Goal: Task Accomplishment & Management: Use online tool/utility

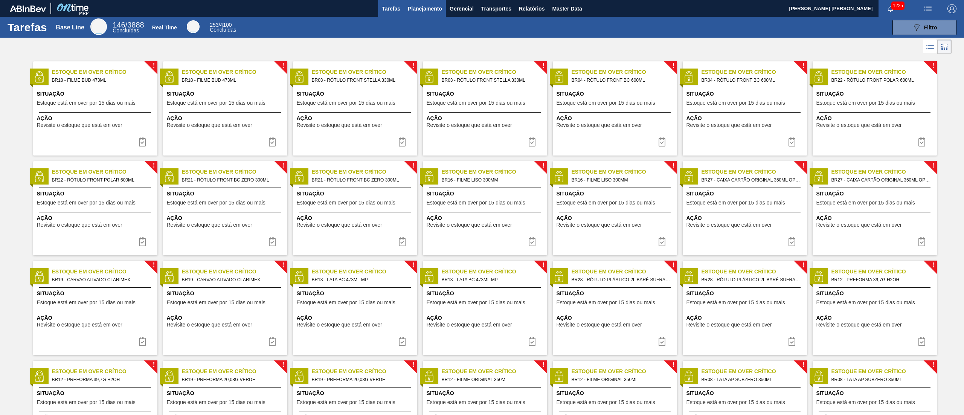
click at [427, 3] on button "Planejamento" at bounding box center [425, 8] width 42 height 17
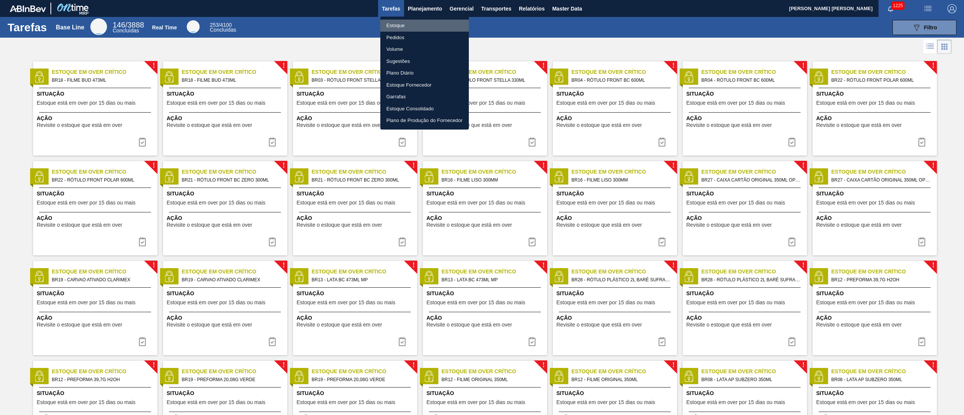
click at [393, 24] on li "Estoque" at bounding box center [424, 26] width 88 height 12
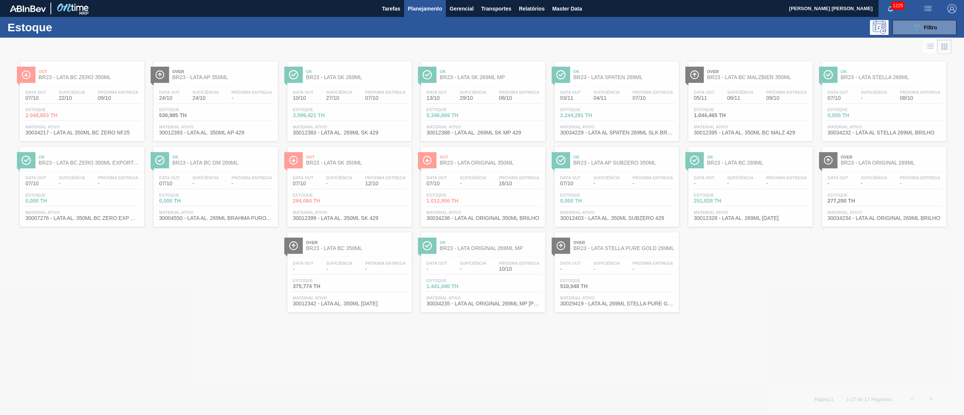
click at [832, 299] on div at bounding box center [482, 226] width 964 height 377
click at [413, 357] on div at bounding box center [482, 226] width 964 height 377
drag, startPoint x: 631, startPoint y: 270, endPoint x: 647, endPoint y: 276, distance: 16.9
click at [647, 276] on div at bounding box center [482, 226] width 964 height 377
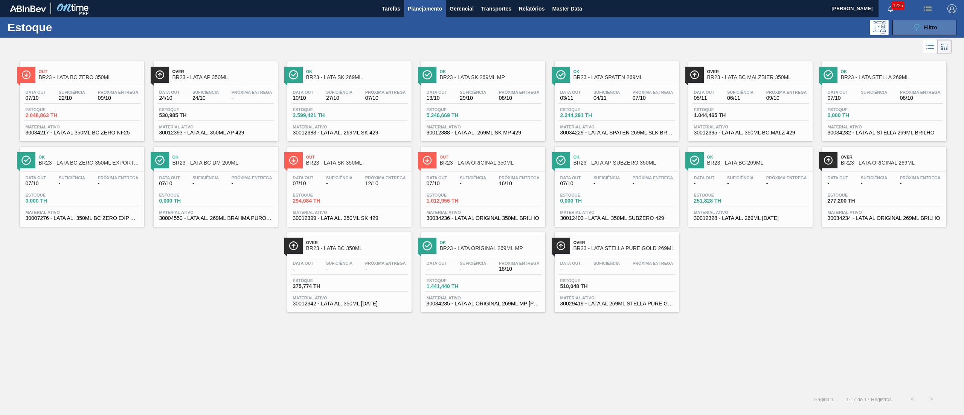
click at [919, 22] on button "089F7B8B-B2A5-4AFE-B5C0-19BA573D28AC Filtro" at bounding box center [924, 27] width 64 height 15
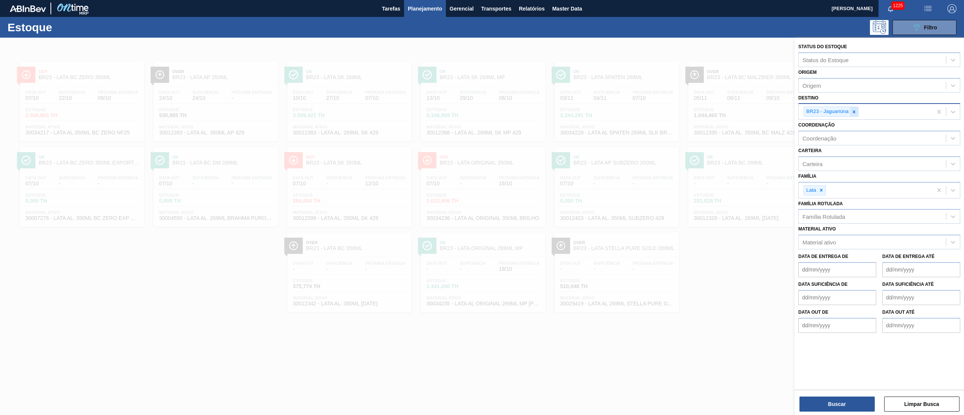
click at [852, 111] on icon at bounding box center [853, 111] width 5 height 5
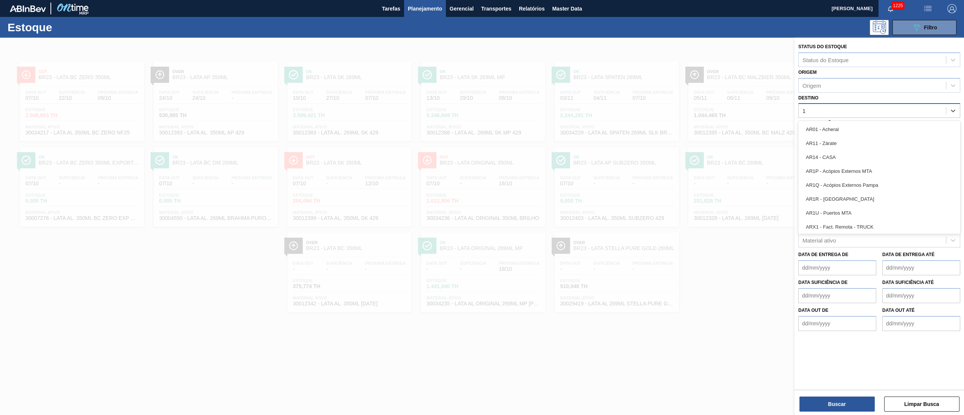
type input "19"
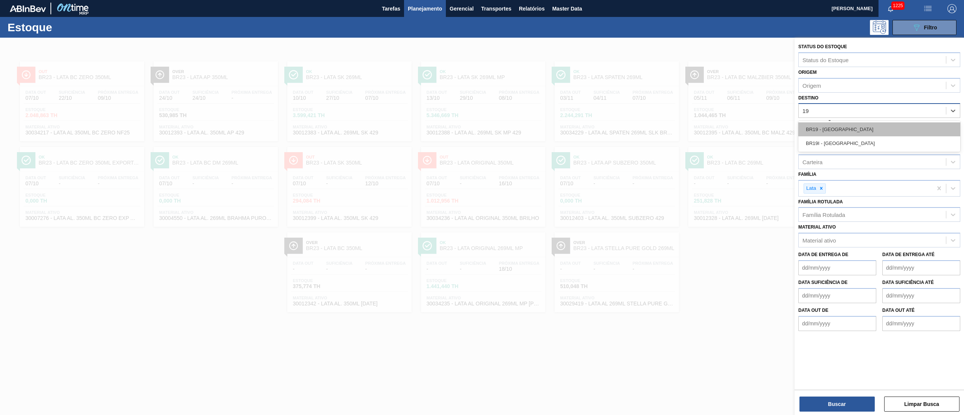
click at [820, 129] on div "BR19 - Nova Rio" at bounding box center [879, 129] width 162 height 14
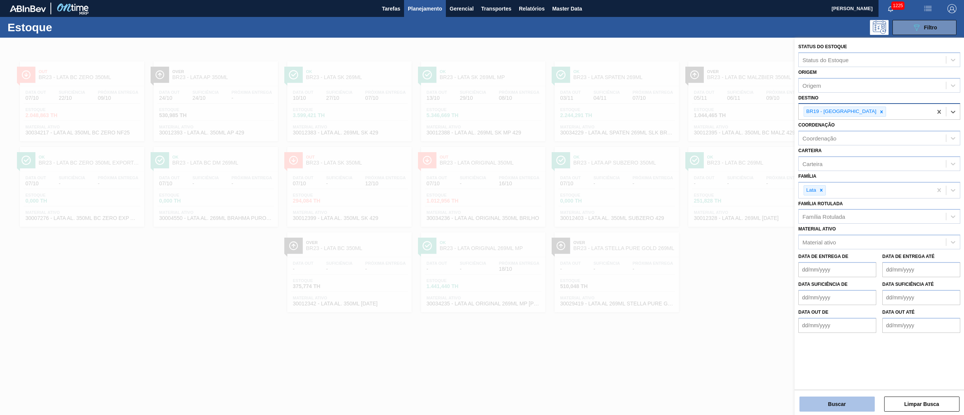
click at [842, 402] on button "Buscar" at bounding box center [836, 403] width 75 height 15
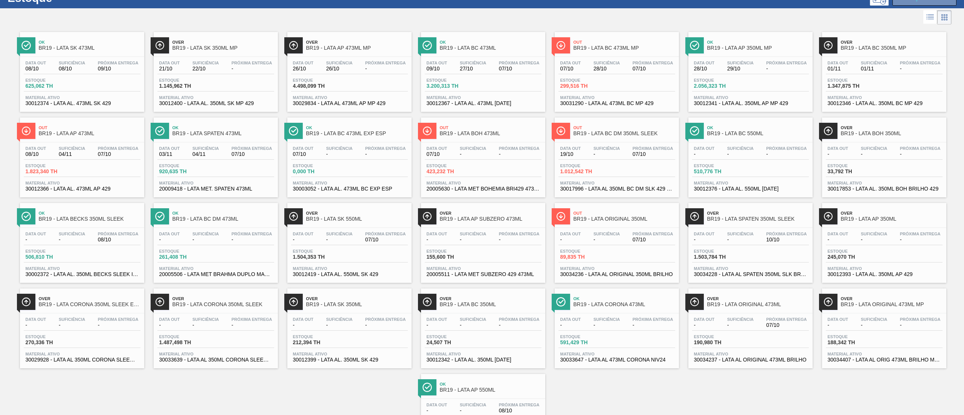
scroll to position [14, 0]
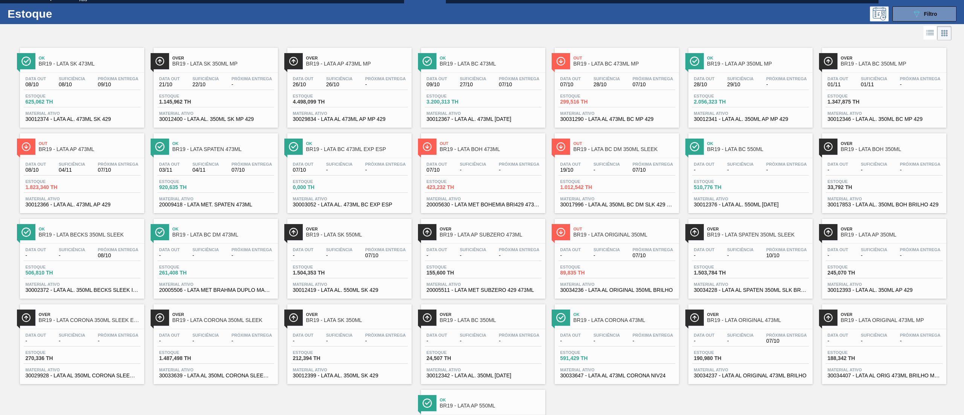
click at [108, 274] on div "Estoque 506,810 TH" at bounding box center [82, 272] width 117 height 14
click at [620, 187] on div "Estoque 1.012,542 TH" at bounding box center [616, 186] width 117 height 14
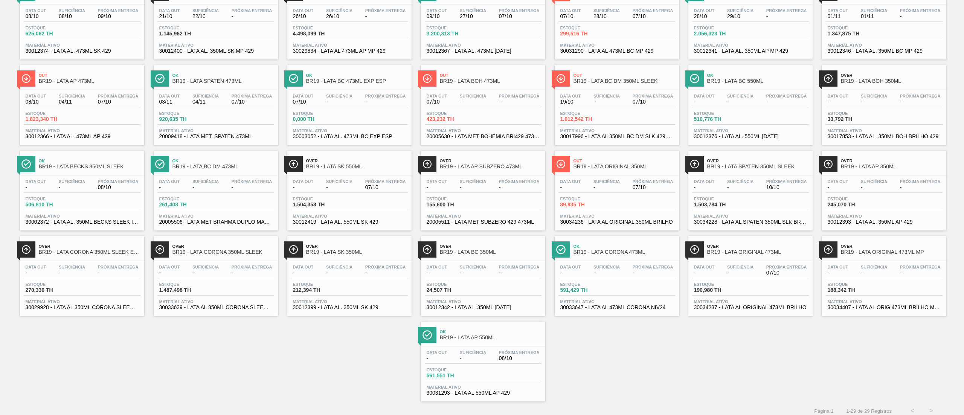
scroll to position [89, 0]
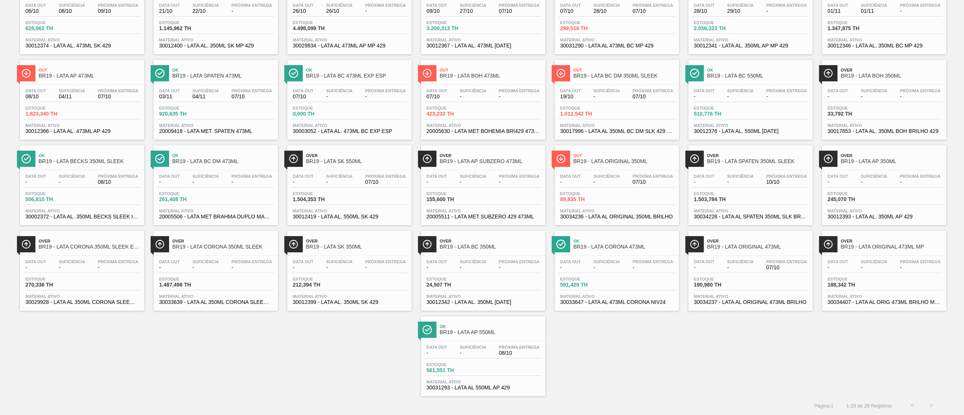
click at [741, 179] on span "-" at bounding box center [740, 182] width 26 height 6
click at [375, 181] on span "07/10" at bounding box center [385, 182] width 41 height 6
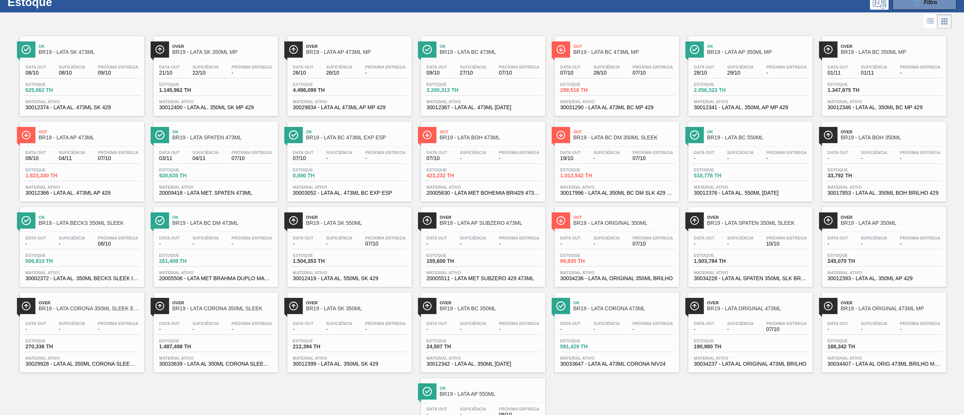
scroll to position [14, 0]
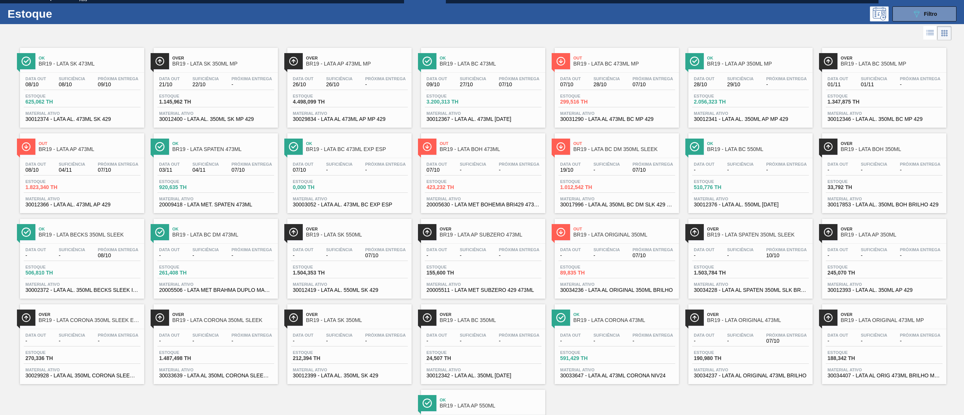
click at [762, 154] on div "Ok BR19 - LATA BC 550ML" at bounding box center [758, 146] width 102 height 17
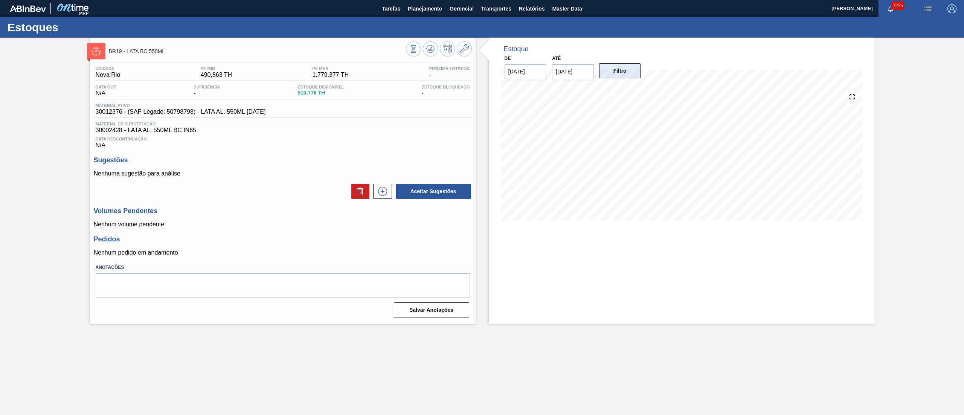
click at [609, 73] on button "Filtro" at bounding box center [620, 70] width 42 height 15
click at [388, 191] on icon at bounding box center [382, 191] width 12 height 9
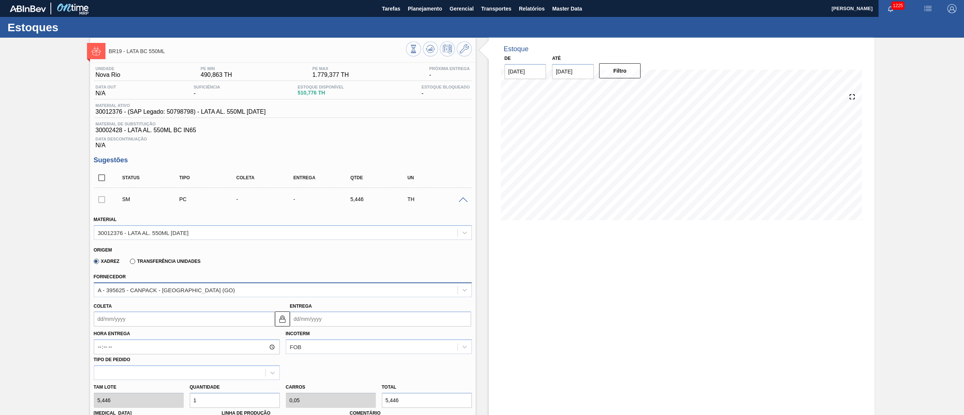
scroll to position [151, 0]
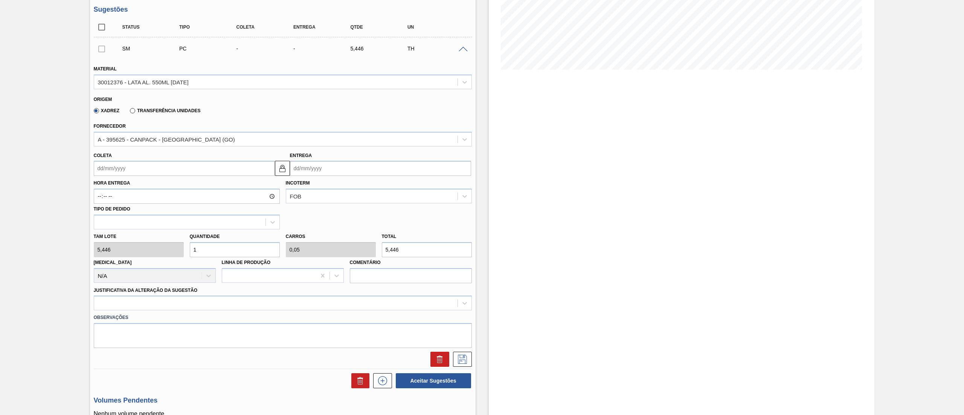
click at [137, 170] on input "Coleta" at bounding box center [184, 168] width 181 height 15
drag, startPoint x: 425, startPoint y: 250, endPoint x: 363, endPoint y: 241, distance: 62.3
click at [363, 241] on div "Tam lote 5,446 Quantidade 1 Carros 0,05 Total 5,446 Doca N/A Linha de Produção …" at bounding box center [283, 256] width 384 height 54
type input "1,653"
type input "0,083"
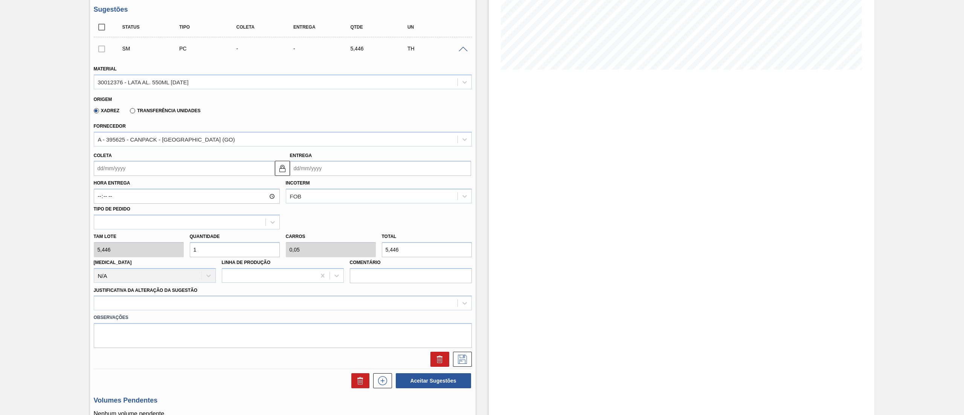
type input "9"
type input "16,526"
type input "0,826"
type input "90"
type input "165,259"
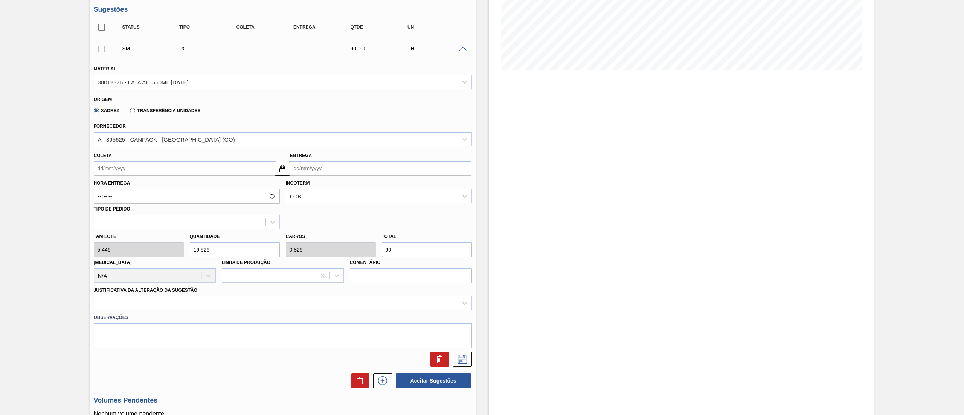
type input "8,263"
type input "900"
click at [169, 247] on div "Tam lote 5,446 Quantidade 165,259 Carros 8,263 Total 900 Doca N/A Linha de Prod…" at bounding box center [283, 256] width 384 height 54
type input "1"
type input "0,05"
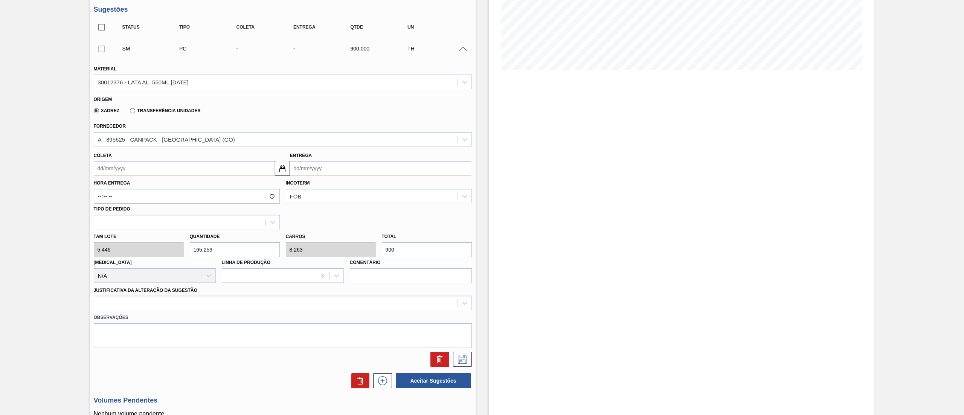
type input "5,446"
type input "16"
type input "0,8"
type input "87,136"
type input "160"
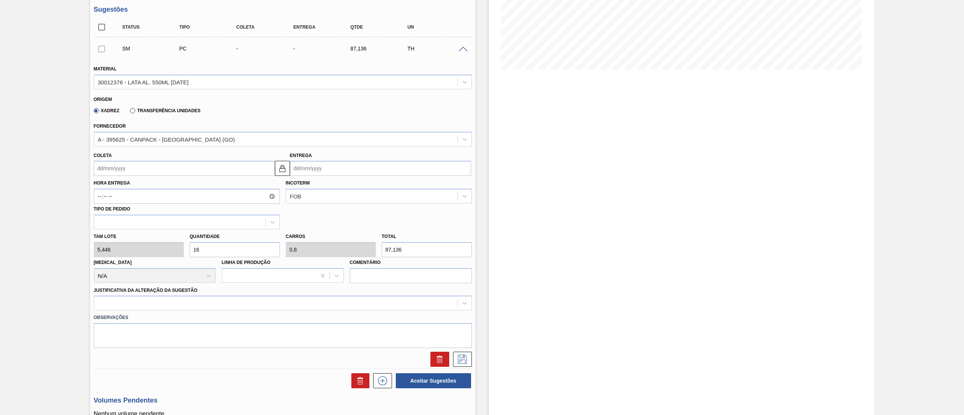
type input "8"
type input "871,36"
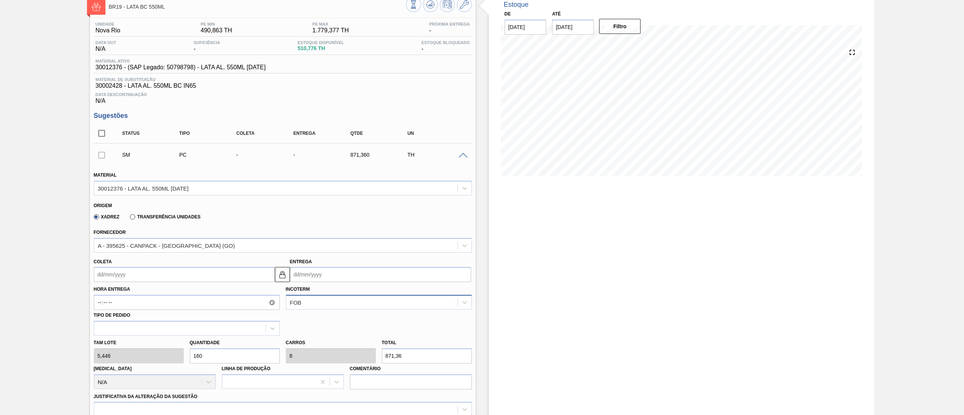
scroll to position [0, 0]
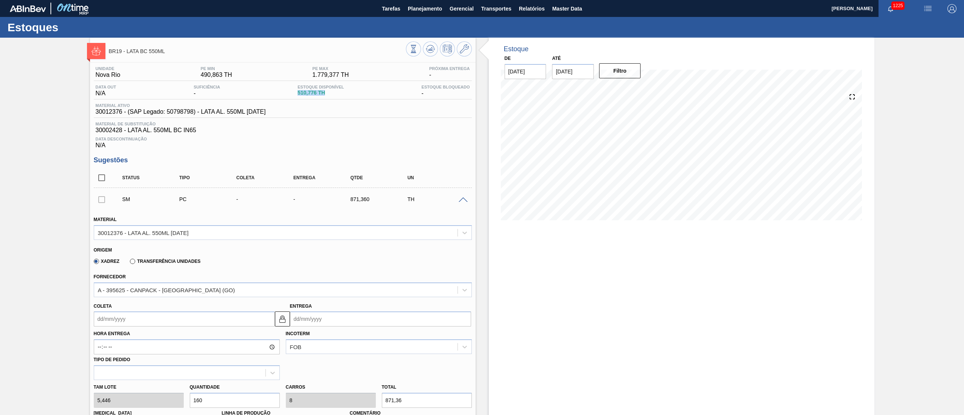
drag, startPoint x: 297, startPoint y: 93, endPoint x: 333, endPoint y: 93, distance: 36.5
click at [333, 93] on span "510,776 TH" at bounding box center [320, 93] width 46 height 6
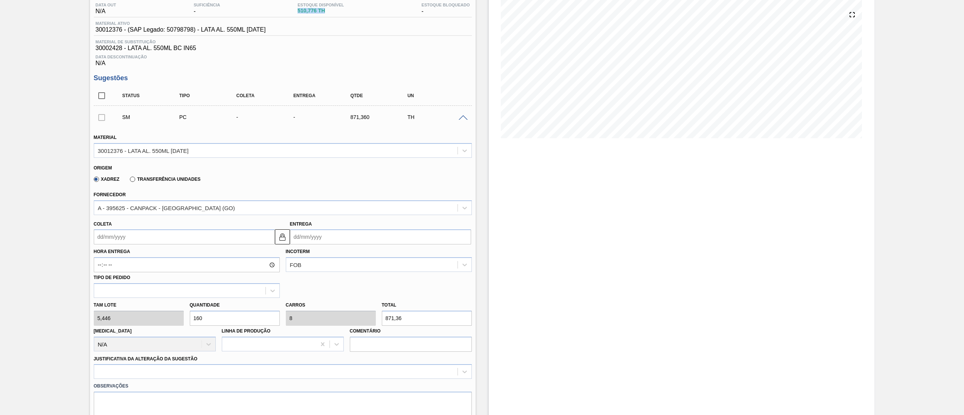
scroll to position [151, 0]
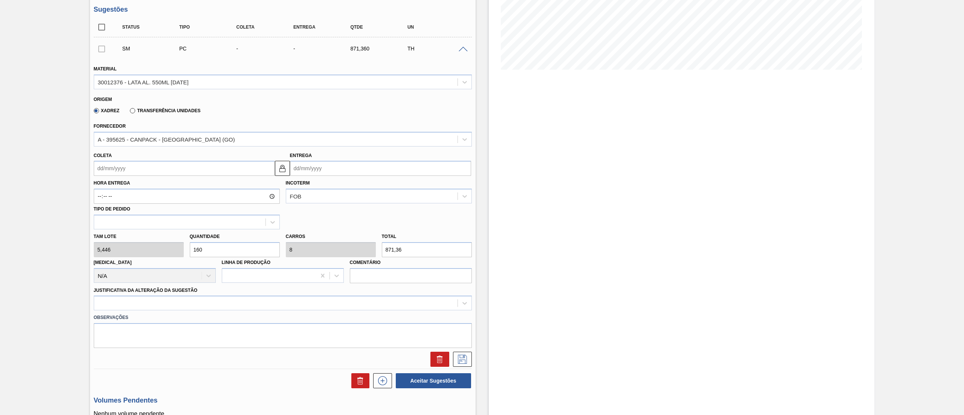
drag, startPoint x: 230, startPoint y: 253, endPoint x: 145, endPoint y: 236, distance: 85.9
click at [145, 236] on div "Tam lote 5,446 Quantidade 160 Carros 8 Total 871,36 Doca N/A Linha de Produção …" at bounding box center [283, 256] width 384 height 54
type input "2"
type input "0,1"
type input "10,892"
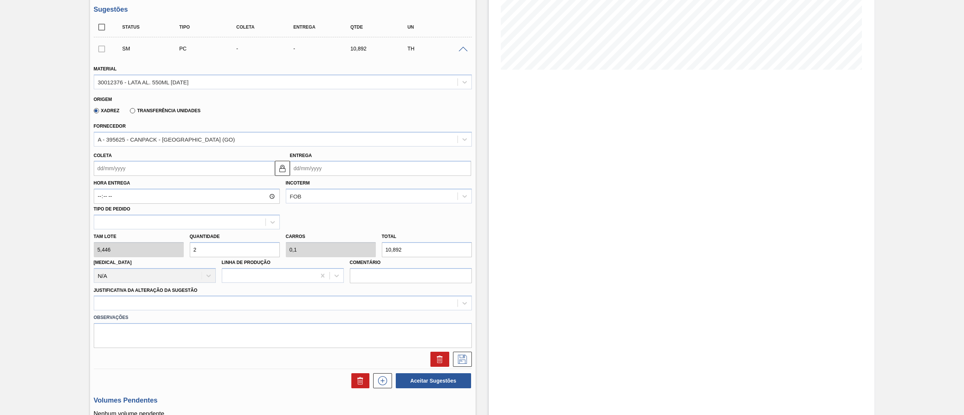
type input "20"
type input "1"
type input "108,92"
type input "200"
type input "10"
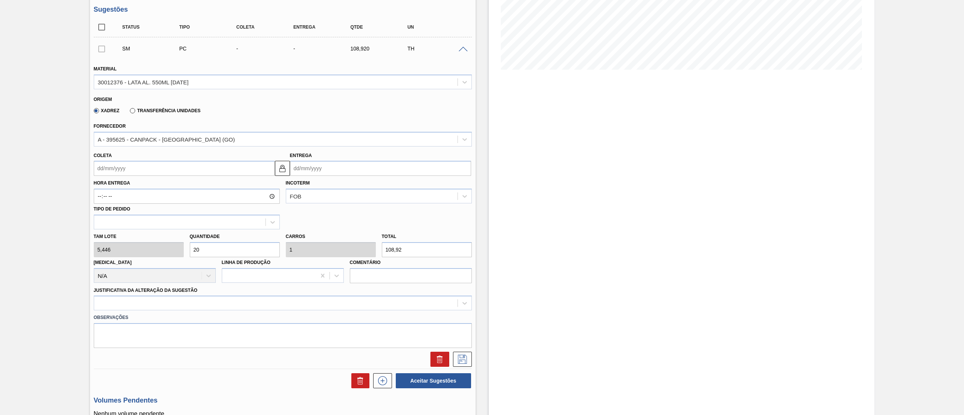
type input "1.089,2"
type input "200"
click at [372, 251] on div "Tam lote 5,446 Quantidade 200 Carros 10 Total 1.089,2 Doca N/A Linha de Produçã…" at bounding box center [283, 256] width 384 height 54
click at [578, 182] on div "Estoque De 07/10/2025 Até 06/12/2025 Filtro 12/10 Projeção de Estoque 510.776 N…" at bounding box center [681, 200] width 385 height 626
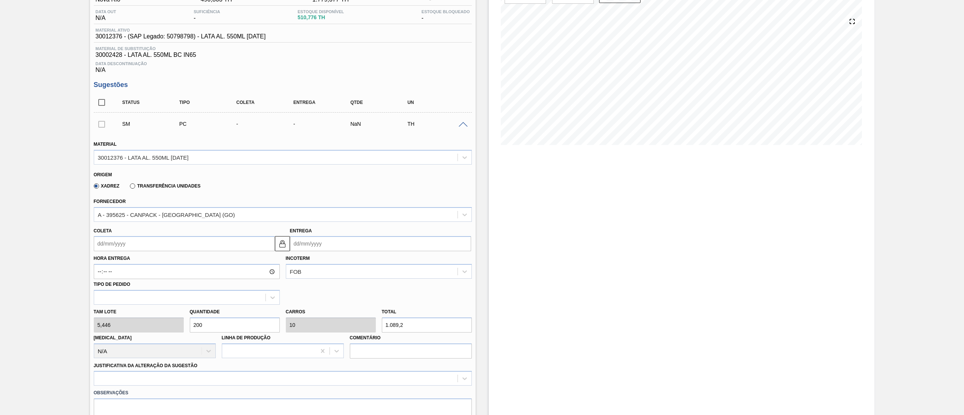
scroll to position [226, 0]
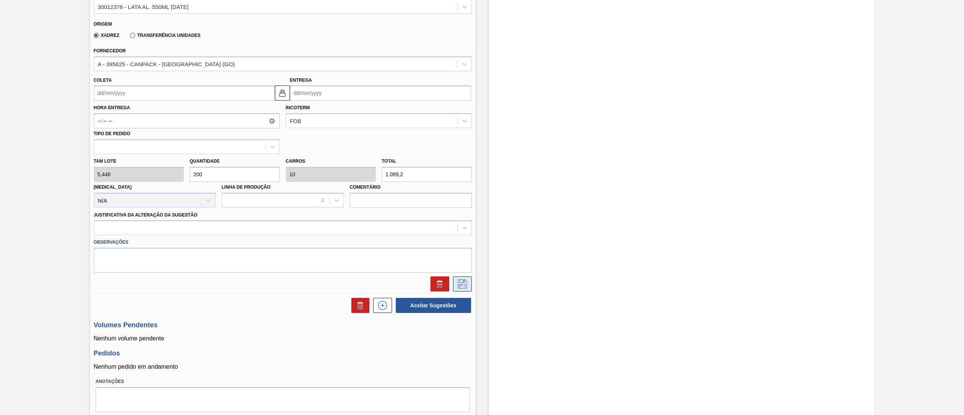
click at [462, 291] on button at bounding box center [462, 283] width 19 height 15
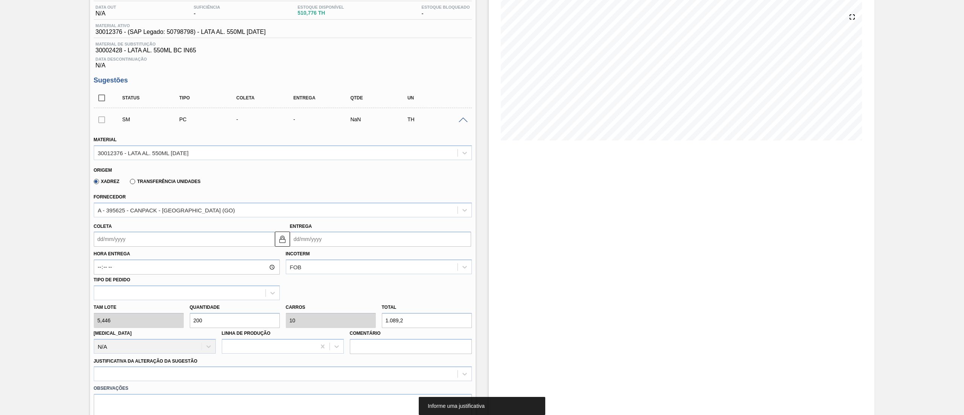
scroll to position [75, 0]
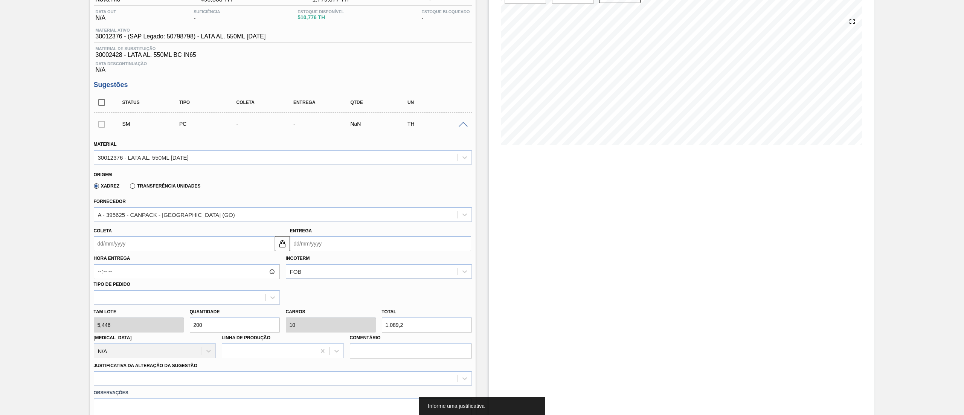
click at [100, 108] on input "checkbox" at bounding box center [102, 102] width 16 height 16
checkbox input "true"
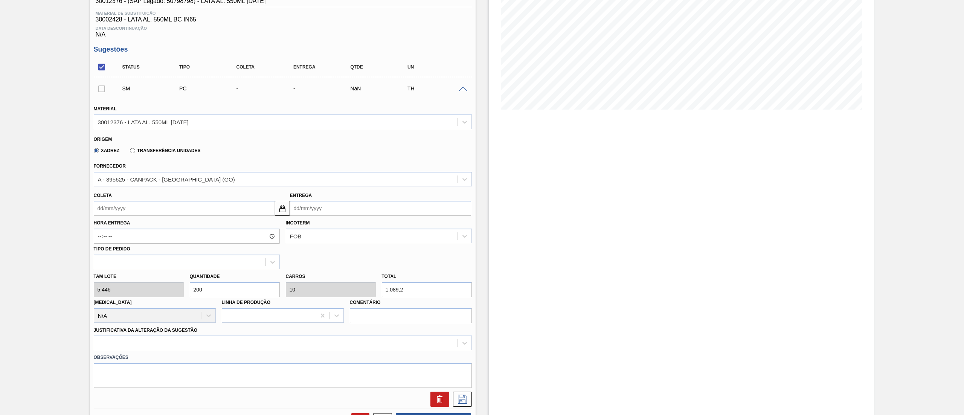
scroll to position [151, 0]
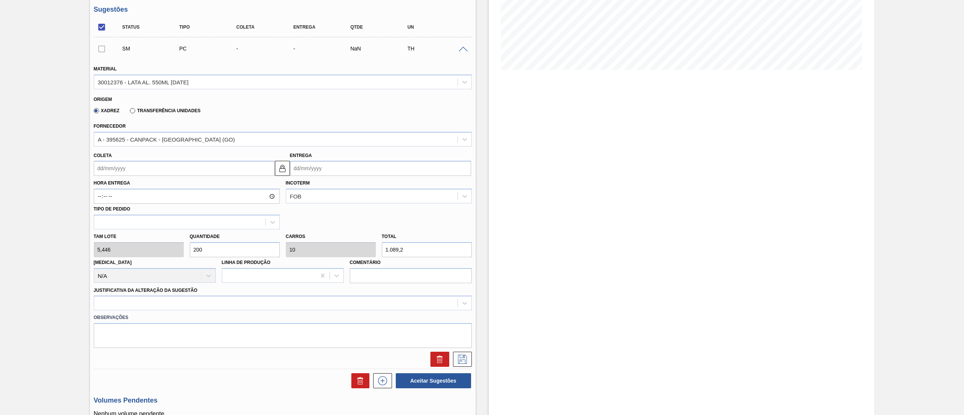
click at [462, 370] on div "Status Tipo Coleta Entrega Qtde UN SM PC - - NaN TH Material 30012376 - LATA AL…" at bounding box center [283, 203] width 378 height 372
click at [465, 363] on icon at bounding box center [462, 359] width 12 height 9
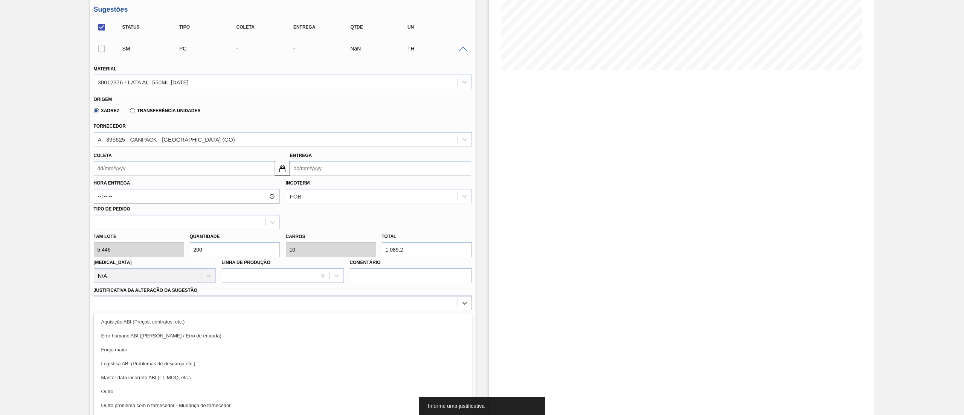
click at [230, 302] on div "option Aquisição ABI (Preços, contratos, etc.) focused, 1 of 18. 18 results ava…" at bounding box center [283, 303] width 378 height 15
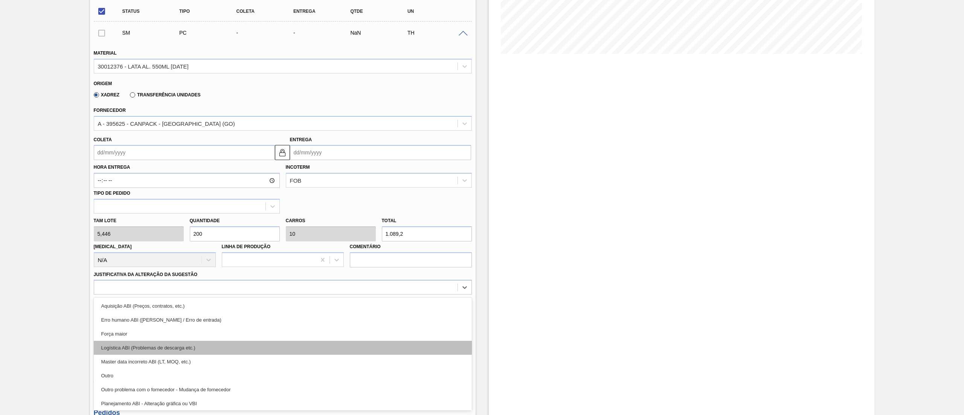
click at [183, 349] on div "Logística ABI (Problemas de descarga etc.)" at bounding box center [283, 348] width 378 height 14
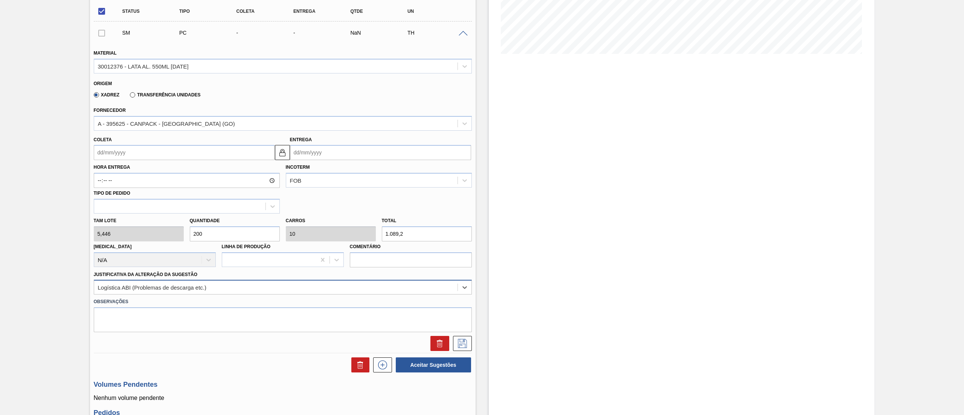
click at [167, 287] on div "Logística ABI (Problemas de descarga etc.)" at bounding box center [152, 287] width 108 height 6
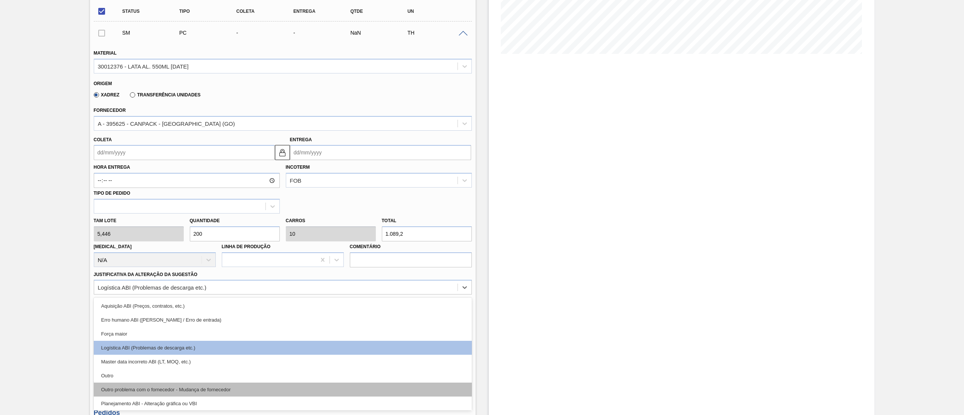
scroll to position [75, 0]
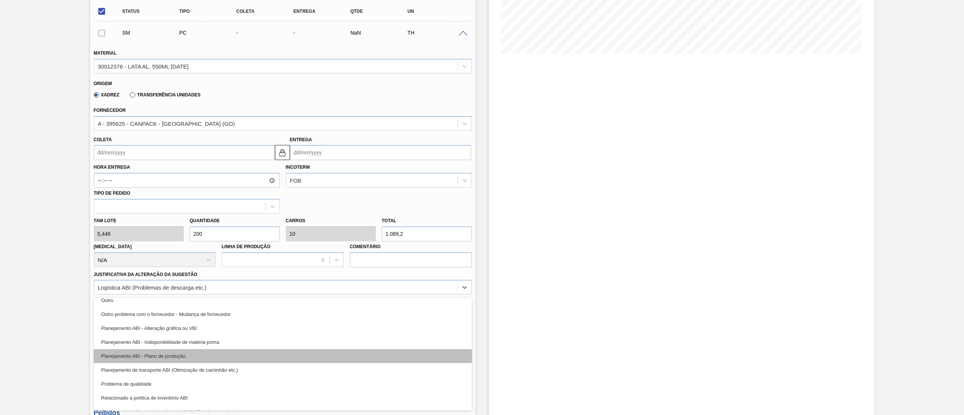
click at [172, 353] on div "Planejamento ABI - Plano de produção" at bounding box center [283, 356] width 378 height 14
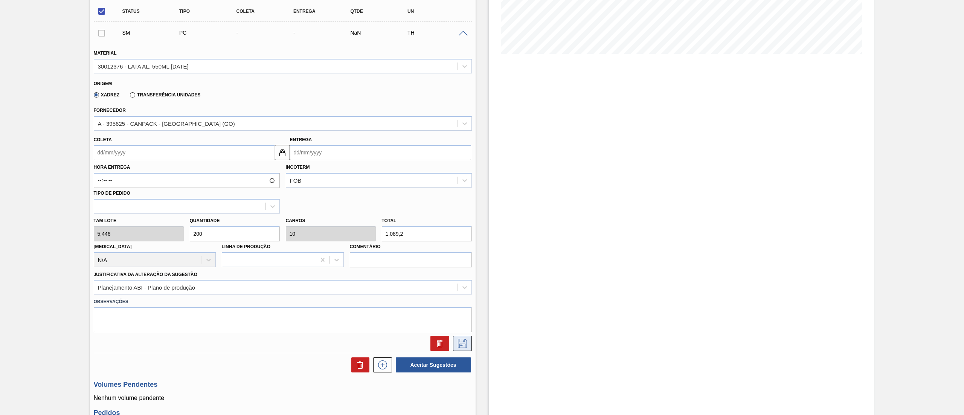
click at [468, 347] on button at bounding box center [462, 343] width 19 height 15
click at [160, 154] on input "Coleta" at bounding box center [184, 152] width 181 height 15
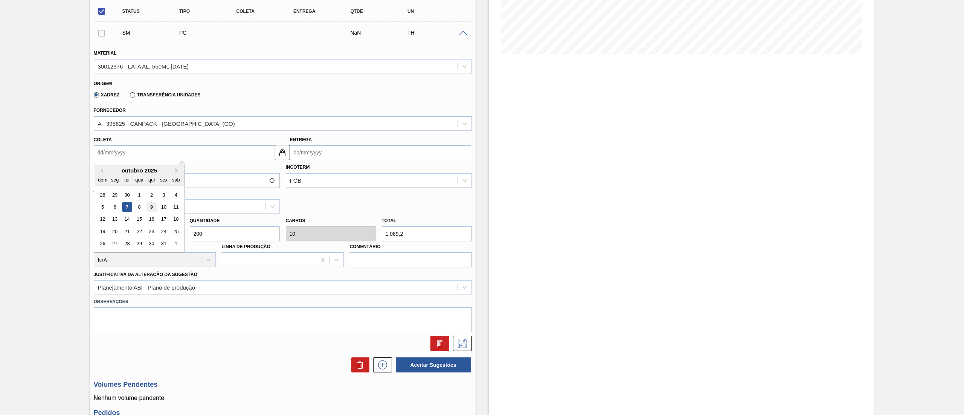
click at [149, 205] on div "9" at bounding box center [151, 207] width 10 height 10
type input "[DATE]"
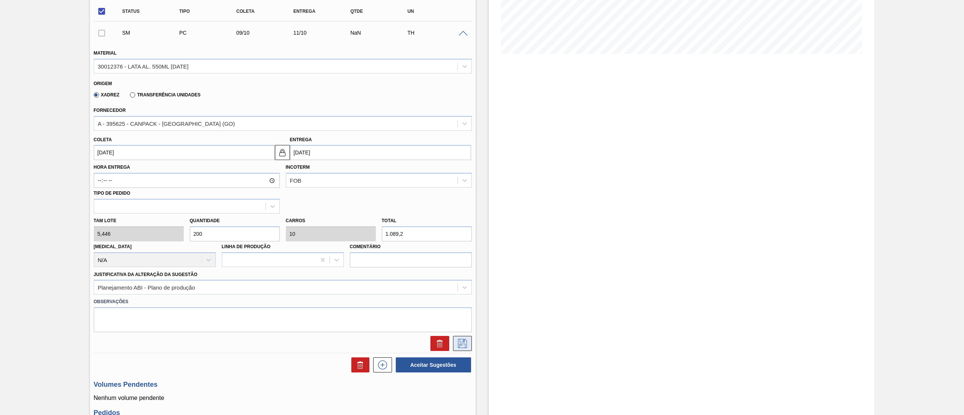
click at [464, 343] on icon at bounding box center [462, 343] width 12 height 9
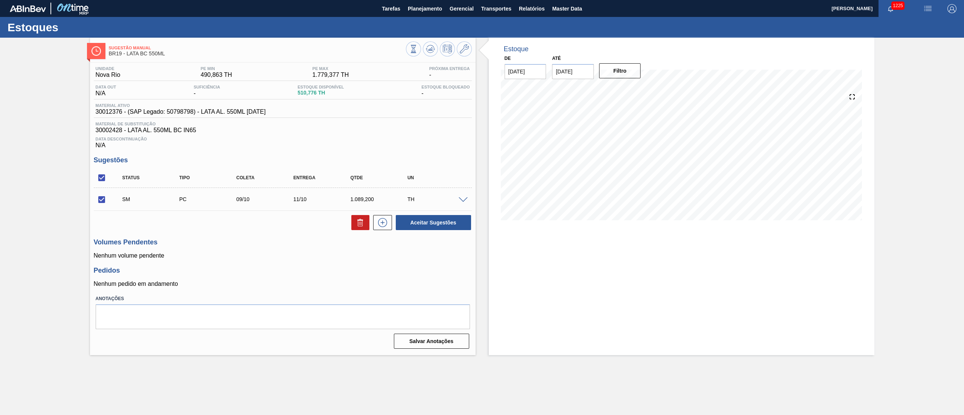
scroll to position [0, 0]
click at [455, 230] on button "Aceitar Sugestões" at bounding box center [433, 222] width 75 height 15
click at [105, 200] on input "checkbox" at bounding box center [102, 200] width 16 height 16
click at [439, 218] on button "Aceitar Sugestões" at bounding box center [433, 222] width 75 height 15
checkbox input "false"
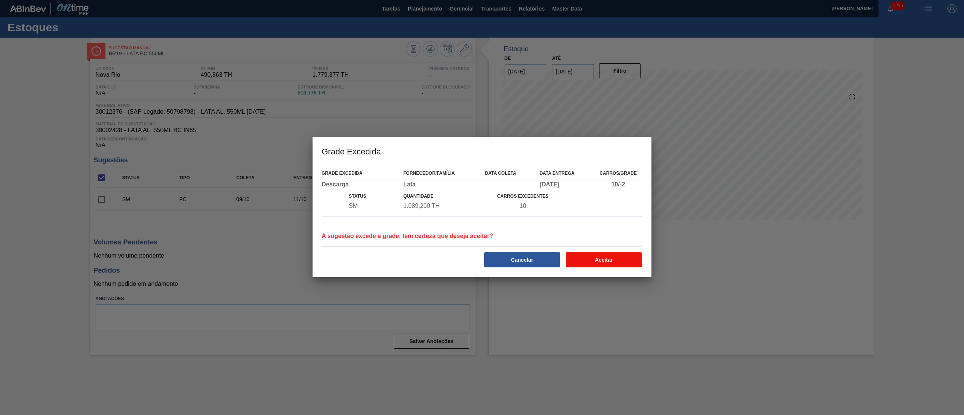
click at [593, 266] on button "Aceitar" at bounding box center [604, 259] width 76 height 15
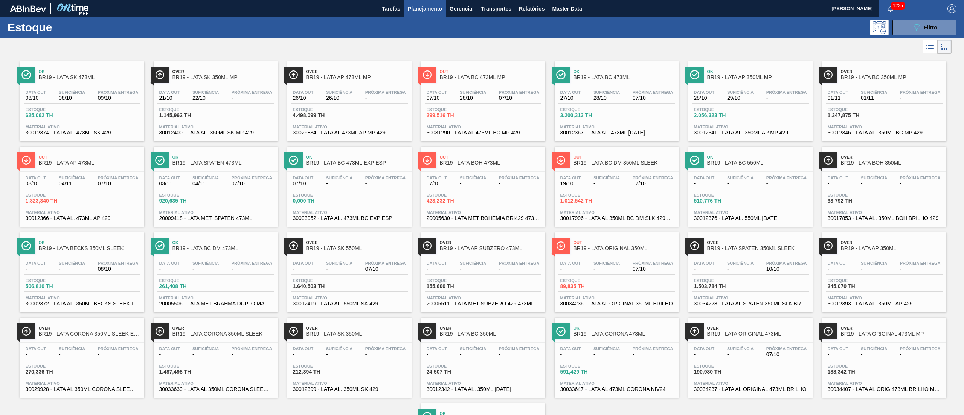
click at [235, 172] on div "Data out 03/11 Suficiência 04/11 Próxima Entrega 07/10 Estoque 920,635 TH Mater…" at bounding box center [216, 197] width 124 height 51
click at [83, 189] on div "Data out 08/10 Suficiência 04/11 Próxima Entrega 07/10" at bounding box center [82, 182] width 117 height 14
click at [483, 89] on div "Data out 07/10 Suficiência 28/10 Próxima Entrega 07/10 Estoque 299,516 TH Mater…" at bounding box center [483, 111] width 124 height 51
click at [343, 94] on span "Suficiência" at bounding box center [339, 92] width 26 height 5
click at [511, 196] on div "Estoque 423,232 TH" at bounding box center [483, 200] width 117 height 14
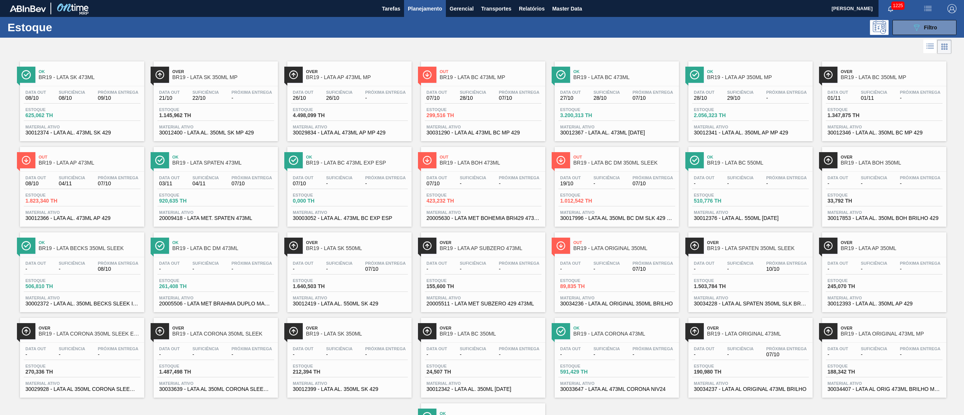
click at [105, 97] on span "09/10" at bounding box center [118, 98] width 41 height 6
click at [629, 90] on div "Data out 27/10 Suficiência 28/10 Próxima Entrega 07/10" at bounding box center [616, 97] width 117 height 14
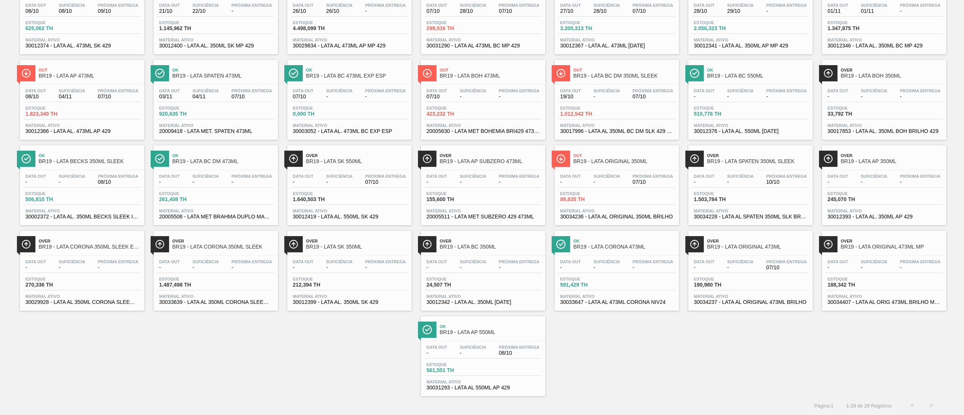
click at [111, 259] on span "Próxima Entrega" at bounding box center [118, 261] width 41 height 5
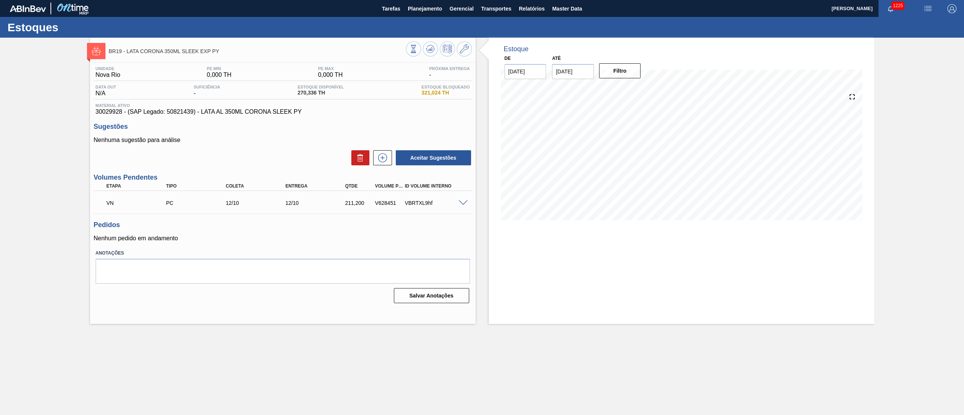
click at [292, 209] on div "VN PC 12/10 12/10 211,200 V628451 VBRTXL9hf" at bounding box center [281, 202] width 358 height 15
click at [462, 200] on div "VN PC 12/10 12/10 211,200 V628451 VBRTXL9hf" at bounding box center [283, 202] width 378 height 19
click at [463, 208] on div "VN PC 12/10 12/10 211,200 V628451 VBRTXL9hf" at bounding box center [283, 202] width 378 height 19
click at [462, 205] on span at bounding box center [462, 203] width 9 height 6
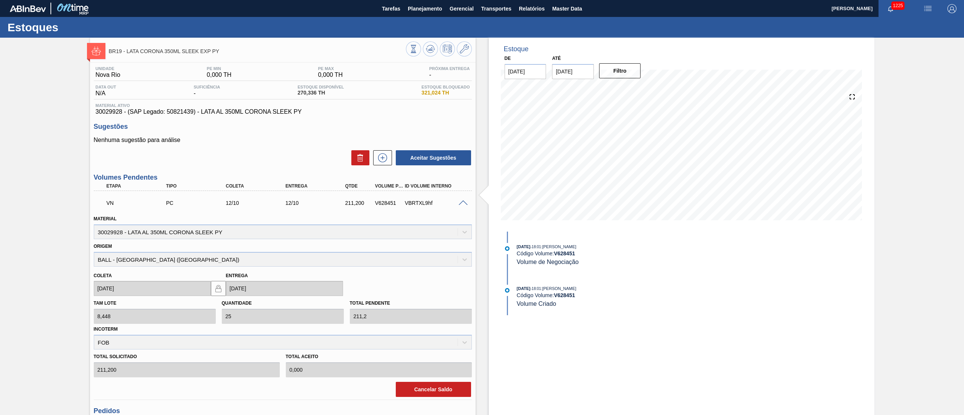
drag, startPoint x: 461, startPoint y: 204, endPoint x: 458, endPoint y: 193, distance: 10.8
click at [460, 200] on div at bounding box center [464, 203] width 15 height 6
drag, startPoint x: 106, startPoint y: 110, endPoint x: 315, endPoint y: 115, distance: 208.6
click at [315, 115] on span "30029928 - (SAP Legado: 50821439) - LATA AL 350ML CORONA SLEEK PY" at bounding box center [283, 111] width 374 height 7
drag, startPoint x: 94, startPoint y: 110, endPoint x: 152, endPoint y: 124, distance: 59.7
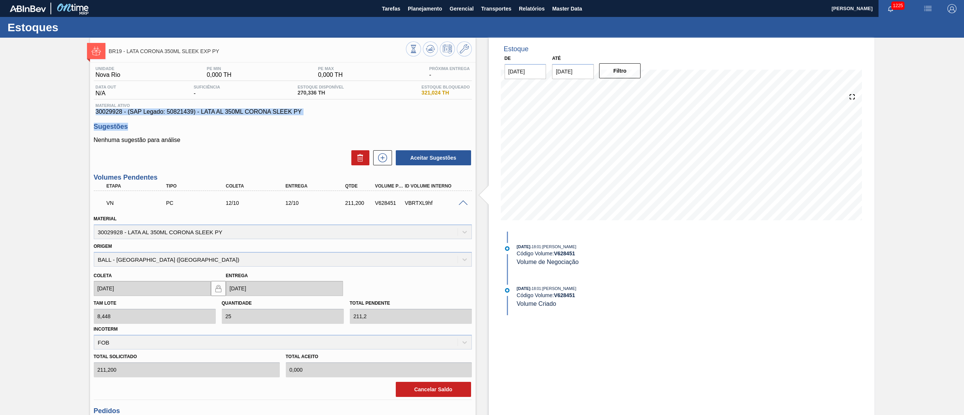
click at [143, 124] on div "Unidade Nova Rio PE MIN 0,000 TH PE MAX 0,000 TH Próxima Entrega - Data out N/A…" at bounding box center [282, 276] width 385 height 429
click at [285, 143] on p "Nenhuma sugestão para análise" at bounding box center [283, 140] width 378 height 7
drag, startPoint x: 309, startPoint y: 92, endPoint x: 286, endPoint y: 95, distance: 23.2
click at [286, 95] on div "Data out N/A Suficiência - Estoque Disponível 270,336 TH Estoque Bloqueado 321,…" at bounding box center [283, 92] width 378 height 15
drag, startPoint x: 343, startPoint y: 200, endPoint x: 357, endPoint y: 203, distance: 13.9
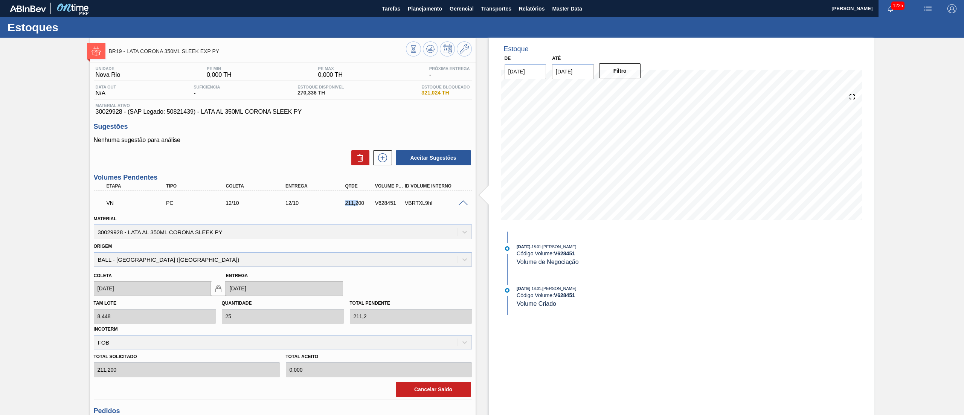
click at [357, 203] on div "VN PC 12/10 12/10 211,200 V628451 VBRTXL9hf" at bounding box center [281, 202] width 358 height 15
click at [230, 166] on div "Aceitar Sugestões" at bounding box center [283, 157] width 378 height 17
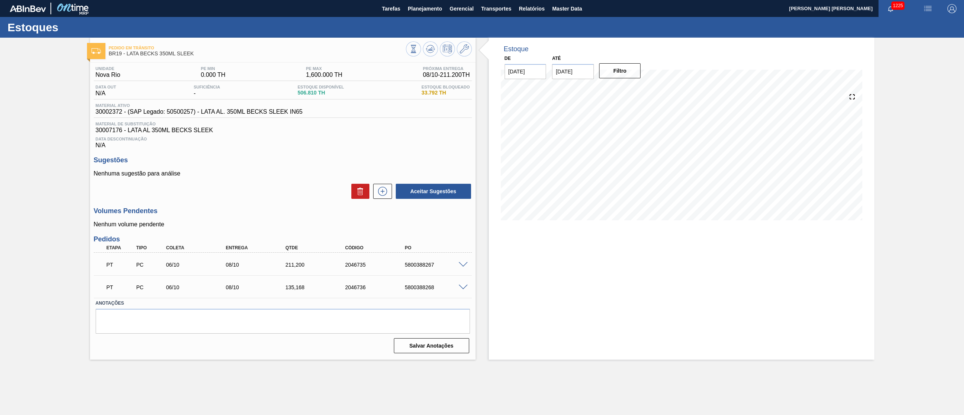
click at [463, 268] on span at bounding box center [462, 265] width 9 height 6
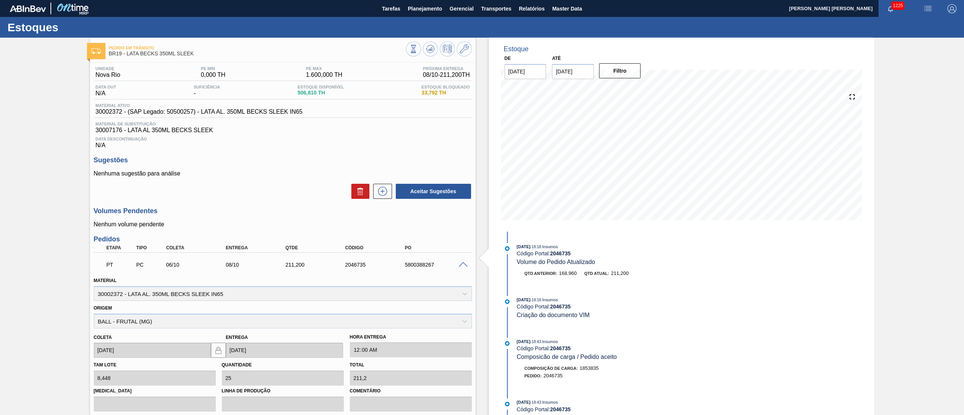
click at [460, 266] on span at bounding box center [462, 265] width 9 height 6
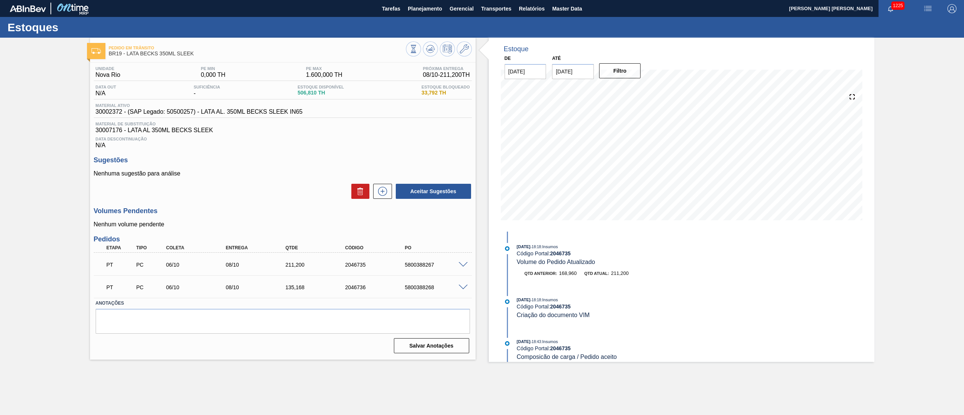
click at [462, 288] on span at bounding box center [462, 288] width 9 height 6
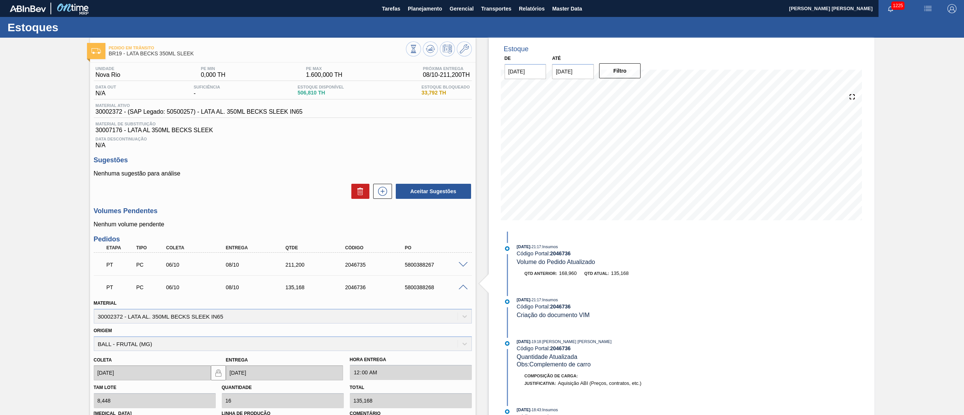
click at [462, 267] on span at bounding box center [462, 265] width 9 height 6
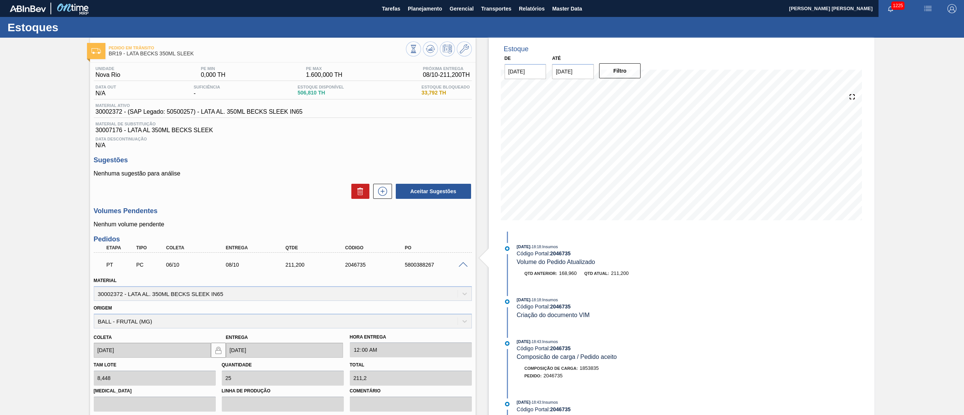
click at [463, 266] on span at bounding box center [462, 265] width 9 height 6
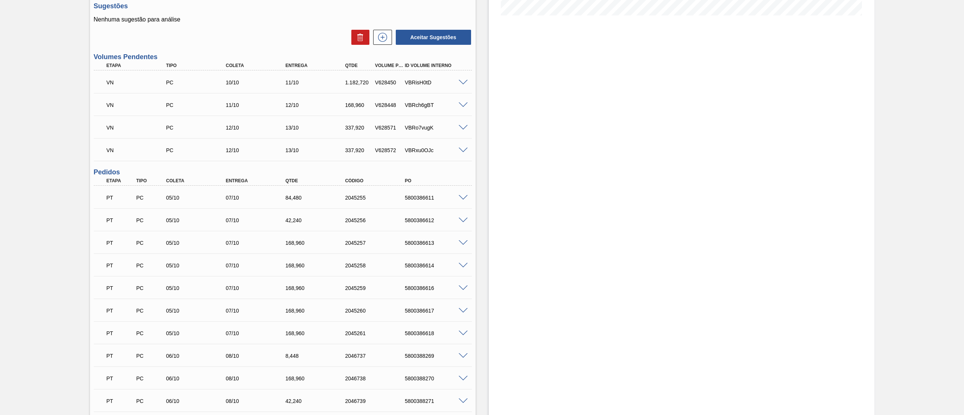
scroll to position [54, 0]
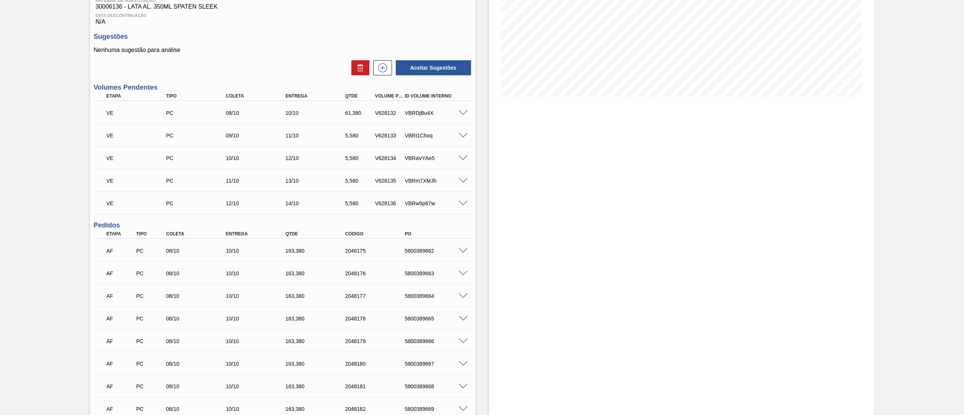
scroll to position [48, 0]
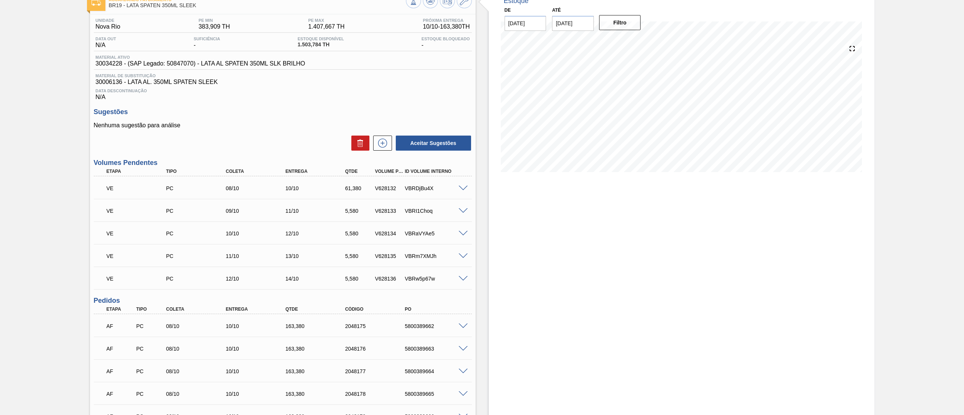
click at [462, 190] on span at bounding box center [462, 189] width 9 height 6
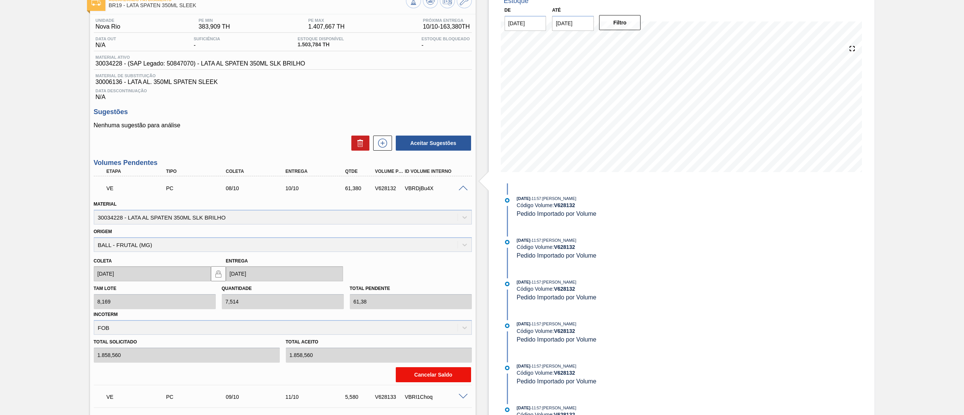
click at [436, 377] on button "Cancelar Saldo" at bounding box center [433, 374] width 75 height 15
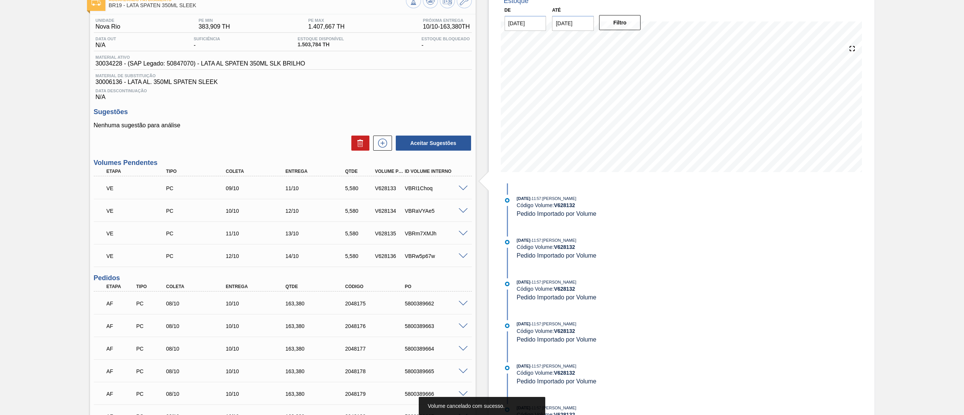
click at [459, 189] on span at bounding box center [462, 189] width 9 height 6
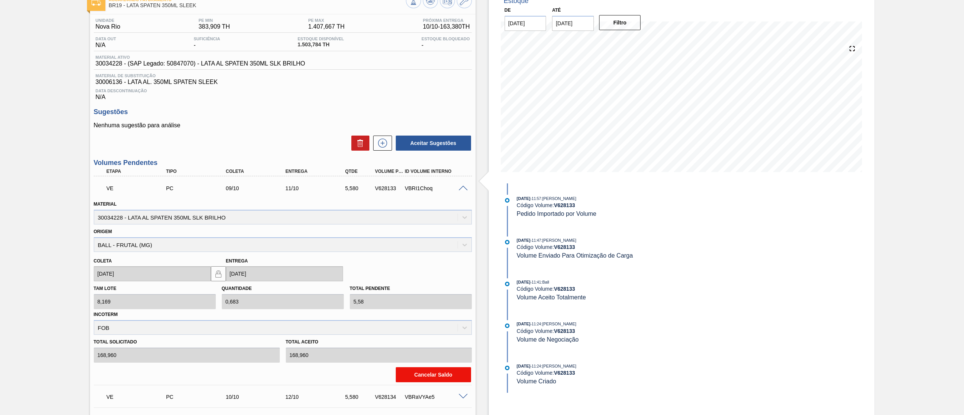
click at [443, 370] on button "Cancelar Saldo" at bounding box center [433, 374] width 75 height 15
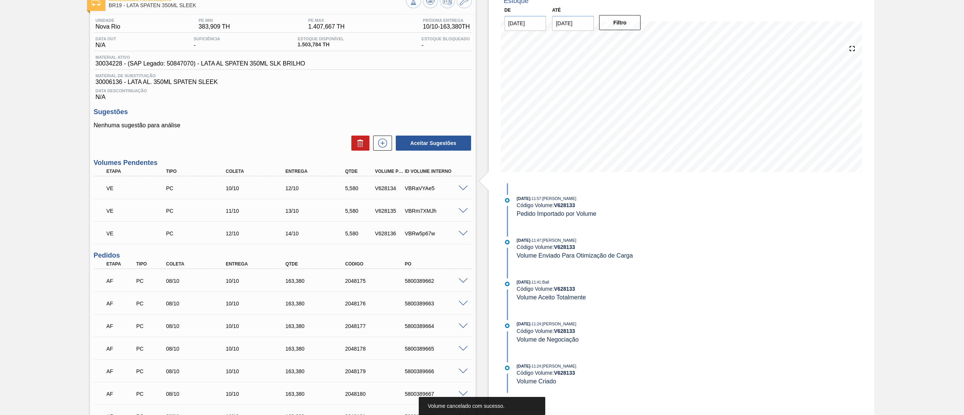
click at [462, 184] on div "VE PC 10/10 12/10 5,580 V628134 VBRaVYAe5" at bounding box center [283, 187] width 378 height 19
click at [462, 190] on span at bounding box center [462, 189] width 9 height 6
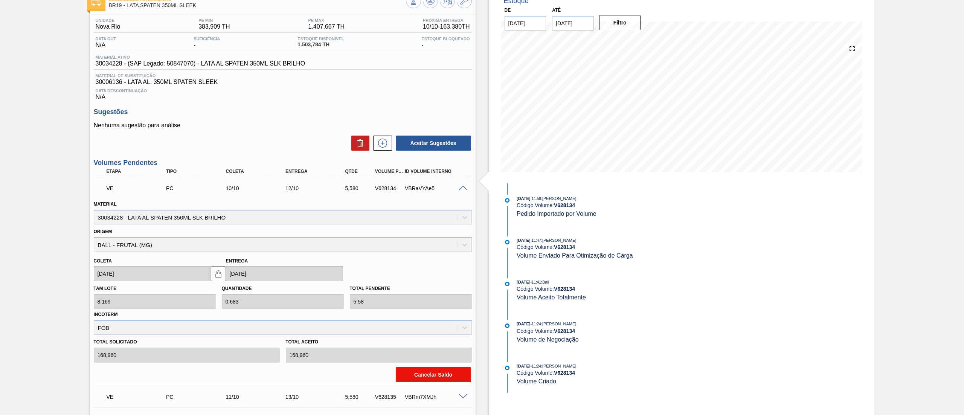
click at [460, 370] on button "Cancelar Saldo" at bounding box center [433, 374] width 75 height 15
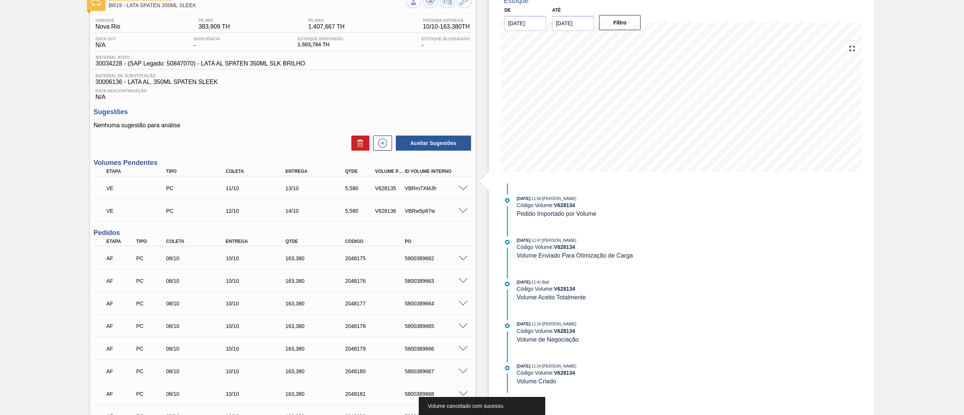
click at [463, 191] on span at bounding box center [462, 189] width 9 height 6
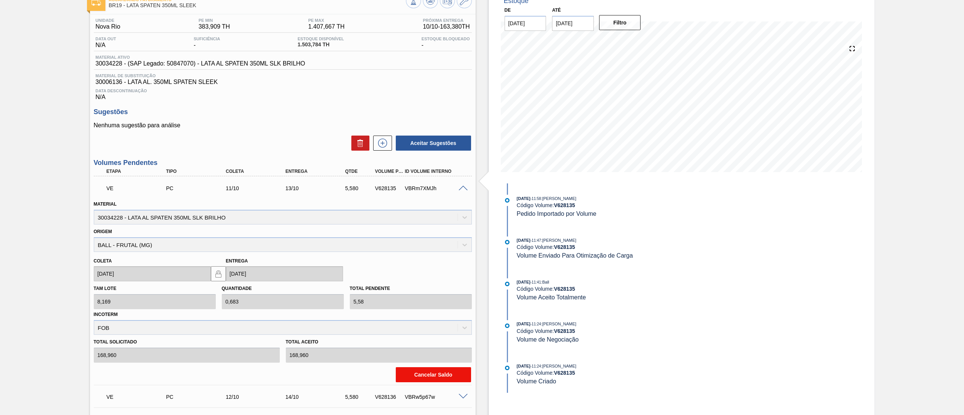
click at [443, 373] on button "Cancelar Saldo" at bounding box center [433, 374] width 75 height 15
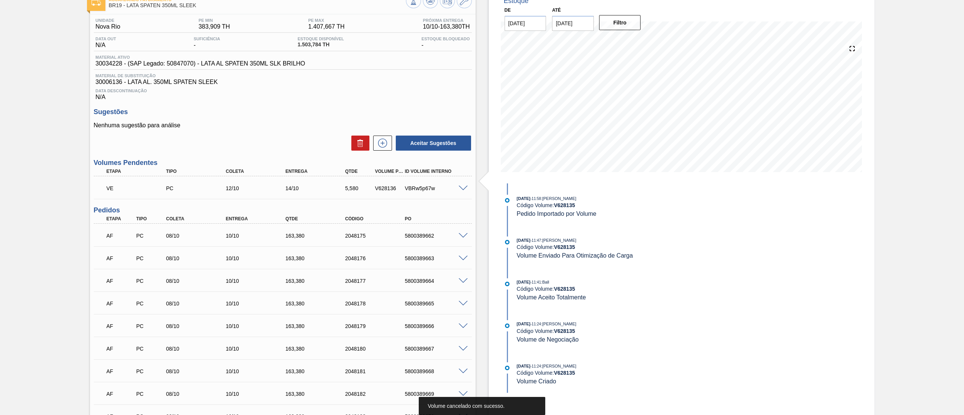
click at [462, 187] on span at bounding box center [462, 189] width 9 height 6
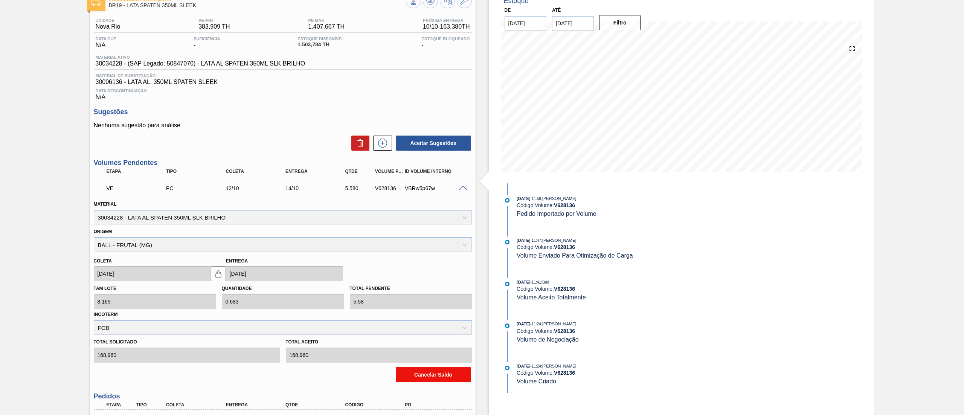
click at [430, 382] on button "Cancelar Saldo" at bounding box center [433, 374] width 75 height 15
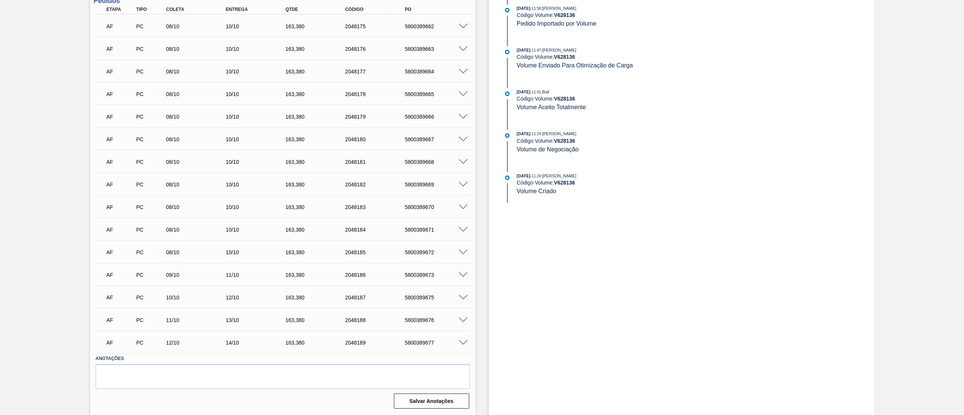
scroll to position [0, 0]
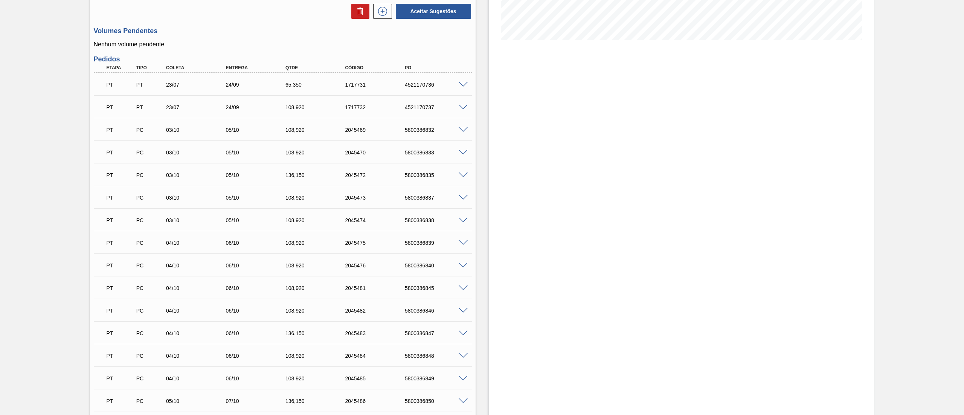
scroll to position [172, 0]
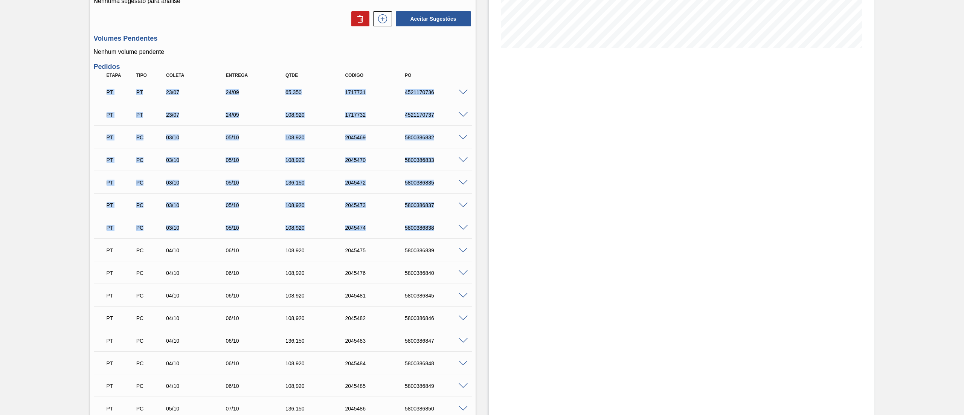
drag, startPoint x: 103, startPoint y: 90, endPoint x: 457, endPoint y: 235, distance: 382.7
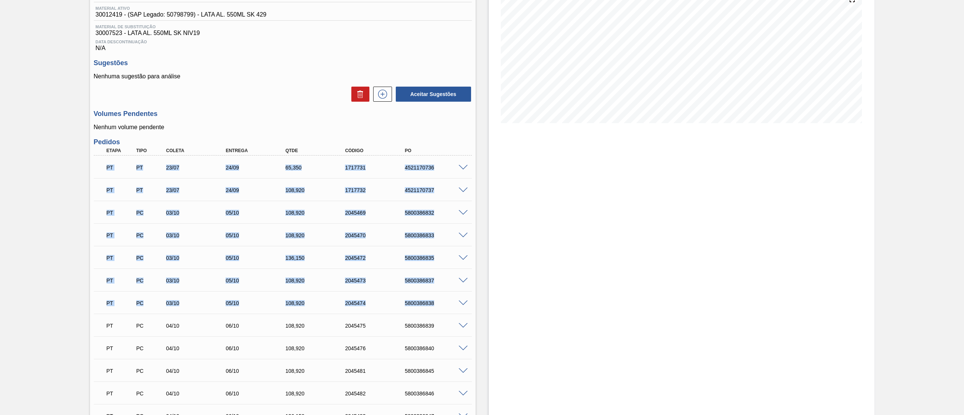
scroll to position [0, 0]
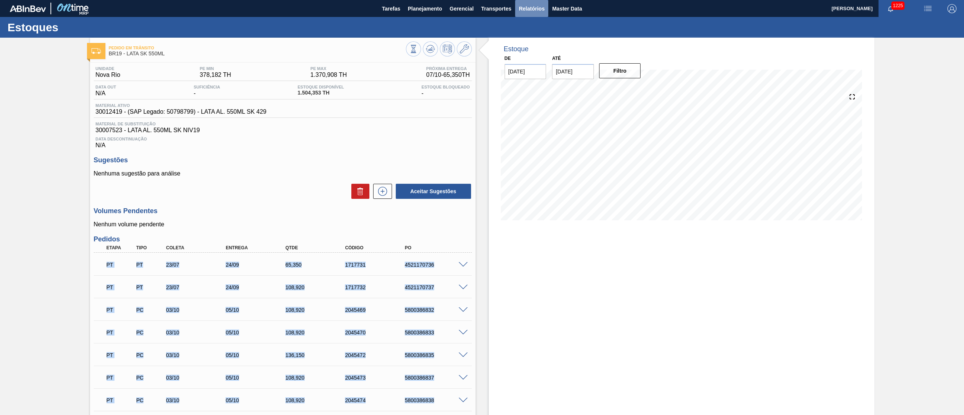
click at [525, 11] on span "Relatórios" at bounding box center [532, 8] width 26 height 9
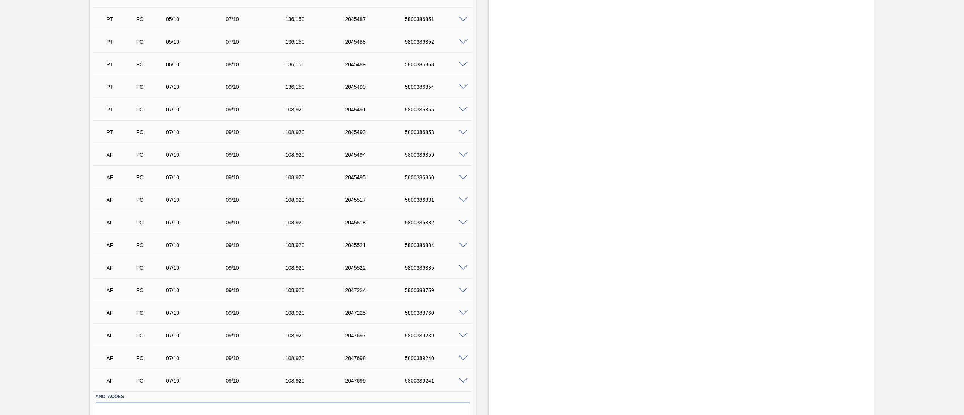
scroll to position [624, 0]
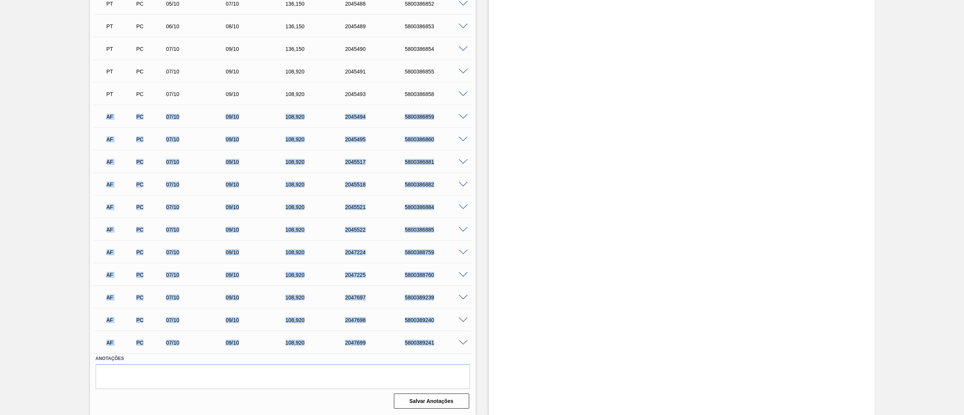
drag, startPoint x: 104, startPoint y: 115, endPoint x: 457, endPoint y: 349, distance: 423.8
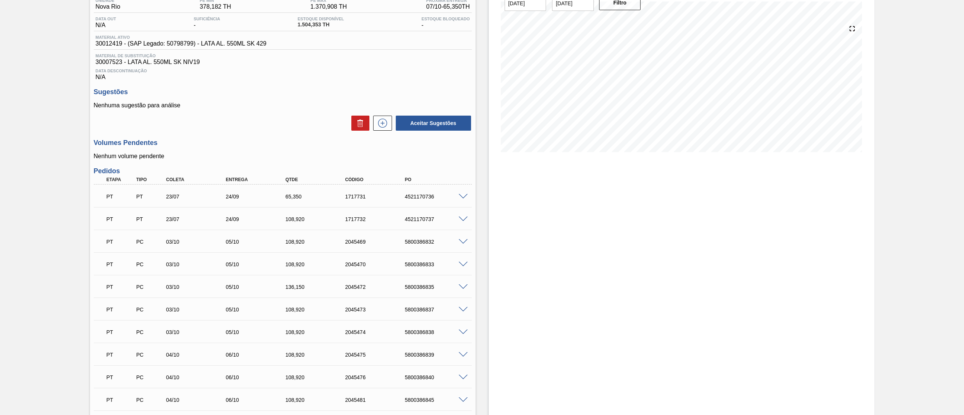
scroll to position [0, 0]
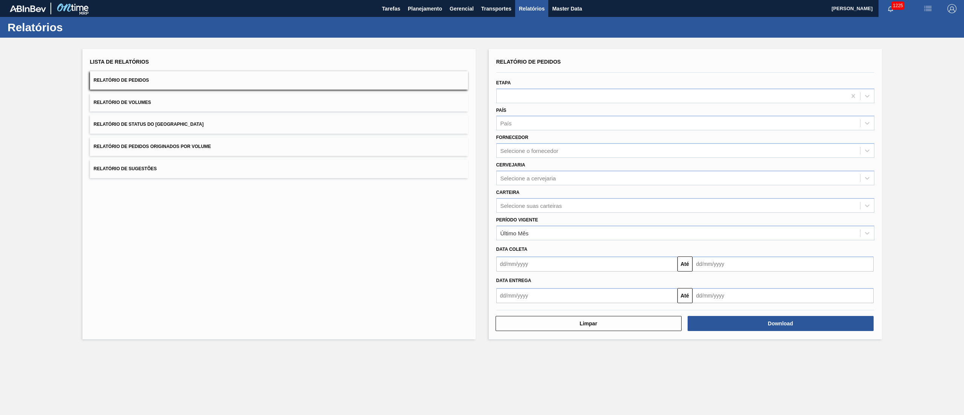
click at [538, 262] on input "text" at bounding box center [586, 263] width 181 height 15
click at [501, 306] on div "28" at bounding box center [505, 306] width 10 height 10
type input "[DATE]"
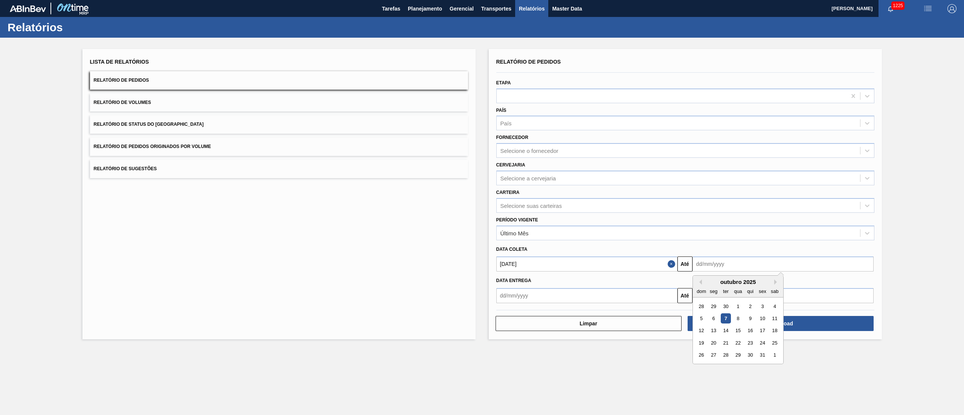
click at [734, 269] on input "text" at bounding box center [782, 263] width 181 height 15
click at [774, 356] on div "1" at bounding box center [774, 355] width 10 height 10
type input "[DATE]"
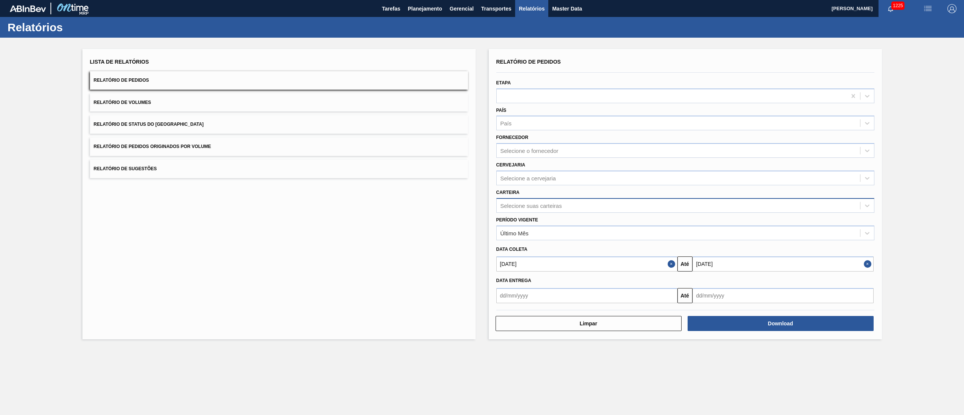
click at [538, 204] on div "Selecione suas carteiras" at bounding box center [530, 205] width 61 height 6
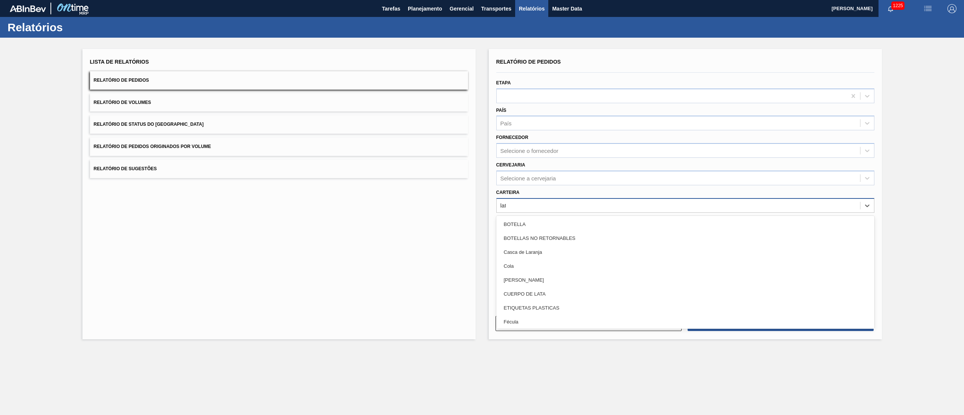
type input "lata"
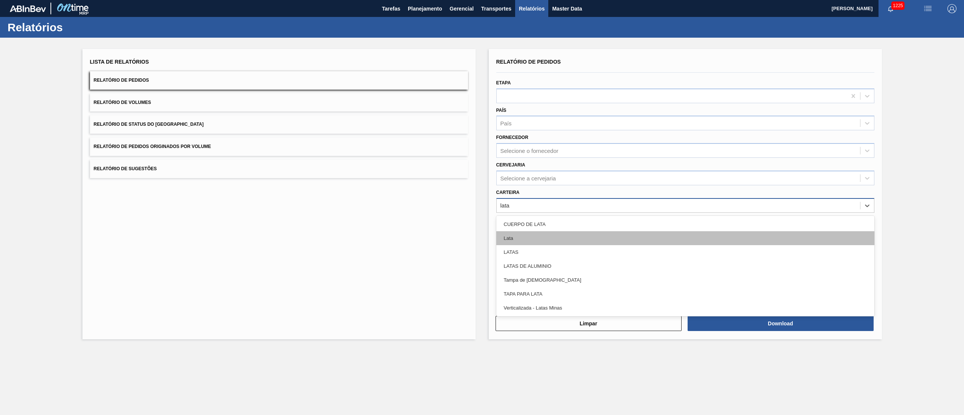
click at [504, 236] on div "Lata" at bounding box center [685, 238] width 378 height 14
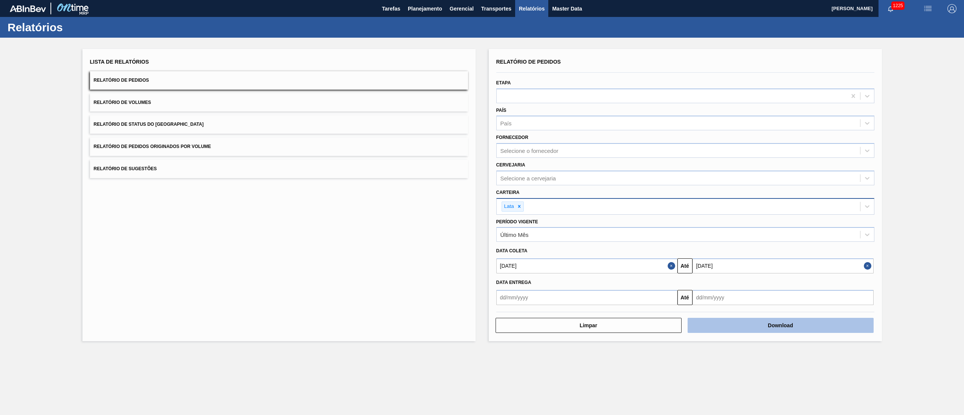
click at [788, 322] on button "Download" at bounding box center [780, 325] width 186 height 15
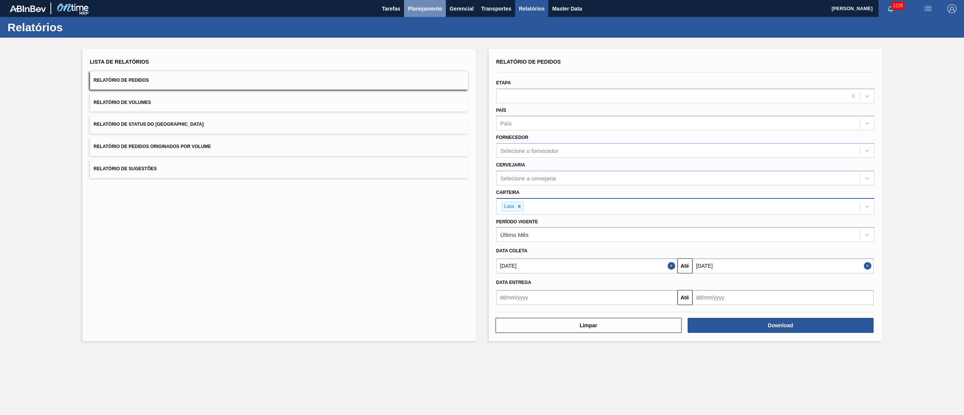
click at [428, 8] on span "Planejamento" at bounding box center [425, 8] width 34 height 9
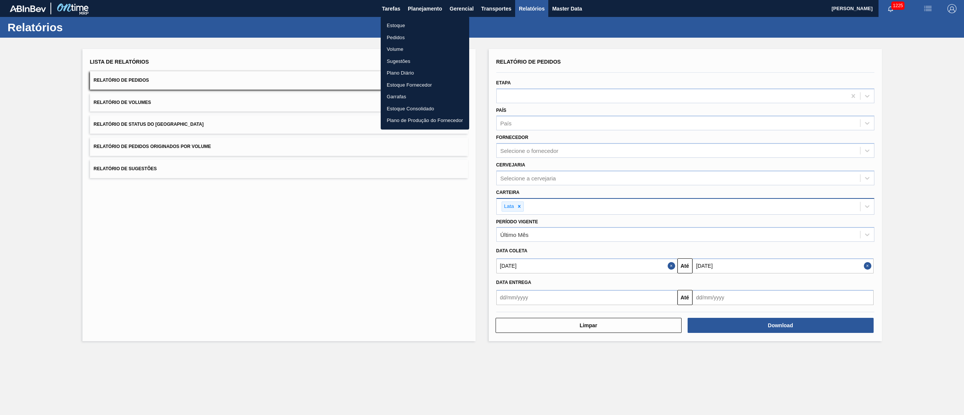
click at [407, 75] on li "Plano Diário" at bounding box center [425, 73] width 88 height 12
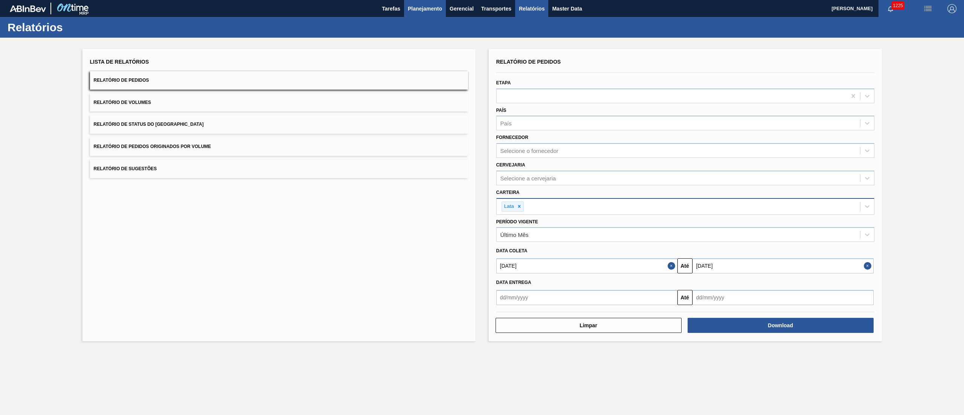
click at [431, 9] on span "Planejamento" at bounding box center [425, 8] width 34 height 9
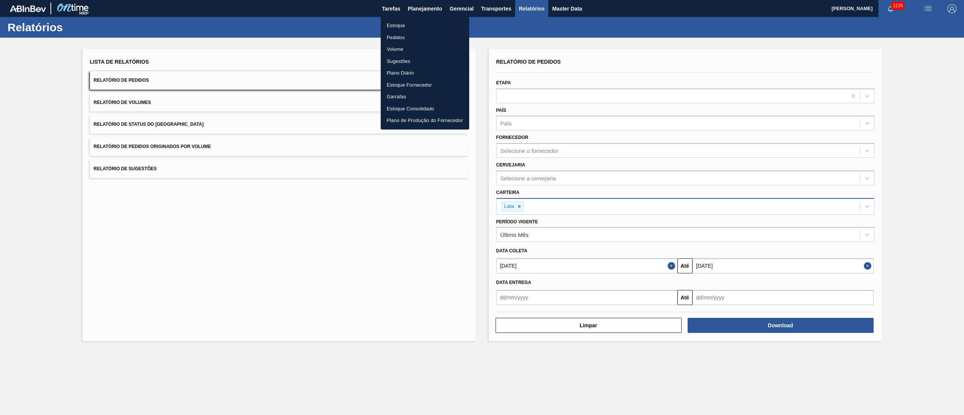
click at [421, 36] on li "Pedidos" at bounding box center [425, 38] width 88 height 12
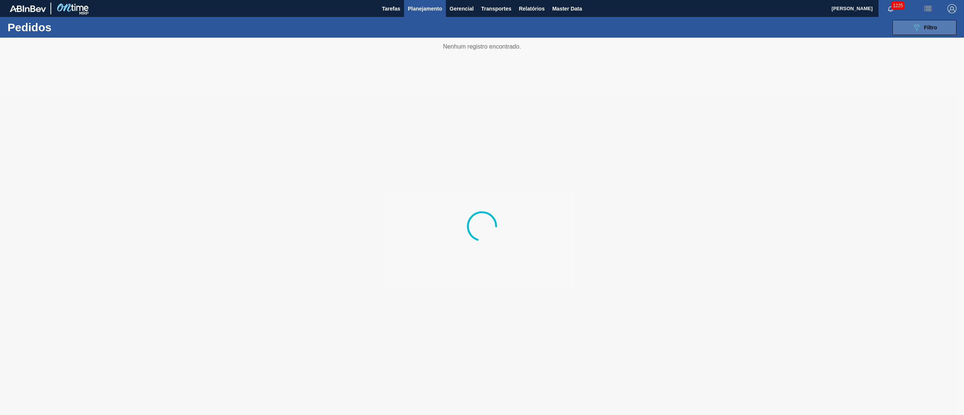
click at [934, 21] on button "089F7B8B-B2A5-4AFE-B5C0-19BA573D28AC Filtro" at bounding box center [924, 27] width 64 height 15
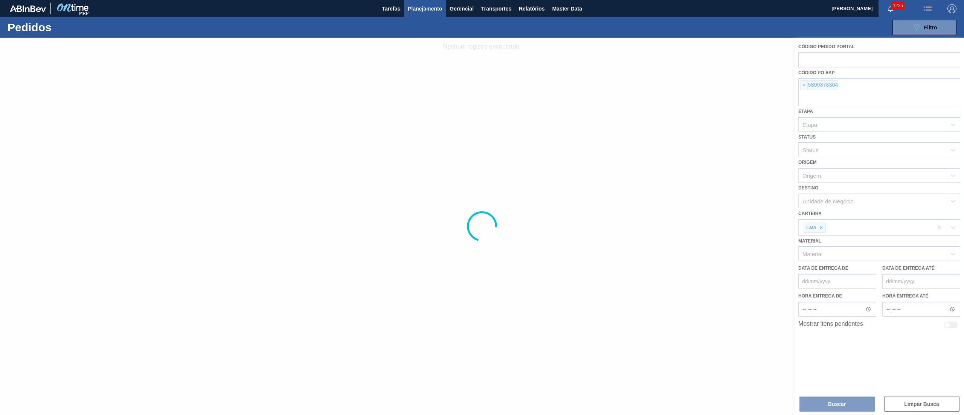
click at [805, 86] on div at bounding box center [482, 226] width 964 height 377
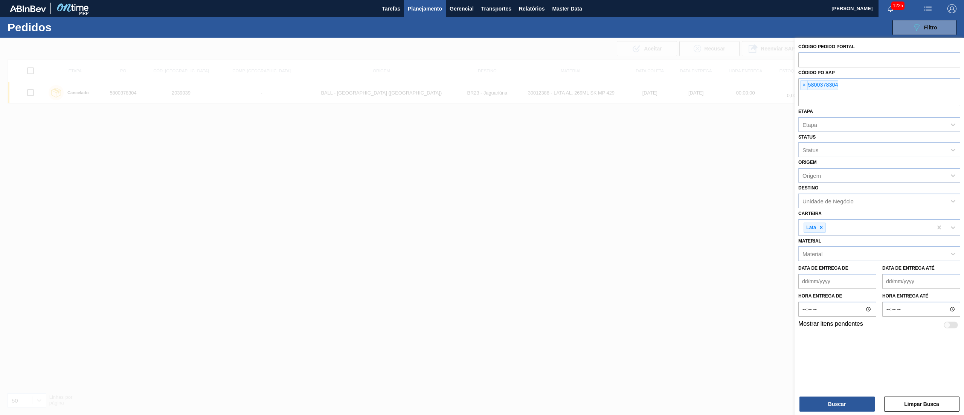
click at [805, 86] on span "×" at bounding box center [803, 85] width 7 height 9
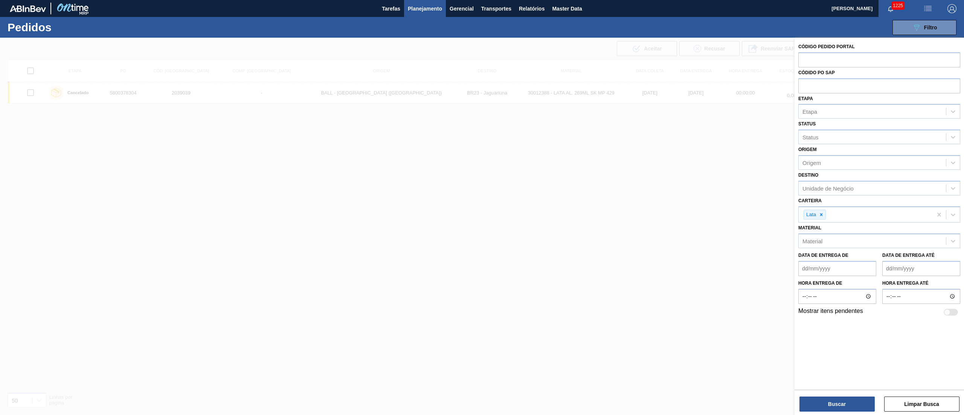
paste input "text"
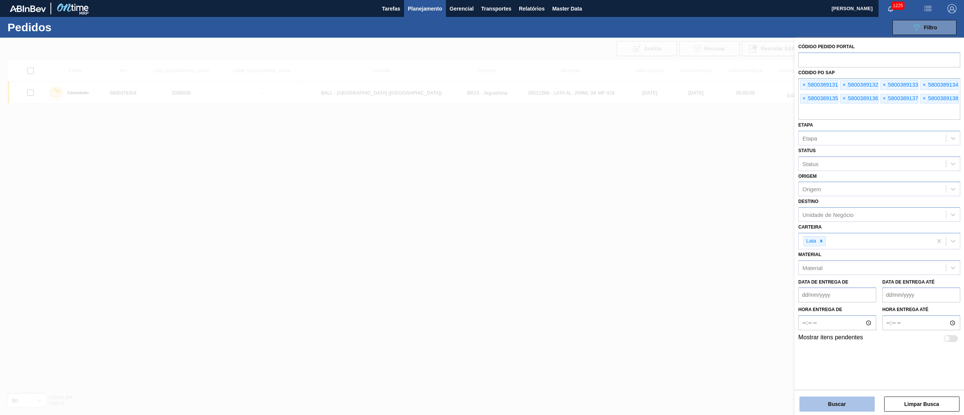
click at [822, 403] on button "Buscar" at bounding box center [836, 403] width 75 height 15
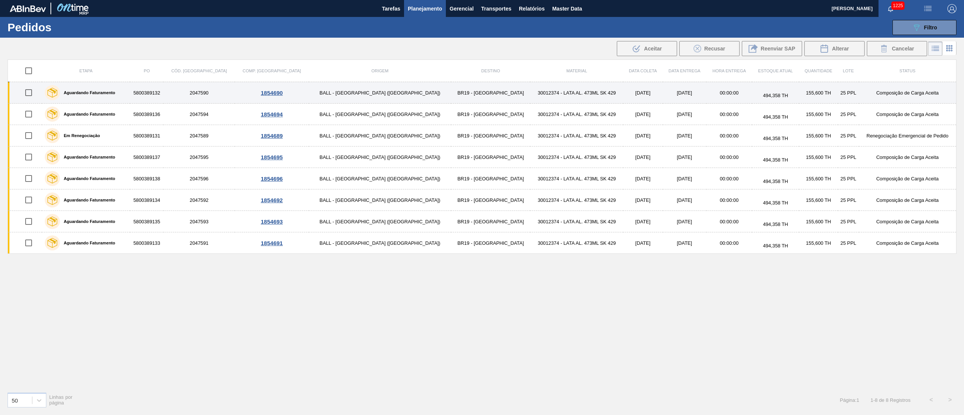
click at [34, 89] on input "checkbox" at bounding box center [29, 93] width 16 height 16
checkbox input "true"
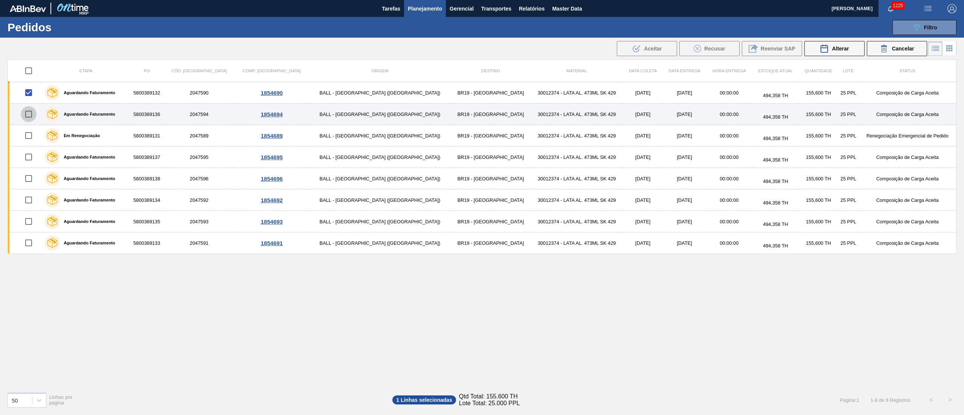
click at [31, 108] on input "checkbox" at bounding box center [29, 114] width 16 height 16
checkbox input "true"
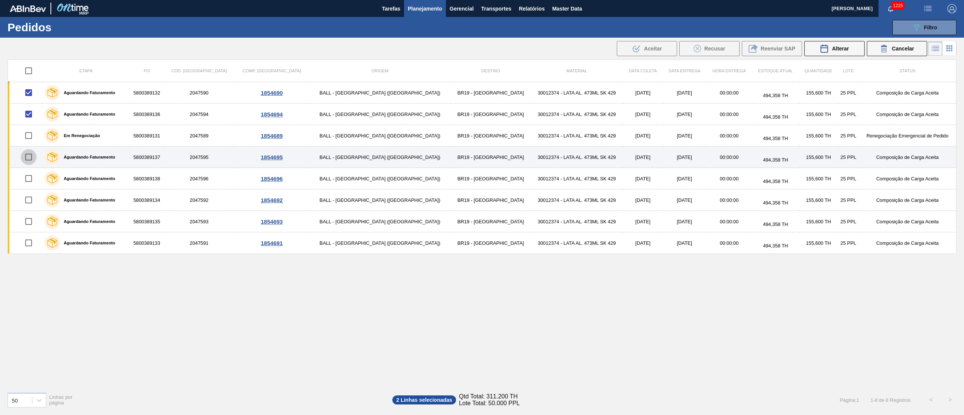
click at [30, 153] on input "checkbox" at bounding box center [29, 157] width 16 height 16
checkbox input "true"
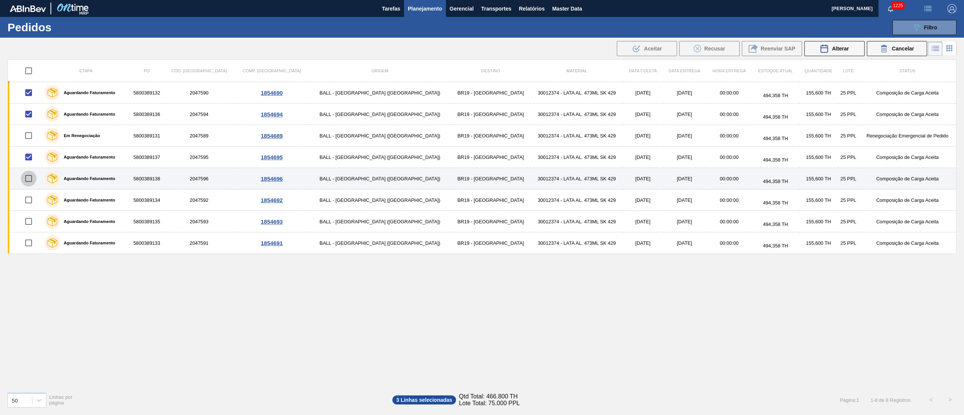
click at [34, 173] on input "checkbox" at bounding box center [29, 179] width 16 height 16
checkbox input "true"
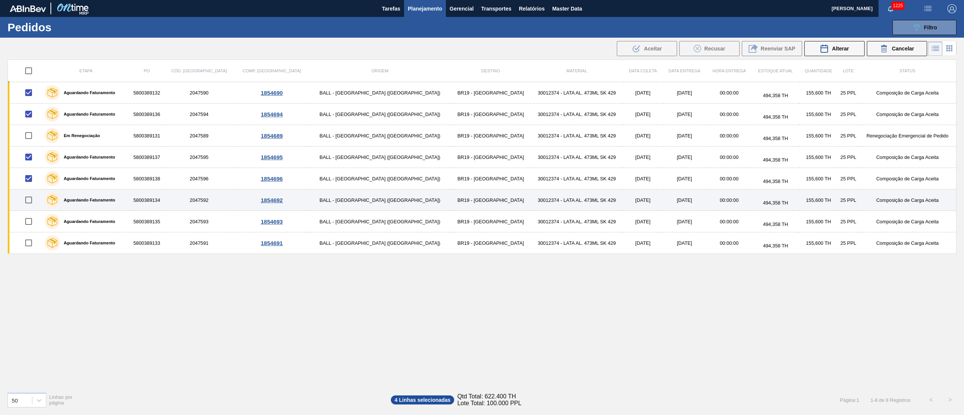
click at [34, 207] on td at bounding box center [25, 199] width 34 height 21
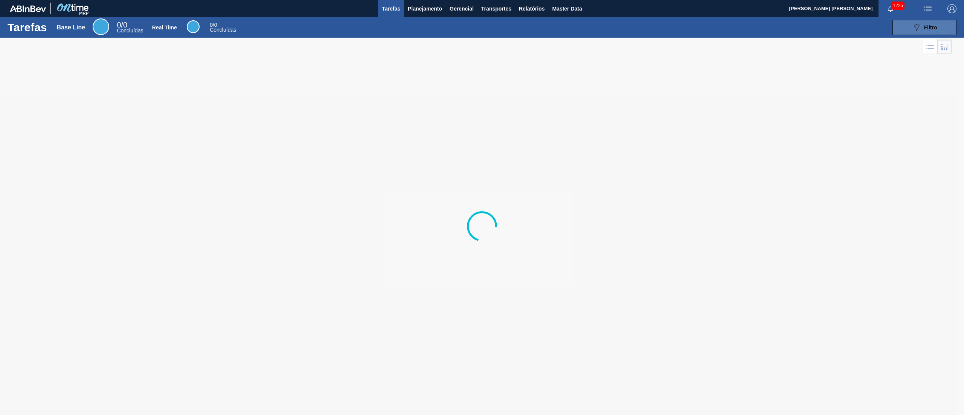
click at [906, 27] on button "089F7B8B-B2A5-4AFE-B5C0-19BA573D28AC Filtro" at bounding box center [924, 27] width 64 height 15
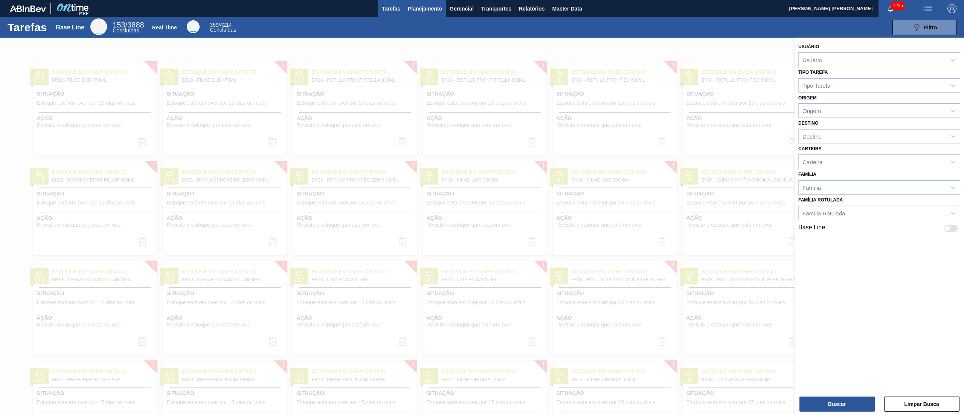
click at [420, 9] on span "Planejamento" at bounding box center [425, 8] width 34 height 9
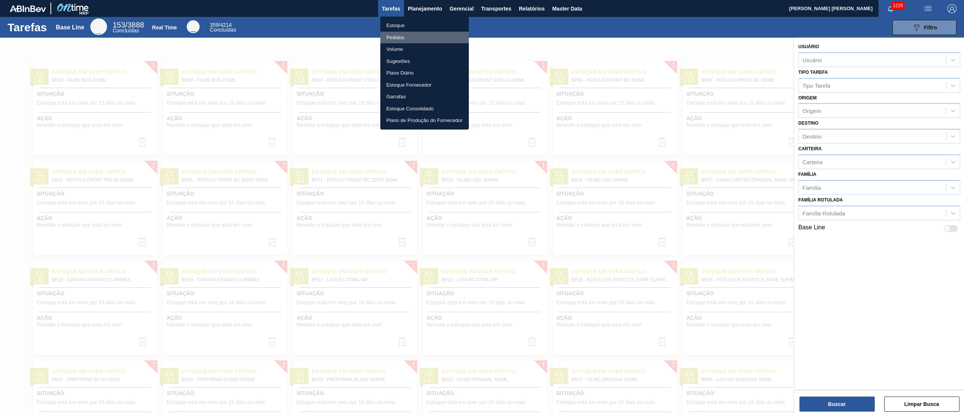
click at [419, 38] on li "Pedidos" at bounding box center [424, 38] width 88 height 12
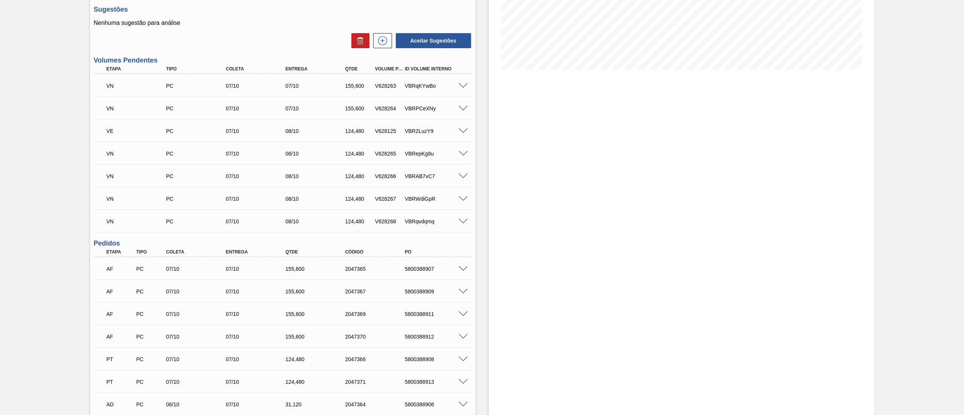
scroll to position [259, 0]
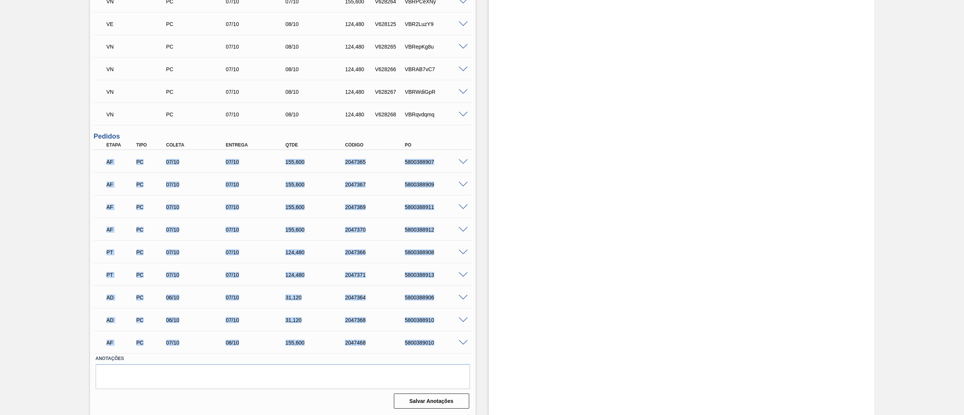
drag, startPoint x: 104, startPoint y: 160, endPoint x: 432, endPoint y: 336, distance: 373.0
click at [432, 336] on div "AF PC 07/10 07/10 155,[PHONE_NUMBER] 5800388907 Material 30034230 - LATA AL SPA…" at bounding box center [283, 251] width 378 height 203
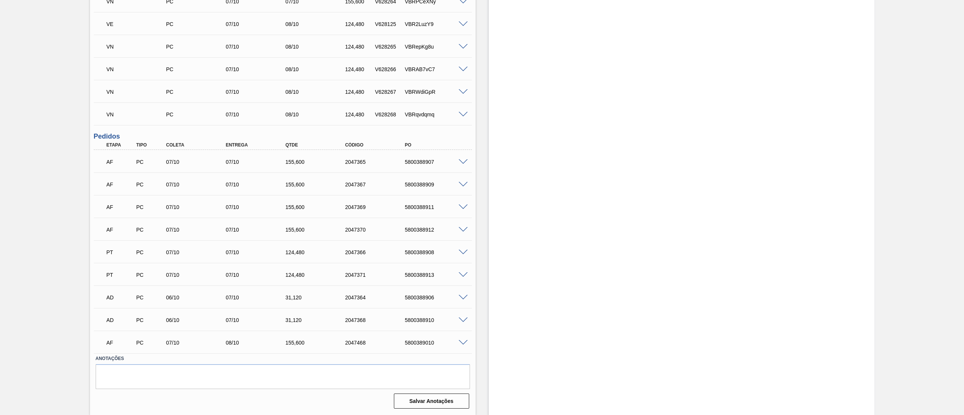
click at [605, 294] on div "Estoque De [DATE] Até [DATE] Filtro" at bounding box center [681, 97] width 385 height 635
drag, startPoint x: 93, startPoint y: 249, endPoint x: 455, endPoint y: 268, distance: 363.4
click at [455, 268] on div "Unidade Nova Rio PE MIN 760,303 TH PE MAX 2.375,948 TH Próxima Entrega 07/10 - …" at bounding box center [282, 108] width 385 height 606
drag, startPoint x: 97, startPoint y: 294, endPoint x: 447, endPoint y: 320, distance: 351.0
click at [447, 320] on div "AF PC 07/10 07/10 155,600 2047365 5800388907 Material 30034230 - LATA AL SPATEN…" at bounding box center [283, 251] width 378 height 203
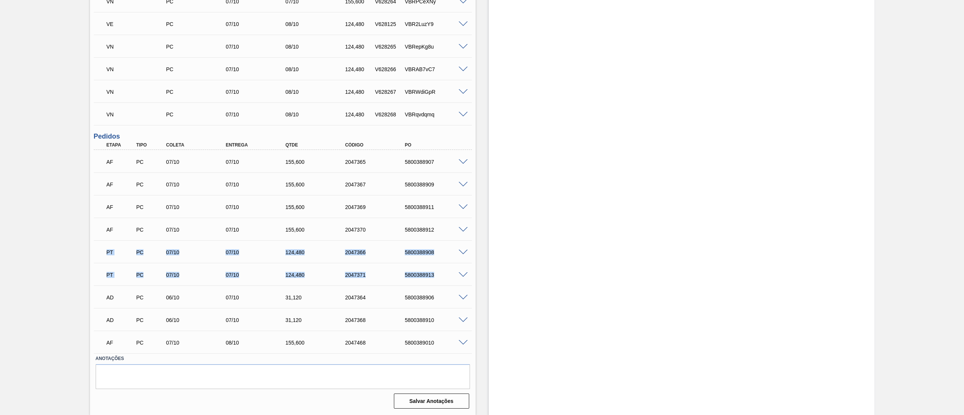
drag, startPoint x: 100, startPoint y: 245, endPoint x: 468, endPoint y: 276, distance: 369.5
click at [468, 276] on div "Unidade Nova Rio PE MIN 760,303 TH PE MAX 2.375,948 TH Próxima Entrega 07/10 - …" at bounding box center [282, 108] width 385 height 606
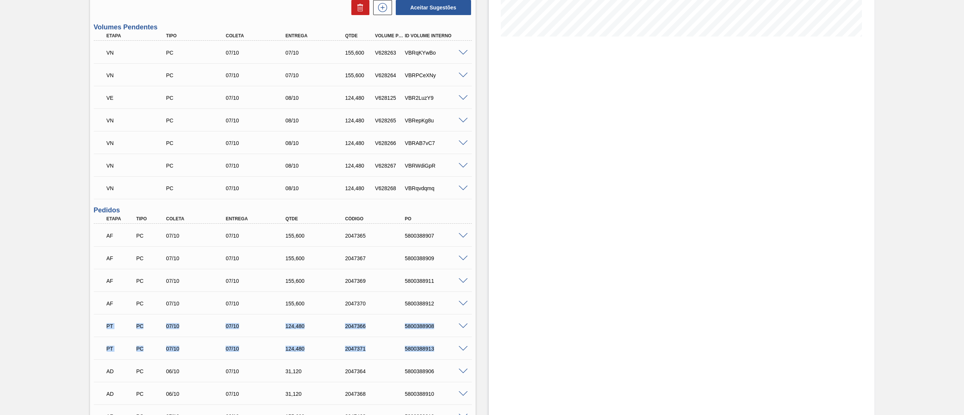
scroll to position [33, 0]
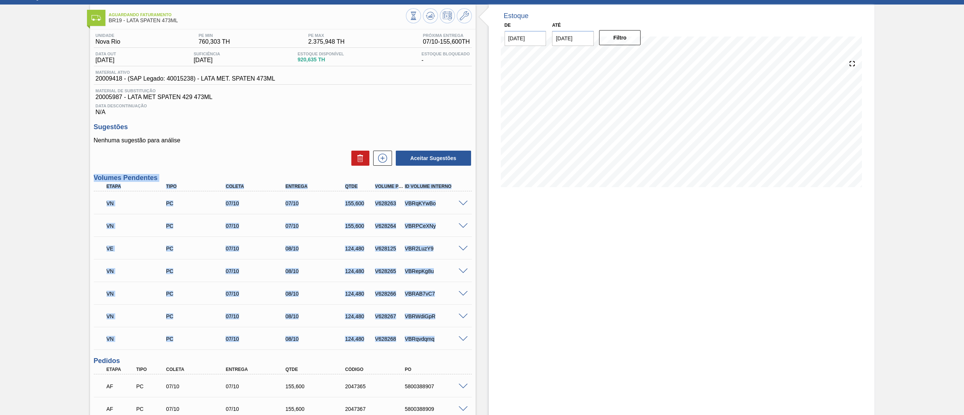
drag, startPoint x: 93, startPoint y: 177, endPoint x: 469, endPoint y: 350, distance: 414.7
click at [469, 350] on div "Unidade Nova Rio PE MIN 760,303 TH PE MAX 2.375,948 TH Próxima Entrega 07/10 - …" at bounding box center [282, 332] width 385 height 606
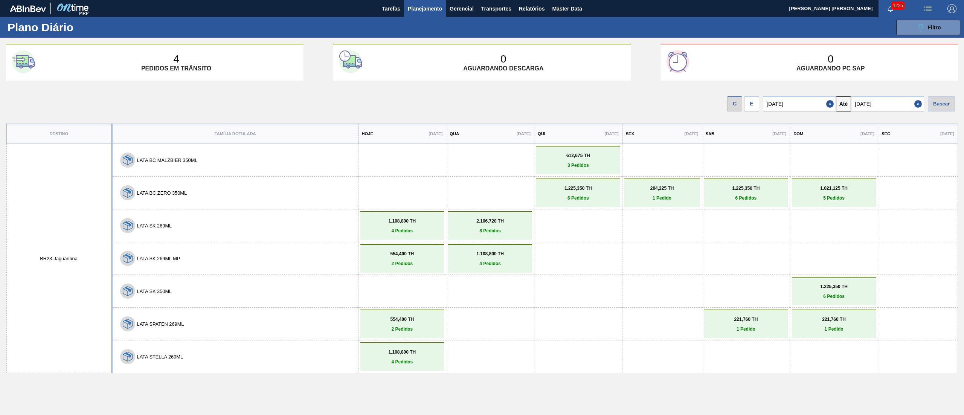
click at [755, 104] on div "E" at bounding box center [751, 103] width 15 height 15
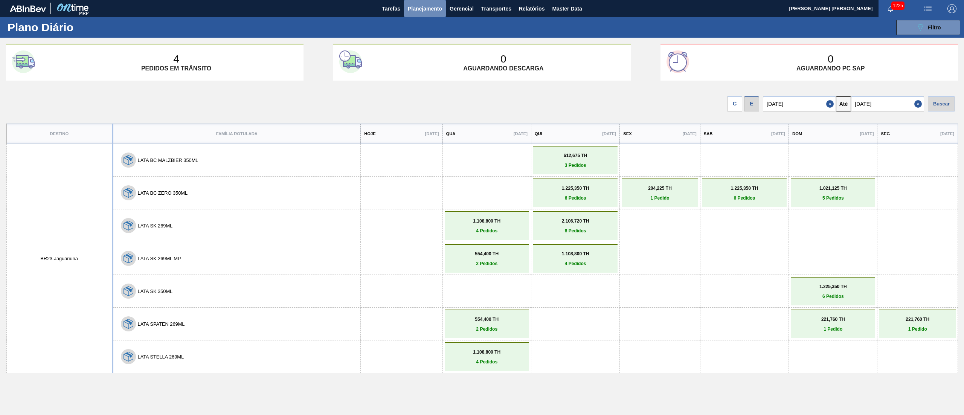
click at [414, 9] on span "Planejamento" at bounding box center [425, 8] width 34 height 9
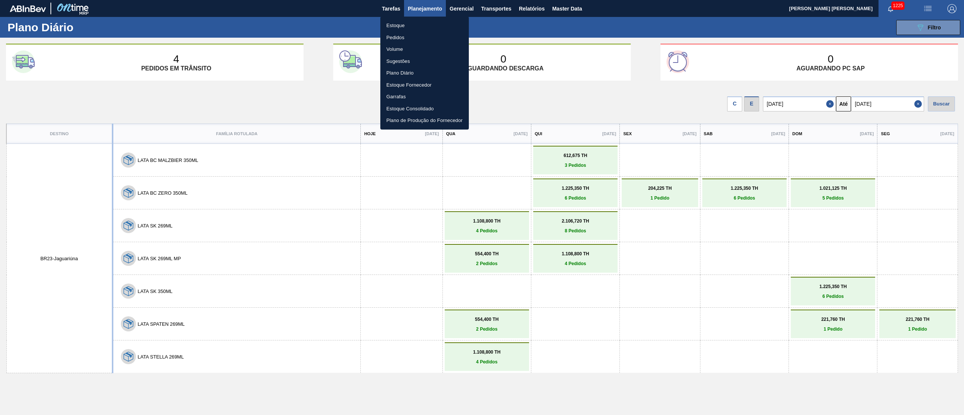
click at [914, 19] on div at bounding box center [482, 207] width 964 height 415
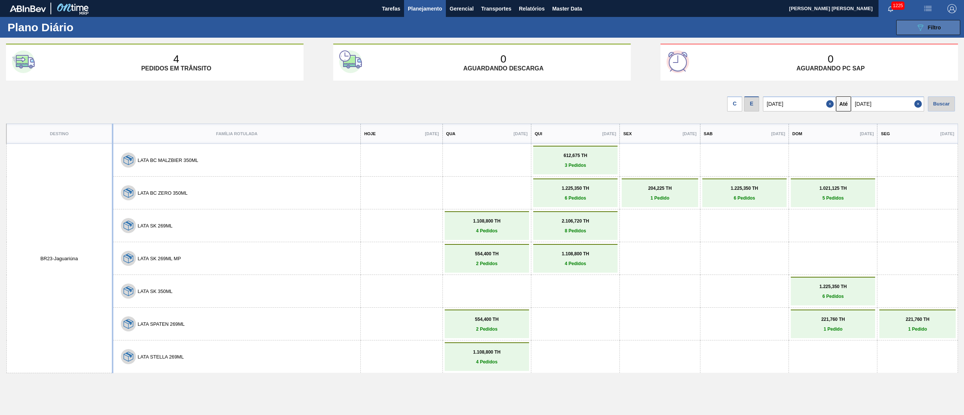
click at [901, 22] on button "089F7B8B-B2A5-4AFE-B5C0-19BA573D28AC Filtro" at bounding box center [928, 27] width 64 height 15
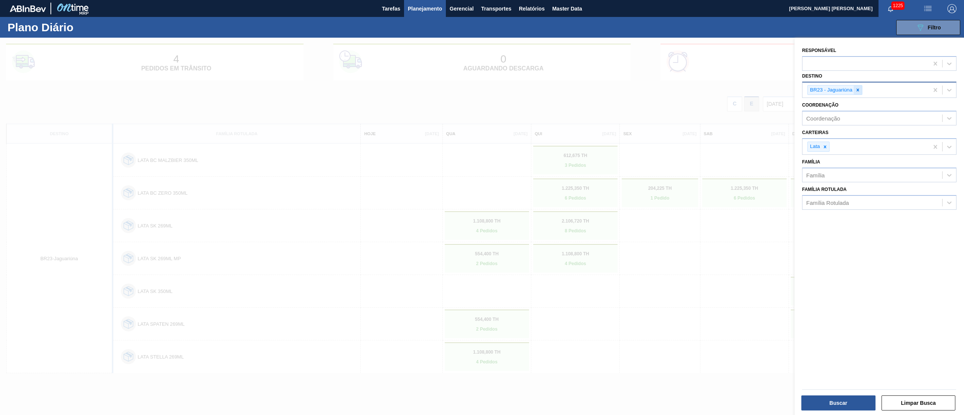
click at [853, 93] on div at bounding box center [857, 89] width 8 height 9
type input "19"
click at [877, 116] on div "Coordenação" at bounding box center [872, 116] width 140 height 11
click at [862, 81] on div "Destino Destino" at bounding box center [879, 84] width 154 height 26
click at [857, 85] on div "Destino" at bounding box center [872, 89] width 140 height 11
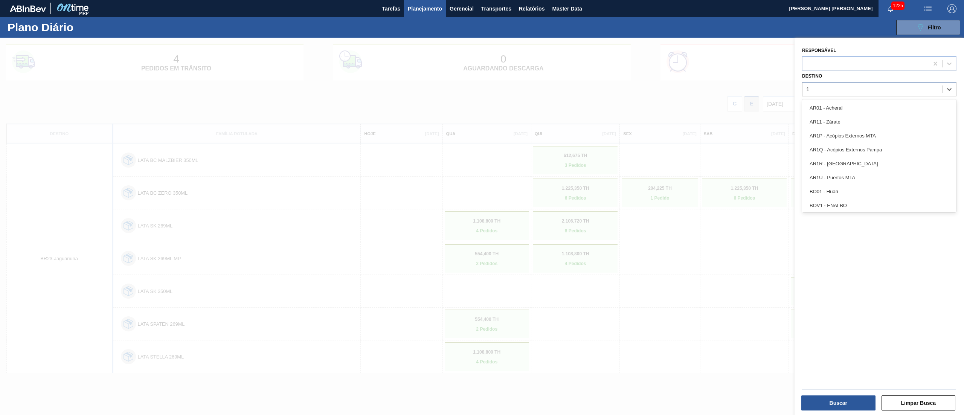
type input "19"
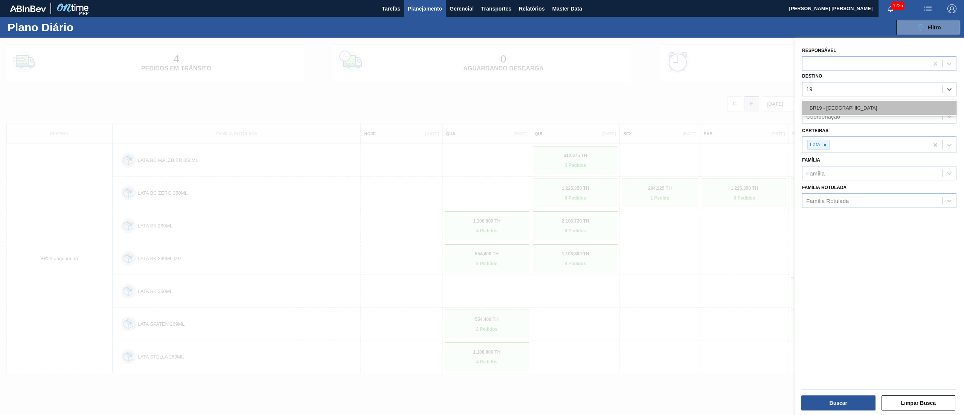
click at [855, 103] on div "BR19 - Nova Rio" at bounding box center [879, 108] width 154 height 14
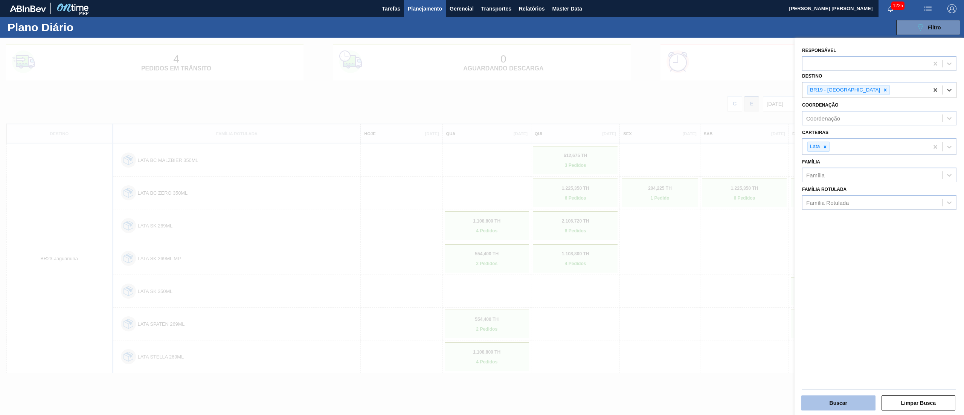
click at [839, 404] on button "Buscar" at bounding box center [838, 402] width 74 height 15
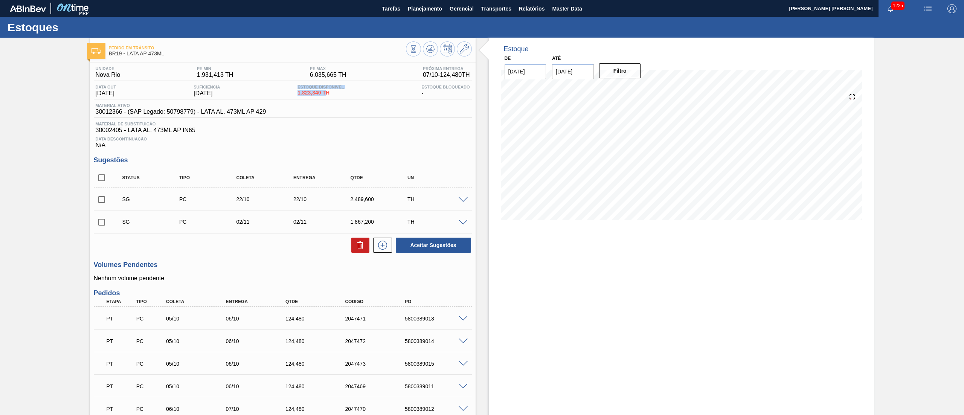
drag, startPoint x: 301, startPoint y: 88, endPoint x: 329, endPoint y: 93, distance: 28.6
click at [329, 93] on div "Estoque Disponível 1.823,340 TH" at bounding box center [321, 91] width 50 height 12
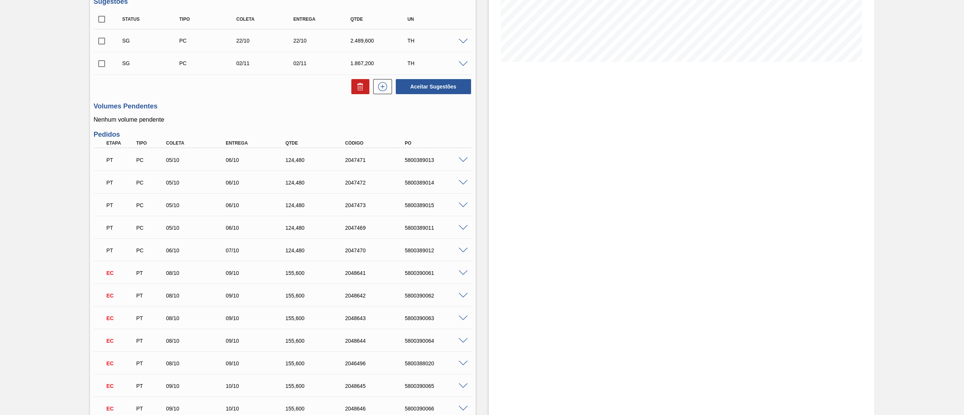
scroll to position [166, 0]
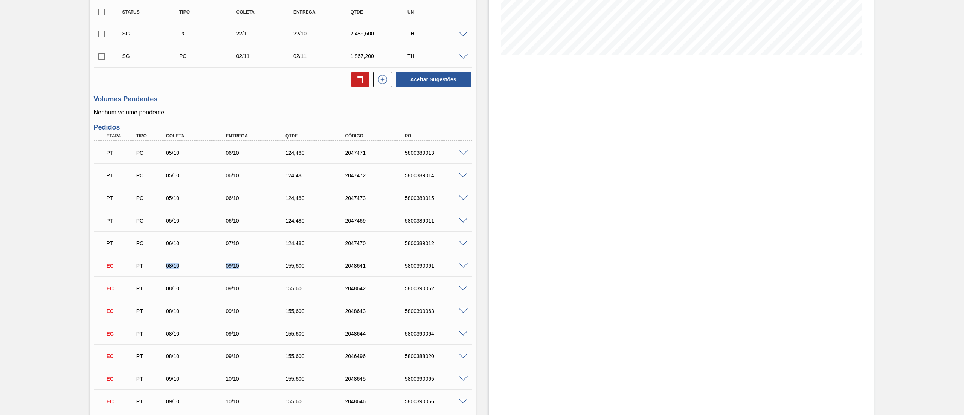
drag, startPoint x: 163, startPoint y: 265, endPoint x: 253, endPoint y: 269, distance: 90.0
click at [253, 269] on div "EC PT 08/10 09/10 155,600 2048641 5800390061" at bounding box center [281, 264] width 358 height 15
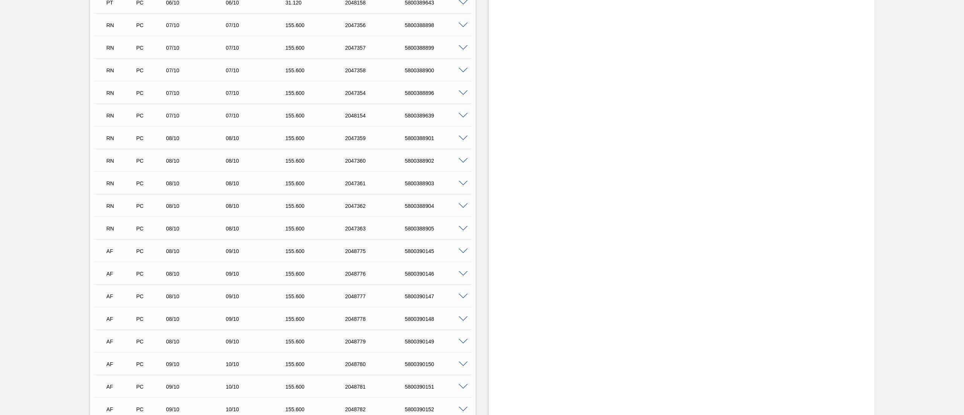
scroll to position [753, 0]
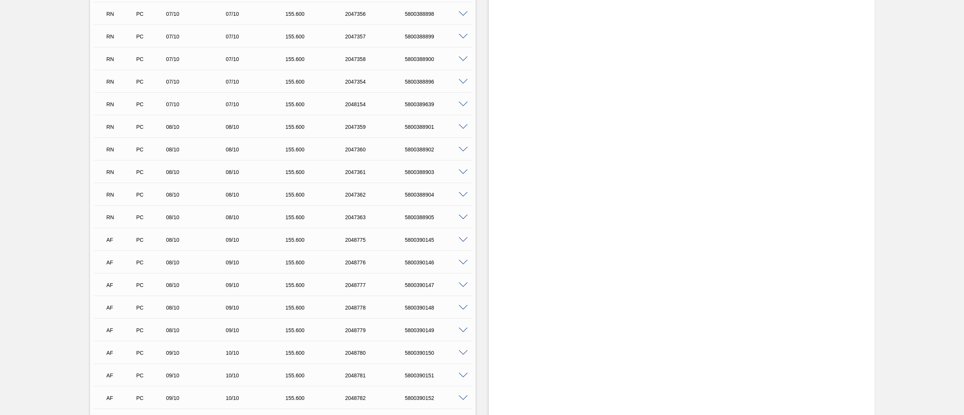
click at [463, 82] on span at bounding box center [462, 82] width 9 height 6
type input "6,224"
type input "155,6"
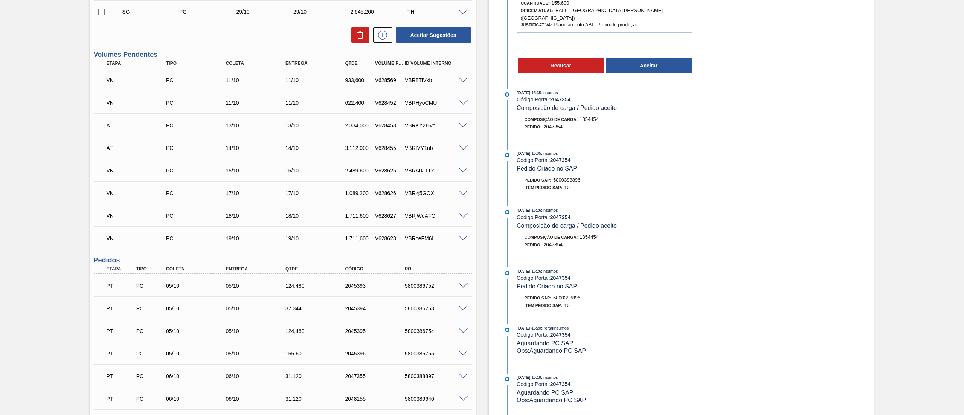
scroll to position [301, 0]
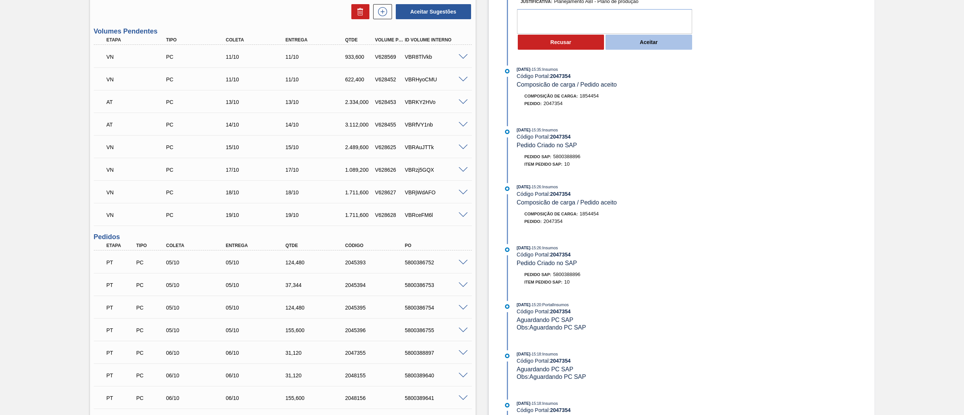
click at [637, 41] on button "Aceitar" at bounding box center [648, 42] width 87 height 15
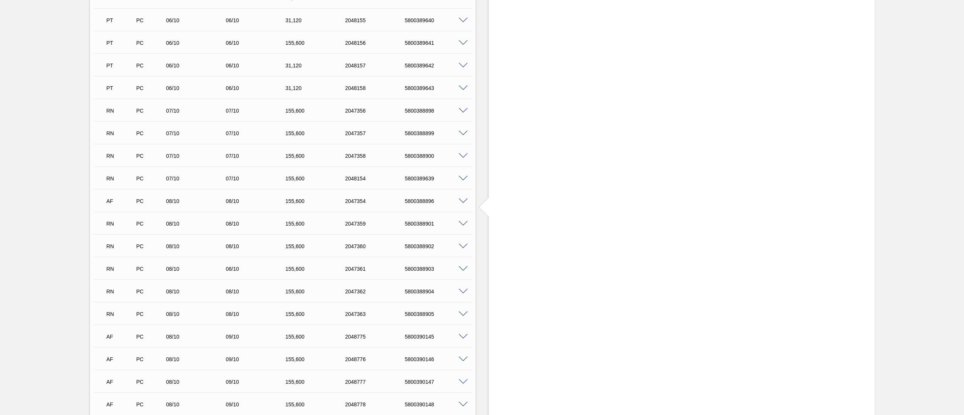
scroll to position [678, 0]
click at [460, 111] on span at bounding box center [462, 112] width 9 height 6
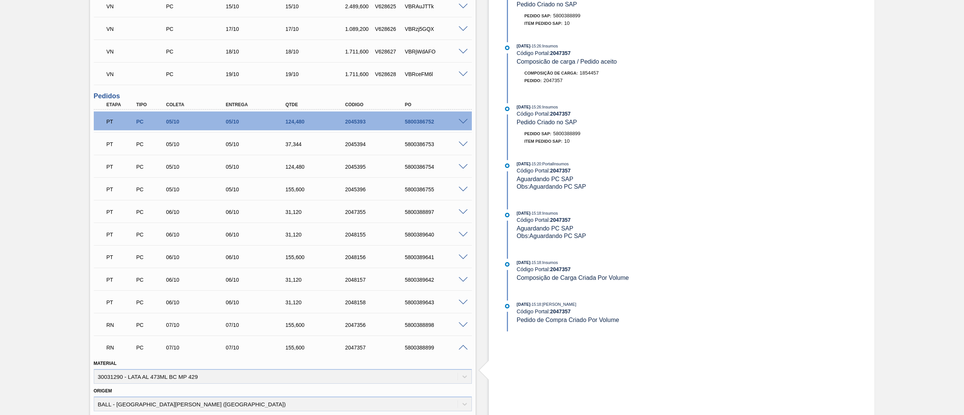
scroll to position [226, 0]
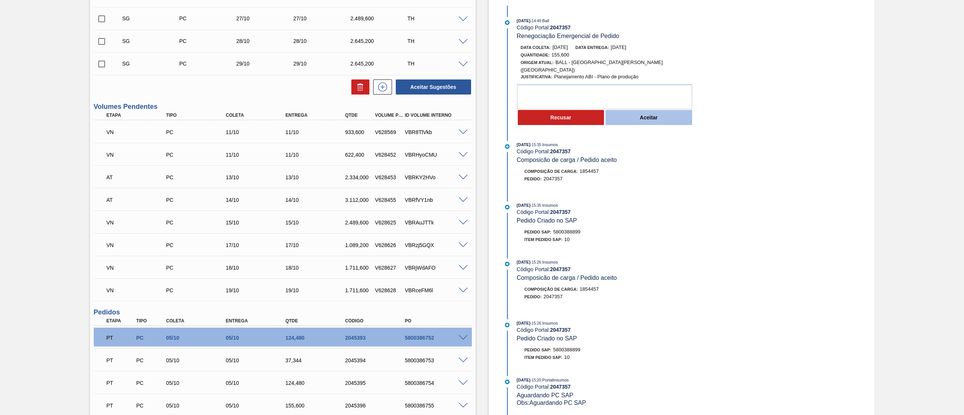
click at [669, 110] on button "Aceitar" at bounding box center [648, 117] width 87 height 15
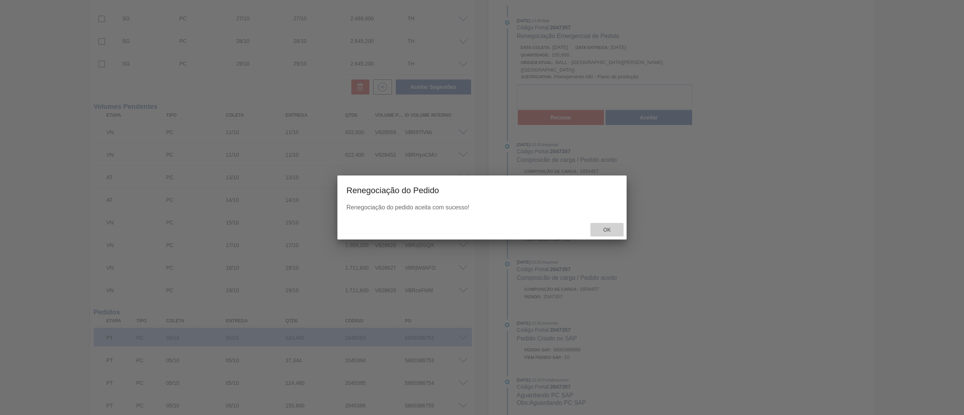
click at [597, 233] on div "Ok" at bounding box center [606, 230] width 33 height 14
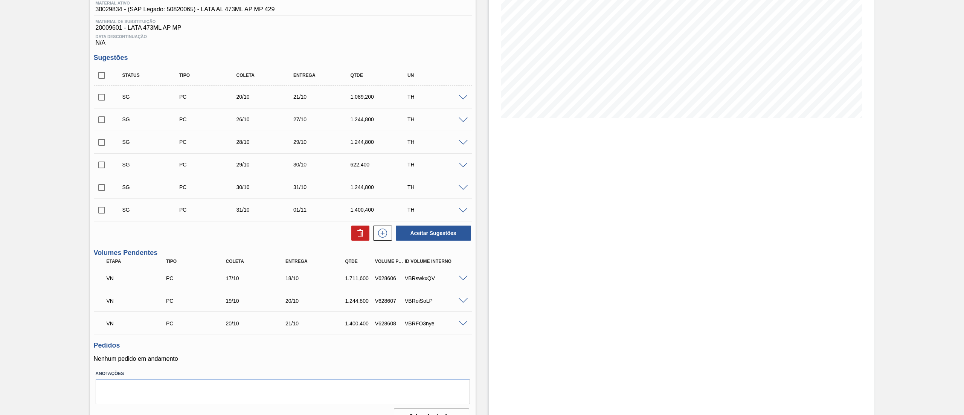
scroll to position [119, 0]
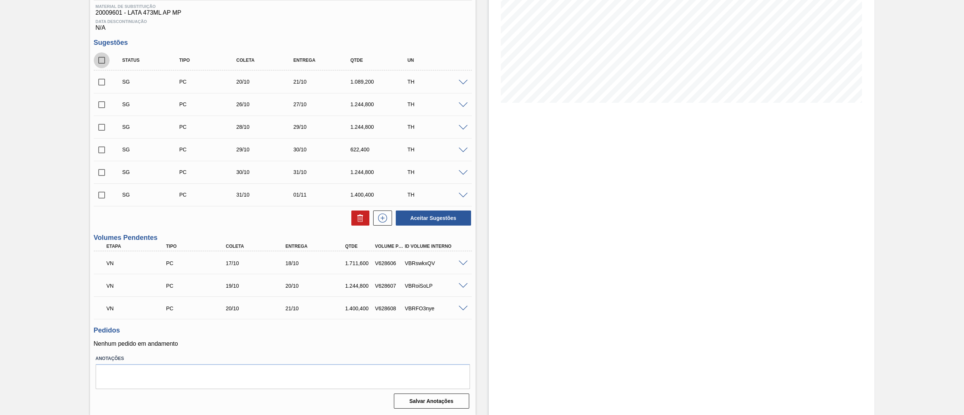
click at [102, 64] on input "checkbox" at bounding box center [102, 60] width 16 height 16
checkbox input "true"
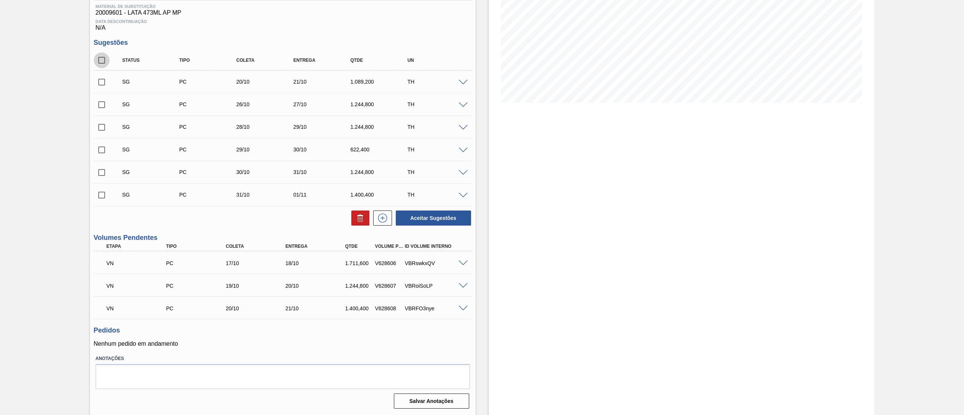
checkbox input "true"
click at [360, 222] on button at bounding box center [360, 217] width 18 height 15
checkbox input "false"
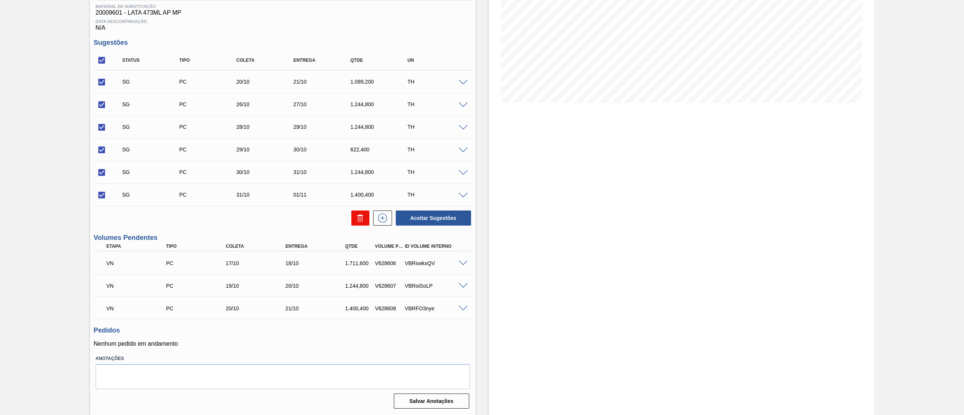
checkbox input "false"
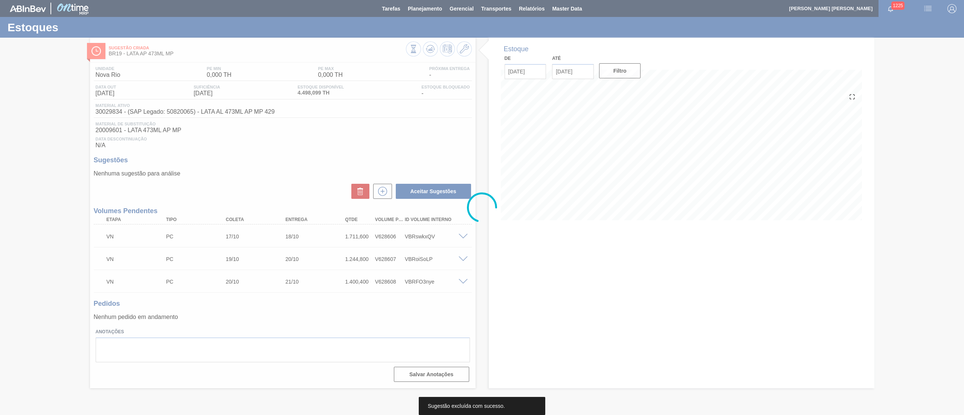
scroll to position [0, 0]
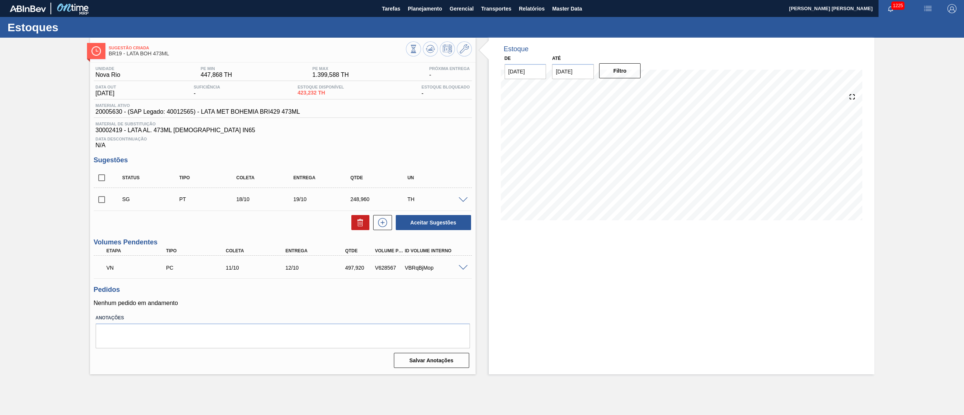
click at [100, 177] on input "checkbox" at bounding box center [102, 178] width 16 height 16
checkbox input "true"
click at [356, 225] on icon at bounding box center [360, 222] width 9 height 9
checkbox input "false"
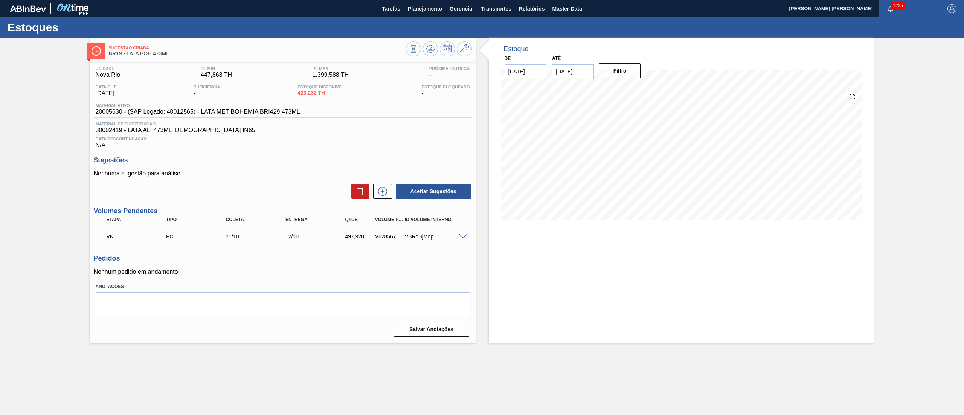
click at [461, 238] on span at bounding box center [462, 237] width 9 height 6
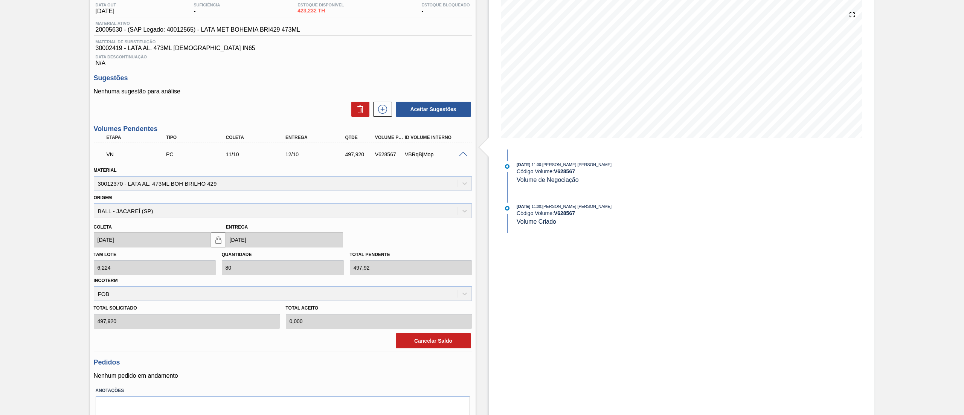
scroll to position [116, 0]
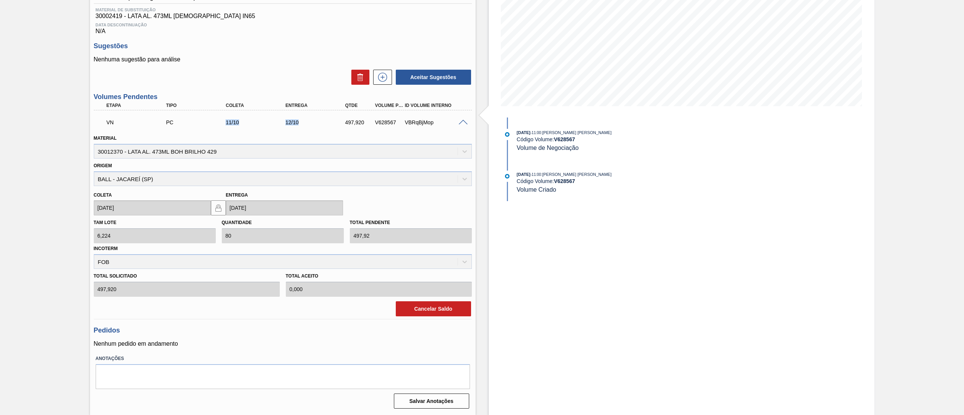
drag, startPoint x: 225, startPoint y: 124, endPoint x: 315, endPoint y: 126, distance: 89.6
click at [315, 126] on div "VN PC 11/10 12/10 497,920 V628567 VBRqBjMop" at bounding box center [281, 121] width 358 height 15
click at [373, 11] on span "Material de Substituição" at bounding box center [283, 10] width 374 height 5
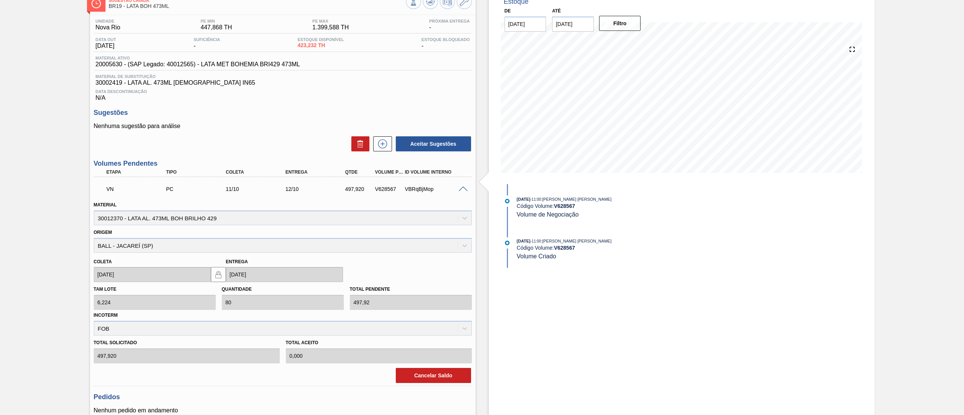
scroll to position [40, 0]
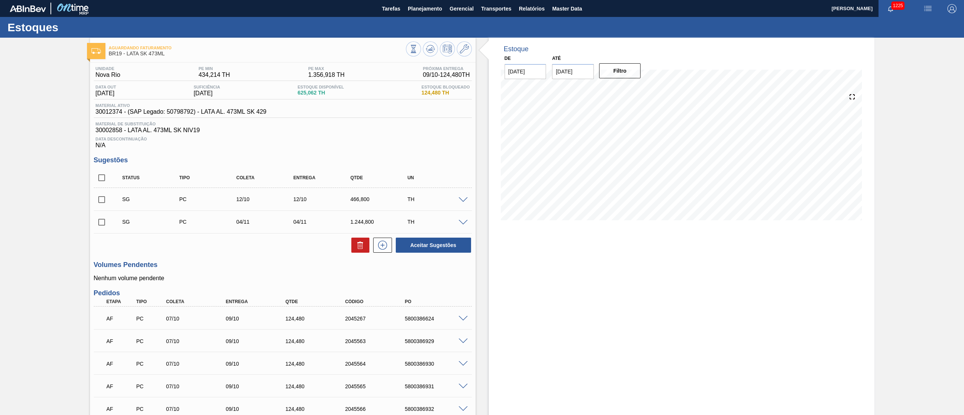
click at [97, 176] on input "checkbox" at bounding box center [102, 178] width 16 height 16
checkbox input "true"
click at [361, 247] on icon at bounding box center [361, 246] width 0 height 4
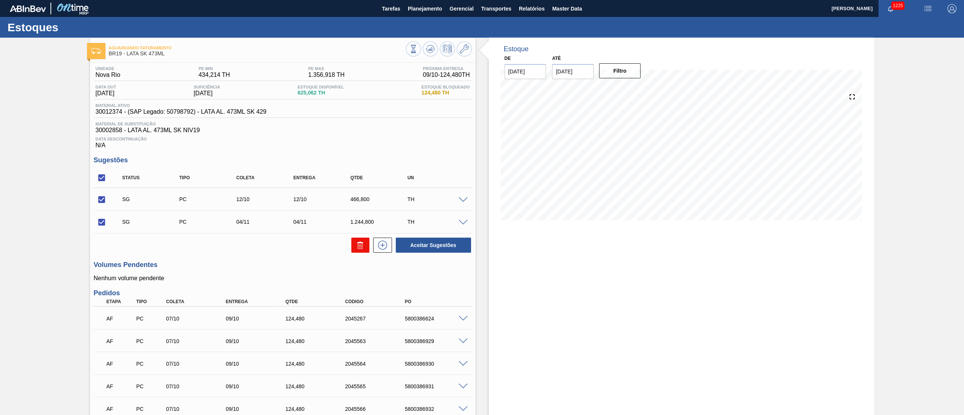
checkbox input "false"
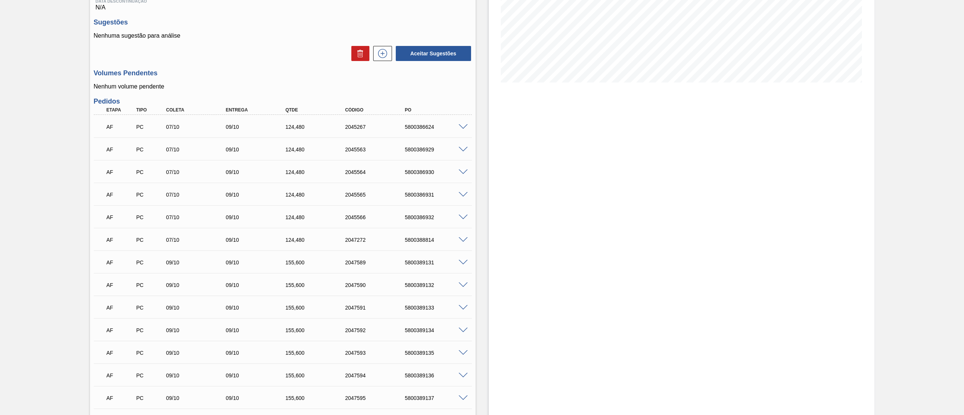
scroll to position [151, 0]
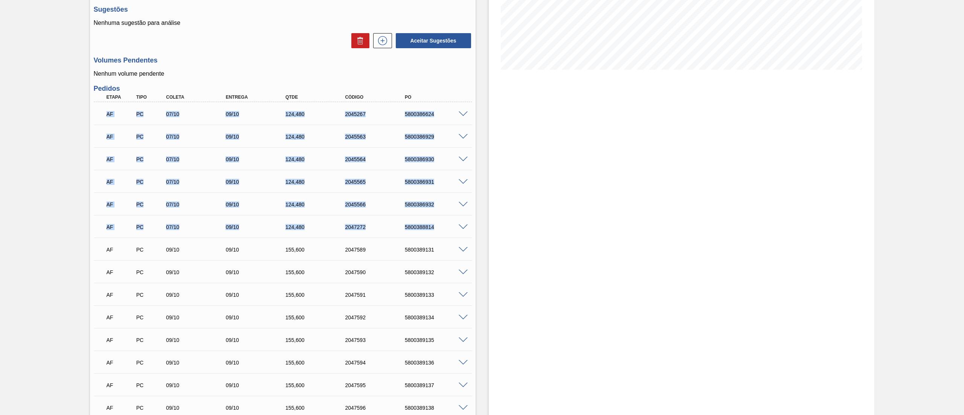
drag, startPoint x: 102, startPoint y: 113, endPoint x: 436, endPoint y: 221, distance: 351.1
click at [436, 221] on div "AF PC 07/10 09/10 124,480 2045267 5800386624 Material 30012374 - LATA AL. 473ML…" at bounding box center [283, 260] width 378 height 316
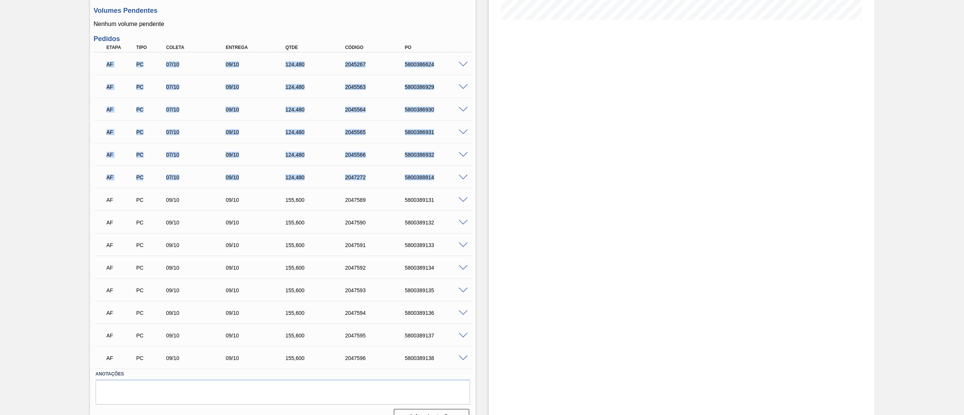
scroll to position [218, 0]
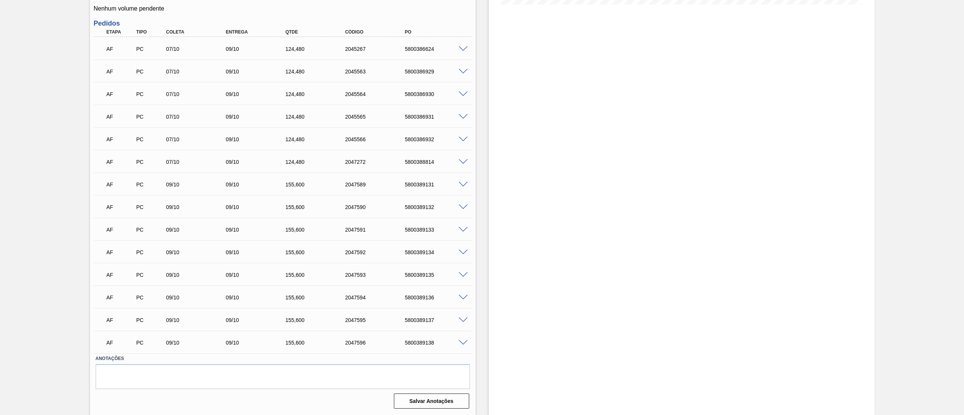
click at [627, 245] on div "Estoque De 07/10/2025 Até 06/12/2025 Filtro" at bounding box center [681, 118] width 385 height 593
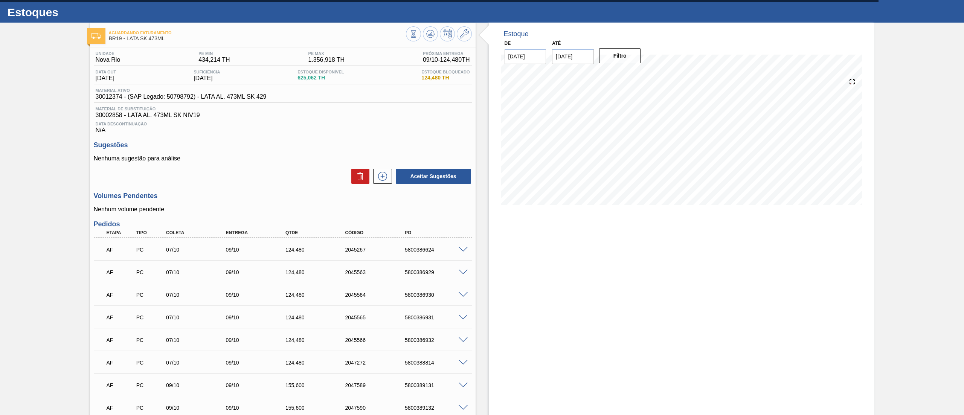
scroll to position [0, 0]
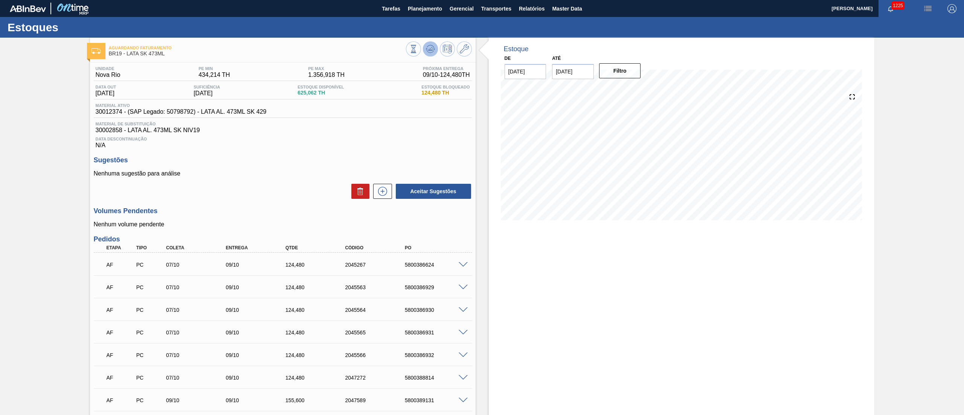
click at [429, 48] on icon at bounding box center [430, 48] width 9 height 9
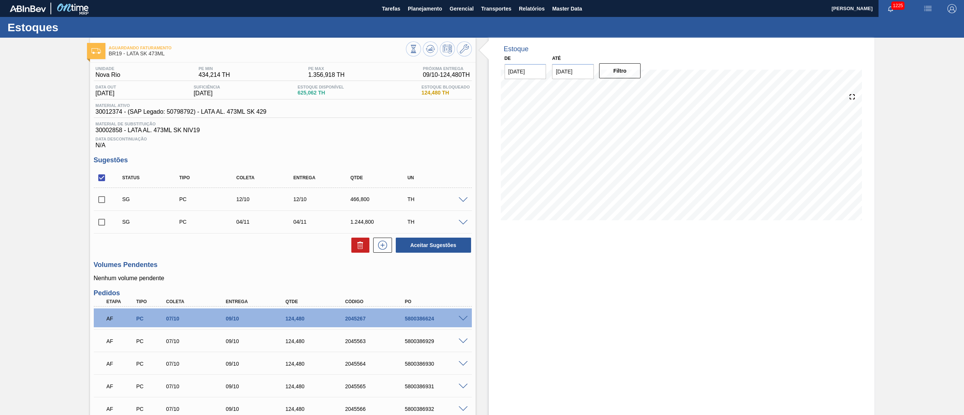
click at [464, 320] on span at bounding box center [462, 319] width 9 height 6
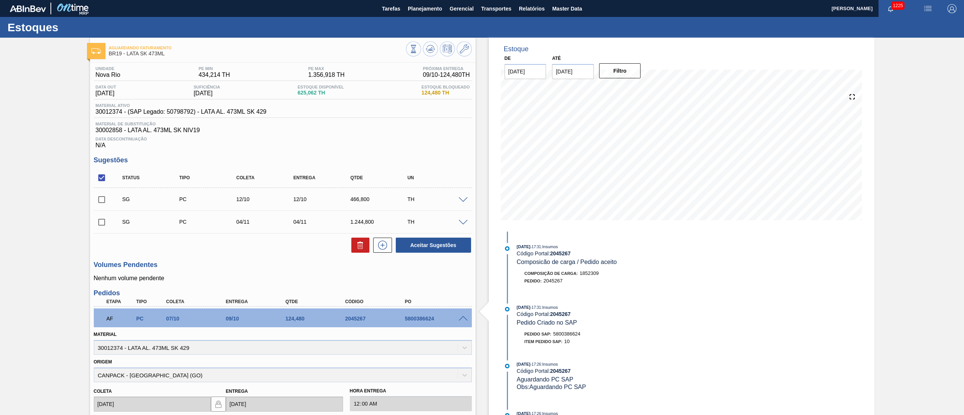
click at [464, 320] on span at bounding box center [462, 319] width 9 height 6
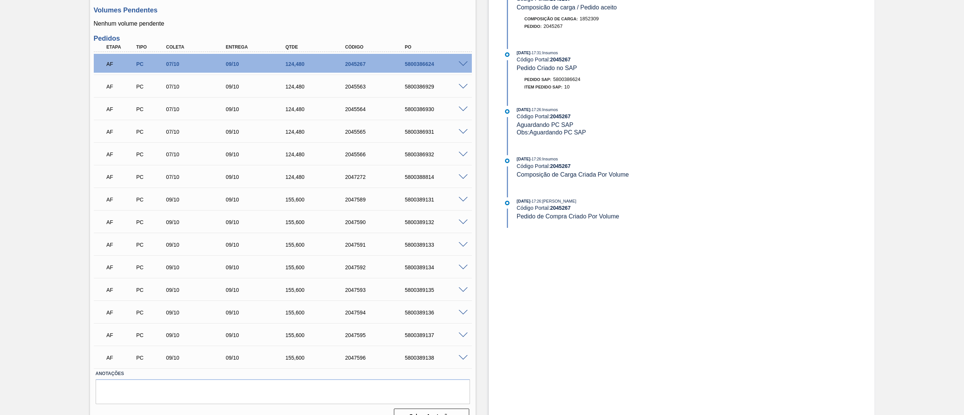
scroll to position [271, 0]
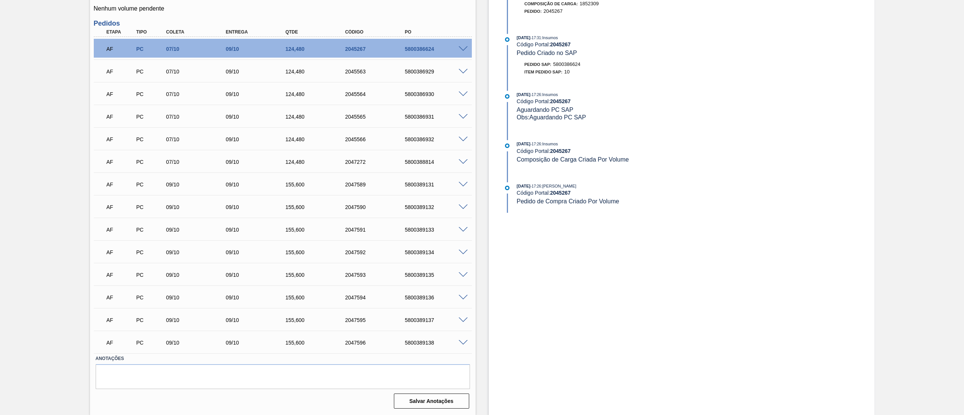
click at [462, 184] on span at bounding box center [462, 185] width 9 height 6
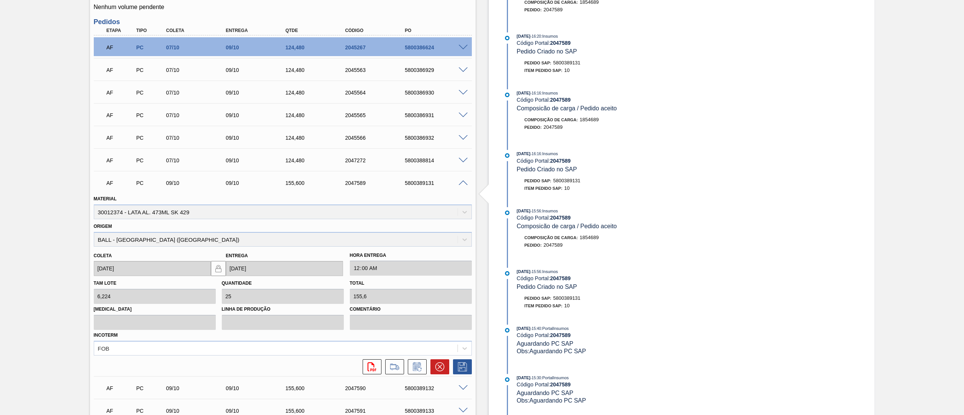
click at [460, 185] on span at bounding box center [462, 183] width 9 height 6
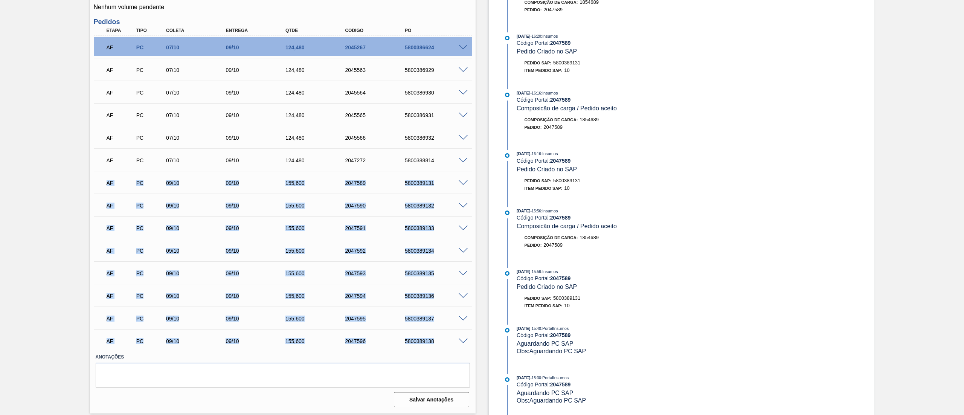
drag, startPoint x: 103, startPoint y: 182, endPoint x: 442, endPoint y: 337, distance: 372.6
click at [442, 337] on div "AF PC 07/10 09/10 124,480 2045267 5800386624 Material 30012374 - LATA AL. 473ML…" at bounding box center [283, 193] width 378 height 316
click at [394, 244] on div "AF PC 09/10 09/10 155,600 2047592 5800389134" at bounding box center [283, 250] width 378 height 19
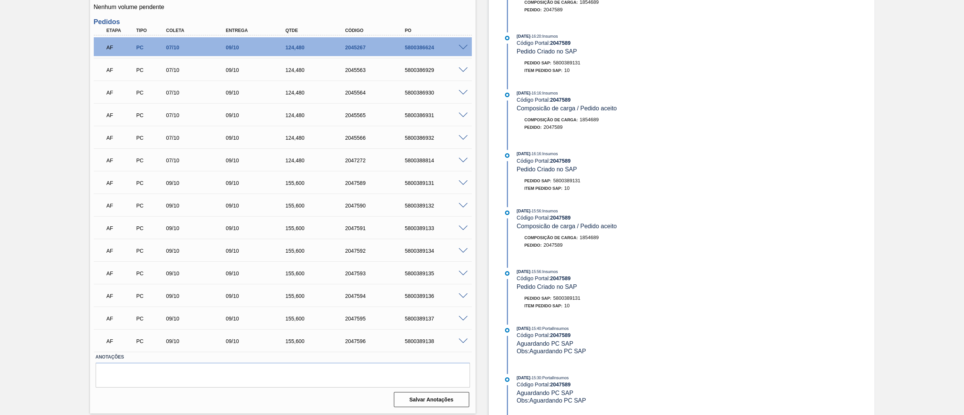
click at [463, 182] on span at bounding box center [462, 183] width 9 height 6
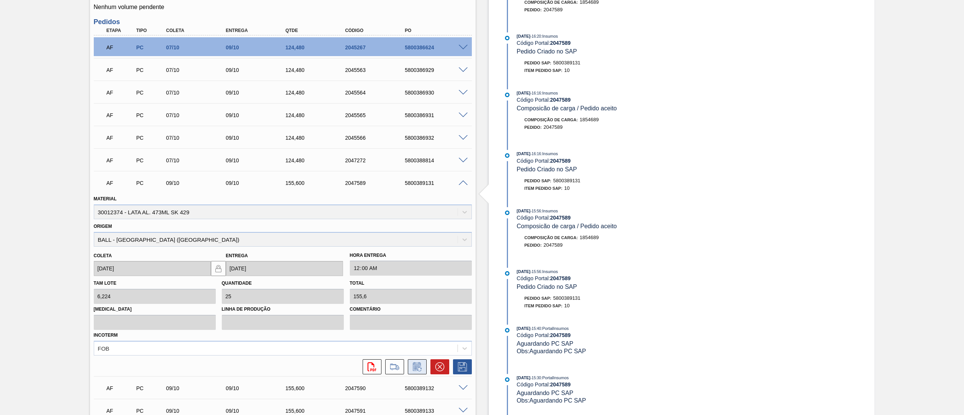
click at [417, 371] on icon at bounding box center [417, 366] width 12 height 9
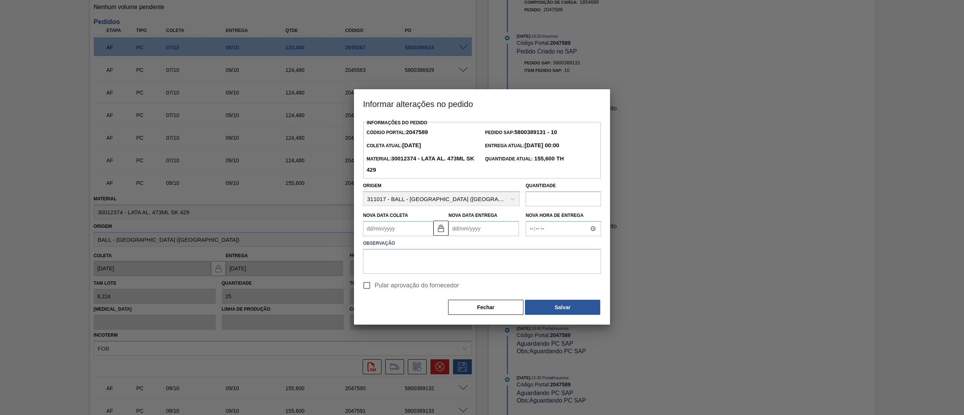
click at [412, 228] on Coleta2047589 "Nova Data Coleta" at bounding box center [398, 228] width 70 height 15
click at [410, 284] on div "8" at bounding box center [408, 283] width 10 height 10
type Coleta2047589 "[DATE]"
type Entrega2047589 "[DATE]"
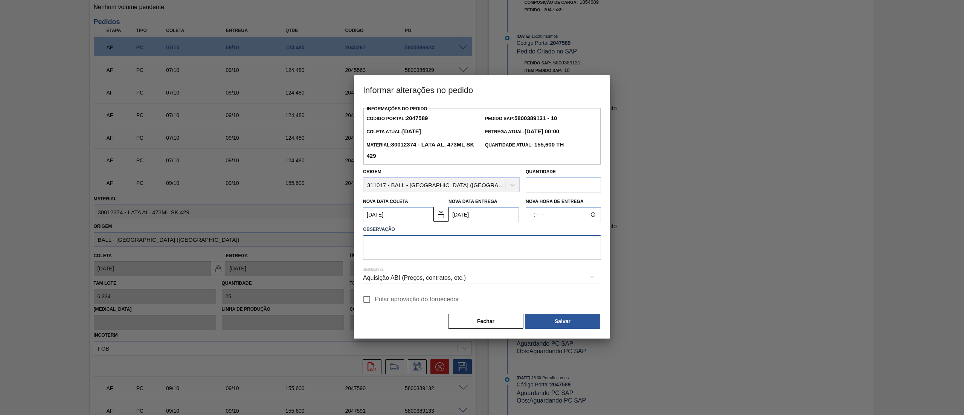
click at [420, 245] on textarea at bounding box center [482, 247] width 238 height 25
drag, startPoint x: 420, startPoint y: 245, endPoint x: 347, endPoint y: 238, distance: 73.0
click at [347, 238] on div "Informar alterações no pedido Informações do Pedido Código Portal: 2047589 Pedi…" at bounding box center [482, 207] width 964 height 415
type textarea "Data não atende"
click at [554, 319] on button "Salvar" at bounding box center [562, 321] width 75 height 15
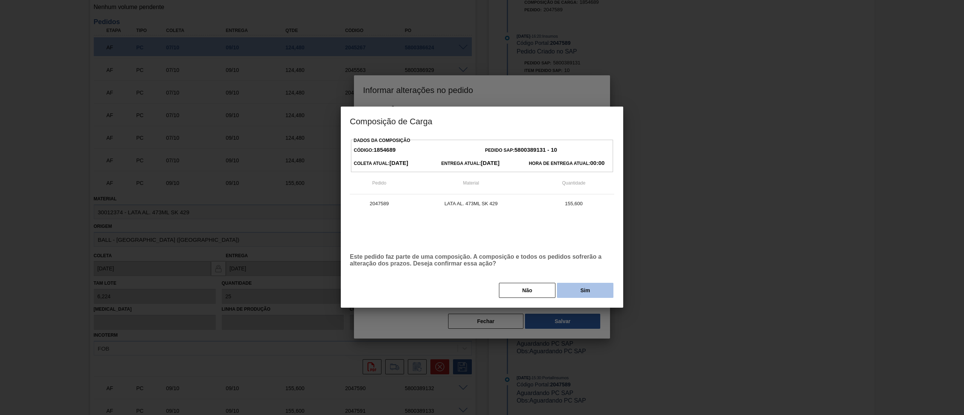
click at [603, 288] on button "Sim" at bounding box center [585, 290] width 56 height 15
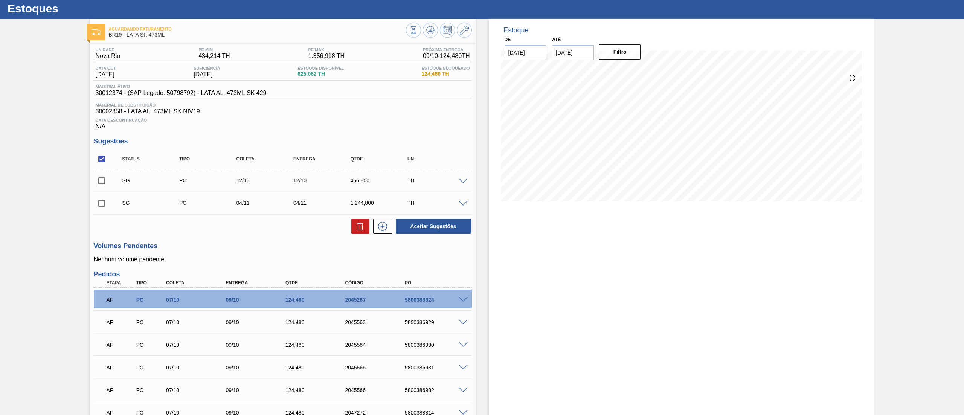
scroll to position [0, 0]
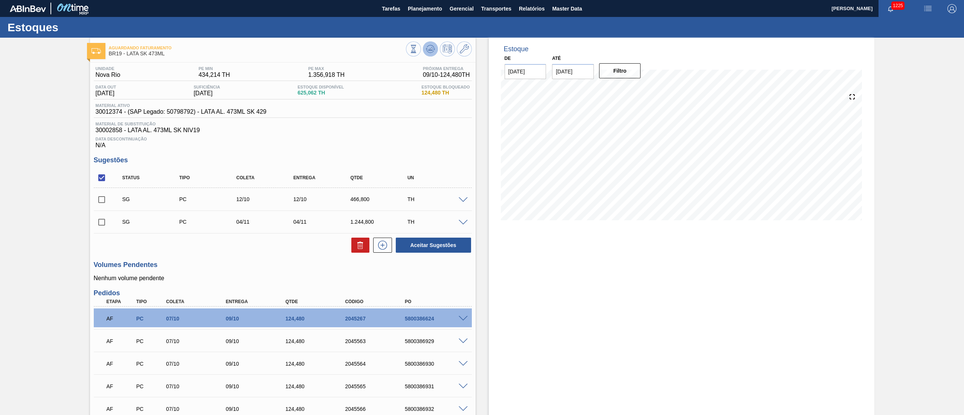
click at [433, 46] on icon at bounding box center [430, 48] width 9 height 9
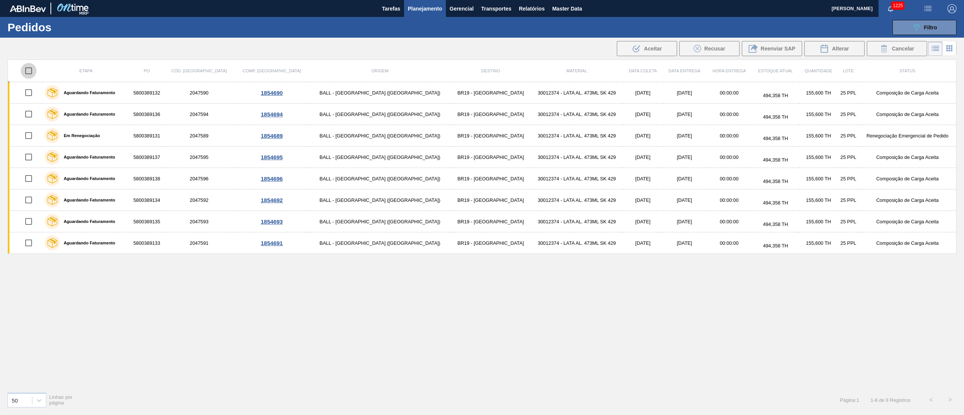
click at [33, 75] on input "checkbox" at bounding box center [29, 71] width 16 height 16
checkbox input "true"
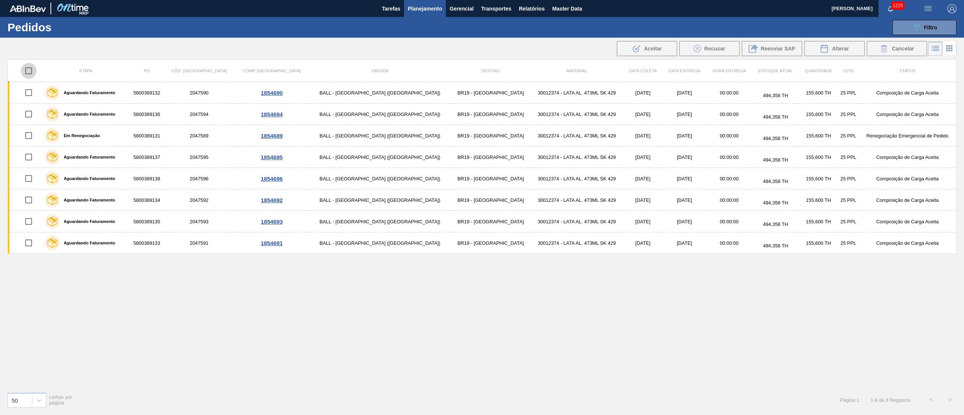
checkbox input "true"
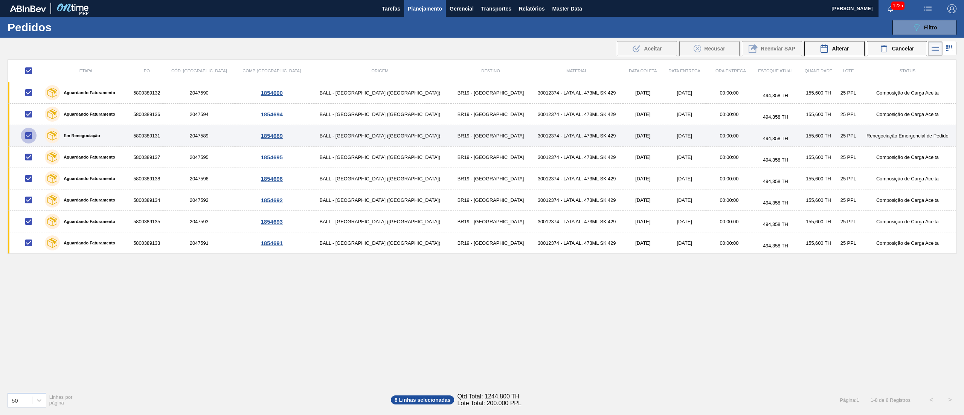
click at [30, 134] on input "checkbox" at bounding box center [29, 136] width 16 height 16
checkbox input "false"
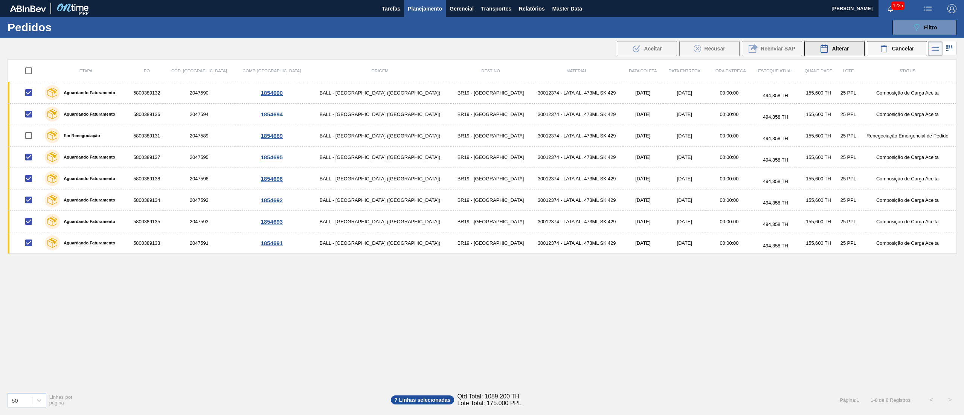
click at [833, 51] on span "Alterar" at bounding box center [840, 49] width 17 height 6
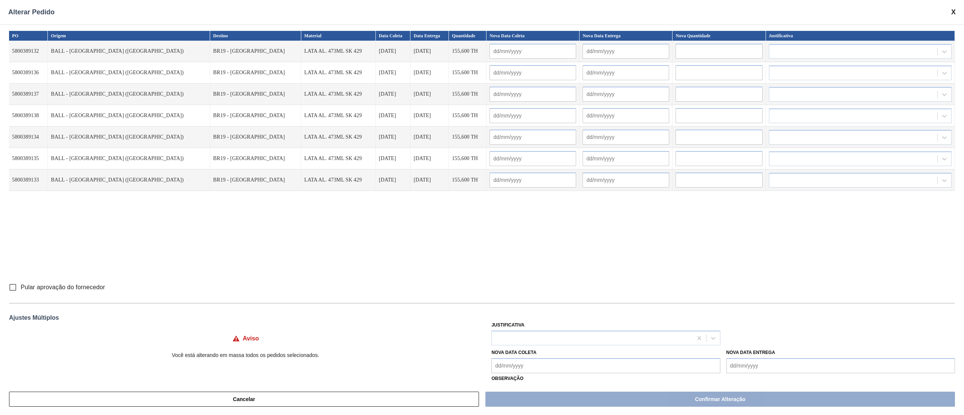
click at [489, 50] on input "text" at bounding box center [532, 51] width 87 height 15
type input "[DATE]"
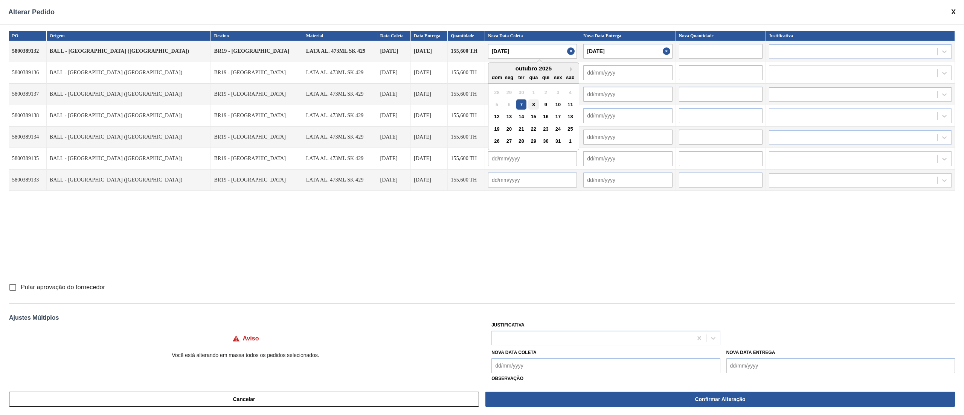
click at [528, 102] on div "8" at bounding box center [533, 104] width 10 height 10
type input "08/10/2025"
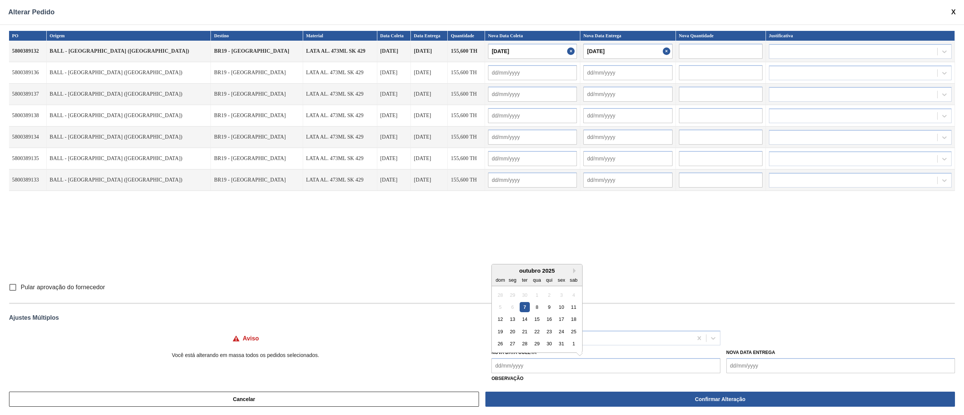
click at [551, 361] on Coleta "Nova Data Coleta" at bounding box center [605, 365] width 228 height 15
click at [535, 309] on div "8" at bounding box center [537, 307] width 10 height 10
type Coleta "08/10/2025"
type input "08/10/2025"
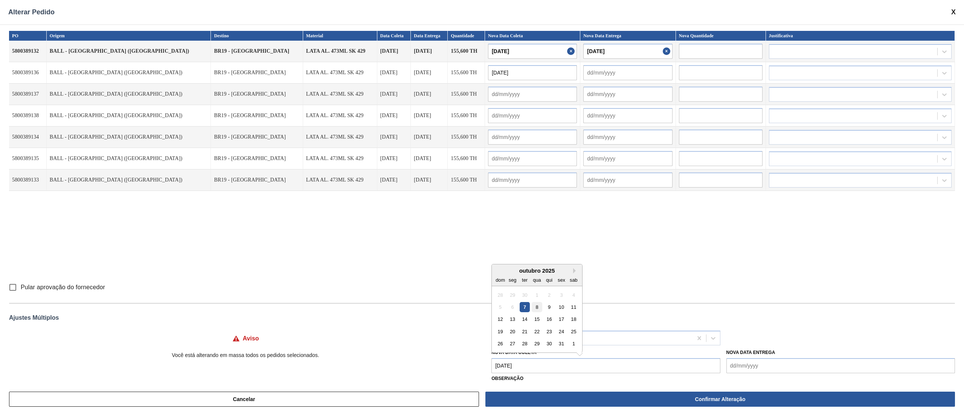
type input "08/10/2025"
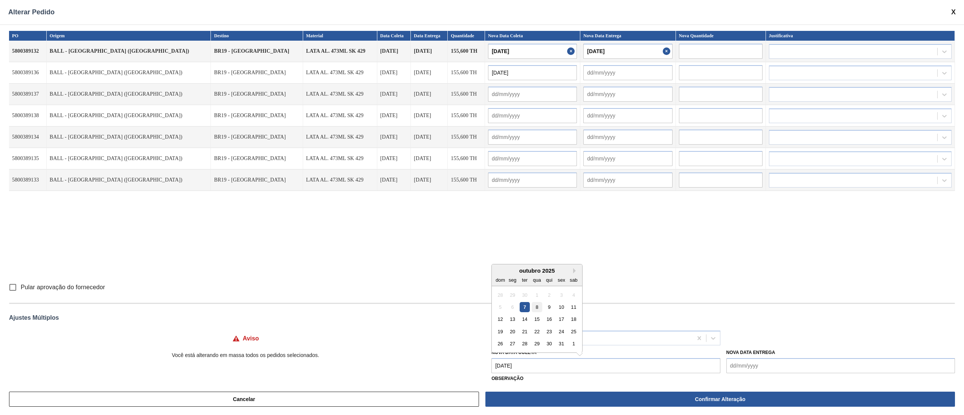
type input "08/10/2025"
type input "[DATE]"
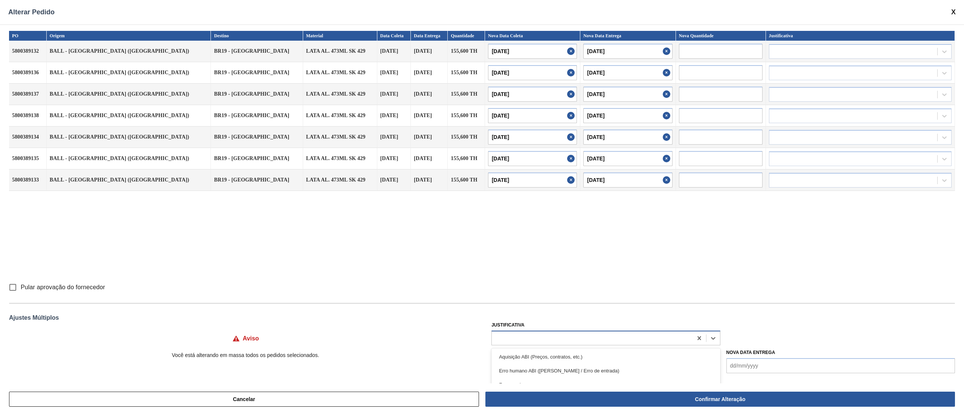
click at [533, 341] on div at bounding box center [592, 337] width 200 height 11
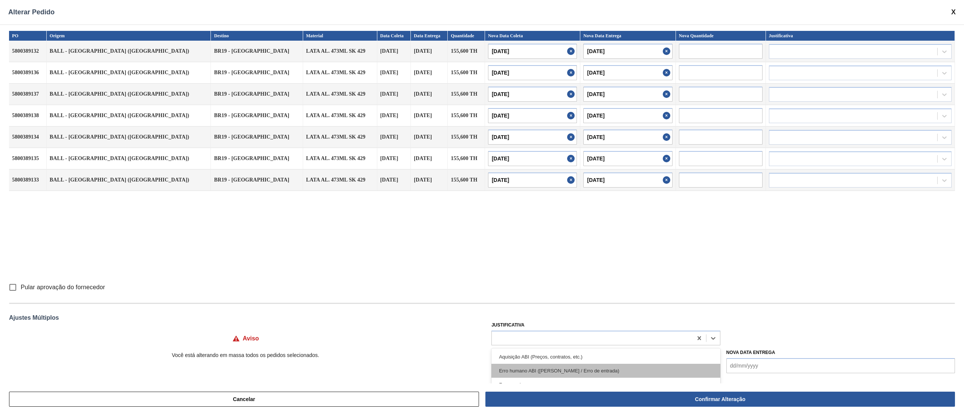
click at [538, 370] on div "Erro humano ABI (Cálculo / Erro de entrada)" at bounding box center [605, 371] width 228 height 14
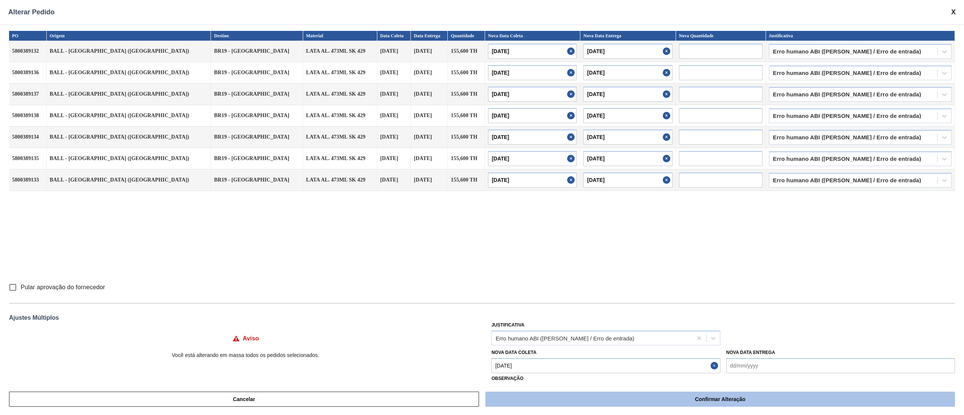
click at [565, 400] on button "Confirmar Alteração" at bounding box center [719, 398] width 469 height 15
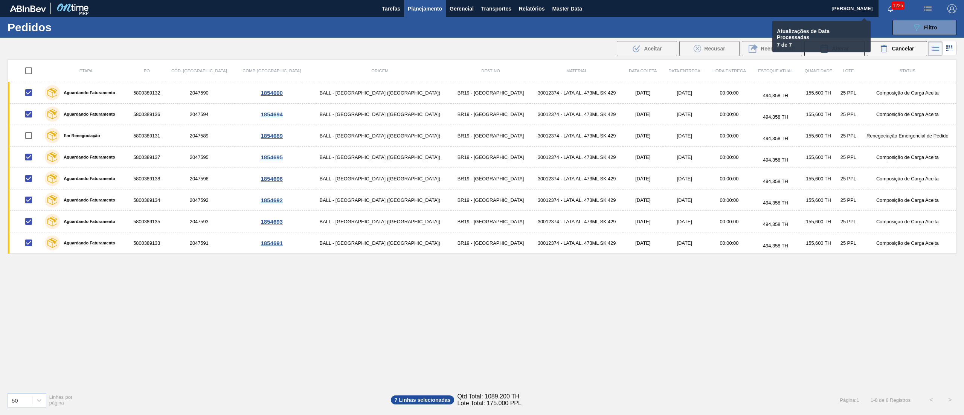
checkbox input "false"
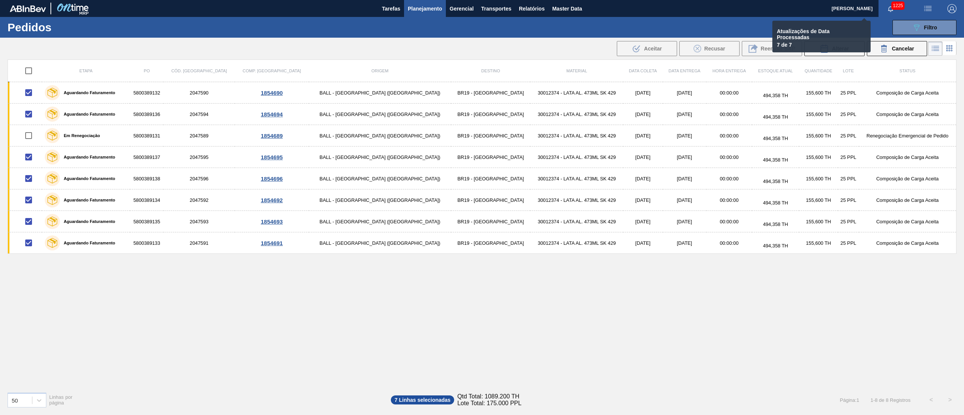
checkbox input "false"
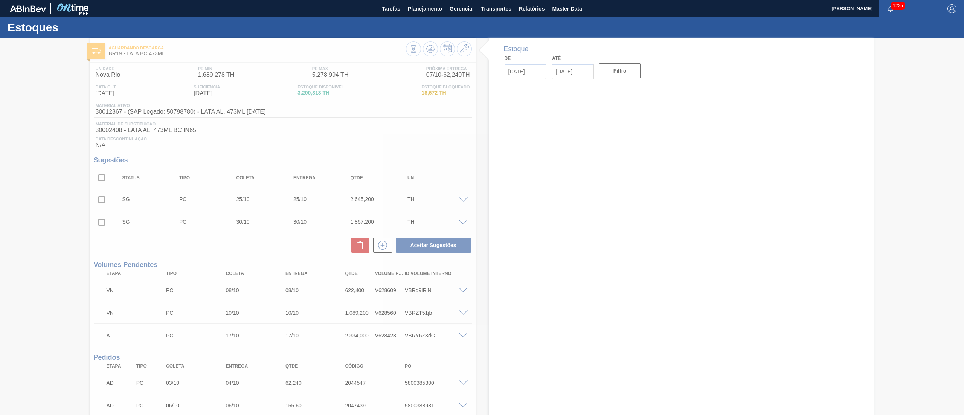
type input "[DATE]"
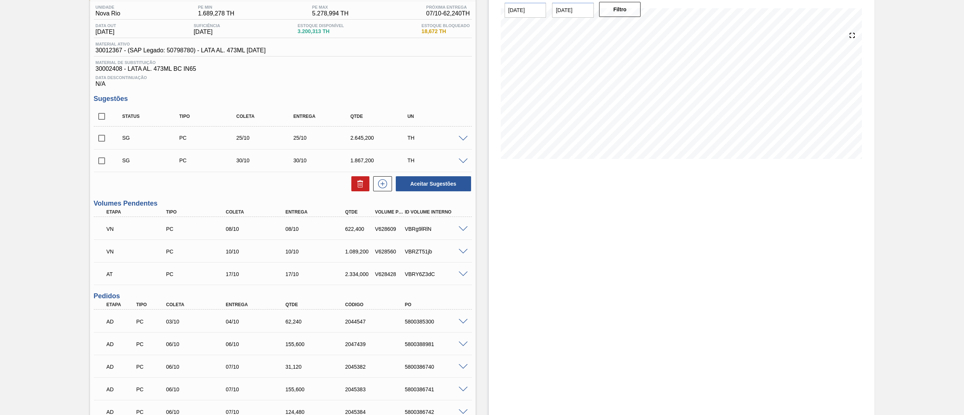
scroll to position [75, 0]
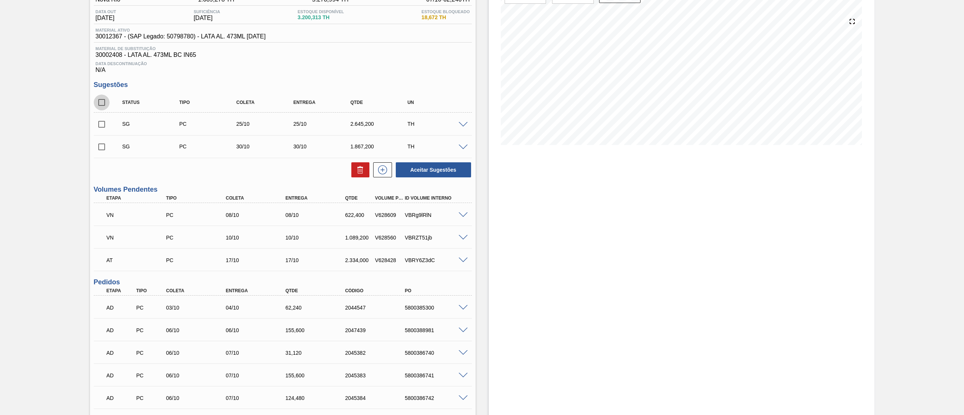
click at [105, 100] on input "checkbox" at bounding box center [102, 102] width 16 height 16
checkbox input "true"
click at [361, 172] on icon at bounding box center [361, 171] width 0 height 4
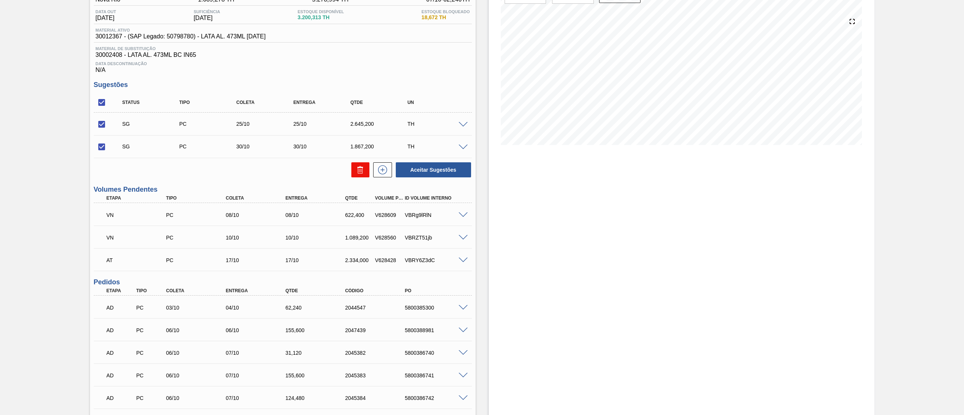
checkbox input "false"
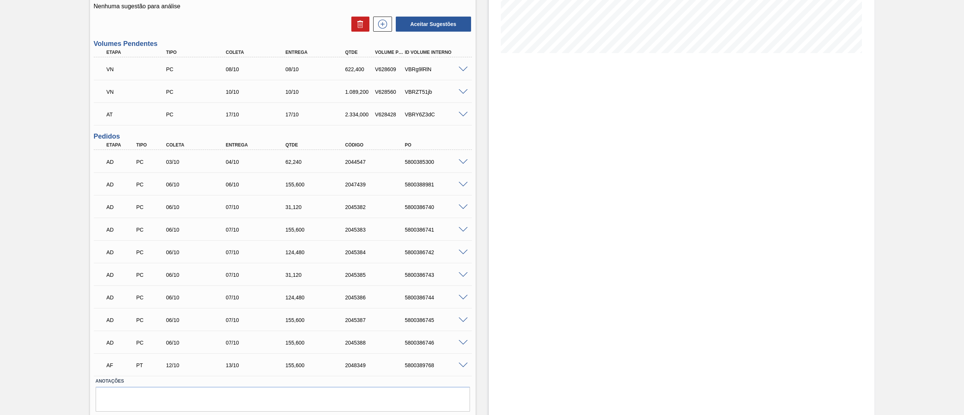
scroll to position [191, 0]
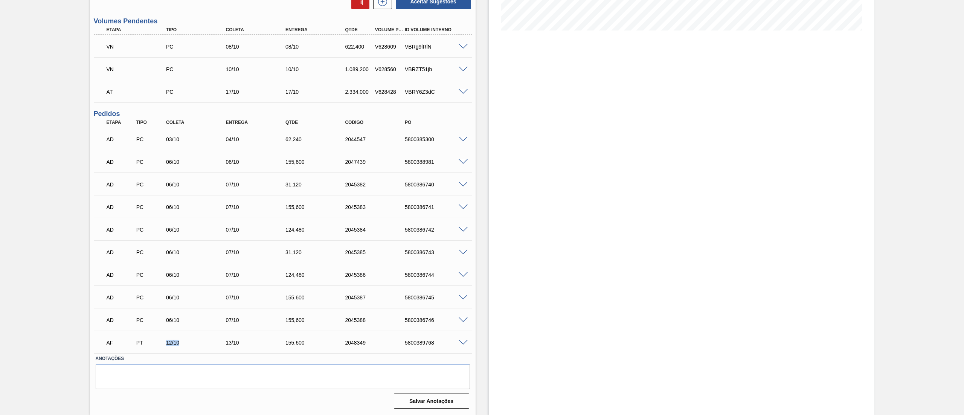
drag, startPoint x: 164, startPoint y: 344, endPoint x: 188, endPoint y: 345, distance: 23.8
click at [188, 345] on div "12/10" at bounding box center [198, 343] width 68 height 6
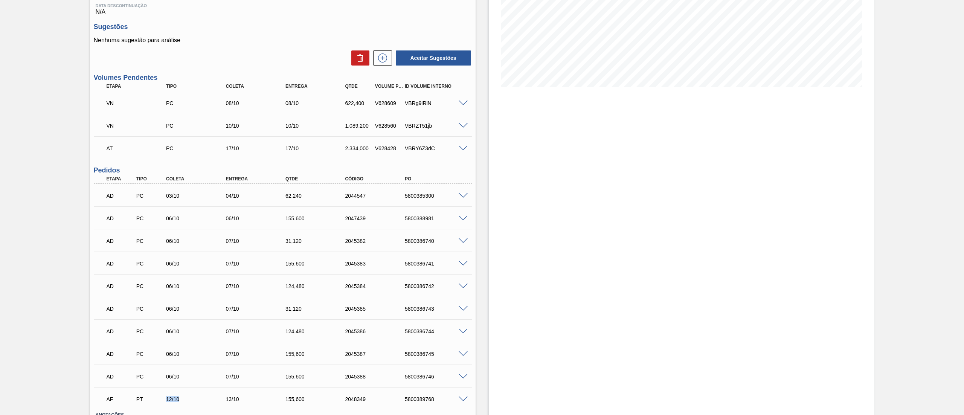
scroll to position [151, 0]
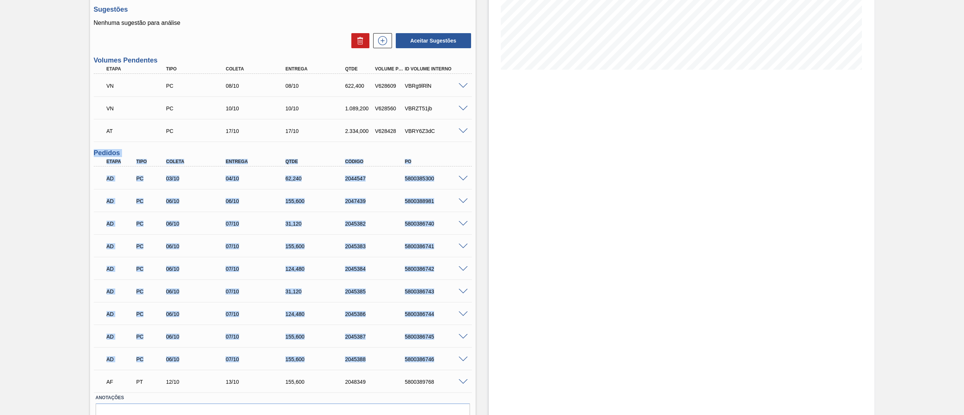
drag, startPoint x: 94, startPoint y: 154, endPoint x: 446, endPoint y: 361, distance: 408.9
click at [446, 361] on div "Pedidos Etapa Tipo Coleta Entrega Qtde Código PO AD PC 03/10 04/10 62,240 20445…" at bounding box center [283, 270] width 378 height 243
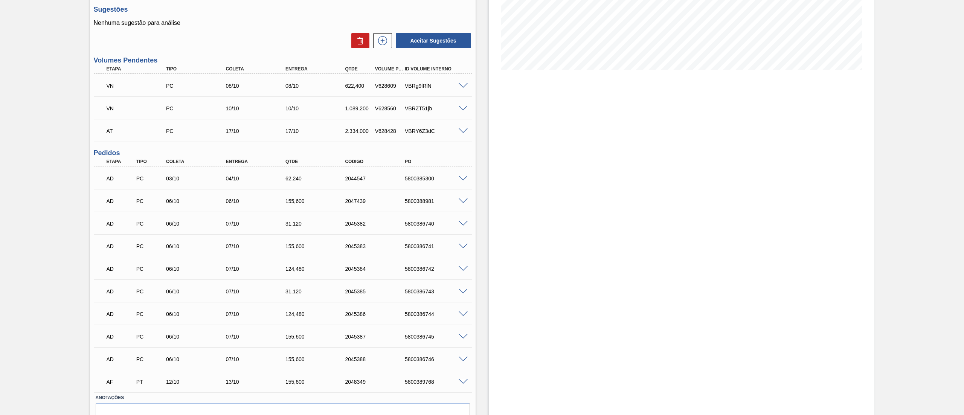
click at [636, 209] on div "Estoque De 07/10/2025 Até 06/12/2025 Filtro 07/10 Projeção de Estoque 2,837.741…" at bounding box center [681, 170] width 385 height 567
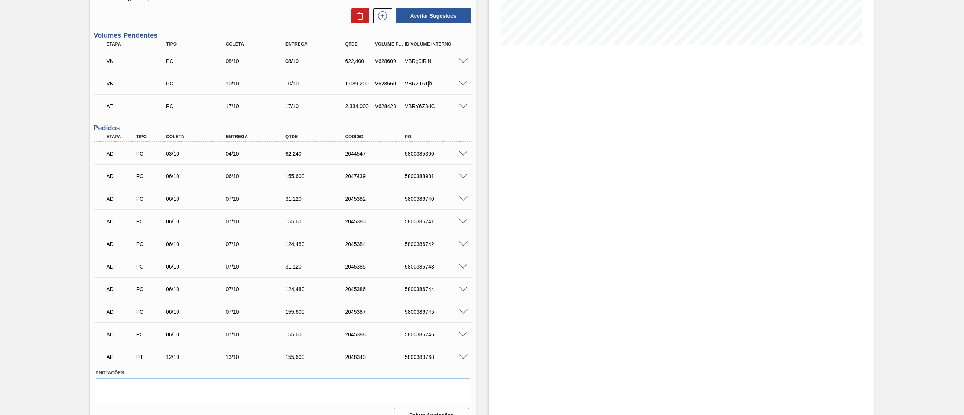
scroll to position [191, 0]
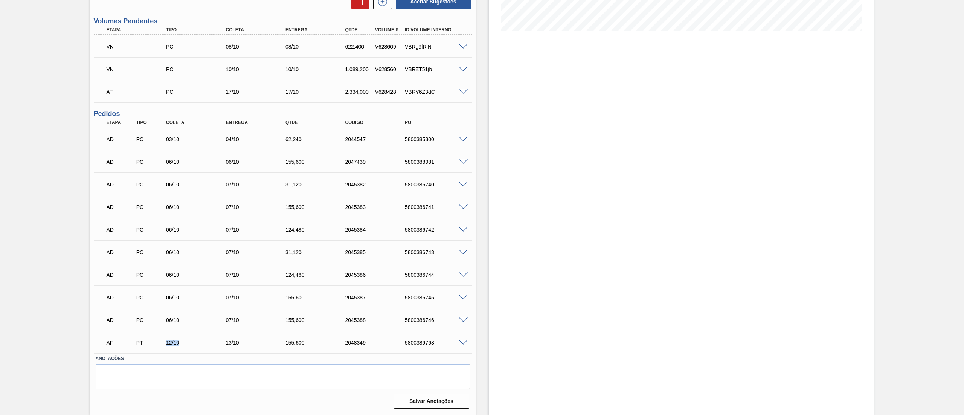
drag, startPoint x: 165, startPoint y: 342, endPoint x: 218, endPoint y: 342, distance: 53.1
click at [218, 342] on div "12/10" at bounding box center [198, 343] width 68 height 6
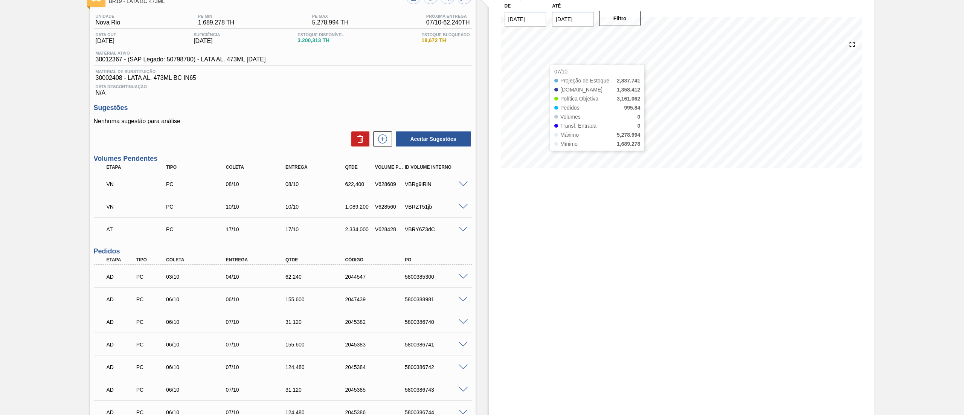
scroll to position [0, 0]
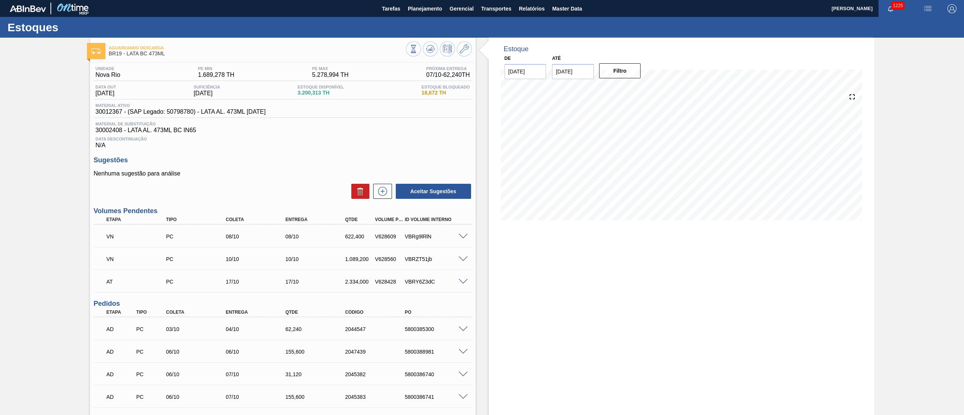
click at [462, 283] on span at bounding box center [462, 282] width 9 height 6
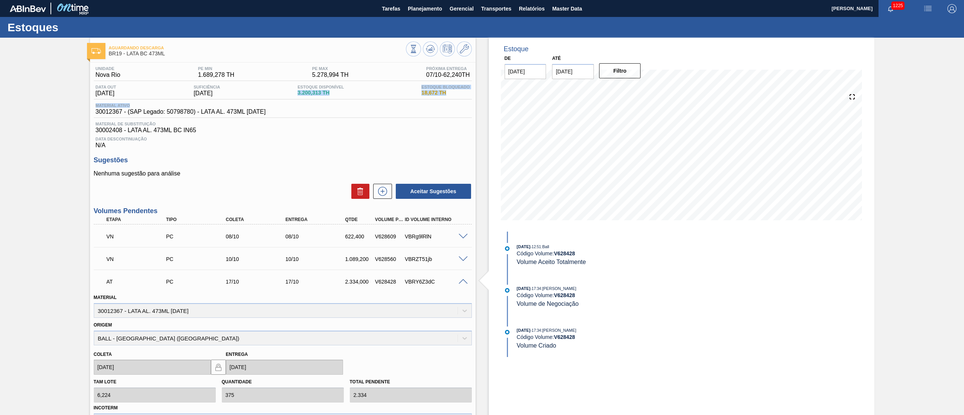
drag, startPoint x: 301, startPoint y: 95, endPoint x: 338, endPoint y: 102, distance: 37.7
click at [338, 102] on div "Unidade Nova Rio PE MIN 1.689,278 TH PE MAX 5.278,994 TH Próxima Entrega 07/10 …" at bounding box center [283, 107] width 378 height 82
click at [344, 141] on span "Data Descontinuação" at bounding box center [283, 139] width 374 height 5
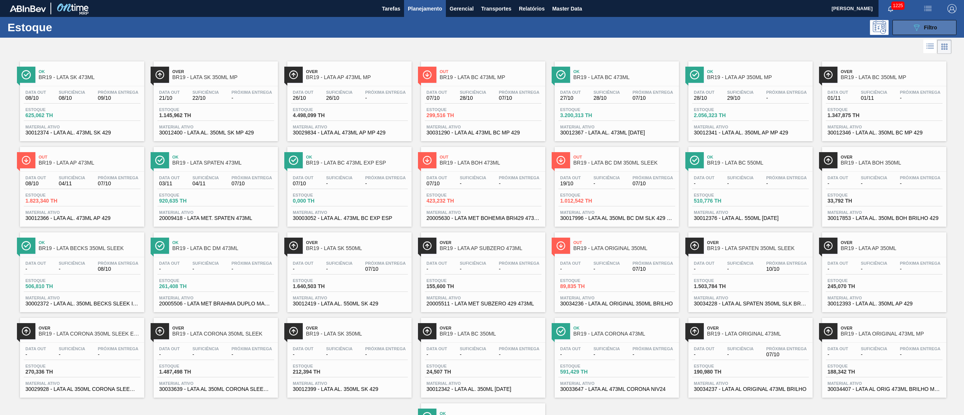
click at [917, 29] on icon "089F7B8B-B2A5-4AFE-B5C0-19BA573D28AC" at bounding box center [916, 27] width 9 height 9
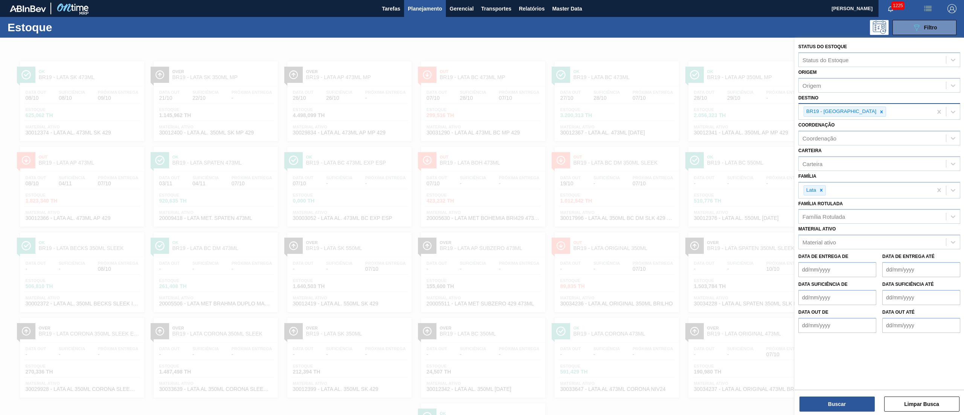
click at [877, 112] on div at bounding box center [881, 111] width 8 height 9
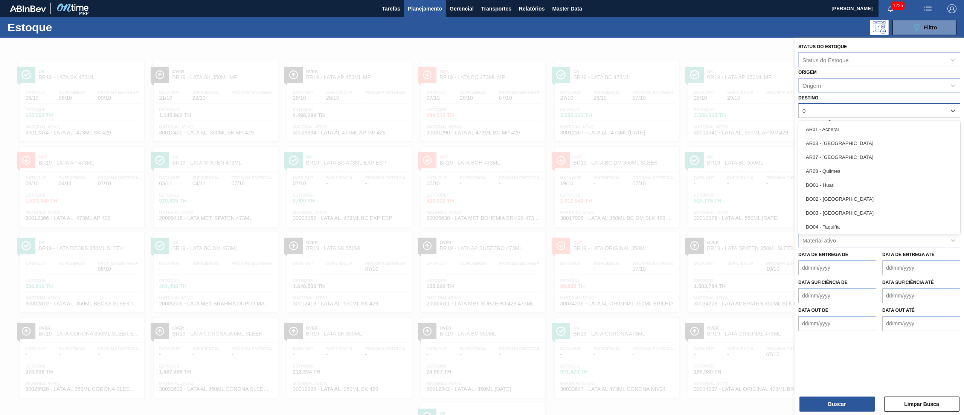
type input "07"
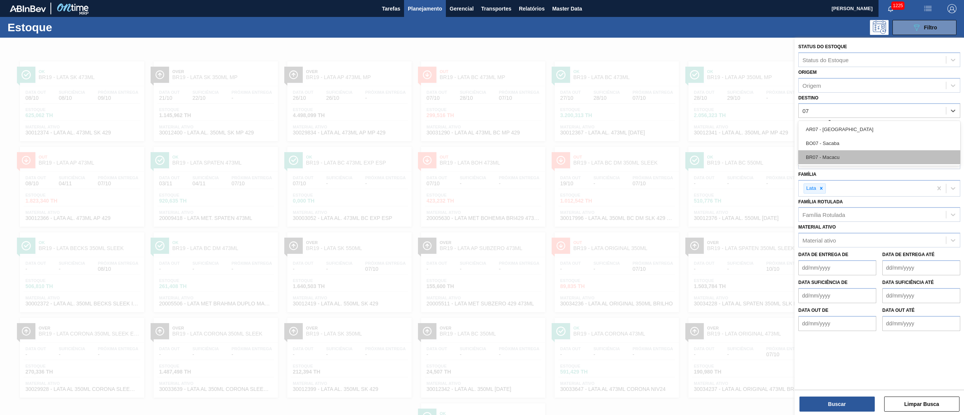
click at [821, 156] on div "BR07 - Macacu" at bounding box center [879, 157] width 162 height 14
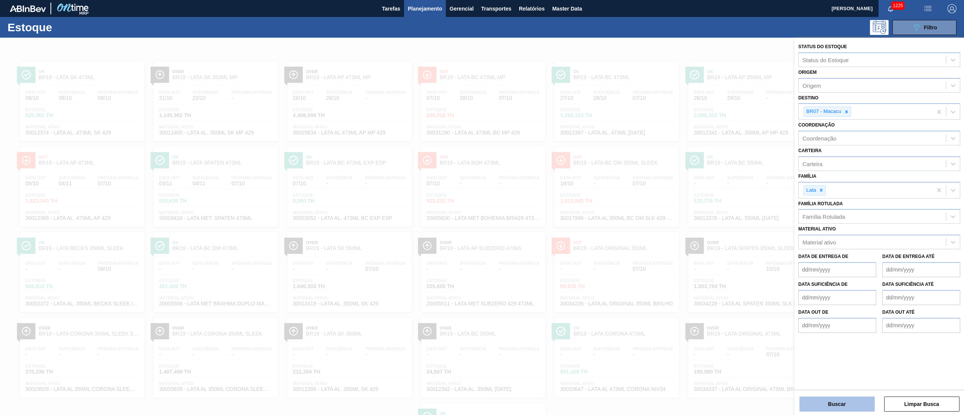
click at [825, 399] on button "Buscar" at bounding box center [836, 403] width 75 height 15
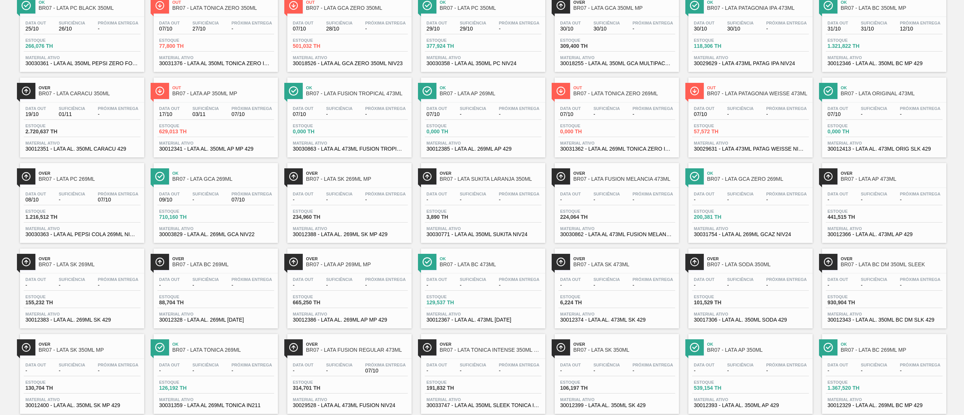
scroll to position [151, 0]
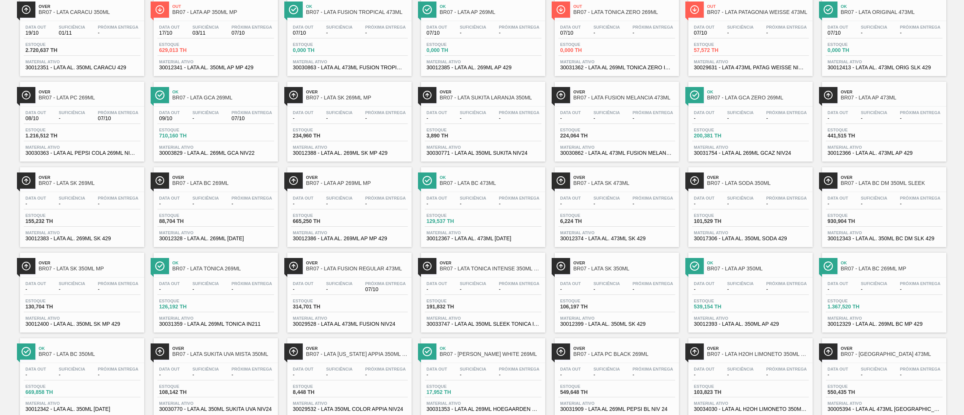
click at [215, 106] on div "Ok BR07 - LATA GCA 269ML Data [DATE] Suficiência - Próxima Entrega 07/10 Estoqu…" at bounding box center [216, 122] width 124 height 80
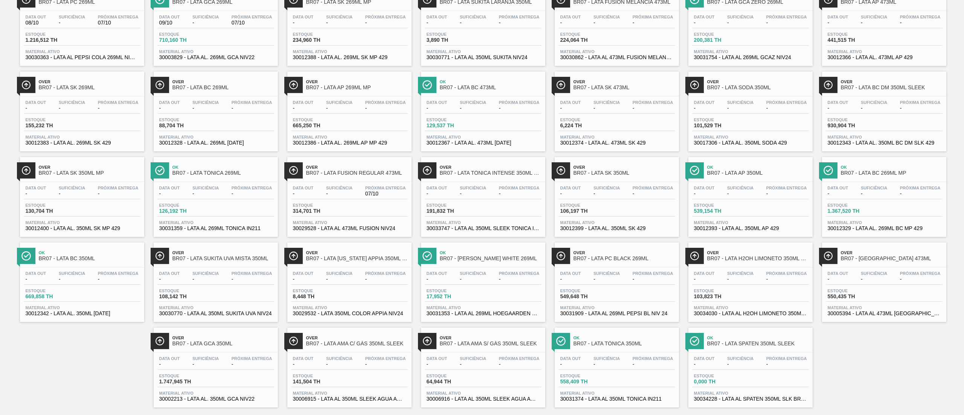
scroll to position [261, 0]
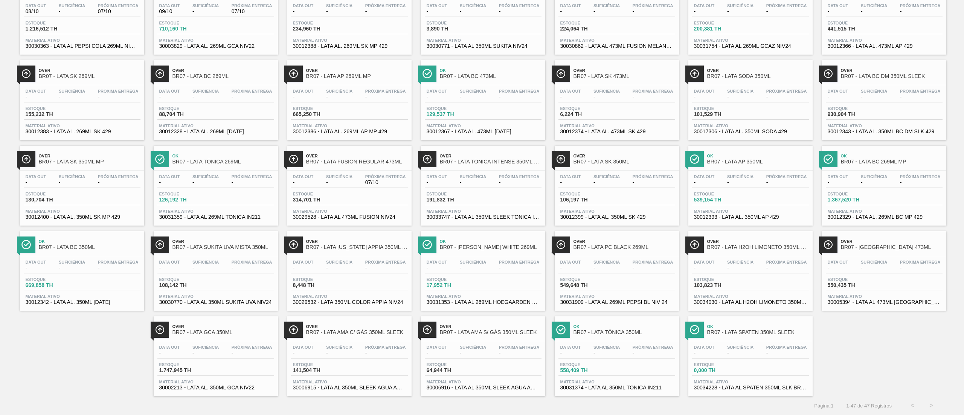
click at [474, 271] on div "Data out - Suficiência - Próxima Entrega -" at bounding box center [483, 267] width 117 height 14
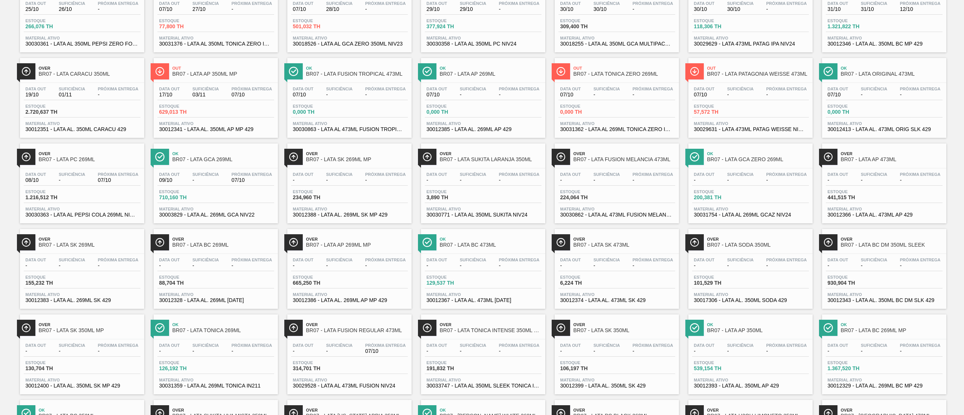
scroll to position [75, 0]
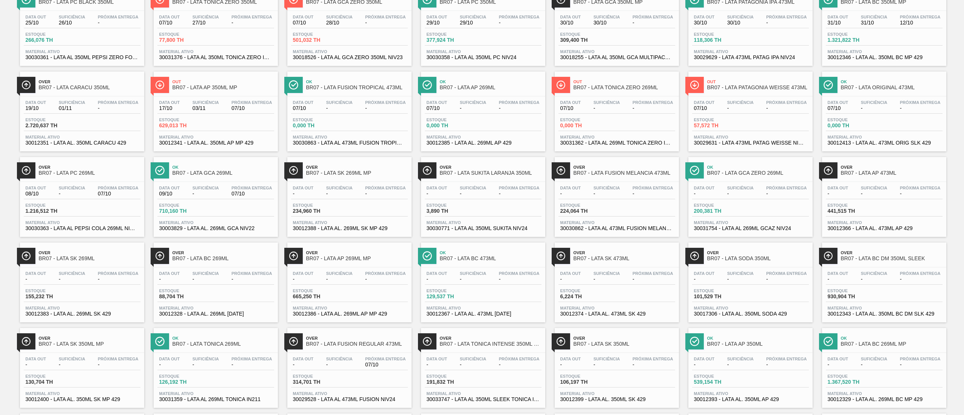
click at [245, 105] on span "Próxima Entrega" at bounding box center [252, 102] width 41 height 5
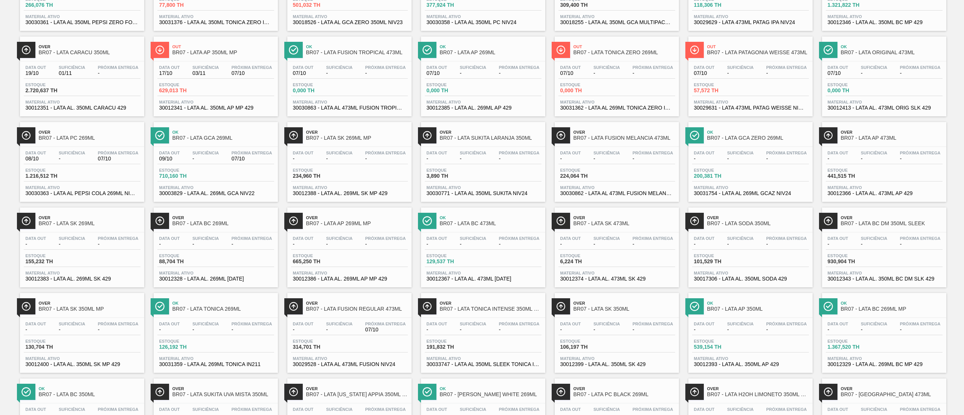
scroll to position [35, 0]
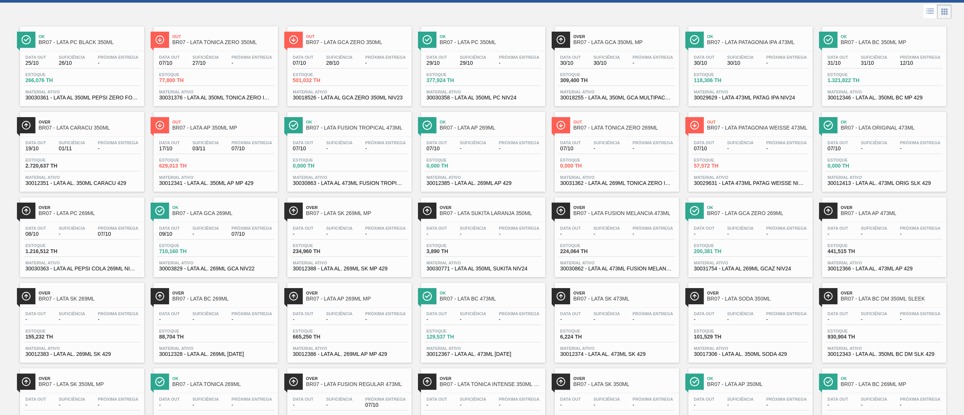
click at [891, 65] on div "Data out 31/10 Suficiência 31/10 Próxima Entrega 12/10" at bounding box center [884, 62] width 117 height 14
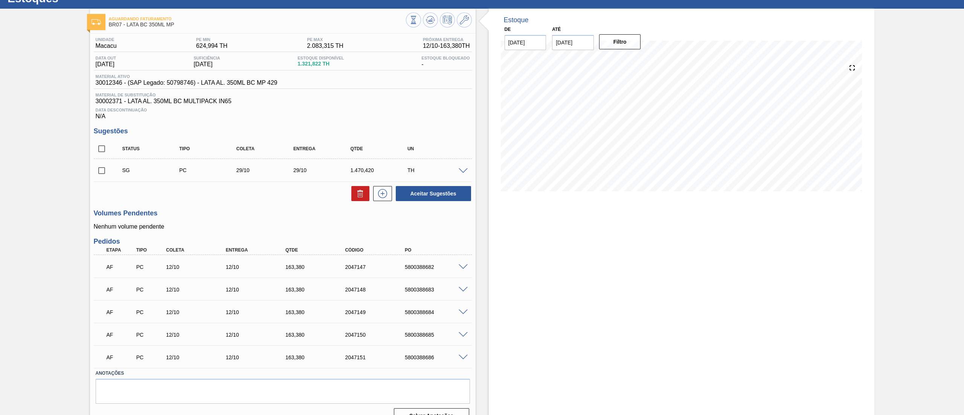
scroll to position [45, 0]
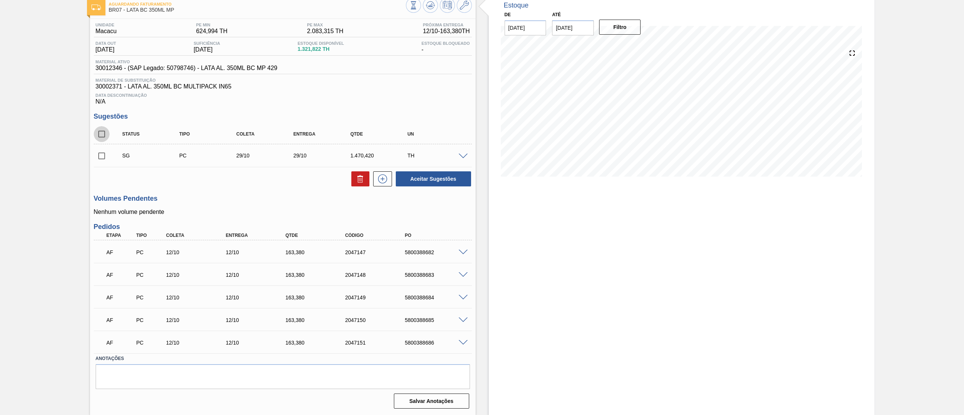
click at [103, 136] on input "checkbox" at bounding box center [102, 134] width 16 height 16
checkbox input "true"
click at [360, 178] on icon at bounding box center [360, 180] width 0 height 4
checkbox input "false"
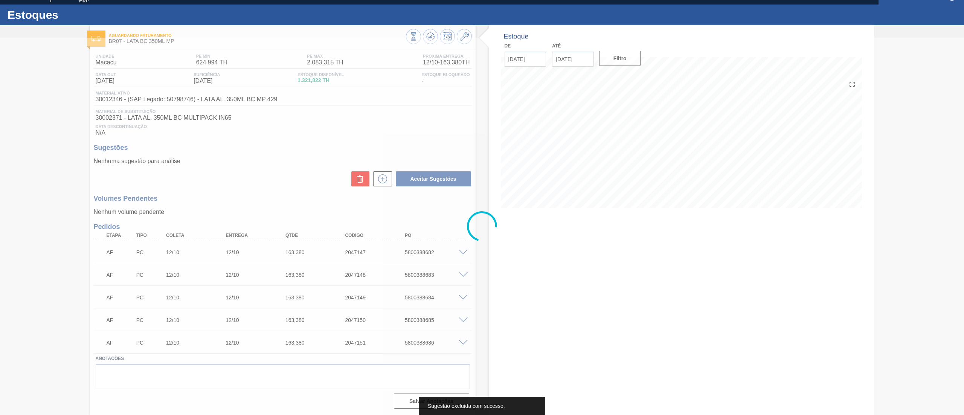
scroll to position [14, 0]
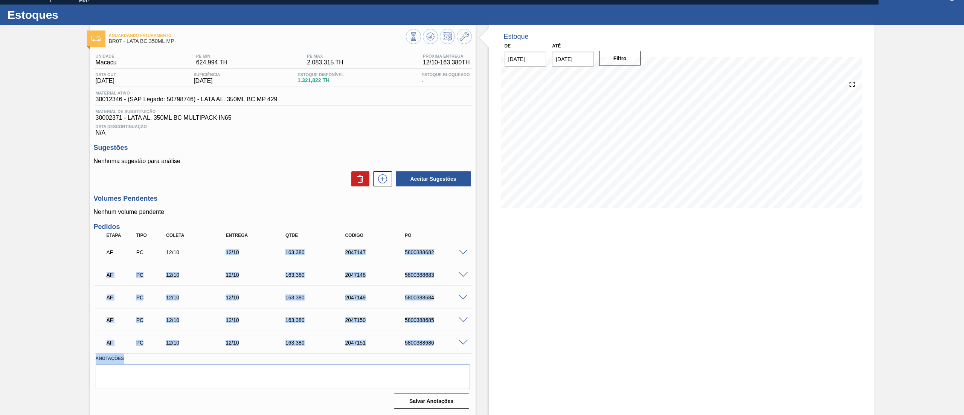
drag, startPoint x: 225, startPoint y: 246, endPoint x: 239, endPoint y: 354, distance: 108.6
click at [239, 354] on div "Unidade Macacu PE MIN 624,994 TH PE MAX 2.083,315 TH Próxima Entrega 12/10 - 16…" at bounding box center [282, 230] width 385 height 361
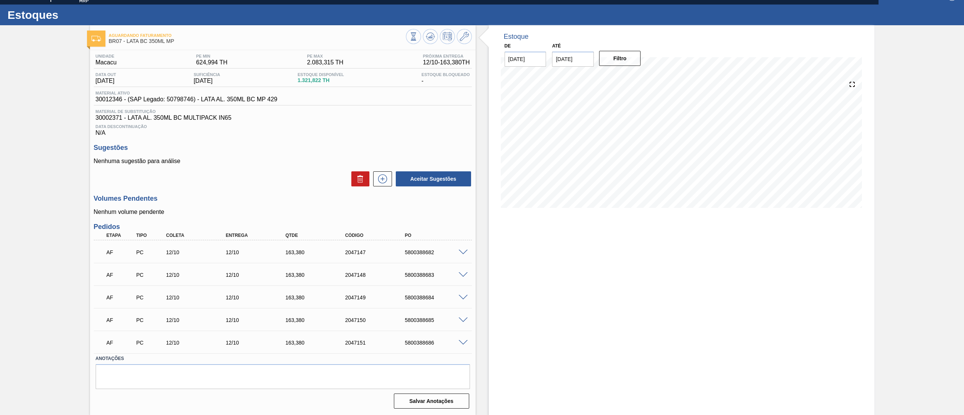
click at [320, 211] on p "Nenhum volume pendente" at bounding box center [283, 212] width 378 height 7
drag, startPoint x: 313, startPoint y: 320, endPoint x: 271, endPoint y: 320, distance: 41.4
click at [271, 320] on div "AF PC 12/10 12/10 163,380 2047150 5800388685" at bounding box center [281, 319] width 358 height 15
copy div "163,380"
click at [460, 250] on span at bounding box center [462, 253] width 9 height 6
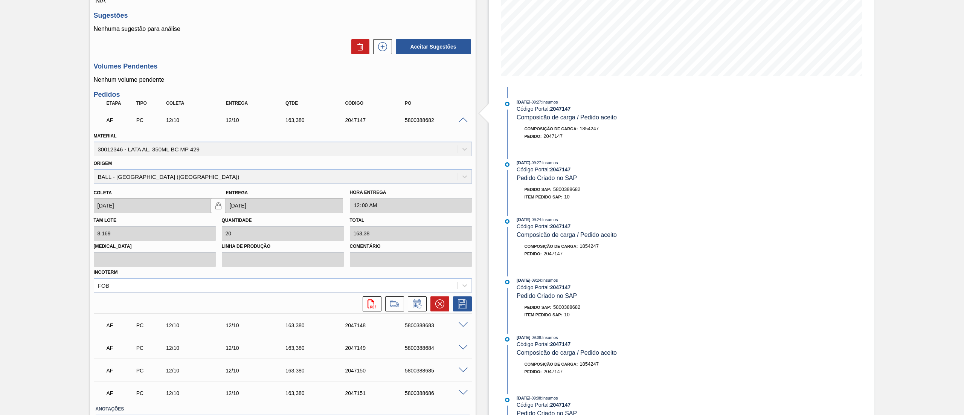
scroll to position [196, 0]
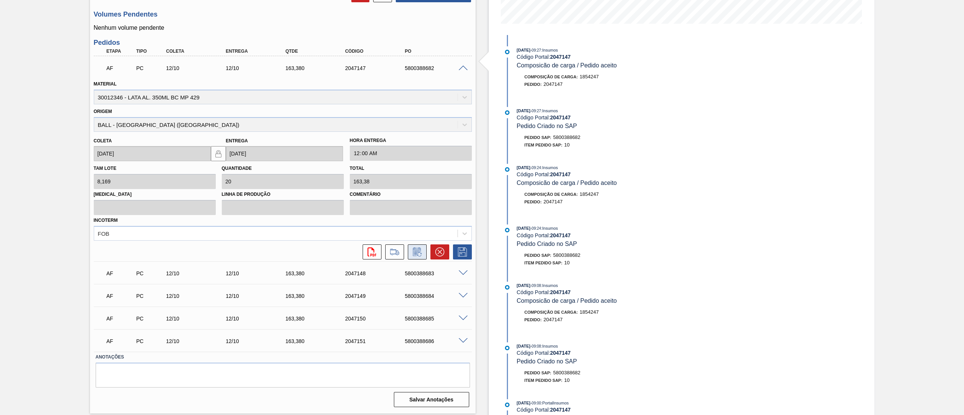
click at [409, 253] on button at bounding box center [417, 251] width 19 height 15
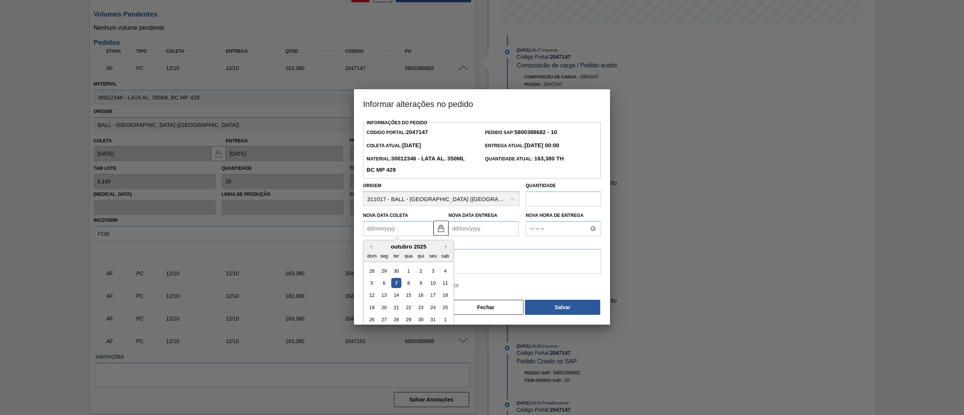
click at [413, 227] on Coleta2047147 "Nova Data Coleta" at bounding box center [398, 228] width 70 height 15
click at [446, 286] on div "11" at bounding box center [445, 283] width 10 height 10
type Coleta2047147 "11/10/2025"
type Entrega2047147 "11/10/2025"
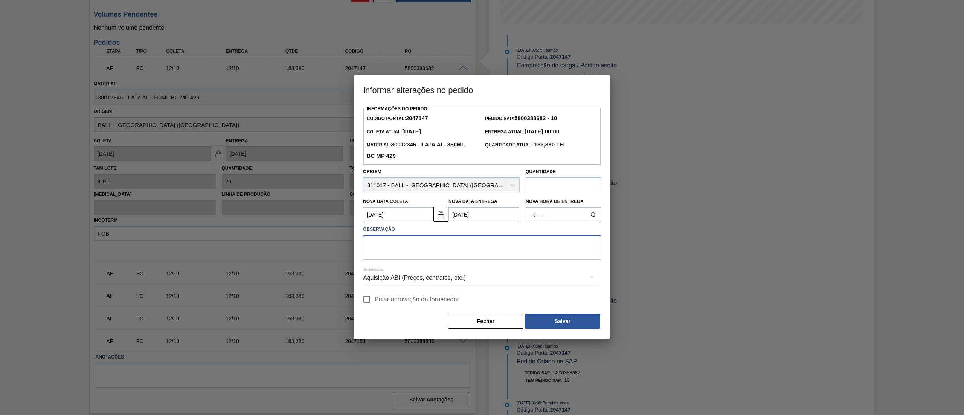
click at [408, 242] on textarea at bounding box center [482, 247] width 238 height 25
drag, startPoint x: 448, startPoint y: 245, endPoint x: 334, endPoint y: 247, distance: 114.1
click at [334, 247] on div "Informar alterações no pedido Informações do Pedido Código Portal: 2047147 Pedi…" at bounding box center [482, 207] width 964 height 415
type textarea "Risco de atraso"
click at [564, 318] on button "Salvar" at bounding box center [562, 321] width 75 height 15
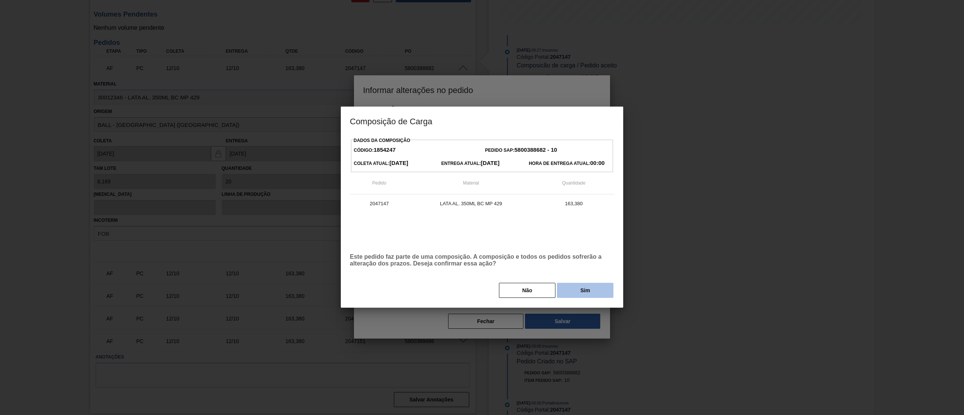
click at [573, 290] on button "Sim" at bounding box center [585, 290] width 56 height 15
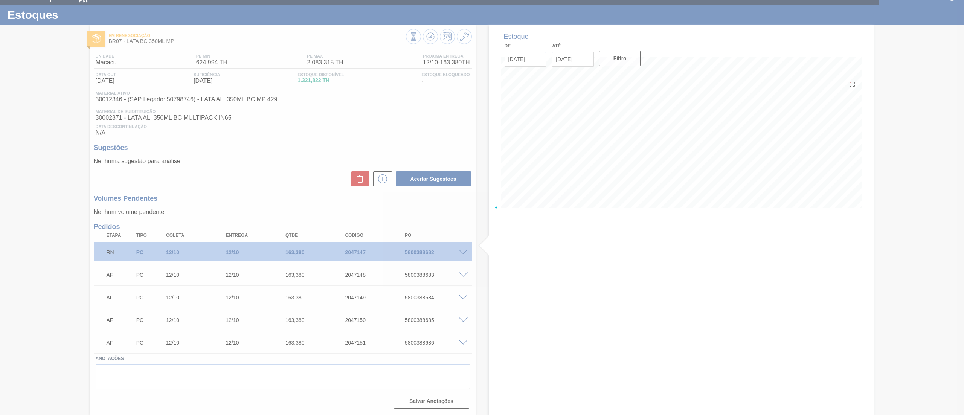
scroll to position [14, 0]
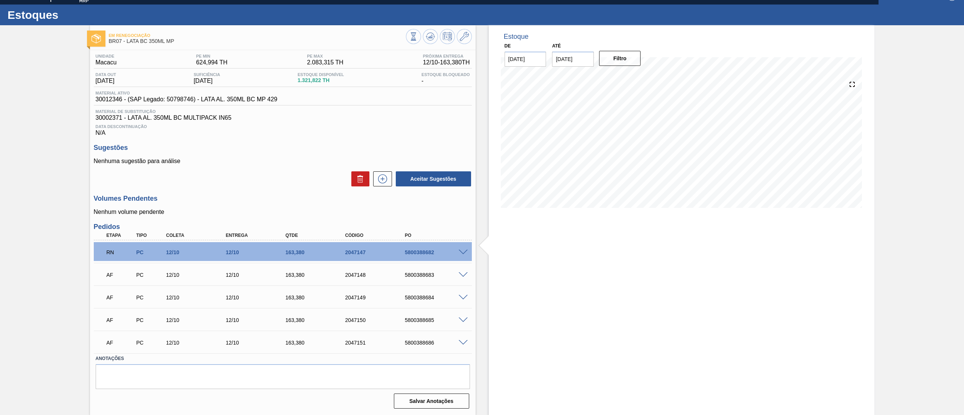
click at [461, 274] on span at bounding box center [462, 275] width 9 height 6
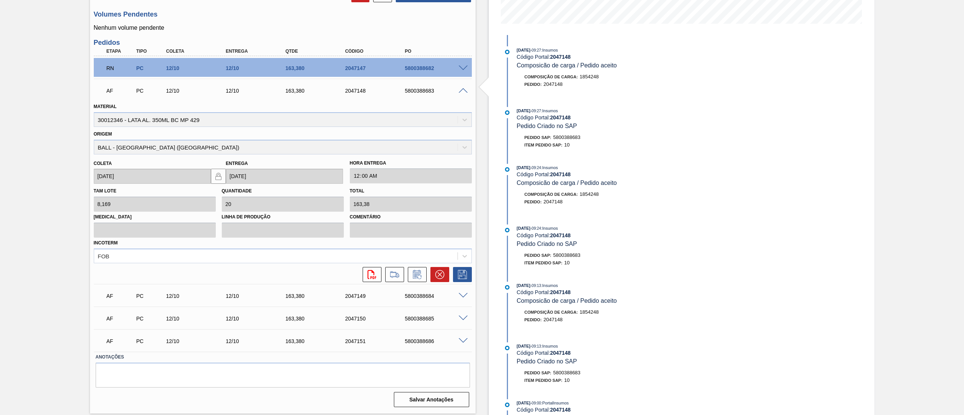
scroll to position [196, 0]
click at [417, 276] on icon at bounding box center [417, 275] width 6 height 5
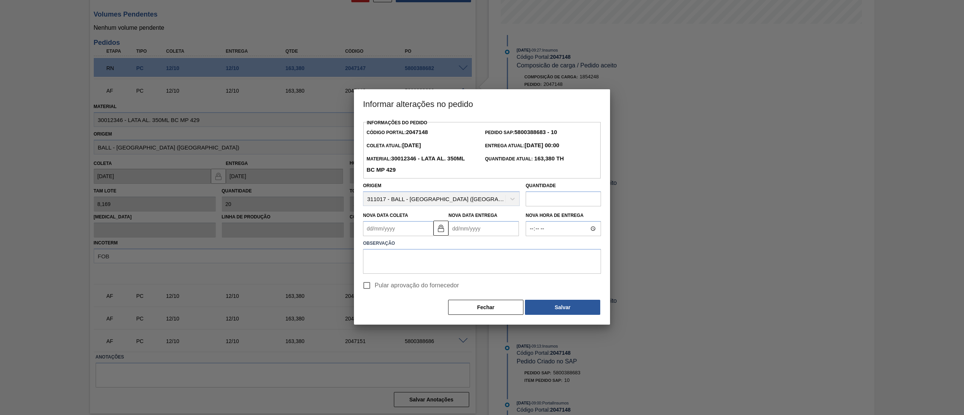
click at [402, 227] on Coleta2047148 "Nova Data Coleta" at bounding box center [398, 228] width 70 height 15
click at [449, 285] on div "11" at bounding box center [445, 283] width 10 height 10
type Coleta2047148 "[DATE]"
type Entrega2047148 "[DATE]"
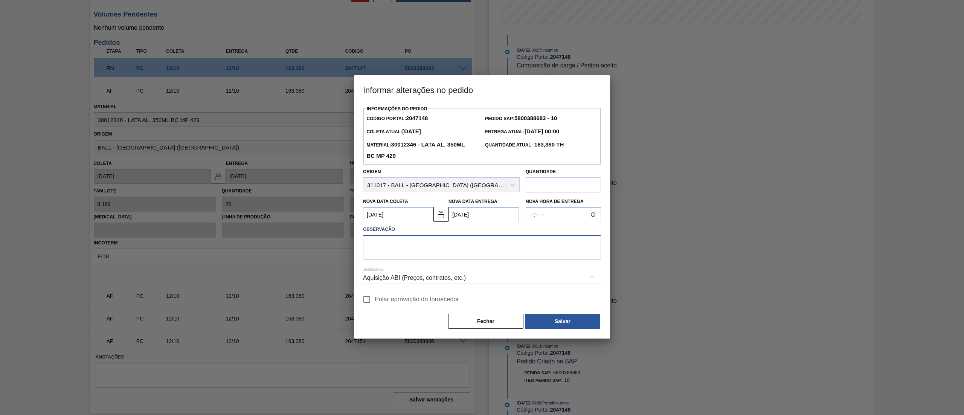
click at [408, 239] on textarea at bounding box center [482, 247] width 238 height 25
paste textarea "Risco de atraso"
type textarea "Risco de atraso"
click at [539, 326] on button "Salvar" at bounding box center [562, 321] width 75 height 15
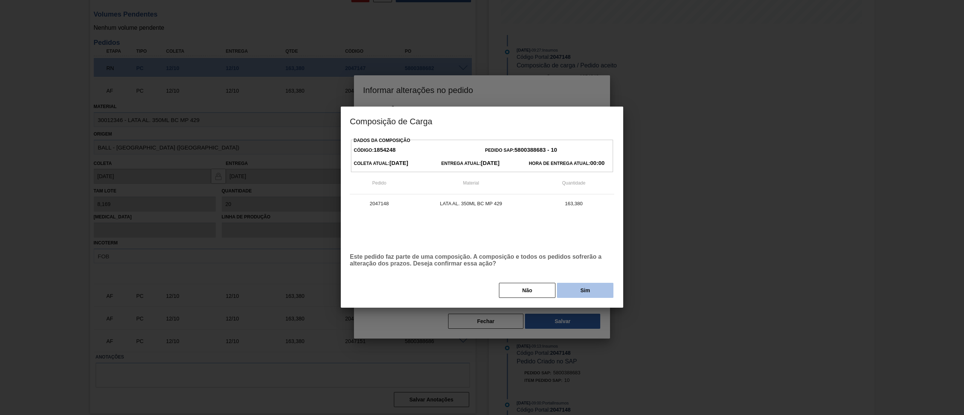
click at [574, 292] on button "Sim" at bounding box center [585, 290] width 56 height 15
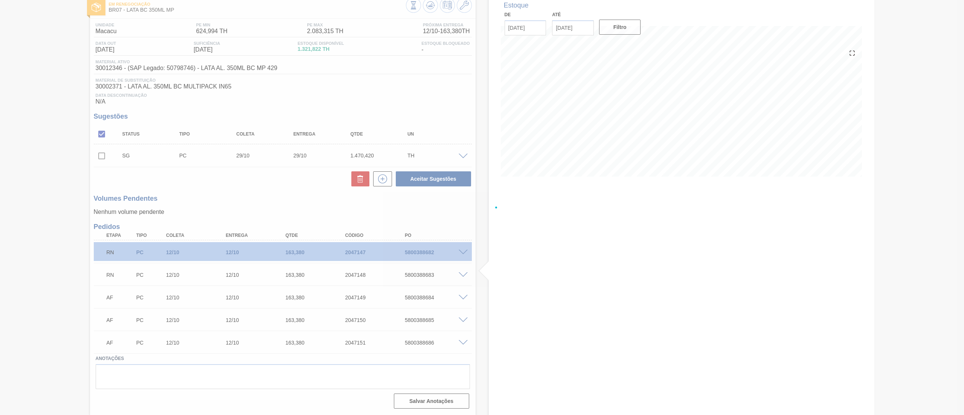
scroll to position [45, 0]
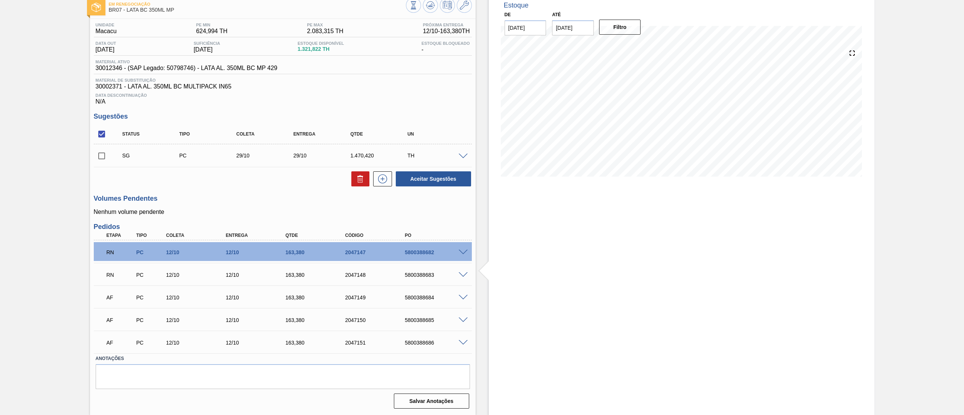
click at [462, 295] on span at bounding box center [462, 298] width 9 height 6
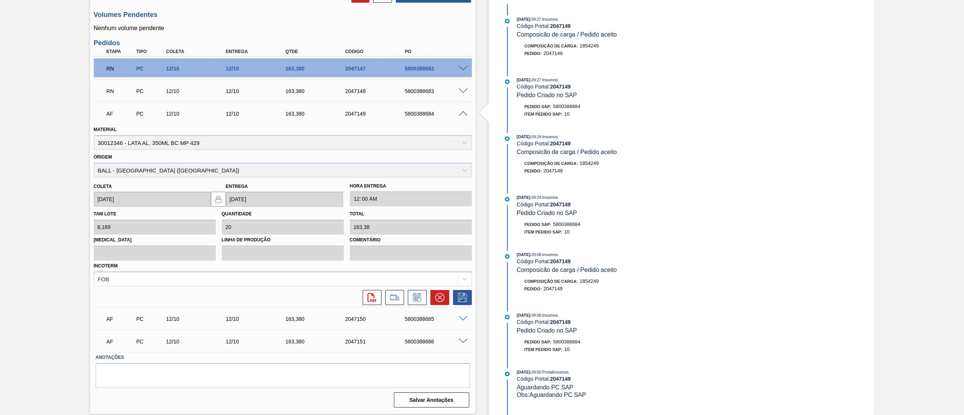
scroll to position [227, 0]
click at [409, 295] on button at bounding box center [417, 297] width 19 height 15
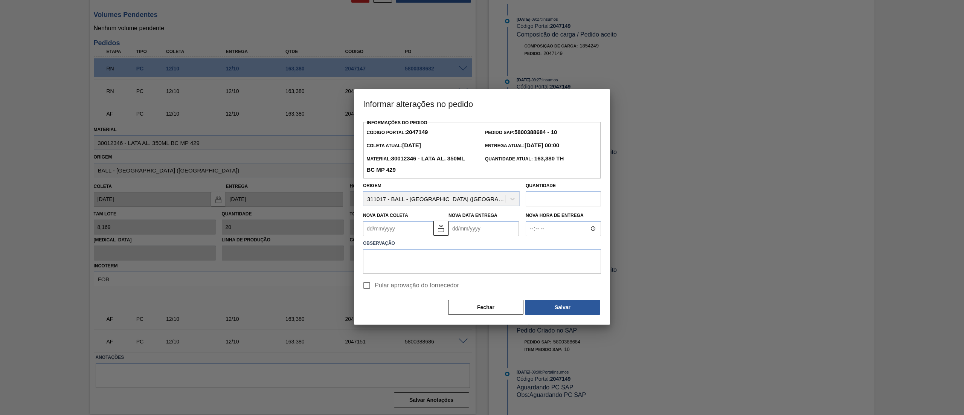
click at [401, 229] on Coleta2047149 "Nova Data Coleta" at bounding box center [398, 228] width 70 height 15
click at [442, 284] on div "11" at bounding box center [445, 283] width 10 height 10
type Coleta2047149 "[DATE]"
type Entrega2047149 "[DATE]"
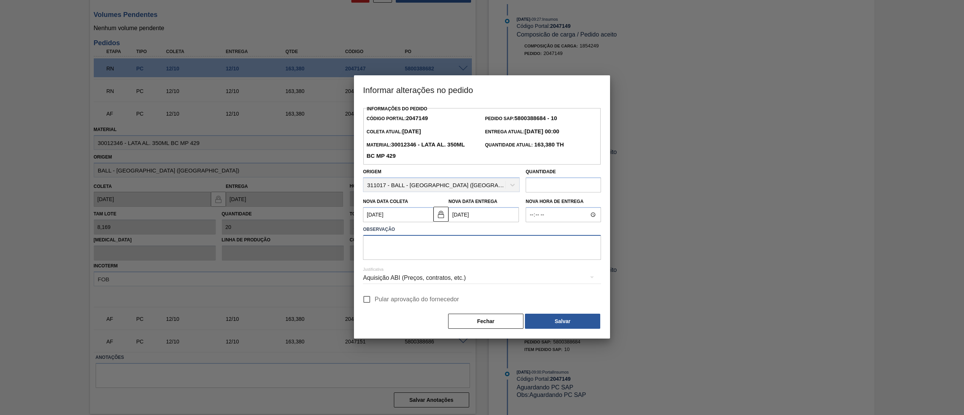
click at [419, 245] on textarea at bounding box center [482, 247] width 238 height 25
paste textarea "Risco de atraso"
type textarea "Risco de atraso"
click at [543, 321] on button "Salvar" at bounding box center [562, 321] width 75 height 15
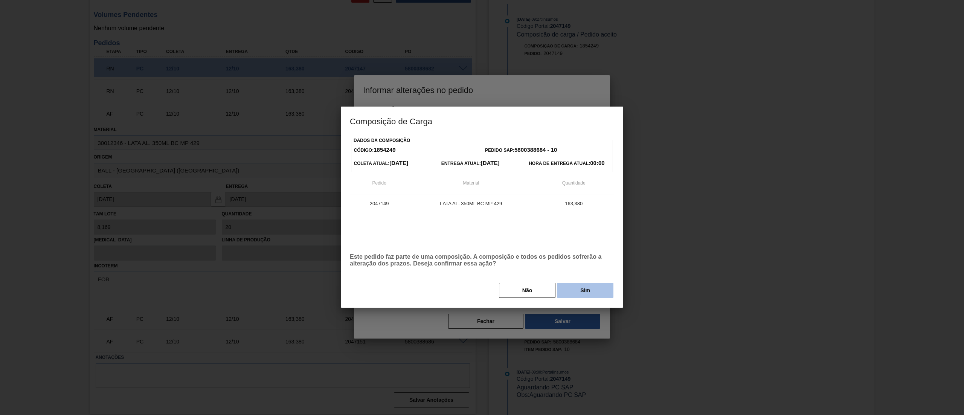
click at [571, 295] on button "Sim" at bounding box center [585, 290] width 56 height 15
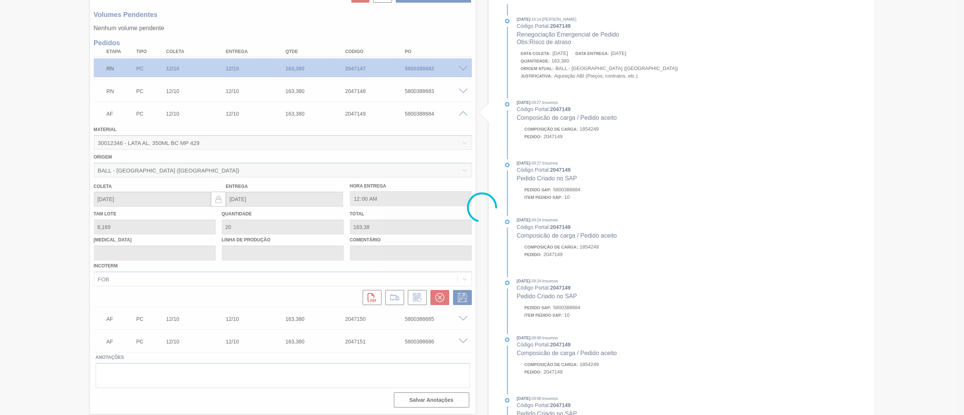
click at [460, 320] on div at bounding box center [482, 207] width 964 height 415
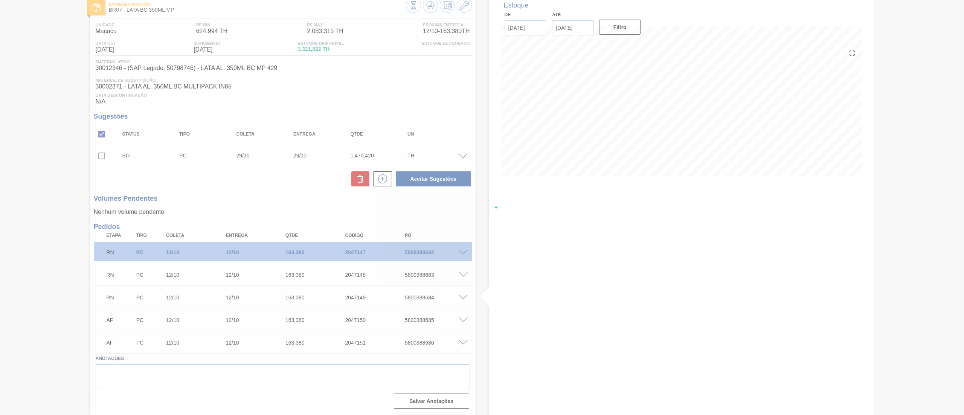
scroll to position [45, 0]
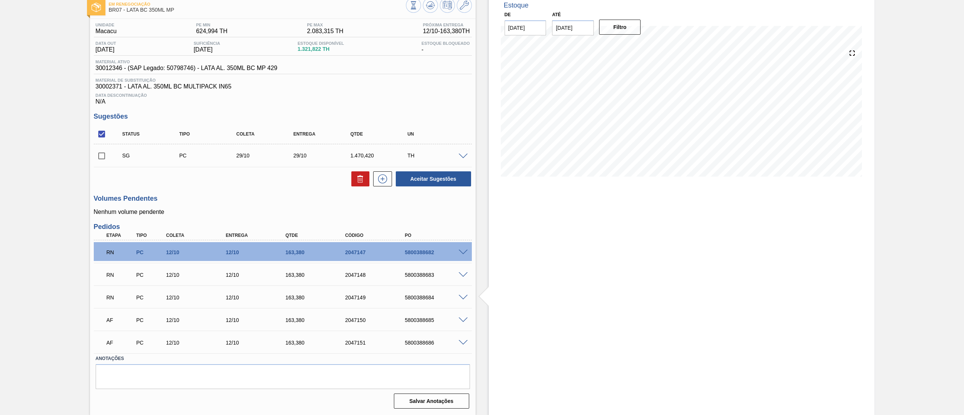
click at [460, 320] on span at bounding box center [462, 320] width 9 height 6
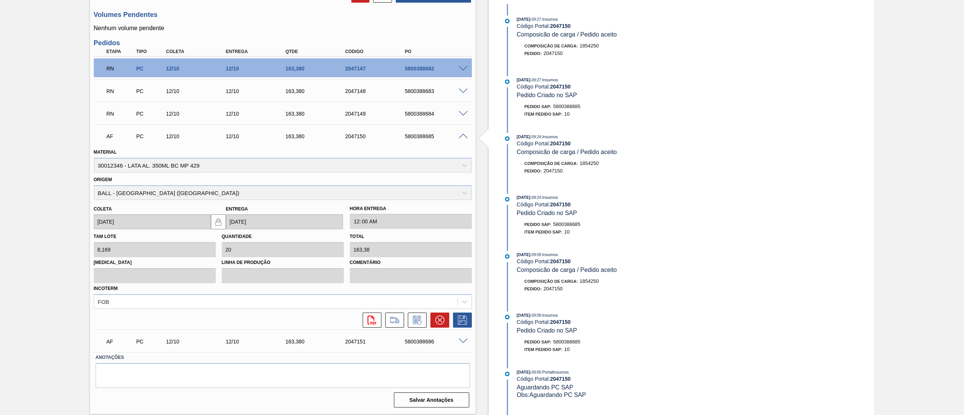
scroll to position [227, 0]
click at [419, 315] on button at bounding box center [417, 319] width 19 height 15
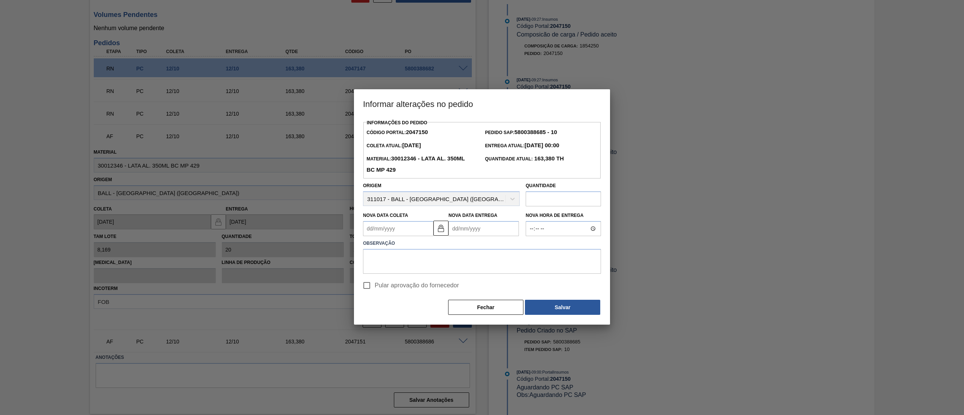
click at [418, 230] on Coleta2047150 "Nova Data Coleta" at bounding box center [398, 228] width 70 height 15
click at [442, 285] on div "11" at bounding box center [445, 283] width 10 height 10
type Coleta2047150 "[DATE]"
type Entrega2047150 "[DATE]"
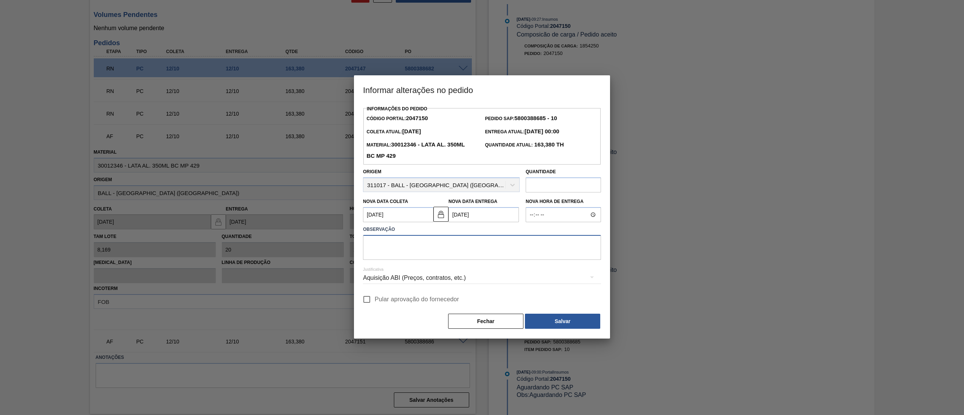
click at [411, 242] on textarea at bounding box center [482, 247] width 238 height 25
paste textarea "Risco de atraso"
type textarea "Risco de atraso"
click at [535, 323] on button "Salvar" at bounding box center [562, 321] width 75 height 15
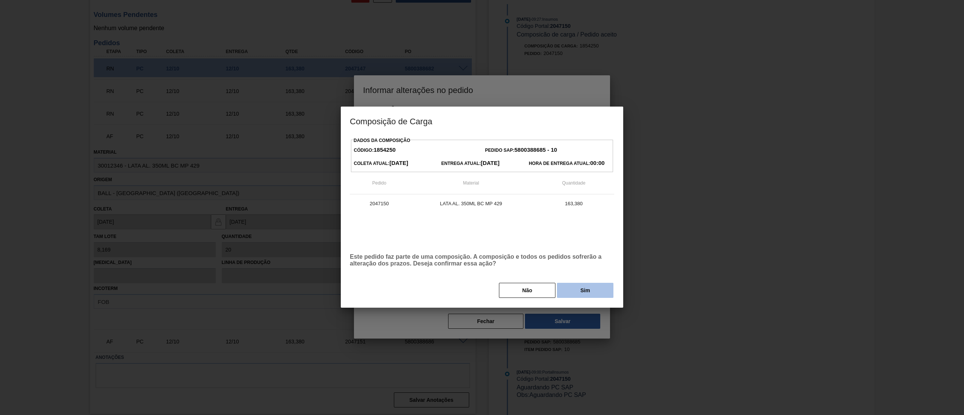
drag, startPoint x: 570, startPoint y: 279, endPoint x: 574, endPoint y: 286, distance: 8.5
click at [574, 286] on div "Dados da Composição Código: 1854250 Pedido SAP: 5800388685 - 10 Coleta Atual: 1…" at bounding box center [482, 216] width 264 height 163
click at [574, 286] on button "Sim" at bounding box center [585, 290] width 56 height 15
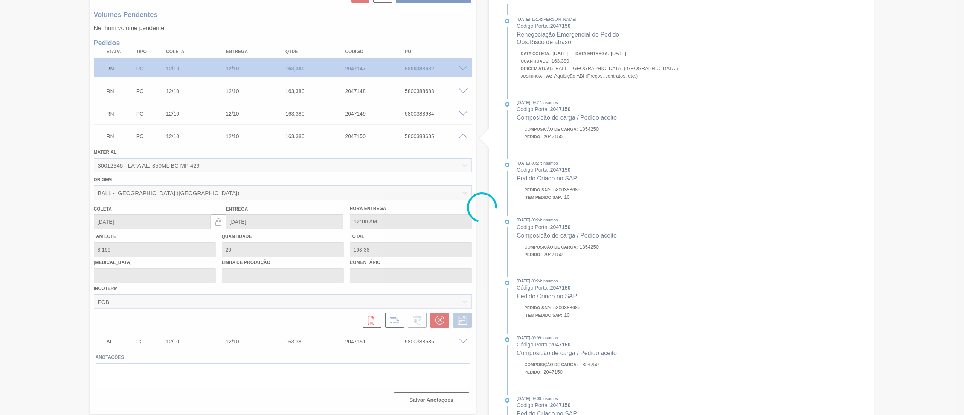
scroll to position [45, 0]
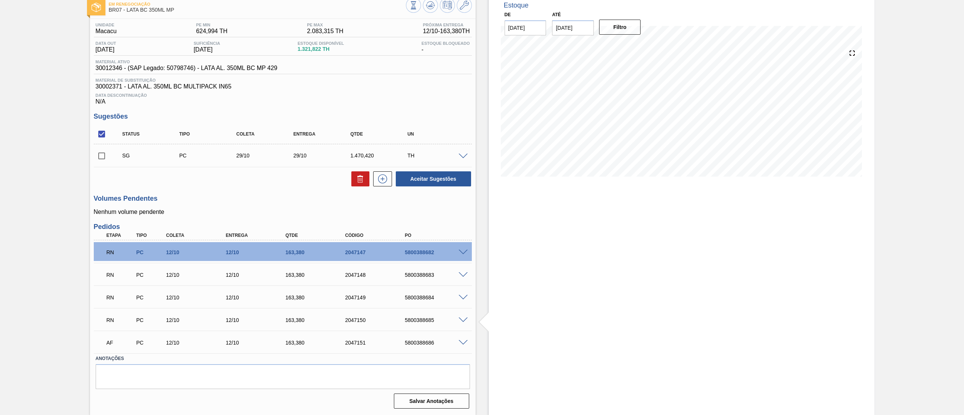
click at [465, 342] on span at bounding box center [462, 343] width 9 height 6
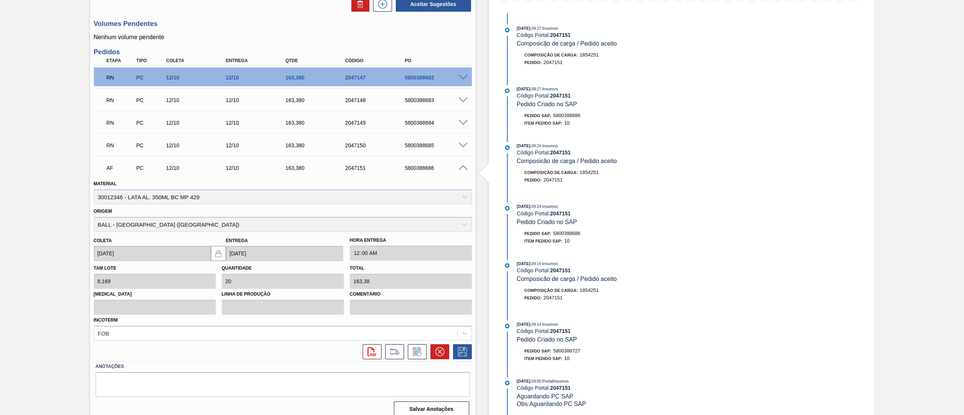
scroll to position [226, 0]
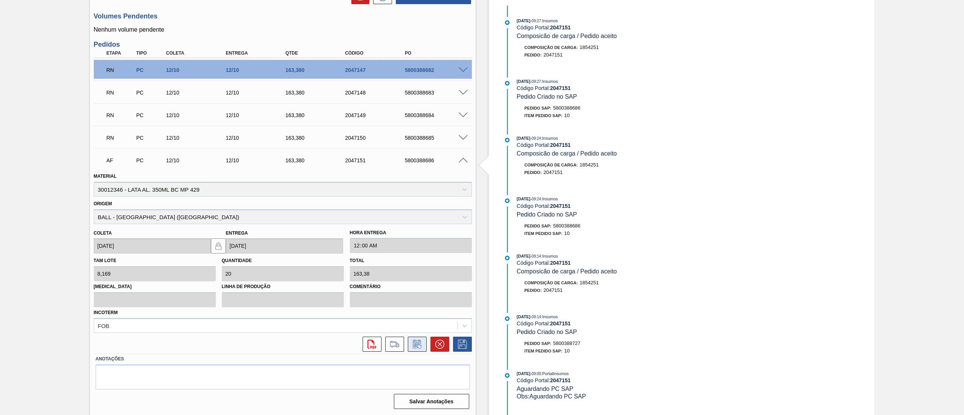
click at [416, 343] on icon at bounding box center [417, 344] width 12 height 9
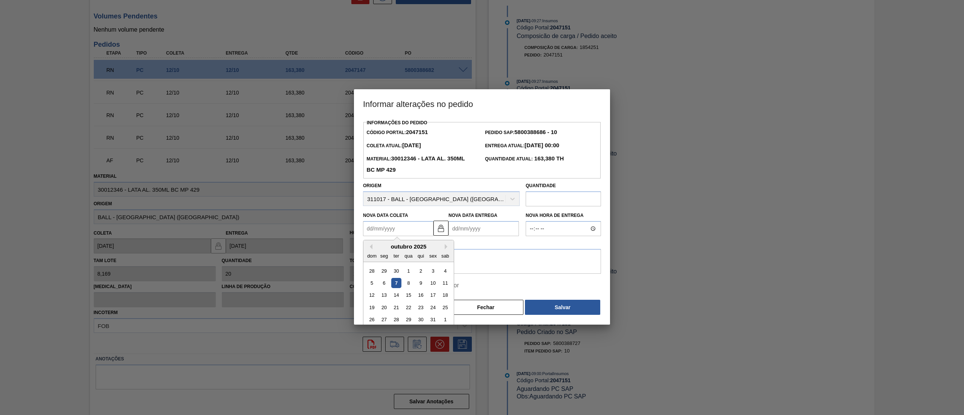
click at [414, 231] on Coleta2047151 "Nova Data Coleta" at bounding box center [398, 228] width 70 height 15
click at [445, 287] on div "11" at bounding box center [445, 283] width 10 height 10
type Coleta2047151 "[DATE]"
type Entrega2047151 "[DATE]"
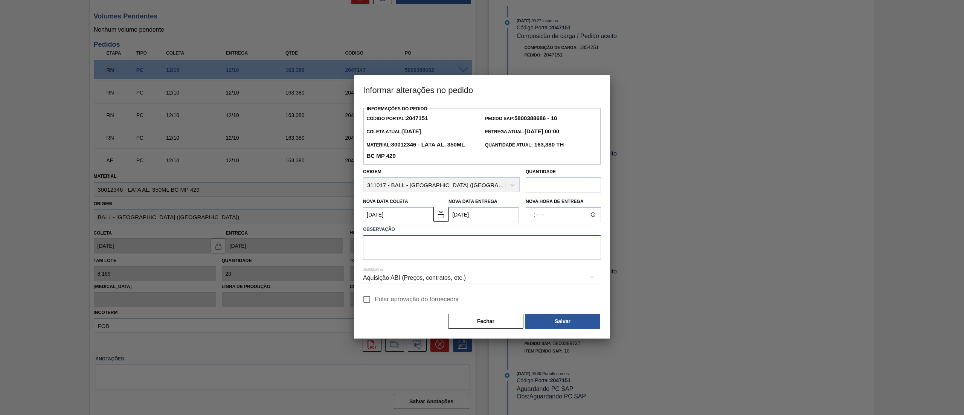
click at [413, 242] on textarea at bounding box center [482, 247] width 238 height 25
paste textarea "Risco de atraso"
type textarea "Risco de atraso"
click at [564, 327] on button "Salvar" at bounding box center [562, 321] width 75 height 15
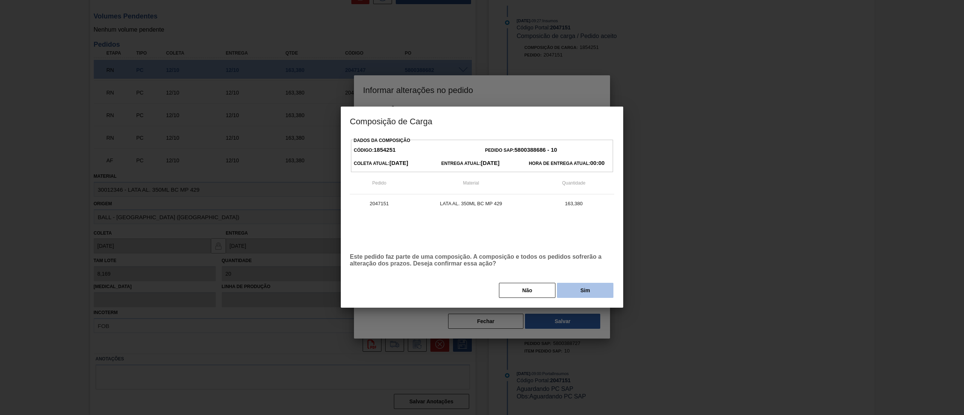
click at [577, 297] on button "Sim" at bounding box center [585, 290] width 56 height 15
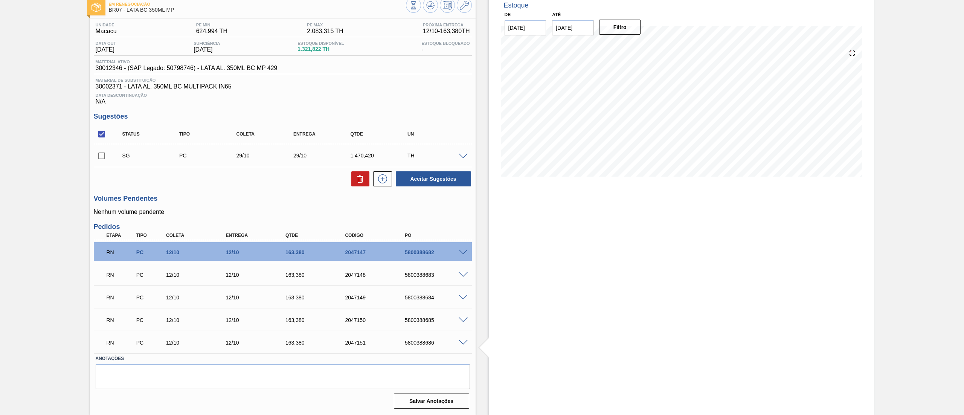
scroll to position [0, 0]
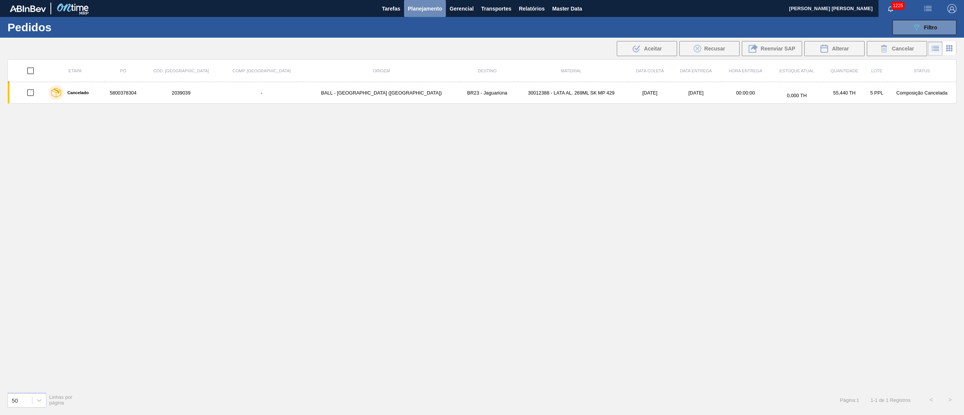
click at [431, 13] on span "Planejamento" at bounding box center [425, 8] width 34 height 9
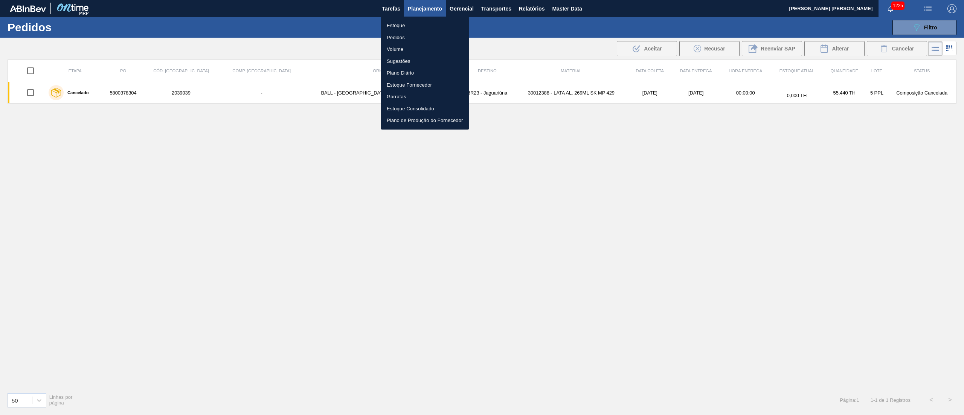
click at [402, 26] on li "Estoque" at bounding box center [425, 26] width 88 height 12
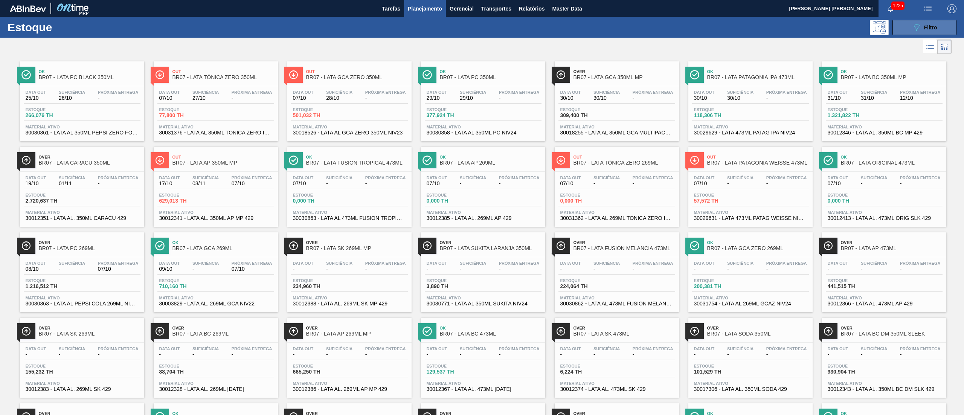
click at [909, 29] on button "089F7B8B-B2A5-4AFE-B5C0-19BA573D28AC Filtro" at bounding box center [924, 27] width 64 height 15
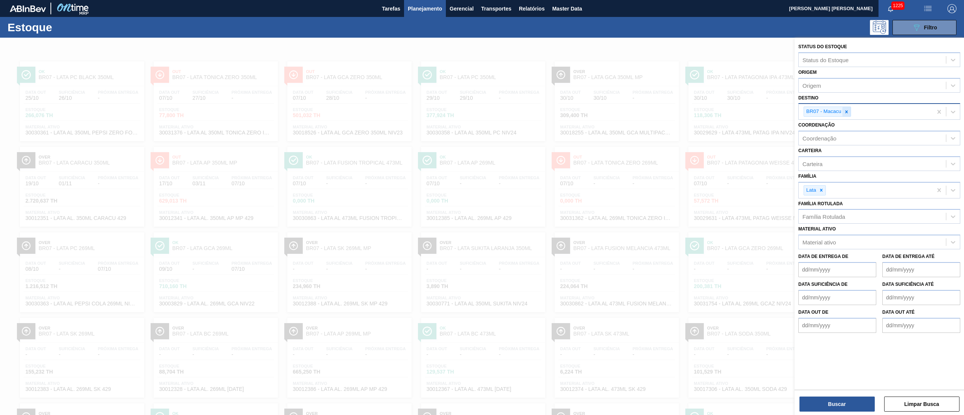
click at [848, 111] on icon at bounding box center [846, 111] width 5 height 5
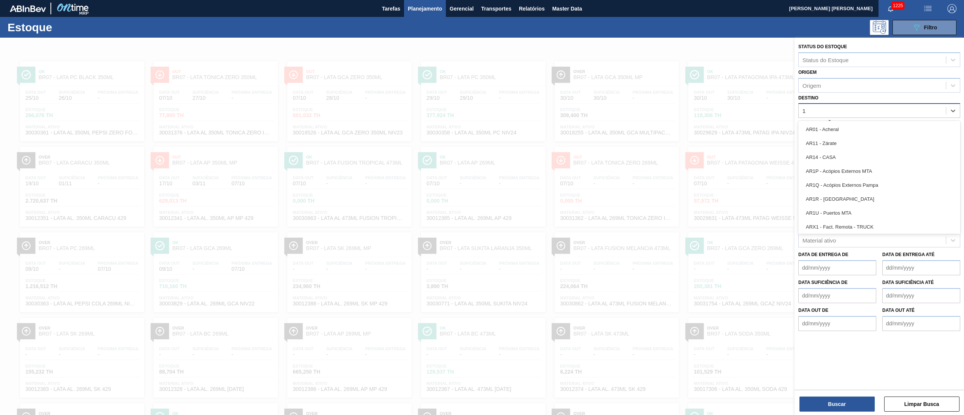
type input "10"
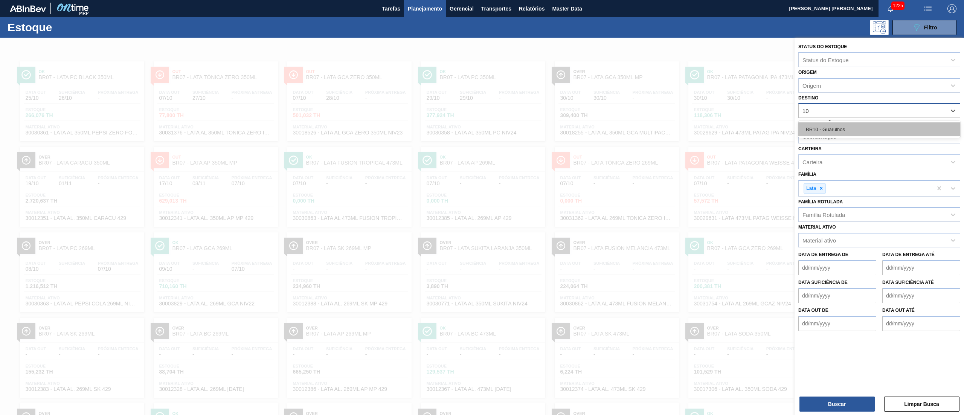
click at [845, 129] on div "BR10 - Guarulhos" at bounding box center [879, 129] width 162 height 14
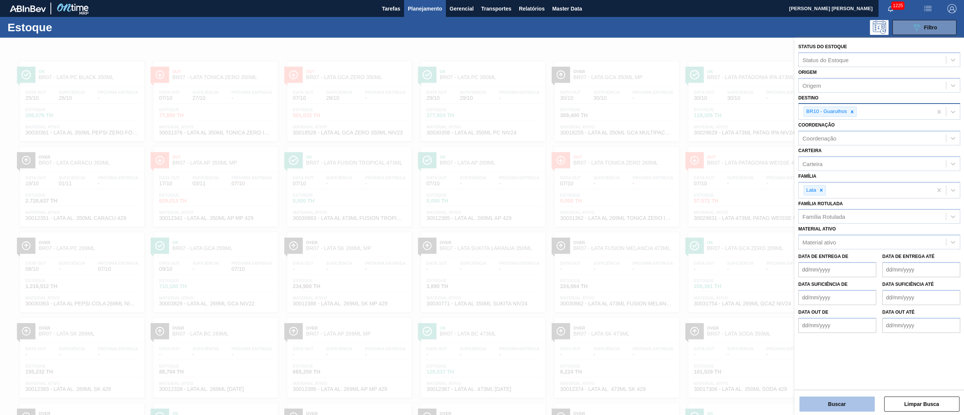
click at [856, 405] on button "Buscar" at bounding box center [836, 403] width 75 height 15
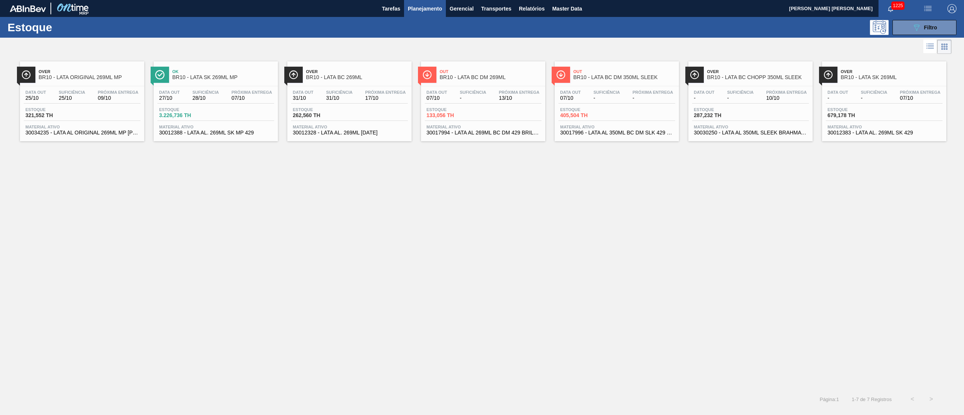
click at [862, 104] on div "Data out - Suficiência - Próxima Entrega 07/10" at bounding box center [884, 97] width 117 height 14
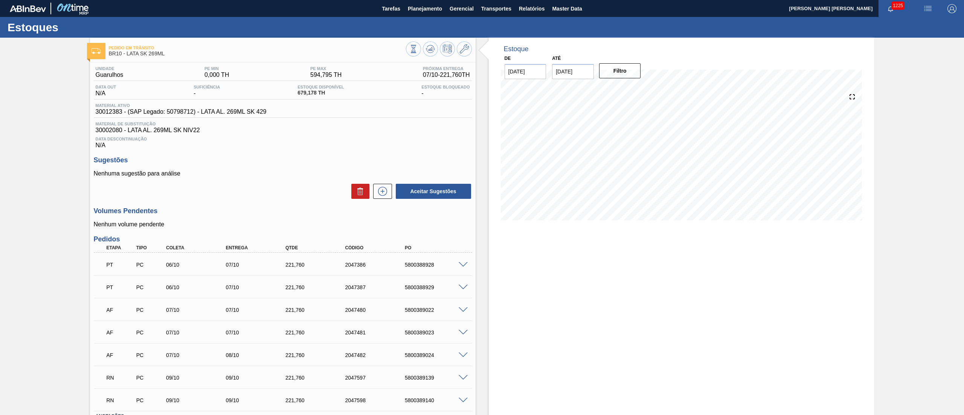
scroll to position [58, 0]
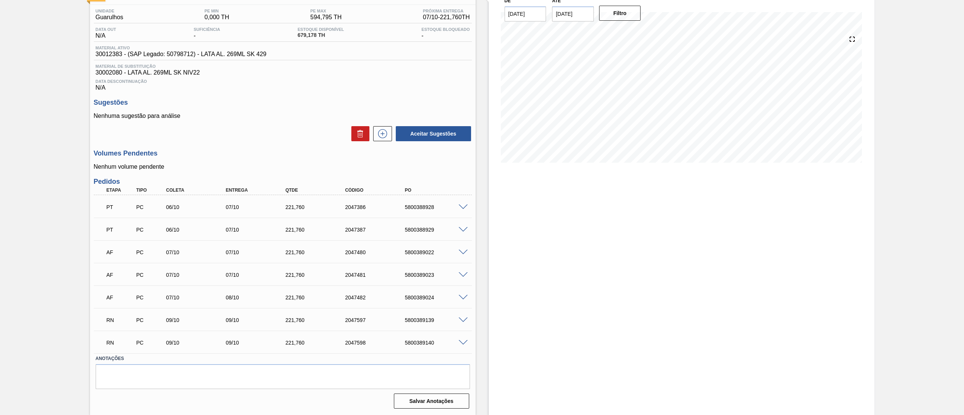
click at [462, 254] on span at bounding box center [462, 253] width 9 height 6
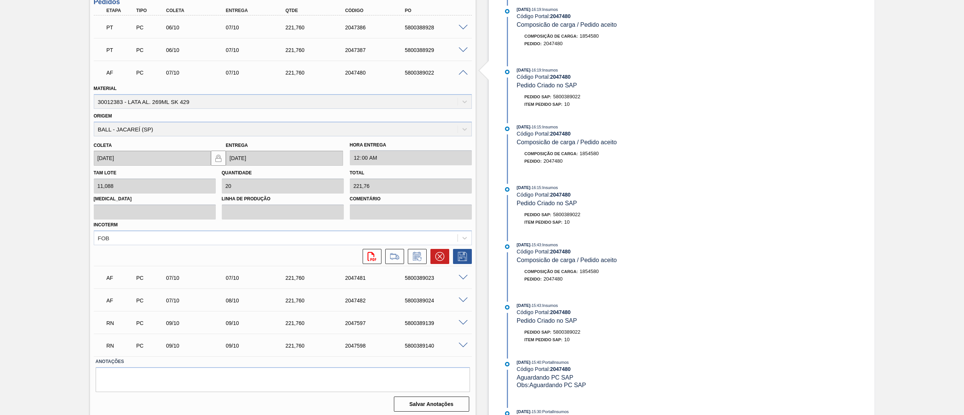
scroll to position [240, 0]
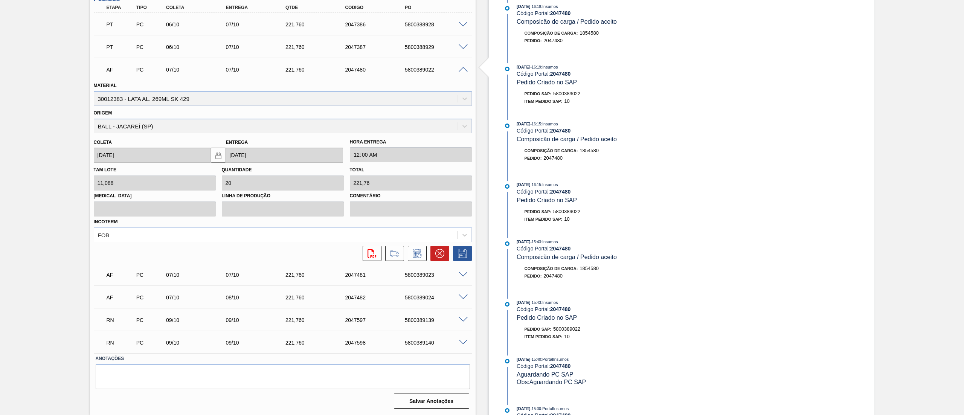
click at [462, 321] on span at bounding box center [462, 320] width 9 height 6
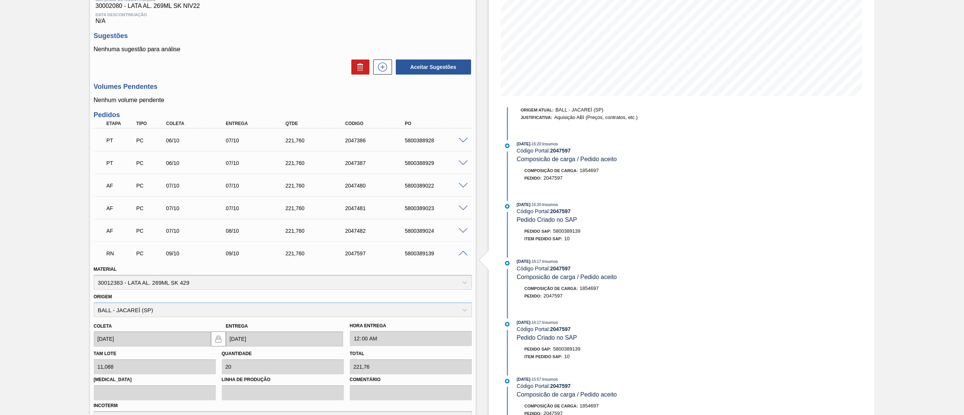
scroll to position [226, 0]
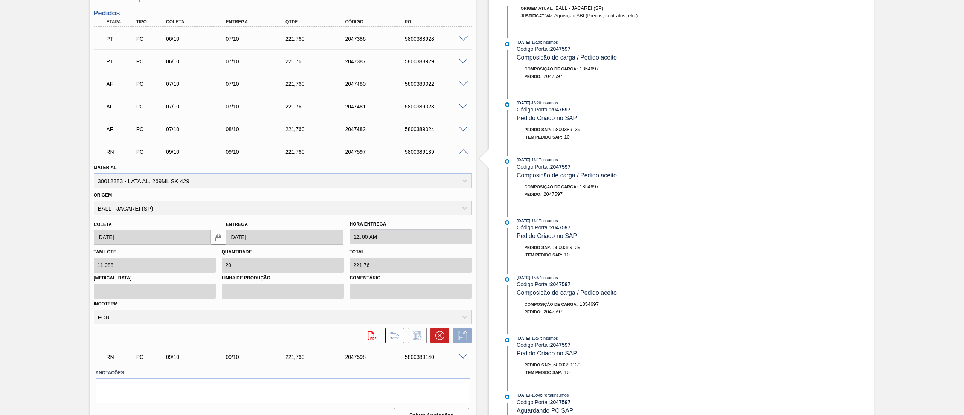
click at [467, 359] on div "5800389140" at bounding box center [437, 357] width 68 height 6
click at [463, 354] on span at bounding box center [462, 357] width 9 height 6
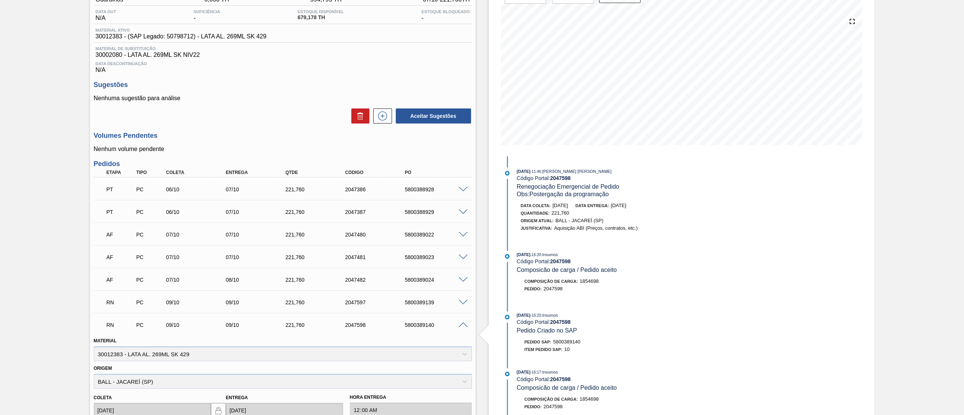
scroll to position [0, 0]
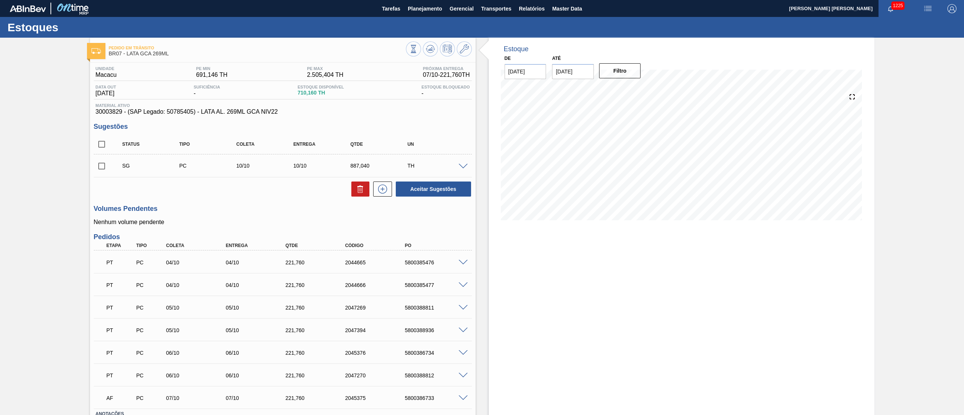
click at [101, 146] on input "checkbox" at bounding box center [102, 144] width 16 height 16
checkbox input "true"
click at [353, 190] on button at bounding box center [360, 188] width 18 height 15
checkbox input "false"
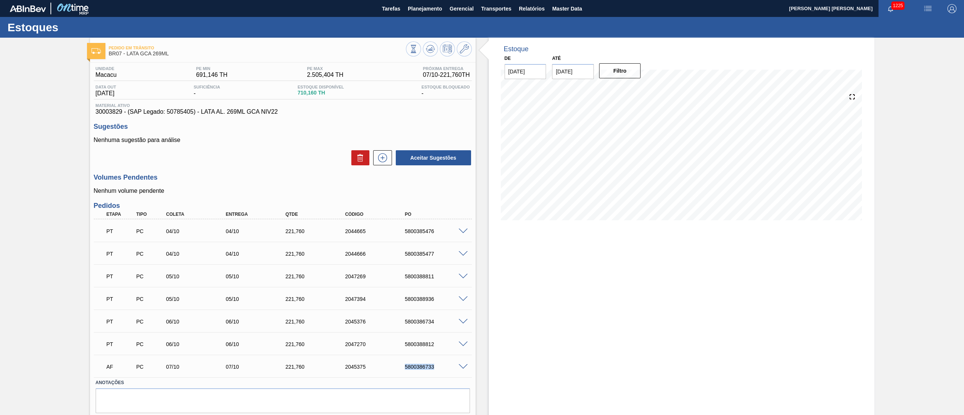
drag, startPoint x: 405, startPoint y: 368, endPoint x: 438, endPoint y: 370, distance: 33.6
click at [438, 370] on div "5800386733" at bounding box center [437, 367] width 68 height 6
drag, startPoint x: 314, startPoint y: 93, endPoint x: 299, endPoint y: 94, distance: 15.5
click at [299, 94] on div "Estoque Disponível 710,160 TH" at bounding box center [321, 91] width 50 height 12
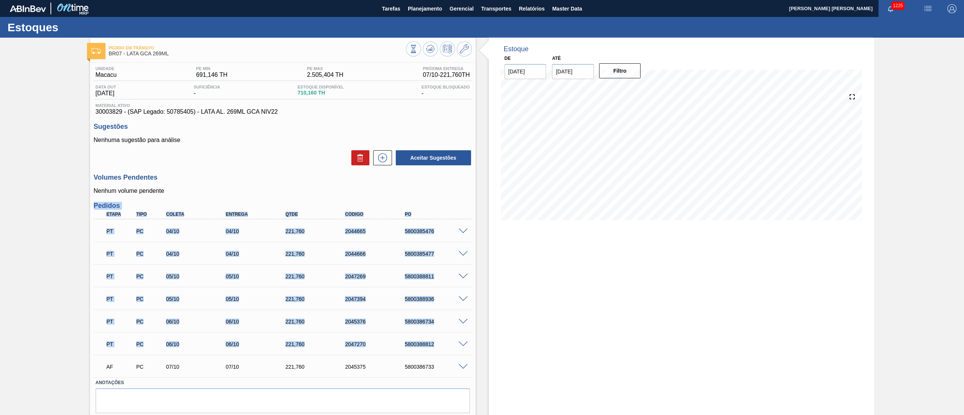
drag, startPoint x: 93, startPoint y: 206, endPoint x: 452, endPoint y: 353, distance: 387.4
click at [453, 352] on div "Pedidos Etapa Tipo Coleta Entrega Qtde Código PO PT PC 04/10 04/10 221,760 2044…" at bounding box center [283, 289] width 378 height 175
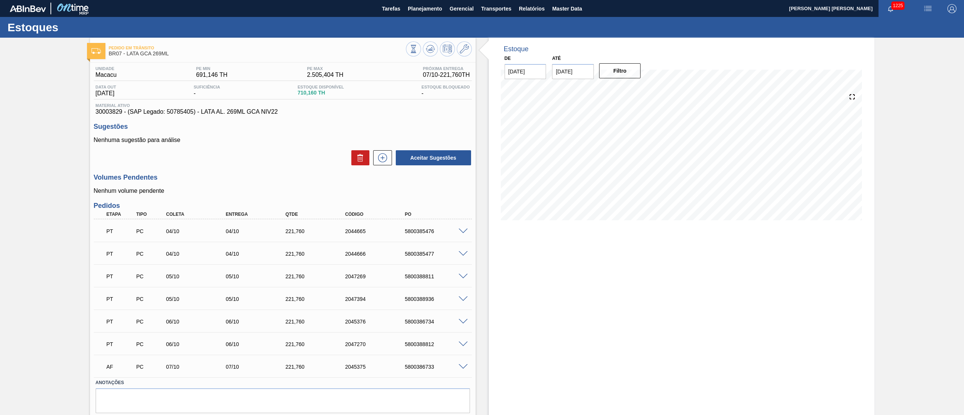
click at [416, 181] on h3 "Volumes Pendentes" at bounding box center [283, 178] width 378 height 8
click at [461, 233] on span at bounding box center [462, 231] width 9 height 6
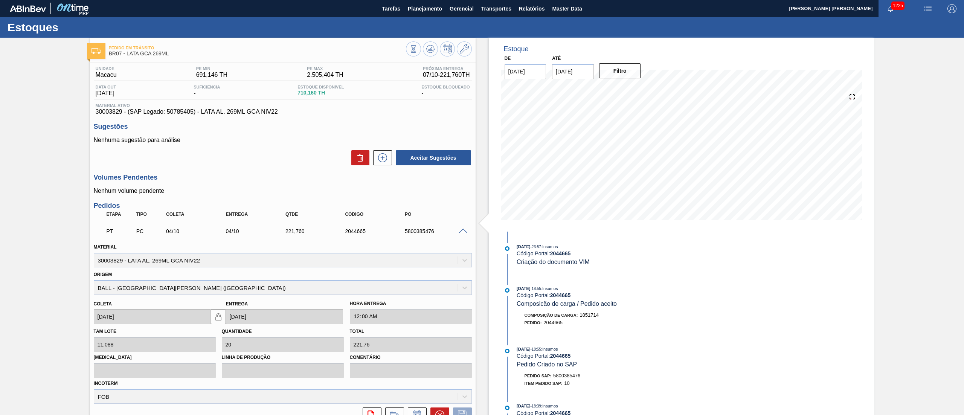
click at [463, 233] on span at bounding box center [462, 231] width 9 height 6
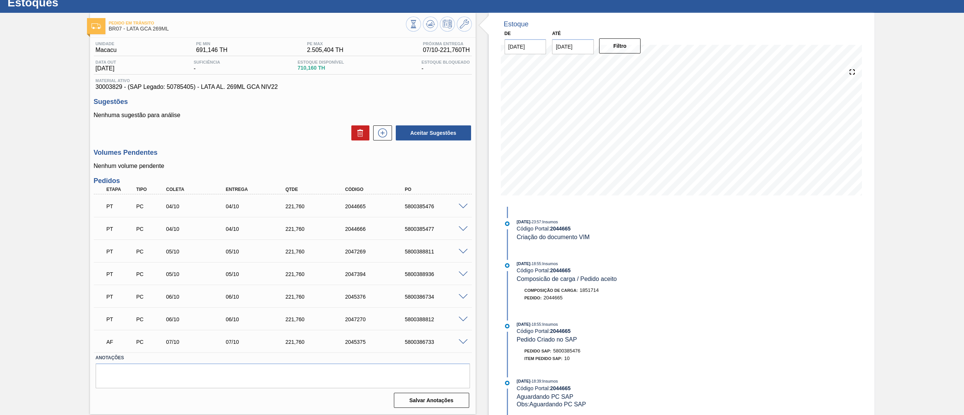
scroll to position [25, 0]
drag, startPoint x: 158, startPoint y: 346, endPoint x: 438, endPoint y: 345, distance: 280.1
click at [438, 345] on div "AF PC 07/10 07/10 221,760 2045375 5800386733" at bounding box center [281, 340] width 358 height 15
click at [463, 343] on span at bounding box center [462, 342] width 9 height 6
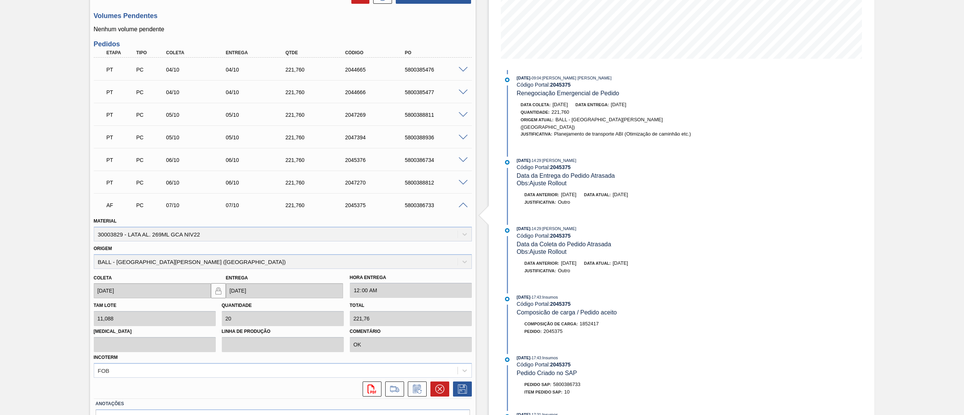
scroll to position [207, 0]
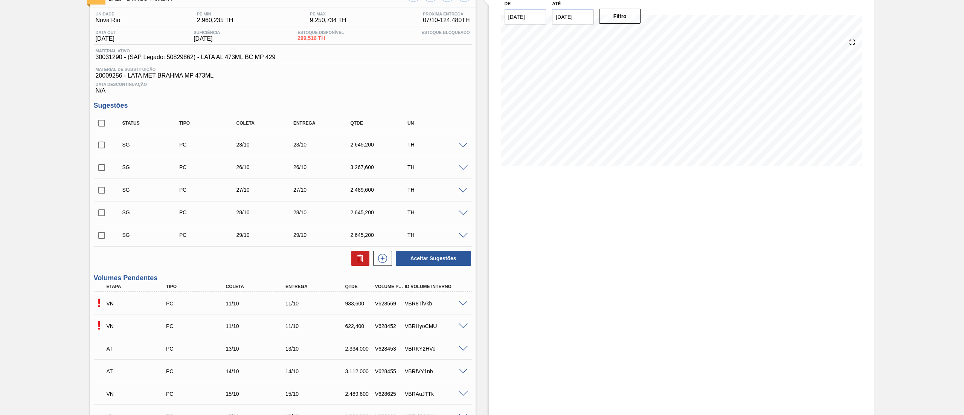
scroll to position [75, 0]
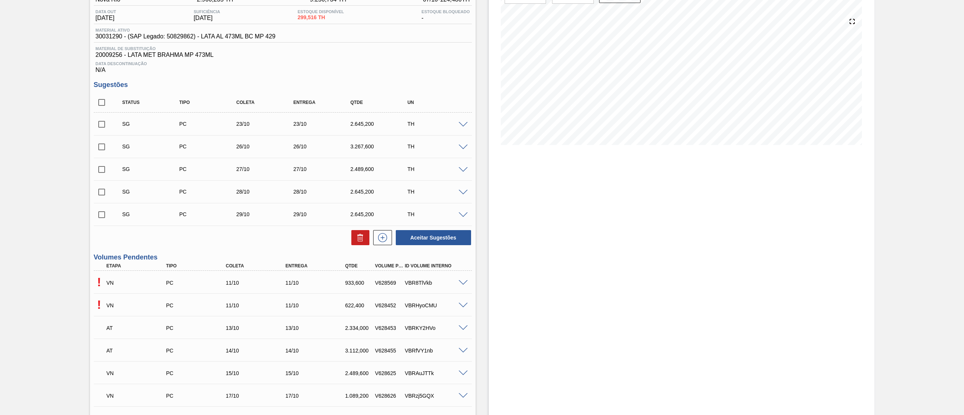
click at [462, 283] on span at bounding box center [462, 283] width 9 height 6
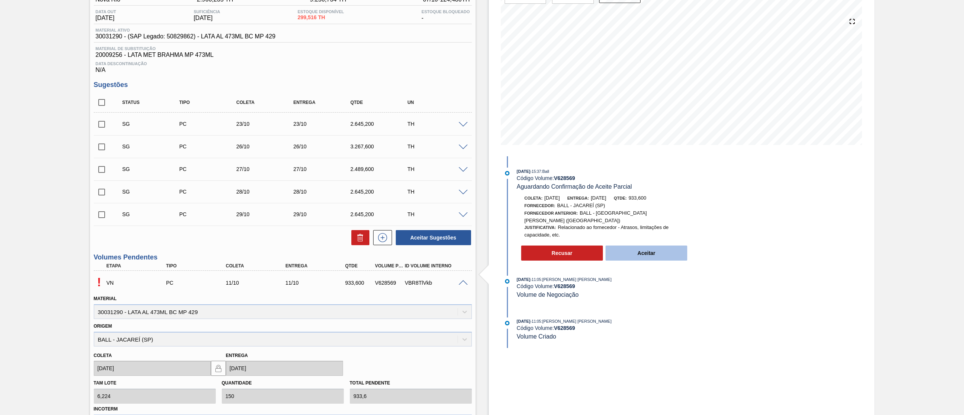
click at [636, 247] on button "Aceitar" at bounding box center [646, 252] width 82 height 15
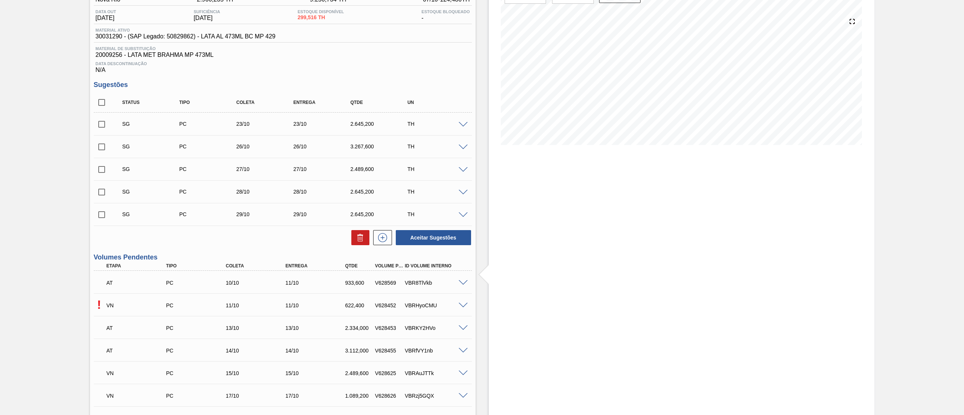
click at [463, 303] on span at bounding box center [462, 306] width 9 height 6
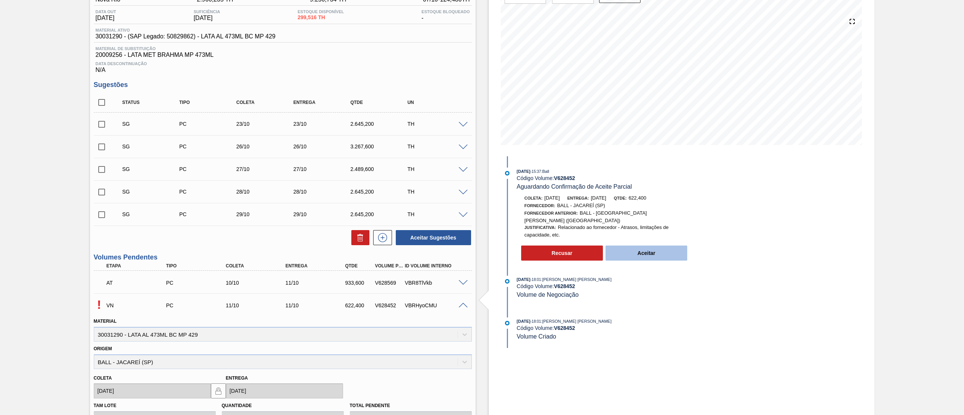
click at [670, 248] on button "Aceitar" at bounding box center [646, 252] width 82 height 15
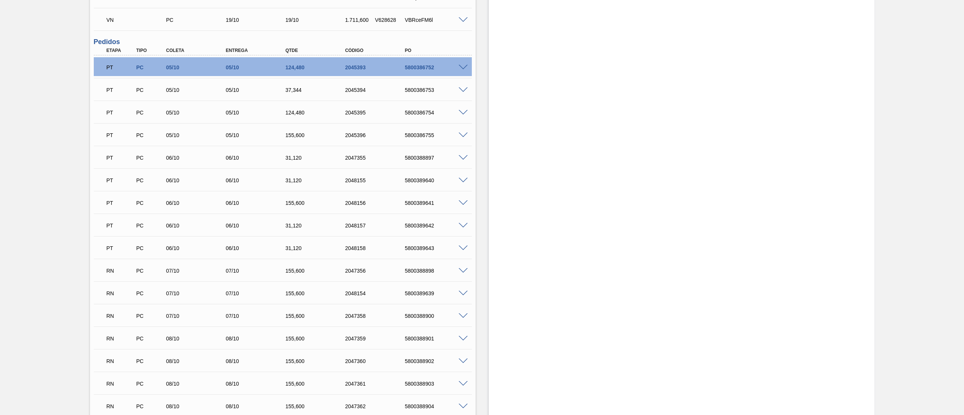
scroll to position [527, 0]
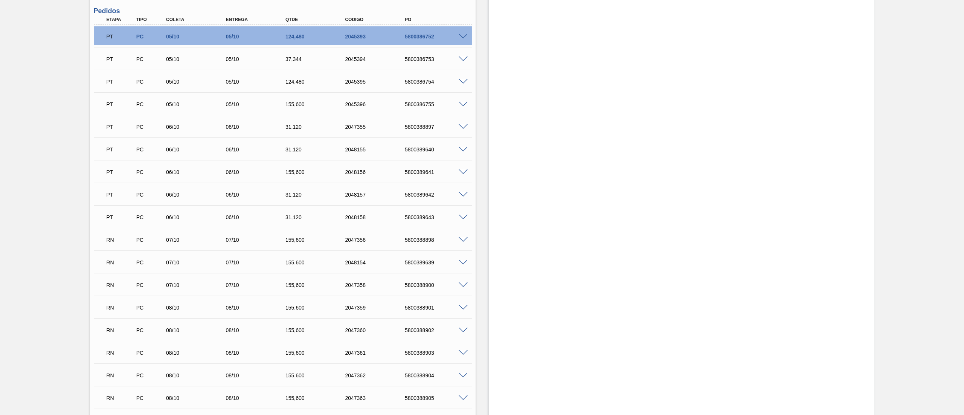
click at [465, 237] on span at bounding box center [462, 240] width 9 height 6
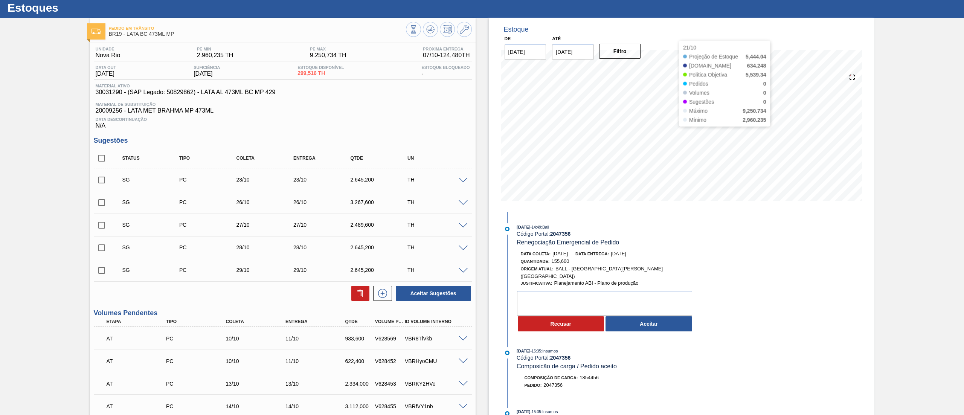
scroll to position [0, 0]
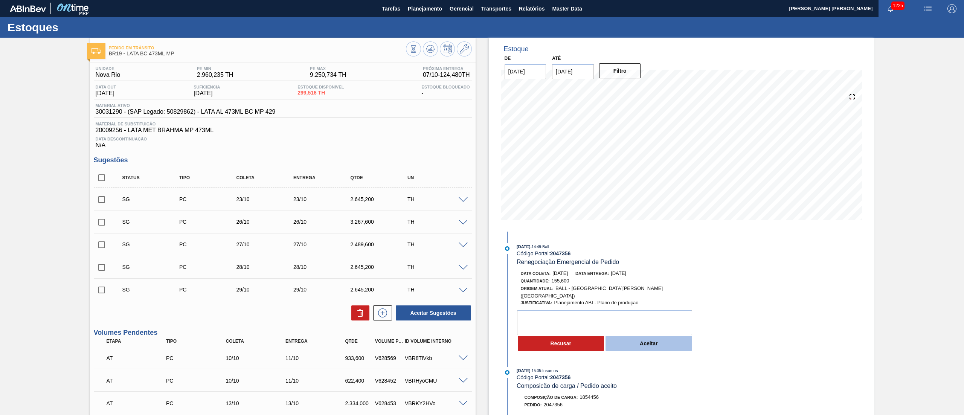
click at [641, 337] on button "Aceitar" at bounding box center [648, 343] width 87 height 15
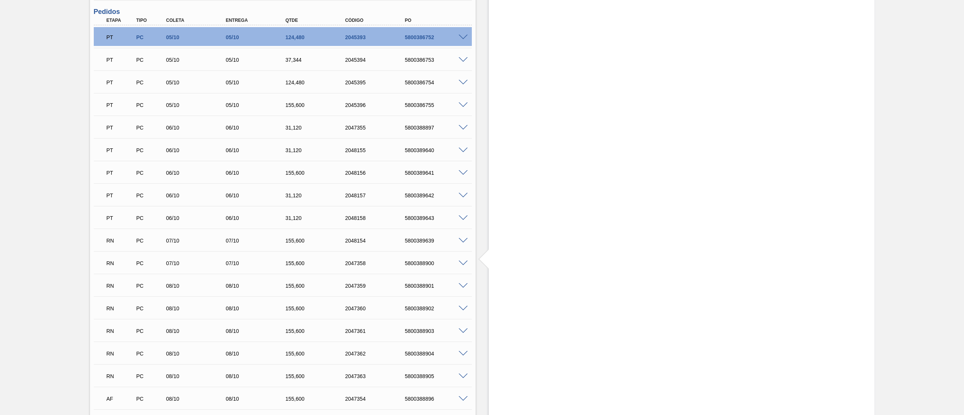
scroll to position [678, 0]
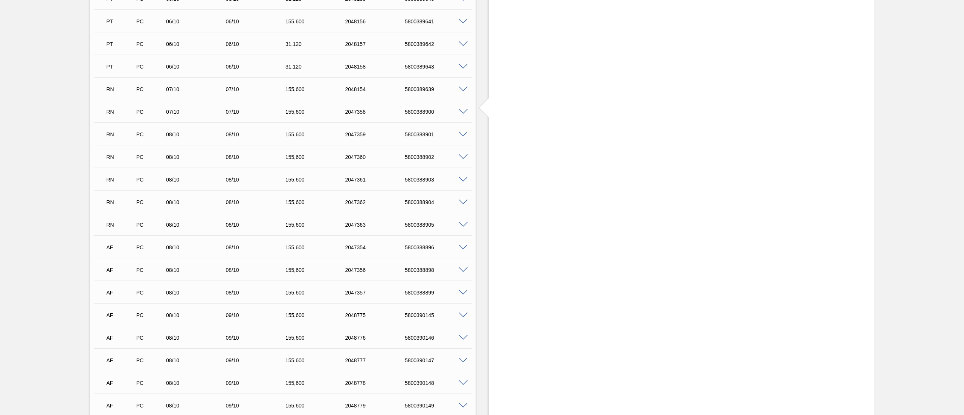
click at [460, 90] on span at bounding box center [462, 90] width 9 height 6
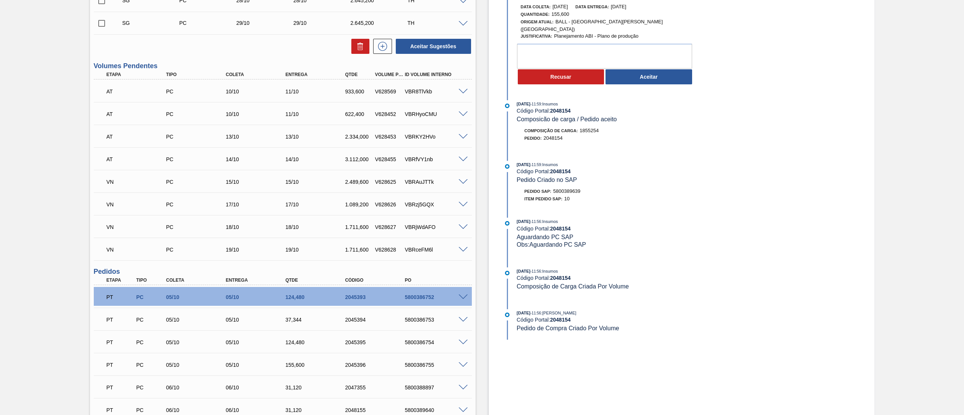
scroll to position [151, 0]
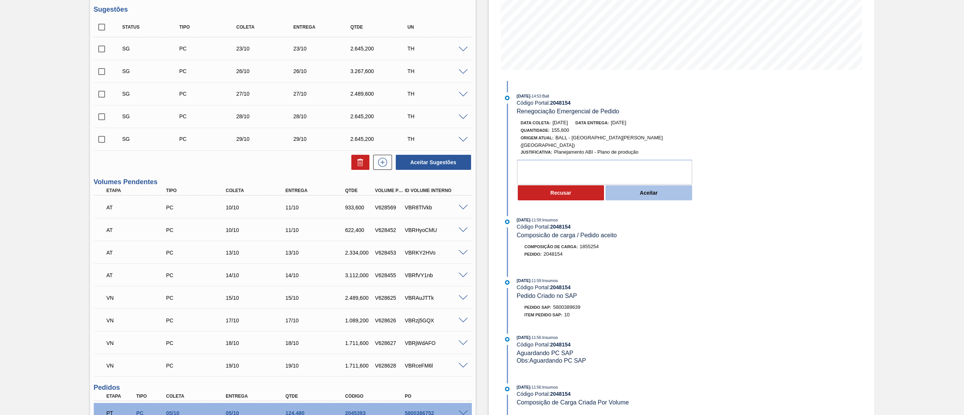
click at [644, 190] on button "Aceitar" at bounding box center [648, 192] width 87 height 15
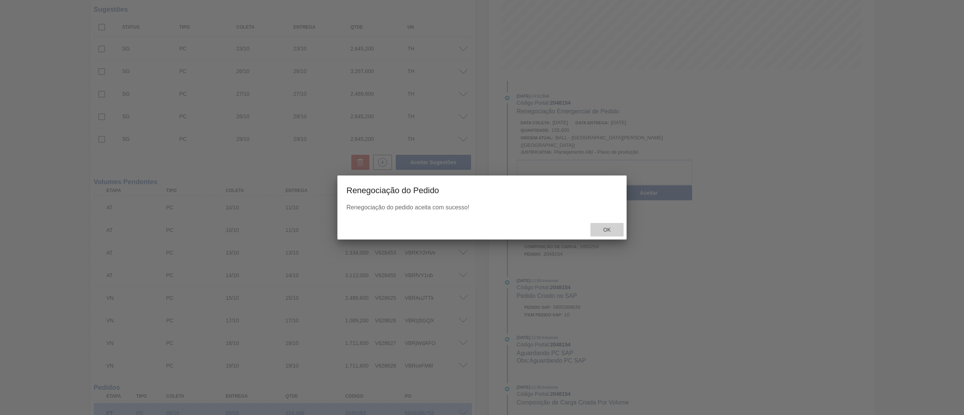
click at [603, 228] on span "Ok" at bounding box center [607, 230] width 20 height 6
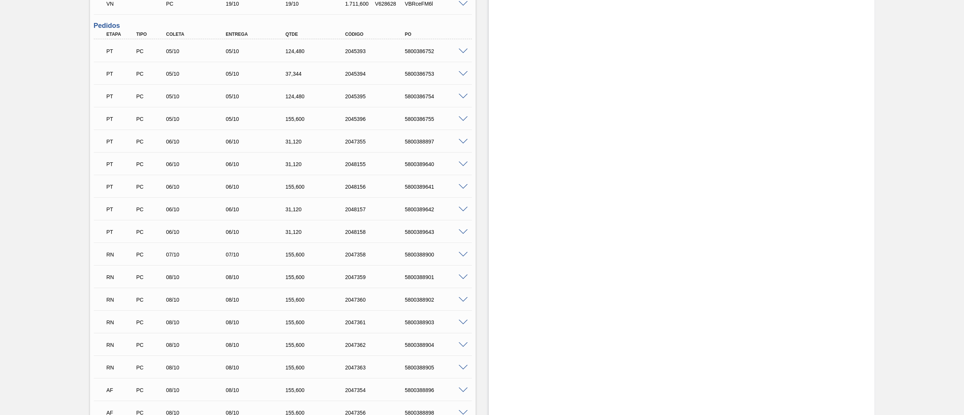
scroll to position [602, 0]
click at [465, 167] on div "5800388900" at bounding box center [437, 164] width 68 height 6
click at [463, 166] on span at bounding box center [462, 165] width 9 height 6
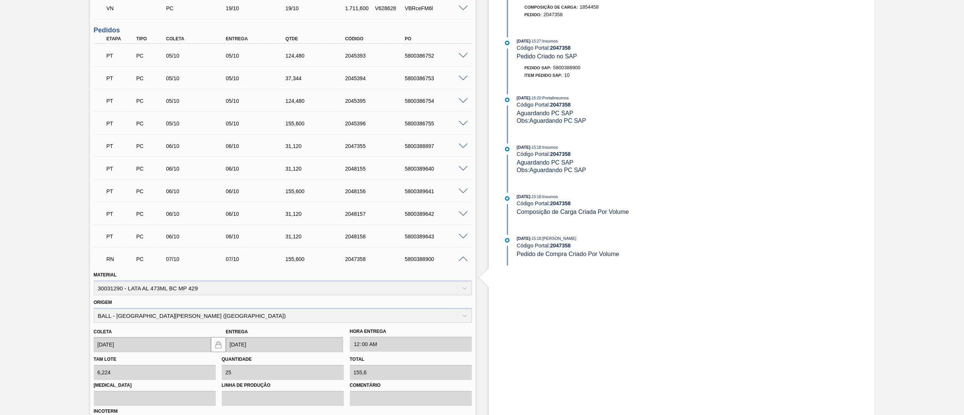
scroll to position [301, 0]
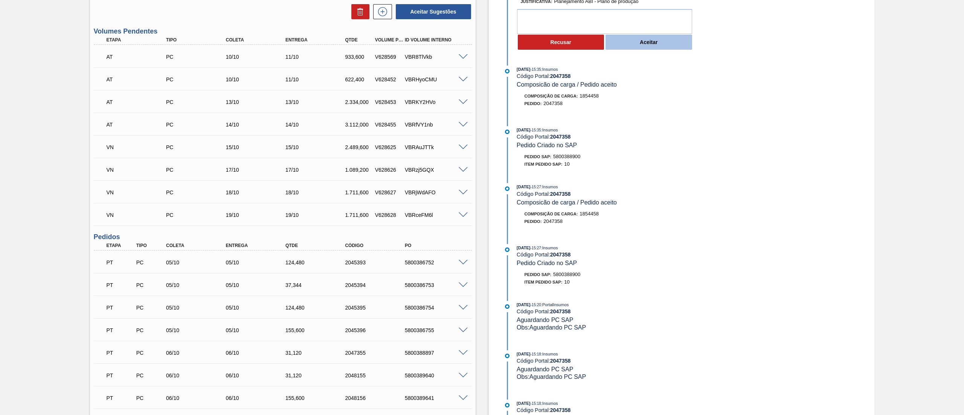
click at [651, 37] on button "Aceitar" at bounding box center [648, 42] width 87 height 15
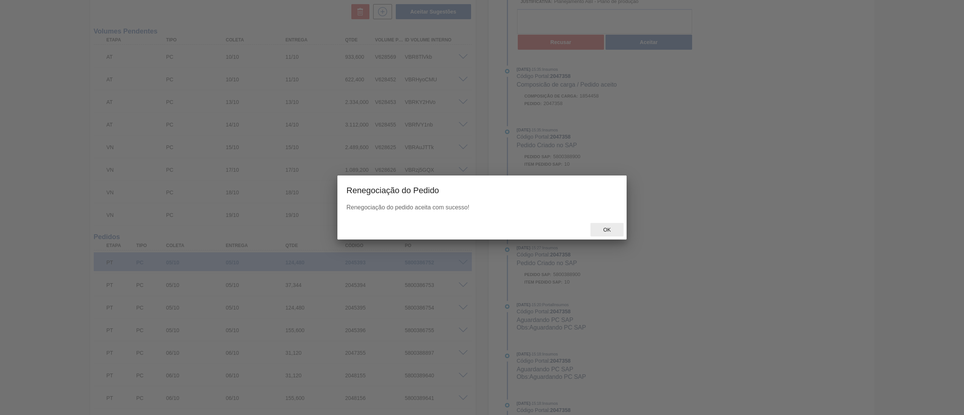
click at [604, 232] on span "Ok" at bounding box center [607, 230] width 20 height 6
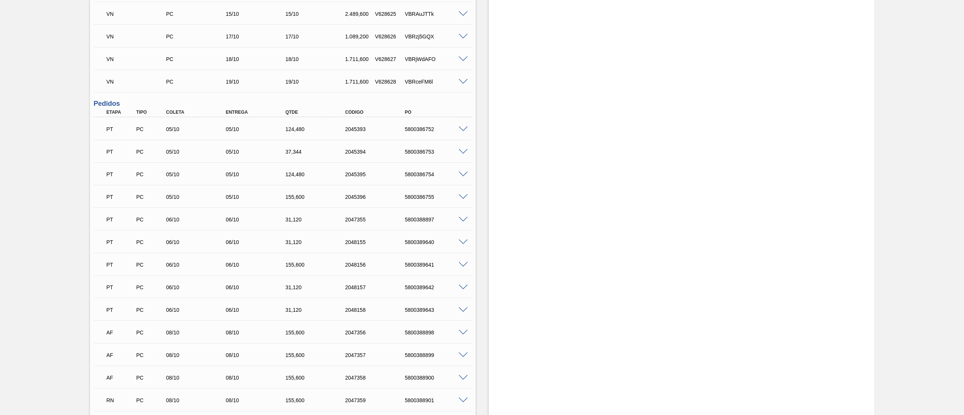
scroll to position [527, 0]
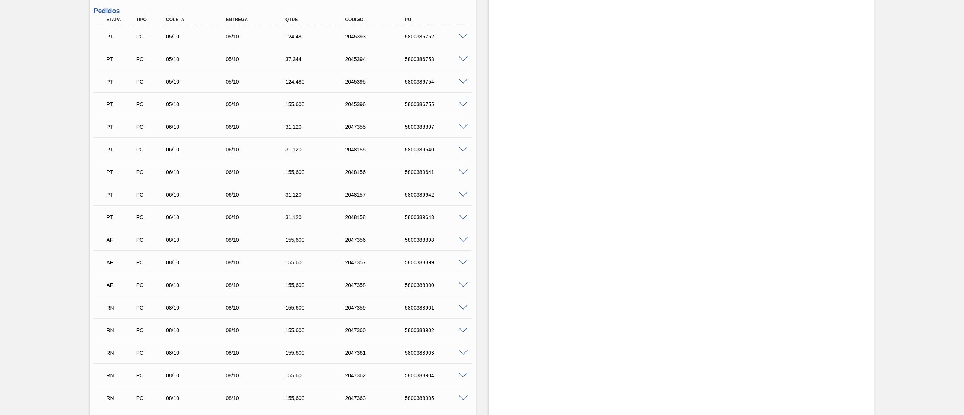
click at [465, 307] on span at bounding box center [462, 308] width 9 height 6
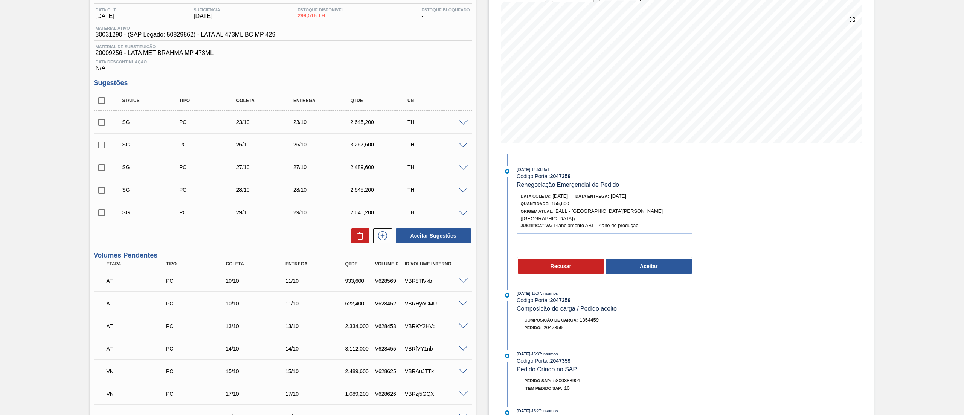
scroll to position [75, 0]
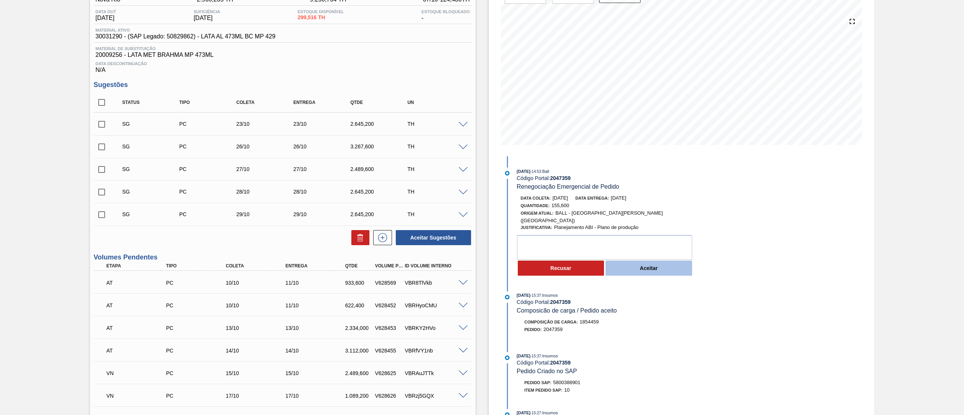
click at [631, 263] on button "Aceitar" at bounding box center [648, 267] width 87 height 15
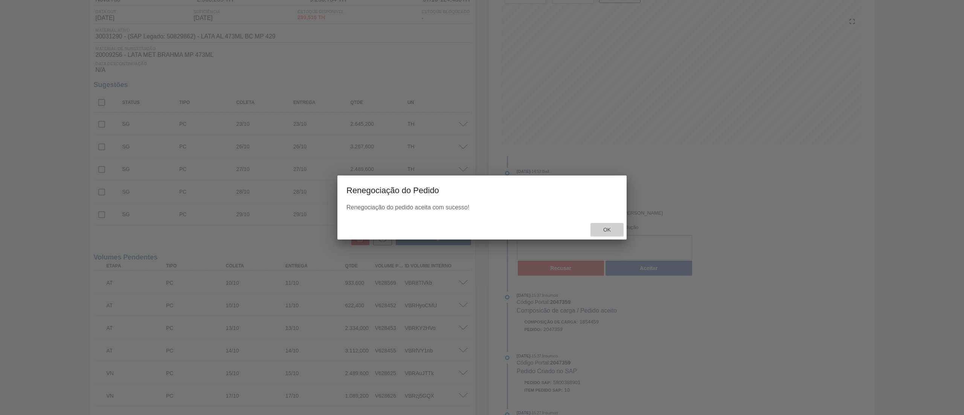
click at [599, 230] on span "Ok" at bounding box center [607, 230] width 20 height 6
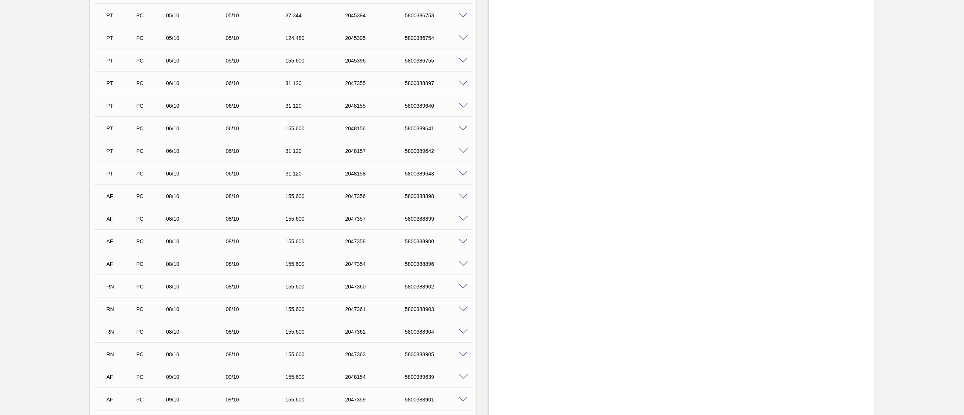
scroll to position [602, 0]
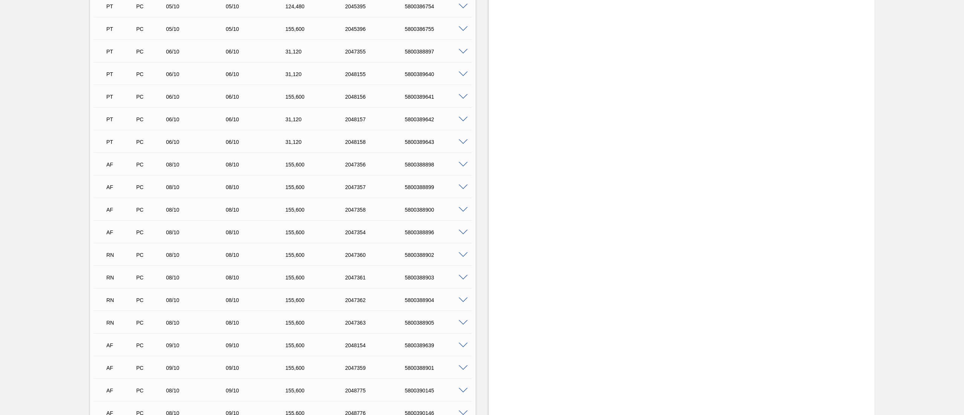
click at [462, 322] on span at bounding box center [462, 323] width 9 height 6
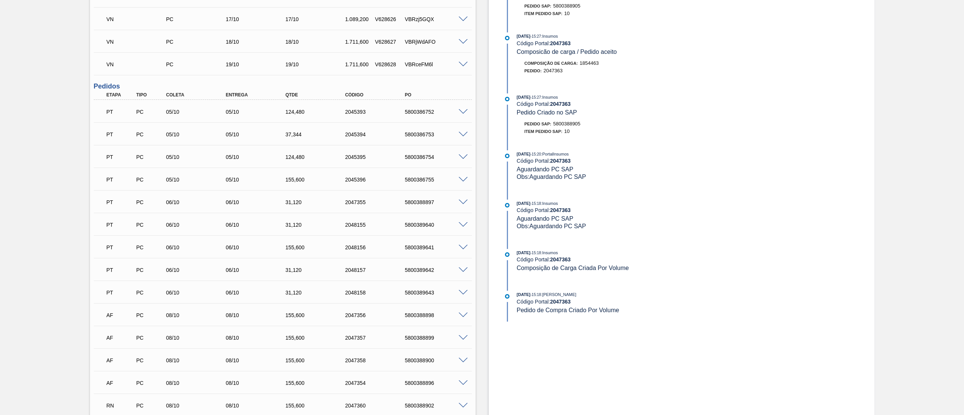
scroll to position [226, 0]
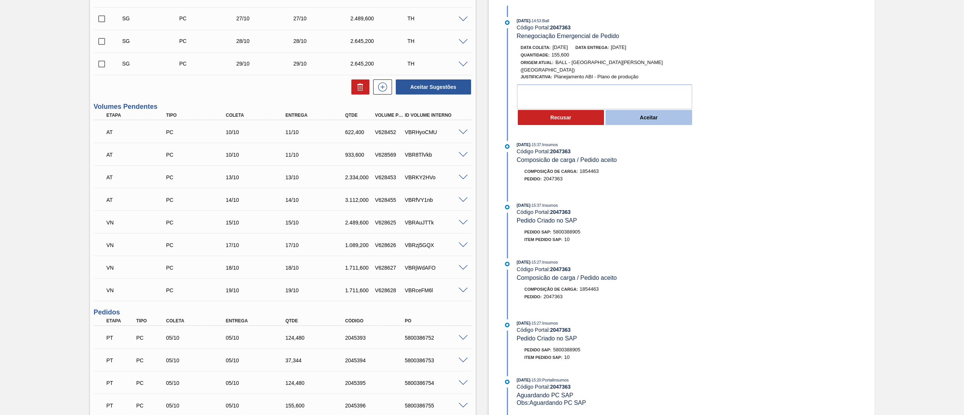
click at [630, 115] on button "Aceitar" at bounding box center [648, 117] width 87 height 15
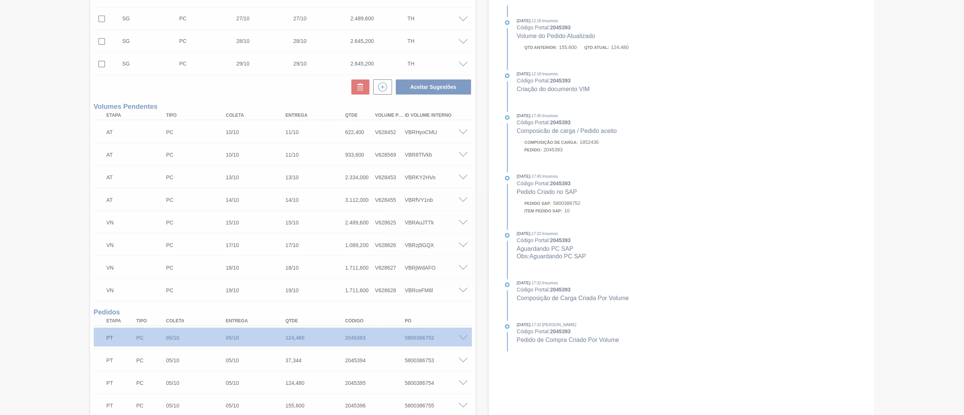
type input "09/10/2025"
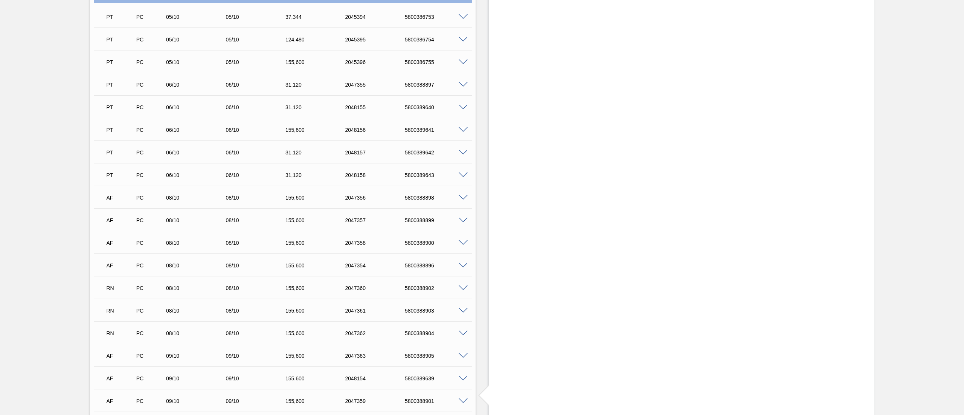
scroll to position [602, 0]
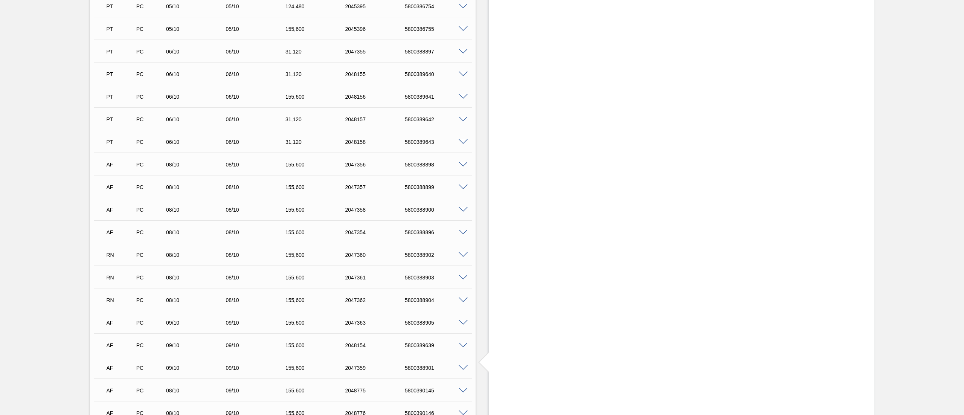
click at [463, 300] on span at bounding box center [462, 300] width 9 height 6
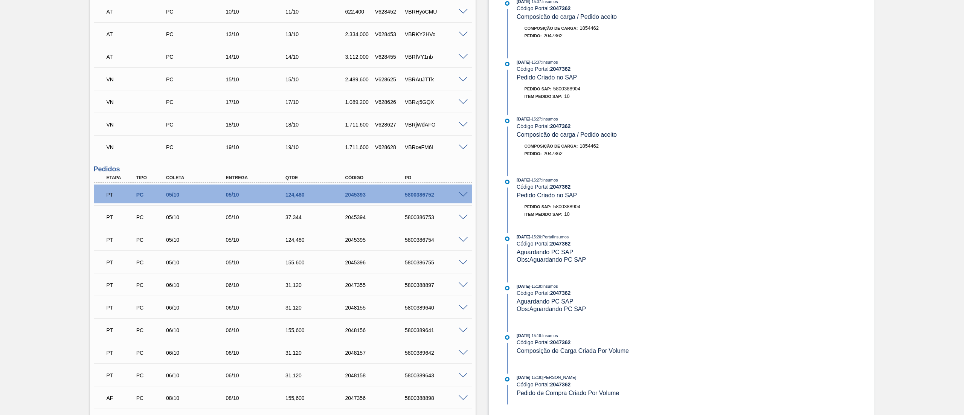
scroll to position [226, 0]
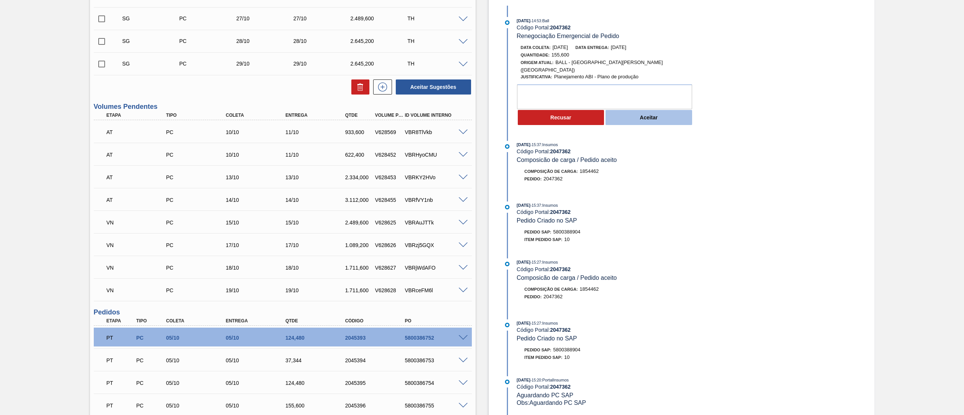
click at [649, 111] on button "Aceitar" at bounding box center [648, 117] width 87 height 15
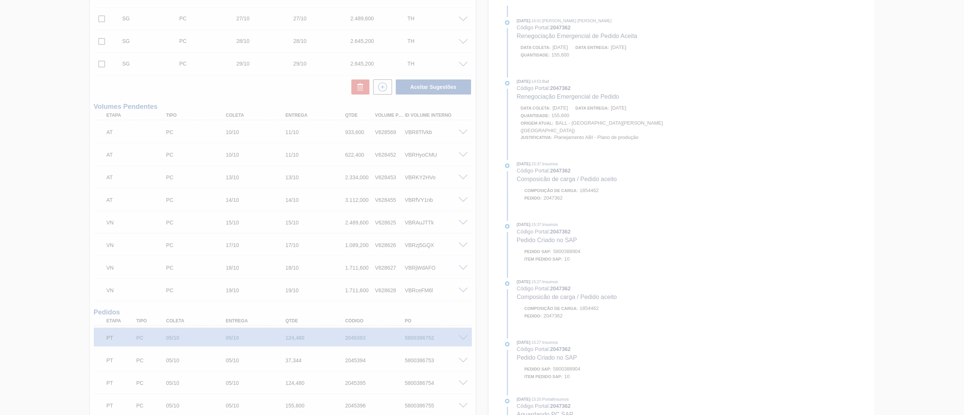
click at [606, 230] on div at bounding box center [482, 207] width 964 height 415
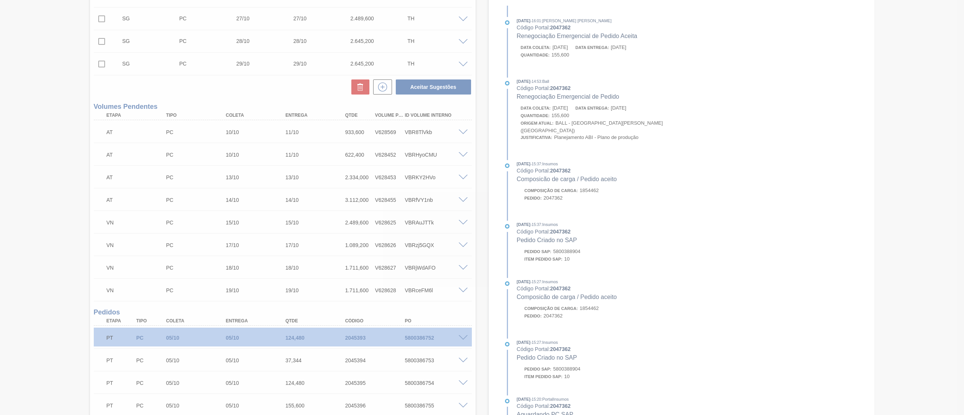
type input "09/10/2025"
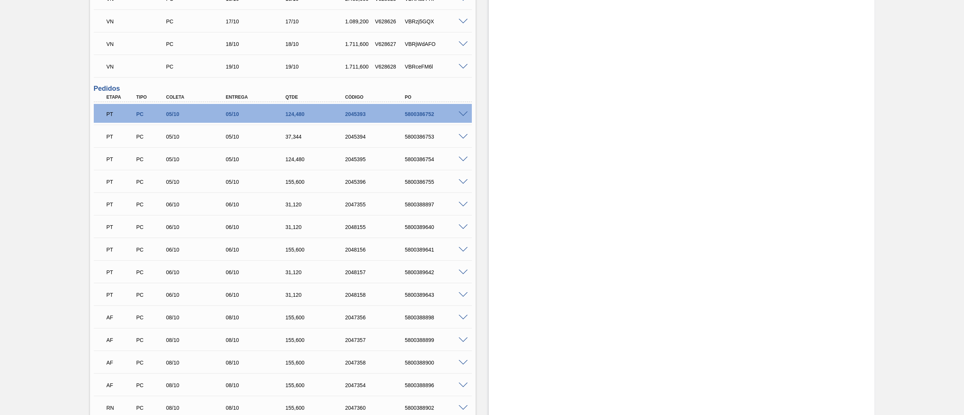
scroll to position [602, 0]
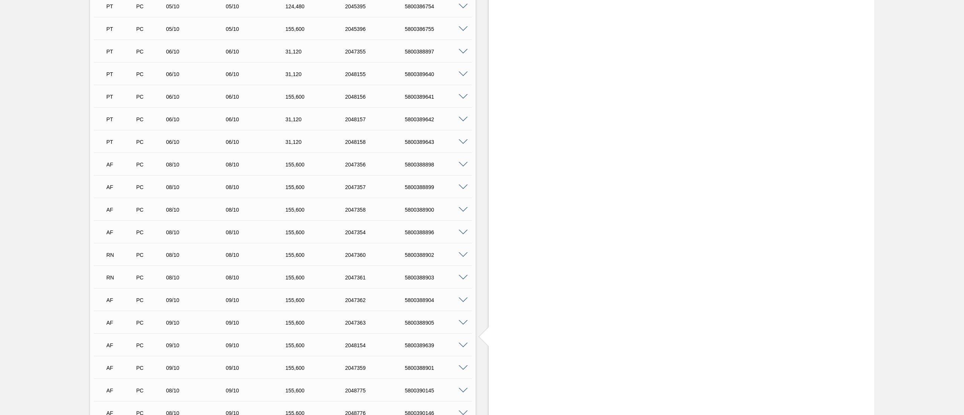
click at [465, 255] on span at bounding box center [462, 255] width 9 height 6
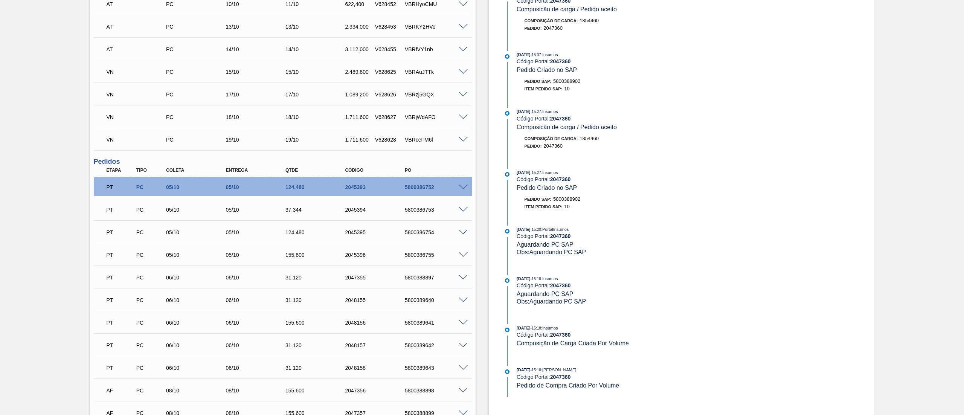
scroll to position [75, 0]
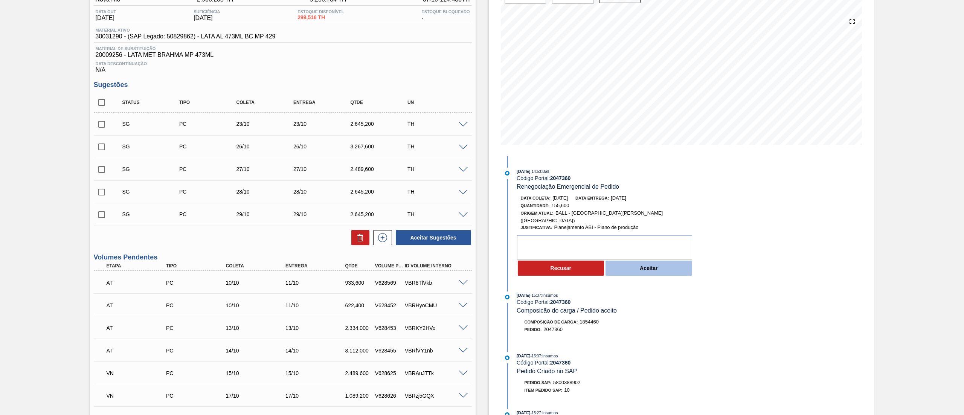
click at [660, 262] on button "Aceitar" at bounding box center [648, 267] width 87 height 15
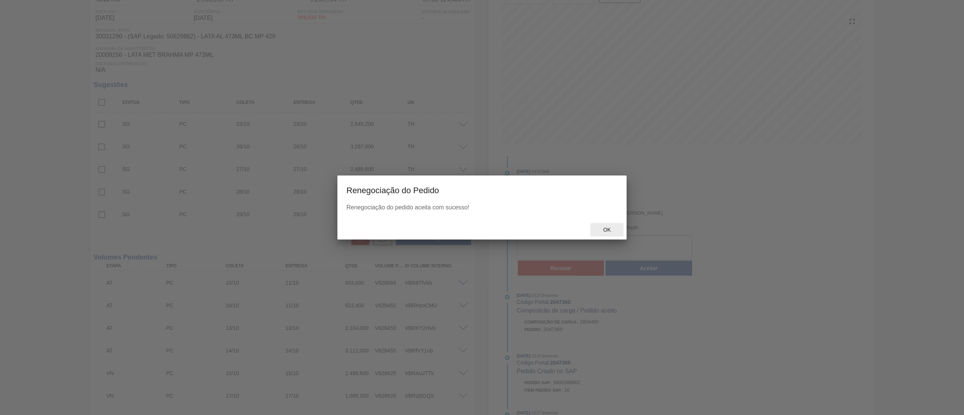
click at [611, 232] on span "Ok" at bounding box center [607, 230] width 20 height 6
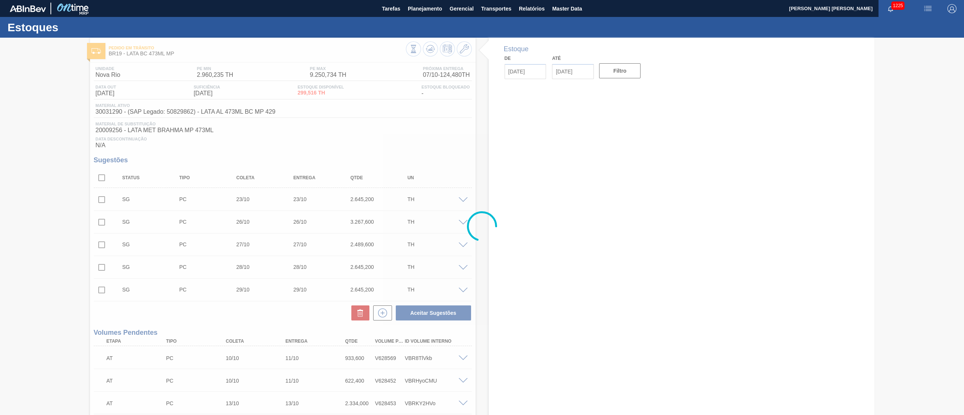
type input "[DATE]"
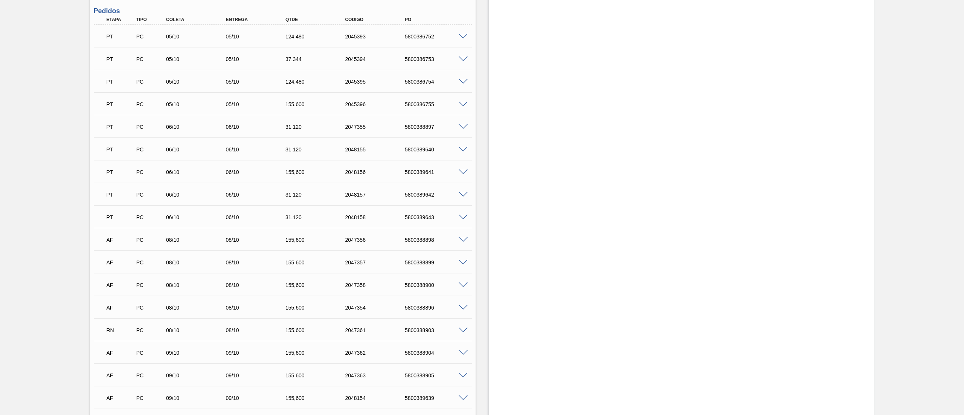
scroll to position [602, 0]
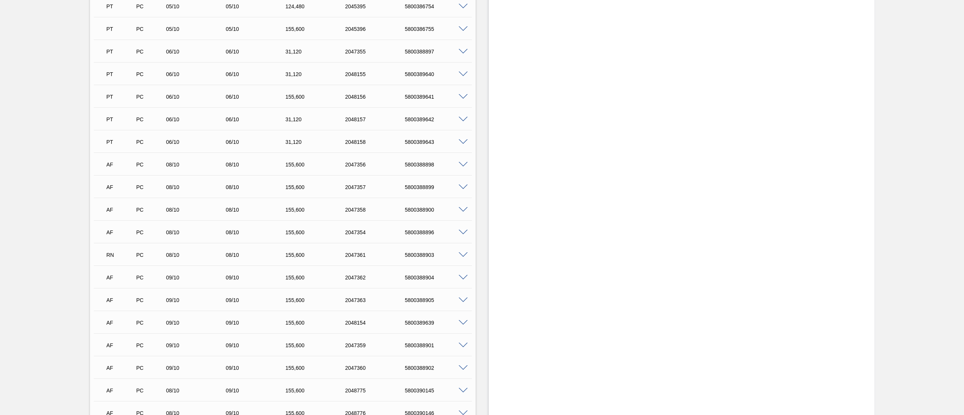
click at [459, 257] on span at bounding box center [462, 255] width 9 height 6
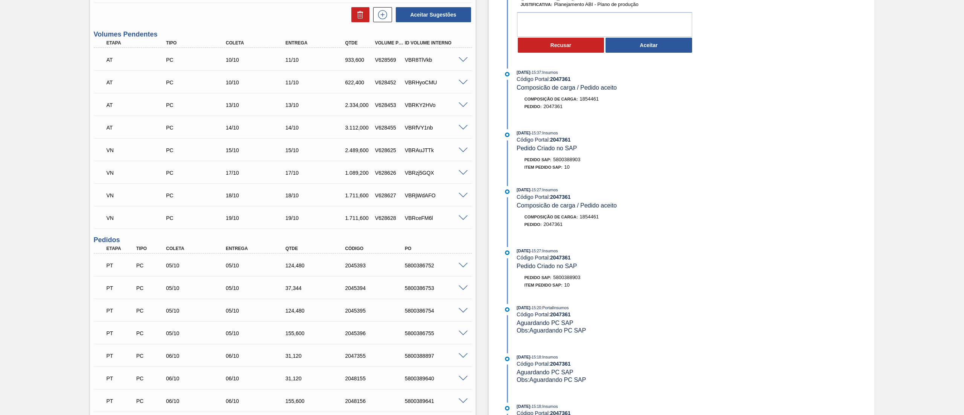
scroll to position [226, 0]
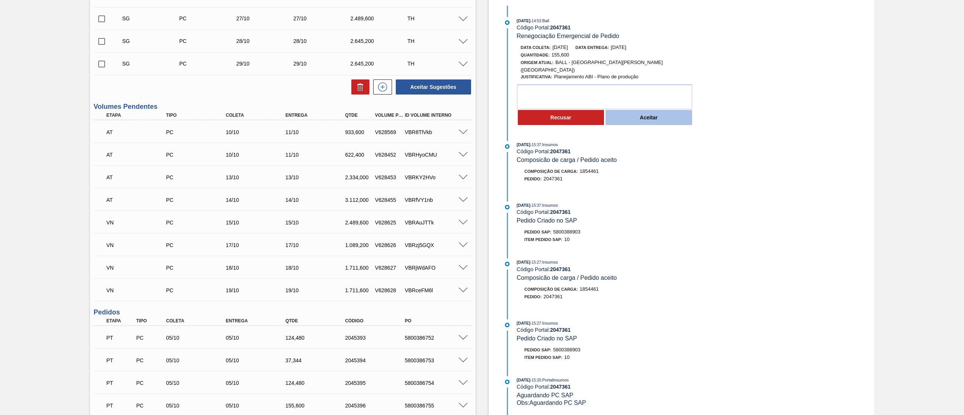
click at [669, 110] on button "Aceitar" at bounding box center [648, 117] width 87 height 15
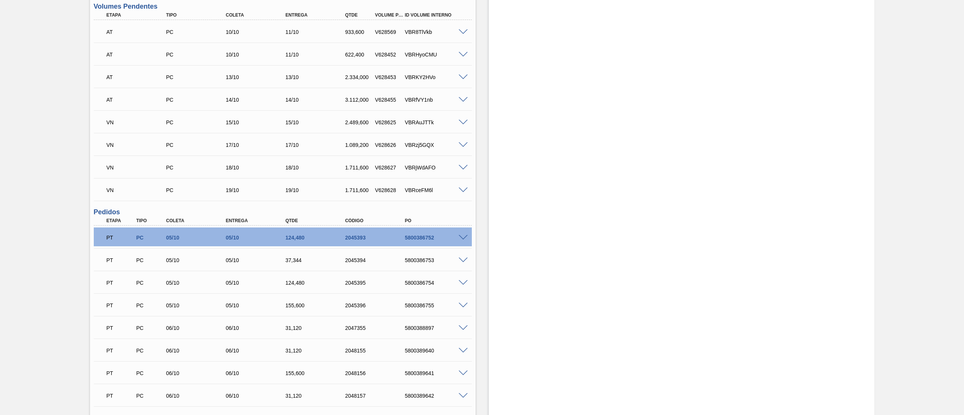
scroll to position [0, 0]
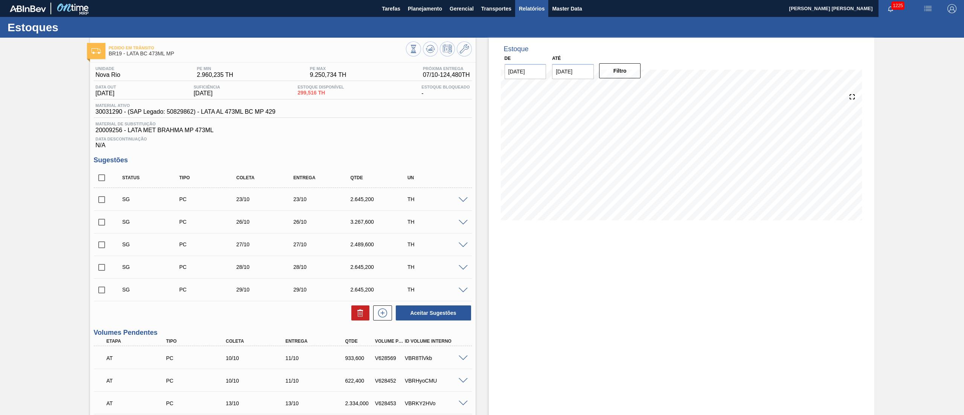
click at [527, 14] on button "Relatórios" at bounding box center [531, 8] width 33 height 17
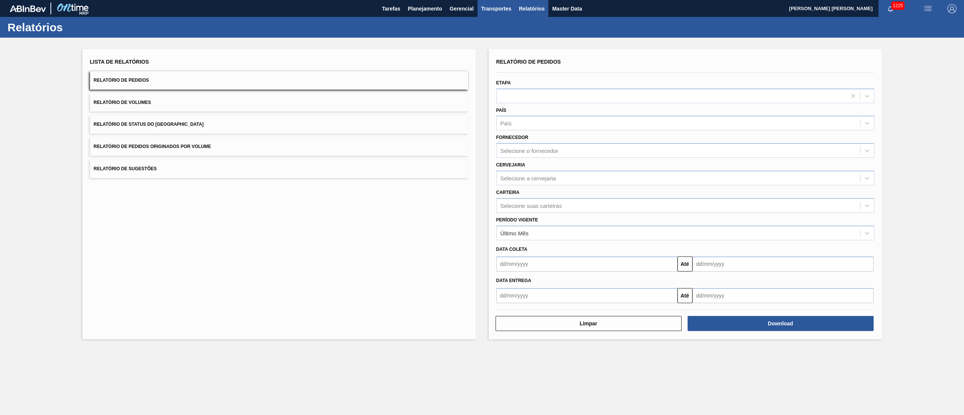
click at [498, 13] on span "Transportes" at bounding box center [496, 8] width 30 height 9
click at [492, 36] on li "Otimização de Carga" at bounding box center [496, 38] width 62 height 12
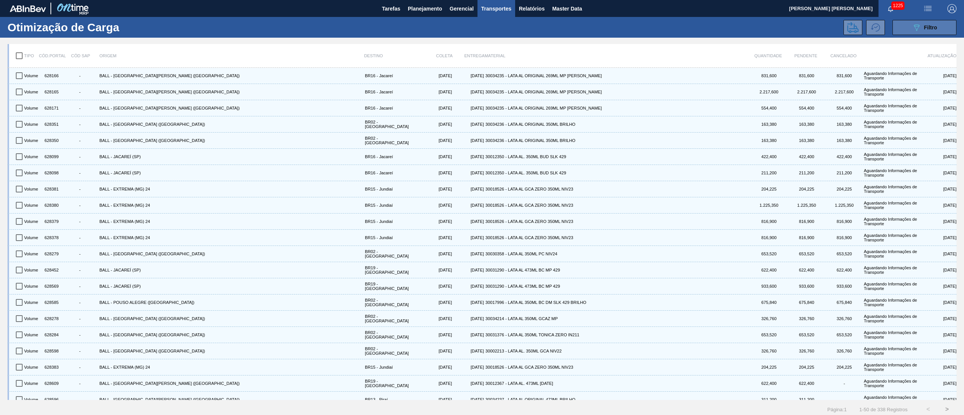
click at [924, 24] on span "Filtro" at bounding box center [930, 27] width 13 height 6
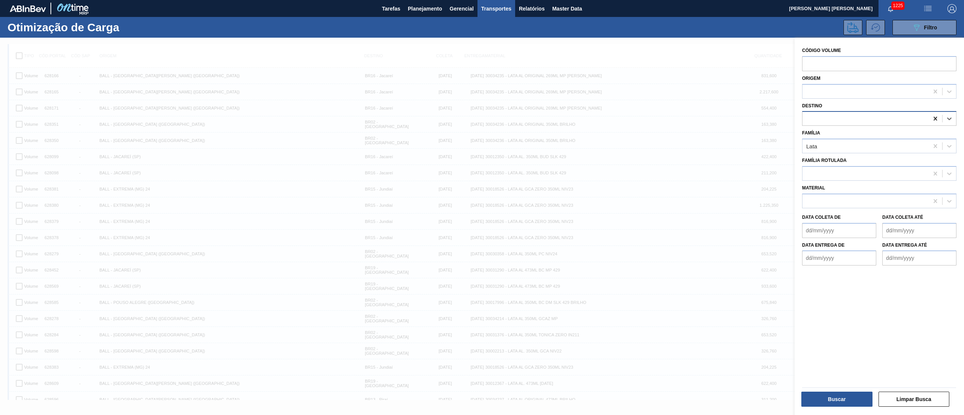
click at [935, 117] on icon at bounding box center [935, 119] width 8 height 8
type input "19"
click at [898, 141] on div "BR19 - Nova Rio" at bounding box center [879, 137] width 154 height 14
click at [834, 406] on button "Buscar" at bounding box center [836, 398] width 71 height 15
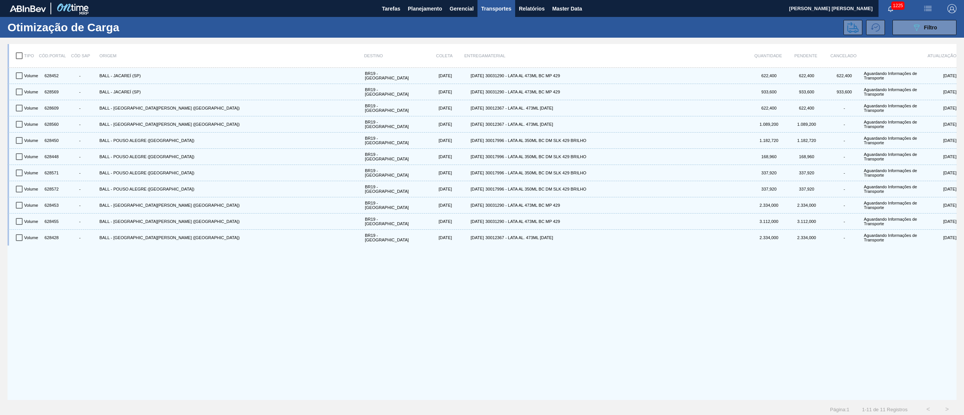
click at [23, 53] on input "checkbox" at bounding box center [19, 56] width 16 height 16
checkbox input "true"
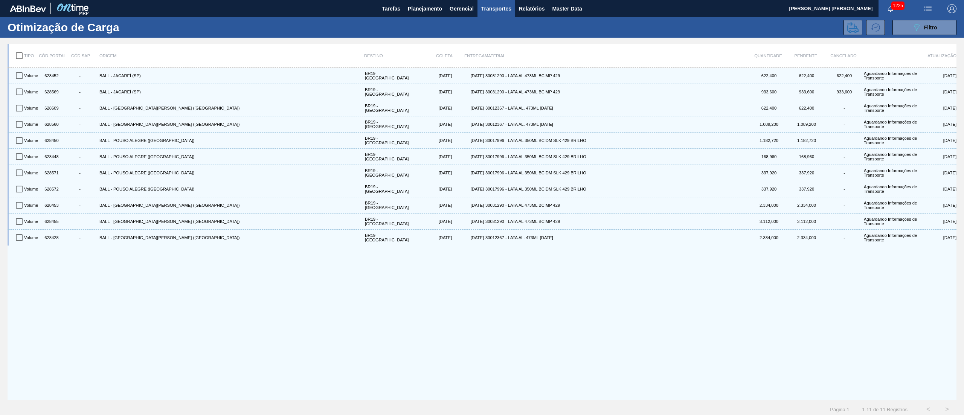
checkbox input "true"
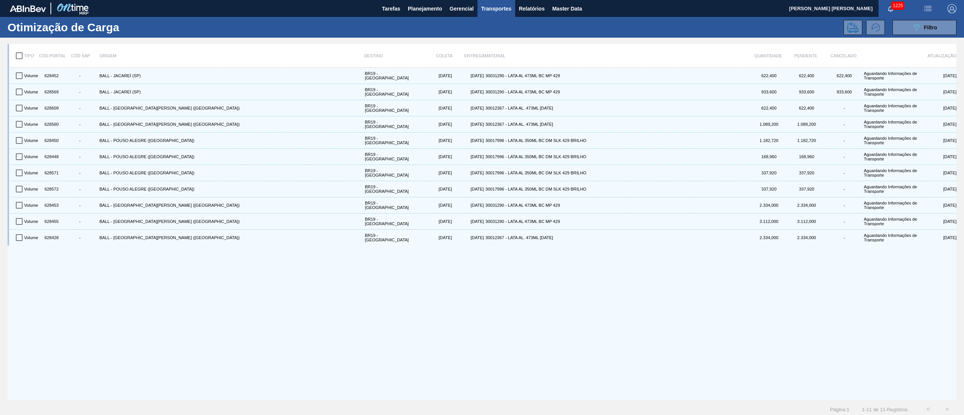
checkbox input "true"
click at [844, 23] on button at bounding box center [852, 27] width 19 height 15
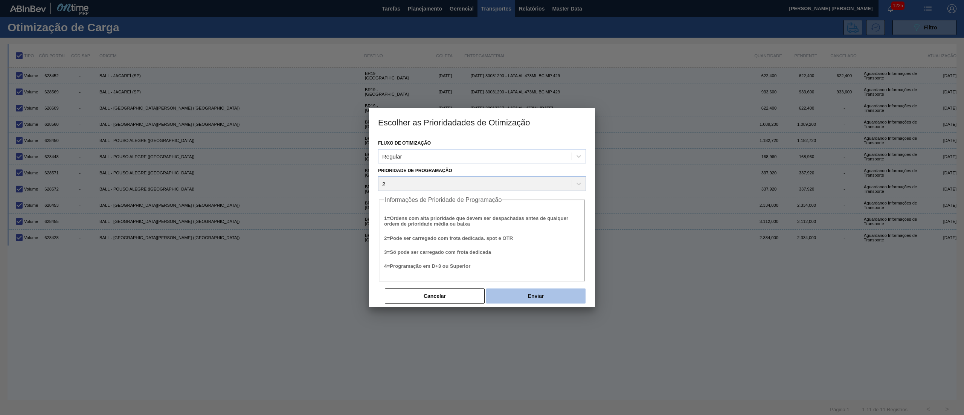
click at [545, 298] on button "Enviar" at bounding box center [535, 295] width 99 height 15
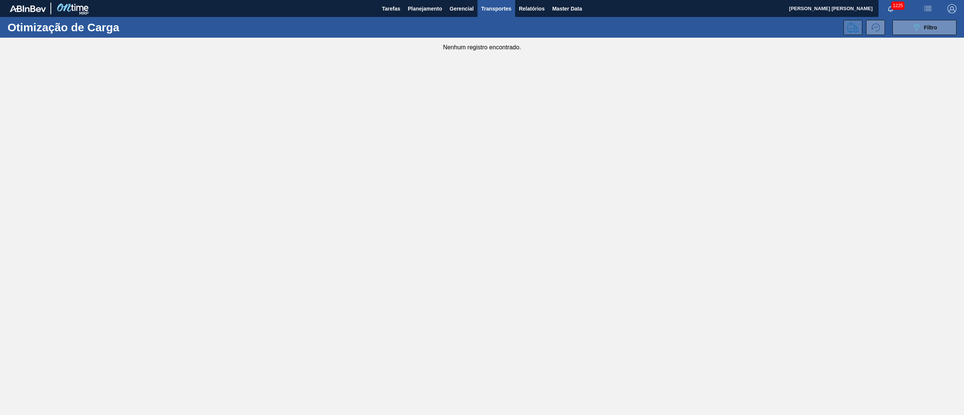
click at [855, 31] on icon at bounding box center [852, 27] width 11 height 11
click at [919, 24] on icon "089F7B8B-B2A5-4AFE-B5C0-19BA573D28AC" at bounding box center [916, 27] width 9 height 9
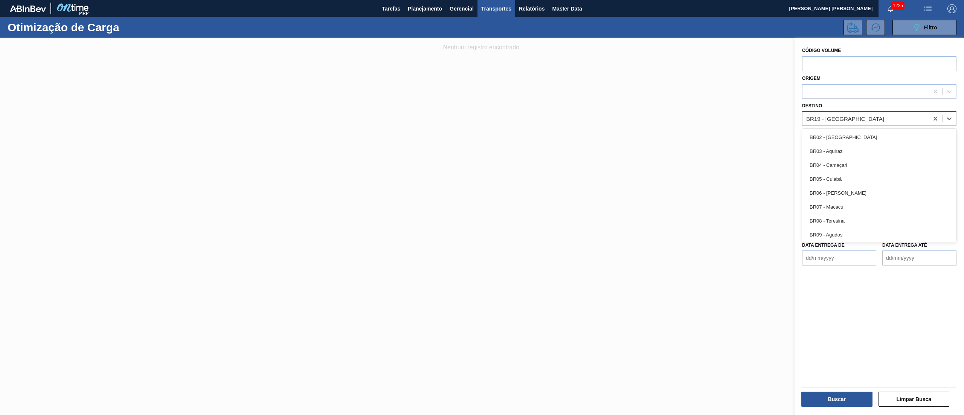
click at [822, 118] on div "BR19 - Nova Rio" at bounding box center [845, 119] width 78 height 6
click at [935, 120] on icon at bounding box center [934, 119] width 3 height 4
type input "ma"
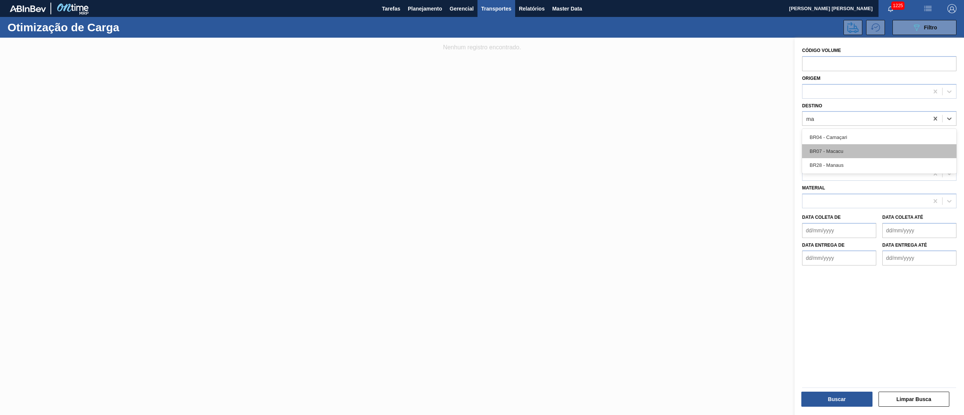
click at [864, 154] on div "BR07 - Macacu" at bounding box center [879, 151] width 154 height 14
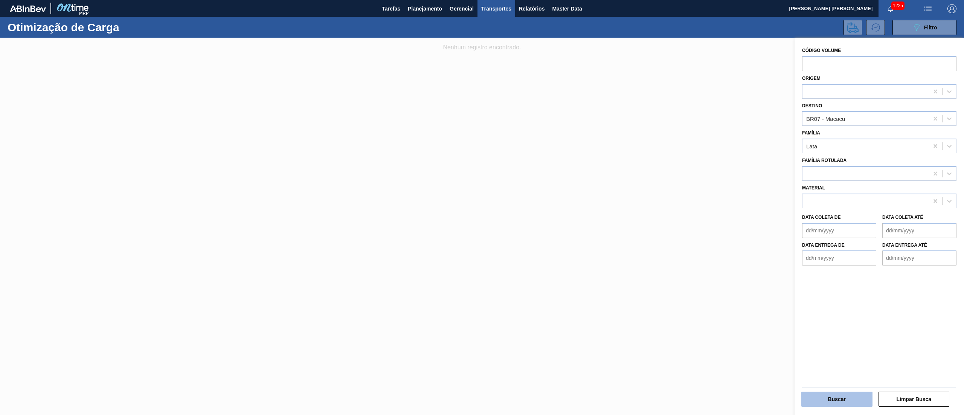
click at [858, 398] on button "Buscar" at bounding box center [836, 398] width 71 height 15
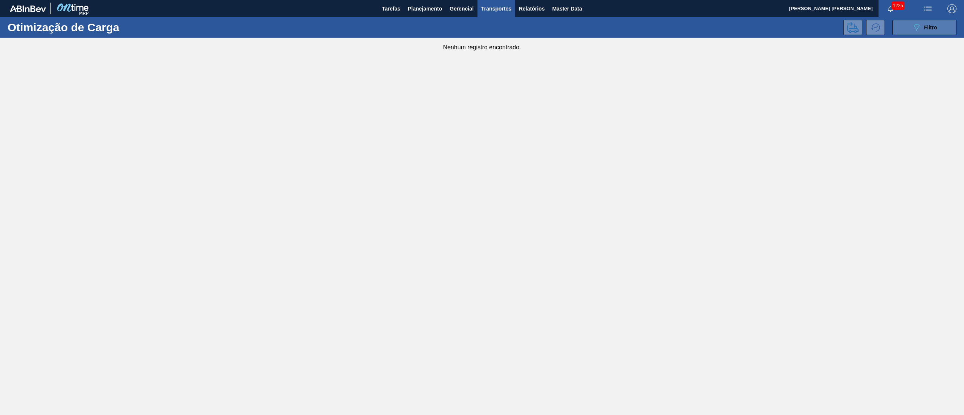
click at [908, 24] on button "089F7B8B-B2A5-4AFE-B5C0-19BA573D28AC Filtro" at bounding box center [924, 27] width 64 height 15
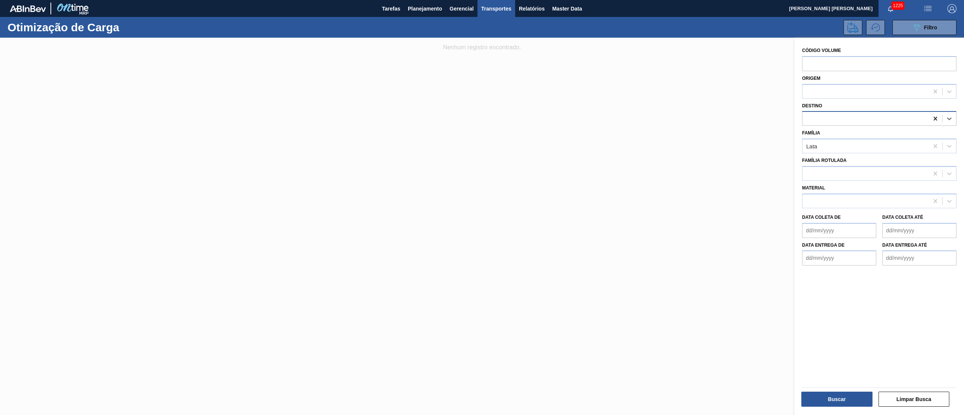
click at [934, 118] on icon at bounding box center [934, 119] width 3 height 4
type input "pir"
click at [888, 135] on div "BR13 - Piraí" at bounding box center [879, 137] width 154 height 14
click at [841, 394] on button "Buscar" at bounding box center [836, 398] width 71 height 15
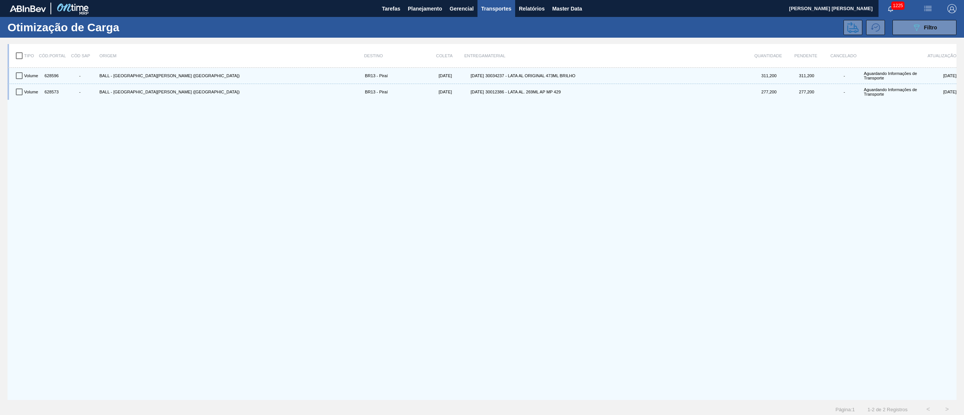
click at [14, 56] on input "checkbox" at bounding box center [19, 56] width 16 height 16
checkbox input "true"
click at [857, 26] on icon at bounding box center [852, 27] width 11 height 11
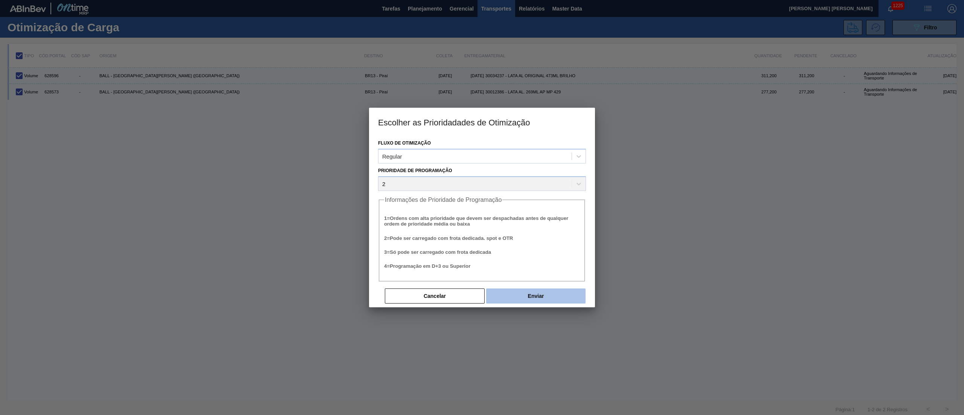
click at [518, 294] on button "Enviar" at bounding box center [535, 295] width 99 height 15
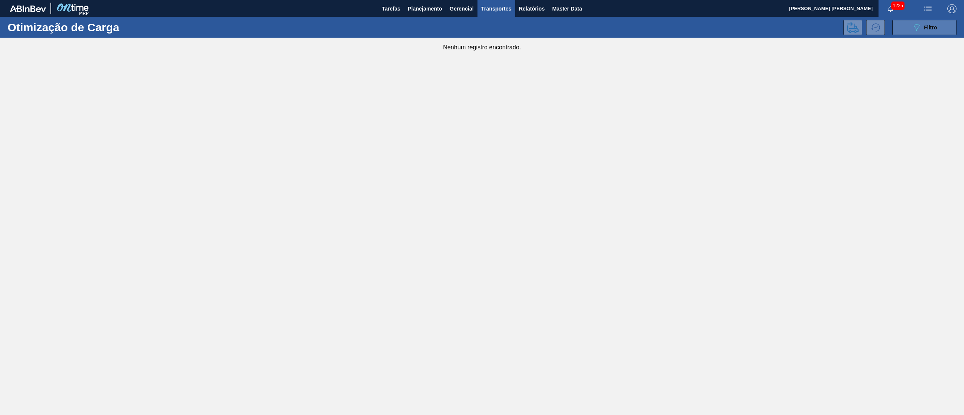
click at [901, 20] on button "089F7B8B-B2A5-4AFE-B5C0-19BA573D28AC Filtro" at bounding box center [924, 27] width 64 height 15
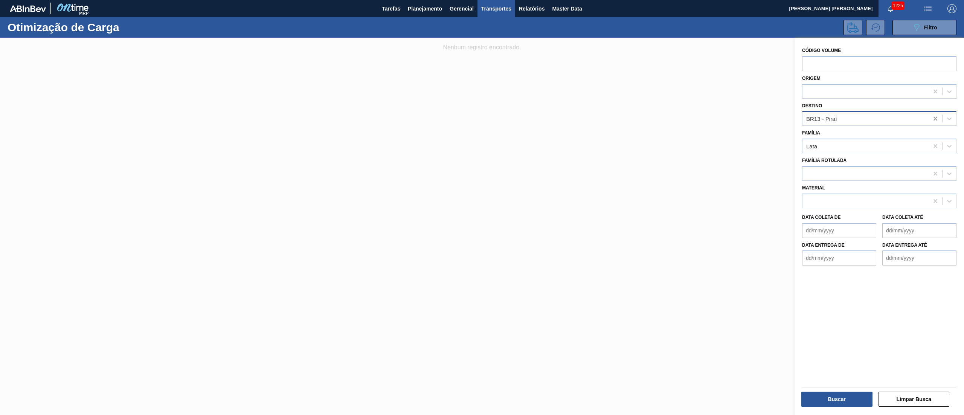
click at [937, 119] on icon at bounding box center [935, 119] width 8 height 8
type input "gua"
click at [882, 132] on div "BR10 - Guarulhos" at bounding box center [879, 137] width 154 height 14
click at [847, 403] on button "Buscar" at bounding box center [836, 398] width 71 height 15
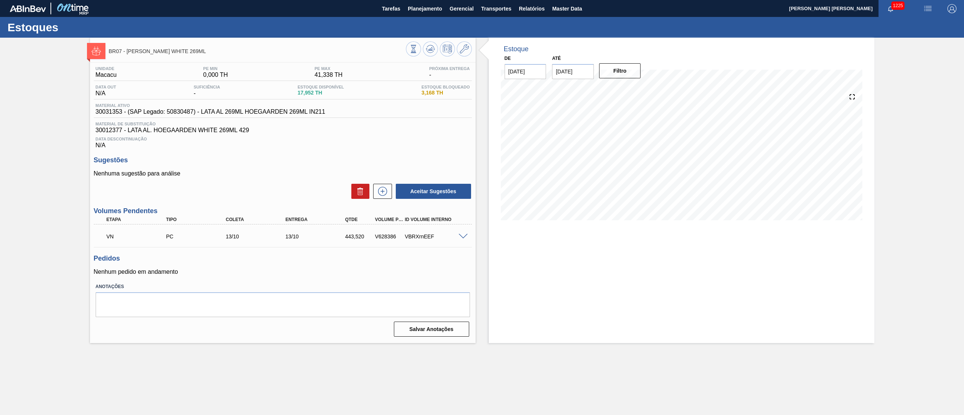
click at [462, 239] on span at bounding box center [462, 237] width 9 height 6
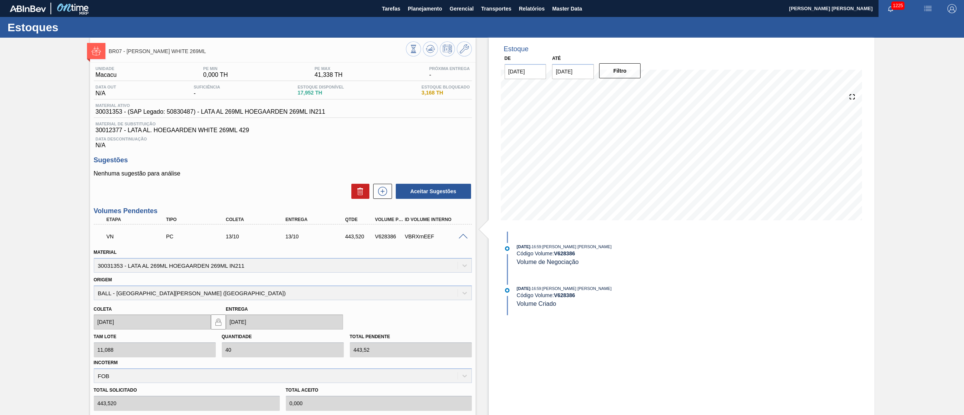
scroll to position [116, 0]
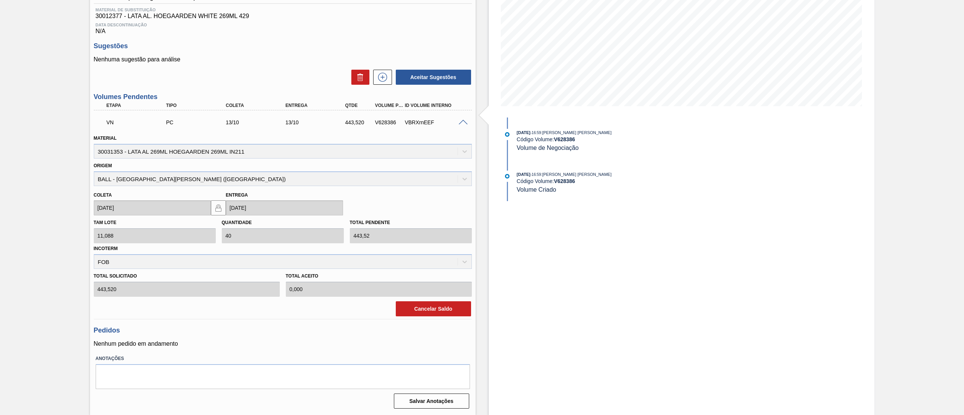
click at [179, 139] on div "Material 30031353 - LATA AL 269ML HOEGAARDEN 269ML IN211" at bounding box center [283, 146] width 378 height 26
click at [190, 150] on div "Material 30031353 - LATA AL 269ML HOEGAARDEN 269ML IN211" at bounding box center [283, 146] width 378 height 26
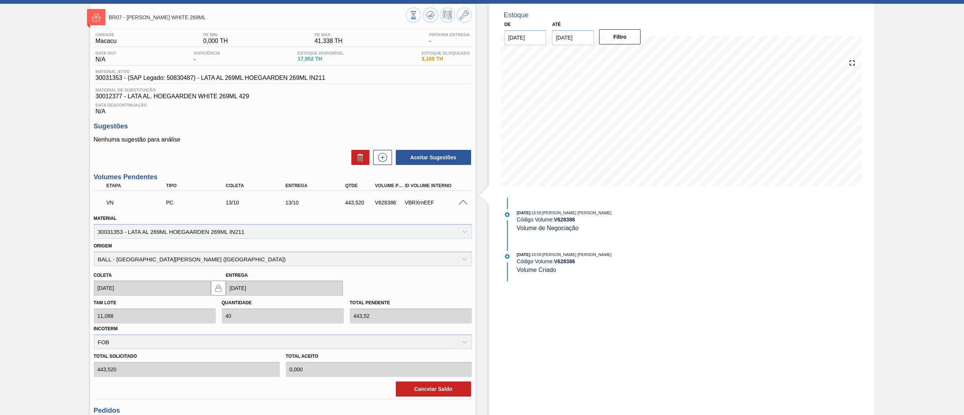
scroll to position [0, 0]
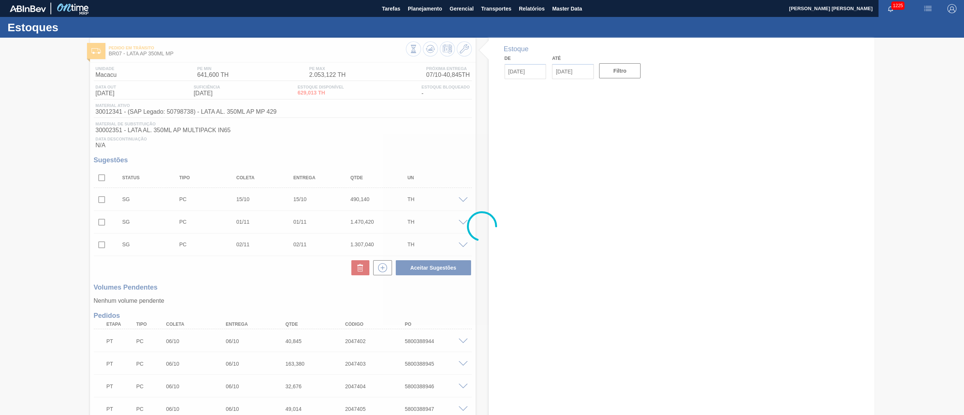
type input "[DATE]"
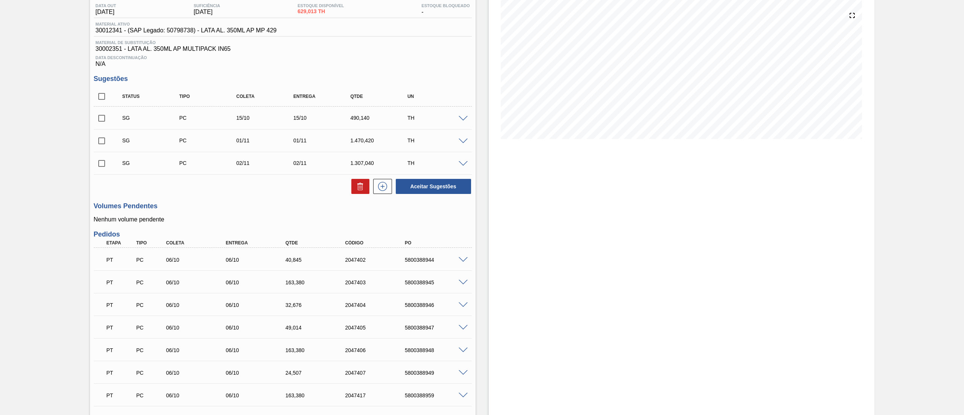
scroll to position [75, 0]
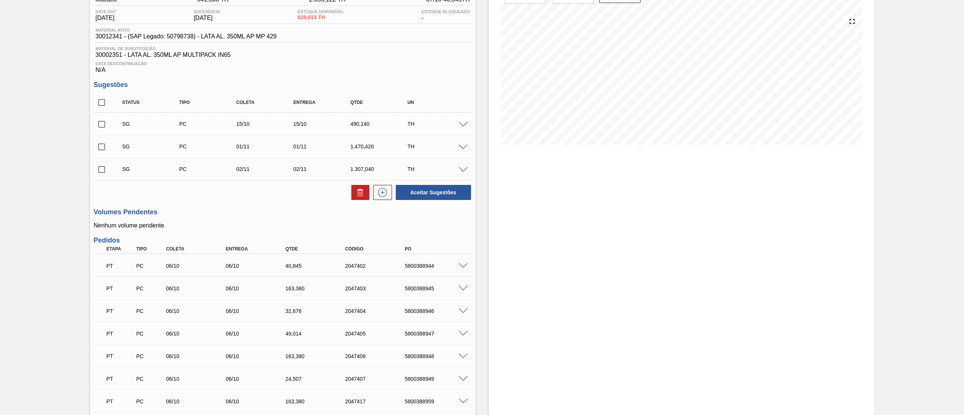
drag, startPoint x: 102, startPoint y: 104, endPoint x: 112, endPoint y: 111, distance: 11.9
click at [102, 104] on input "checkbox" at bounding box center [102, 102] width 16 height 16
checkbox input "true"
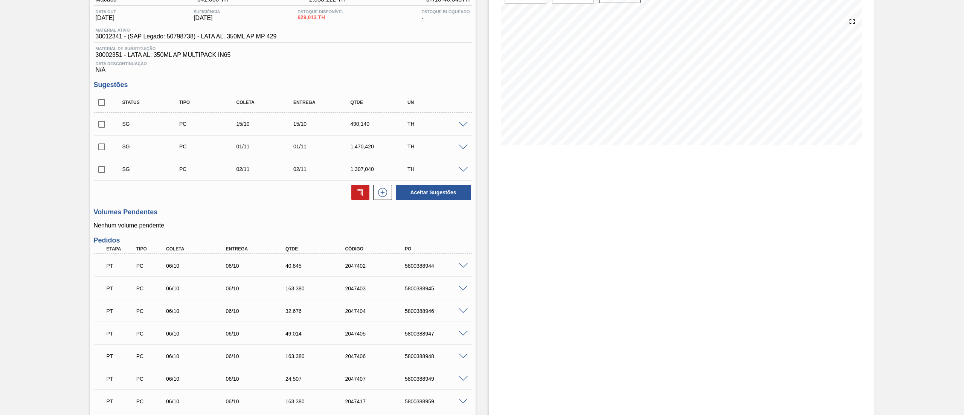
checkbox input "true"
click at [357, 190] on icon at bounding box center [360, 192] width 9 height 9
checkbox input "false"
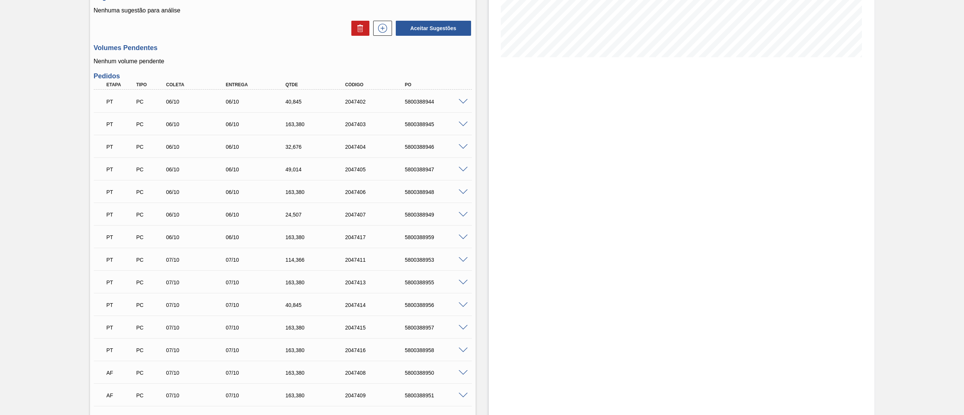
scroll to position [0, 0]
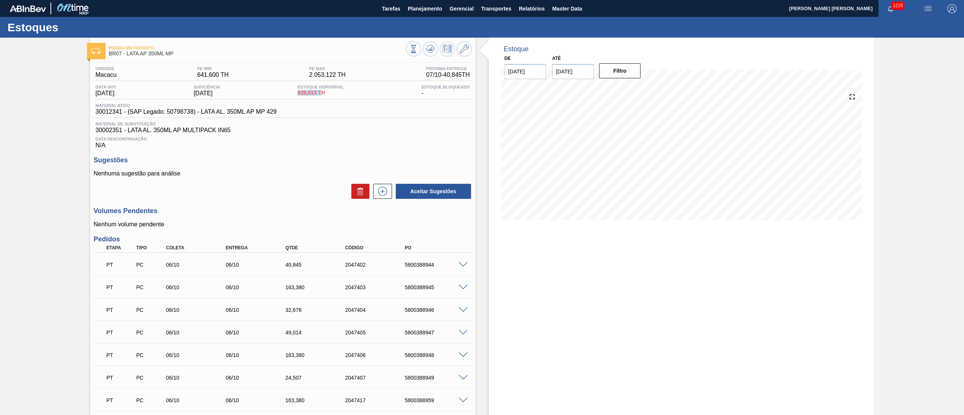
drag, startPoint x: 299, startPoint y: 91, endPoint x: 420, endPoint y: 104, distance: 121.8
click at [363, 103] on div "Unidade Macacu PE MIN 641,600 TH PE MAX 2.053,122 TH Próxima Entrega 07/10 - 40…" at bounding box center [283, 107] width 378 height 82
drag, startPoint x: 195, startPoint y: 76, endPoint x: 234, endPoint y: 74, distance: 38.8
click at [234, 74] on div "Unidade Macacu PE MIN 641,600 TH PE MAX 2.053,122 TH Próxima Entrega 07/10 - 40…" at bounding box center [283, 73] width 378 height 15
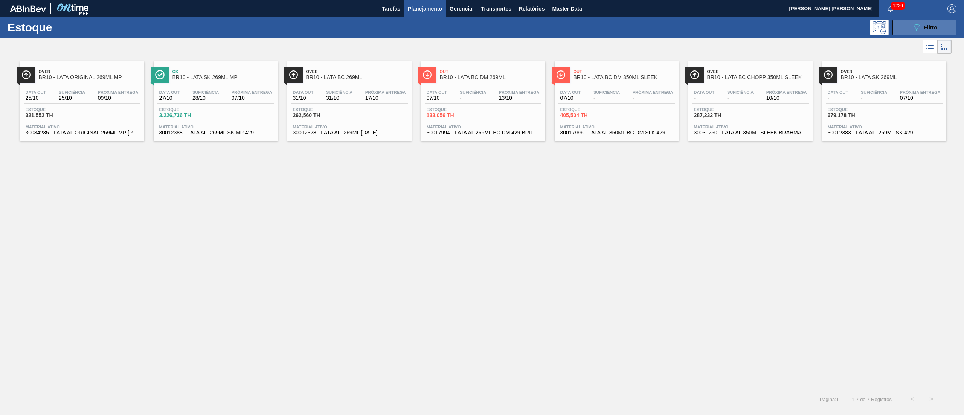
click at [918, 29] on icon "089F7B8B-B2A5-4AFE-B5C0-19BA573D28AC" at bounding box center [916, 27] width 9 height 9
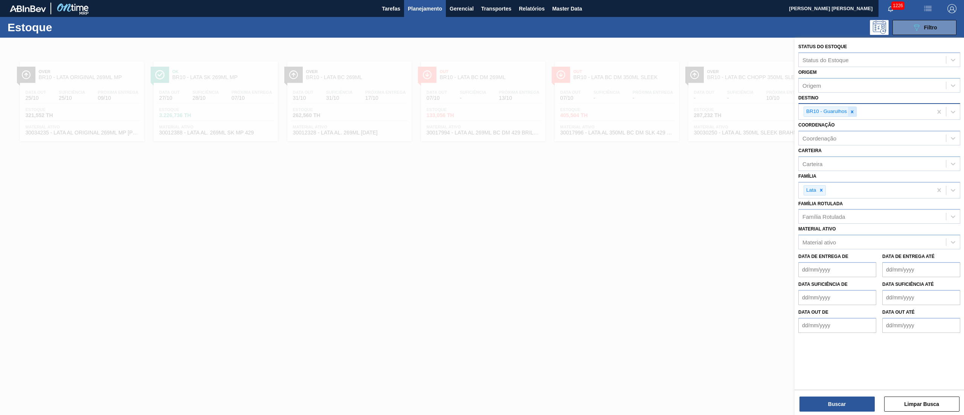
click at [851, 113] on icon at bounding box center [851, 111] width 5 height 5
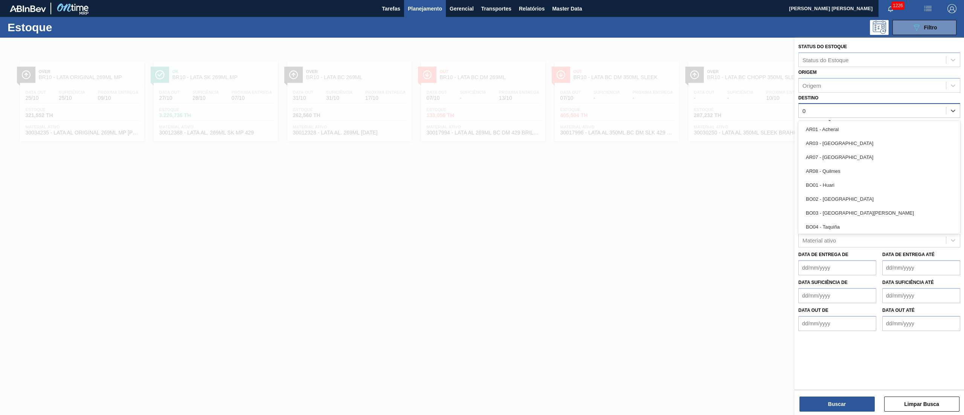
type input "07"
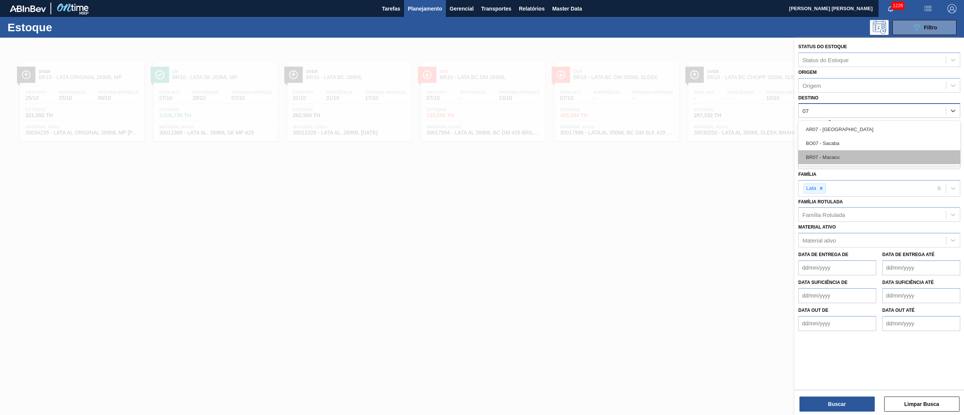
click at [853, 154] on div "BR07 - Macacu" at bounding box center [879, 157] width 162 height 14
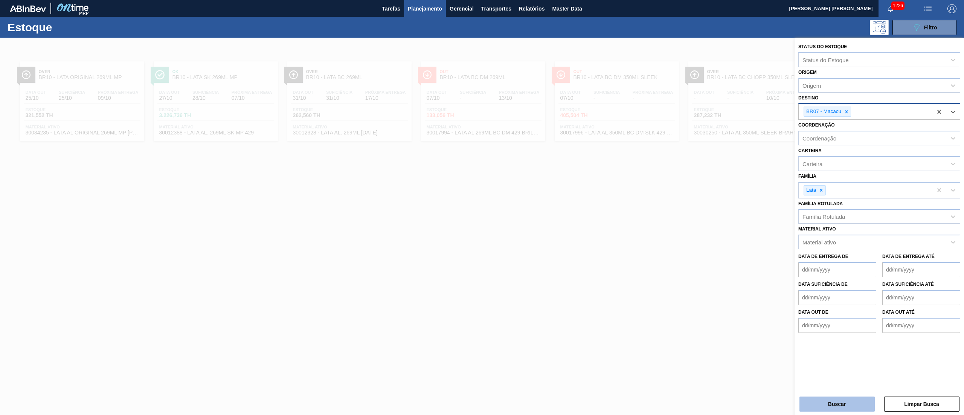
click at [854, 408] on button "Buscar" at bounding box center [836, 403] width 75 height 15
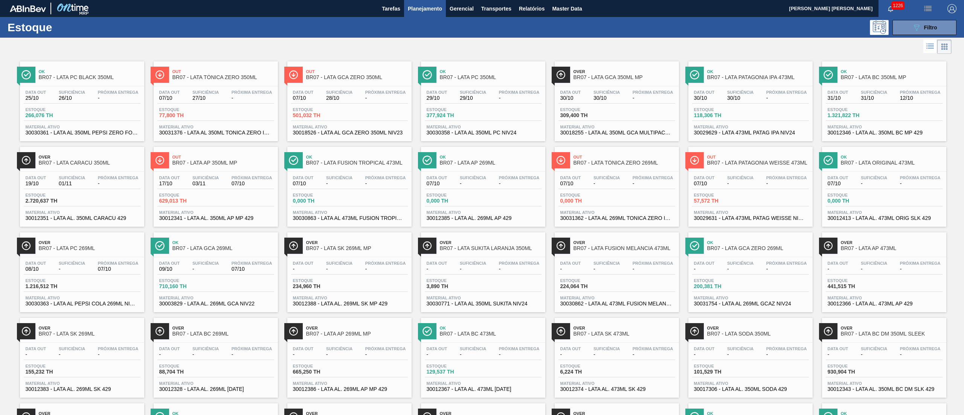
click at [80, 184] on span "01/11" at bounding box center [72, 184] width 26 height 6
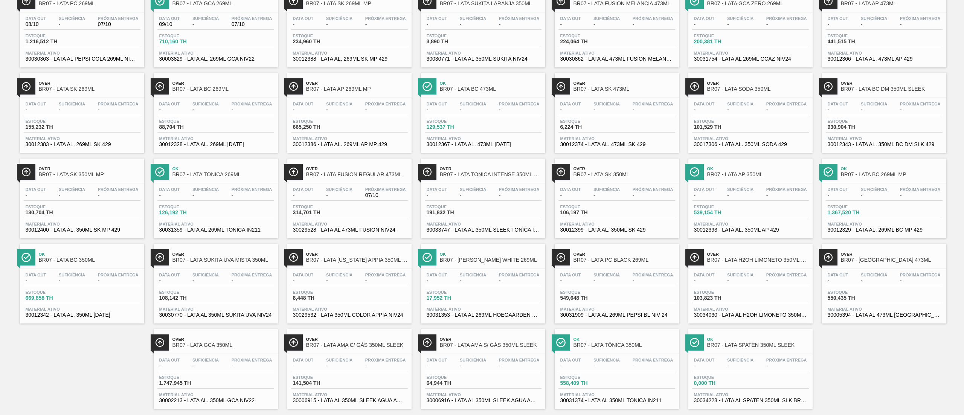
scroll to position [261, 0]
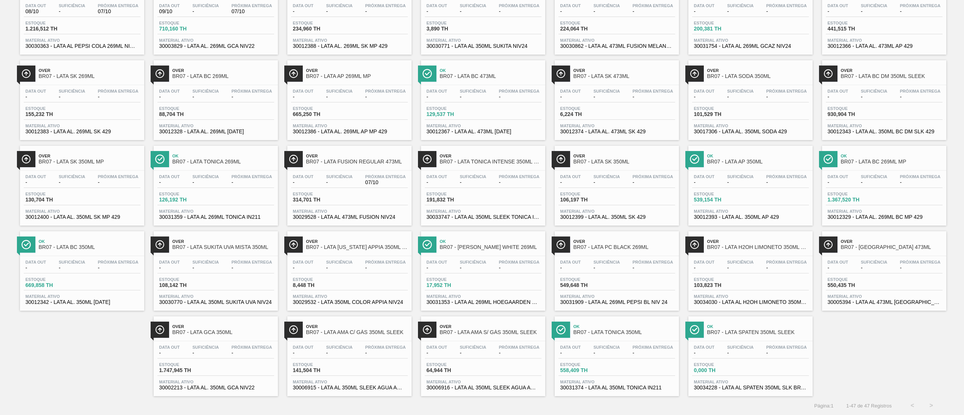
click at [757, 348] on div "Data out - Suficiência - Próxima Entrega -" at bounding box center [750, 352] width 117 height 14
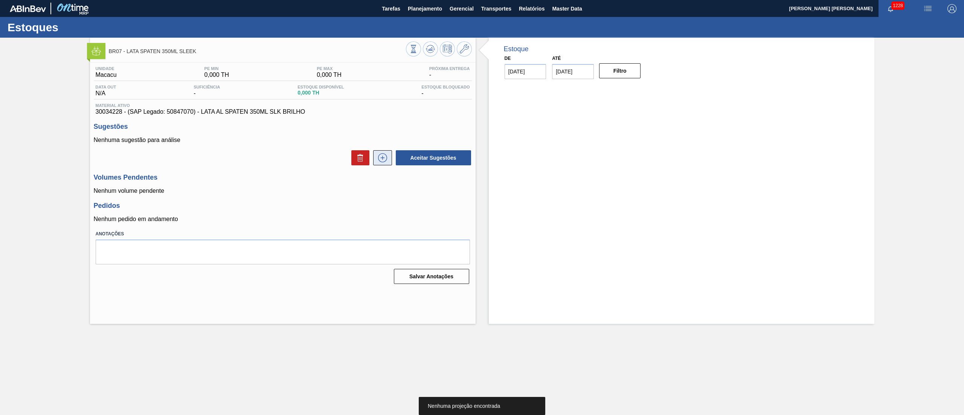
click at [383, 165] on button at bounding box center [382, 157] width 19 height 15
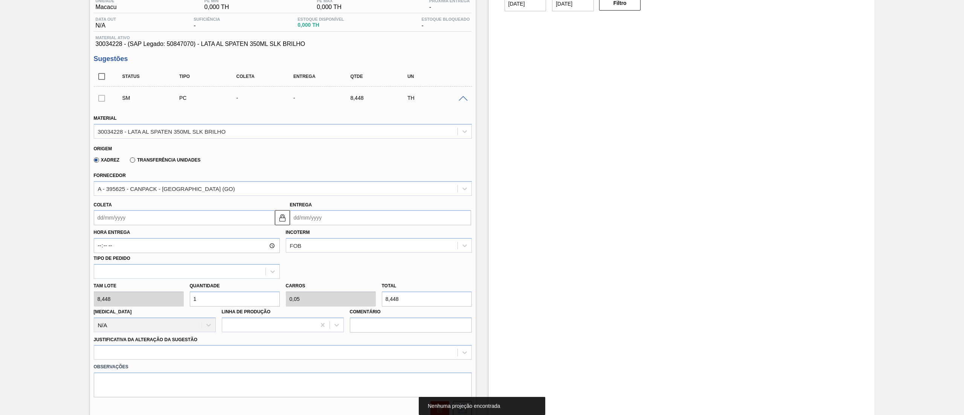
scroll to position [75, 0]
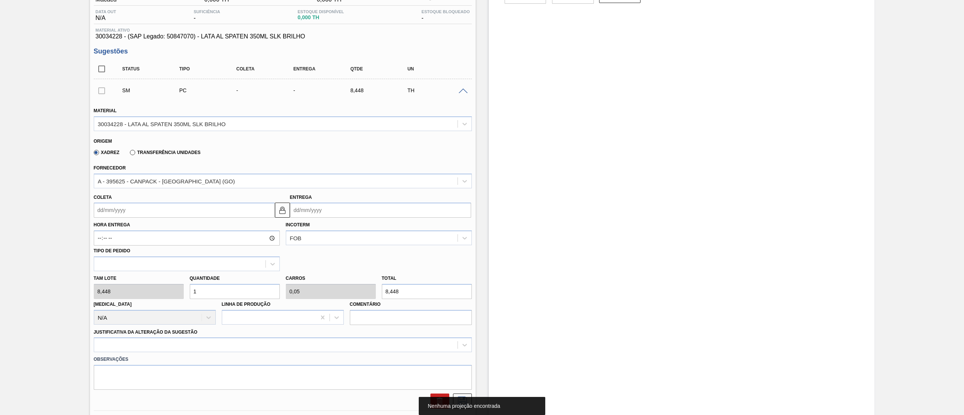
click at [151, 169] on div "Fornecedor A - 395625 - CANPACK - ITUMBIARA (GO)" at bounding box center [283, 176] width 378 height 26
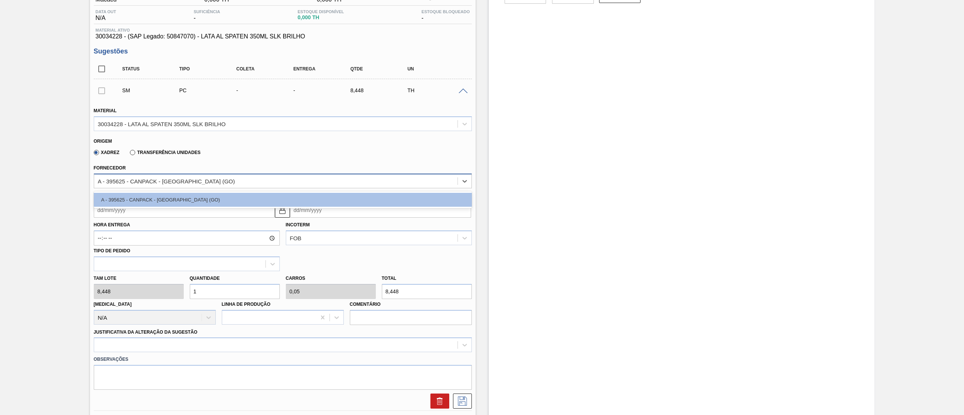
click at [153, 180] on div "A - 395625 - CANPACK - ITUMBIARA (GO)" at bounding box center [166, 181] width 137 height 6
click at [217, 117] on div "30034228 - LATA AL SPATEN 350ML SLK BRILHO" at bounding box center [283, 123] width 378 height 15
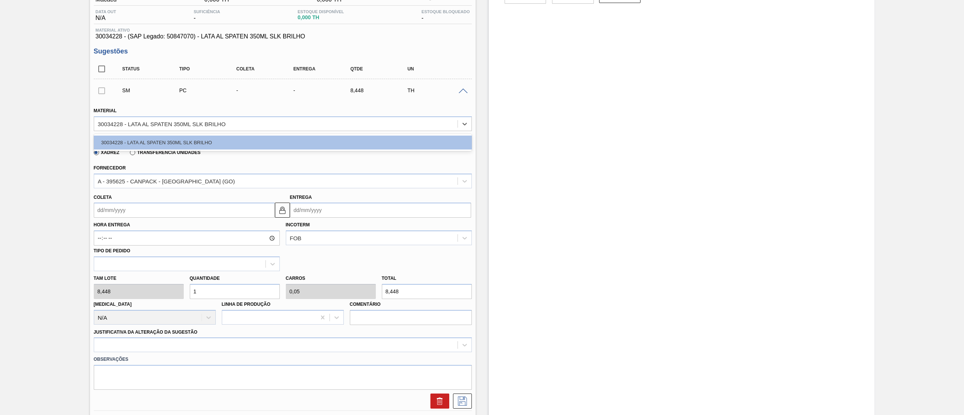
click at [246, 113] on div "Material option 30034228 - LATA AL SPATEN 350ML SLK BRILHO focused, 1 of 1. 1 r…" at bounding box center [283, 118] width 378 height 26
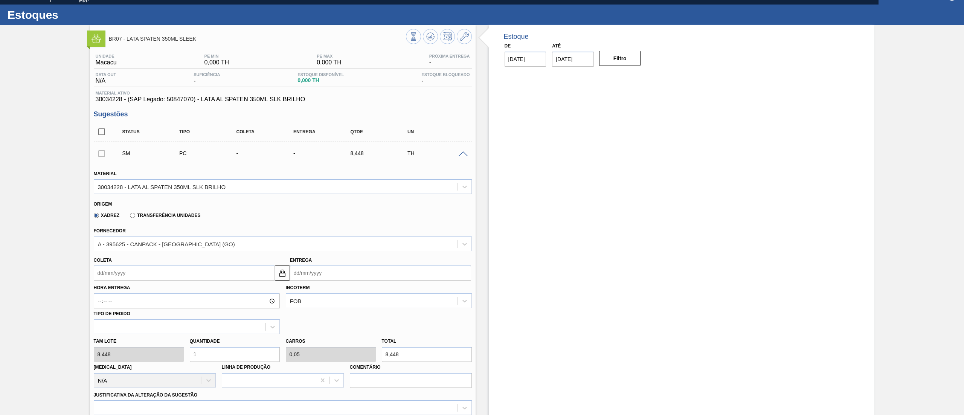
scroll to position [0, 0]
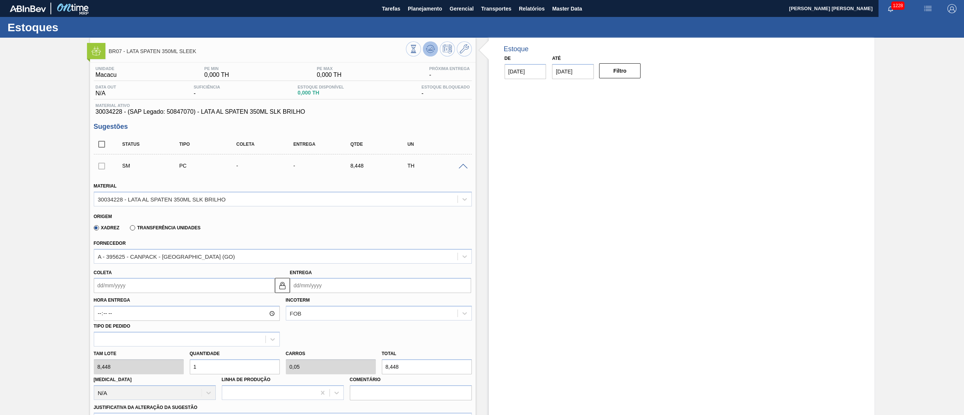
click at [427, 51] on icon at bounding box center [430, 48] width 9 height 9
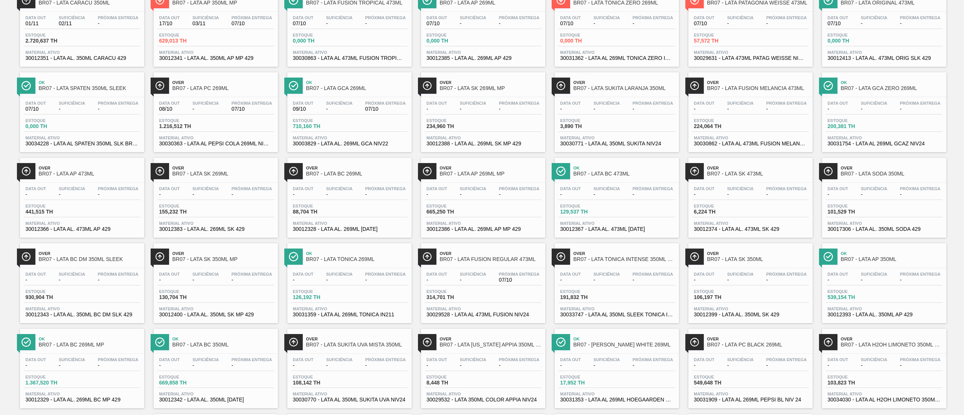
scroll to position [186, 0]
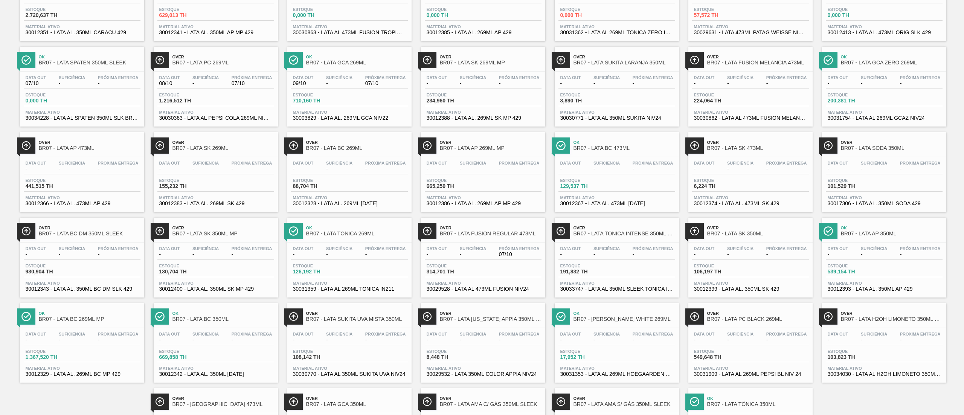
click at [90, 80] on div "Data out 07/10 Suficiência - Próxima Entrega -" at bounding box center [82, 82] width 117 height 14
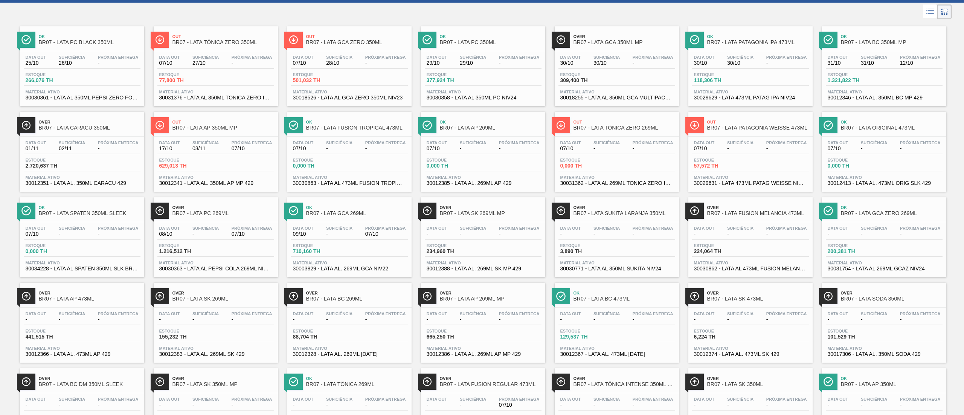
scroll to position [0, 0]
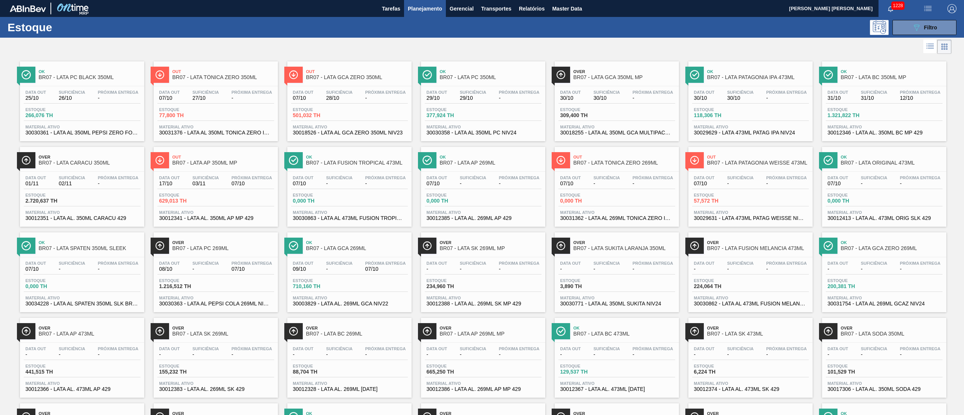
click at [656, 70] on span "Over" at bounding box center [624, 71] width 102 height 5
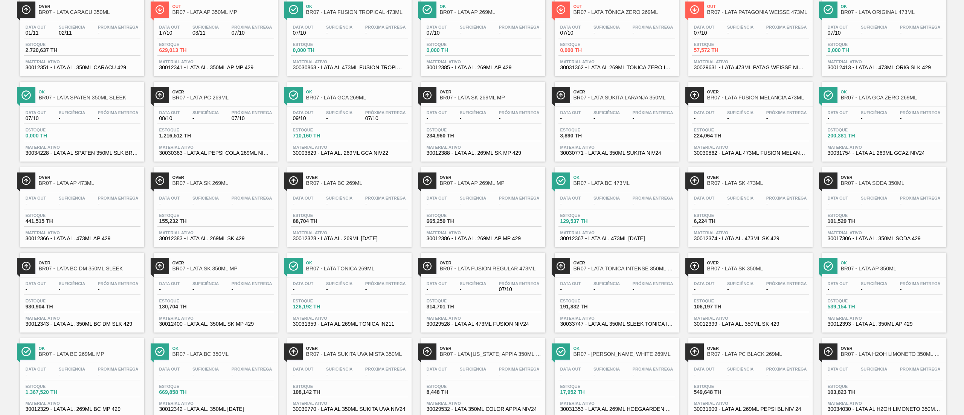
scroll to position [226, 0]
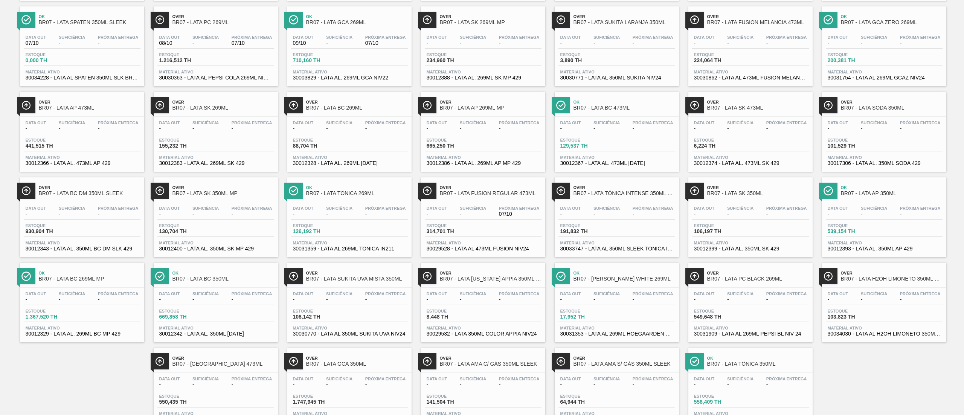
click at [465, 223] on div "Data out - Suficiência - Próxima Entrega 07/10 Estoque 314,701 TH Material ativ…" at bounding box center [483, 227] width 124 height 51
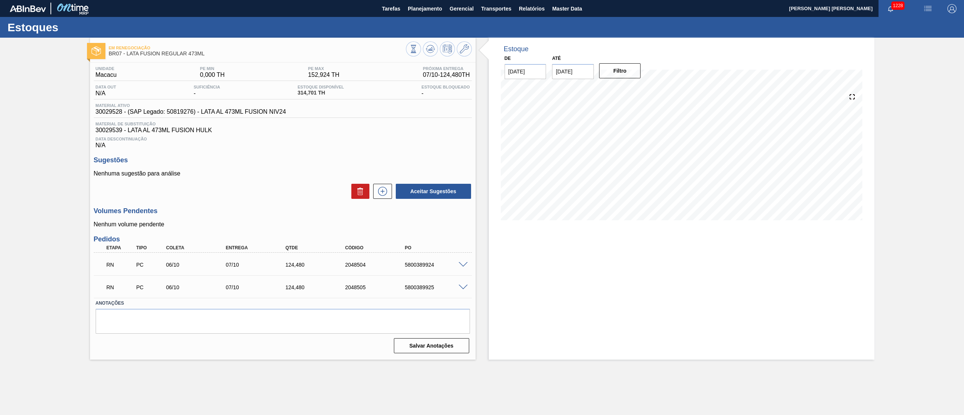
click at [463, 268] on span at bounding box center [462, 265] width 9 height 6
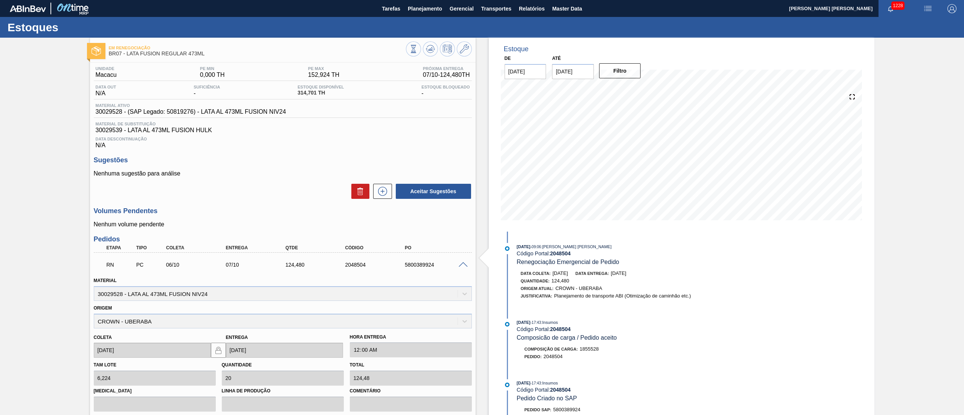
drag, startPoint x: 553, startPoint y: 276, endPoint x: 655, endPoint y: 270, distance: 102.6
click at [655, 270] on div "Data coleta: 09/10/2025 Data entrega: 10/10/2025" at bounding box center [610, 274] width 179 height 8
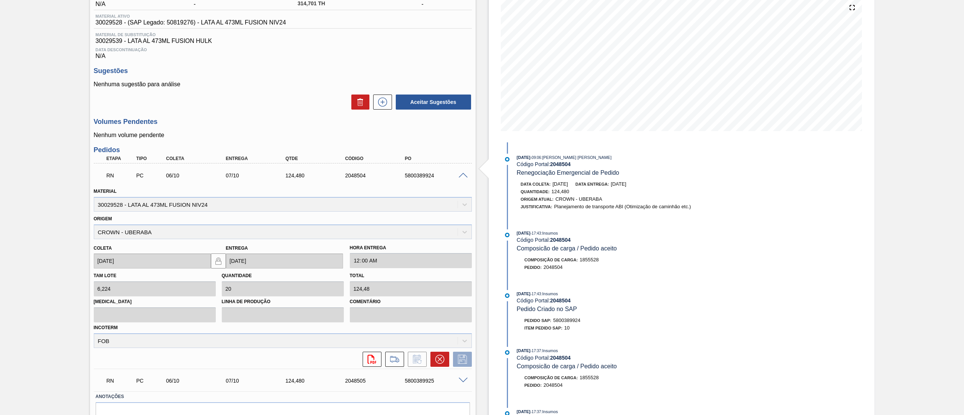
scroll to position [129, 0]
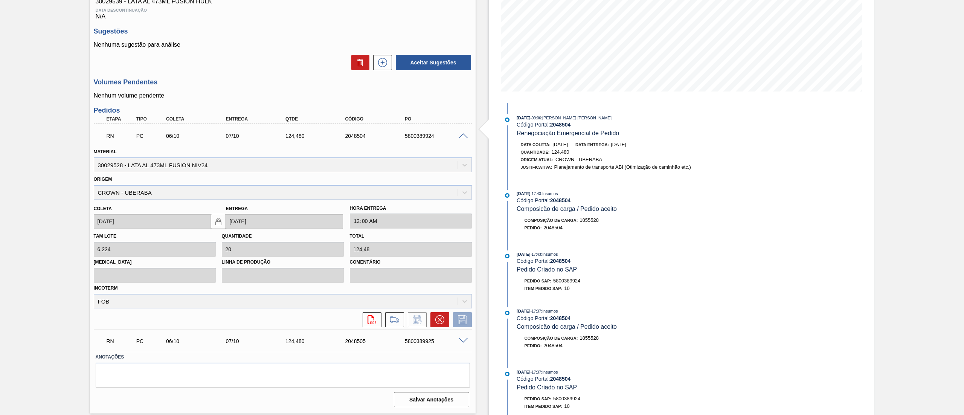
click at [461, 139] on span at bounding box center [462, 136] width 9 height 6
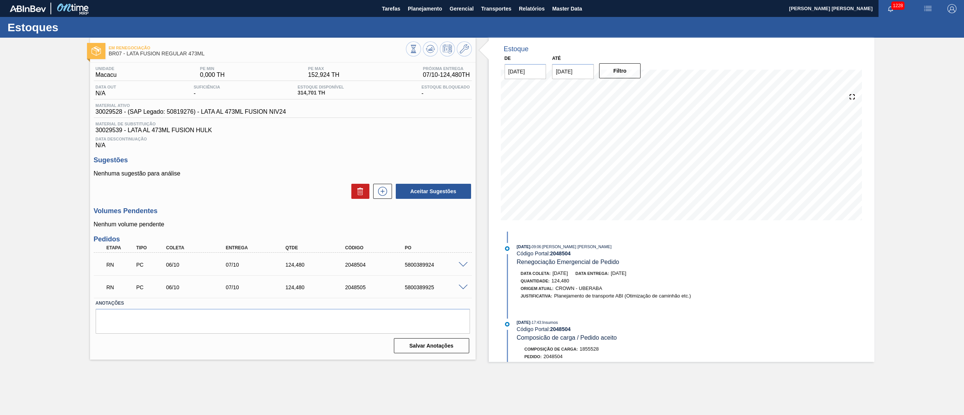
scroll to position [0, 0]
click at [426, 49] on icon at bounding box center [430, 48] width 9 height 9
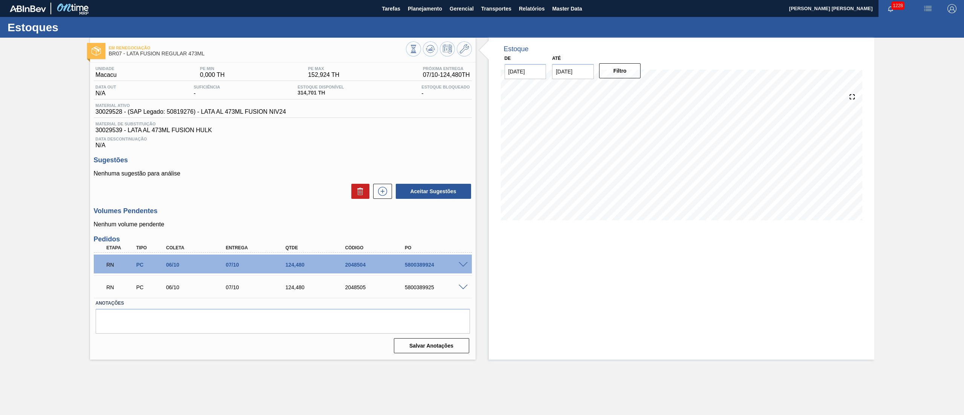
click at [463, 267] on span at bounding box center [462, 265] width 9 height 6
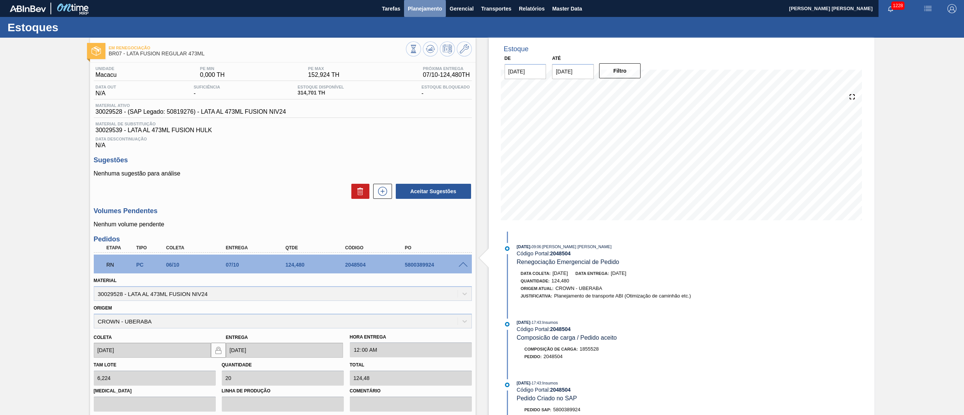
click at [412, 12] on span "Planejamento" at bounding box center [425, 8] width 34 height 9
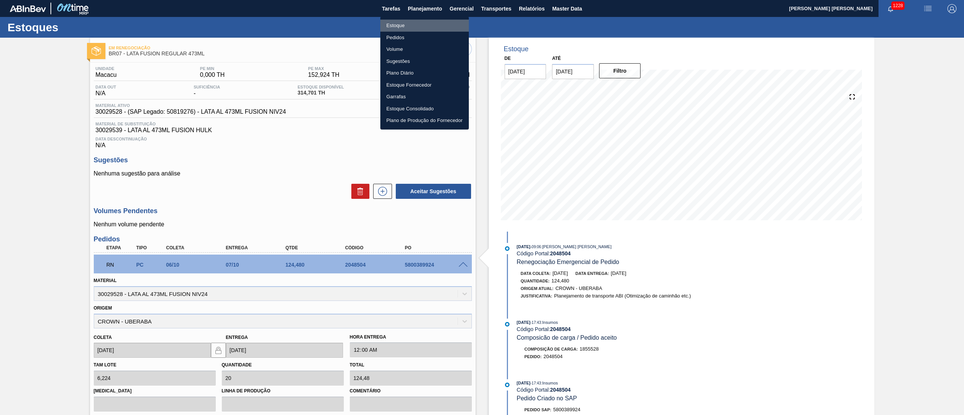
click at [409, 26] on li "Estoque" at bounding box center [424, 26] width 88 height 12
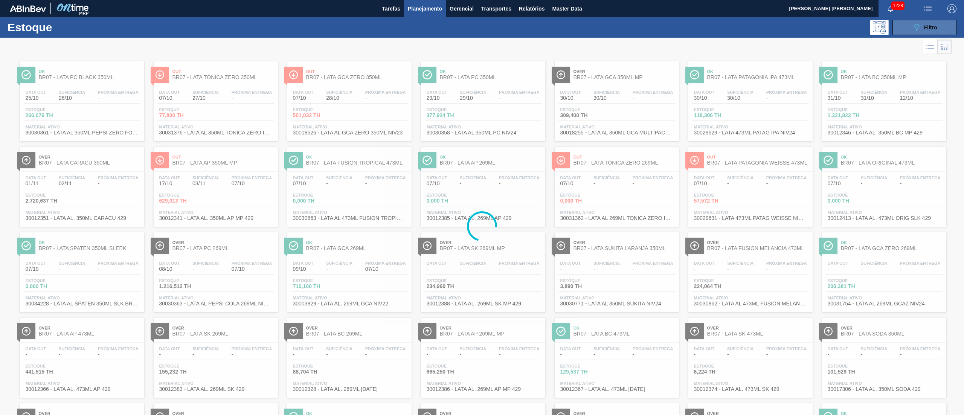
click at [931, 22] on button "089F7B8B-B2A5-4AFE-B5C0-19BA573D28AC Filtro" at bounding box center [924, 27] width 64 height 15
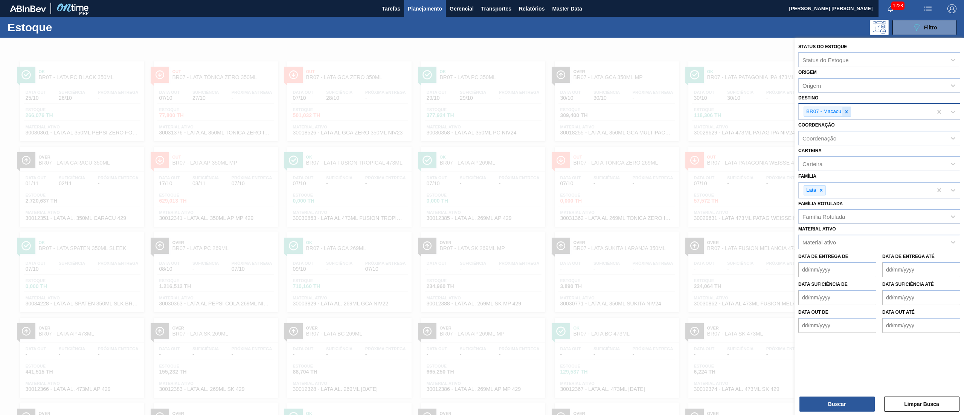
click at [847, 113] on icon at bounding box center [846, 111] width 5 height 5
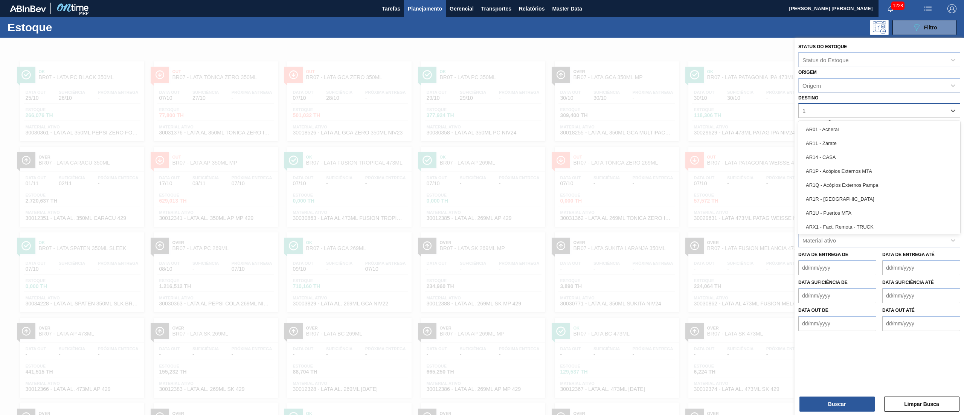
type input "13"
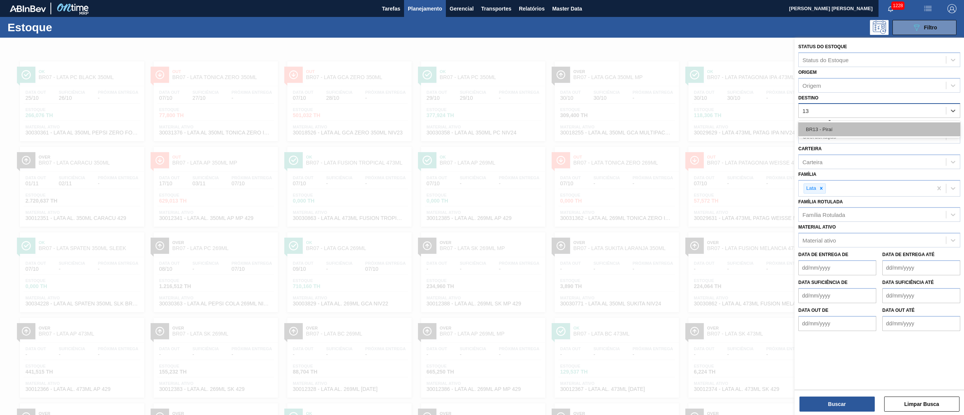
click at [842, 123] on div "BR13 - Piraí" at bounding box center [879, 129] width 162 height 14
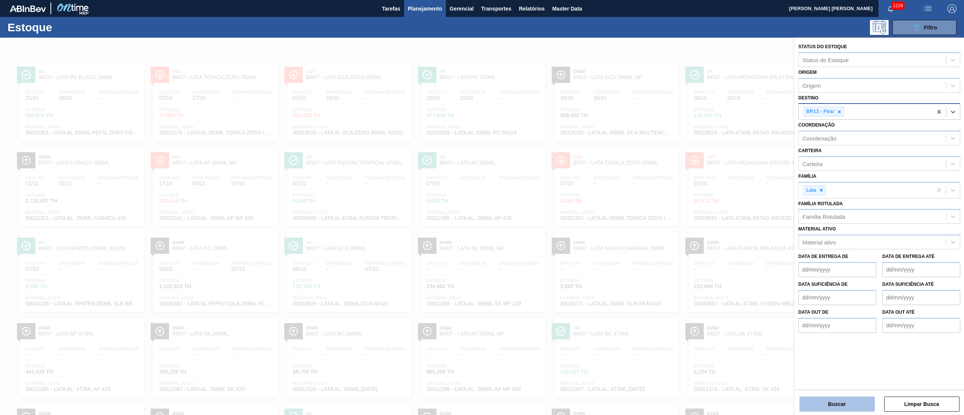
click at [839, 405] on button "Buscar" at bounding box center [836, 403] width 75 height 15
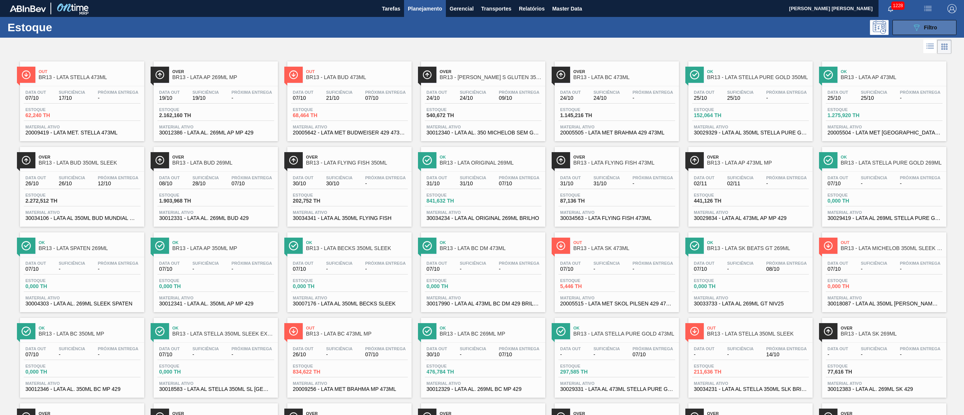
click at [910, 26] on button "089F7B8B-B2A5-4AFE-B5C0-19BA573D28AC Filtro" at bounding box center [924, 27] width 64 height 15
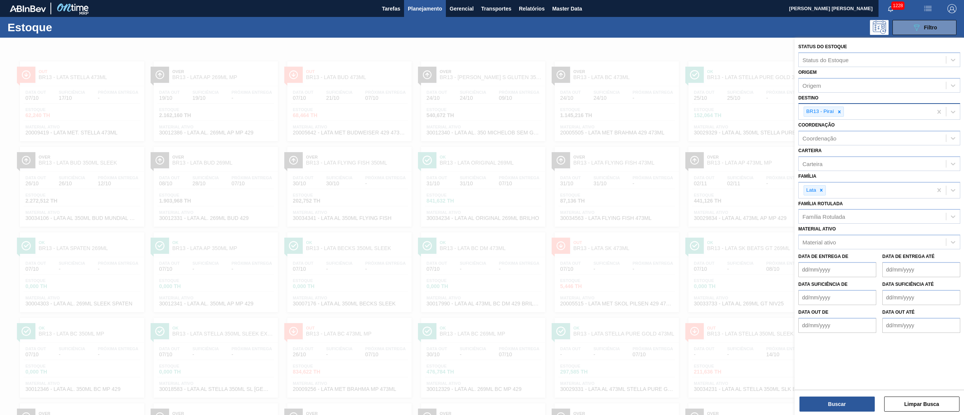
click at [633, 230] on div at bounding box center [482, 245] width 964 height 415
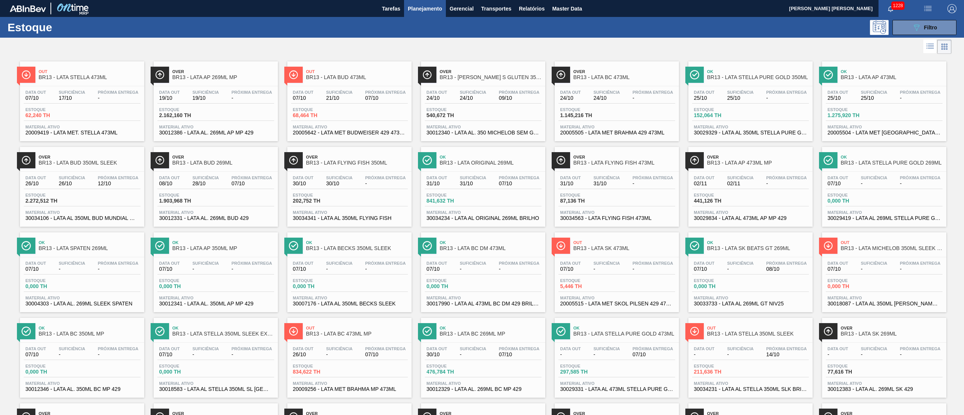
click at [753, 271] on div "Suficiência -" at bounding box center [740, 266] width 30 height 11
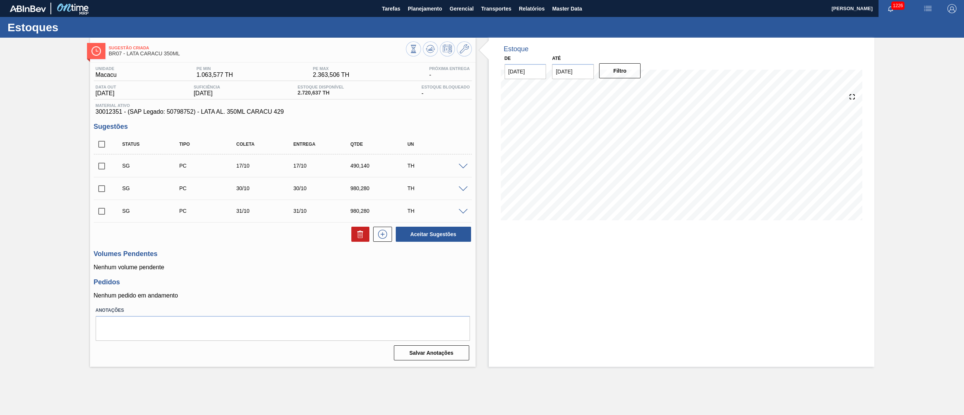
click at [101, 147] on input "checkbox" at bounding box center [102, 144] width 16 height 16
checkbox input "true"
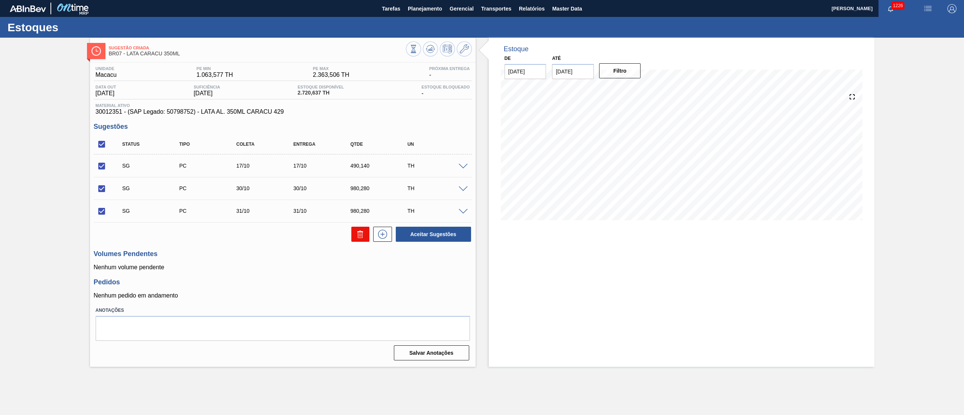
click at [359, 234] on icon at bounding box center [359, 235] width 0 height 4
checkbox input "false"
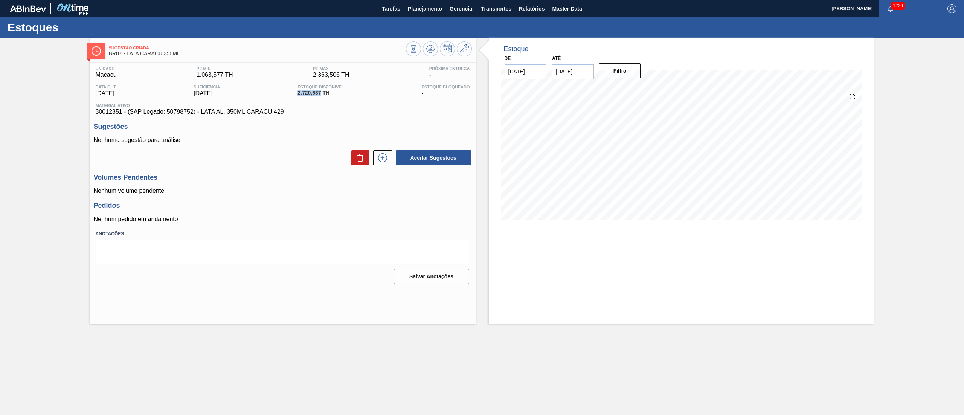
drag, startPoint x: 300, startPoint y: 91, endPoint x: 325, endPoint y: 93, distance: 25.7
click at [325, 93] on div "Estoque Disponível 2.720,637 TH" at bounding box center [321, 91] width 50 height 12
click at [314, 102] on div "Unidade Macacu PE MIN 1.063,577 TH PE MAX 2.363,506 TH Próxima Entrega - Data o…" at bounding box center [283, 90] width 378 height 49
drag, startPoint x: 296, startPoint y: 95, endPoint x: 363, endPoint y: 94, distance: 67.4
click at [363, 94] on div "Data out [DATE] Suficiência [DATE] Estoque Disponível 2.720,637 TH Estoque Bloq…" at bounding box center [283, 92] width 378 height 15
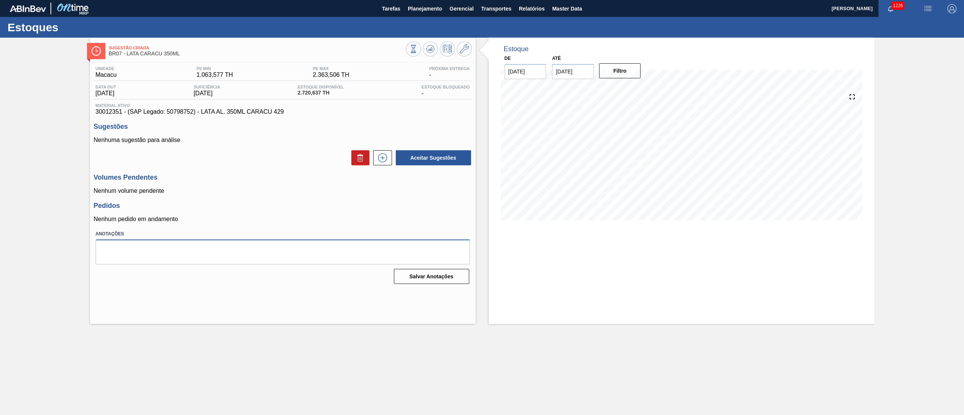
click at [243, 249] on textarea at bounding box center [283, 251] width 374 height 25
type textarea "estoque 07/10 - 5000HL (1430mi)"
click at [416, 281] on button "Salvar Anotações" at bounding box center [431, 276] width 75 height 15
click at [256, 183] on div "Volumes Pendentes Nenhum volume pendente" at bounding box center [283, 184] width 378 height 21
click at [388, 157] on button at bounding box center [382, 157] width 19 height 15
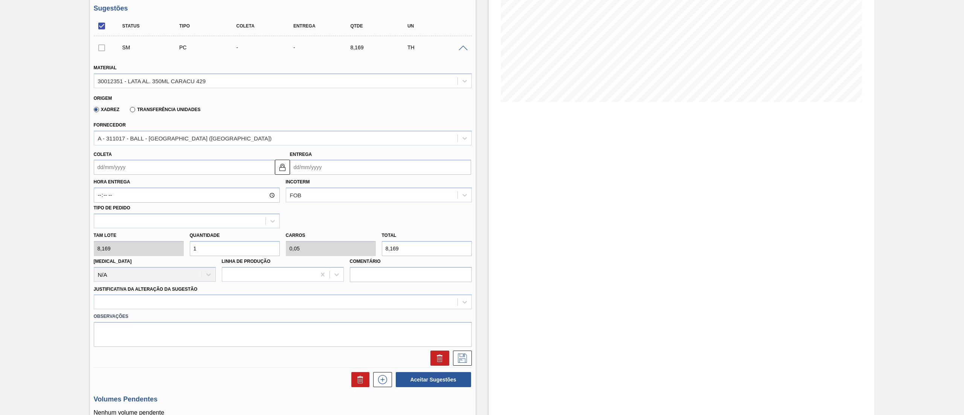
scroll to position [151, 0]
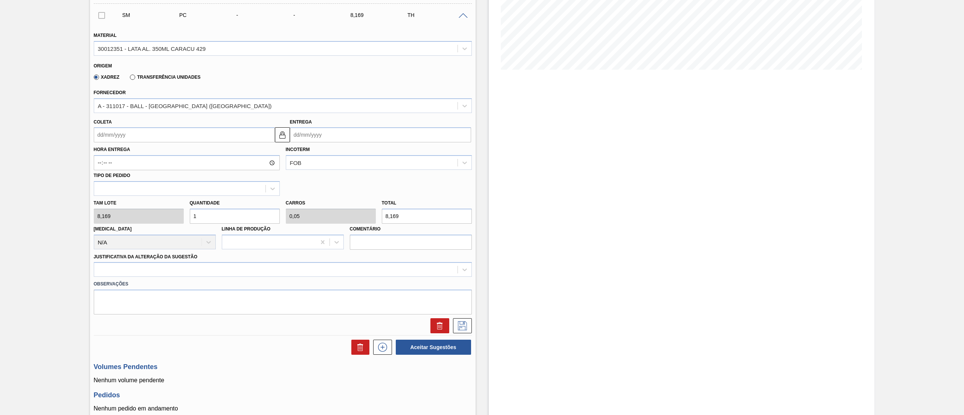
click at [229, 133] on input "Coleta" at bounding box center [184, 134] width 181 height 15
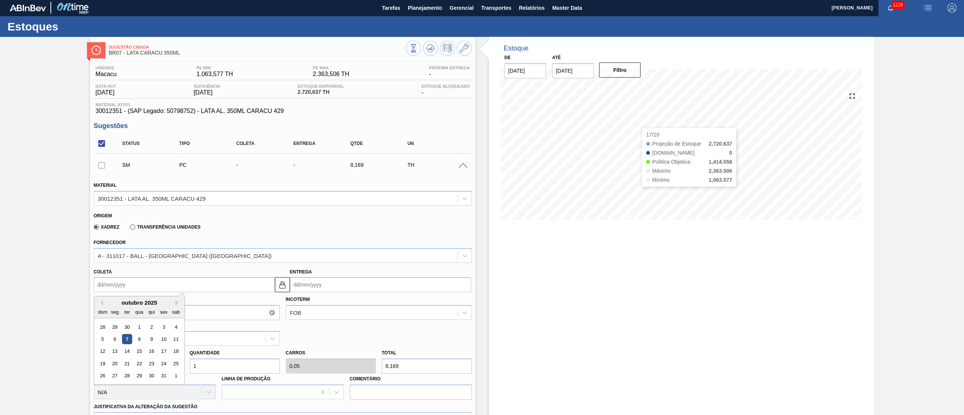
scroll to position [0, 0]
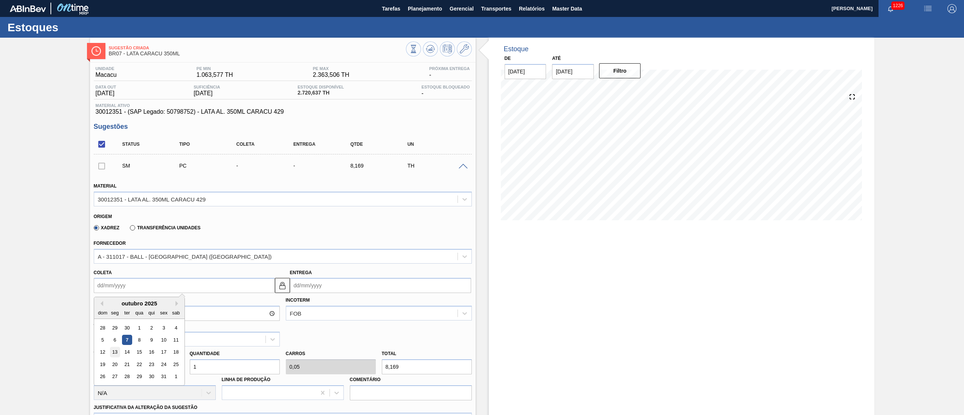
click at [119, 353] on div "13" at bounding box center [115, 352] width 10 height 10
type input "[DATE]"
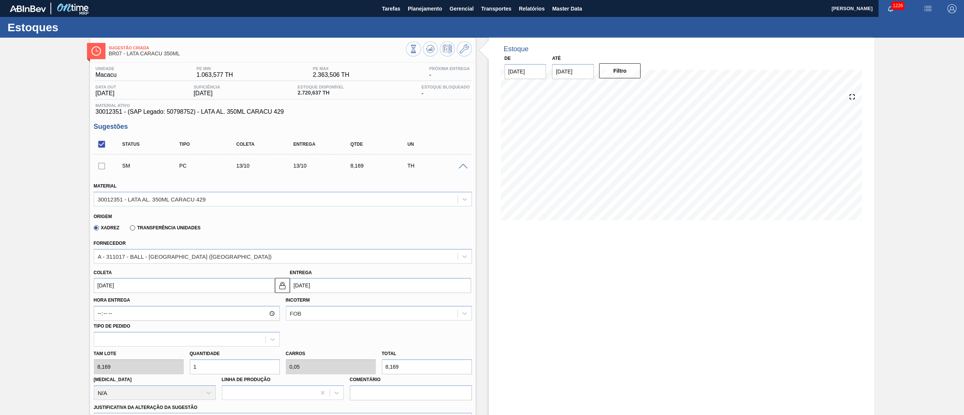
click at [128, 288] on input "[DATE]" at bounding box center [184, 285] width 181 height 15
click at [102, 356] on div "12" at bounding box center [102, 352] width 10 height 10
type input "[DATE]"
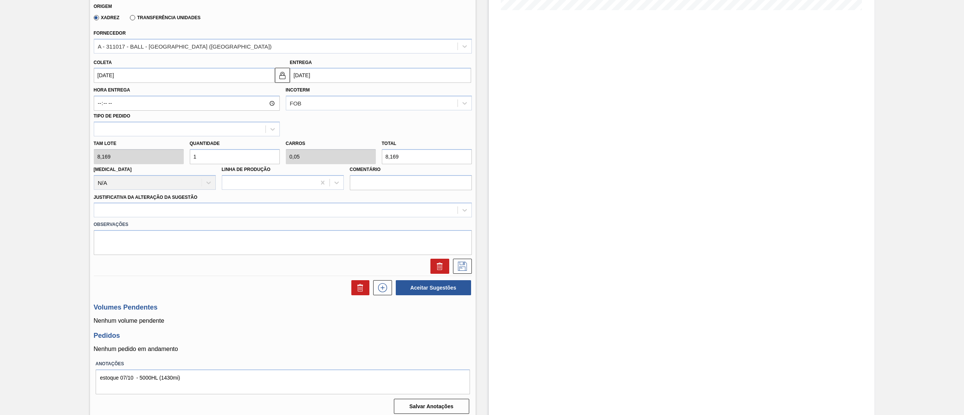
scroll to position [216, 0]
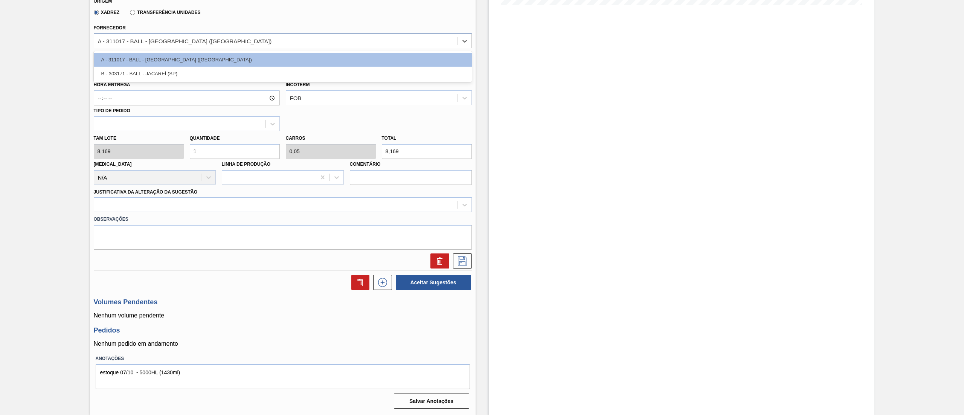
click at [177, 44] on div "A - 311017 - BALL - [GEOGRAPHIC_DATA] ([GEOGRAPHIC_DATA])" at bounding box center [185, 41] width 174 height 6
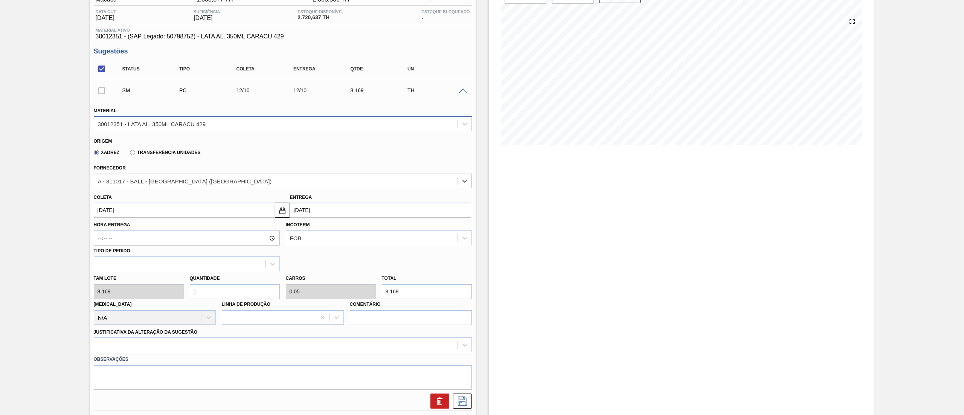
scroll to position [0, 0]
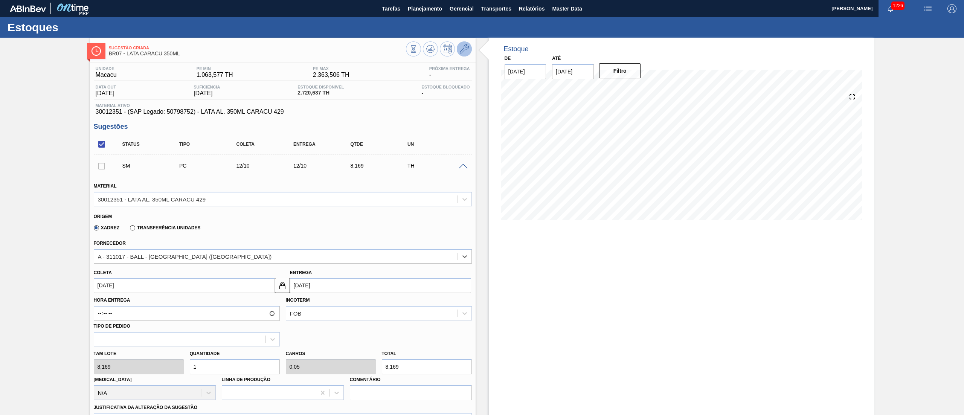
click at [465, 50] on icon at bounding box center [464, 48] width 9 height 9
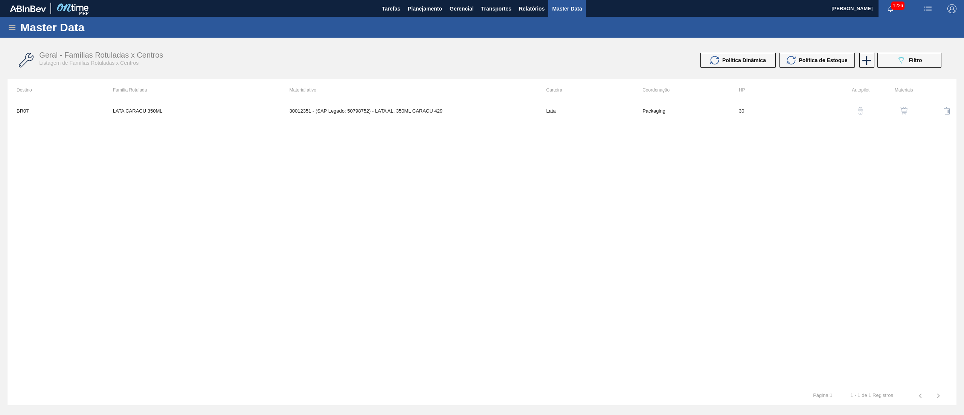
click at [901, 106] on button "button" at bounding box center [903, 111] width 18 height 18
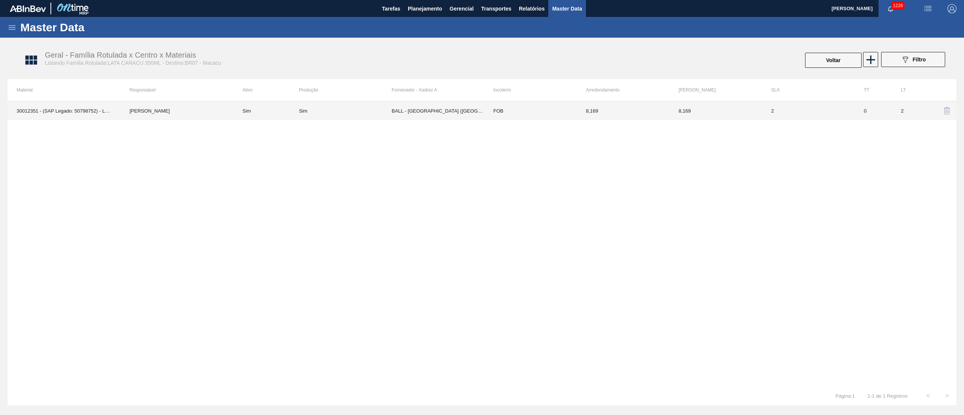
click at [582, 110] on td "8,169" at bounding box center [623, 110] width 93 height 19
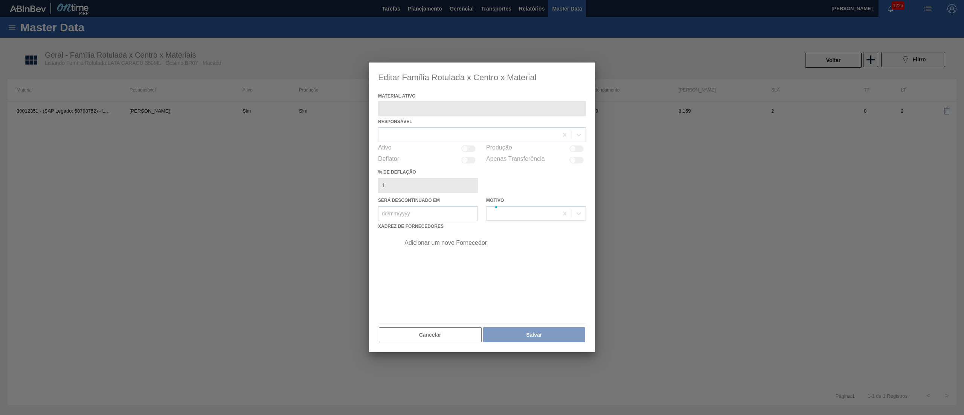
type ativo "30012351 - (SAP Legado: 50798752) - LATA AL. 350ML CARACU 429"
checkbox input "true"
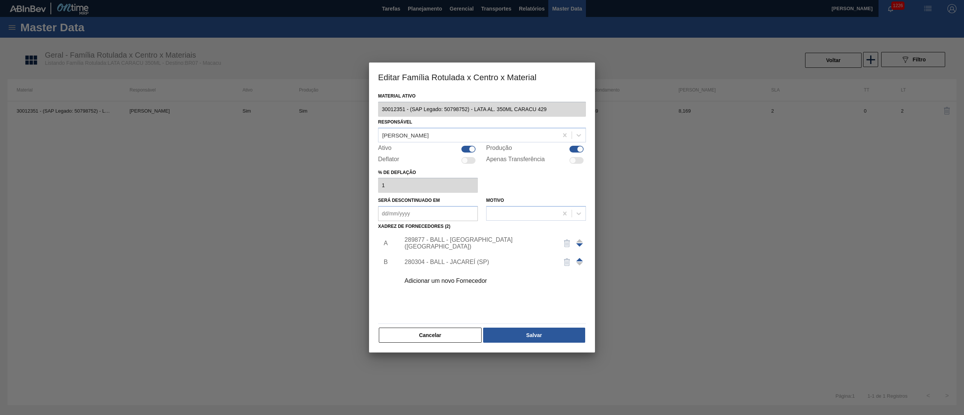
click at [462, 276] on div "Adicionar um novo Fornecedor" at bounding box center [491, 280] width 190 height 19
click at [445, 279] on div "Adicionar um novo Fornecedor" at bounding box center [478, 280] width 148 height 7
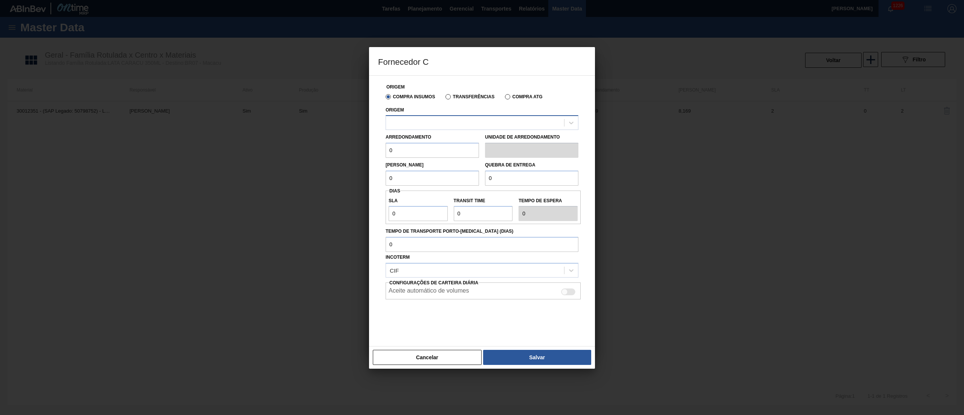
click at [413, 119] on div at bounding box center [475, 122] width 178 height 11
click at [687, 120] on div at bounding box center [482, 207] width 964 height 415
click at [429, 361] on button "Cancelar" at bounding box center [427, 357] width 109 height 15
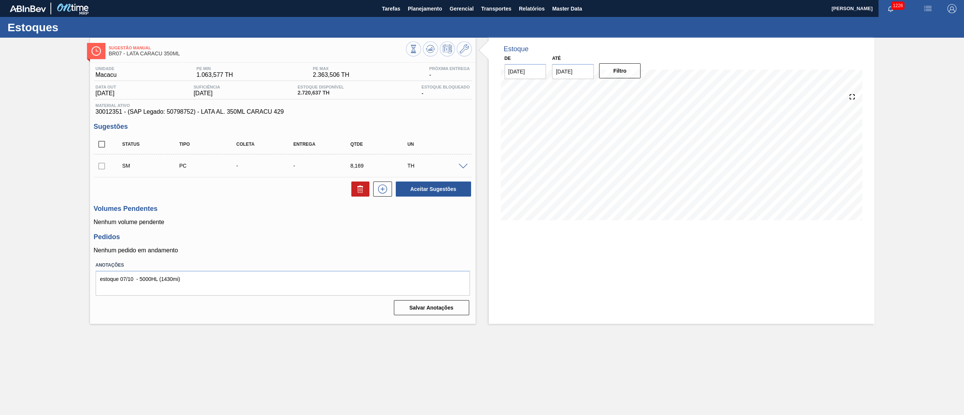
click at [463, 165] on span at bounding box center [462, 167] width 9 height 6
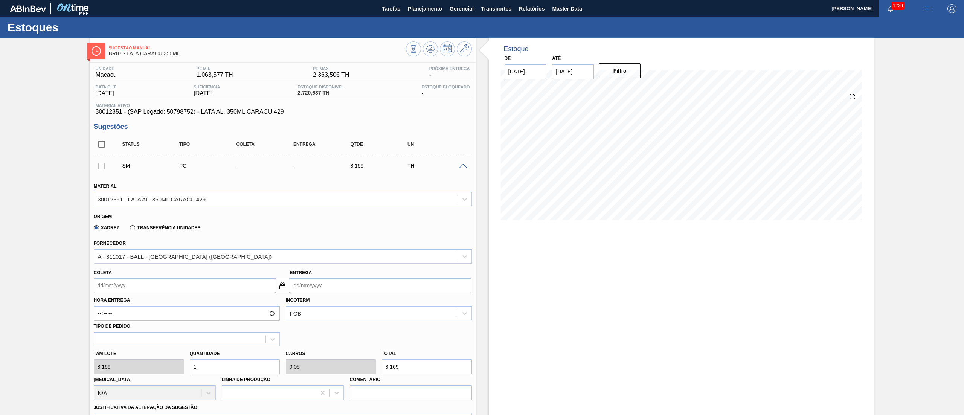
click at [253, 289] on input "Coleta" at bounding box center [184, 285] width 181 height 15
click at [103, 353] on div "12" at bounding box center [102, 352] width 10 height 10
type input "12/10/2025"
click at [235, 368] on input "1" at bounding box center [235, 366] width 90 height 15
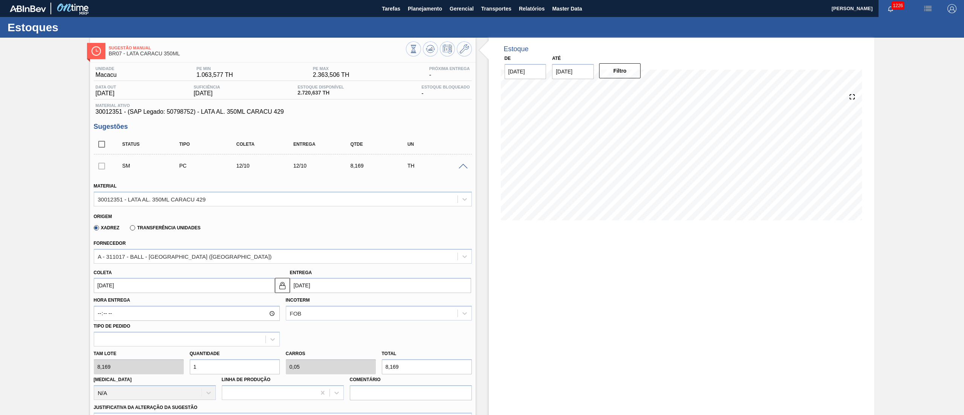
type input "12"
type input "0,6"
type input "98,028"
type input "125"
type input "6,25"
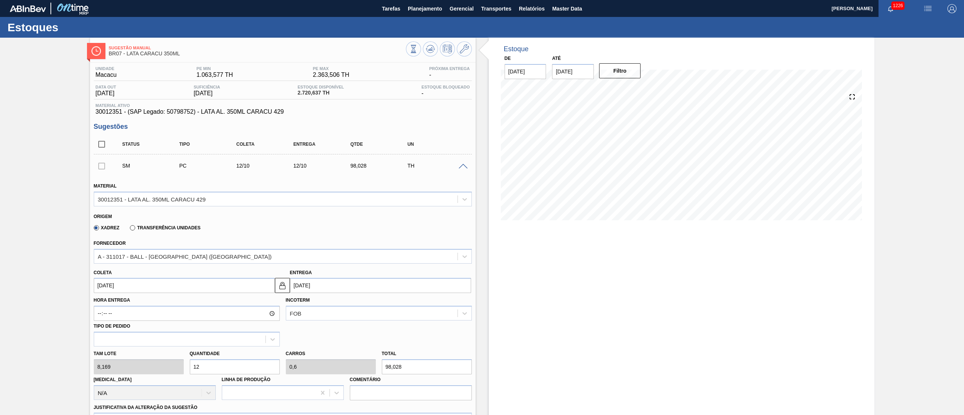
type input "1.021,125"
drag, startPoint x: 233, startPoint y: 371, endPoint x: 195, endPoint y: 370, distance: 38.4
click at [195, 370] on input "125" at bounding box center [235, 366] width 90 height 15
type input "10"
type input "0,5"
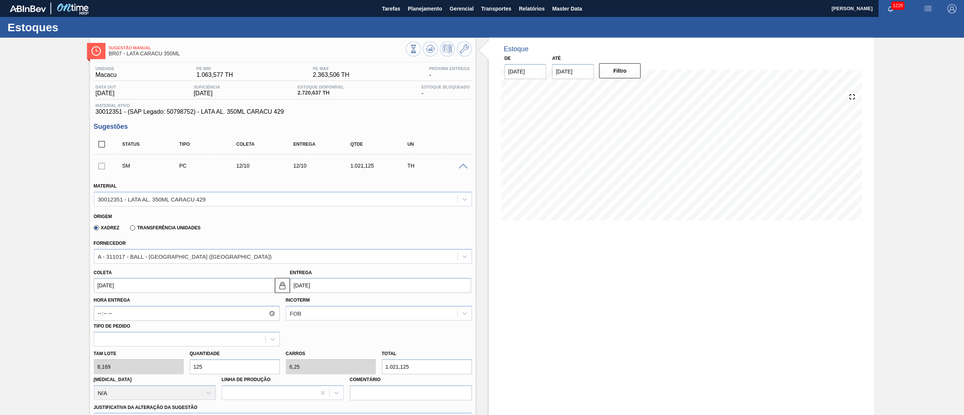
type input "81,69"
type input "100"
type input "5"
type input "816,9"
drag, startPoint x: 404, startPoint y: 364, endPoint x: 378, endPoint y: 365, distance: 25.2
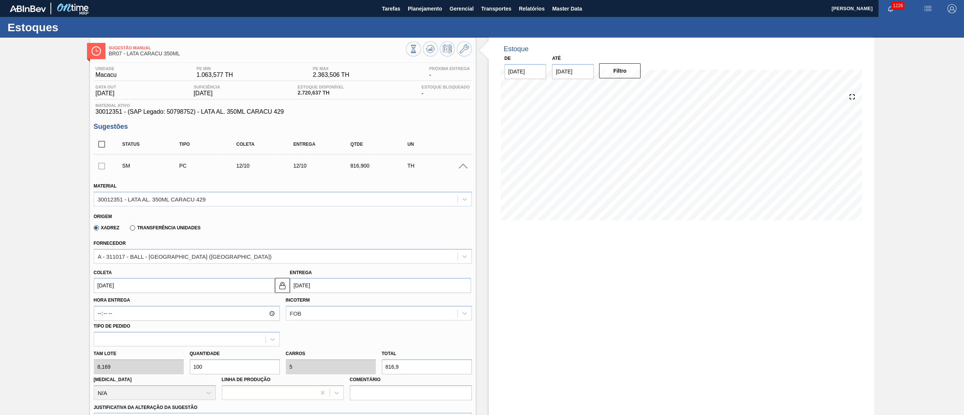
click at [379, 365] on div "Total 816,9" at bounding box center [427, 361] width 96 height 26
click at [240, 365] on input "100" at bounding box center [235, 366] width 90 height 15
type input "10"
type input "0,5"
type input "81,69"
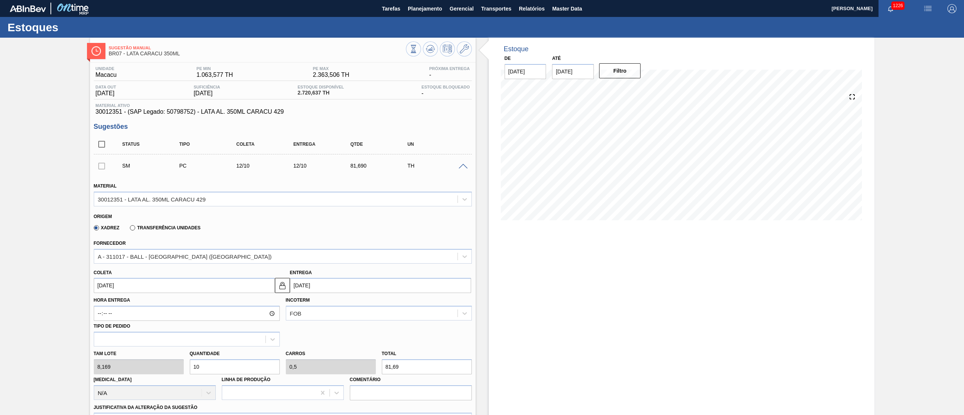
type input "1"
type input "0,05"
type input "8,169"
type input "12"
type input "0,6"
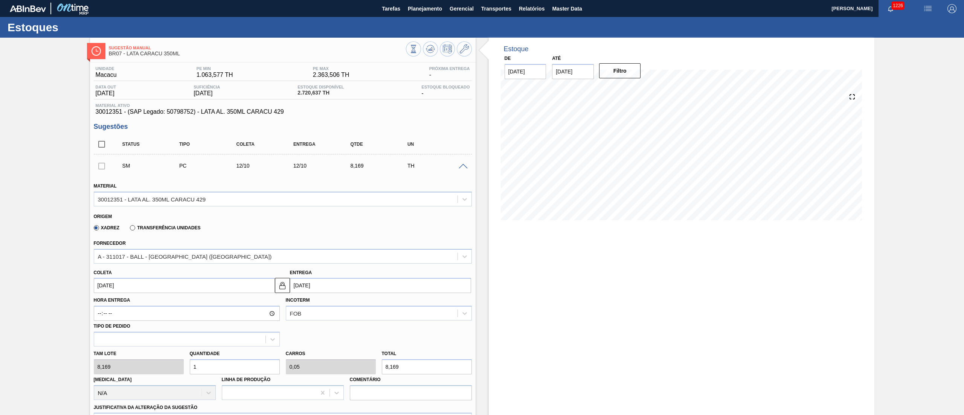
type input "98,028"
type input "125"
type input "6,25"
type input "1.021,125"
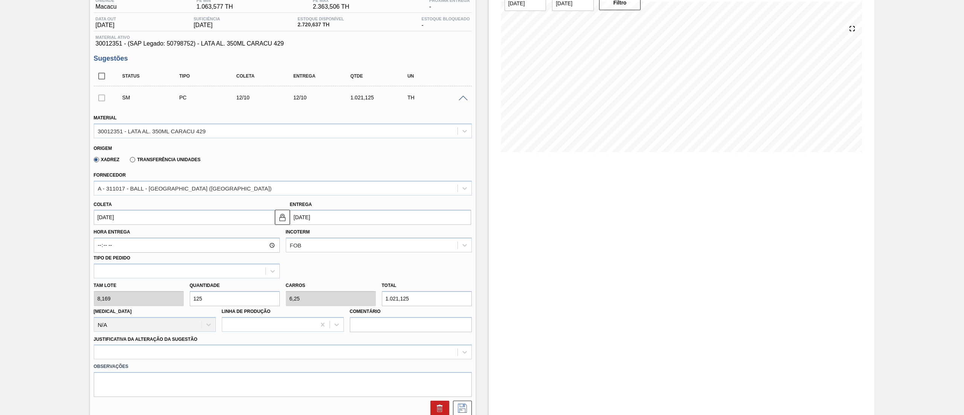
scroll to position [75, 0]
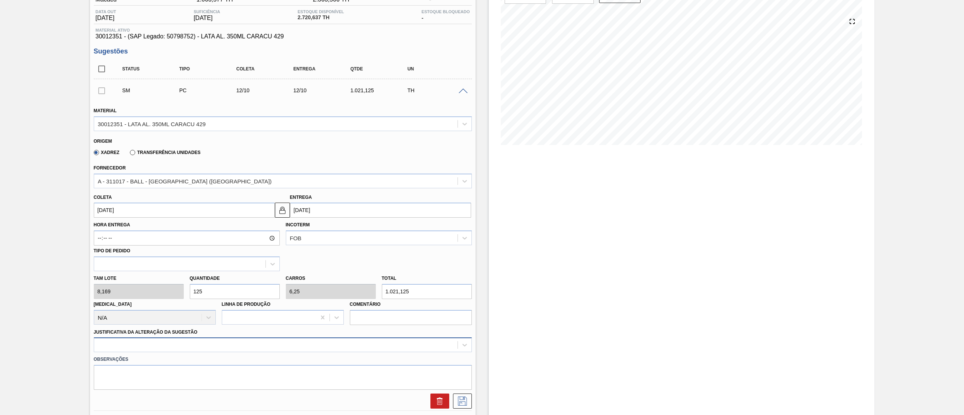
type input "125"
click at [203, 347] on div "option Logística ABI (Problemas de descarga etc.) focused, 4 of 18. 18 results …" at bounding box center [283, 344] width 378 height 15
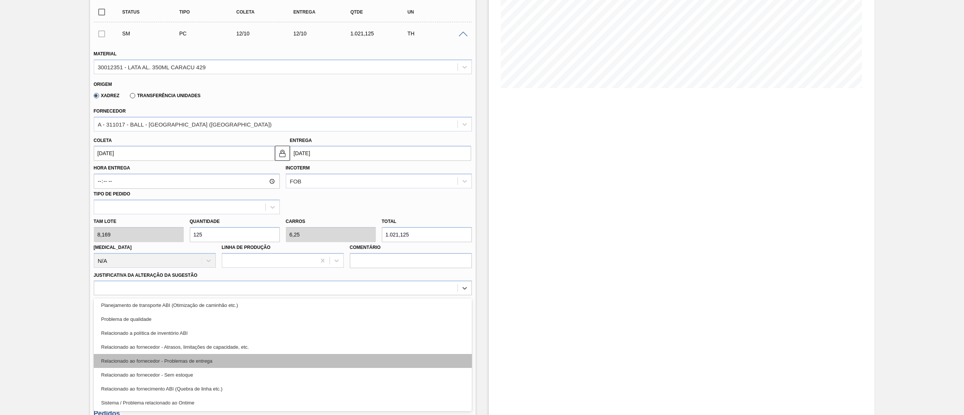
scroll to position [67, 0]
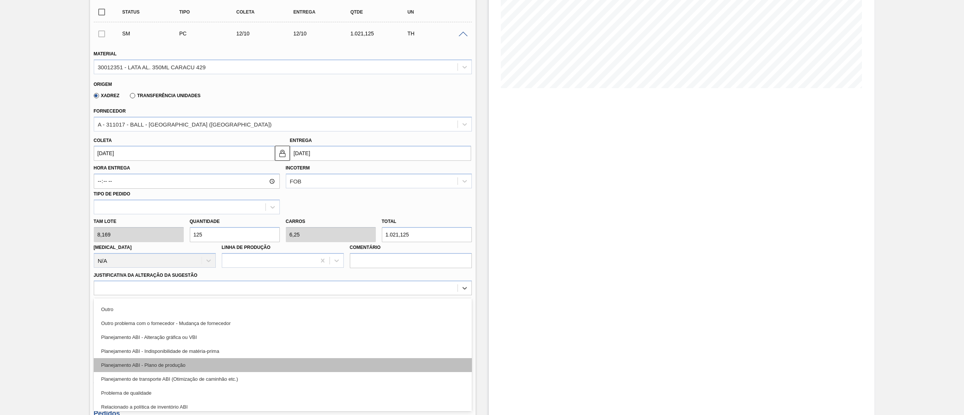
click at [197, 366] on div "Planejamento ABI - Plano de produção" at bounding box center [283, 365] width 378 height 14
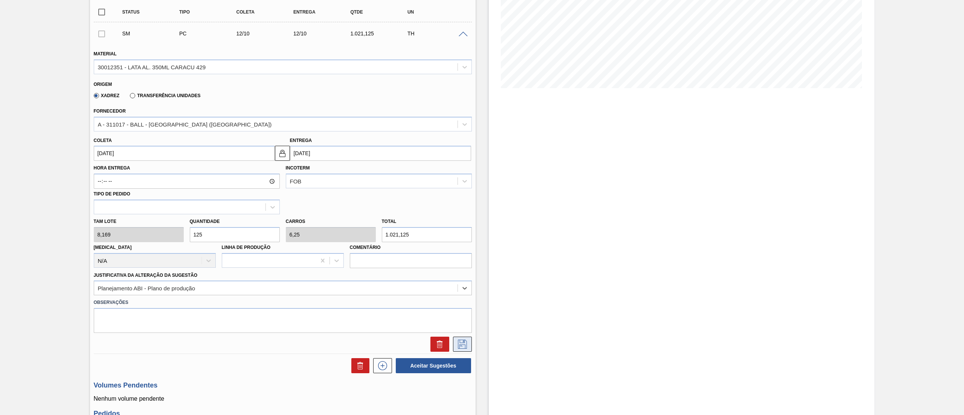
click at [458, 342] on icon at bounding box center [462, 344] width 12 height 9
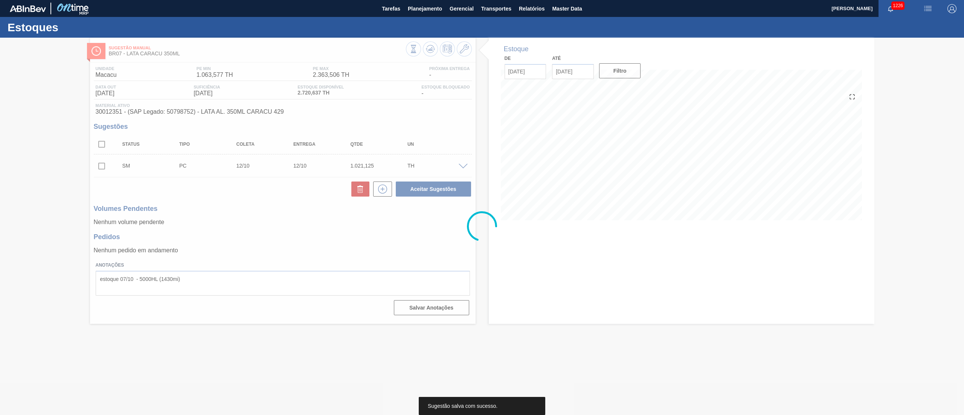
scroll to position [0, 0]
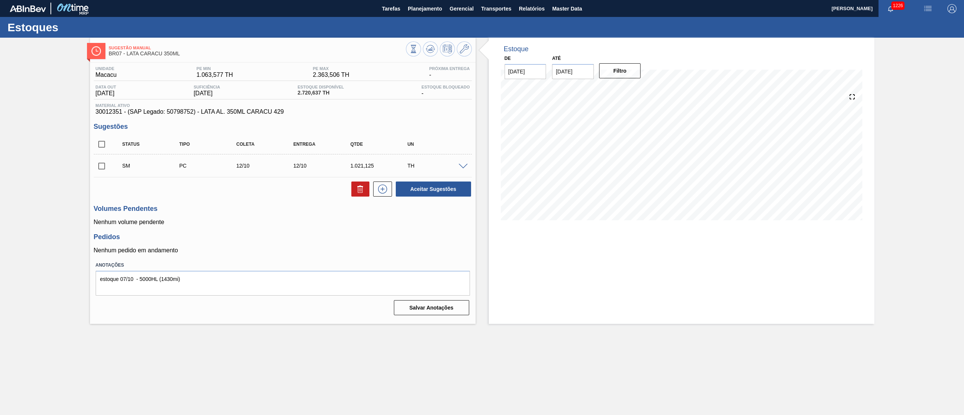
click at [96, 142] on input "checkbox" at bounding box center [102, 144] width 16 height 16
checkbox input "true"
click at [442, 195] on button "Aceitar Sugestões" at bounding box center [433, 188] width 75 height 15
checkbox input "false"
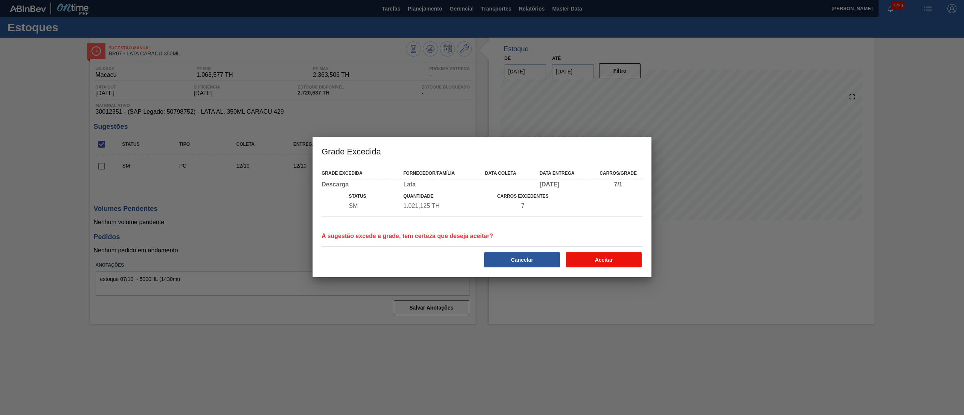
click at [606, 264] on button "Aceitar" at bounding box center [604, 259] width 76 height 15
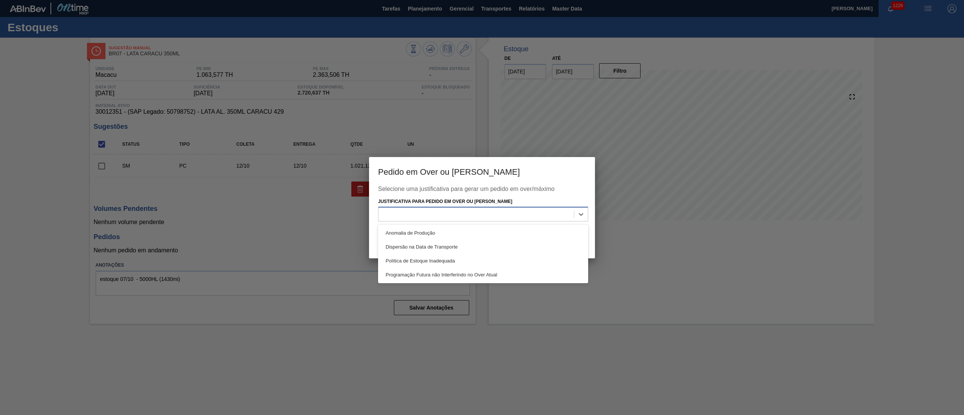
click at [495, 219] on div at bounding box center [475, 214] width 195 height 11
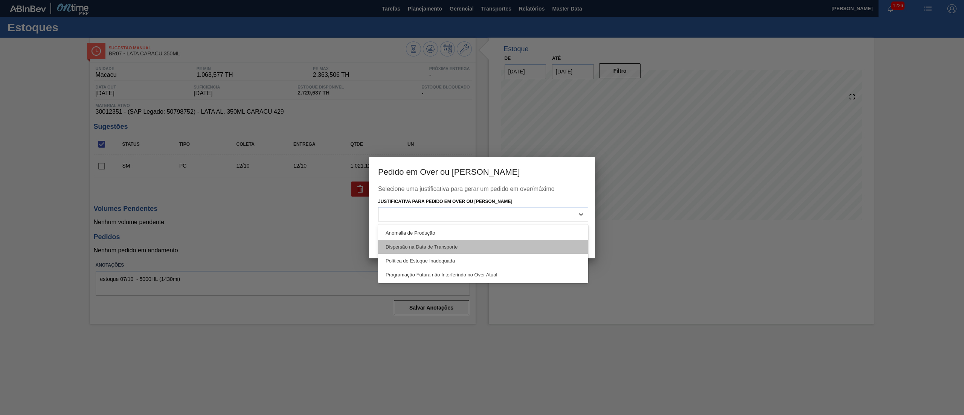
click at [485, 247] on div "Dispersão na Data de Transporte" at bounding box center [483, 247] width 210 height 14
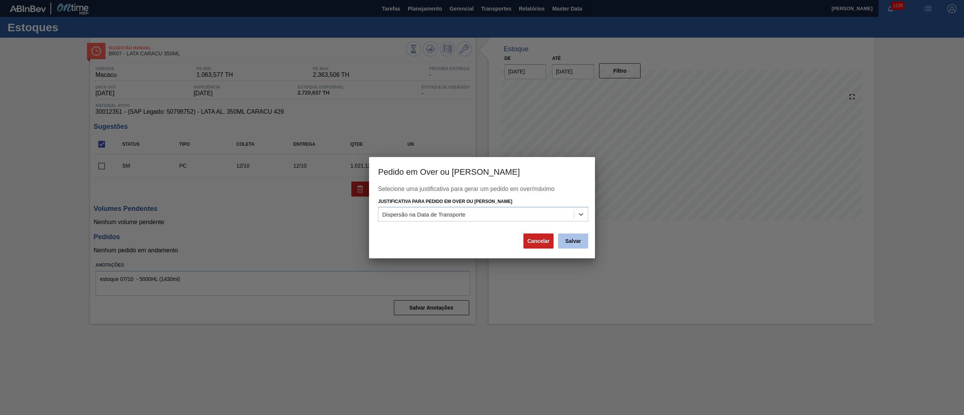
click at [585, 240] on button "Salvar" at bounding box center [573, 240] width 30 height 15
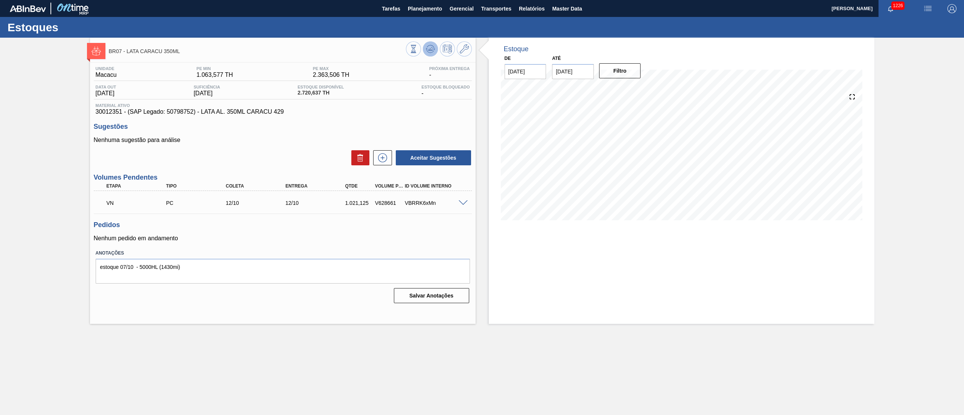
click at [433, 53] on button at bounding box center [430, 48] width 15 height 15
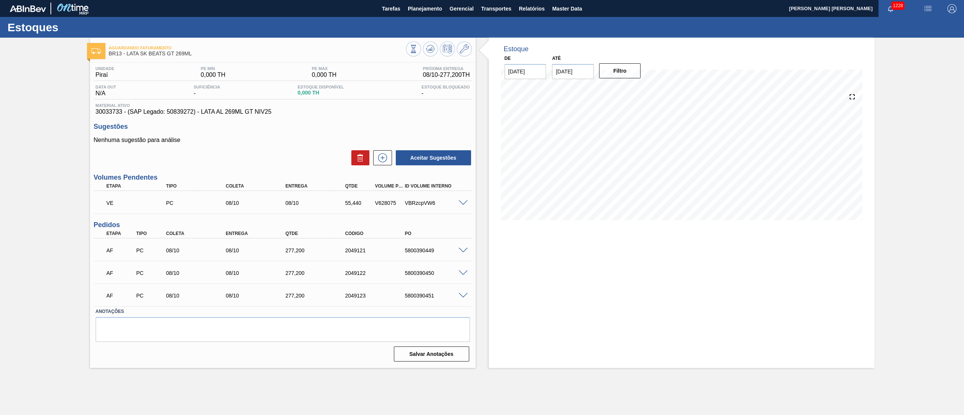
click at [465, 205] on span at bounding box center [462, 203] width 9 height 6
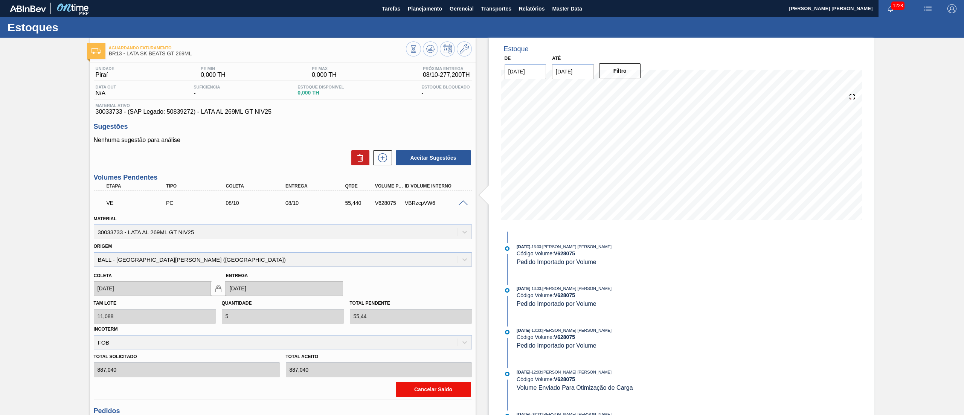
click at [439, 389] on button "Cancelar Saldo" at bounding box center [433, 389] width 75 height 15
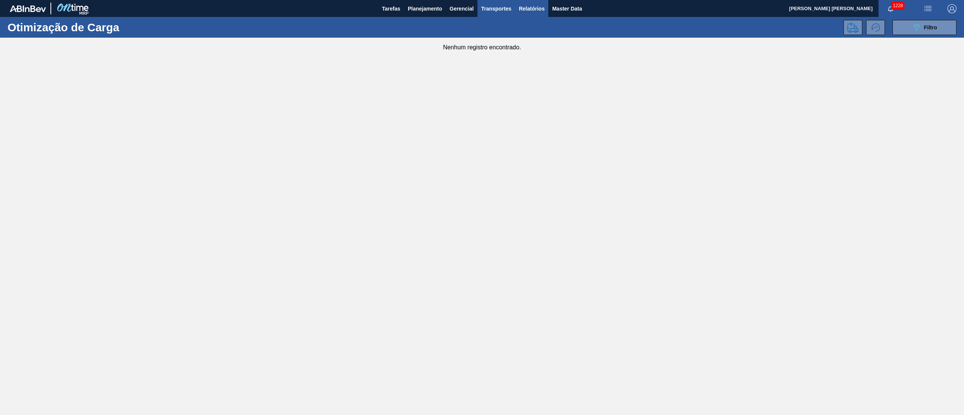
click at [529, 9] on span "Relatórios" at bounding box center [532, 8] width 26 height 9
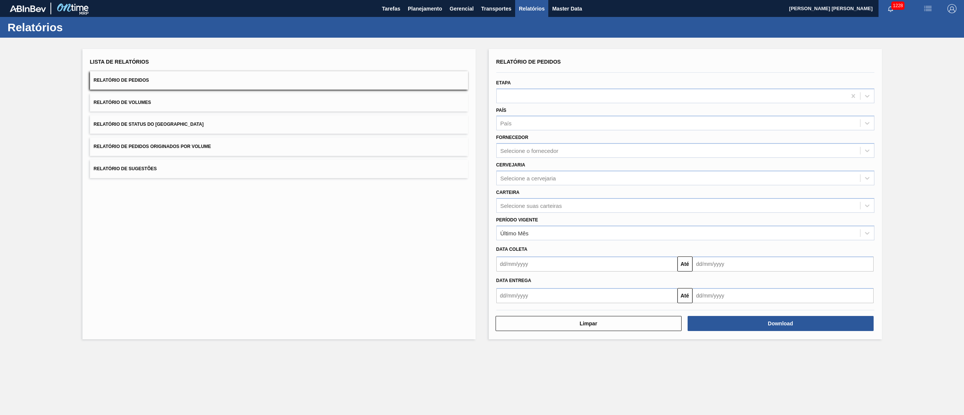
click at [210, 125] on button "Relatório de Status do Estoque" at bounding box center [279, 124] width 378 height 18
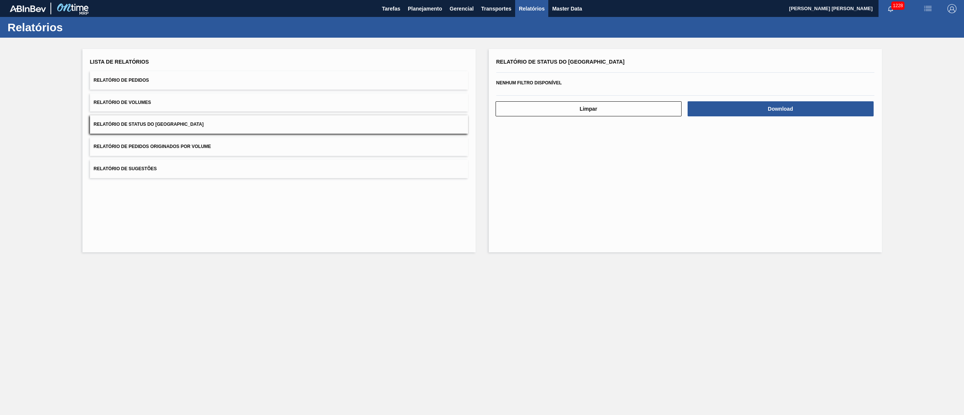
click at [144, 104] on span "Relatório de Volumes" at bounding box center [122, 102] width 57 height 5
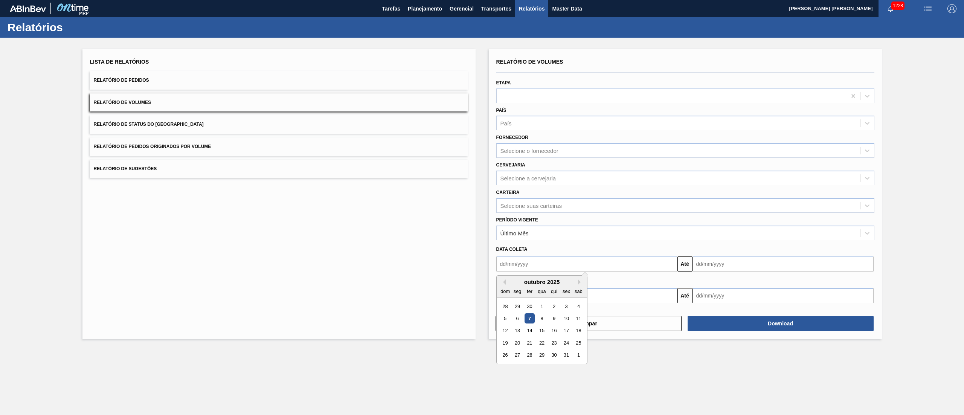
click at [524, 263] on input "text" at bounding box center [586, 263] width 181 height 15
click at [530, 319] on div "7" at bounding box center [529, 318] width 10 height 10
type input "[DATE]"
click at [513, 175] on div "Selecione a cervejaria" at bounding box center [528, 178] width 56 height 6
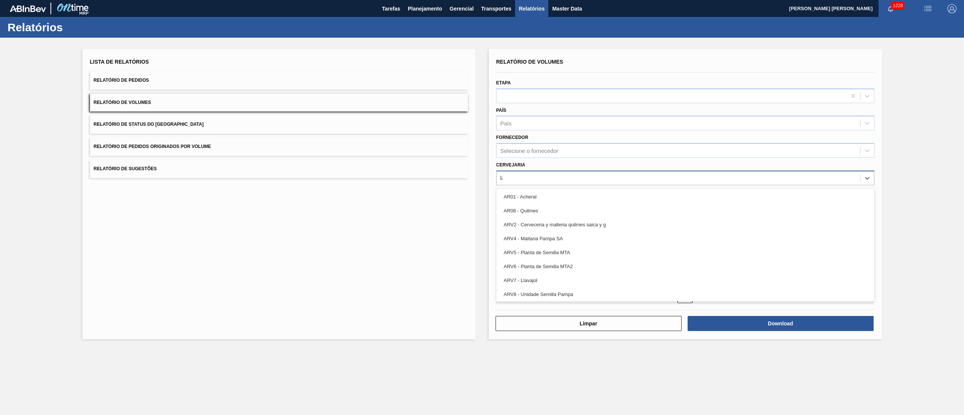
type input "l"
click at [579, 356] on main "Tarefas Planejamento Gerencial Transportes Relatórios Master Data IGOR FERREIRA…" at bounding box center [482, 207] width 964 height 415
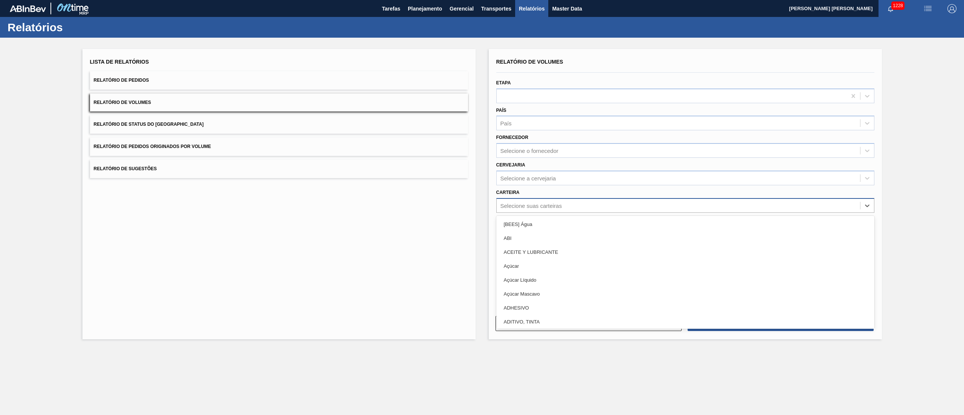
click at [533, 206] on div "Selecione suas carteiras" at bounding box center [530, 205] width 61 height 6
type input "lata"
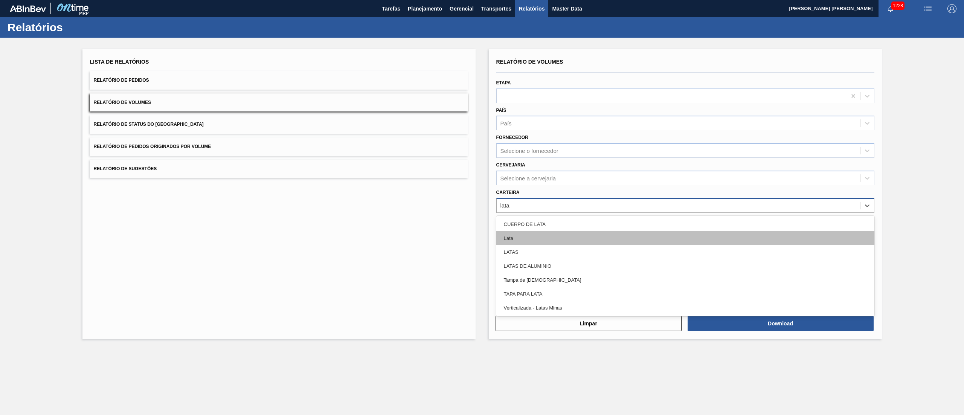
click at [527, 233] on div "Lata" at bounding box center [685, 238] width 378 height 14
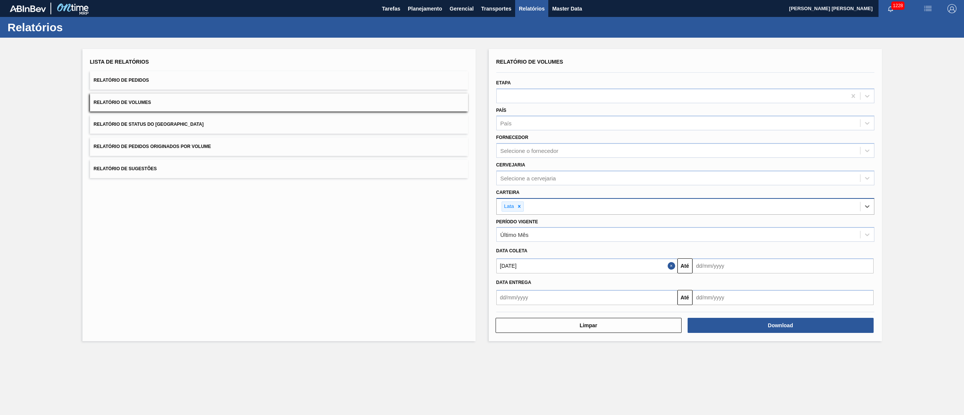
click at [716, 264] on input "text" at bounding box center [782, 265] width 181 height 15
click at [763, 354] on div "31" at bounding box center [762, 357] width 10 height 10
type input "31/10/2025"
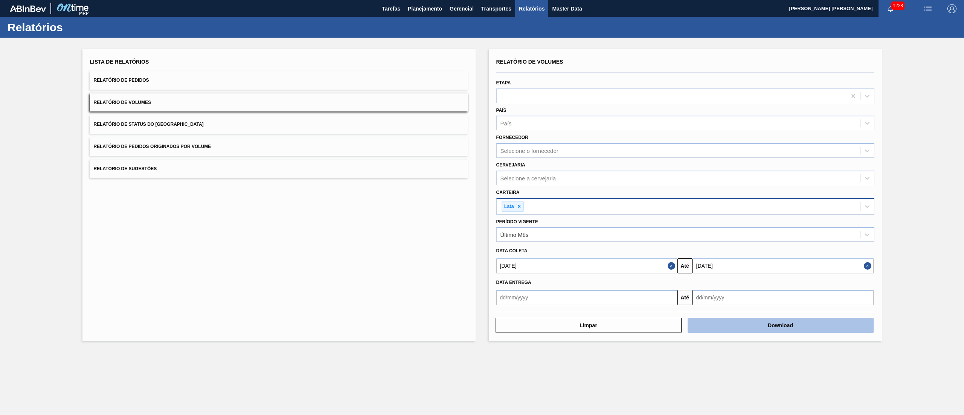
click at [760, 323] on button "Download" at bounding box center [780, 325] width 186 height 15
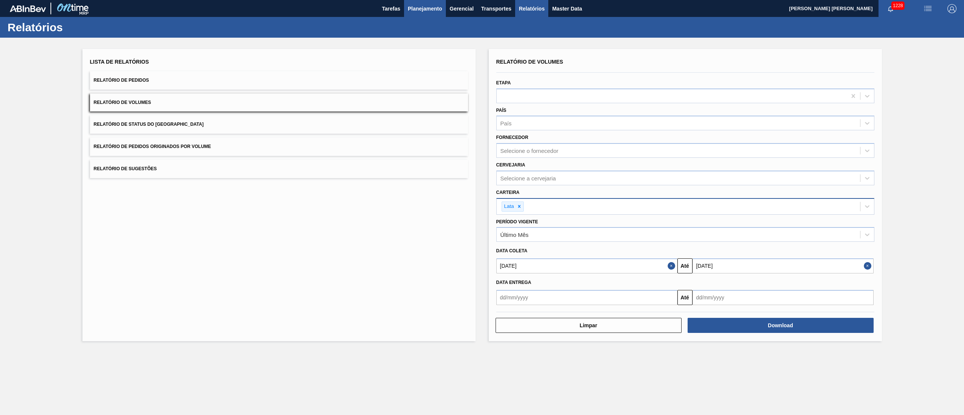
click at [412, 10] on span "Planejamento" at bounding box center [425, 8] width 34 height 9
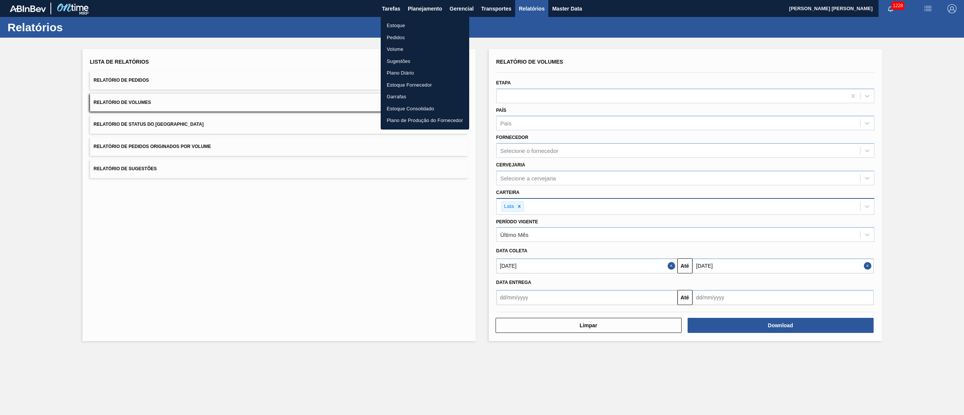
click at [404, 27] on li "Estoque" at bounding box center [425, 26] width 88 height 12
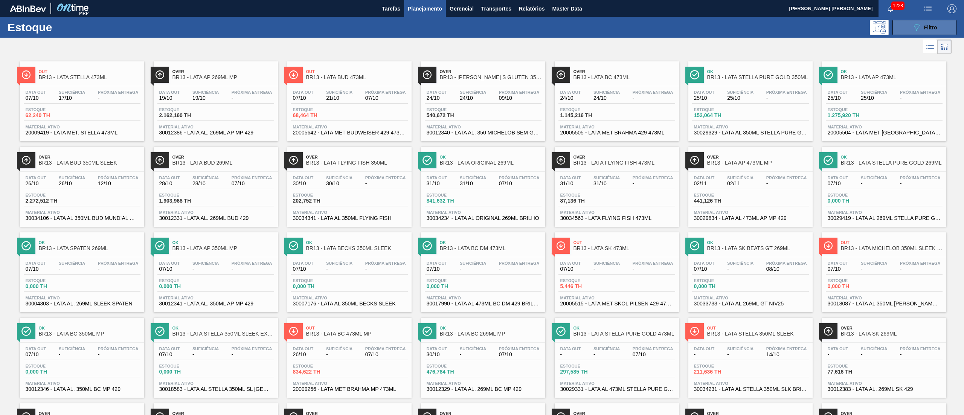
click at [922, 28] on div "089F7B8B-B2A5-4AFE-B5C0-19BA573D28AC Filtro" at bounding box center [924, 27] width 25 height 9
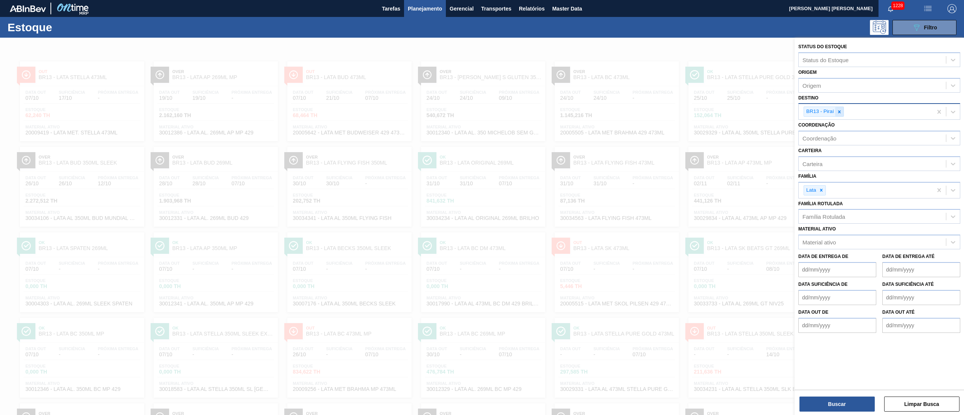
click at [842, 113] on icon at bounding box center [838, 111] width 5 height 5
click at [815, 108] on div "Destino" at bounding box center [811, 111] width 19 height 6
type input "19"
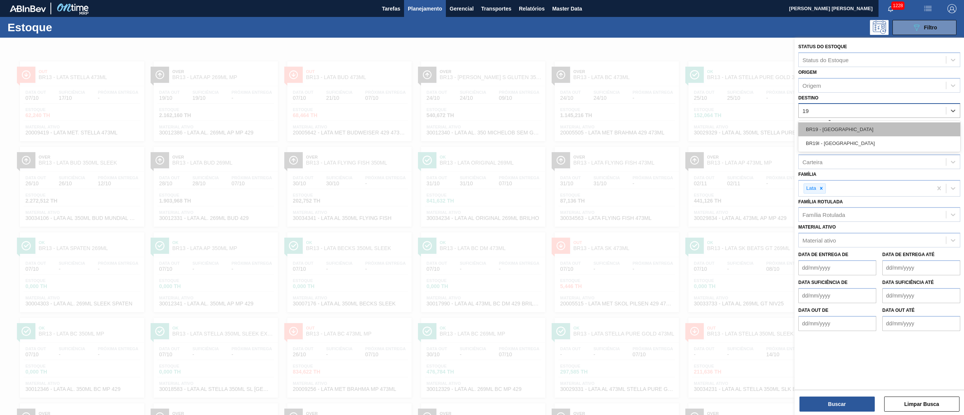
click at [821, 125] on div "BR19 - Nova Rio" at bounding box center [879, 129] width 162 height 14
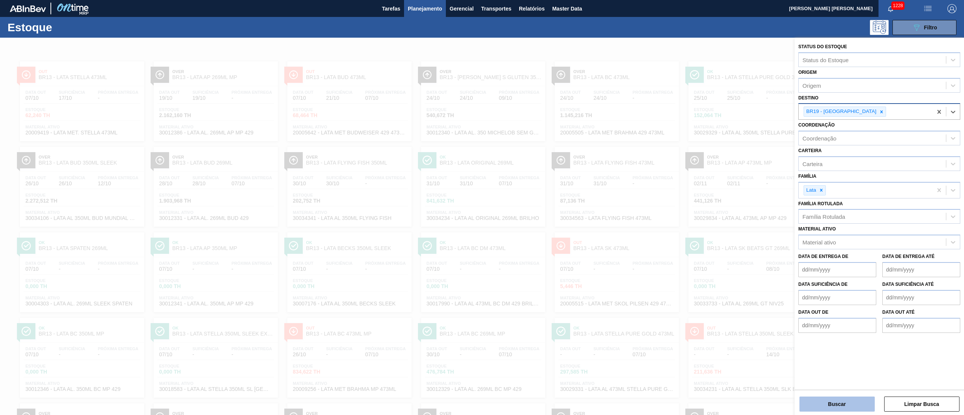
click at [864, 409] on button "Buscar" at bounding box center [836, 403] width 75 height 15
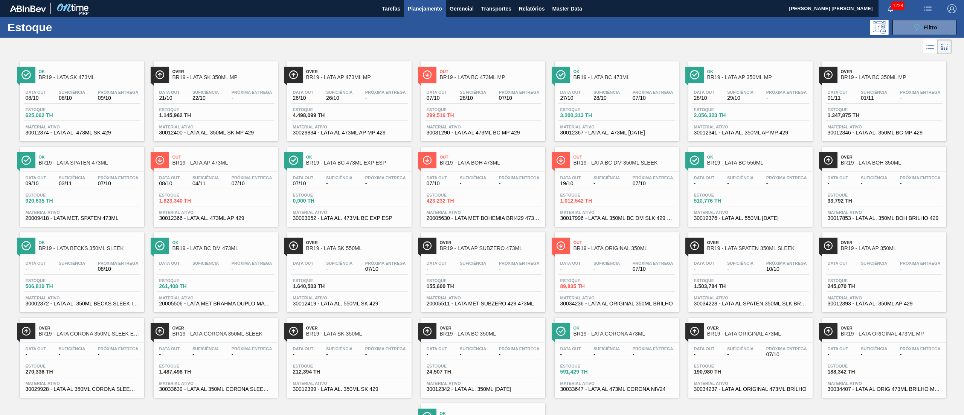
click at [471, 190] on div "Data out 07/10 Suficiência - Próxima Entrega - Estoque 423,232 TH Material ativ…" at bounding box center [483, 197] width 124 height 51
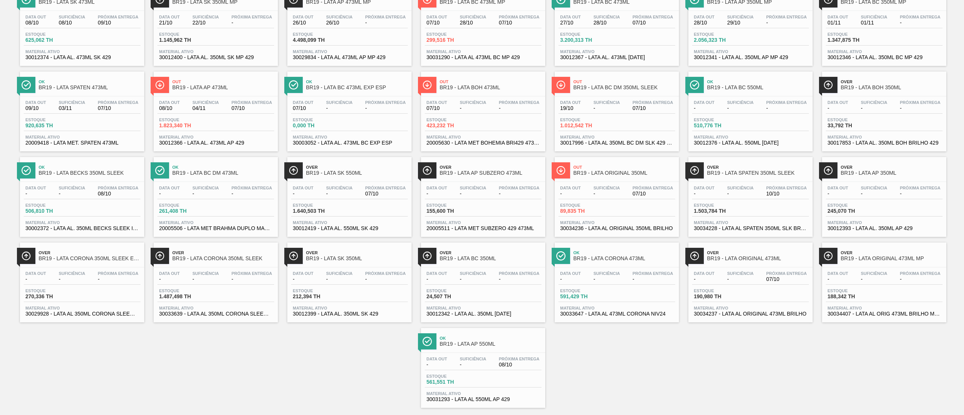
click at [106, 267] on div "Over BR19 - LATA CORONA 350ML SLEEK EXP PY Data out - Suficiência - Próxima Ent…" at bounding box center [82, 282] width 124 height 80
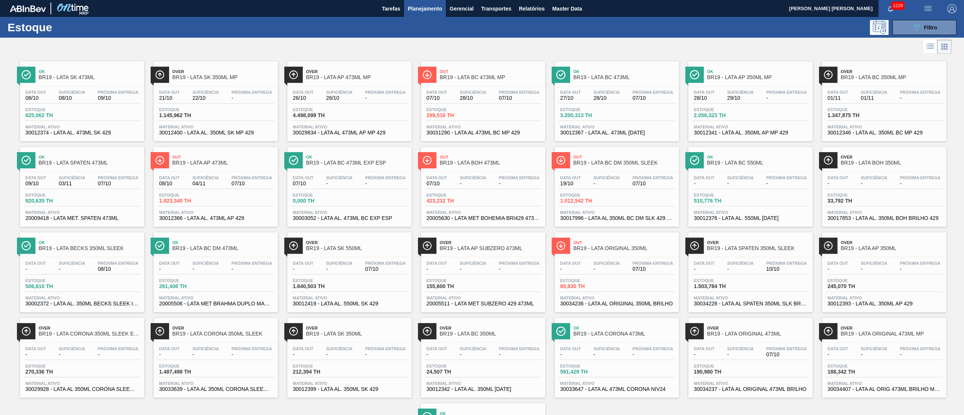
click at [85, 173] on div "Data out 09/10 Suficiência 03/11 Próxima Entrega 07/10 Estoque 920,635 TH Mater…" at bounding box center [82, 197] width 124 height 51
click at [496, 14] on button "Transportes" at bounding box center [496, 8] width 38 height 17
click at [482, 33] on li "Otimização de Carga" at bounding box center [496, 38] width 62 height 12
click at [917, 27] on icon "089F7B8B-B2A5-4AFE-B5C0-19BA573D28AC" at bounding box center [916, 27] width 9 height 9
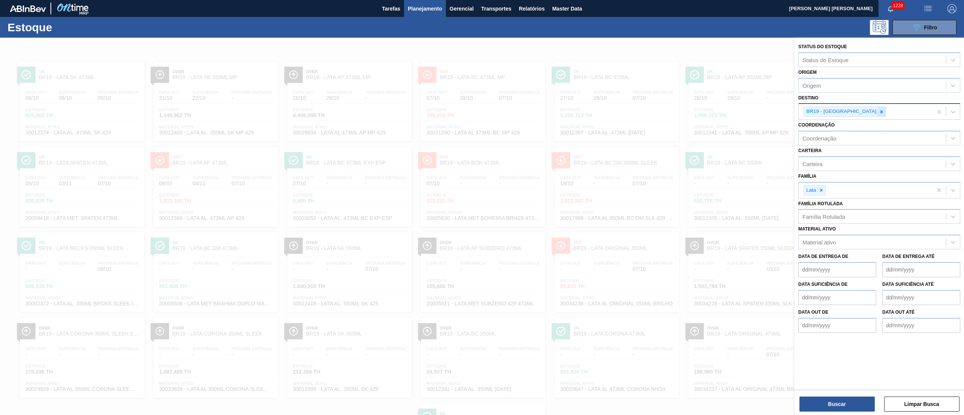
click at [879, 114] on icon at bounding box center [881, 111] width 5 height 5
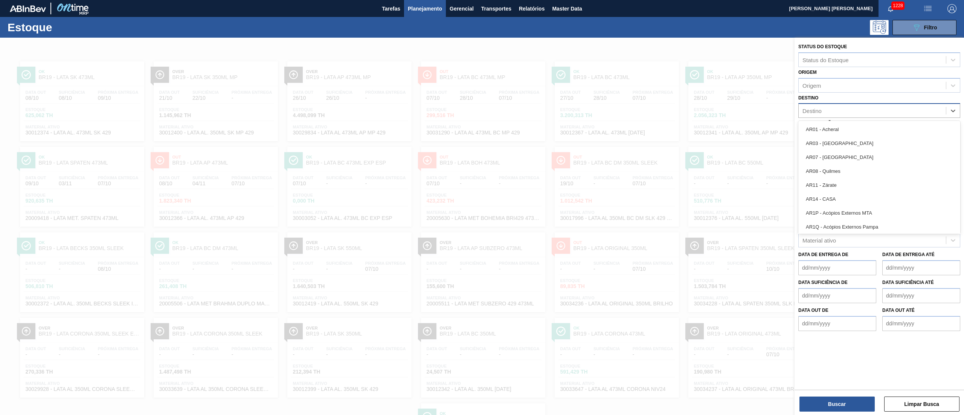
click at [842, 111] on div "Destino" at bounding box center [871, 110] width 147 height 11
type input "13"
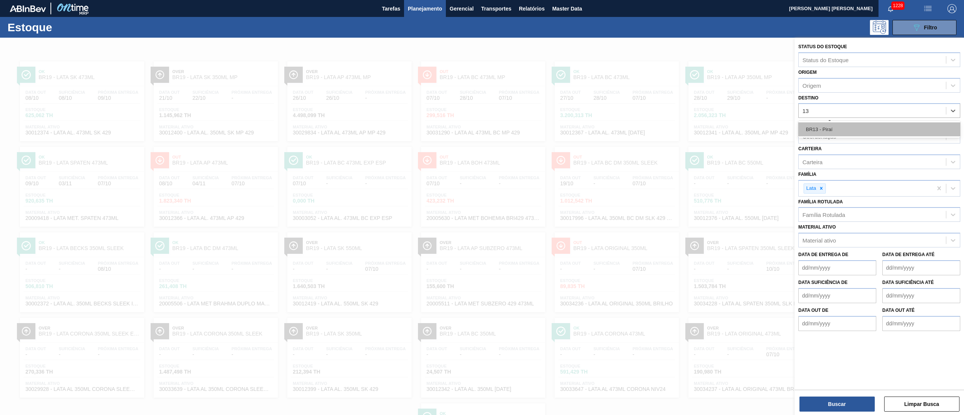
drag, startPoint x: 853, startPoint y: 132, endPoint x: 844, endPoint y: 134, distance: 9.6
click at [853, 132] on div "BR13 - Piraí" at bounding box center [879, 129] width 162 height 14
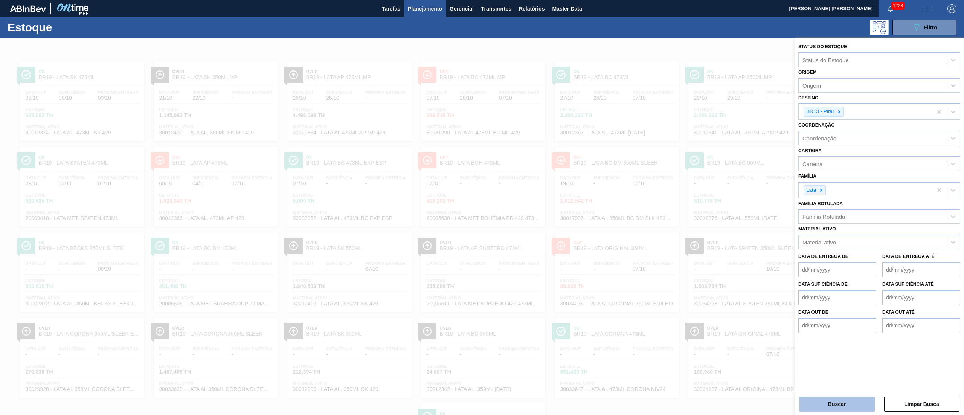
click at [827, 407] on button "Buscar" at bounding box center [836, 403] width 75 height 15
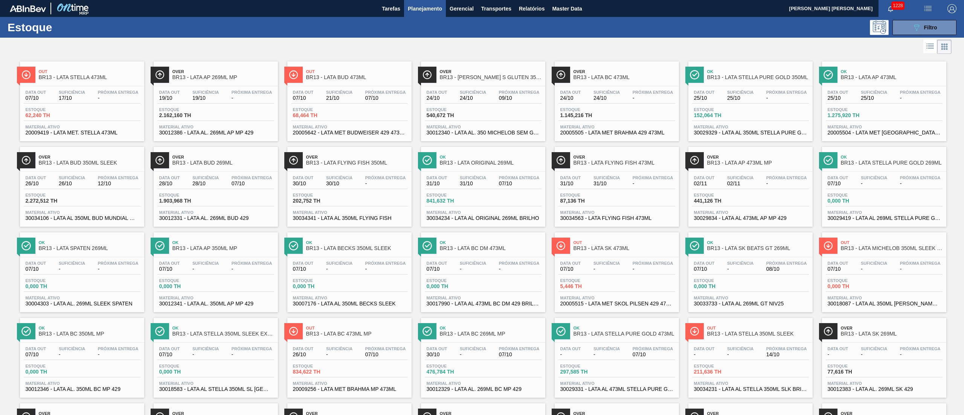
click at [111, 99] on span "-" at bounding box center [118, 98] width 41 height 6
click at [756, 187] on div "Data out 02/11 Suficiência 02/11 Próxima Entrega -" at bounding box center [750, 182] width 117 height 14
click at [880, 114] on div "Estoque 1.275,920 TH" at bounding box center [854, 112] width 56 height 11
click at [923, 31] on div "089F7B8B-B2A5-4AFE-B5C0-19BA573D28AC Filtro" at bounding box center [924, 27] width 25 height 9
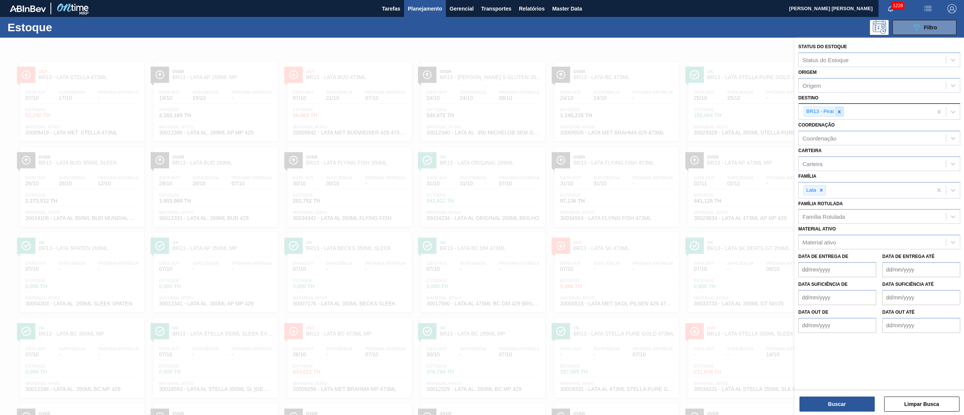
click at [839, 113] on icon at bounding box center [838, 111] width 5 height 5
type input "23"
click at [676, 121] on div at bounding box center [482, 245] width 964 height 415
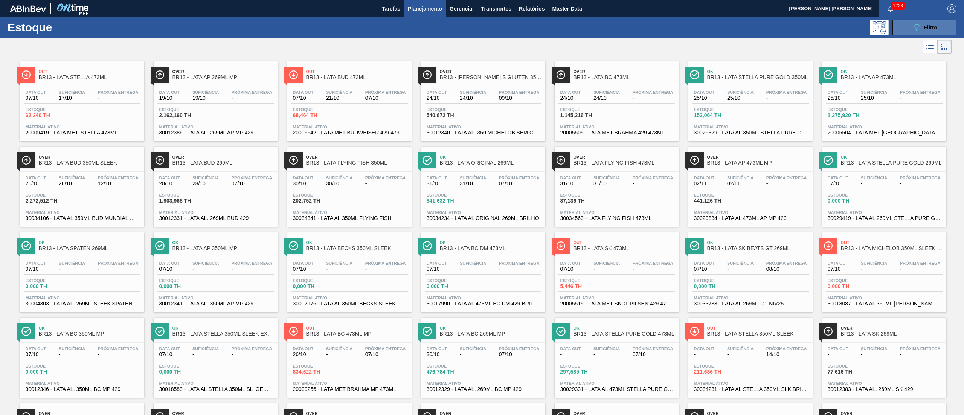
click at [926, 28] on span "Filtro" at bounding box center [930, 27] width 13 height 6
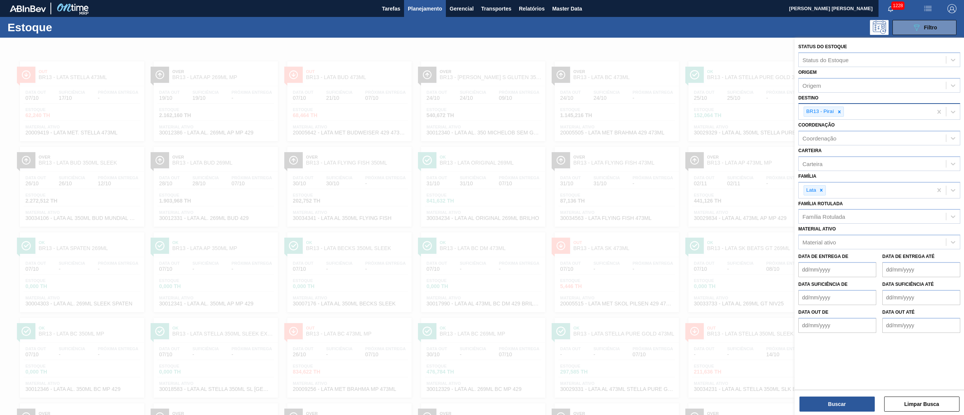
click at [843, 110] on div at bounding box center [839, 111] width 8 height 9
type input "n"
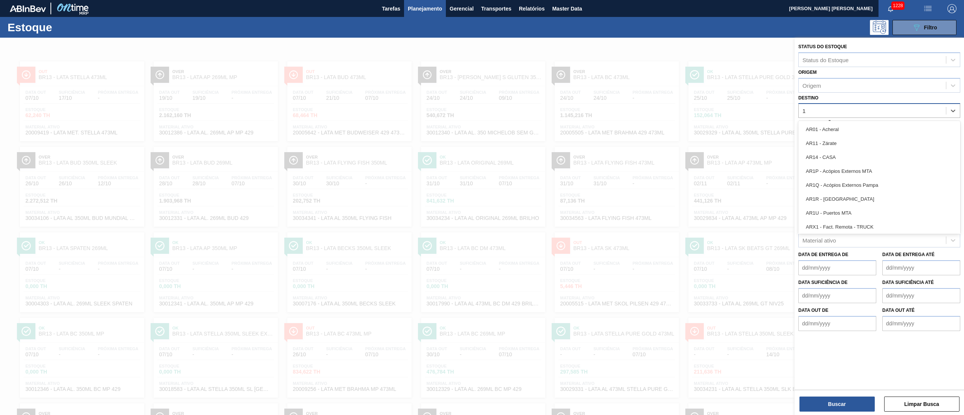
type input "19"
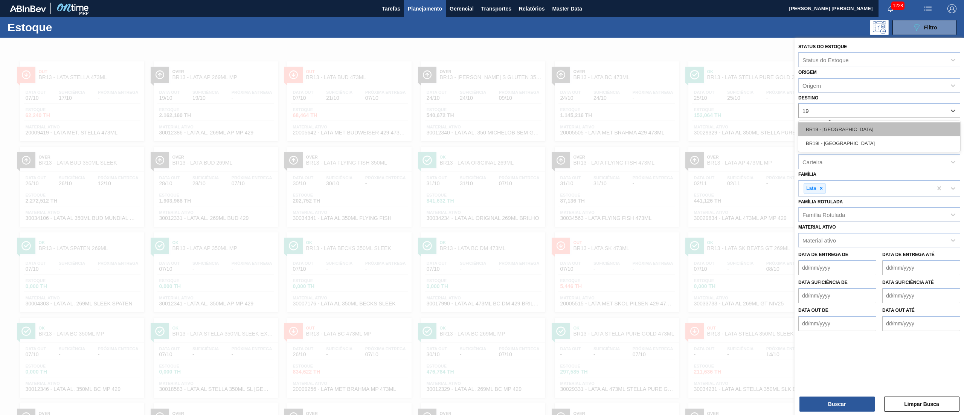
click at [835, 129] on div "BR19 - Nova Rio" at bounding box center [879, 129] width 162 height 14
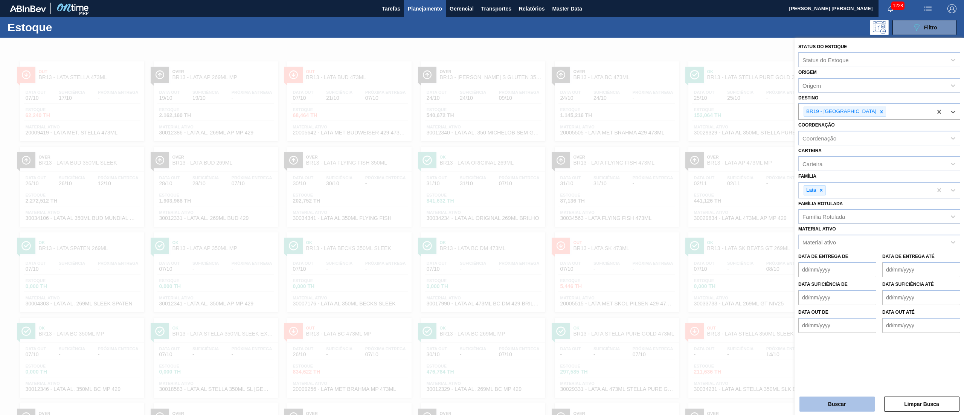
click at [853, 408] on button "Buscar" at bounding box center [836, 403] width 75 height 15
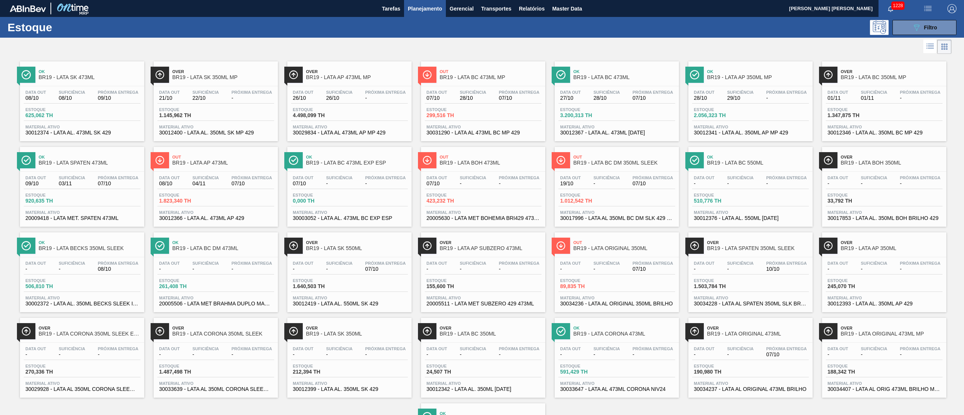
click at [239, 179] on span "Próxima Entrega" at bounding box center [252, 177] width 41 height 5
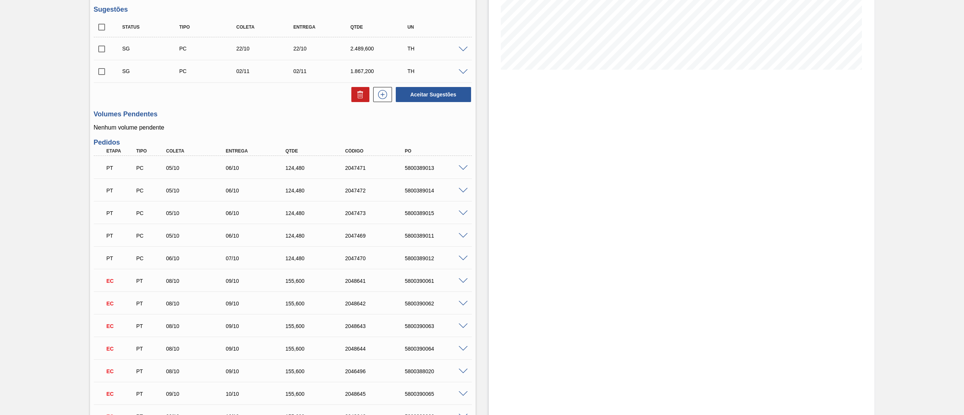
scroll to position [226, 0]
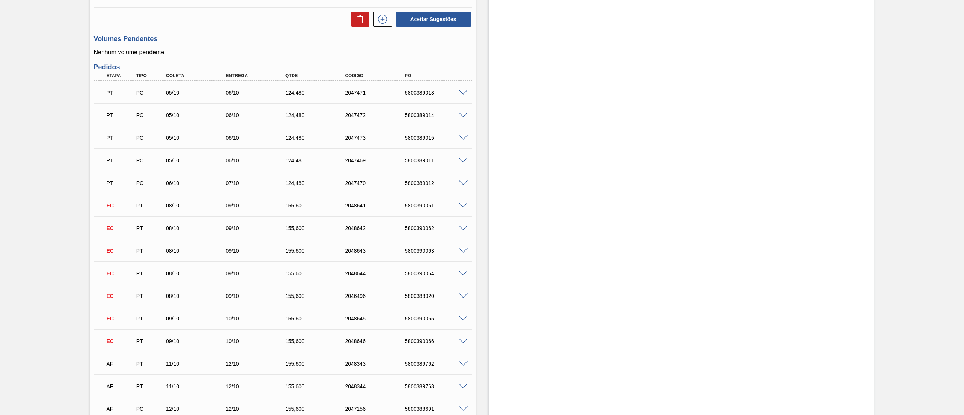
click at [462, 203] on span at bounding box center [462, 206] width 9 height 6
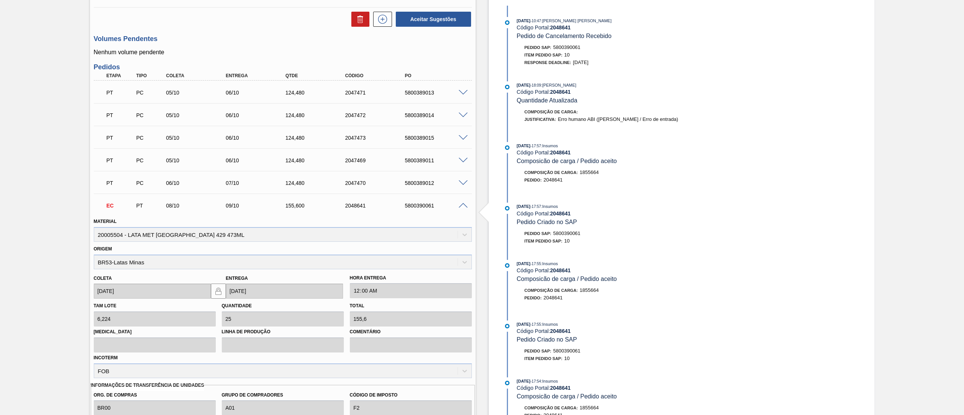
click at [462, 203] on span at bounding box center [462, 206] width 9 height 6
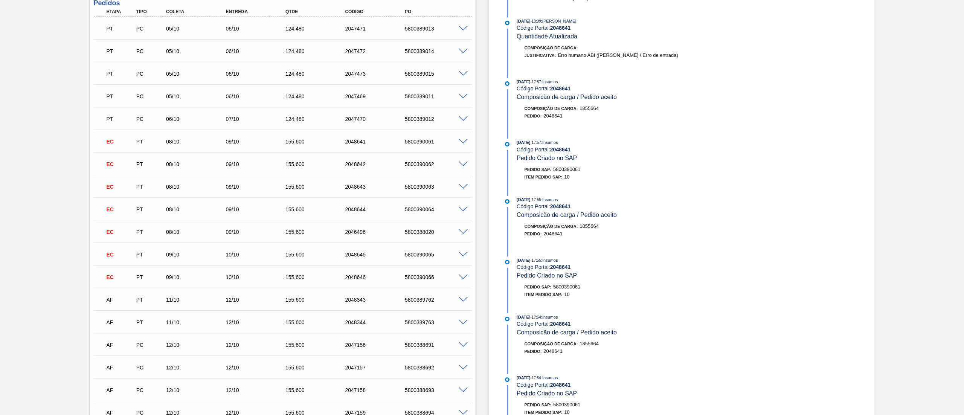
scroll to position [301, 0]
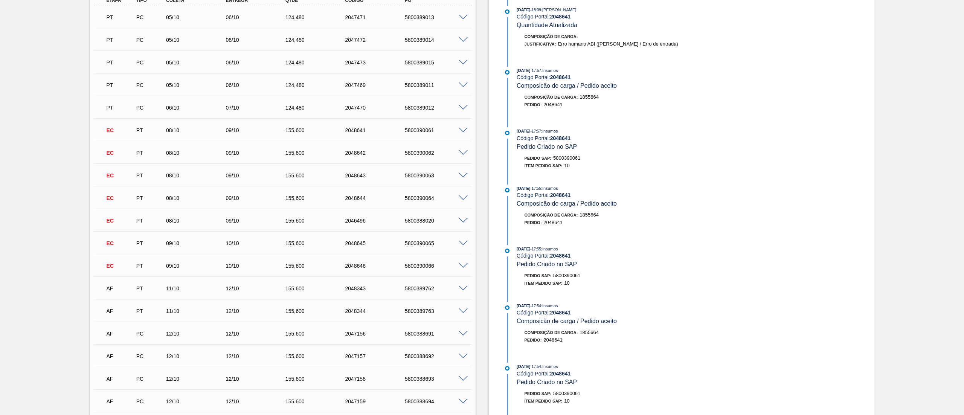
click at [465, 132] on span at bounding box center [462, 131] width 9 height 6
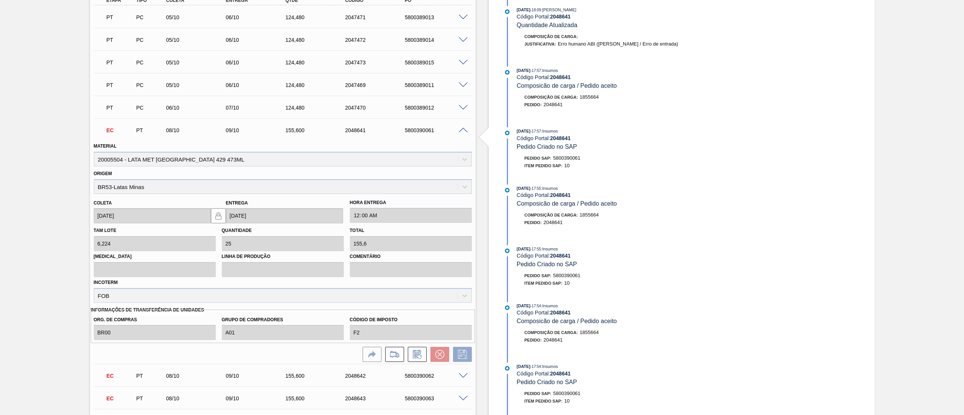
click at [465, 132] on span at bounding box center [462, 131] width 9 height 6
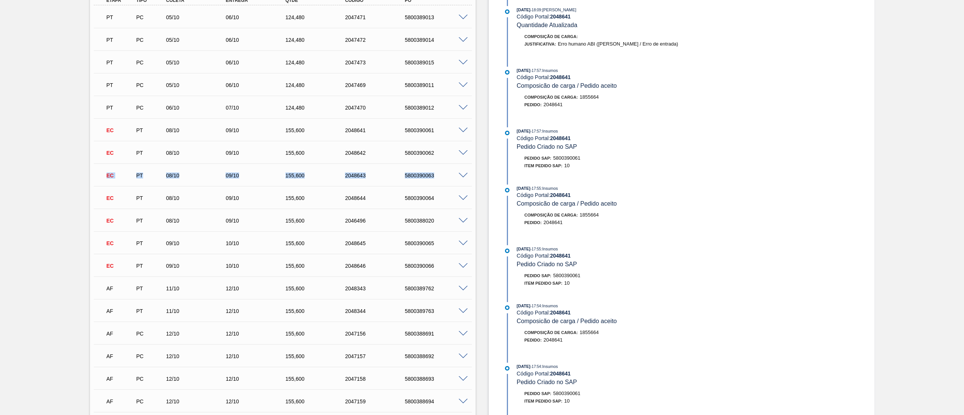
drag, startPoint x: 87, startPoint y: 175, endPoint x: 79, endPoint y: 178, distance: 8.1
click at [75, 188] on div "Pedido em Trânsito BR19 - LATA AP 473ML Unidade Nova Rio PE MIN 1.931,413 TH PE…" at bounding box center [482, 195] width 964 height 918
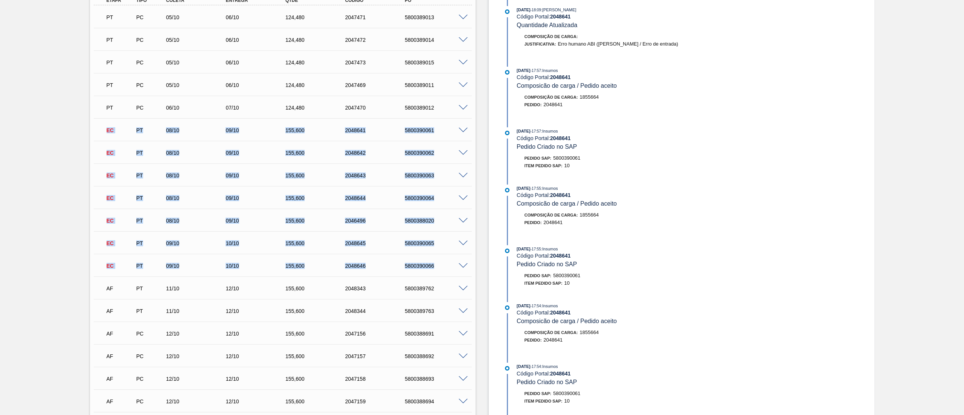
drag, startPoint x: 99, startPoint y: 132, endPoint x: 439, endPoint y: 262, distance: 364.0
click at [439, 262] on div "PT PC 05/10 06/10 124,480 2047471 5800389013 Material 30012366 - LATA AL. 473ML…" at bounding box center [283, 298] width 378 height 587
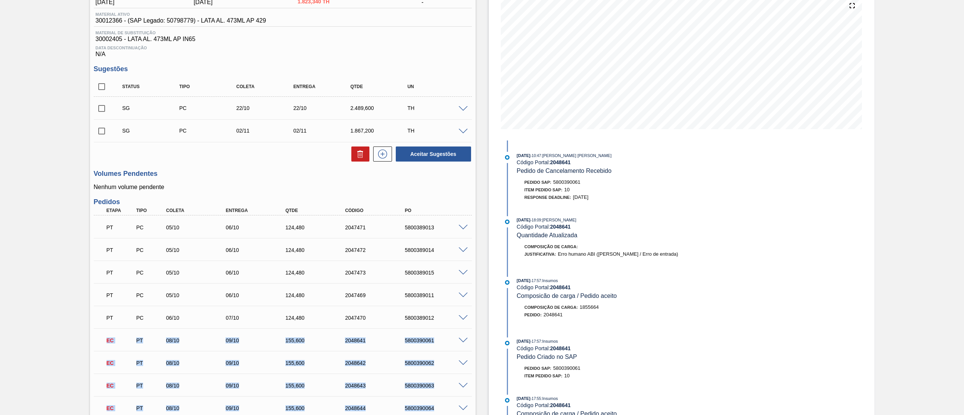
scroll to position [0, 0]
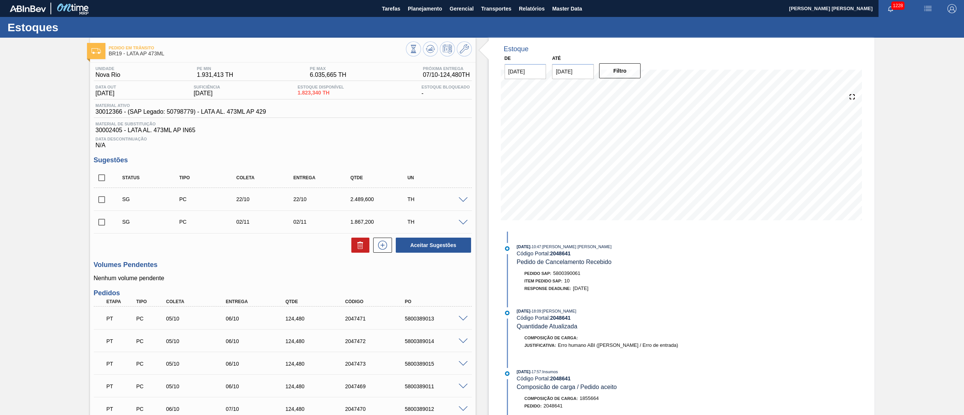
click at [100, 178] on input "checkbox" at bounding box center [102, 178] width 16 height 16
checkbox input "true"
click at [99, 179] on input "checkbox" at bounding box center [102, 178] width 16 height 16
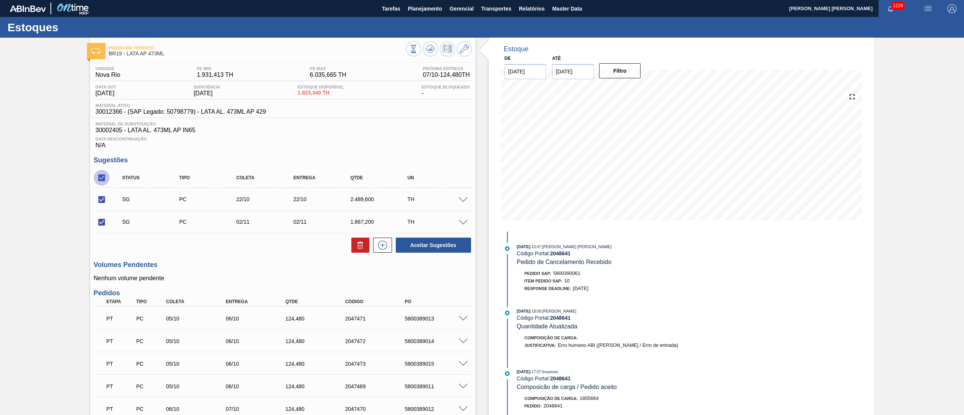
checkbox input "false"
click at [462, 200] on span at bounding box center [462, 200] width 9 height 6
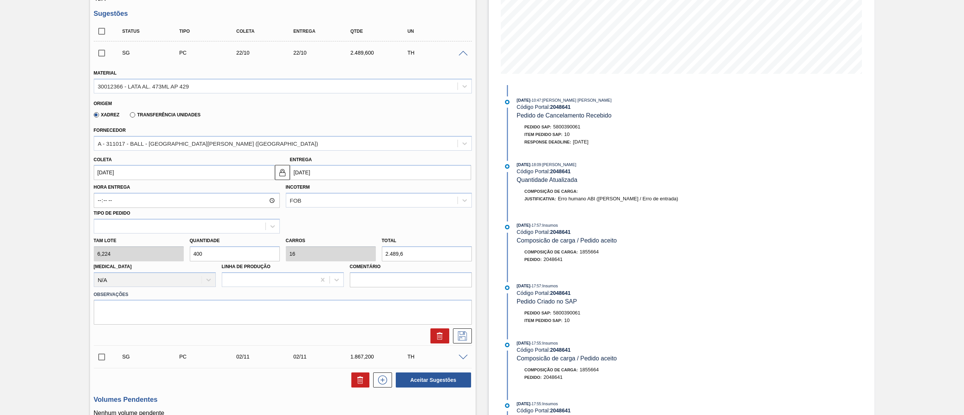
scroll to position [151, 0]
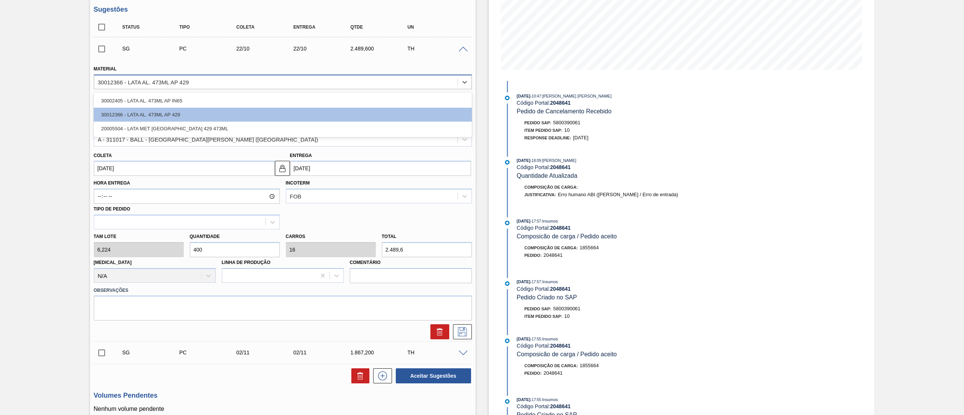
click at [178, 84] on div "30012366 - LATA AL. 473ML AP 429" at bounding box center [143, 82] width 91 height 6
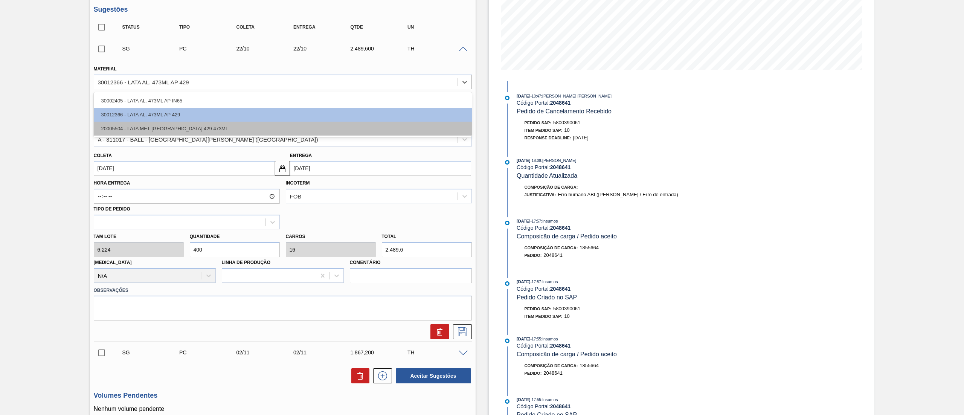
click at [187, 128] on div "20005504 - LATA MET ANTARCTICA 429 473ML" at bounding box center [283, 129] width 378 height 14
type input "[DATE]"
type input "20"
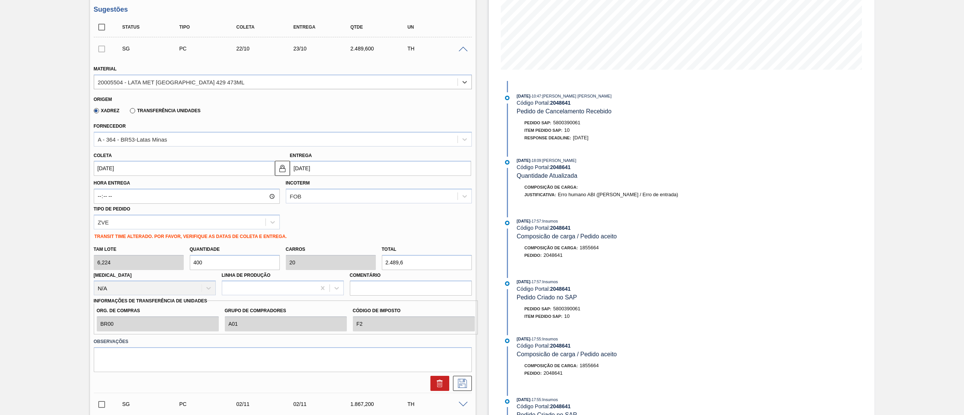
click at [179, 170] on input "22/10/2025" at bounding box center [184, 168] width 181 height 15
click at [129, 251] on div "21" at bounding box center [127, 247] width 10 height 10
type input "21/10/2025"
type input "22/10/2025"
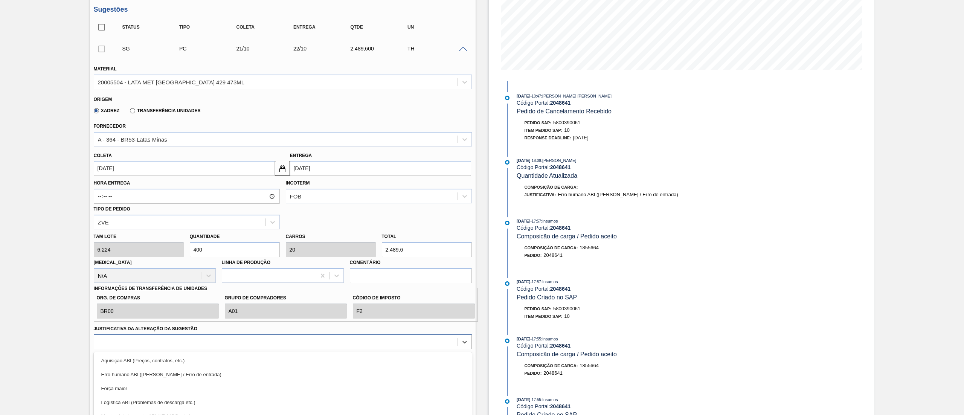
scroll to position [205, 0]
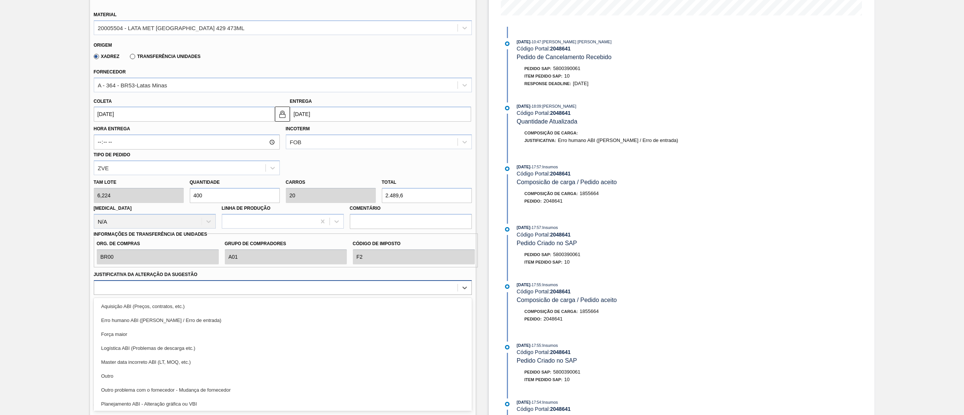
click at [261, 295] on div "option Logística ABI (Problemas de descarga etc.) focused, 4 of 18. 18 results …" at bounding box center [283, 287] width 378 height 15
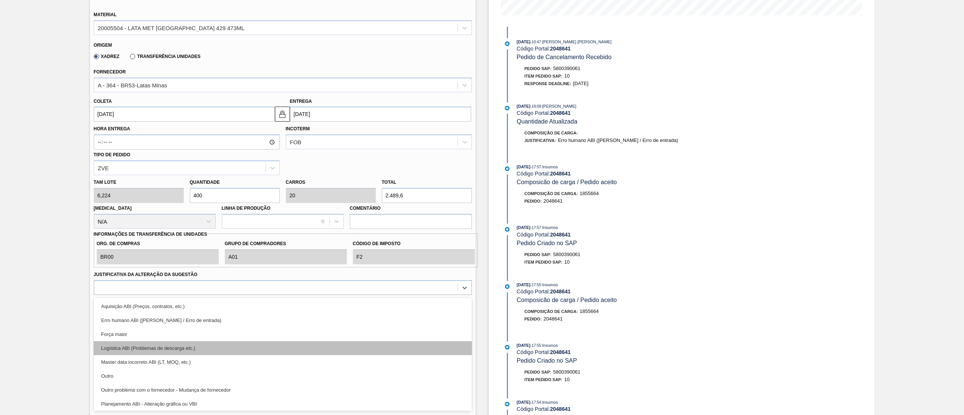
click at [224, 344] on div "Logística ABI (Problemas de descarga etc.)" at bounding box center [283, 348] width 378 height 14
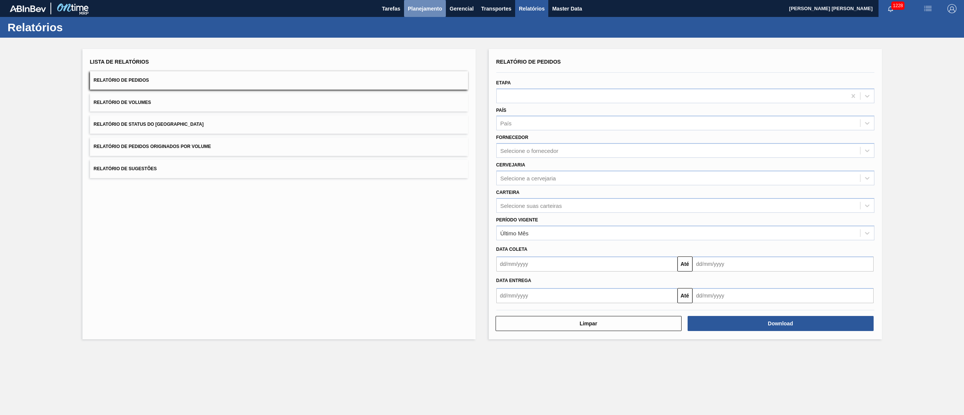
click at [416, 15] on button "Planejamento" at bounding box center [425, 8] width 42 height 17
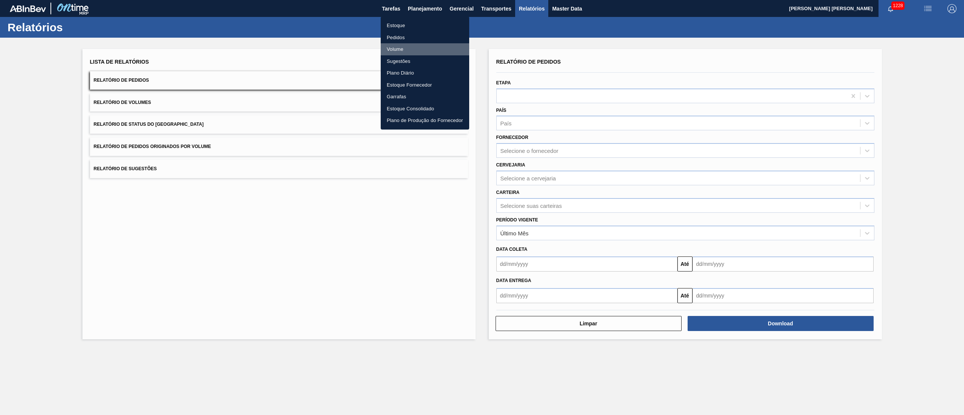
click at [410, 48] on li "Volume" at bounding box center [425, 49] width 88 height 12
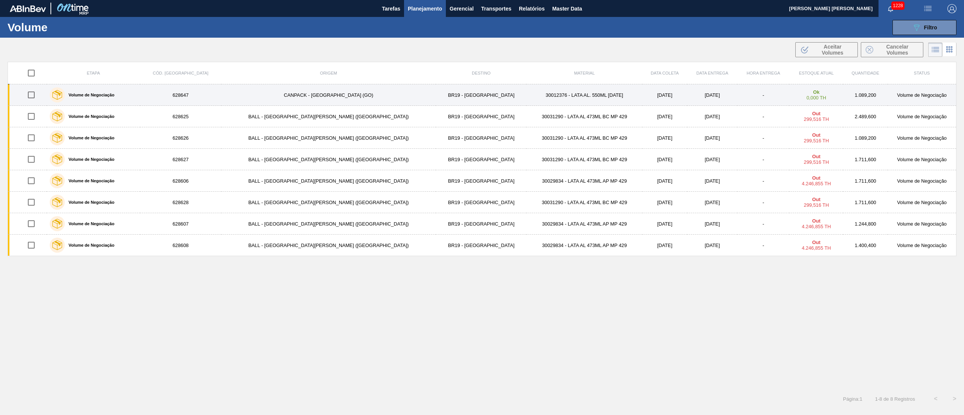
click at [526, 97] on td "30012376 - LATA AL. 550ML [DATE]" at bounding box center [584, 94] width 116 height 21
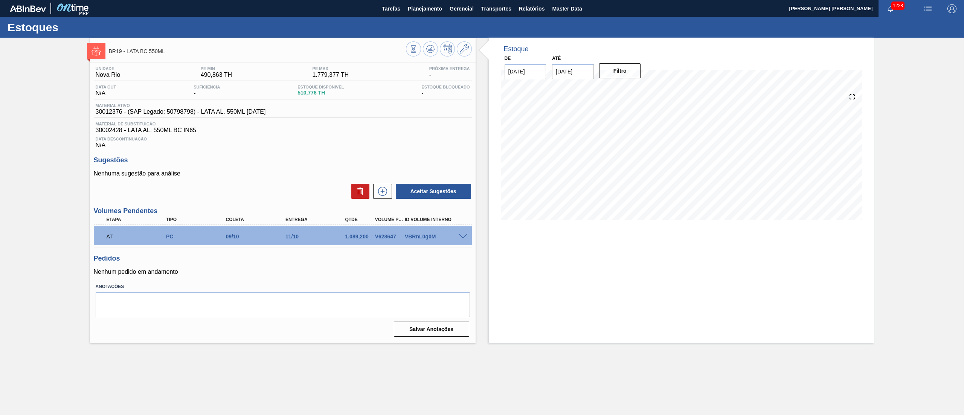
click at [464, 239] on span at bounding box center [462, 237] width 9 height 6
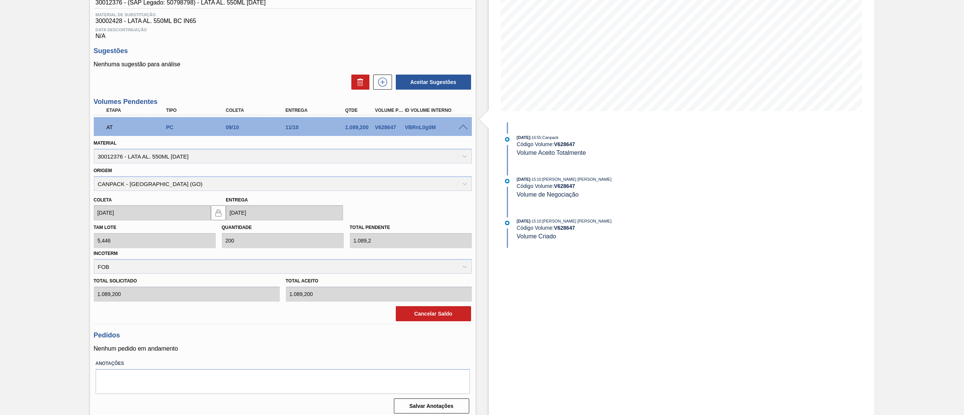
scroll to position [114, 0]
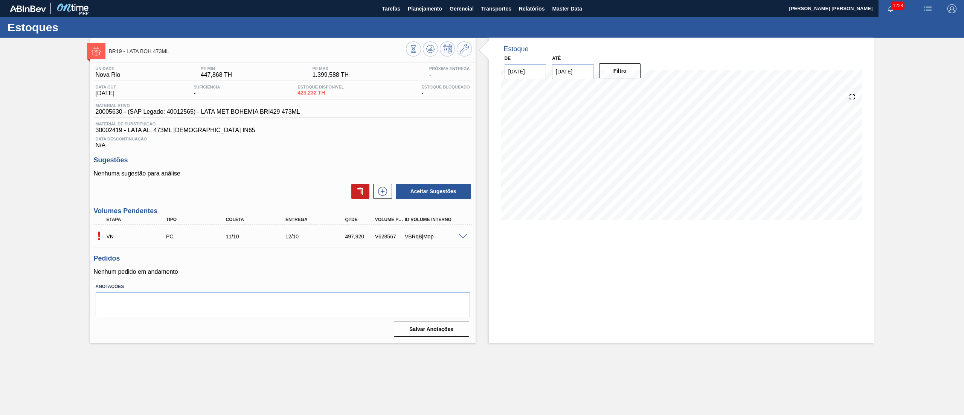
click at [462, 238] on span at bounding box center [462, 237] width 9 height 6
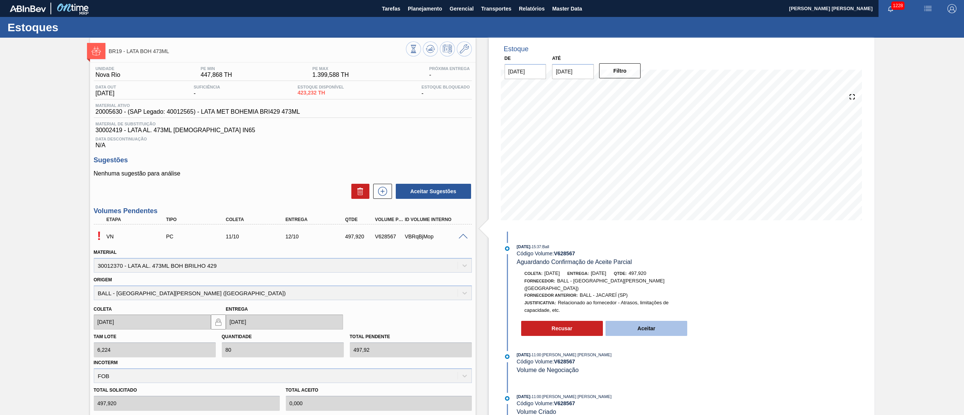
click at [642, 321] on button "Aceitar" at bounding box center [646, 328] width 82 height 15
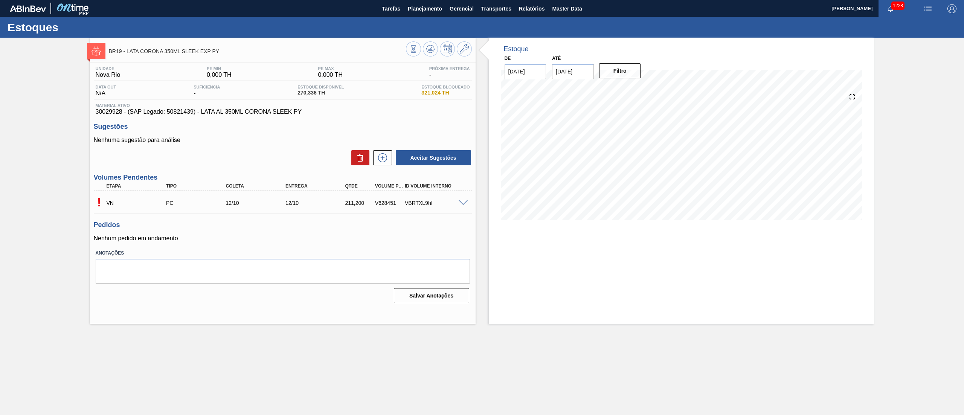
click at [461, 204] on span at bounding box center [462, 203] width 9 height 6
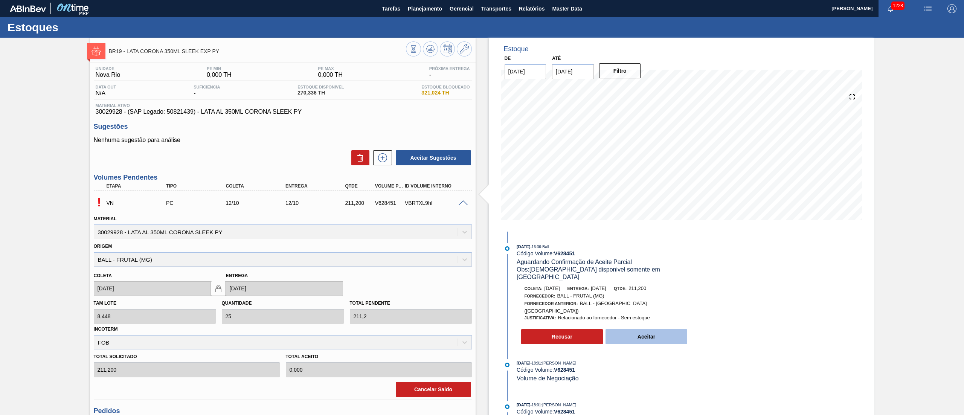
click at [616, 329] on button "Aceitar" at bounding box center [646, 336] width 82 height 15
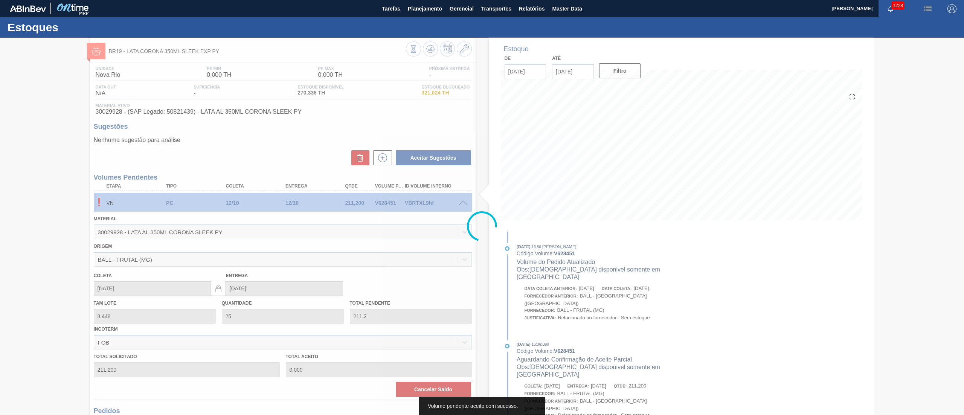
type input "211,200"
type input "[DATE]"
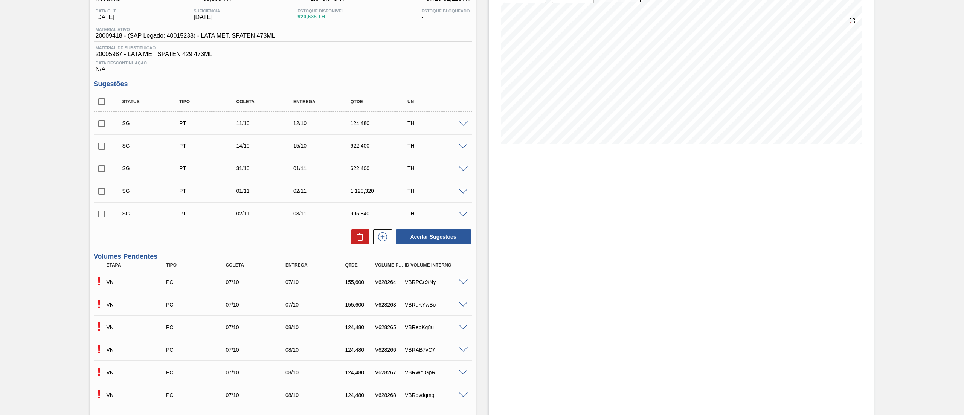
scroll to position [151, 0]
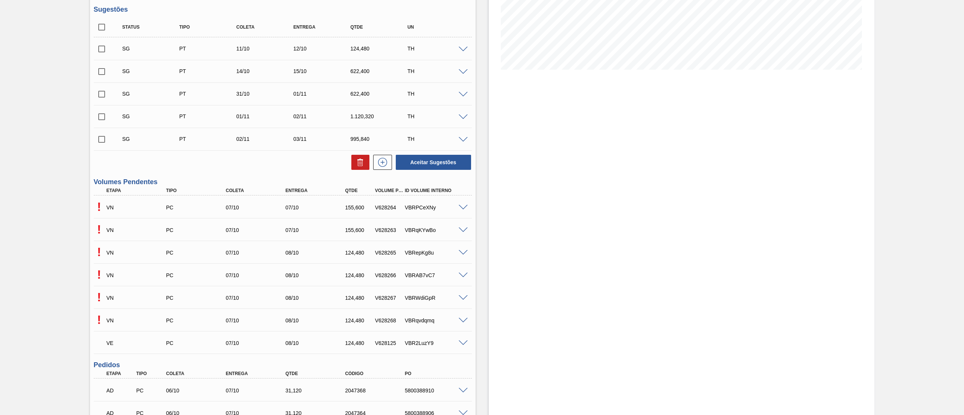
click at [465, 209] on span at bounding box center [462, 208] width 9 height 6
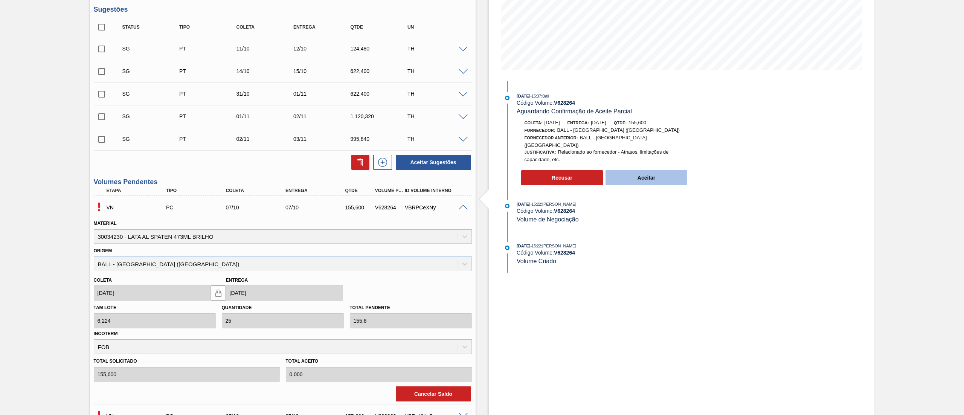
click at [628, 177] on button "Aceitar" at bounding box center [646, 177] width 82 height 15
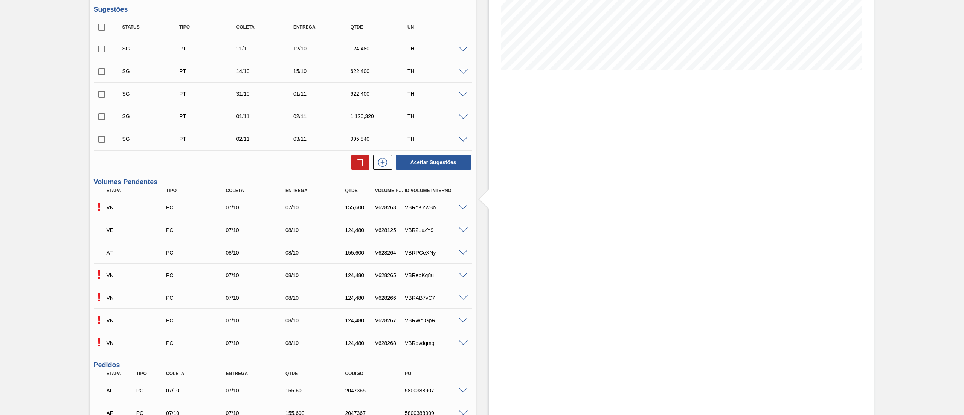
click at [463, 230] on span at bounding box center [462, 230] width 9 height 6
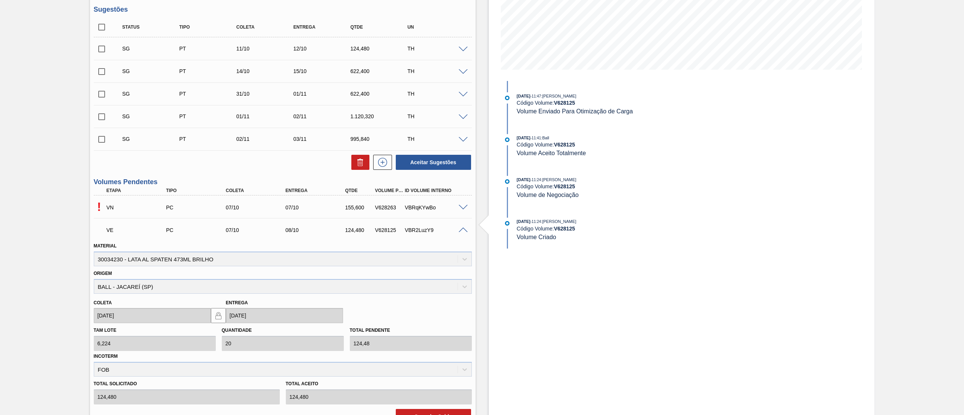
click at [464, 209] on span at bounding box center [462, 208] width 9 height 6
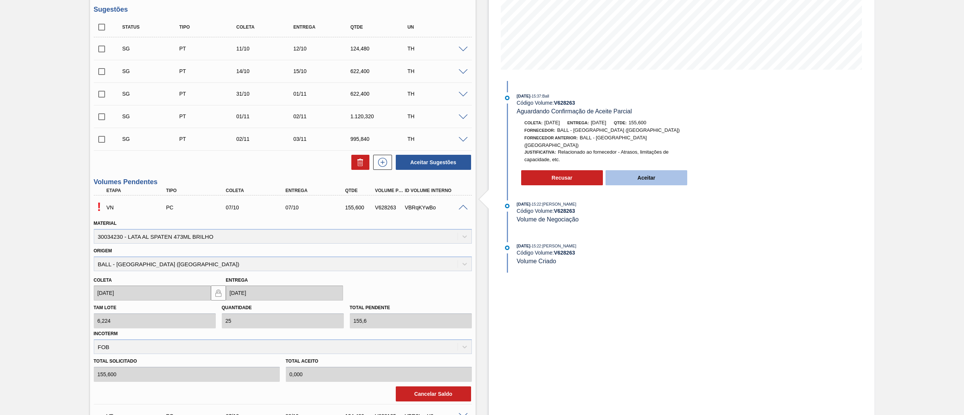
click at [636, 175] on button "Aceitar" at bounding box center [646, 177] width 82 height 15
click at [666, 178] on button "Aceitar" at bounding box center [646, 177] width 82 height 15
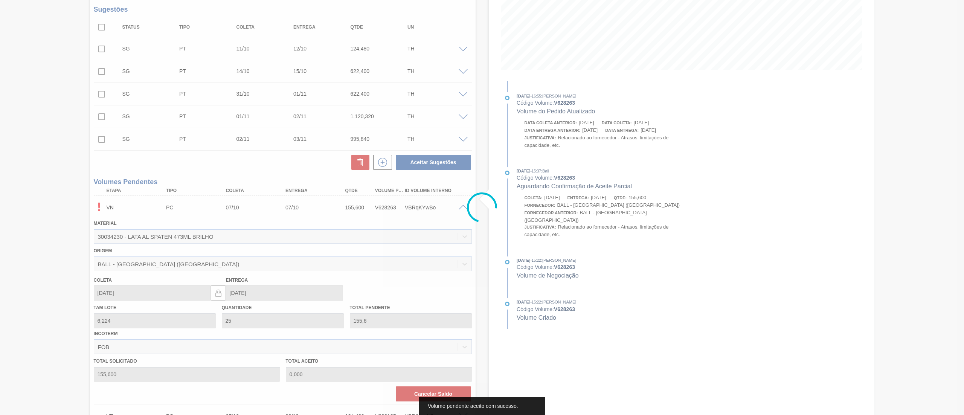
type input "155,600"
type input "08/10/2025"
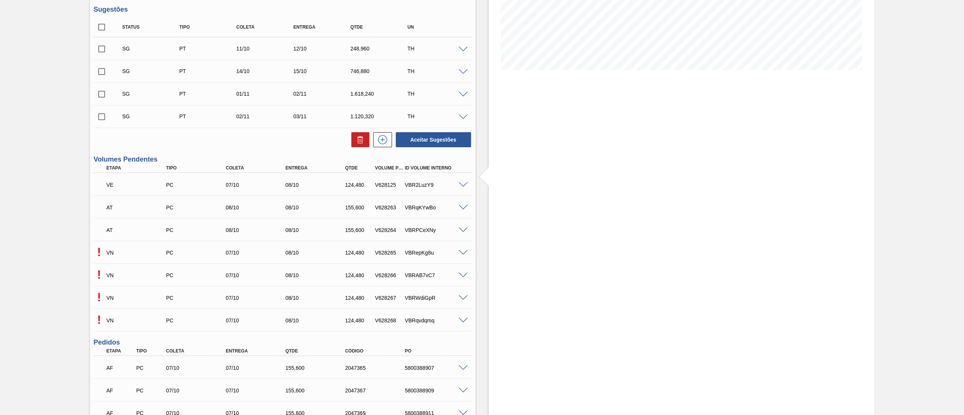
click at [462, 255] on span at bounding box center [462, 253] width 9 height 6
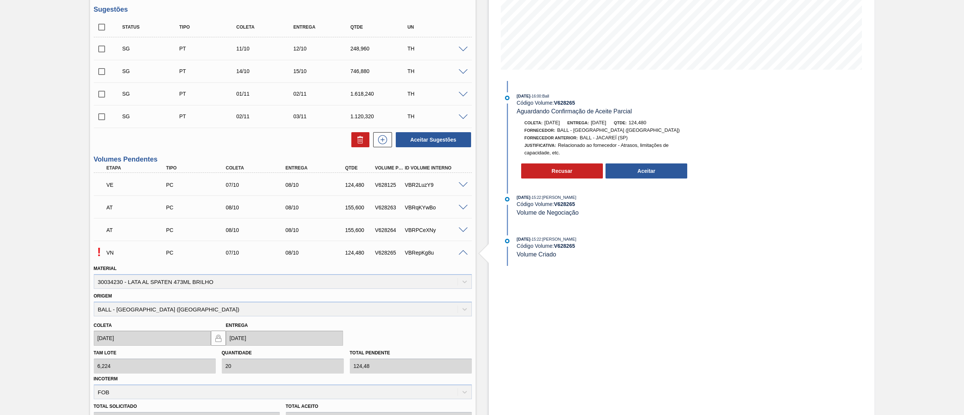
click at [631, 181] on div "07/10/2025 - 16:00 : Ball Código Volume: V 628265 Aguardando Confirmação de Ace…" at bounding box center [599, 137] width 194 height 90
click at [632, 178] on button "Aceitar" at bounding box center [646, 170] width 82 height 15
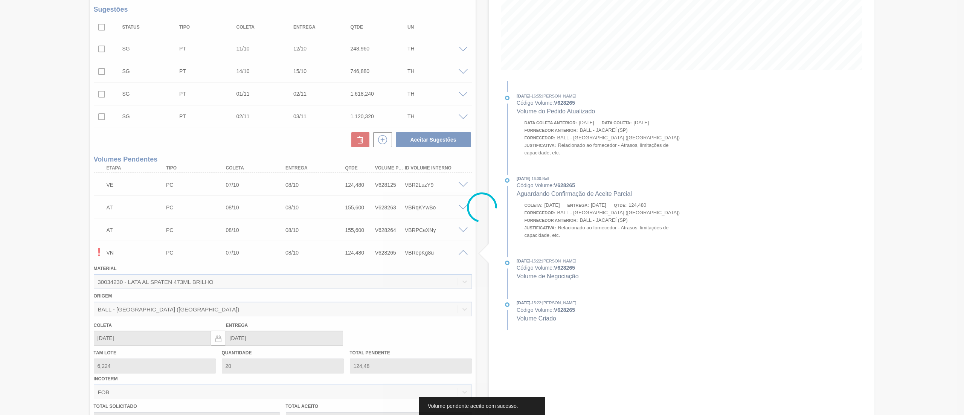
type input "124,480"
type input "08/10/2025"
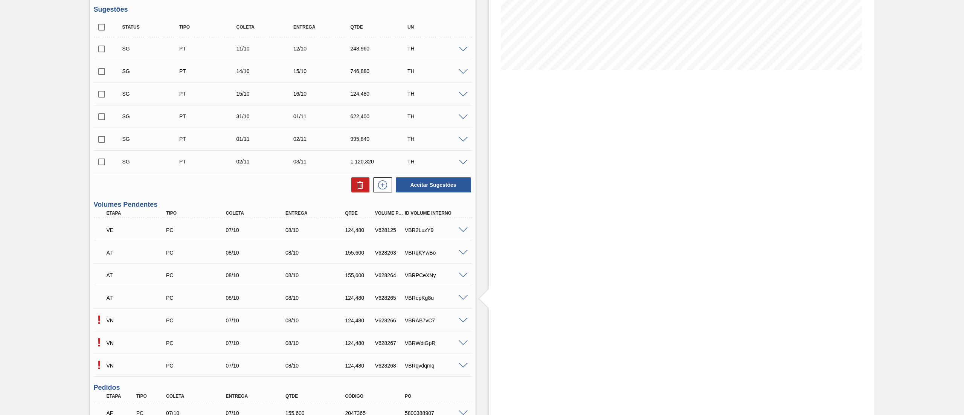
click at [464, 319] on span at bounding box center [462, 321] width 9 height 6
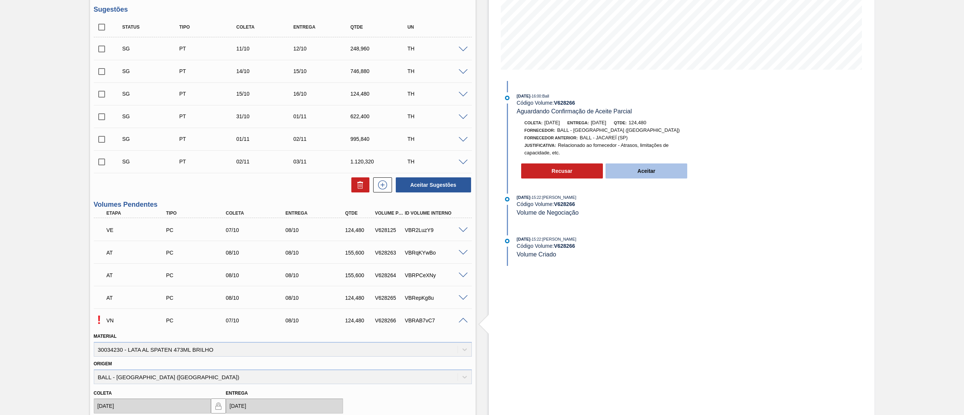
click at [621, 178] on button "Aceitar" at bounding box center [646, 170] width 82 height 15
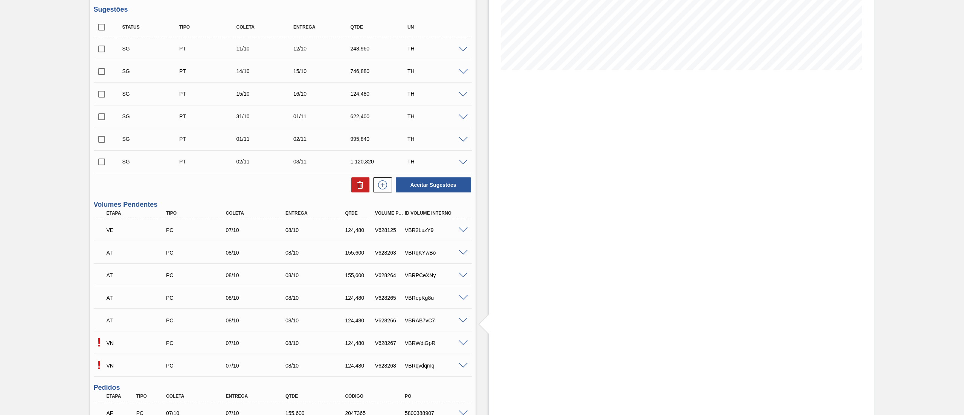
click at [464, 343] on span at bounding box center [462, 343] width 9 height 6
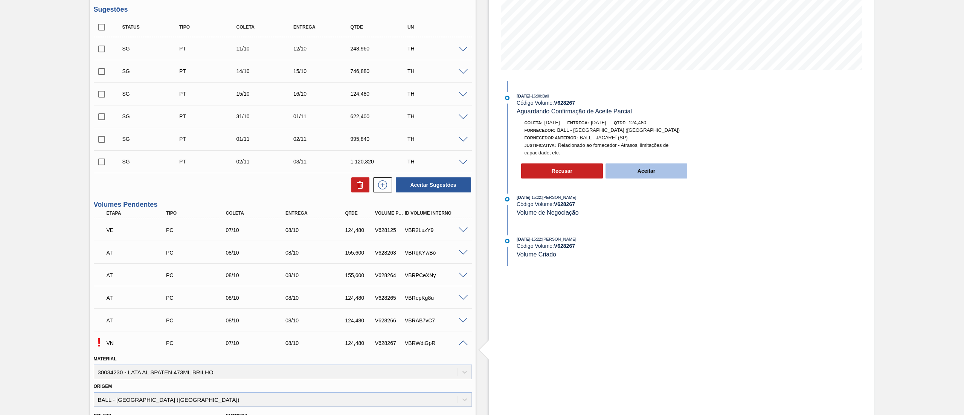
click at [624, 175] on button "Aceitar" at bounding box center [646, 170] width 82 height 15
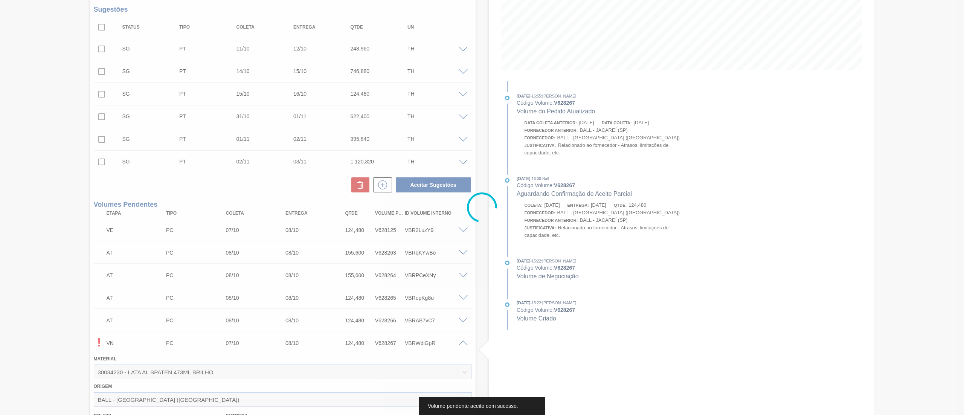
type input "124,480"
type input "08/10/2025"
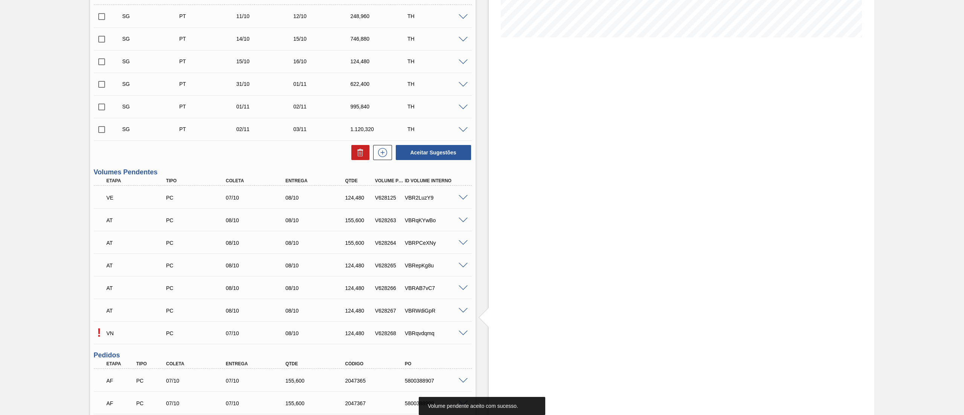
scroll to position [226, 0]
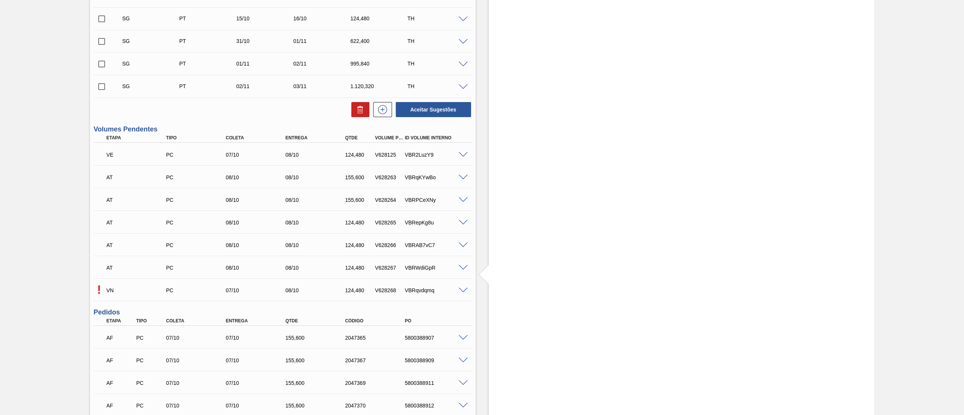
click at [465, 291] on span at bounding box center [462, 291] width 9 height 6
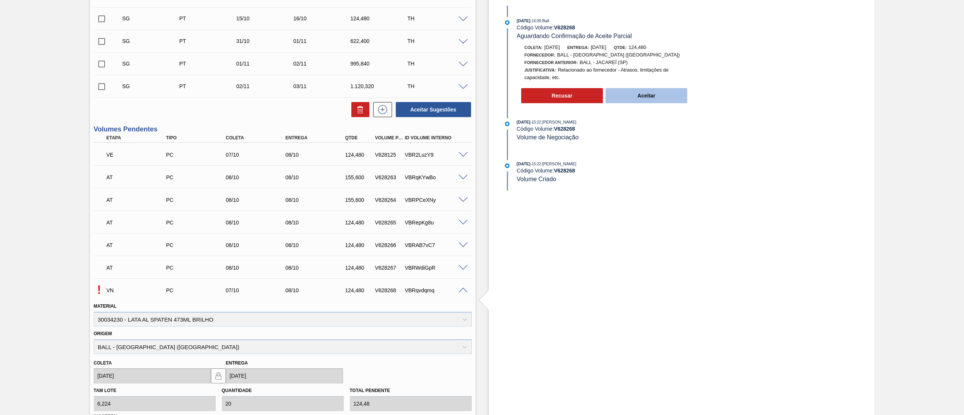
click at [637, 99] on button "Aceitar" at bounding box center [646, 95] width 82 height 15
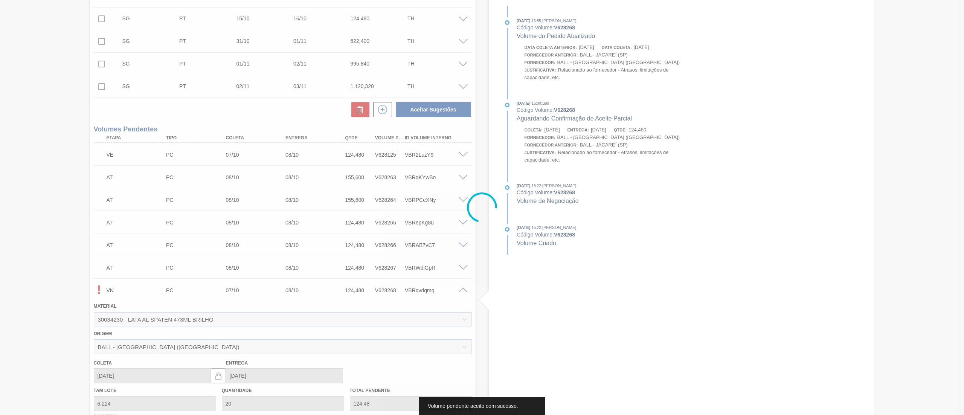
type input "124,480"
type input "08/10/2025"
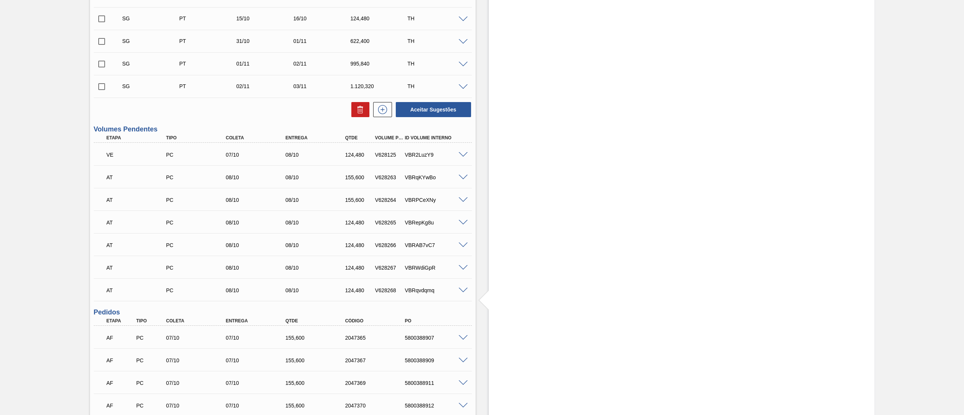
click at [462, 157] on span at bounding box center [462, 155] width 9 height 6
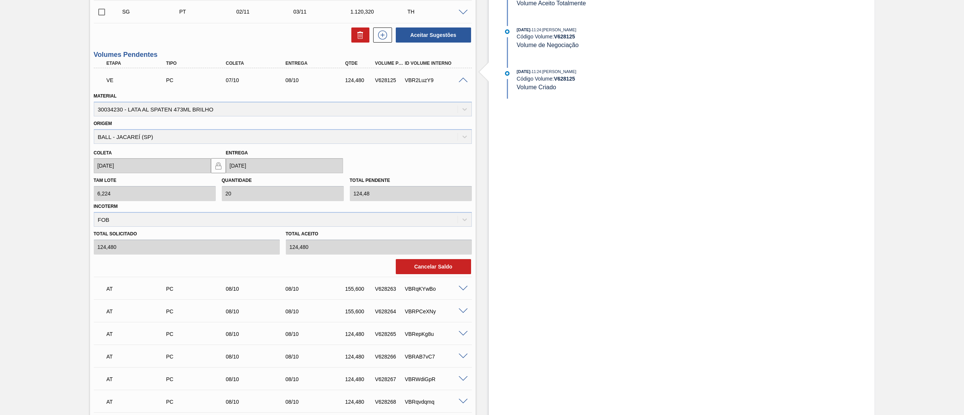
scroll to position [301, 0]
click at [464, 78] on span at bounding box center [462, 80] width 9 height 6
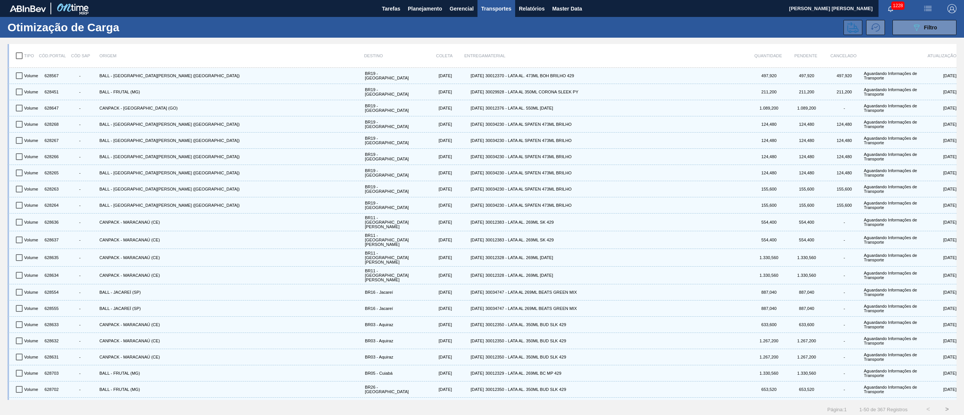
click at [847, 25] on icon at bounding box center [852, 27] width 11 height 11
click at [899, 20] on button "089F7B8B-B2A5-4AFE-B5C0-19BA573D28AC Filtro" at bounding box center [924, 27] width 64 height 15
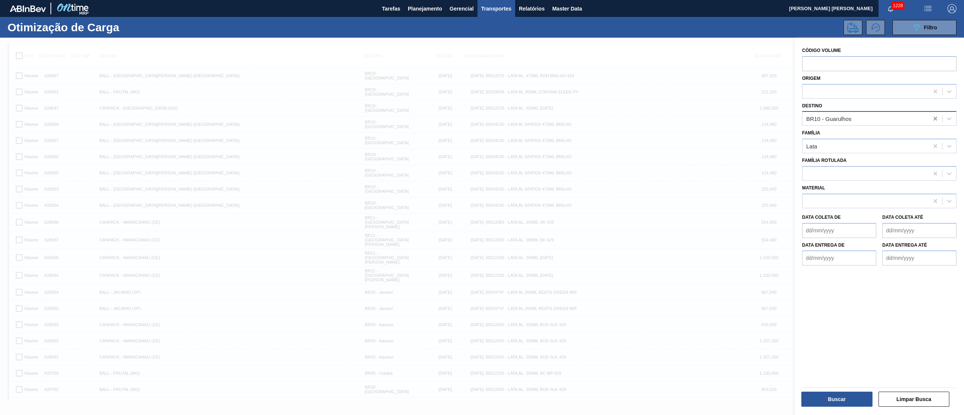
click at [934, 115] on icon at bounding box center [935, 119] width 8 height 8
type input "rio"
click at [896, 137] on div "BR19 - Nova Rio" at bounding box center [879, 137] width 154 height 14
click at [847, 402] on button "Buscar" at bounding box center [836, 398] width 71 height 15
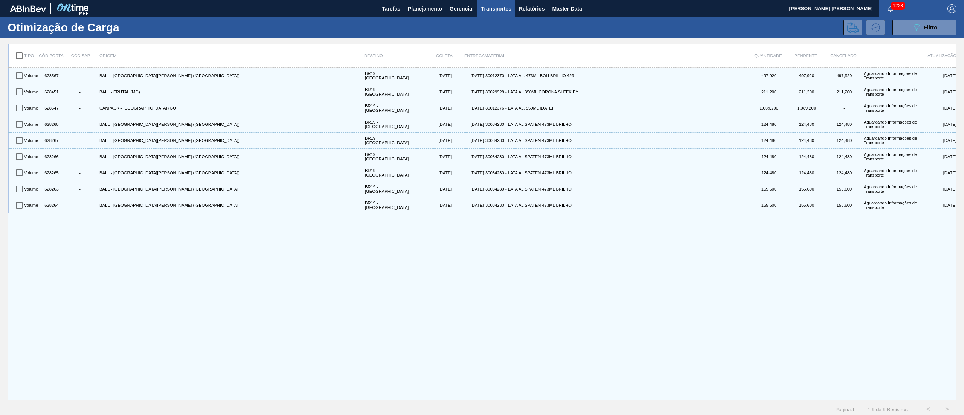
click at [18, 53] on input "checkbox" at bounding box center [19, 56] width 16 height 16
checkbox input "true"
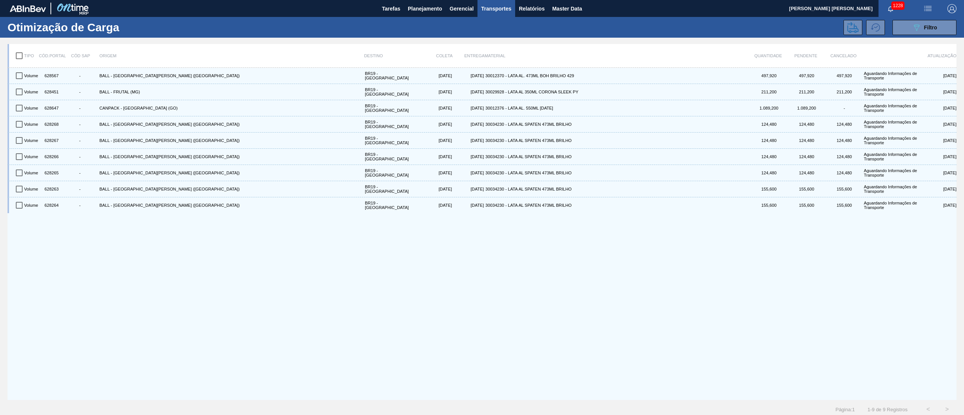
checkbox input "true"
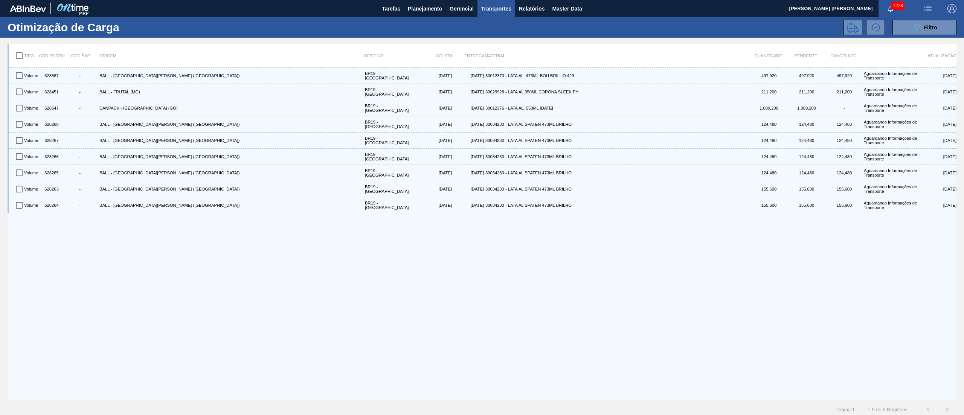
checkbox input "true"
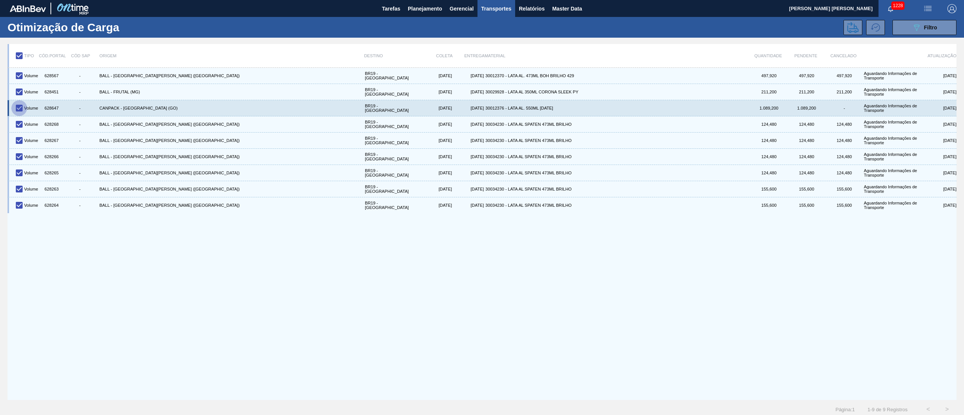
click at [21, 108] on input "checkbox" at bounding box center [19, 108] width 16 height 16
checkbox input "false"
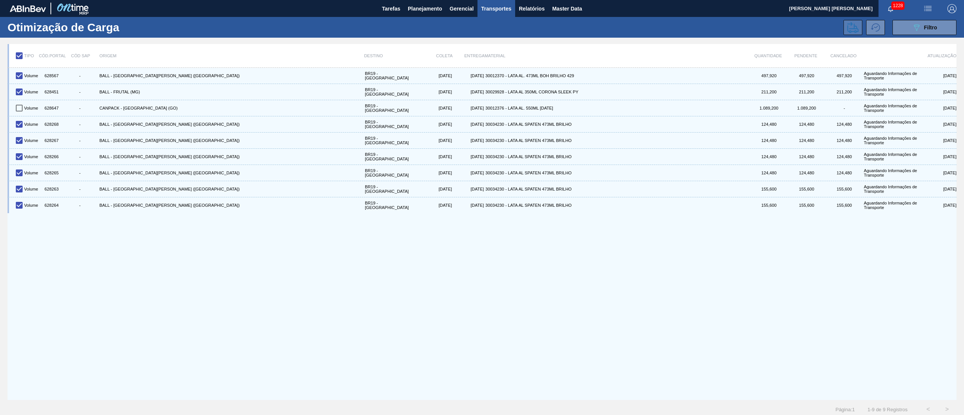
click at [853, 31] on icon at bounding box center [852, 27] width 11 height 11
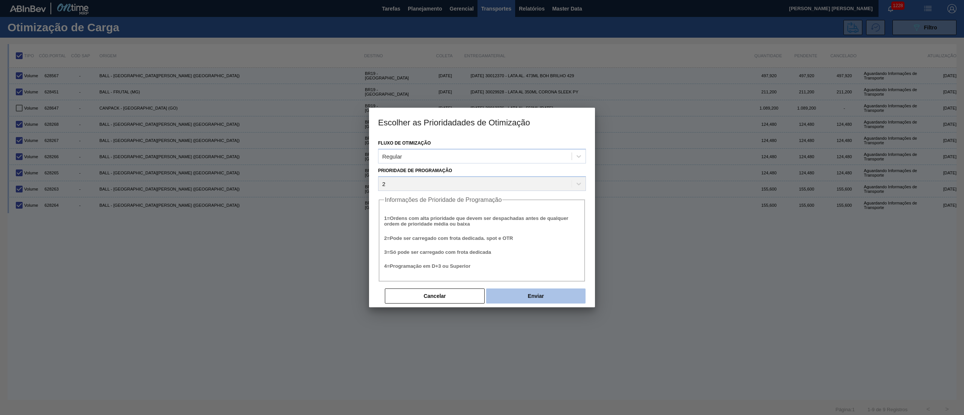
click at [522, 299] on button "Enviar" at bounding box center [535, 295] width 99 height 15
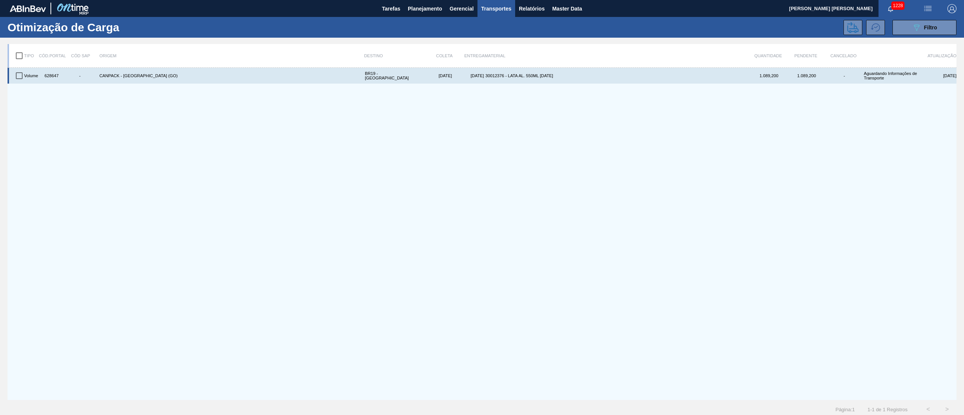
click at [485, 75] on div "30012376 - LATA AL. 550ML BC 429" at bounding box center [616, 75] width 265 height 13
click at [129, 84] on div "Volume 628647 - CANPACK - ITUMBIARA (GO) BR19 - Nova Rio 09/10/2025 11/10/2025 …" at bounding box center [483, 76] width 945 height 16
click at [20, 76] on input "checkbox" at bounding box center [19, 76] width 16 height 16
checkbox input "true"
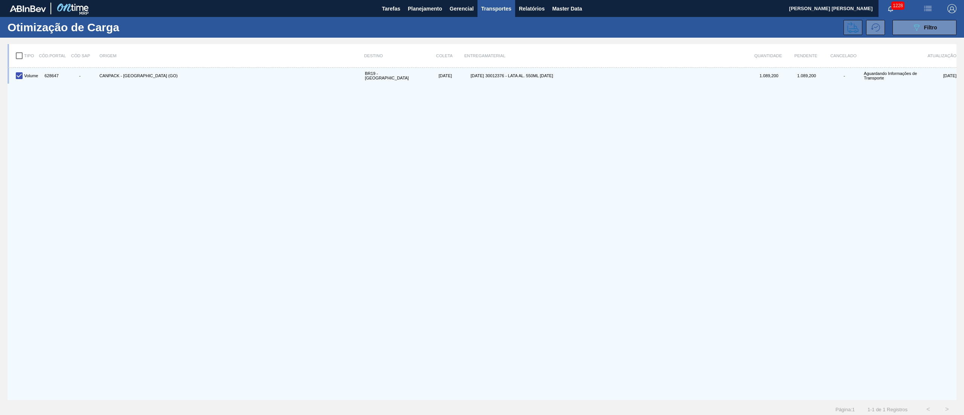
click at [853, 24] on icon at bounding box center [852, 27] width 11 height 11
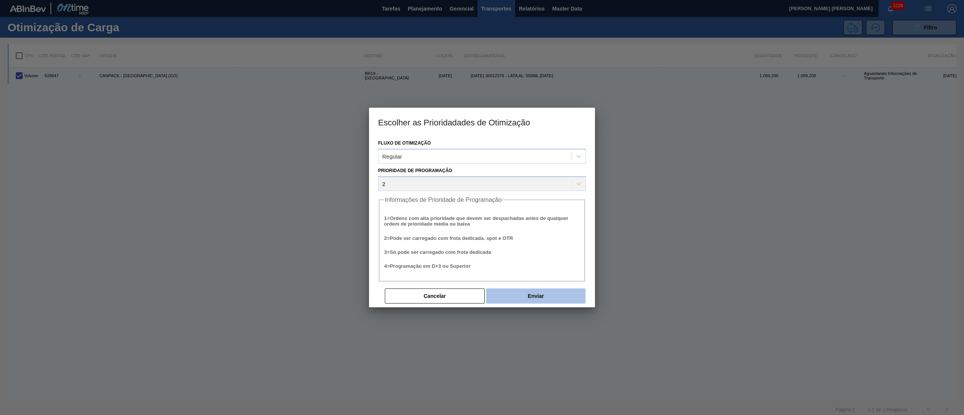
click at [565, 291] on button "Enviar" at bounding box center [535, 295] width 99 height 15
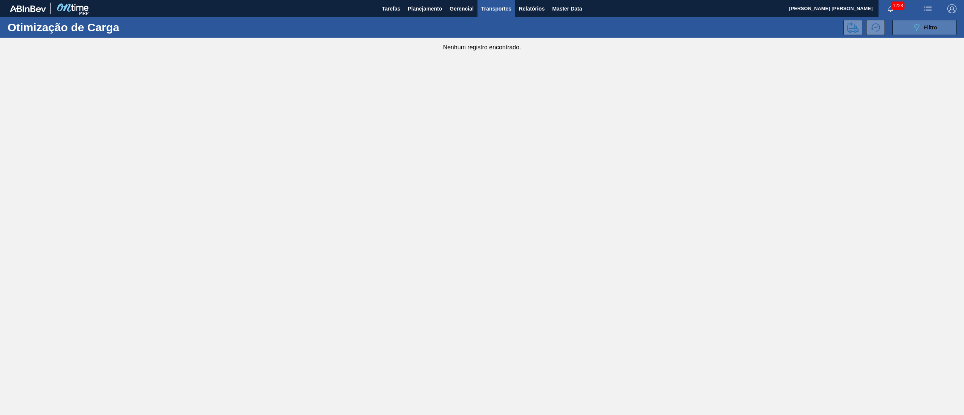
click at [922, 25] on div "089F7B8B-B2A5-4AFE-B5C0-19BA573D28AC Filtro" at bounding box center [924, 27] width 25 height 9
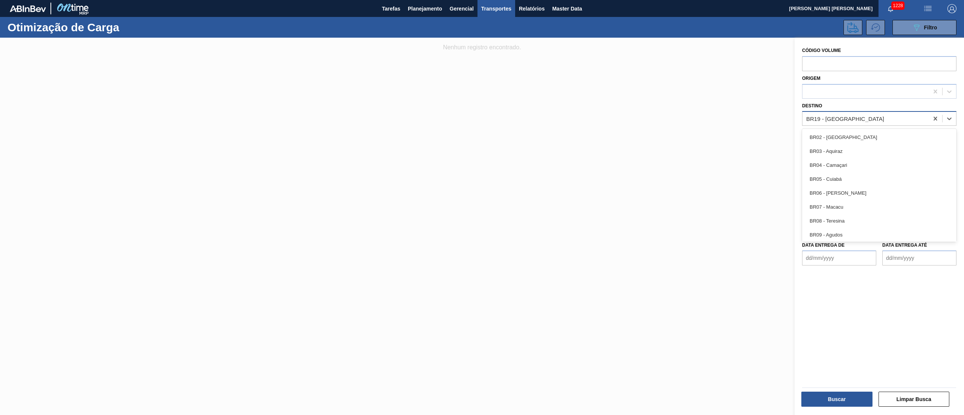
click at [881, 117] on div "BR19 - Nova Rio" at bounding box center [865, 118] width 126 height 11
click at [934, 115] on icon at bounding box center [935, 119] width 8 height 8
type input "13"
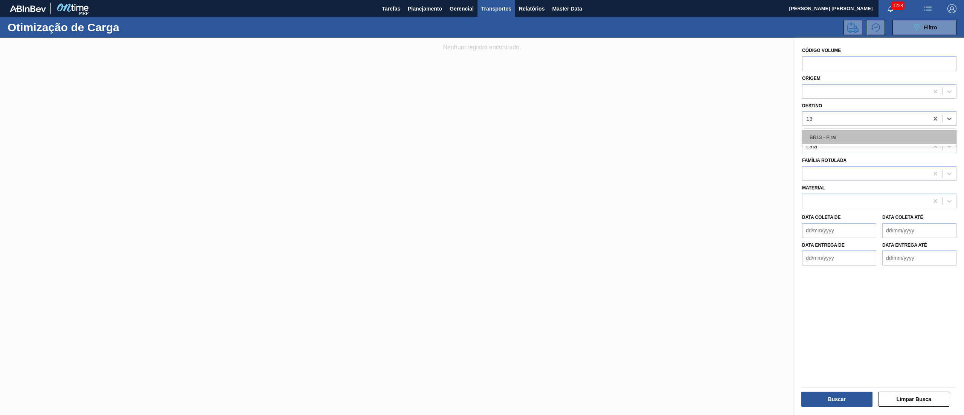
click at [890, 138] on div "BR13 - Piraí" at bounding box center [879, 137] width 154 height 14
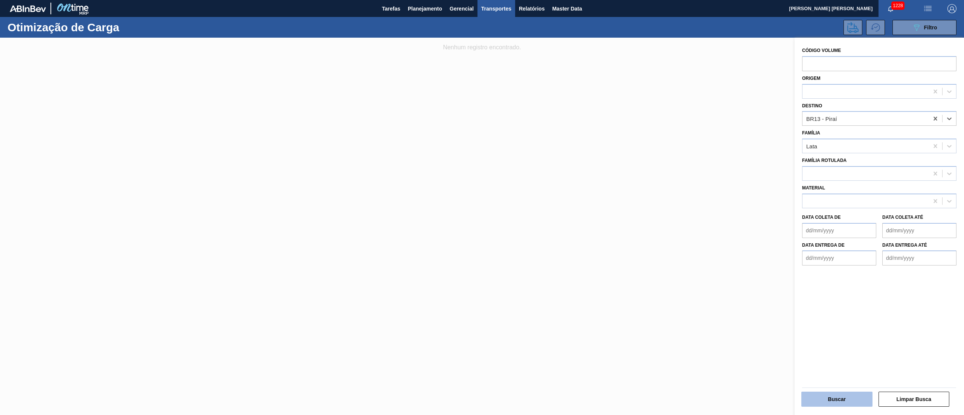
click at [832, 398] on button "Buscar" at bounding box center [836, 398] width 71 height 15
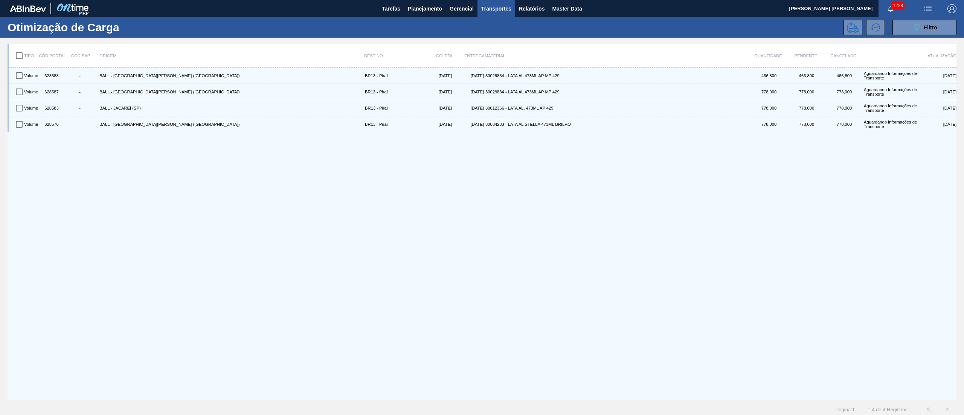
click at [15, 48] on input "checkbox" at bounding box center [19, 56] width 16 height 16
checkbox input "true"
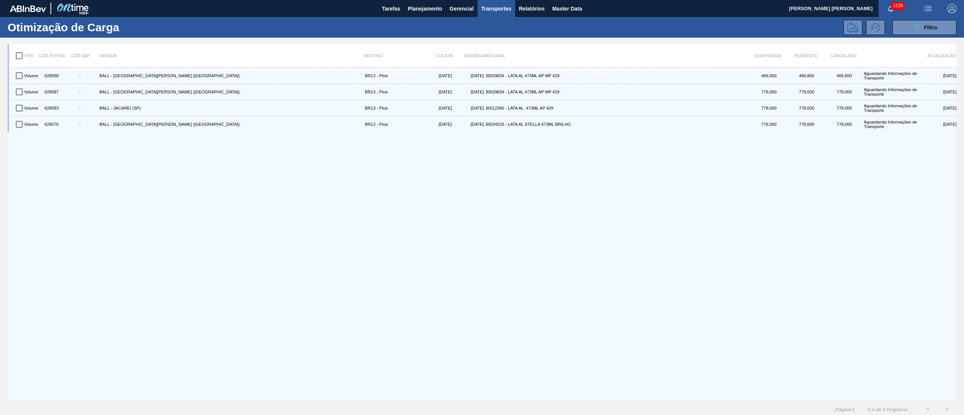
checkbox input "true"
click at [851, 26] on icon at bounding box center [852, 27] width 11 height 11
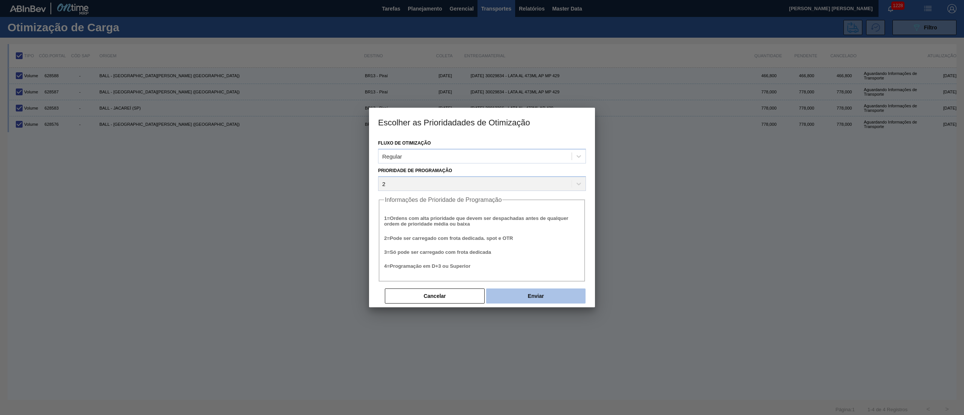
click at [529, 294] on button "Enviar" at bounding box center [535, 295] width 99 height 15
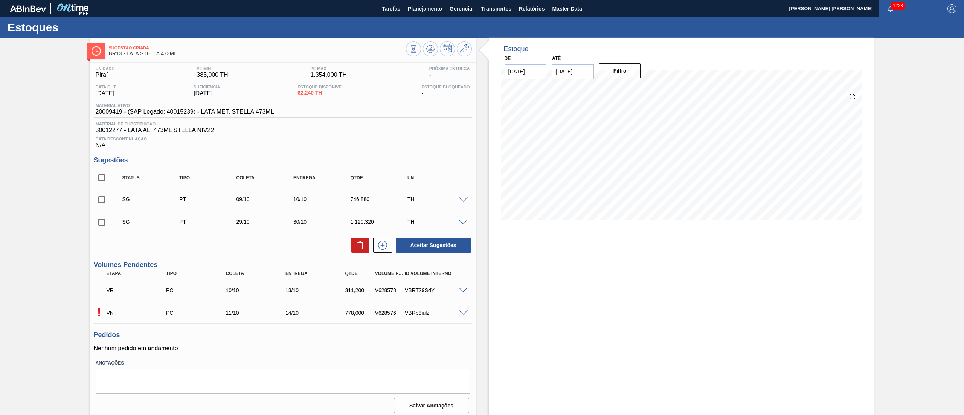
click at [460, 315] on span at bounding box center [462, 313] width 9 height 6
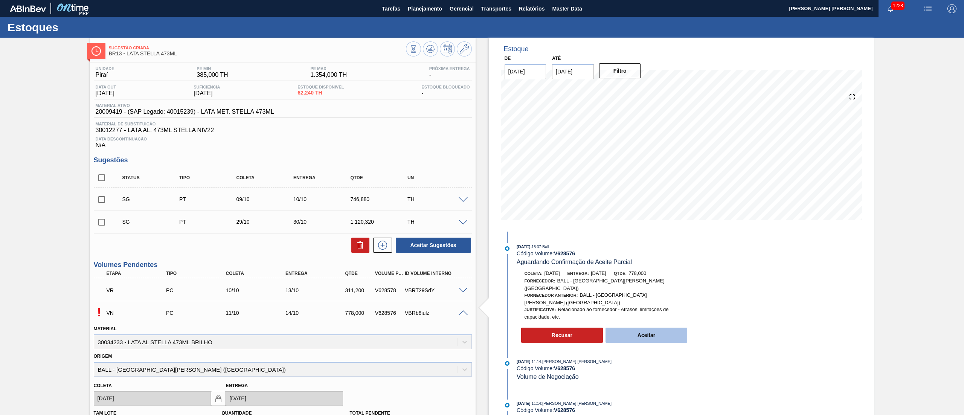
click at [625, 327] on button "Aceitar" at bounding box center [646, 334] width 82 height 15
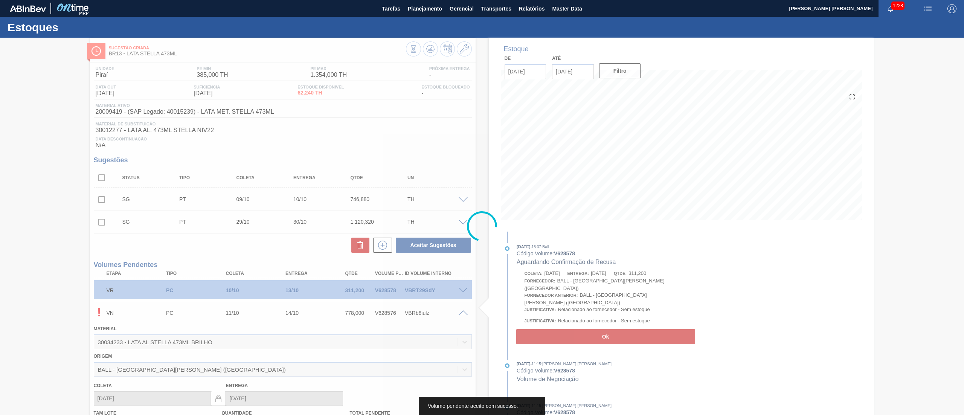
type input "778,000"
type input "[DATE]"
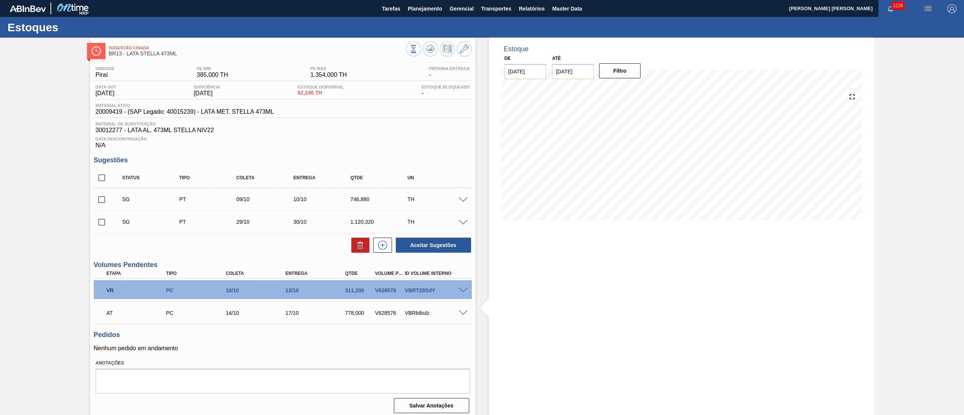
click at [464, 293] on span at bounding box center [462, 291] width 9 height 6
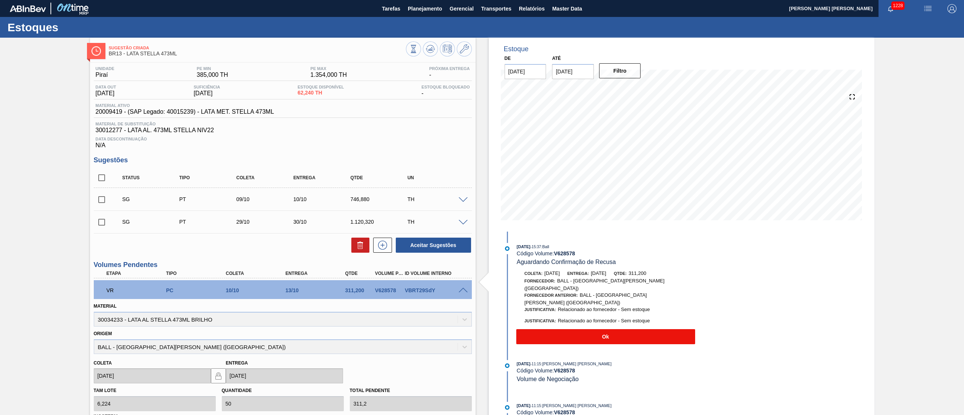
click at [570, 329] on button "Ok" at bounding box center [605, 336] width 179 height 15
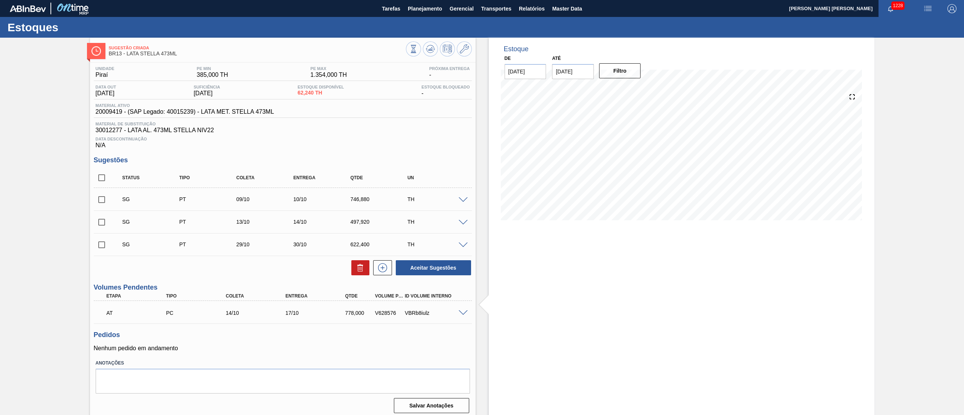
click at [103, 178] on input "checkbox" at bounding box center [102, 178] width 16 height 16
checkbox input "true"
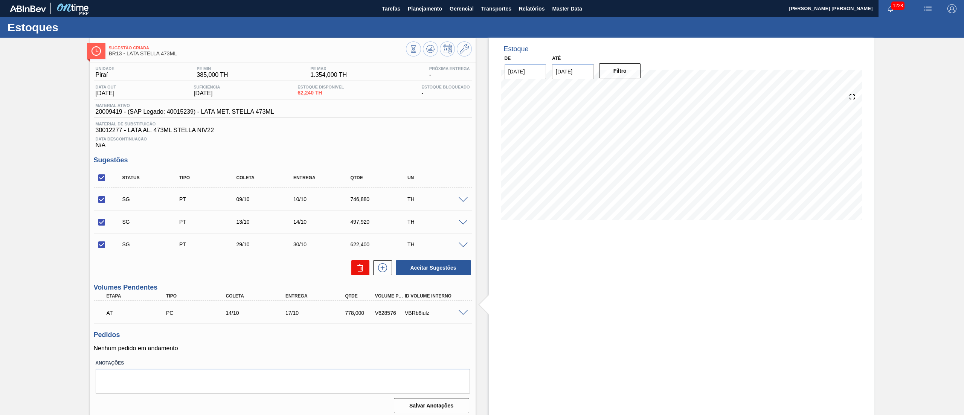
click at [354, 270] on button at bounding box center [360, 267] width 18 height 15
checkbox input "false"
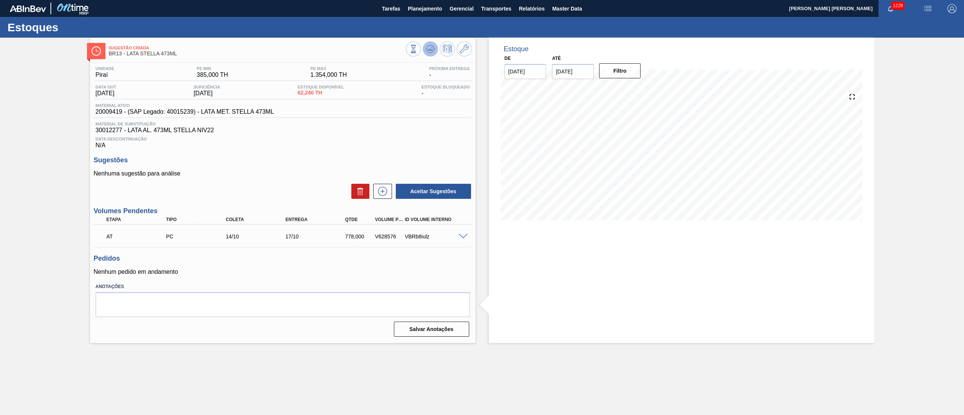
click at [431, 55] on button at bounding box center [430, 48] width 15 height 15
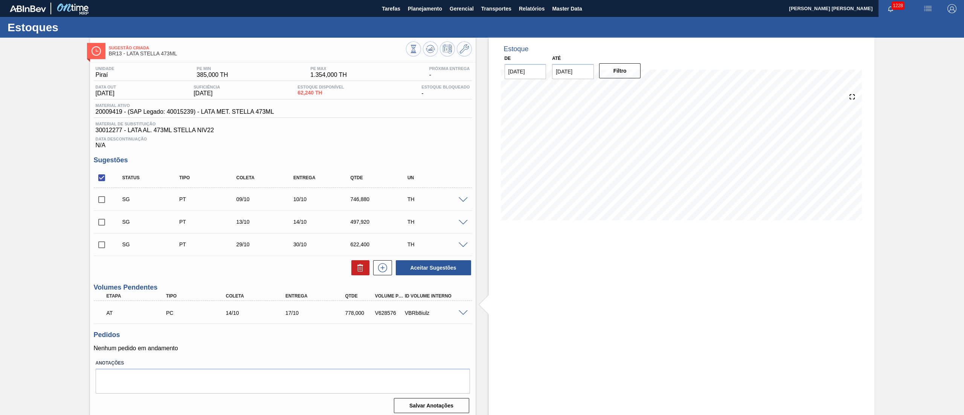
click at [103, 180] on input "checkbox" at bounding box center [102, 178] width 16 height 16
checkbox input "true"
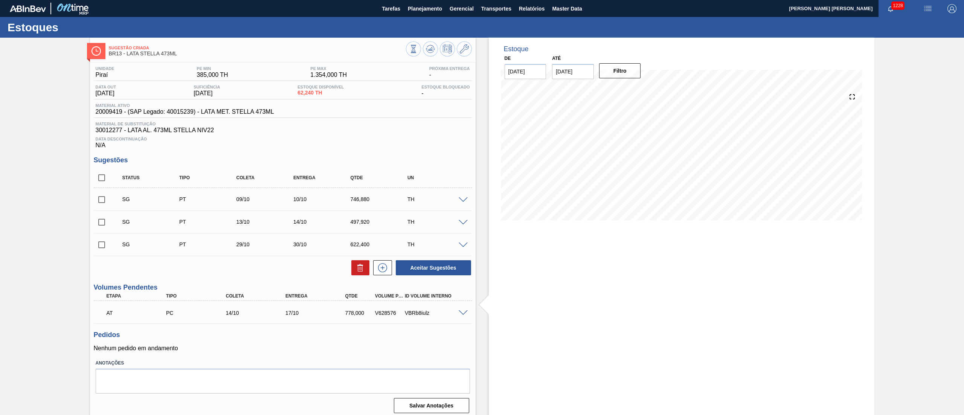
checkbox input "true"
click at [356, 270] on icon at bounding box center [360, 267] width 9 height 9
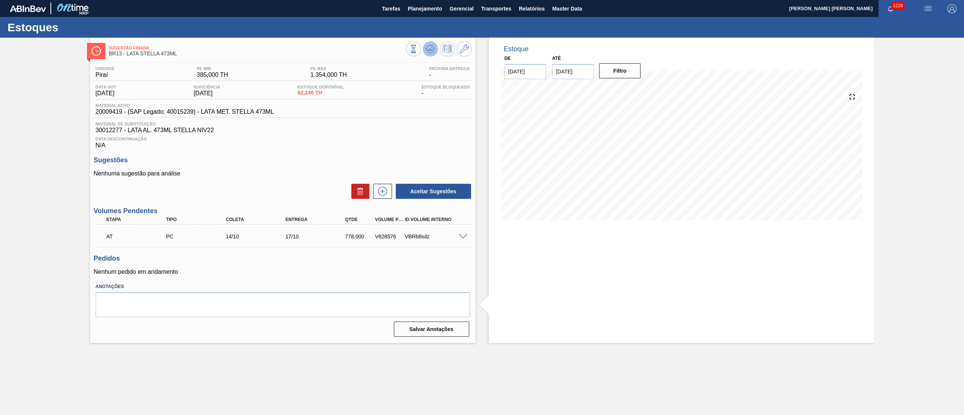
click at [430, 50] on icon at bounding box center [430, 48] width 5 height 3
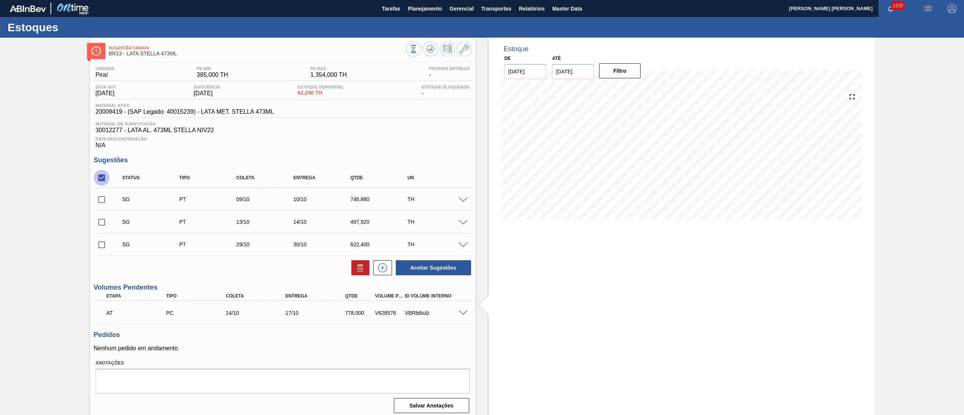
click at [100, 182] on input "checkbox" at bounding box center [102, 178] width 16 height 16
checkbox input "true"
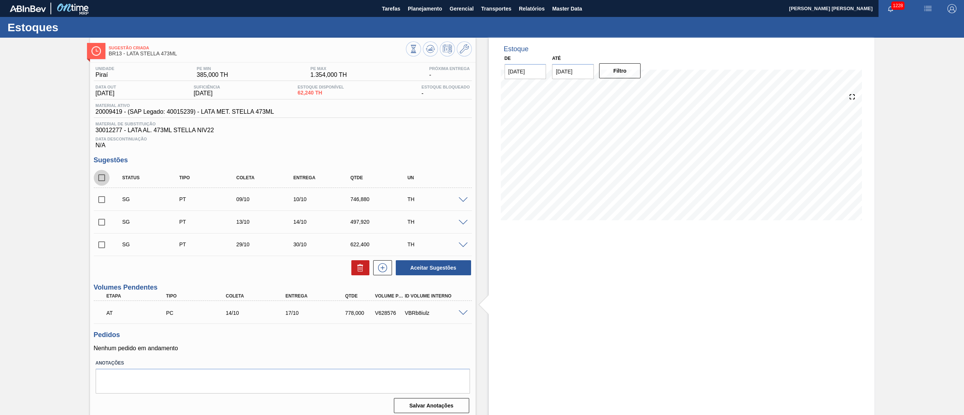
checkbox input "true"
click at [353, 274] on button at bounding box center [360, 267] width 18 height 15
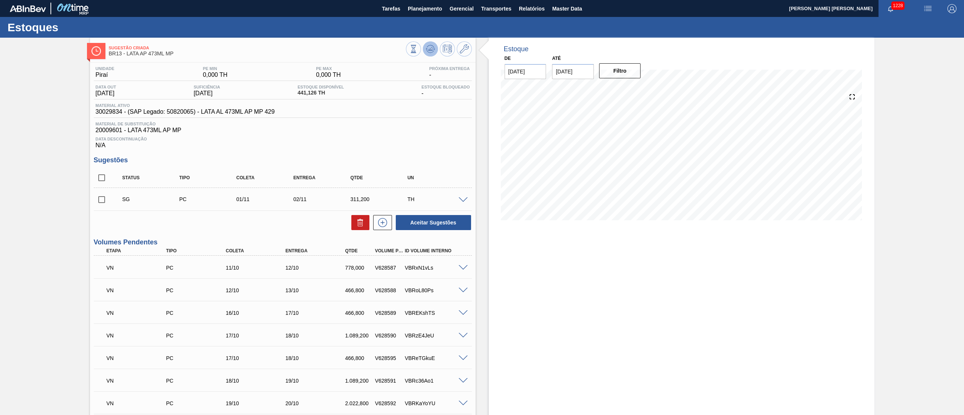
click at [431, 49] on icon at bounding box center [430, 48] width 5 height 3
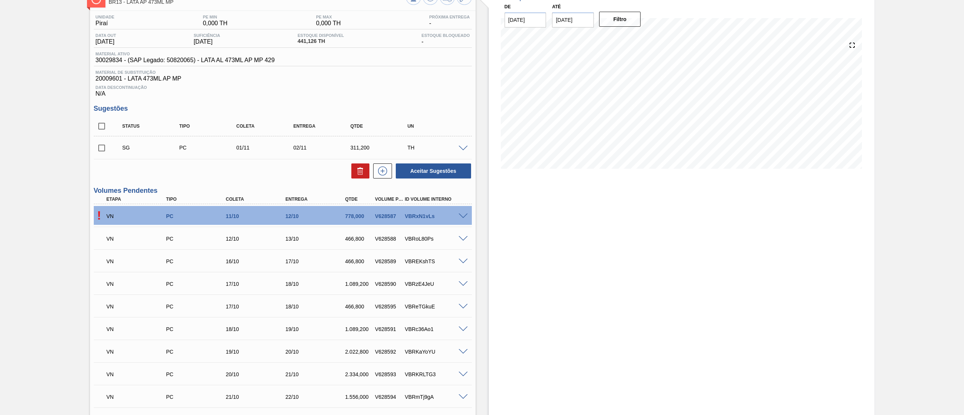
scroll to position [75, 0]
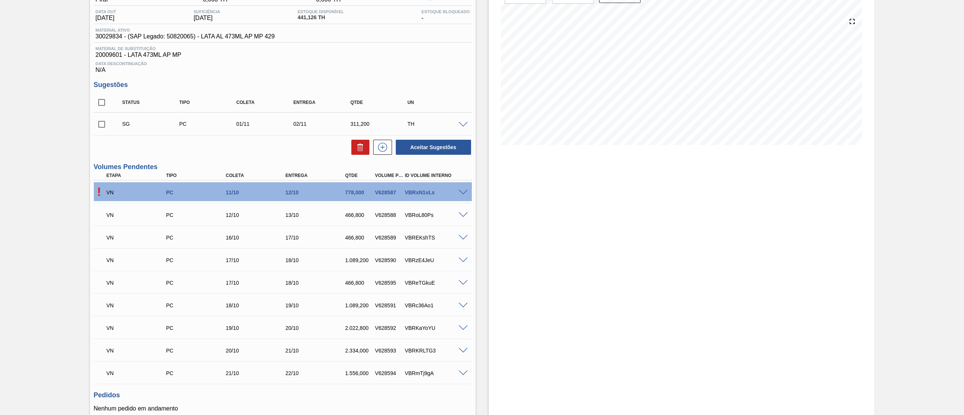
click at [467, 194] on div at bounding box center [464, 192] width 15 height 6
click at [465, 192] on span at bounding box center [462, 193] width 9 height 6
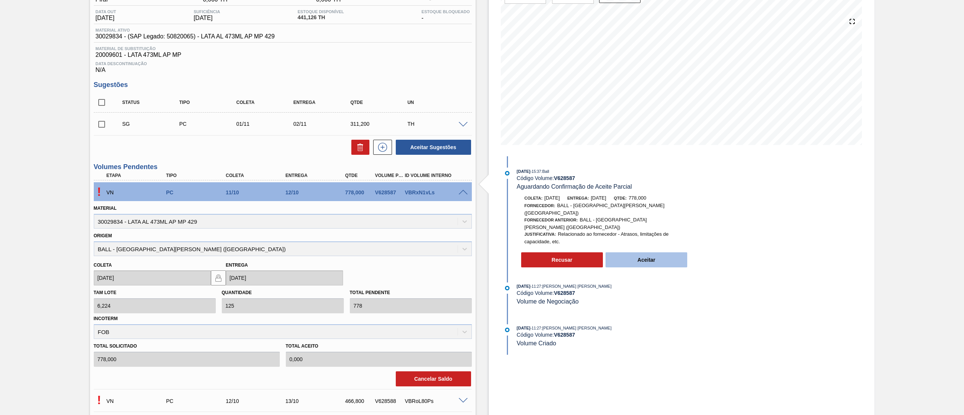
click at [626, 252] on button "Aceitar" at bounding box center [646, 259] width 82 height 15
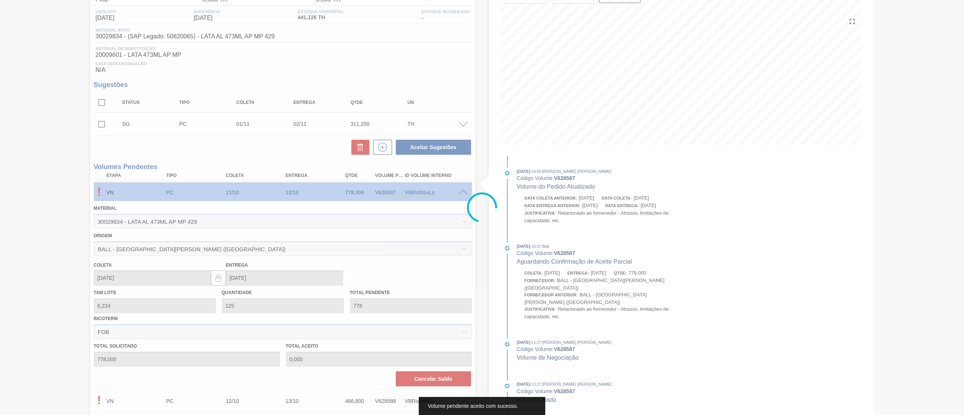
type input "778,000"
type input "[DATE]"
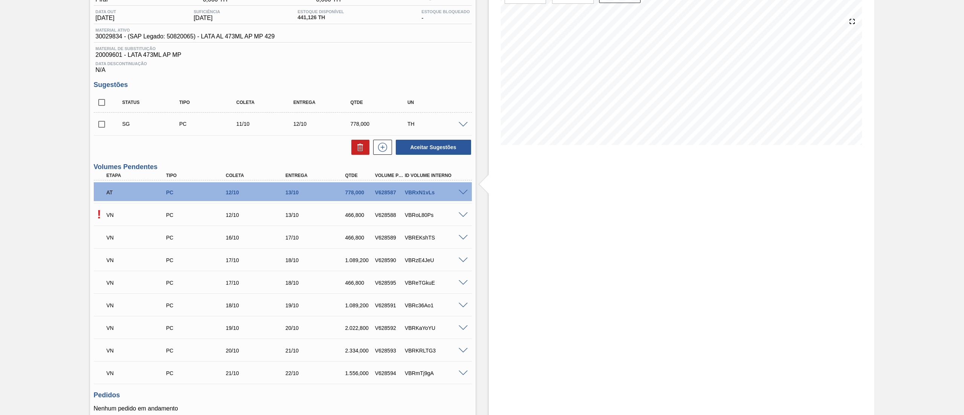
click at [459, 217] on span at bounding box center [462, 215] width 9 height 6
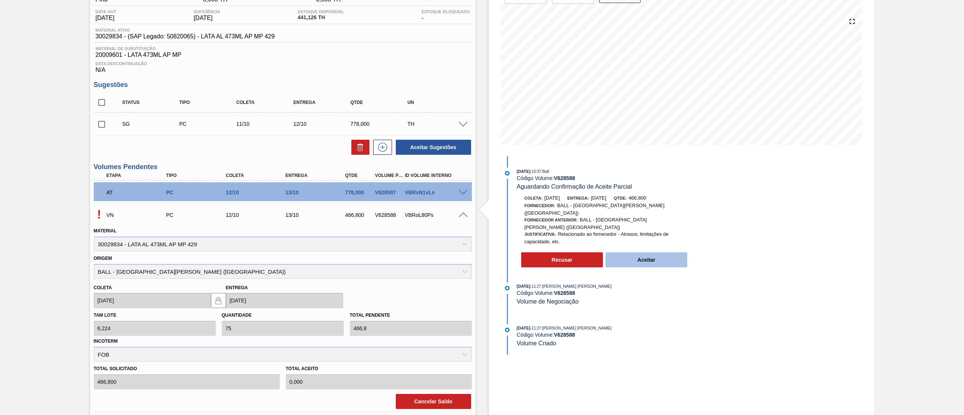
click at [648, 252] on button "Aceitar" at bounding box center [646, 259] width 82 height 15
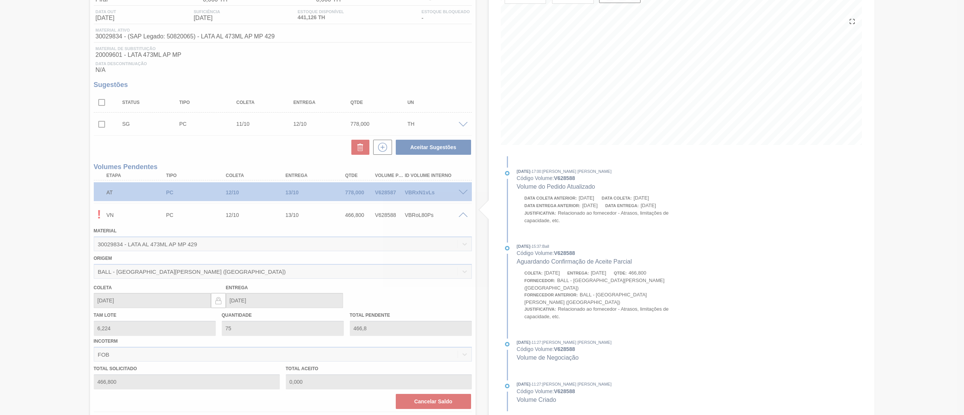
type input "466,800"
type input "[DATE]"
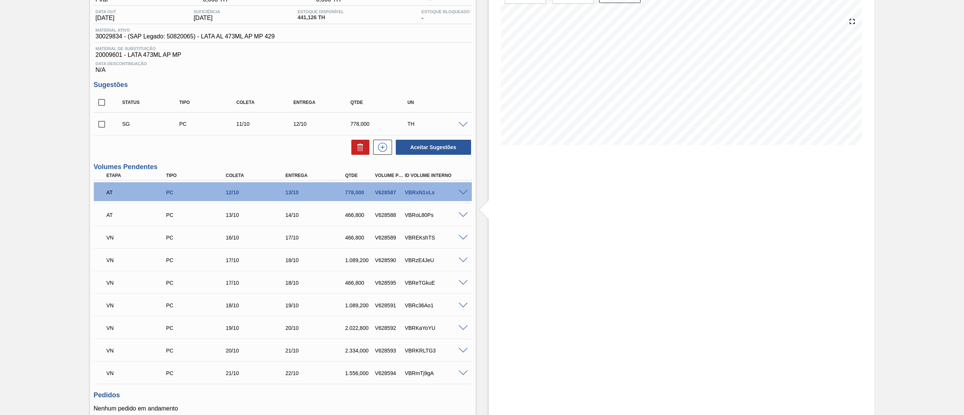
scroll to position [0, 0]
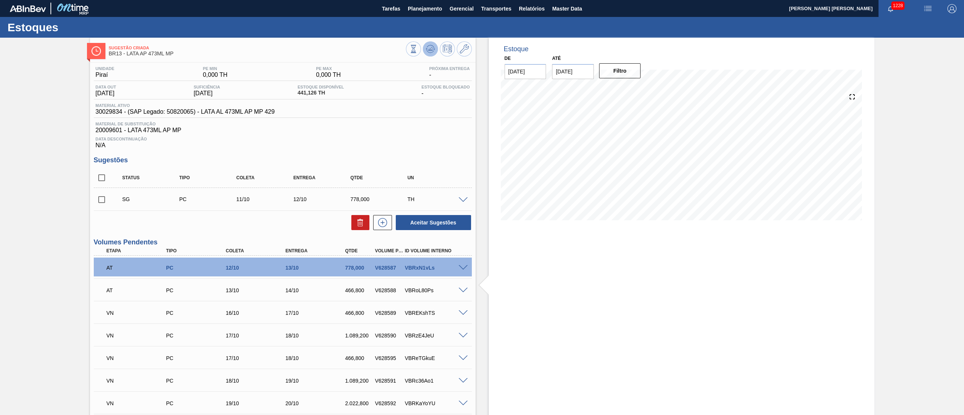
click at [436, 50] on button at bounding box center [430, 48] width 15 height 15
click at [458, 201] on span at bounding box center [462, 200] width 9 height 6
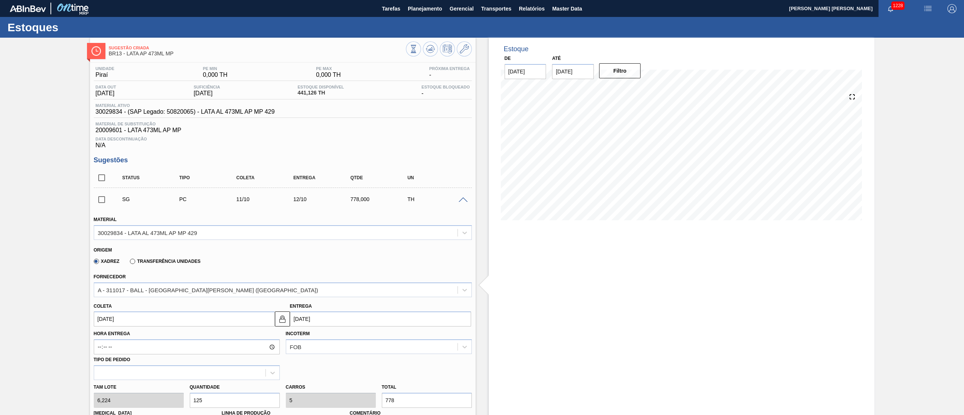
click at [106, 182] on input "checkbox" at bounding box center [102, 178] width 16 height 16
checkbox input "true"
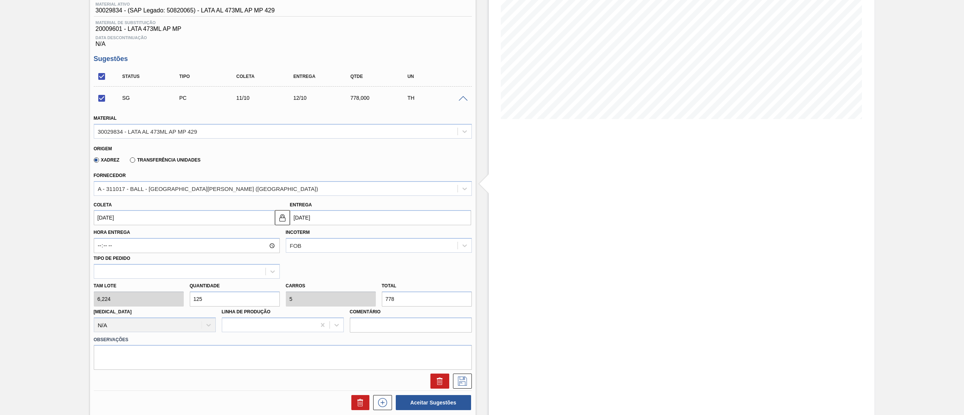
scroll to position [151, 0]
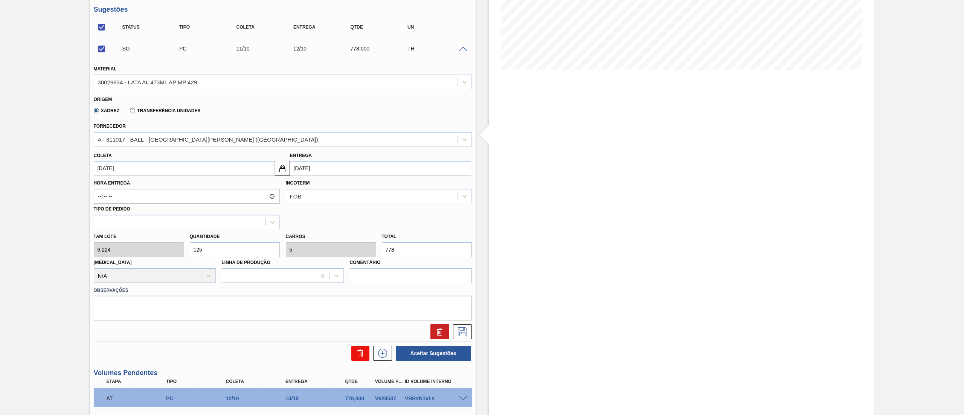
click at [356, 354] on icon at bounding box center [360, 353] width 9 height 9
checkbox input "false"
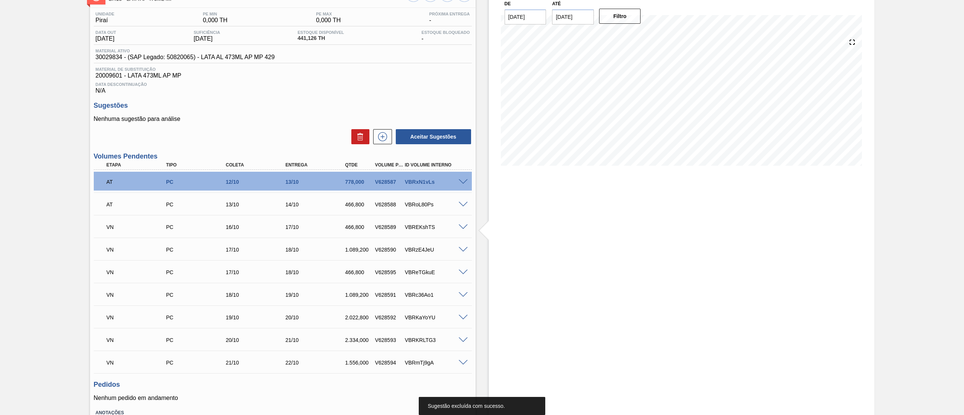
scroll to position [34, 0]
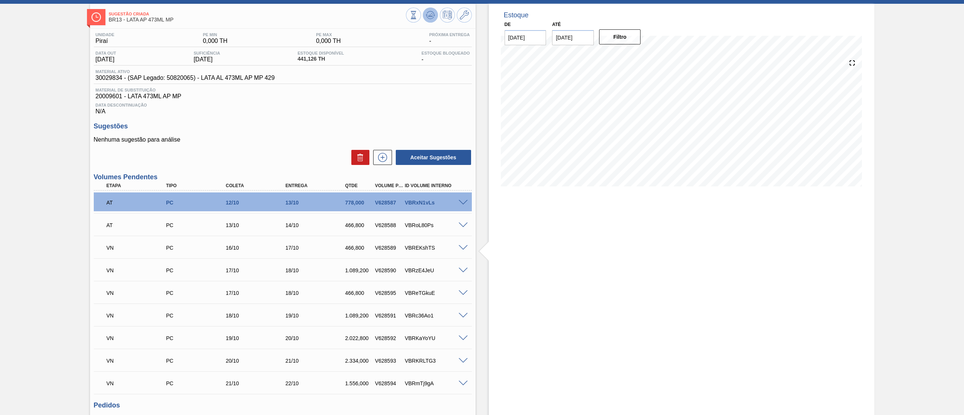
click at [432, 16] on icon at bounding box center [430, 15] width 9 height 9
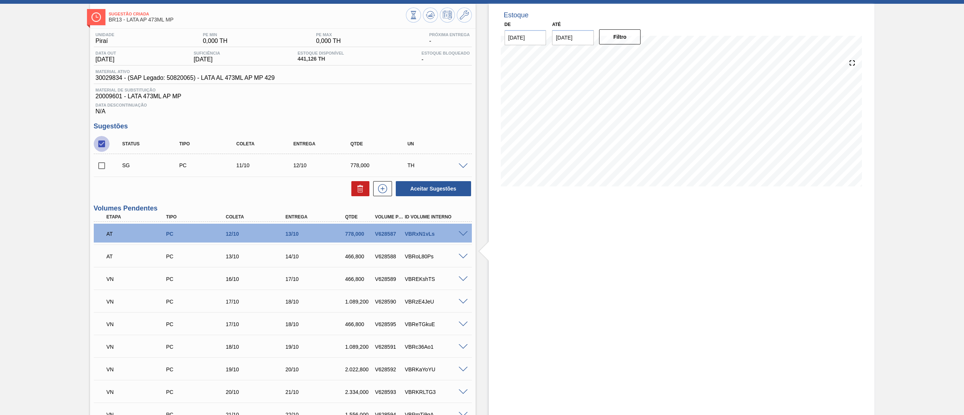
click at [102, 144] on input "checkbox" at bounding box center [102, 144] width 16 height 16
checkbox input "true"
click at [360, 189] on icon at bounding box center [360, 189] width 0 height 4
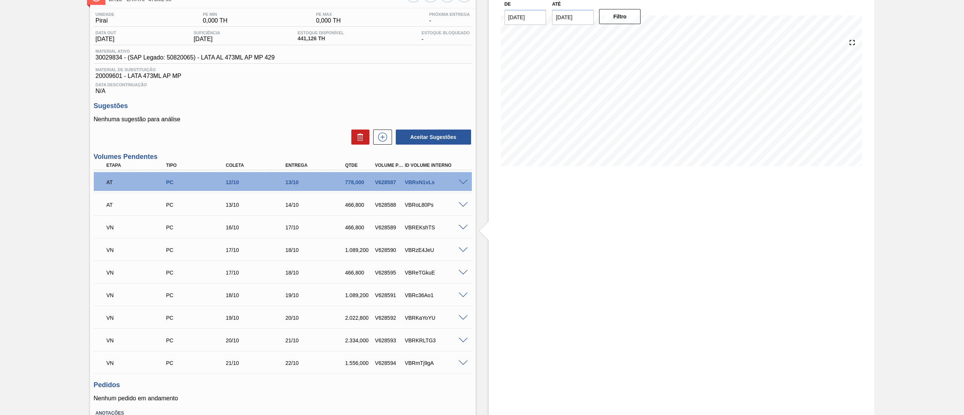
scroll to position [75, 0]
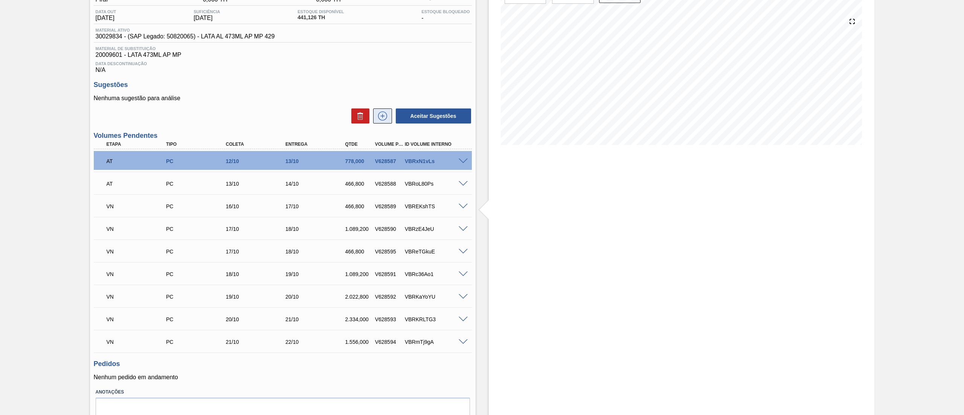
click at [381, 120] on icon at bounding box center [382, 115] width 12 height 9
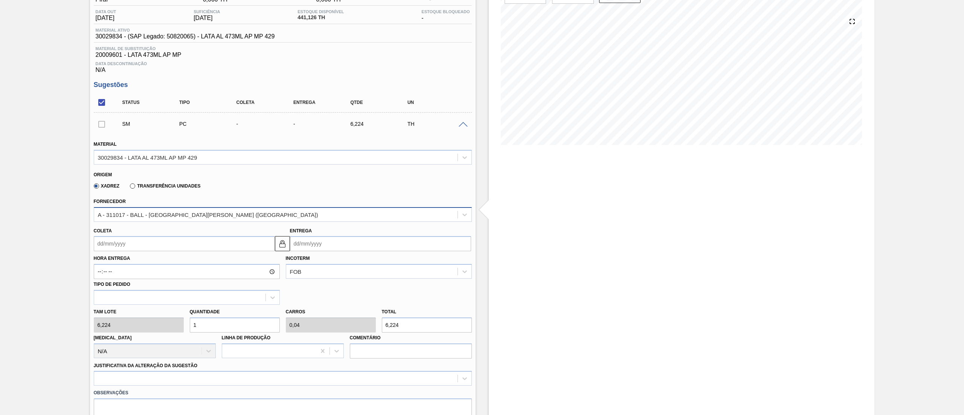
click at [191, 220] on div "A - 311017 - BALL - TRÊS RIOS (RJ)" at bounding box center [275, 214] width 363 height 11
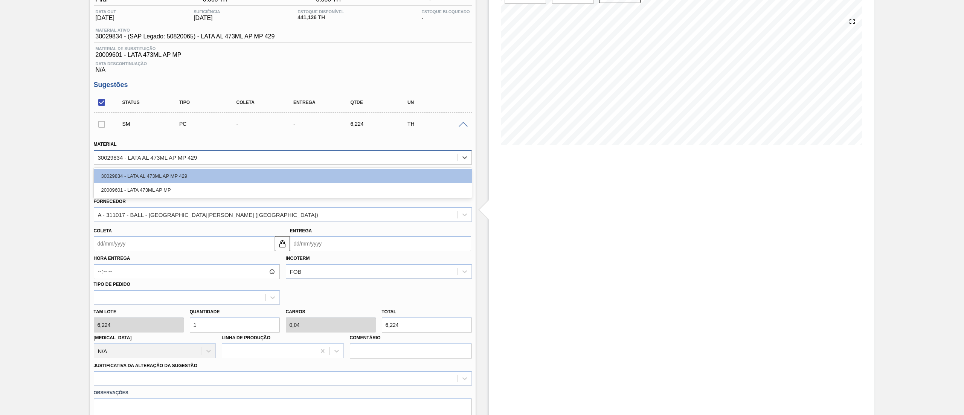
click at [189, 160] on div "30029834 - LATA AL 473ML AP MP 429" at bounding box center [147, 157] width 99 height 6
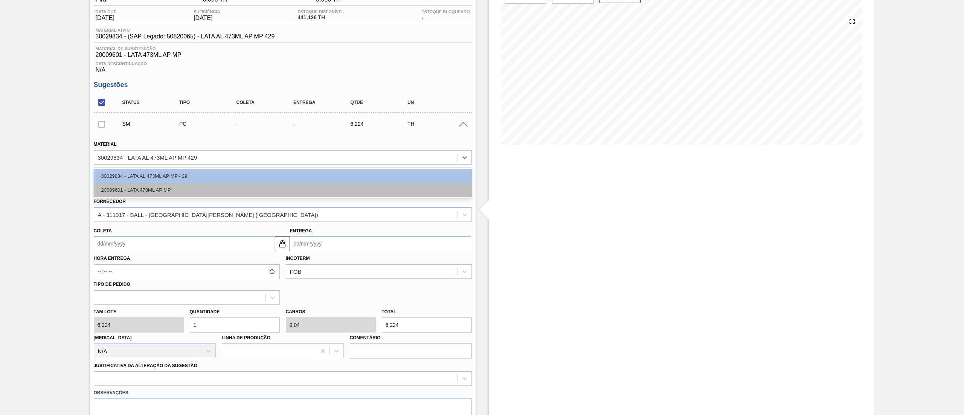
click at [183, 186] on div "20009601 - LATA 473ML AP MP" at bounding box center [283, 190] width 378 height 14
type input "0,05"
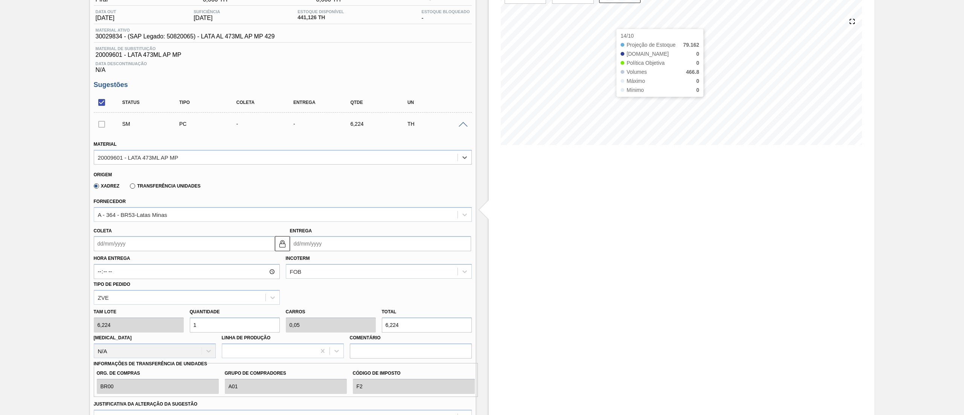
scroll to position [0, 0]
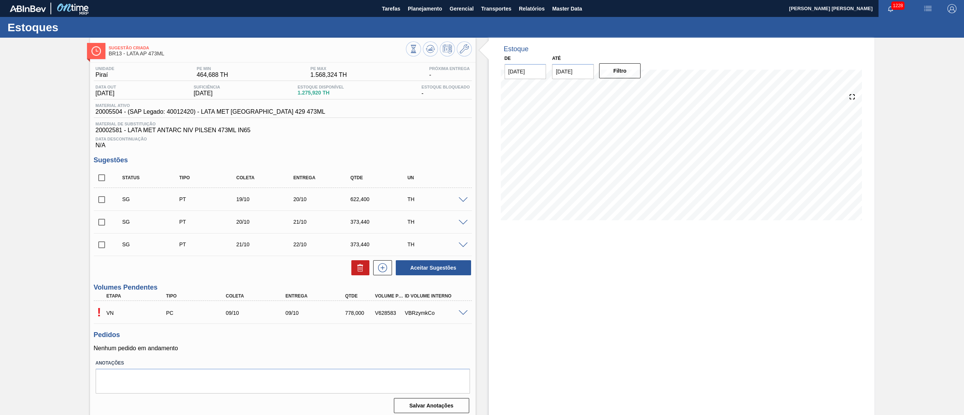
click at [464, 311] on span at bounding box center [462, 313] width 9 height 6
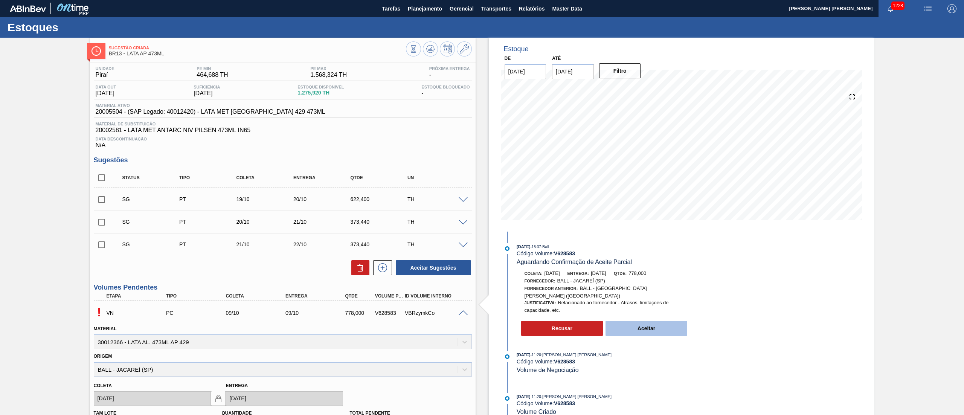
click at [623, 325] on button "Aceitar" at bounding box center [646, 328] width 82 height 15
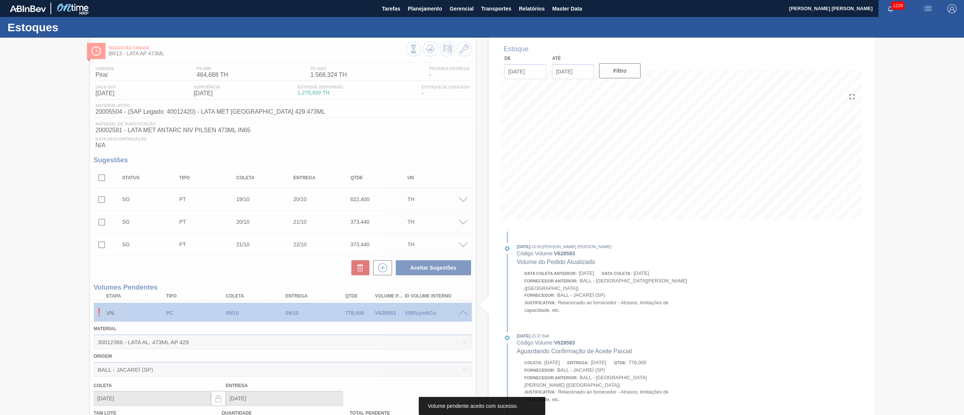
type input "778,000"
type input "[DATE]"
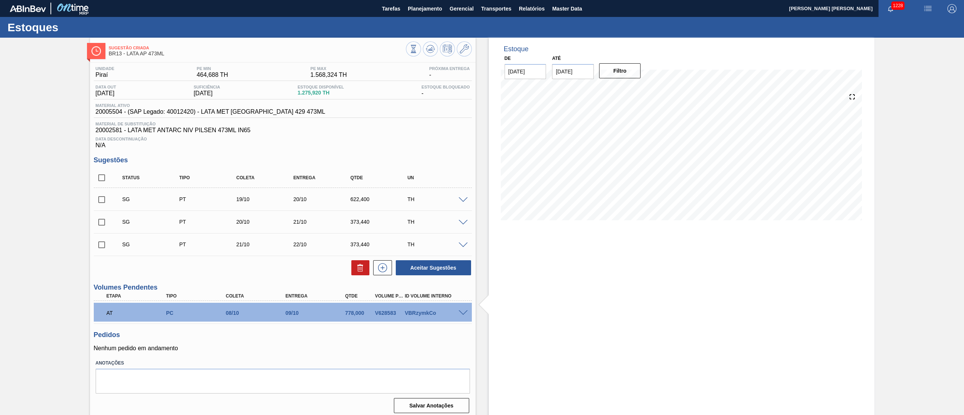
click at [99, 180] on input "checkbox" at bounding box center [102, 178] width 16 height 16
checkbox input "true"
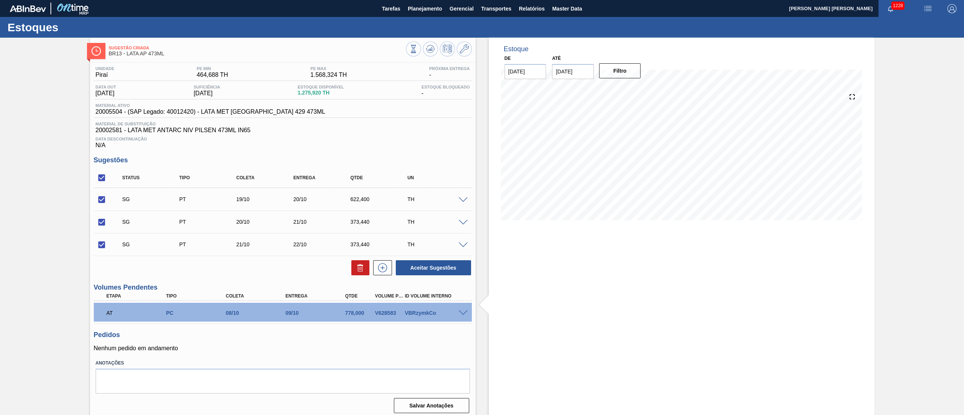
click at [350, 272] on div at bounding box center [358, 267] width 22 height 15
click at [354, 270] on button at bounding box center [360, 267] width 18 height 15
checkbox input "false"
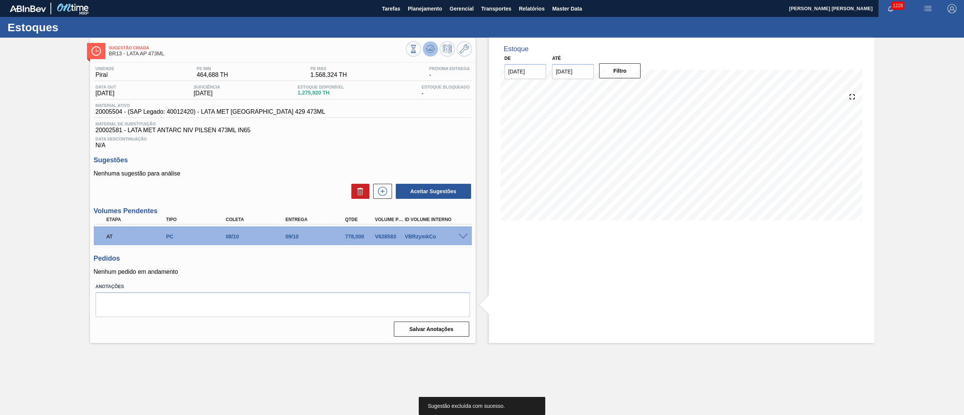
click at [436, 49] on button at bounding box center [430, 48] width 15 height 15
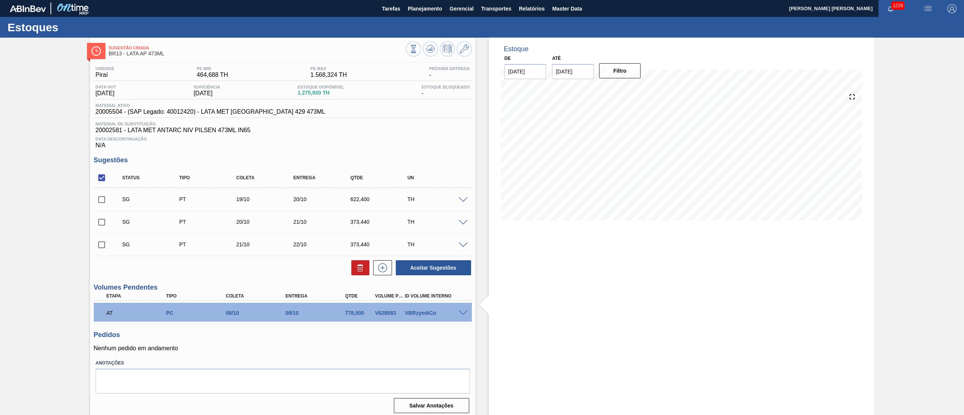
click at [105, 184] on input "checkbox" at bounding box center [102, 178] width 16 height 16
click at [103, 180] on input "checkbox" at bounding box center [102, 178] width 16 height 16
checkbox input "true"
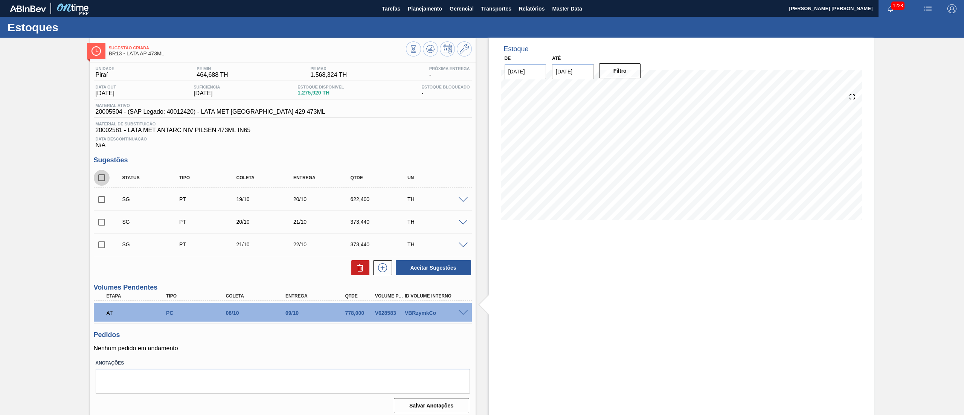
checkbox input "true"
click at [361, 268] on icon at bounding box center [360, 267] width 9 height 9
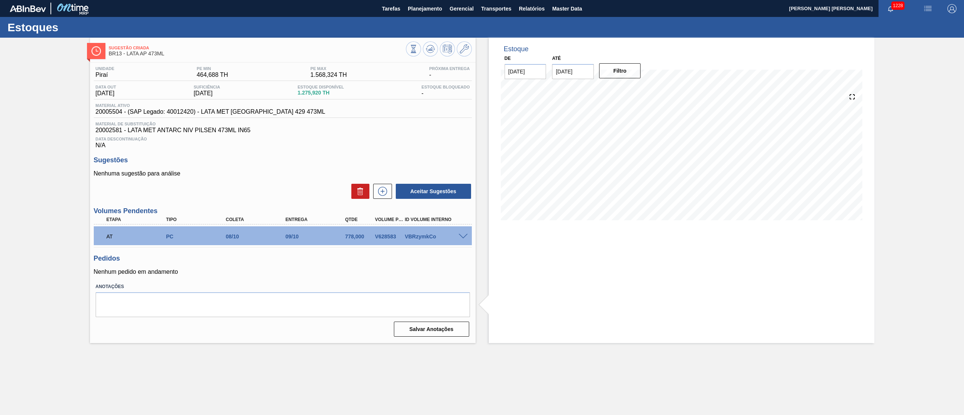
click at [238, 169] on div "Sugestões Nenhuma sugestão para análise Aceitar Sugestões" at bounding box center [283, 177] width 378 height 43
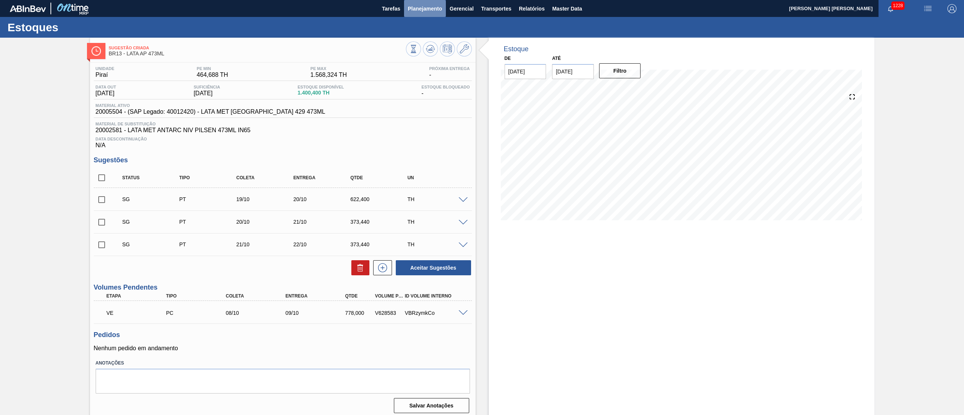
click at [422, 3] on button "Planejamento" at bounding box center [425, 8] width 42 height 17
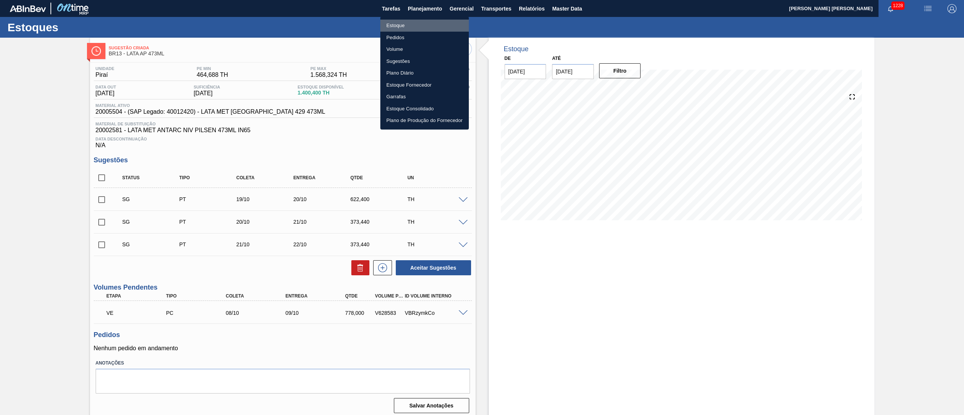
click at [415, 21] on li "Estoque" at bounding box center [424, 26] width 88 height 12
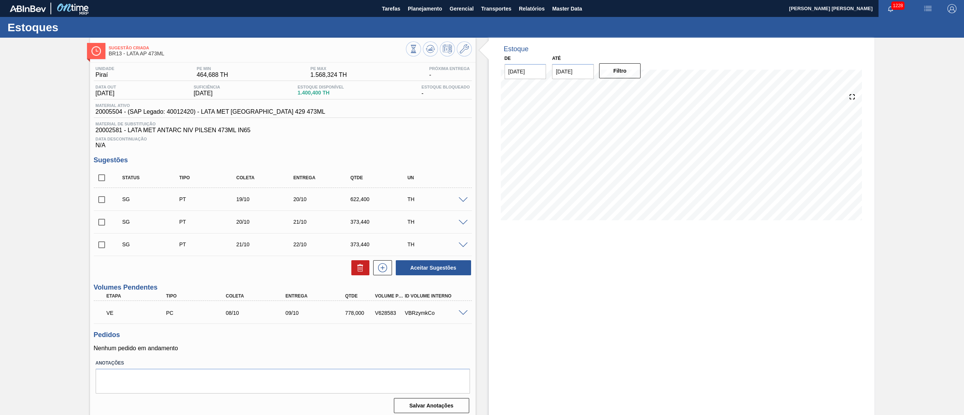
click at [103, 177] on input "checkbox" at bounding box center [102, 178] width 16 height 16
checkbox input "true"
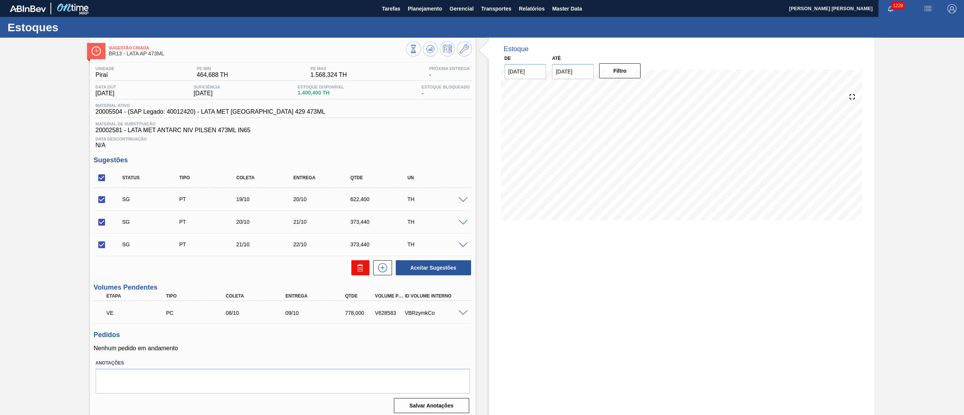
click at [358, 271] on icon at bounding box center [360, 269] width 5 height 6
checkbox input "false"
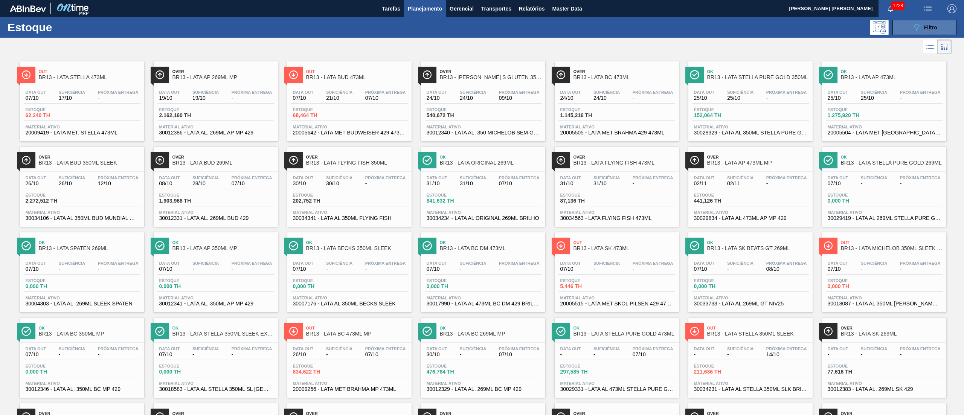
click at [924, 34] on button "089F7B8B-B2A5-4AFE-B5C0-19BA573D28AC Filtro" at bounding box center [924, 27] width 64 height 15
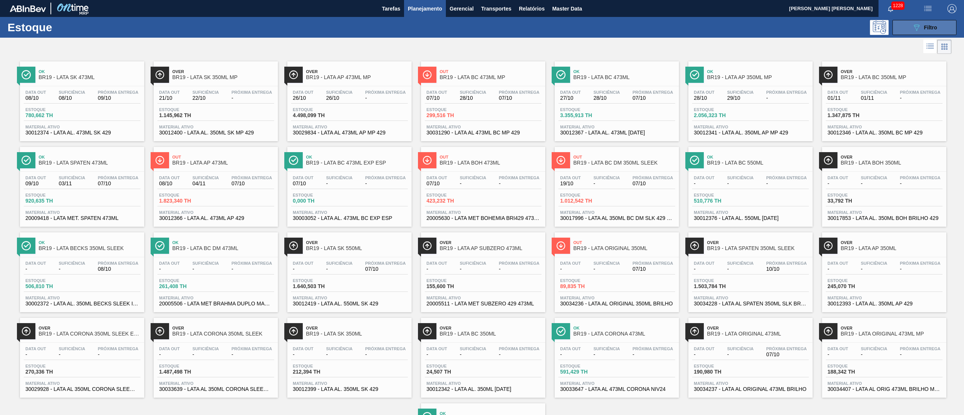
click at [907, 29] on button "089F7B8B-B2A5-4AFE-B5C0-19BA573D28AC Filtro" at bounding box center [924, 27] width 64 height 15
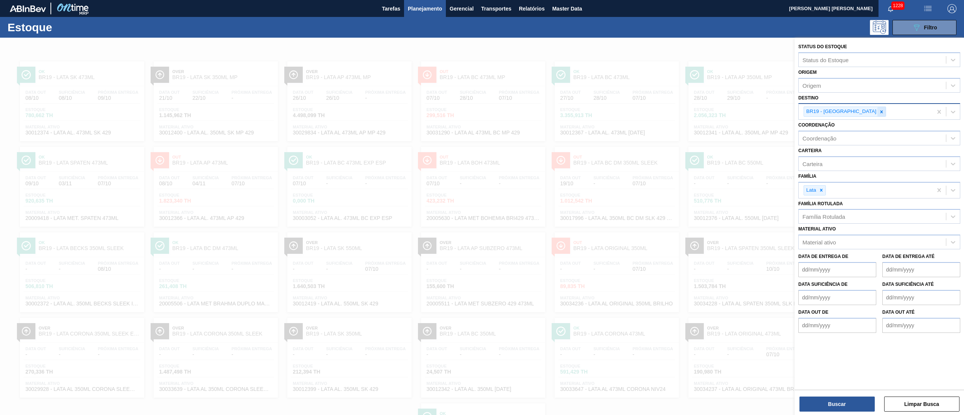
click at [879, 114] on icon at bounding box center [881, 111] width 5 height 5
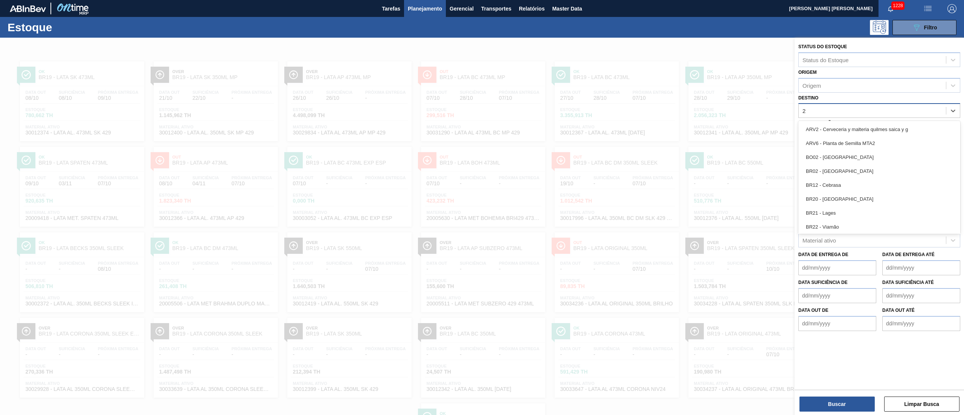
type input "23"
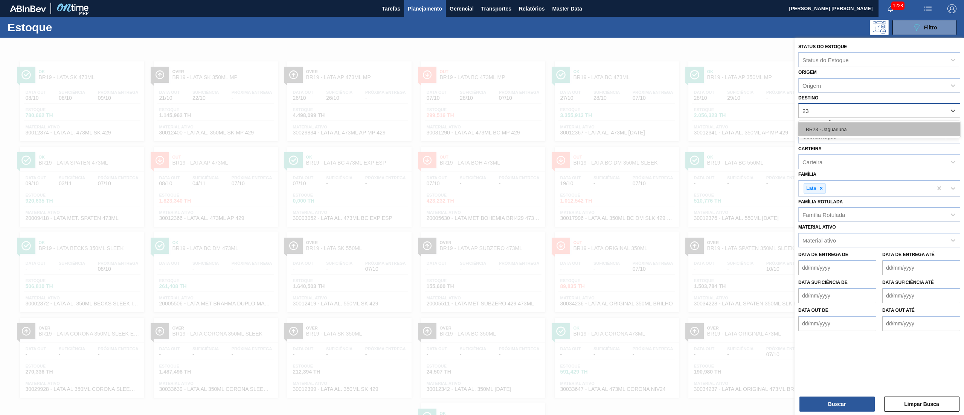
click at [841, 129] on div "BR23 - Jaguariúna" at bounding box center [879, 129] width 162 height 14
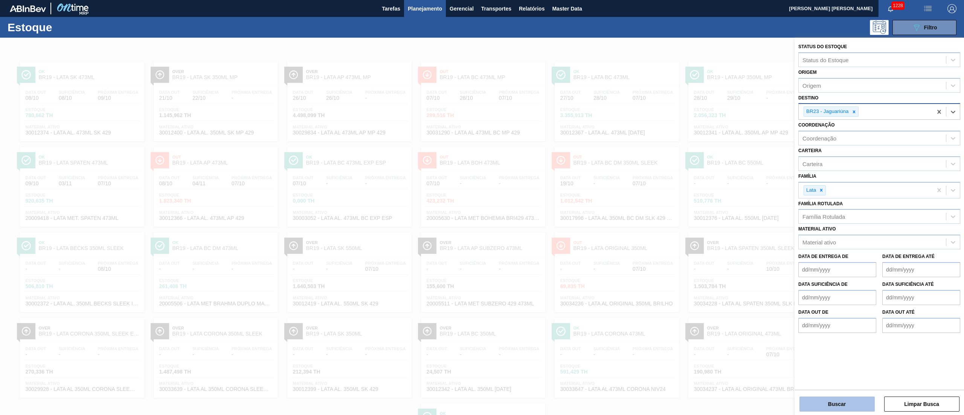
click at [831, 398] on button "Buscar" at bounding box center [836, 403] width 75 height 15
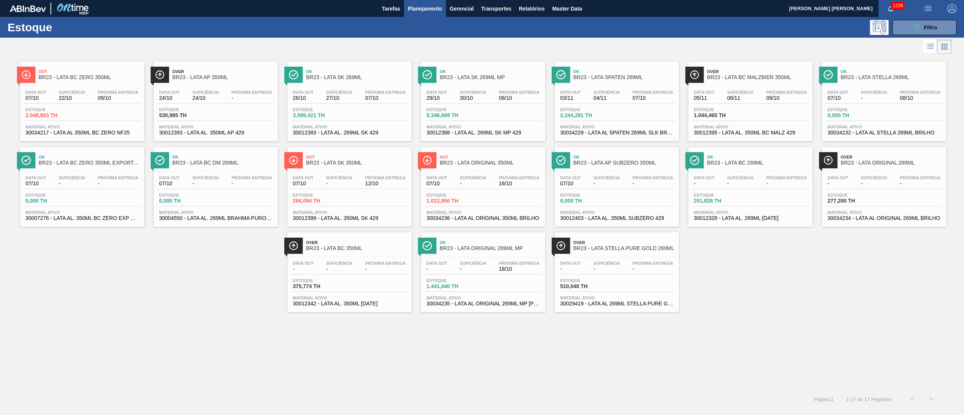
click at [496, 97] on div "Data out 29/10 Suficiência 30/10 Próxima Entrega 08/10" at bounding box center [483, 97] width 117 height 14
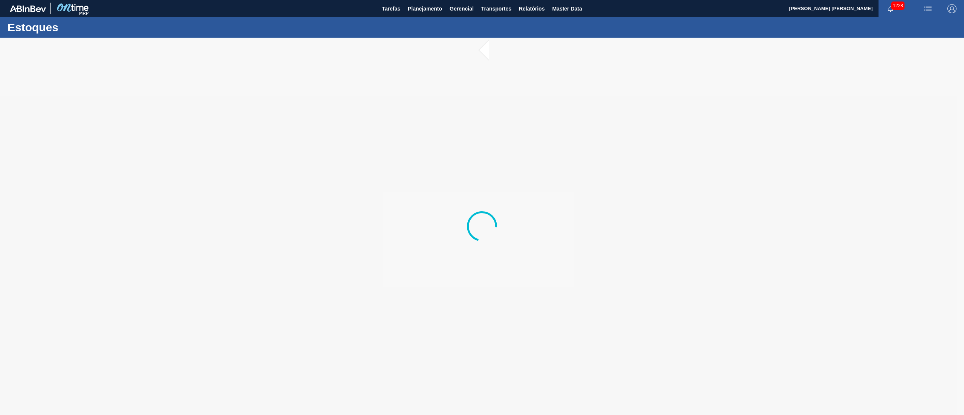
click at [805, 147] on div at bounding box center [482, 226] width 964 height 377
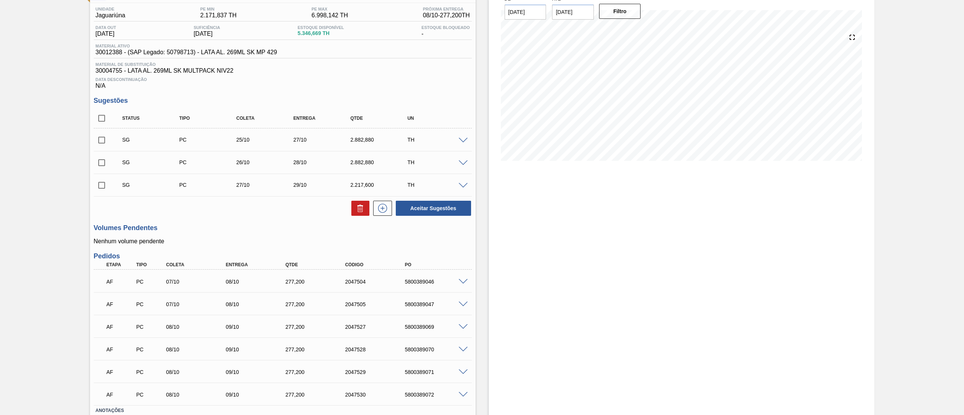
scroll to position [37, 0]
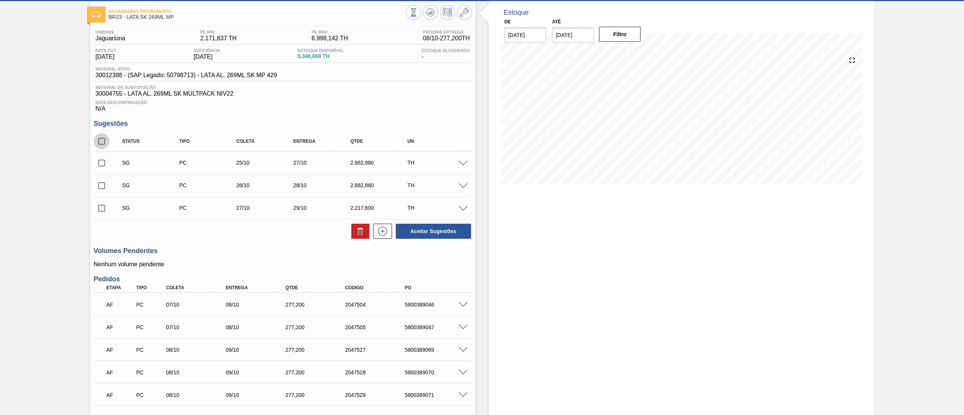
click at [106, 145] on input "checkbox" at bounding box center [102, 141] width 16 height 16
checkbox input "true"
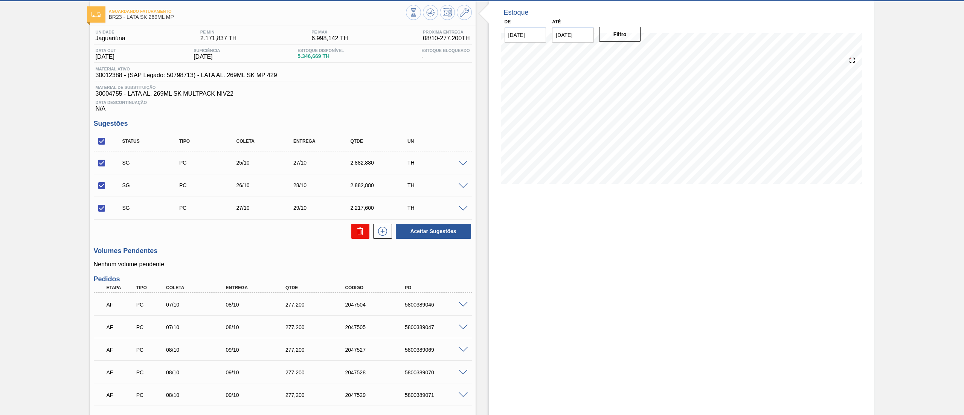
click at [365, 235] on button at bounding box center [360, 231] width 18 height 15
checkbox input "false"
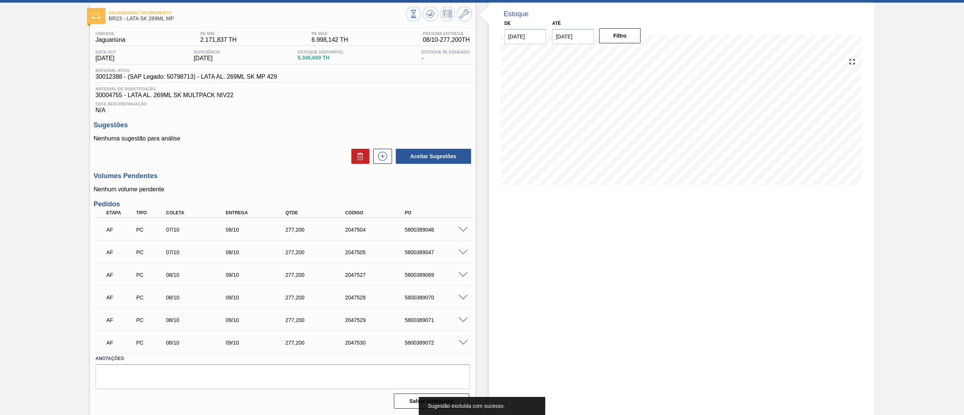
scroll to position [0, 0]
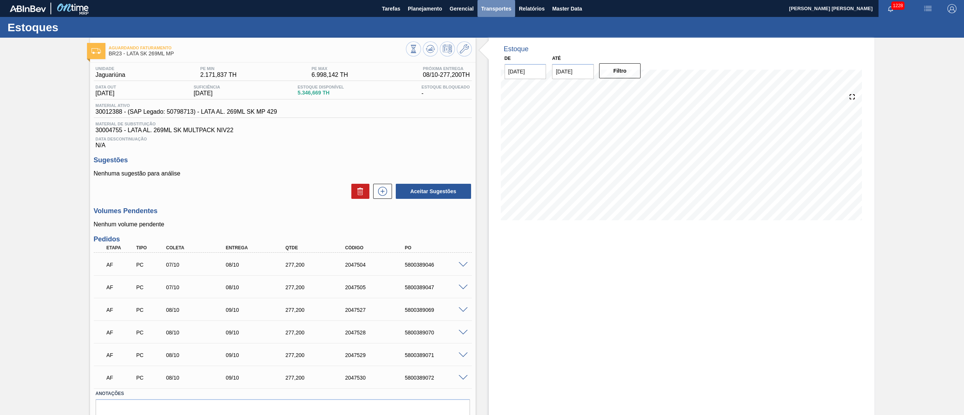
click at [494, 12] on span "Transportes" at bounding box center [496, 8] width 30 height 9
click at [493, 39] on li "Otimização de Carga" at bounding box center [496, 38] width 62 height 12
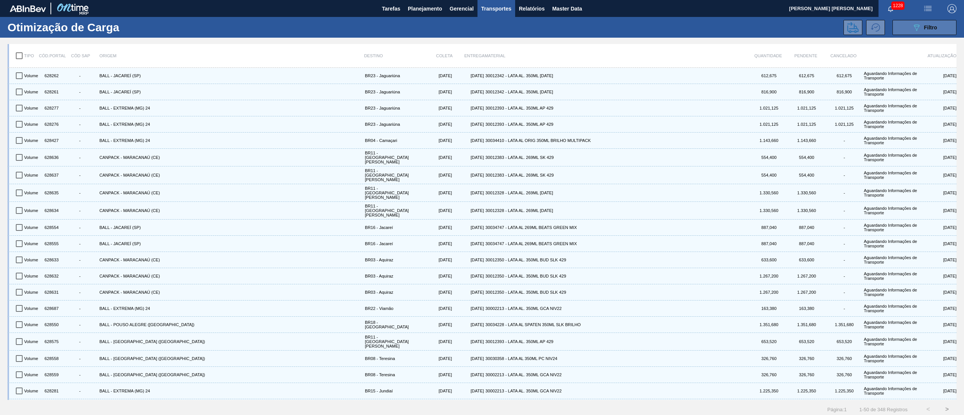
click at [903, 26] on button "089F7B8B-B2A5-4AFE-B5C0-19BA573D28AC Filtro" at bounding box center [924, 27] width 64 height 15
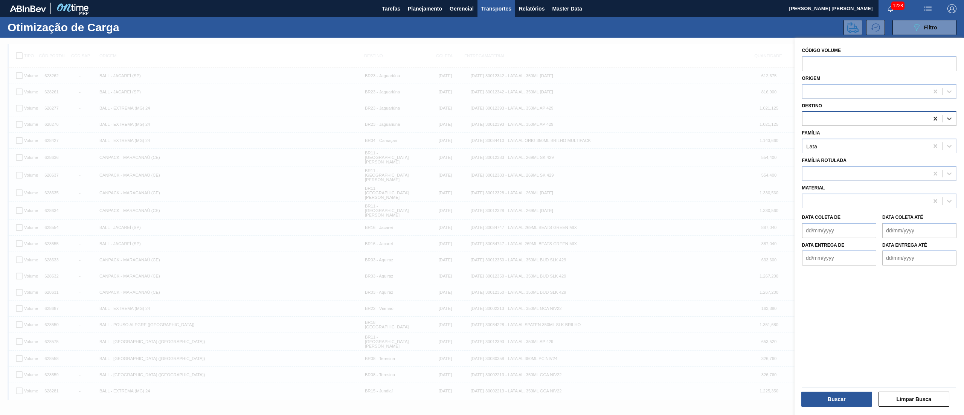
click at [931, 120] on icon at bounding box center [935, 119] width 8 height 8
type input "23"
click at [883, 139] on div "BR23 - Jaguariúna" at bounding box center [879, 137] width 154 height 14
click at [841, 393] on button "Buscar" at bounding box center [836, 398] width 71 height 15
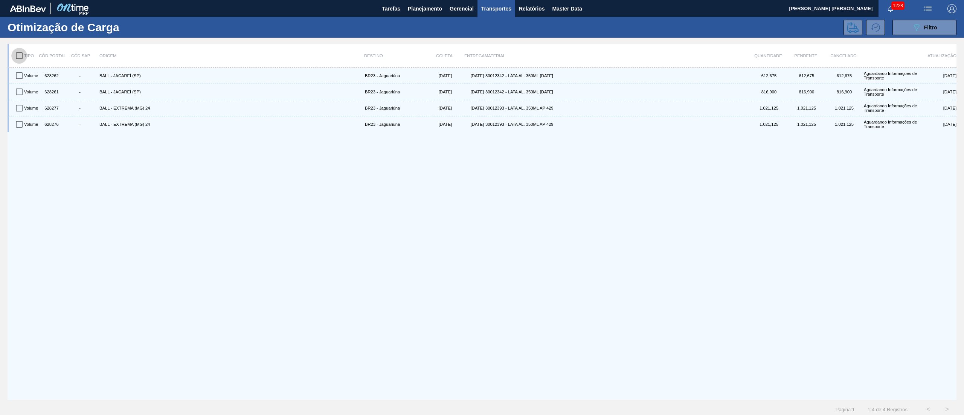
click at [17, 59] on input "checkbox" at bounding box center [19, 56] width 16 height 16
checkbox input "true"
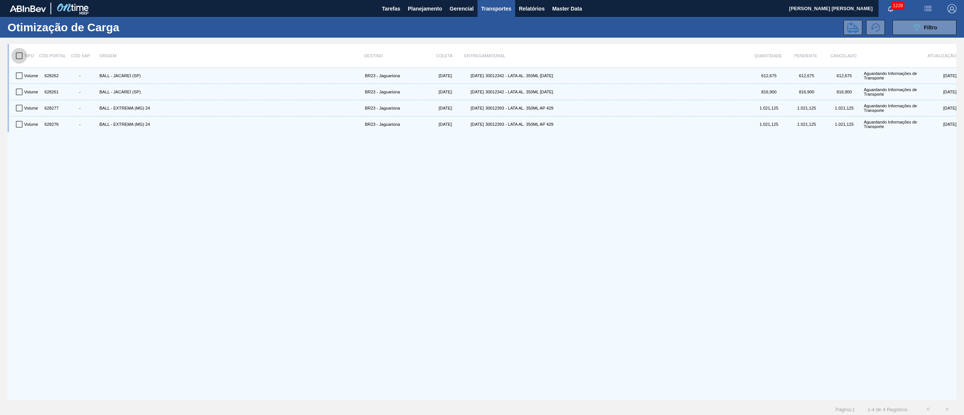
checkbox input "true"
click at [845, 25] on button at bounding box center [852, 27] width 19 height 15
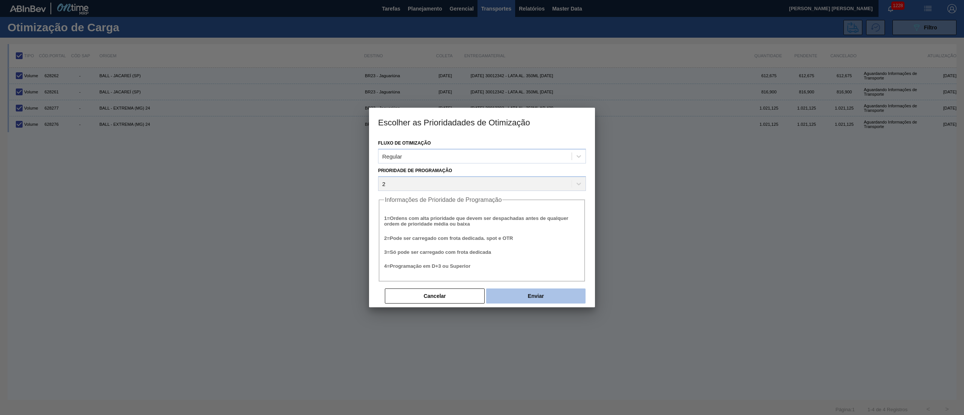
click at [547, 291] on button "Enviar" at bounding box center [535, 295] width 99 height 15
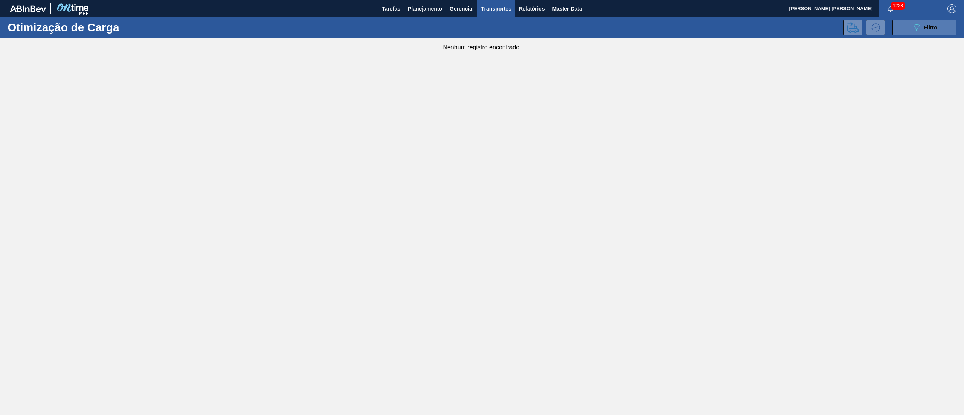
click at [910, 25] on button "089F7B8B-B2A5-4AFE-B5C0-19BA573D28AC Filtro" at bounding box center [924, 27] width 64 height 15
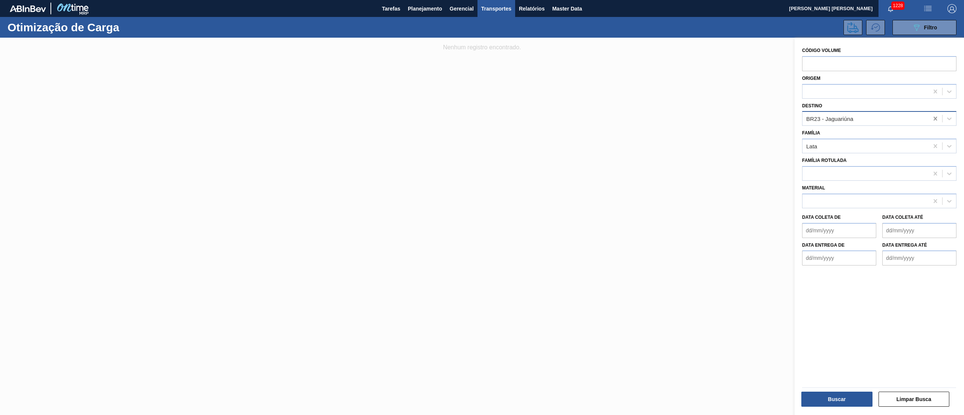
click at [932, 117] on icon at bounding box center [935, 119] width 8 height 8
type input "23"
click at [919, 135] on div "BR23 - Jaguariúna" at bounding box center [879, 137] width 154 height 14
click at [836, 400] on button "Buscar" at bounding box center [836, 398] width 71 height 15
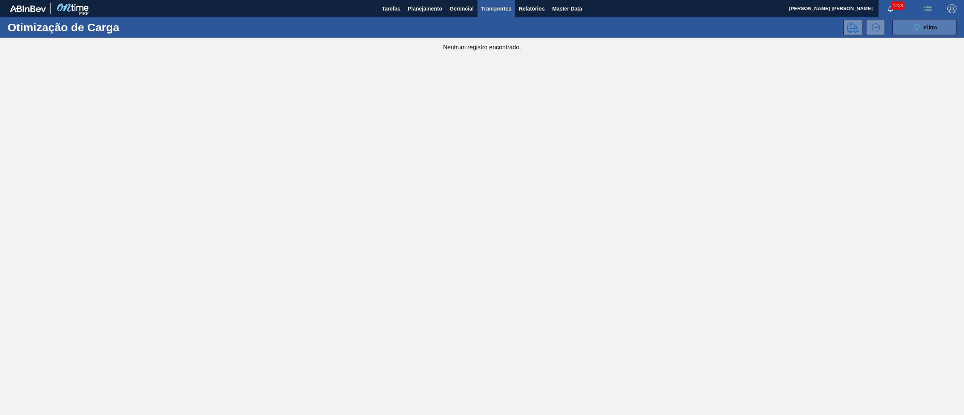
click at [925, 27] on span "Filtro" at bounding box center [930, 27] width 13 height 6
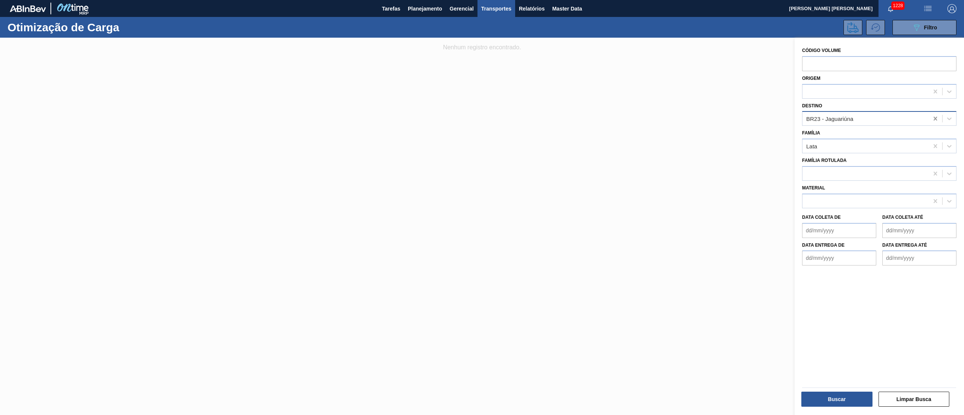
click at [934, 119] on icon at bounding box center [934, 119] width 3 height 4
type input "10"
click at [900, 141] on div "BR10 - Guarulhos" at bounding box center [879, 137] width 154 height 14
click at [848, 399] on button "Buscar" at bounding box center [836, 398] width 71 height 15
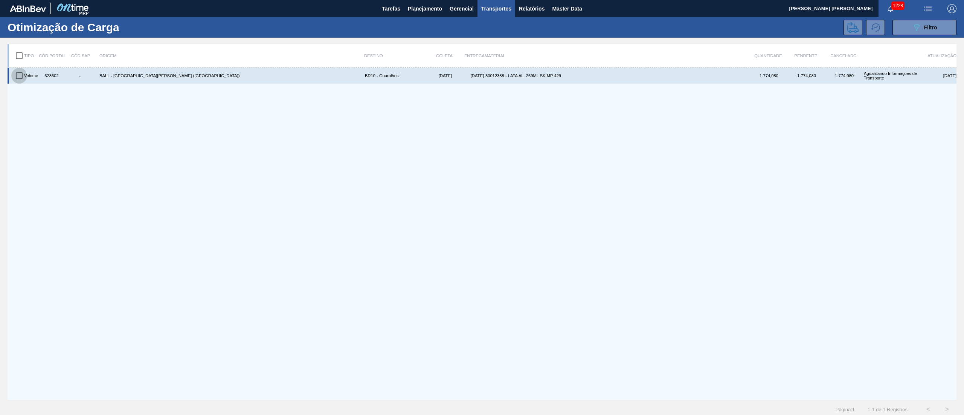
click at [25, 78] on input "checkbox" at bounding box center [19, 76] width 16 height 16
checkbox input "true"
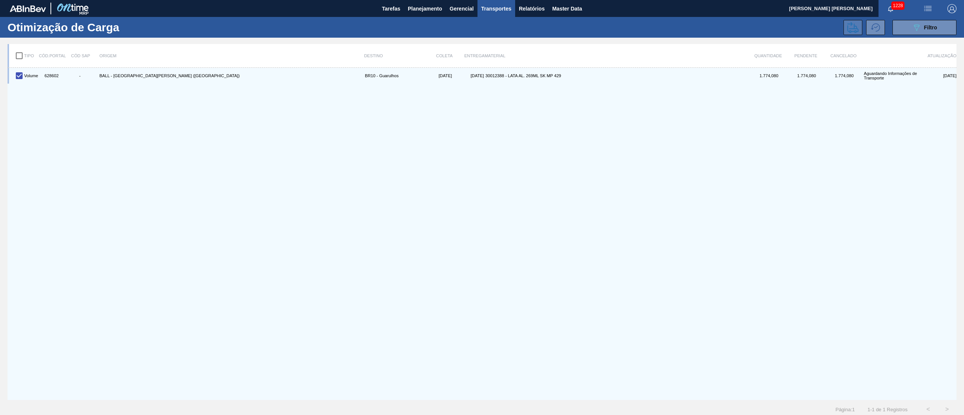
click at [858, 23] on button at bounding box center [852, 27] width 19 height 15
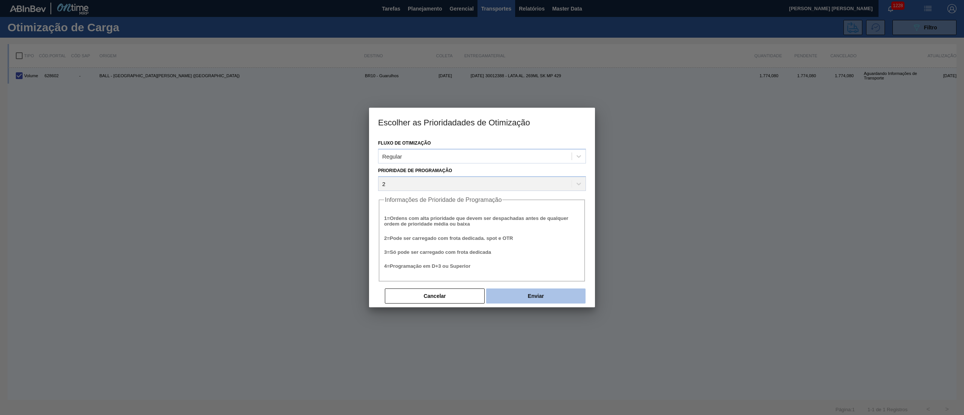
click at [526, 293] on button "Enviar" at bounding box center [535, 295] width 99 height 15
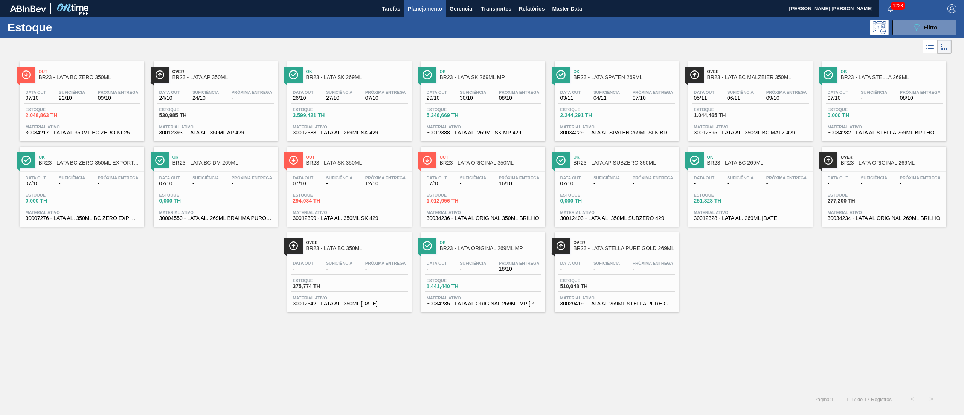
click at [226, 94] on div "Data out 24/10 Suficiência 24/10 Próxima Entrega -" at bounding box center [215, 97] width 117 height 14
click at [355, 207] on div "Data out - Suficiência - Próxima Entrega - Estoque 375,774 TH Material ativo 30…" at bounding box center [349, 282] width 124 height 51
click at [481, 29] on button "089F7B8B-B2A5-4AFE-B5C0-19BA573D28AC Filtro" at bounding box center [924, 27] width 64 height 15
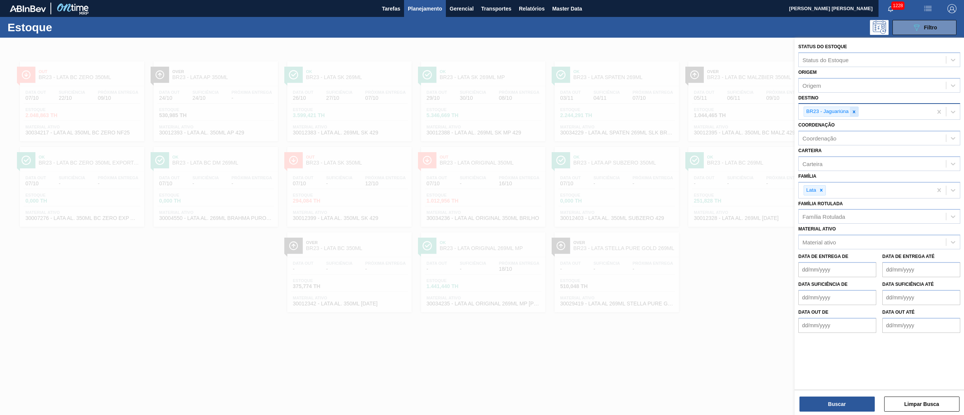
click at [481, 110] on icon at bounding box center [853, 111] width 5 height 5
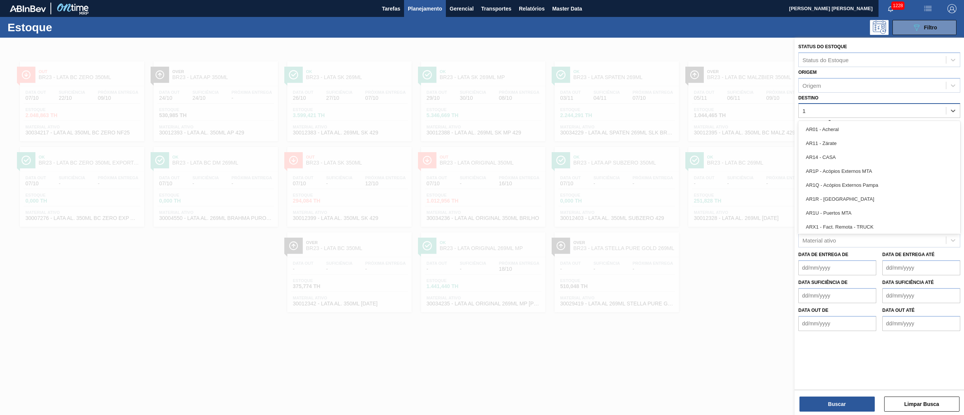
type input "10"
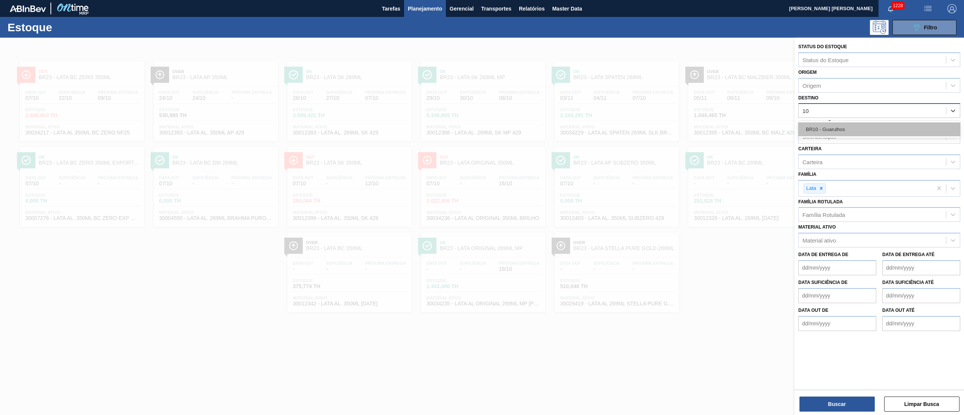
click at [481, 129] on div "BR10 - Guarulhos" at bounding box center [879, 129] width 162 height 14
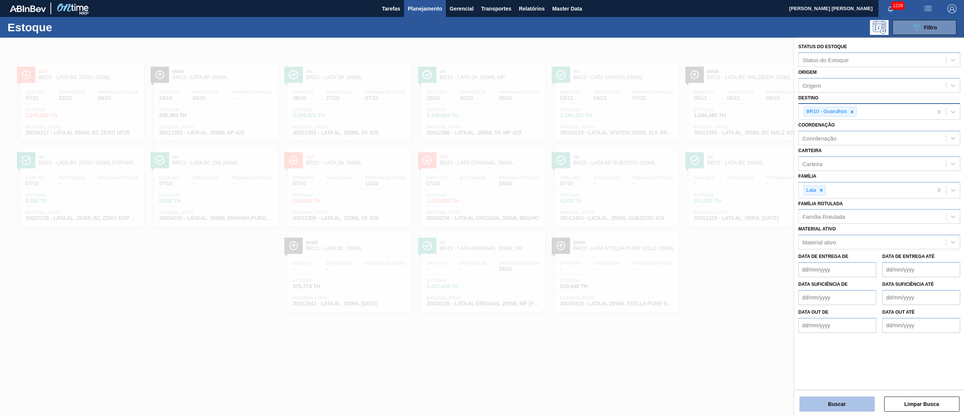
click at [481, 207] on button "Buscar" at bounding box center [836, 403] width 75 height 15
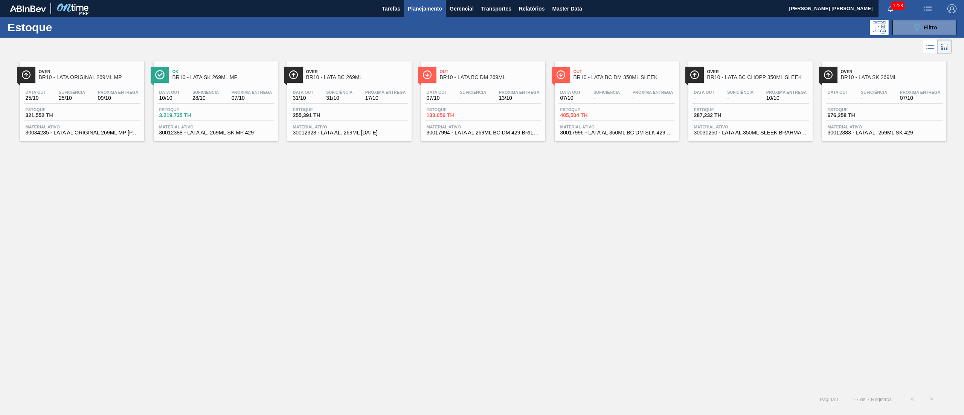
click at [233, 111] on div "Estoque 3.219,735 TH" at bounding box center [215, 114] width 117 height 14
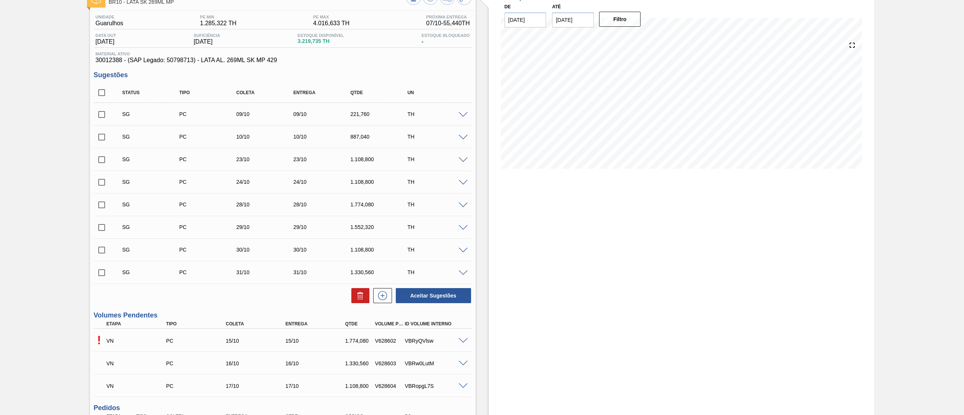
scroll to position [75, 0]
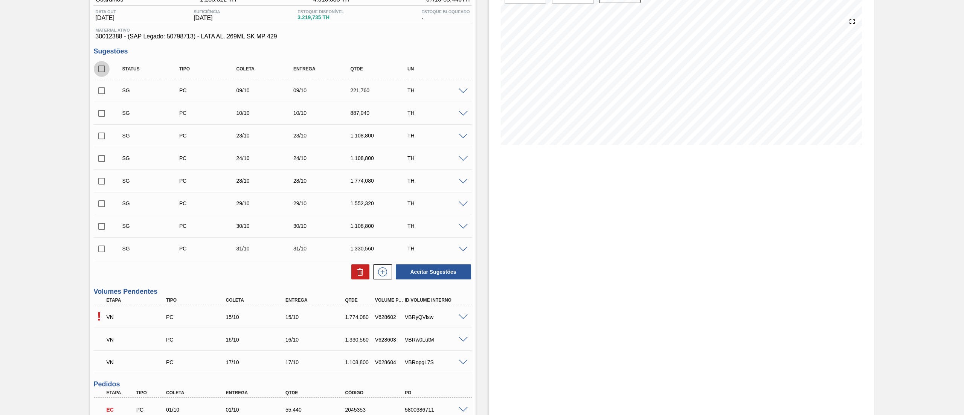
click at [99, 70] on input "checkbox" at bounding box center [102, 69] width 16 height 16
checkbox input "true"
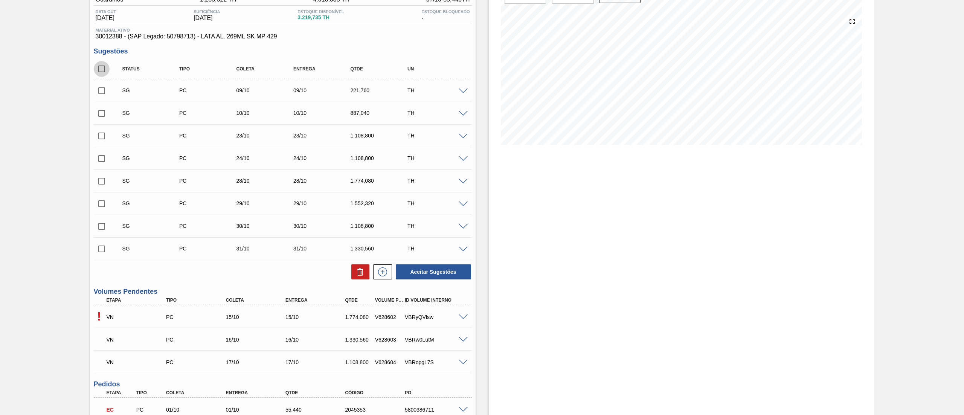
checkbox input "true"
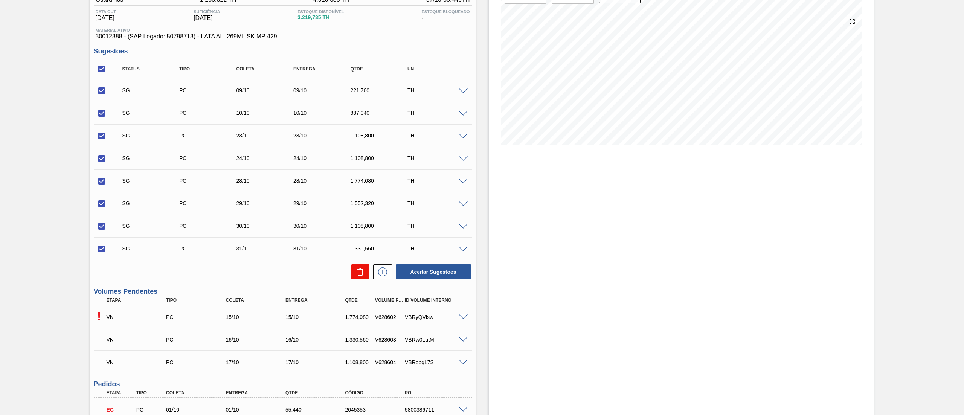
click at [360, 207] on icon at bounding box center [360, 271] width 9 height 9
checkbox input "false"
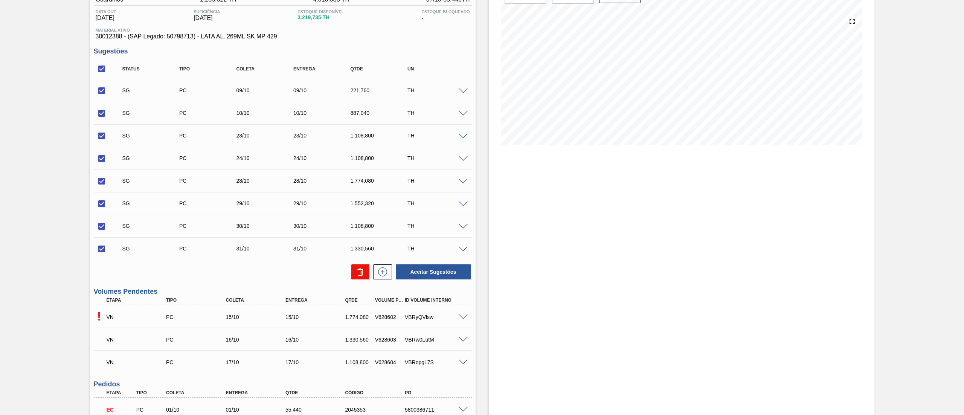
checkbox input "false"
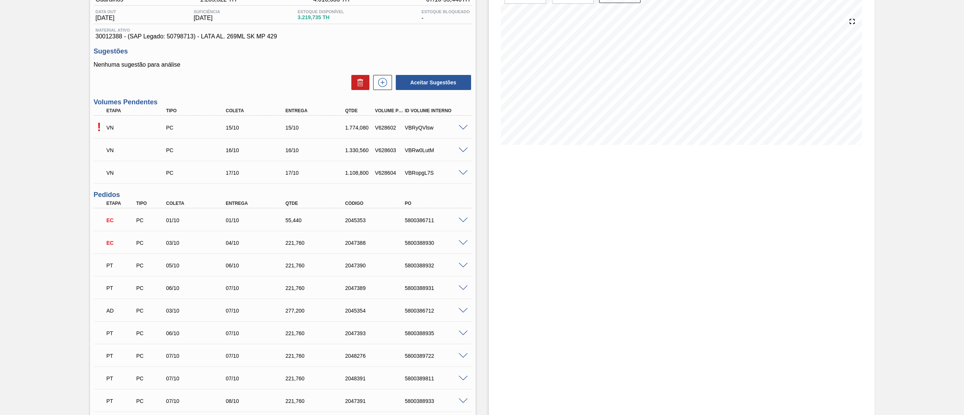
click at [460, 127] on span at bounding box center [462, 128] width 9 height 6
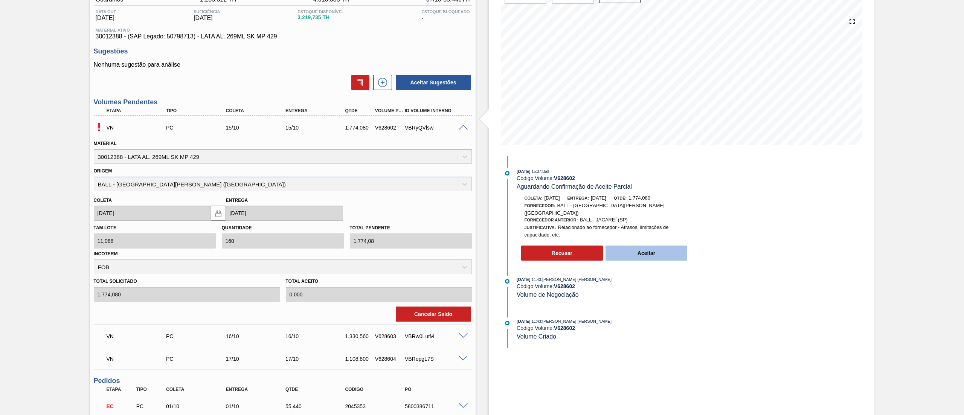
click at [481, 207] on button "Aceitar" at bounding box center [646, 252] width 82 height 15
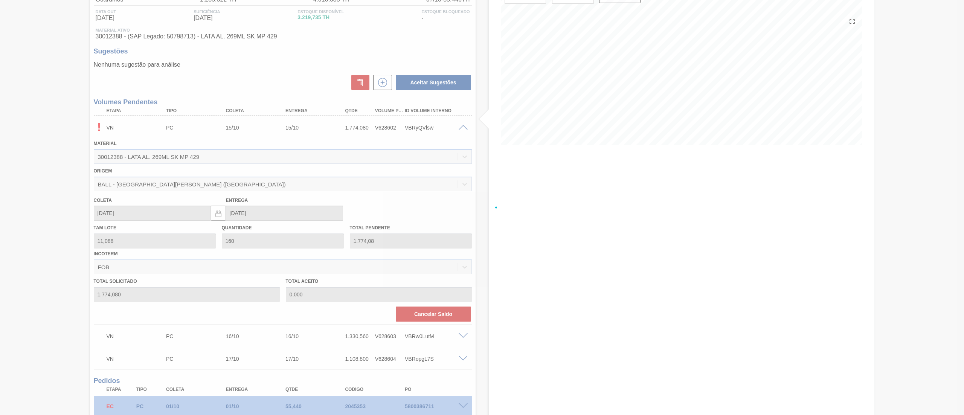
type input "1.774,080"
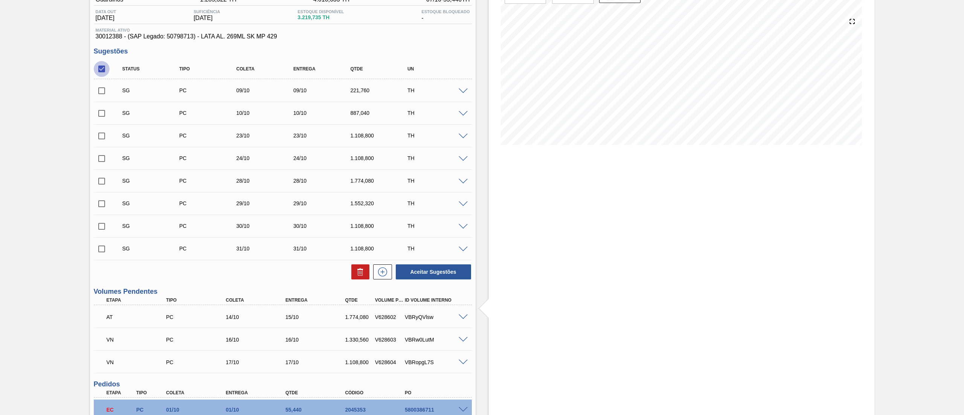
click at [105, 71] on input "checkbox" at bounding box center [102, 69] width 16 height 16
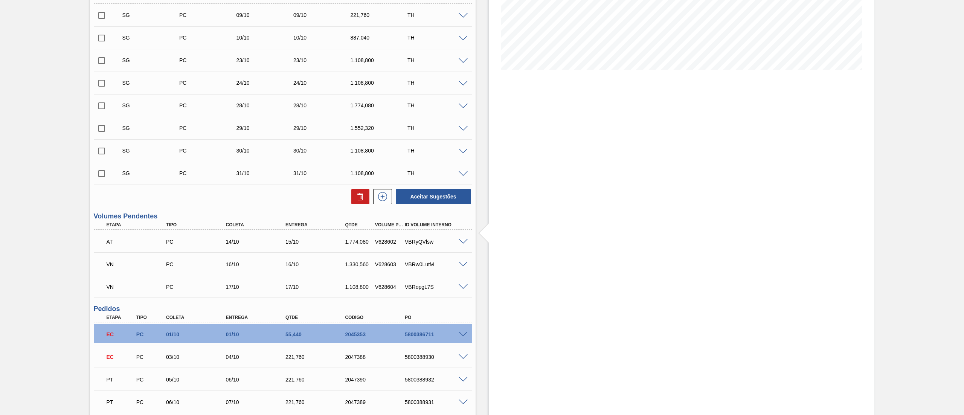
click at [465, 207] on span at bounding box center [462, 265] width 9 height 6
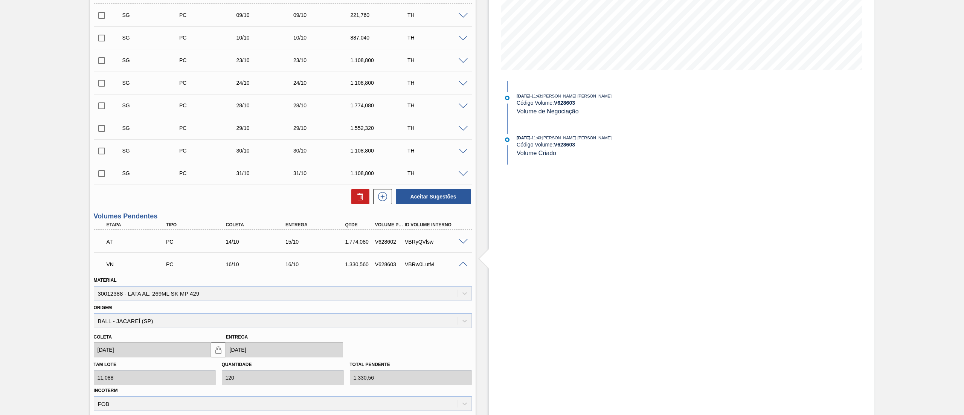
click at [462, 207] on div "VN PC 16/10 16/10 1.330,560 V628603 VBRw0LutM" at bounding box center [283, 263] width 378 height 19
click at [460, 207] on span at bounding box center [462, 265] width 9 height 6
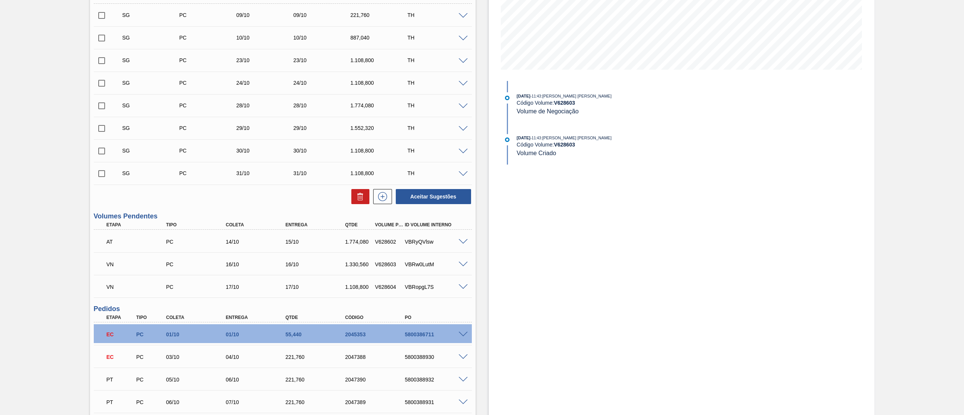
click at [464, 207] on span at bounding box center [462, 287] width 9 height 6
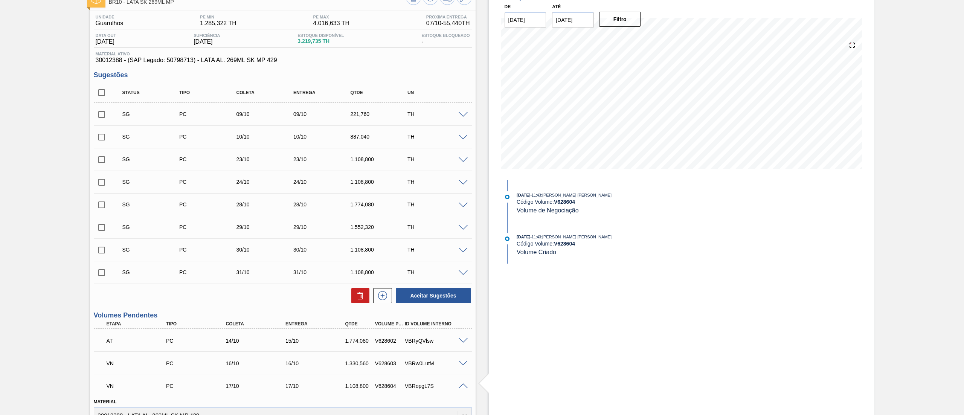
scroll to position [75, 0]
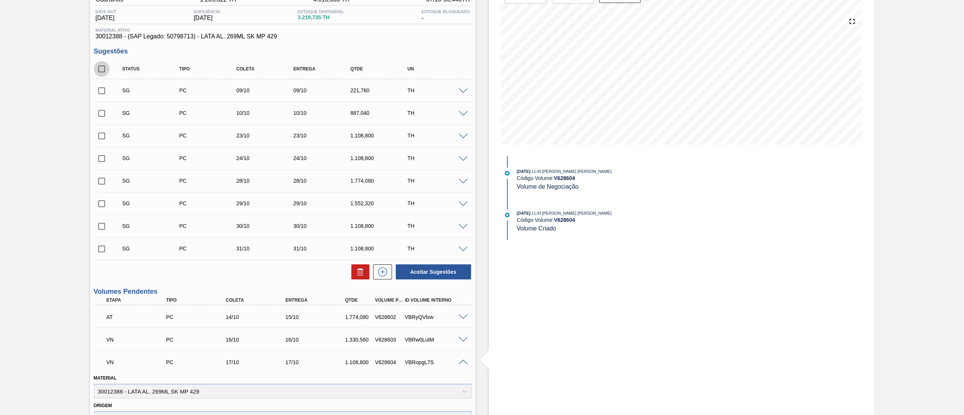
click at [104, 74] on input "checkbox" at bounding box center [102, 69] width 16 height 16
checkbox input "true"
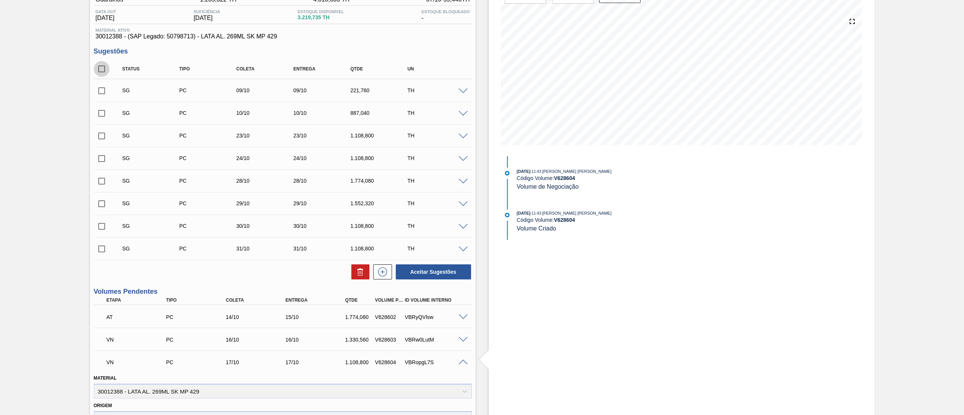
checkbox input "true"
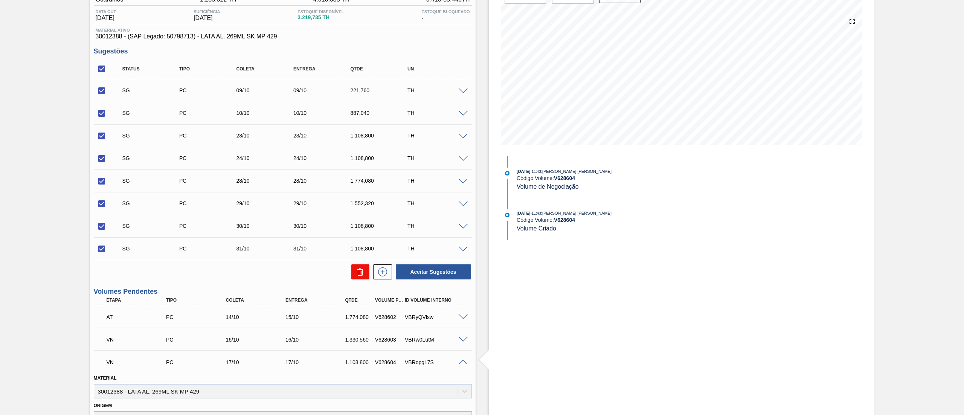
click at [360, 207] on icon at bounding box center [360, 269] width 6 height 1
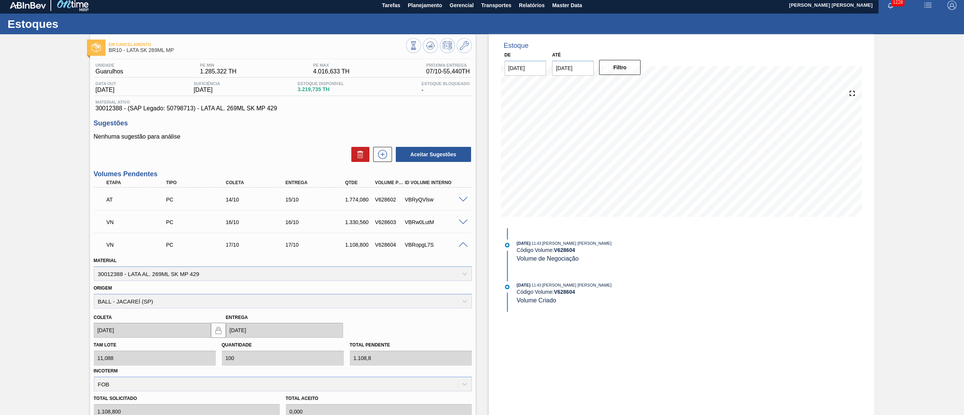
scroll to position [0, 0]
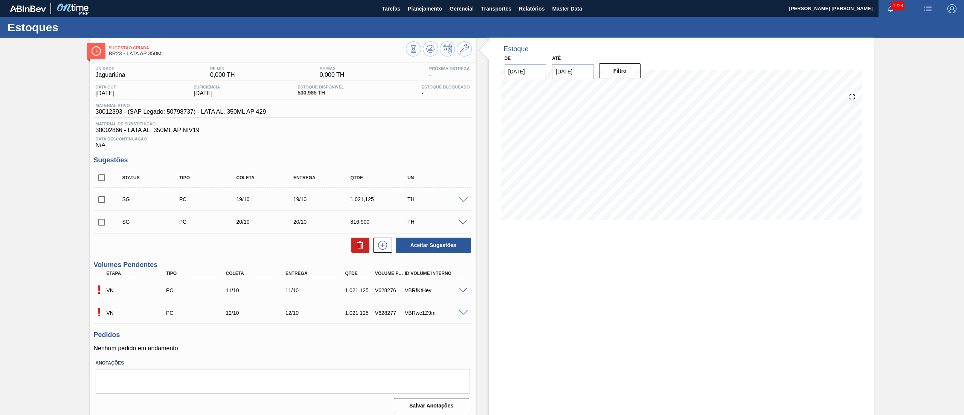
click at [458, 290] on span at bounding box center [462, 291] width 9 height 6
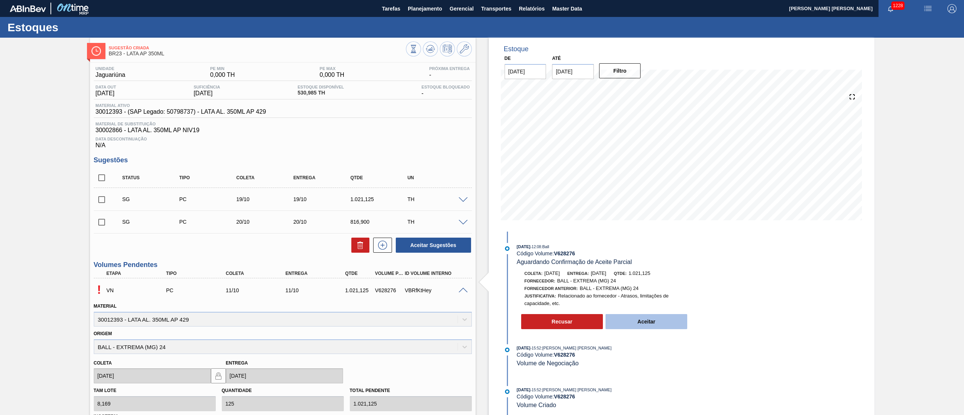
click at [639, 326] on button "Aceitar" at bounding box center [646, 321] width 82 height 15
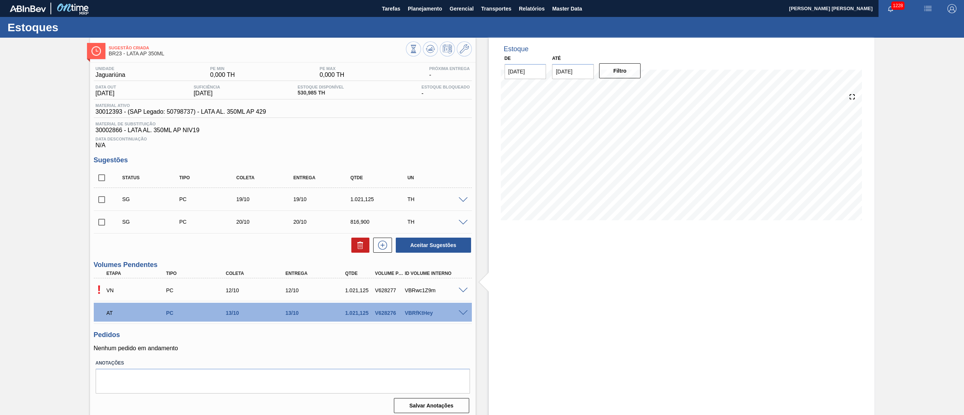
click at [462, 289] on span at bounding box center [462, 291] width 9 height 6
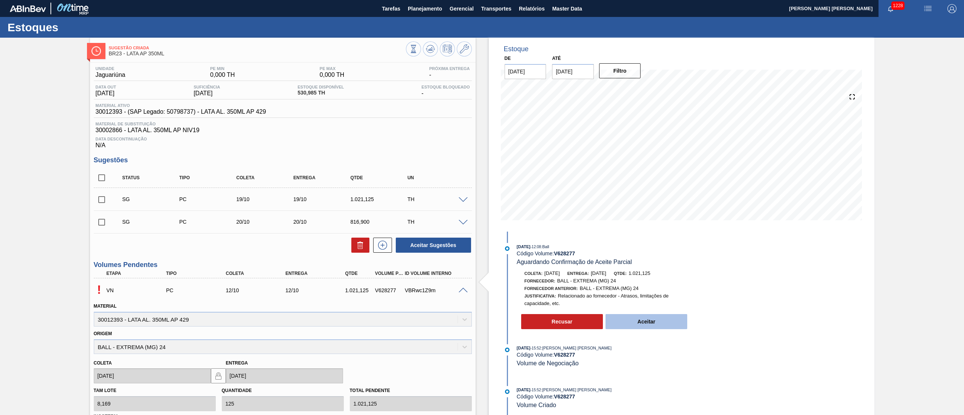
click at [630, 320] on button "Aceitar" at bounding box center [646, 321] width 82 height 15
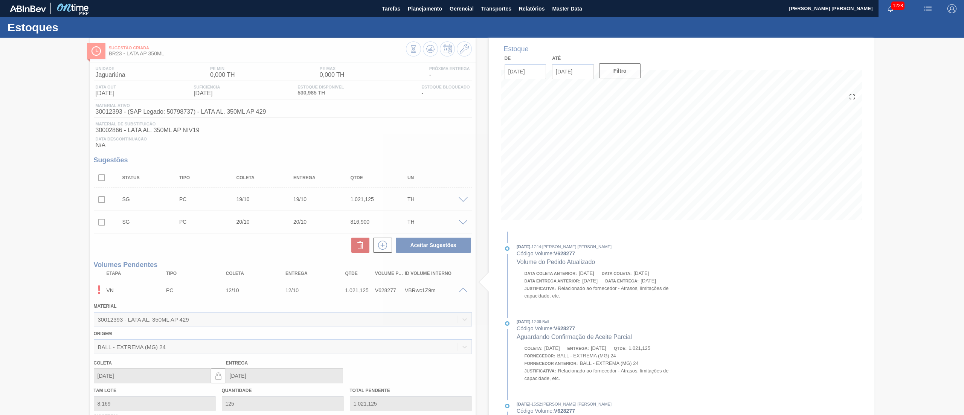
type input "1.021,125"
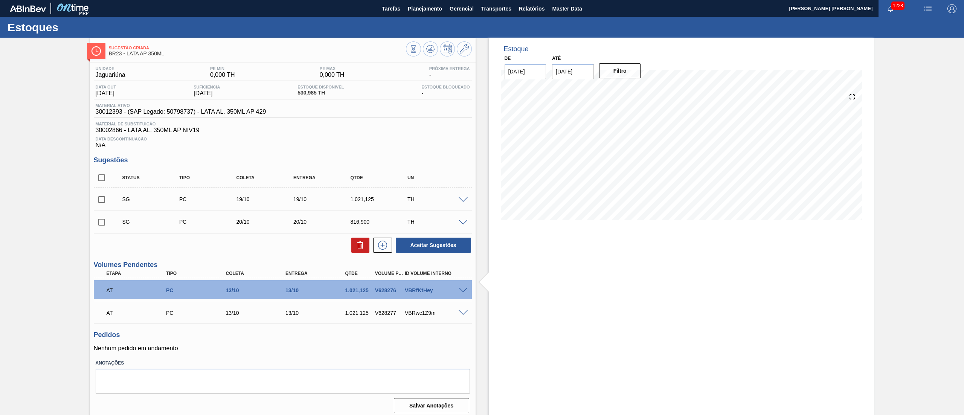
click at [106, 178] on input "checkbox" at bounding box center [102, 178] width 16 height 16
checkbox input "true"
click at [354, 246] on button at bounding box center [360, 245] width 18 height 15
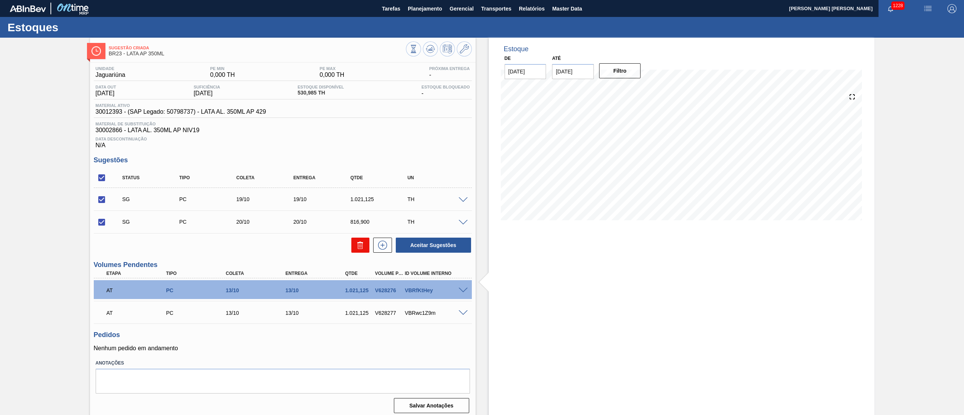
checkbox input "false"
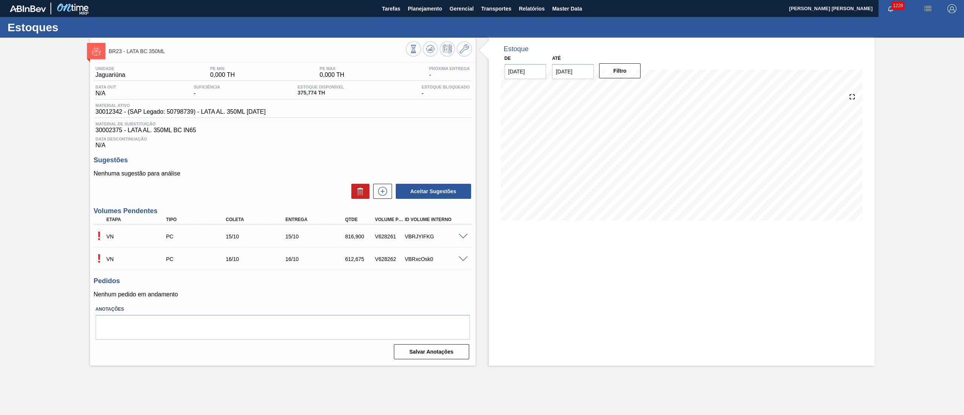
click at [461, 239] on span at bounding box center [462, 237] width 9 height 6
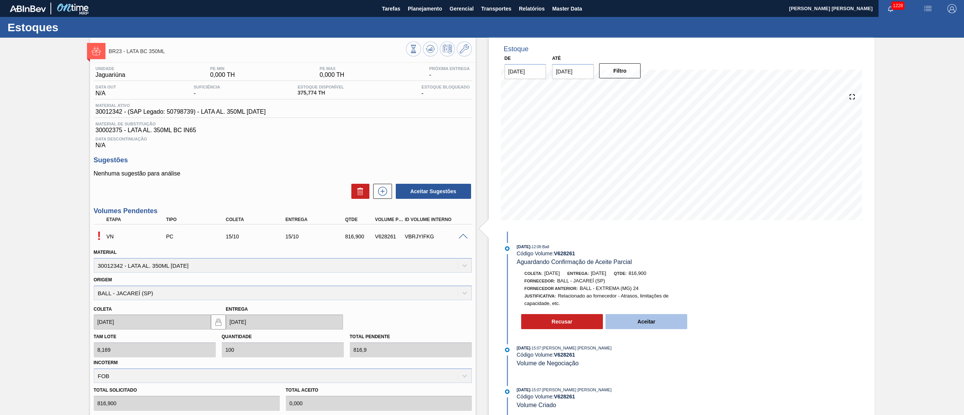
click at [657, 321] on button "Aceitar" at bounding box center [646, 321] width 82 height 15
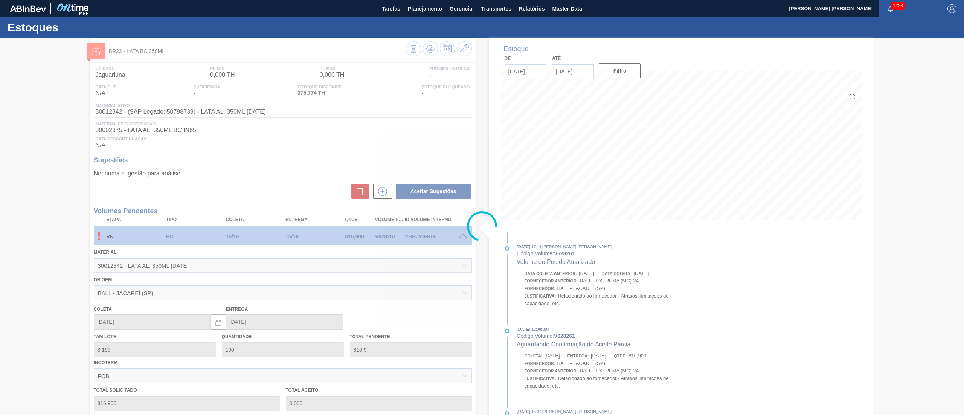
type input "816,900"
type input "[DATE]"
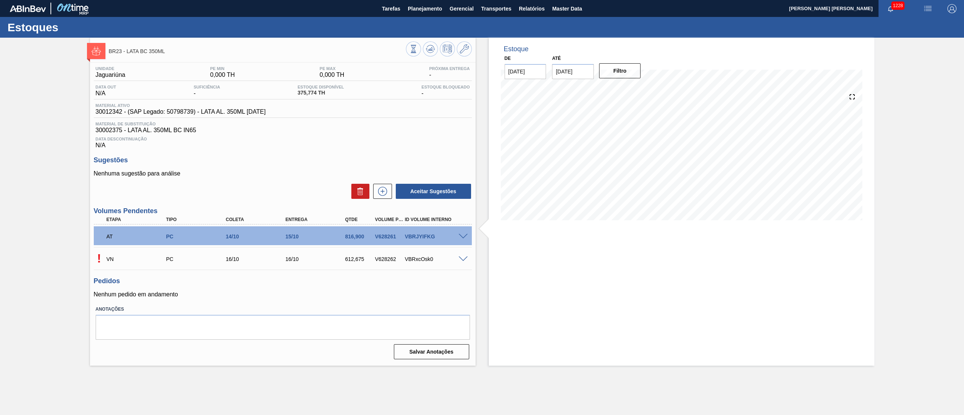
click at [462, 262] on div "VBRxcOsk0" at bounding box center [437, 259] width 68 height 6
click at [464, 260] on span at bounding box center [462, 259] width 9 height 6
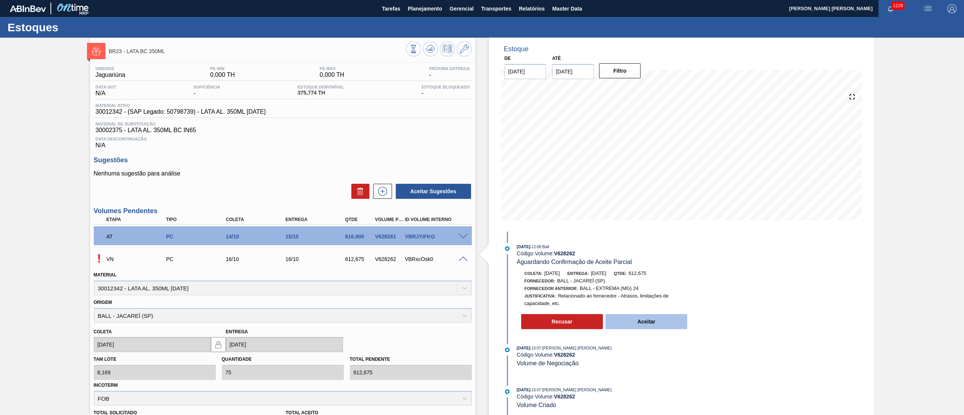
click at [621, 320] on button "Aceitar" at bounding box center [646, 321] width 82 height 15
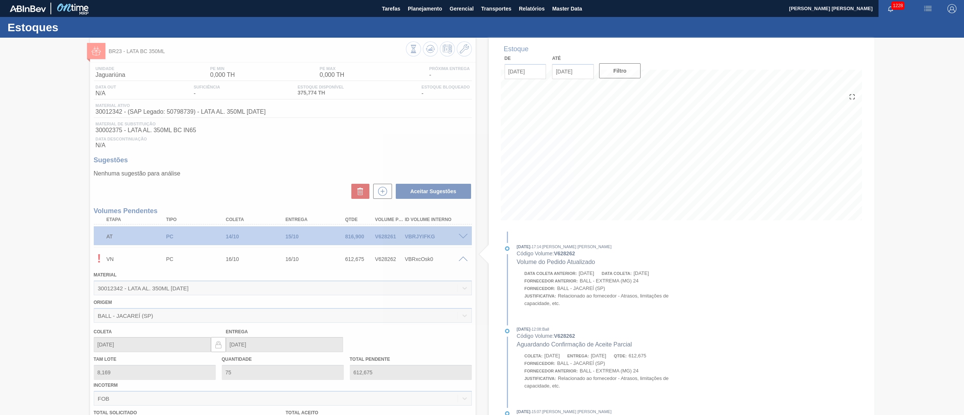
type input "612,675"
type input "[DATE]"
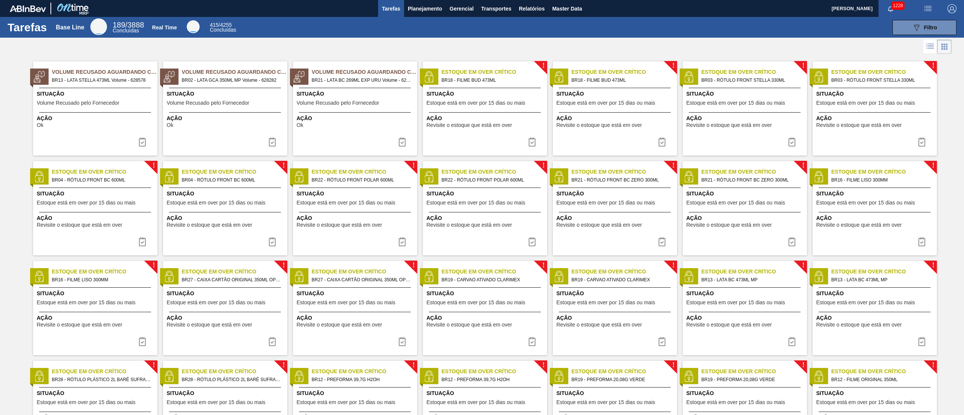
click at [139, 96] on span "Situação" at bounding box center [96, 94] width 119 height 8
click at [188, 101] on span "Volume Recusado pelo Fornecedor" at bounding box center [208, 103] width 82 height 6
click at [320, 95] on span "Situação" at bounding box center [356, 94] width 119 height 8
click at [411, 8] on span "Planejamento" at bounding box center [425, 8] width 34 height 9
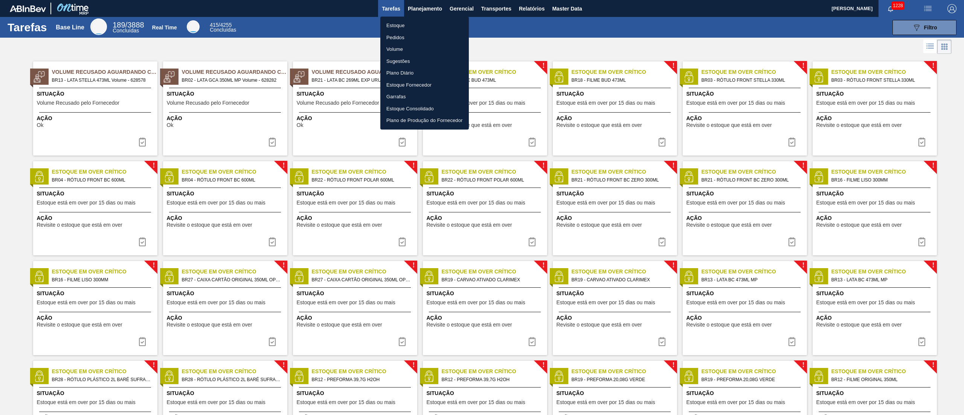
click at [408, 22] on li "Estoque" at bounding box center [424, 26] width 88 height 12
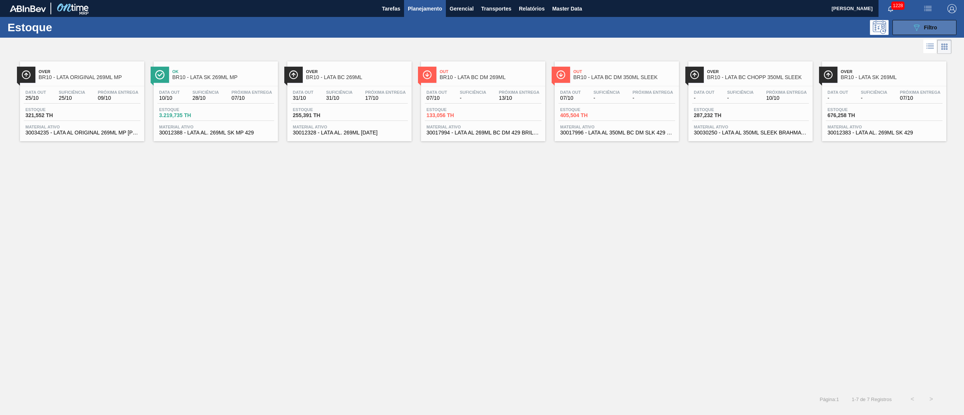
click at [928, 23] on div "089F7B8B-B2A5-4AFE-B5C0-19BA573D28AC Filtro" at bounding box center [924, 27] width 25 height 9
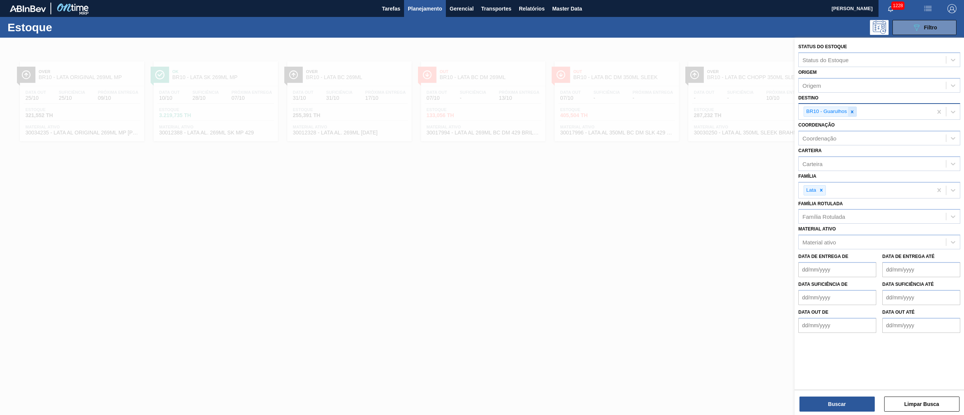
click at [854, 111] on icon at bounding box center [851, 111] width 5 height 5
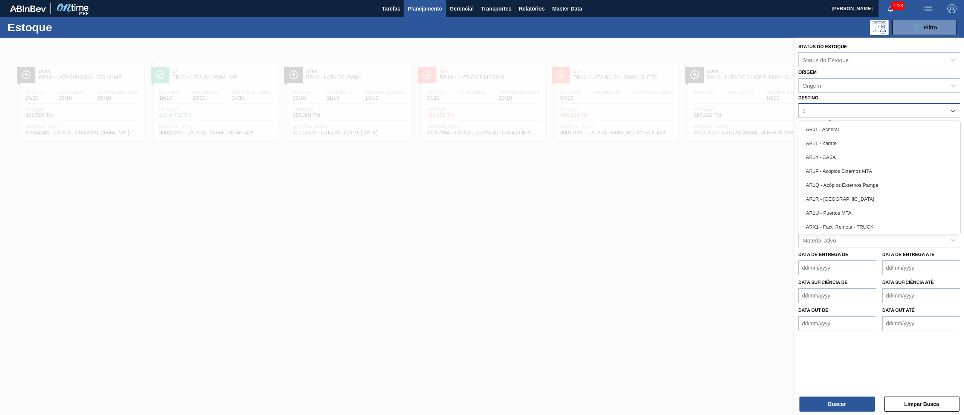
type input "19"
click at [827, 135] on div "BR19 - Nova Rio" at bounding box center [879, 129] width 162 height 14
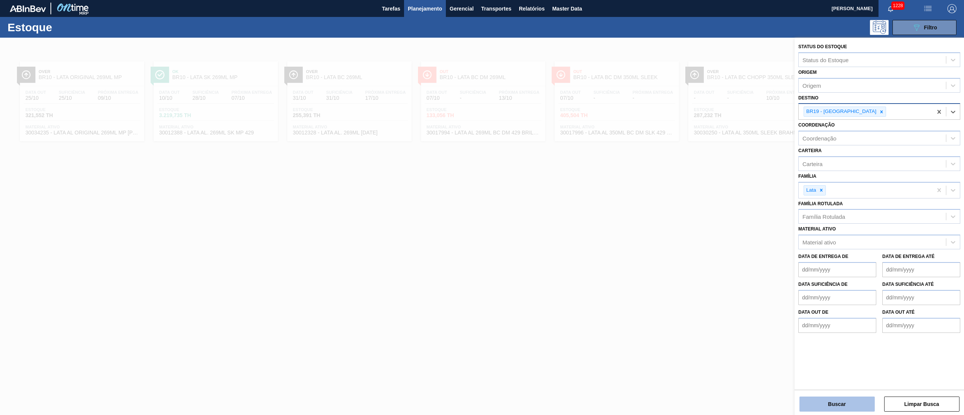
click at [844, 399] on button "Buscar" at bounding box center [836, 403] width 75 height 15
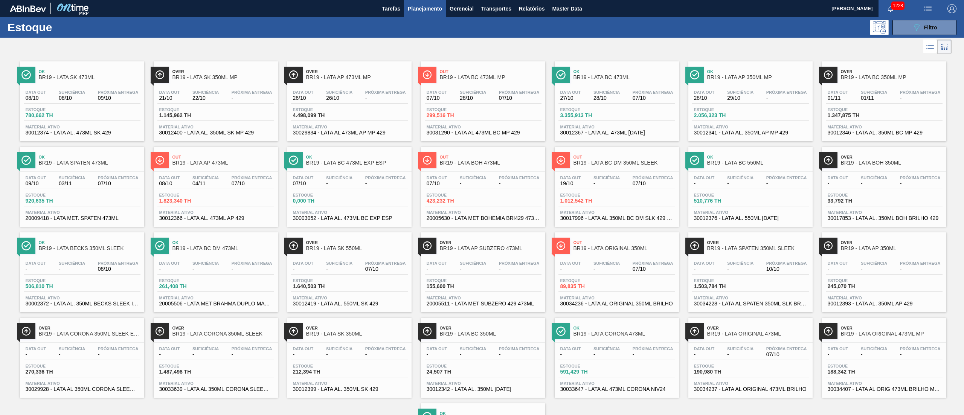
click at [723, 261] on div "Data out - Suficiência - Próxima Entrega 10/10" at bounding box center [750, 268] width 117 height 14
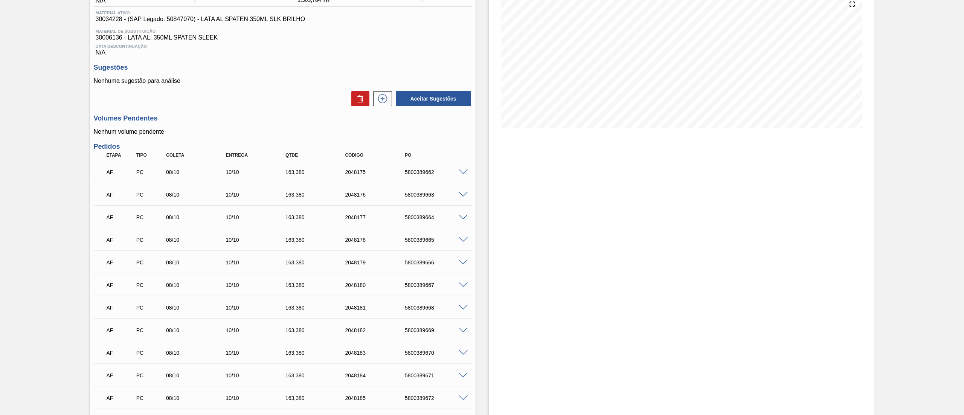
scroll to position [88, 0]
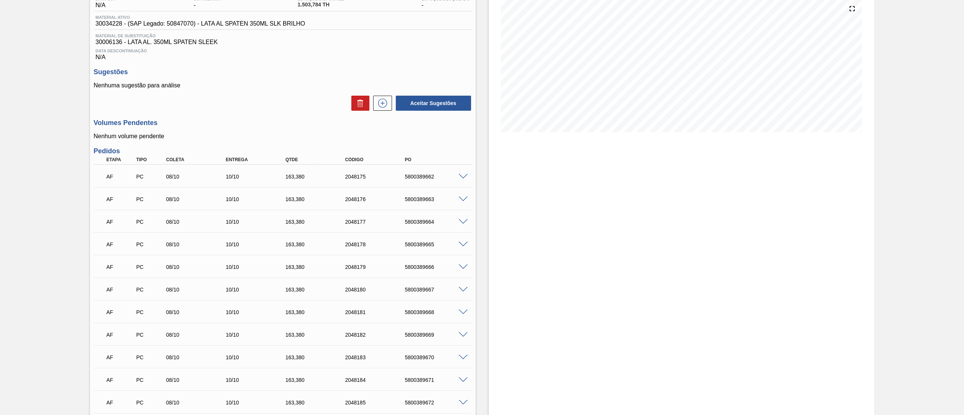
click at [463, 175] on span at bounding box center [462, 177] width 9 height 6
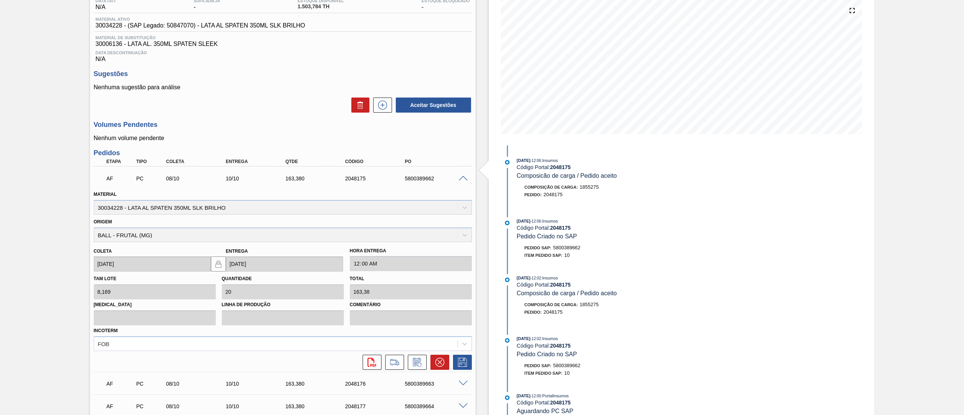
scroll to position [0, 0]
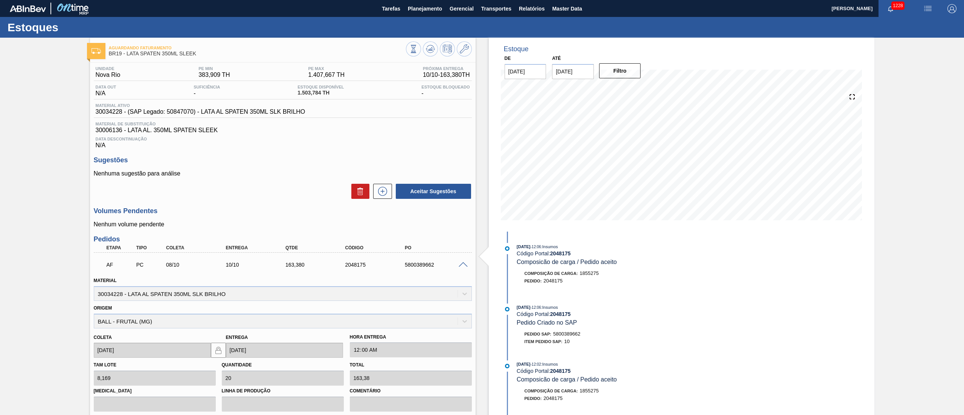
click at [457, 263] on div at bounding box center [464, 264] width 15 height 6
click at [458, 269] on div "AF PC 08/10 10/10 163,380 2048175 5800389662" at bounding box center [281, 263] width 358 height 15
click at [461, 266] on span at bounding box center [462, 265] width 9 height 6
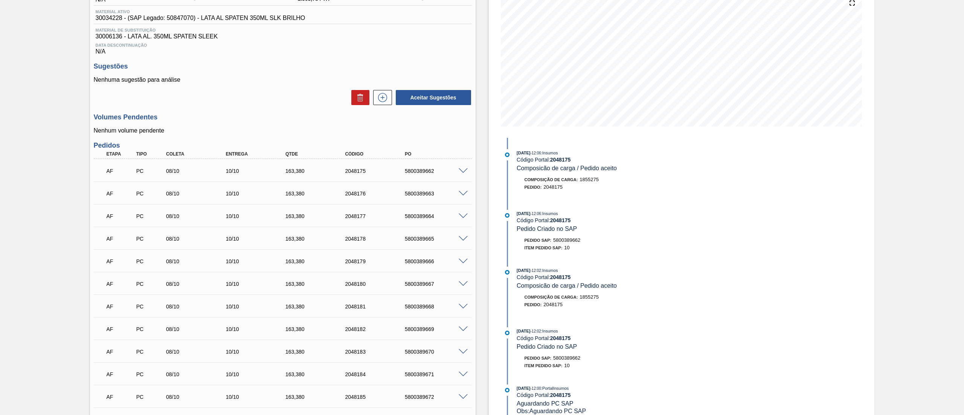
scroll to position [88, 0]
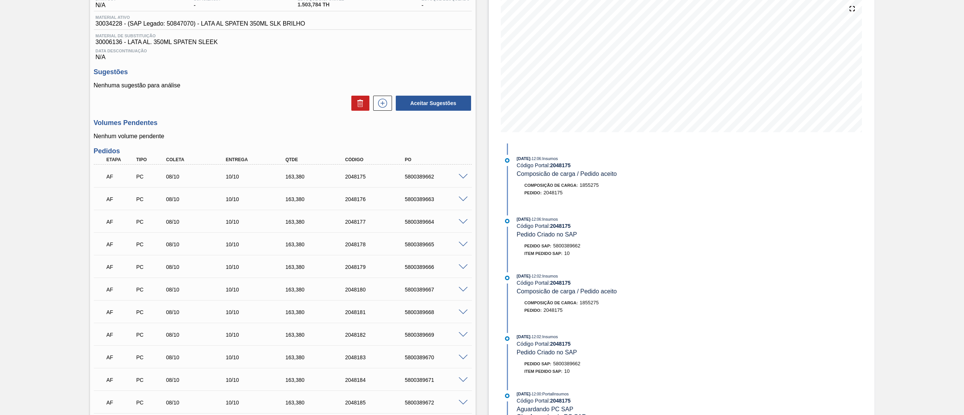
click at [466, 290] on span at bounding box center [462, 290] width 9 height 6
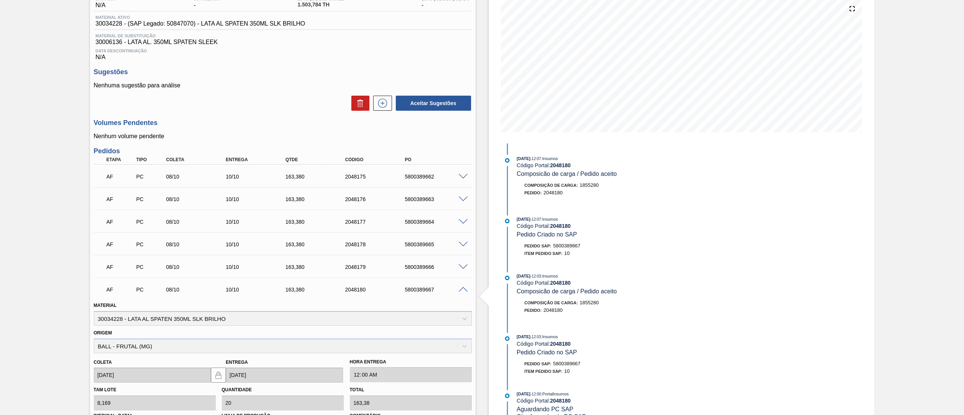
click at [466, 290] on span at bounding box center [462, 290] width 9 height 6
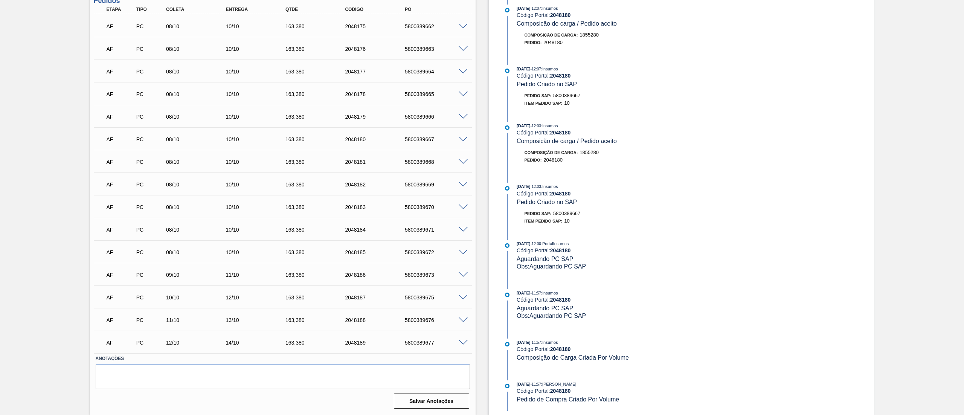
scroll to position [0, 0]
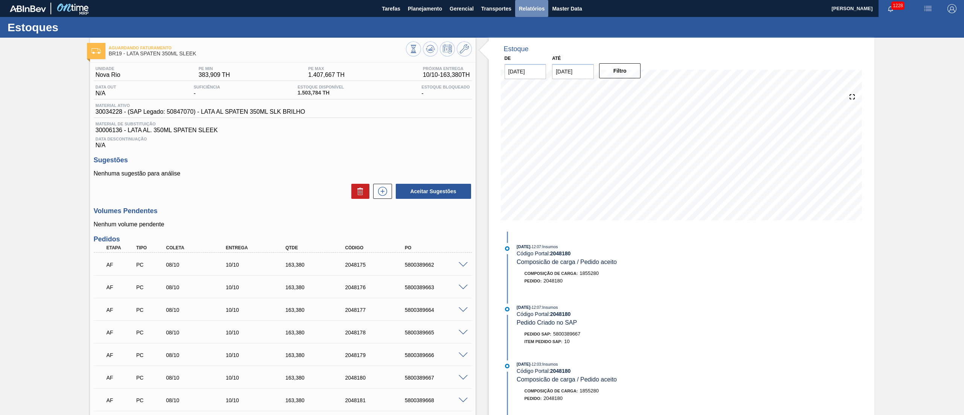
click at [532, 3] on button "Relatórios" at bounding box center [531, 8] width 33 height 17
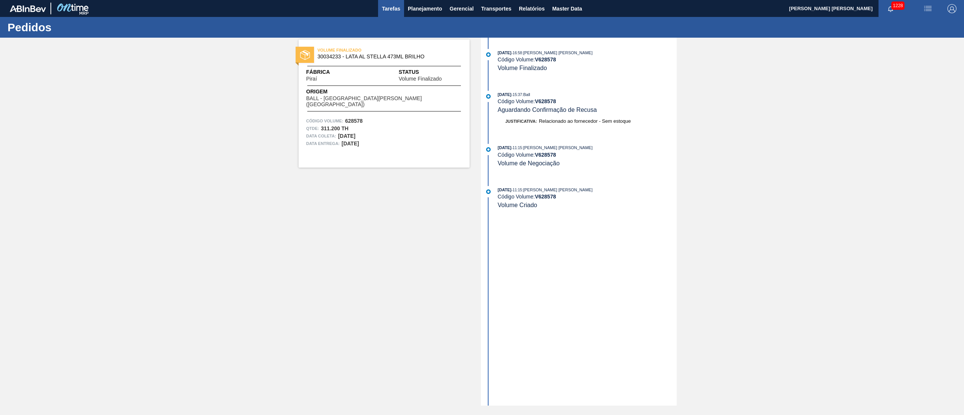
click at [400, 3] on button "Tarefas" at bounding box center [391, 8] width 26 height 17
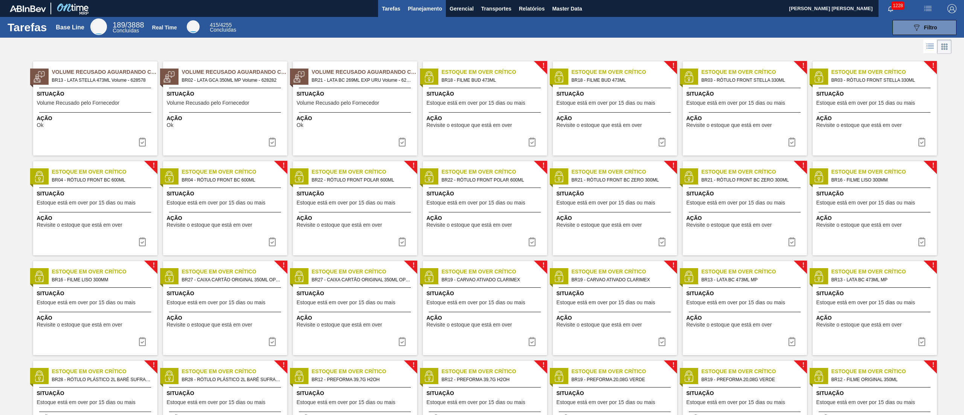
click at [420, 8] on span "Planejamento" at bounding box center [425, 8] width 34 height 9
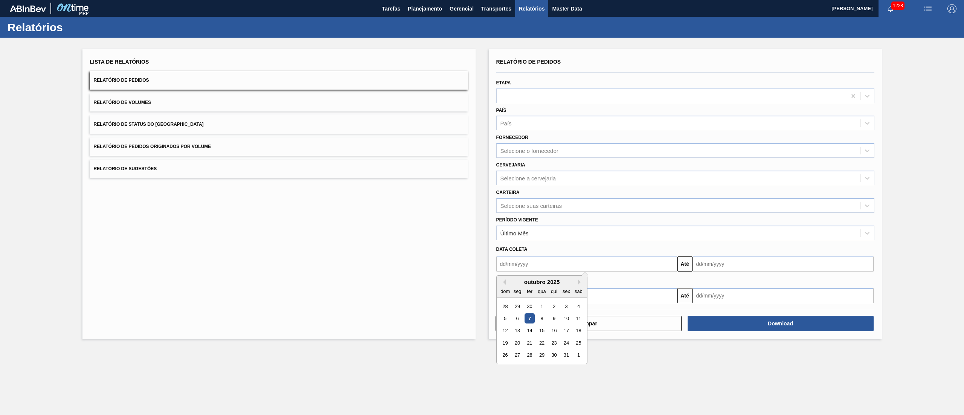
click at [583, 265] on input "text" at bounding box center [586, 263] width 181 height 15
click at [535, 315] on div "5 6 7 8 9 10 11" at bounding box center [541, 318] width 85 height 12
click at [529, 314] on div "7" at bounding box center [529, 318] width 10 height 10
type input "[DATE]"
drag, startPoint x: 720, startPoint y: 266, endPoint x: 716, endPoint y: 270, distance: 5.9
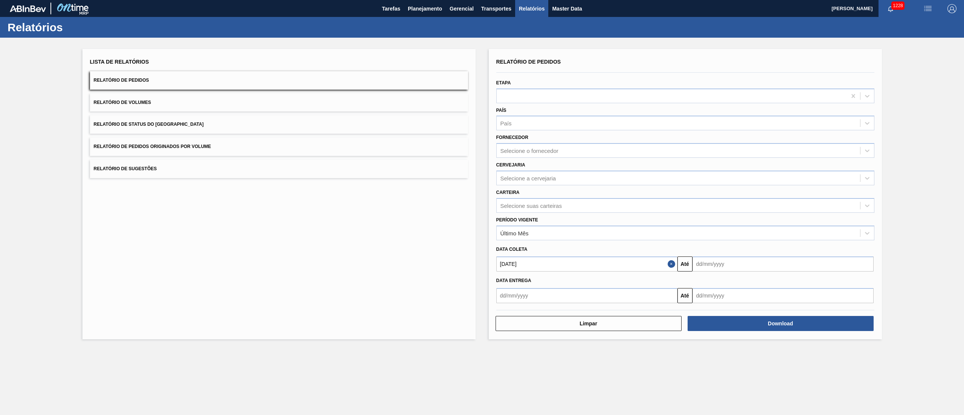
click at [720, 266] on input "text" at bounding box center [782, 263] width 181 height 15
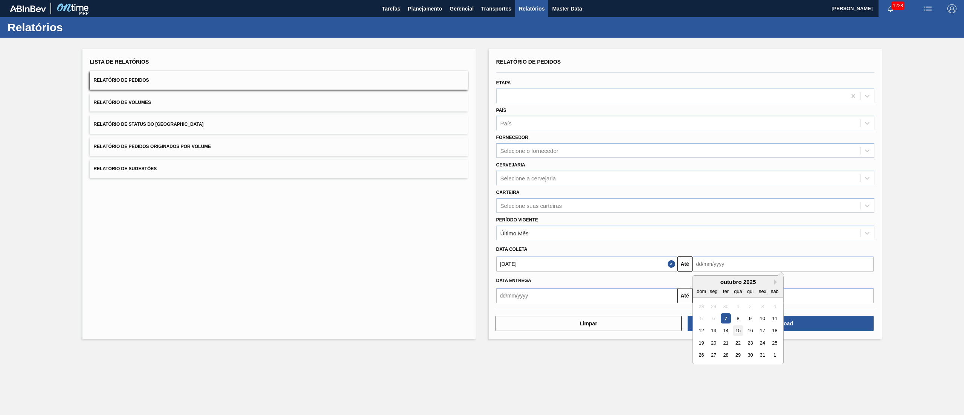
click at [735, 331] on div "15" at bounding box center [738, 331] width 10 height 10
type input "[DATE]"
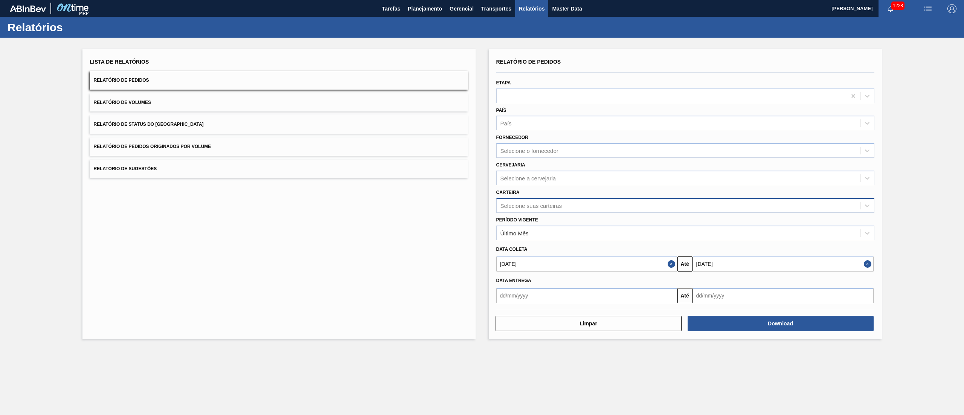
click at [547, 201] on div "Selecione suas carteiras" at bounding box center [678, 205] width 363 height 11
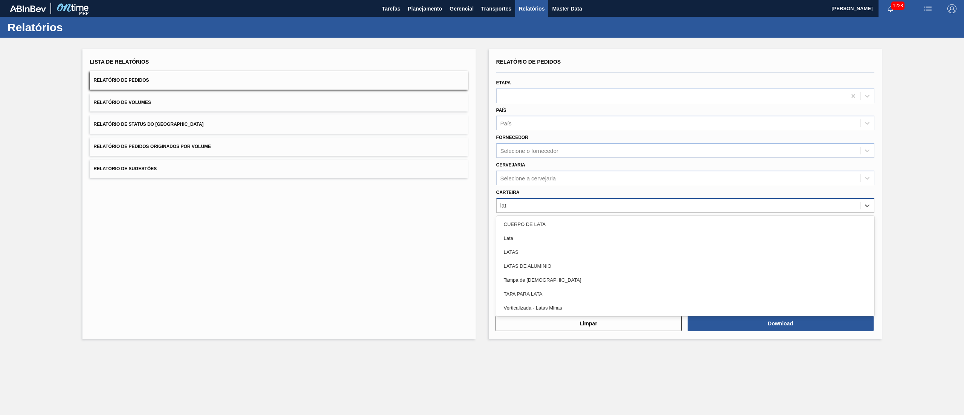
type input "lata"
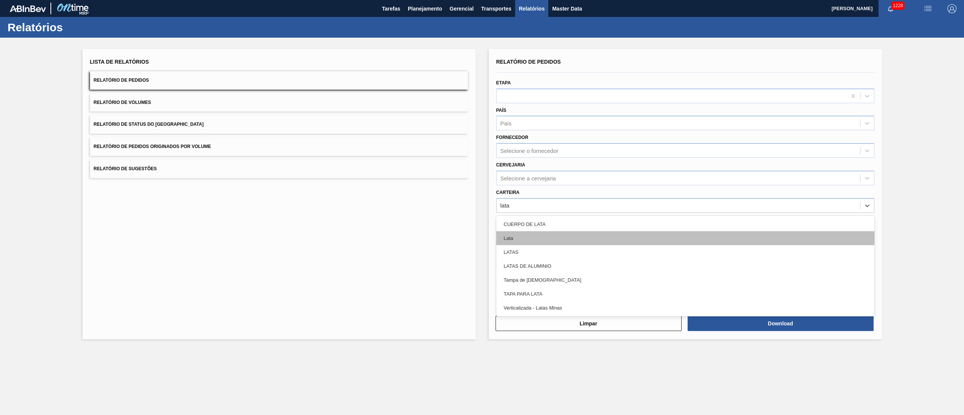
click at [589, 242] on div "Lata" at bounding box center [685, 238] width 378 height 14
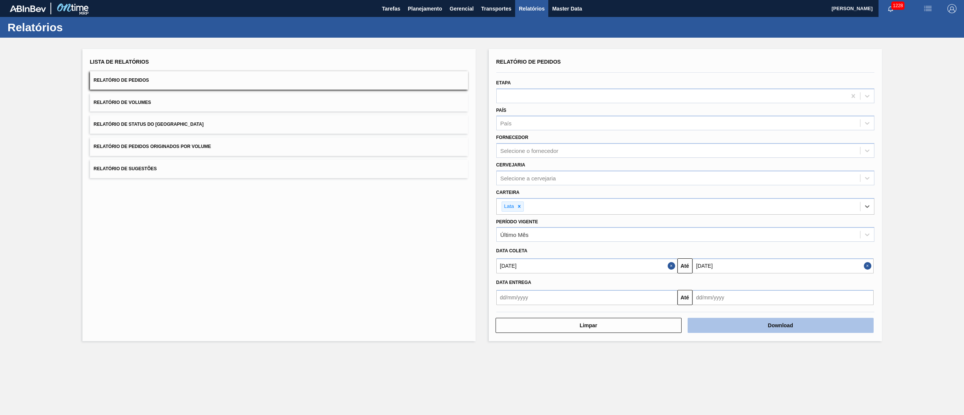
click at [781, 329] on button "Download" at bounding box center [780, 325] width 186 height 15
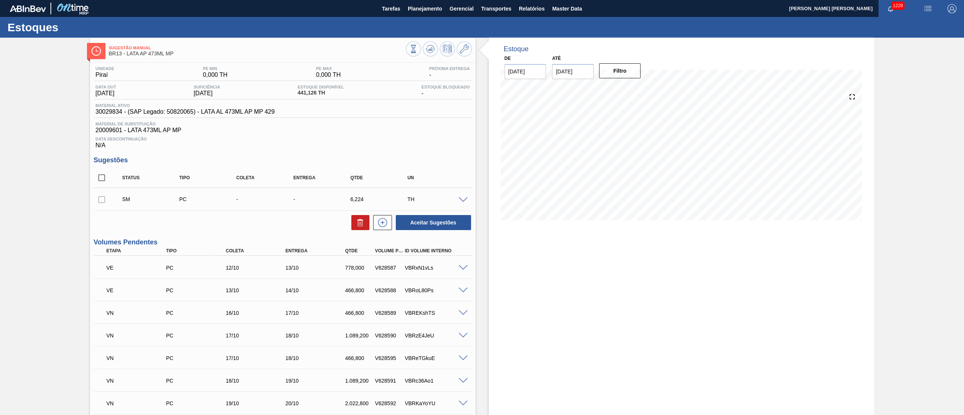
click at [461, 196] on div "SM PC - - 6,224 TH" at bounding box center [283, 199] width 378 height 19
click at [458, 203] on span at bounding box center [462, 200] width 9 height 6
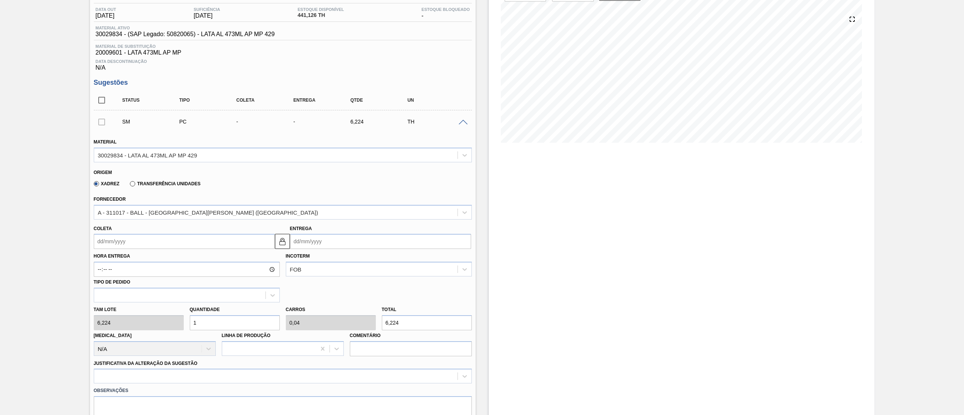
scroll to position [151, 0]
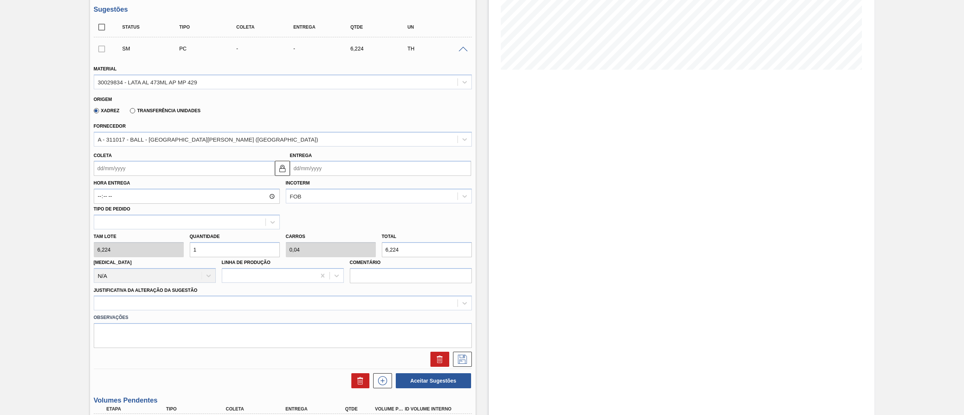
click at [172, 253] on div "[PERSON_NAME] 6,224 Quantidade 1 Carros 0,04 Total 6,224 [MEDICAL_DATA] N/A Lin…" at bounding box center [283, 256] width 384 height 54
type input "8"
type input "0,32"
type input "49,792"
type input "80"
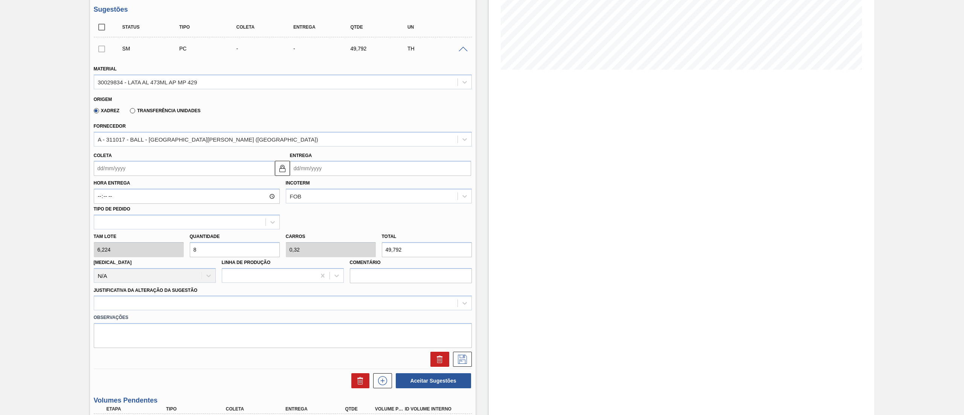
type input "3,2"
type input "497,92"
type input "80"
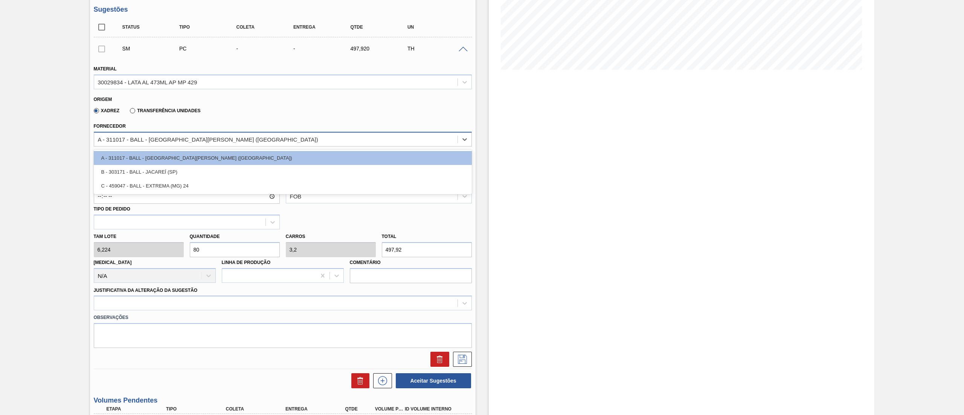
click at [157, 144] on div "A - 311017 - BALL - [GEOGRAPHIC_DATA][PERSON_NAME] ([GEOGRAPHIC_DATA])" at bounding box center [275, 139] width 363 height 11
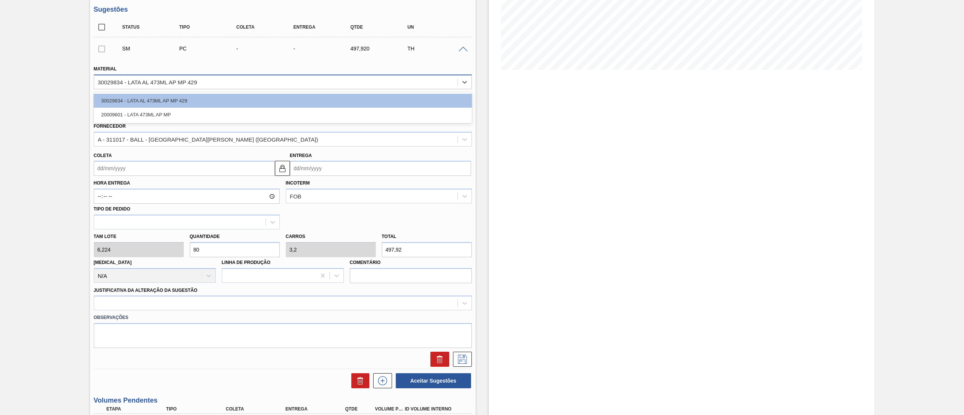
click at [190, 85] on div "30029834 - LATA AL 473ML AP MP 429" at bounding box center [147, 82] width 99 height 6
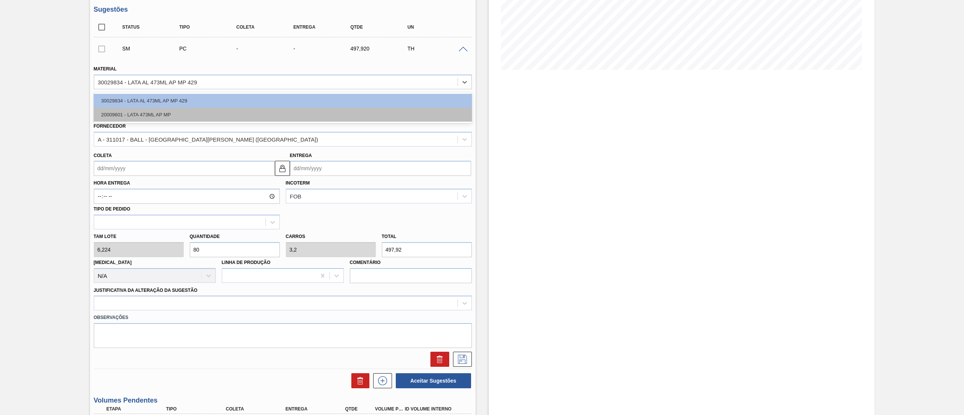
click at [183, 113] on div "20009601 - LATA 473ML AP MP" at bounding box center [283, 115] width 378 height 14
type input "4"
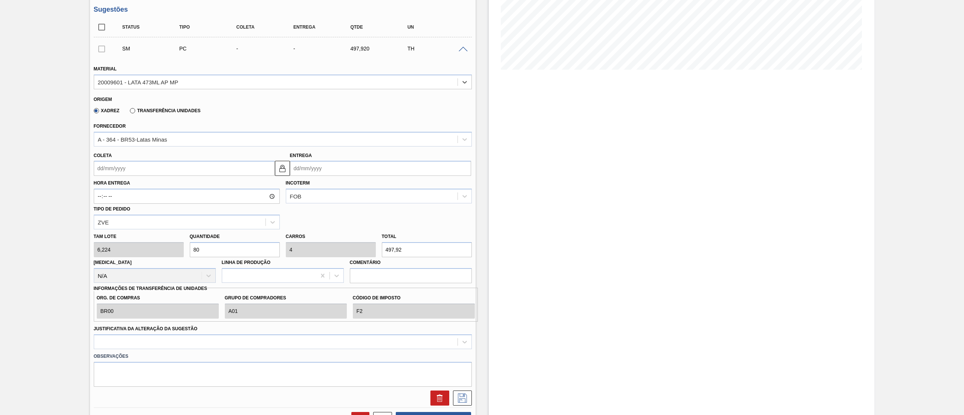
click at [186, 175] on input "Coleta" at bounding box center [184, 168] width 181 height 15
click at [148, 224] on div "9" at bounding box center [151, 223] width 10 height 10
type input "09/10/2025"
type input "11/10/2025"
click at [377, 344] on div at bounding box center [283, 341] width 378 height 15
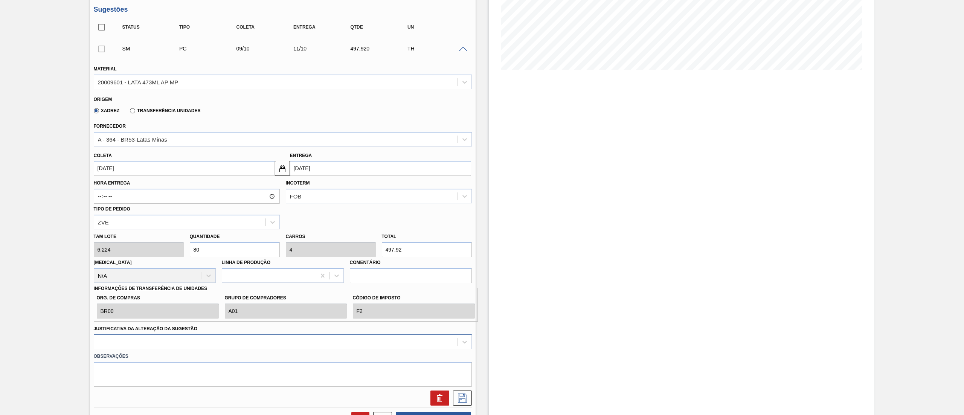
scroll to position [205, 0]
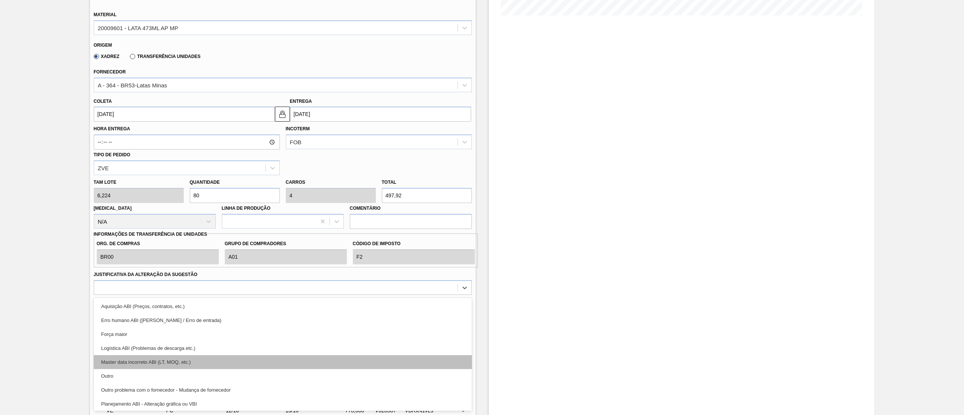
click at [217, 361] on div "Master data incorreto ABI (LT, MOQ, etc.)" at bounding box center [283, 362] width 378 height 14
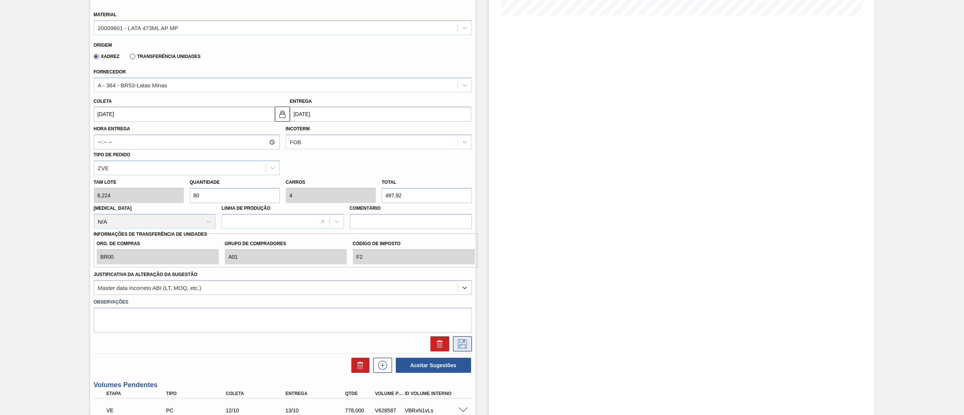
click at [458, 343] on icon at bounding box center [462, 343] width 12 height 9
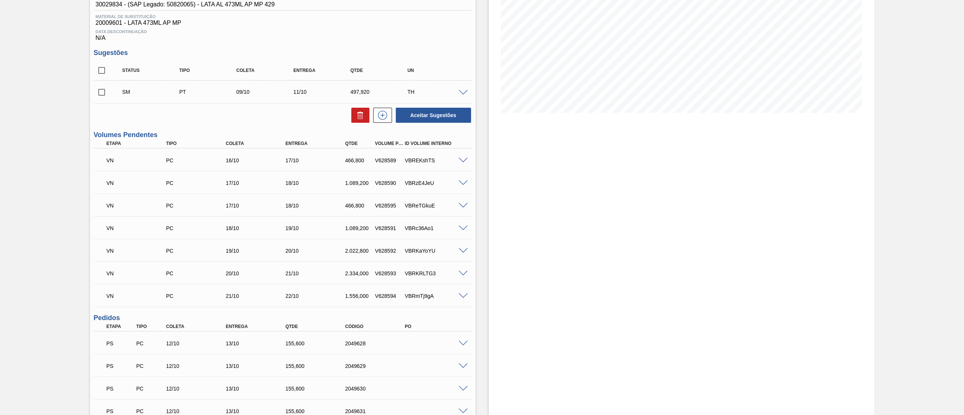
scroll to position [0, 0]
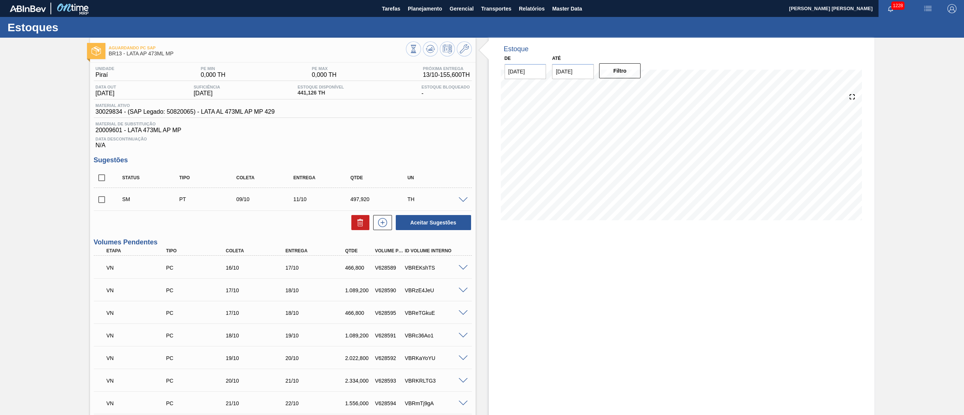
click at [458, 201] on span at bounding box center [462, 200] width 9 height 6
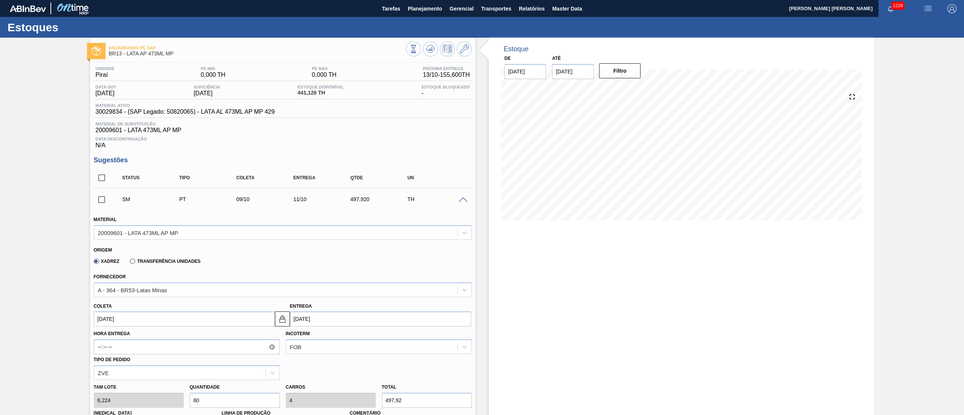
scroll to position [151, 0]
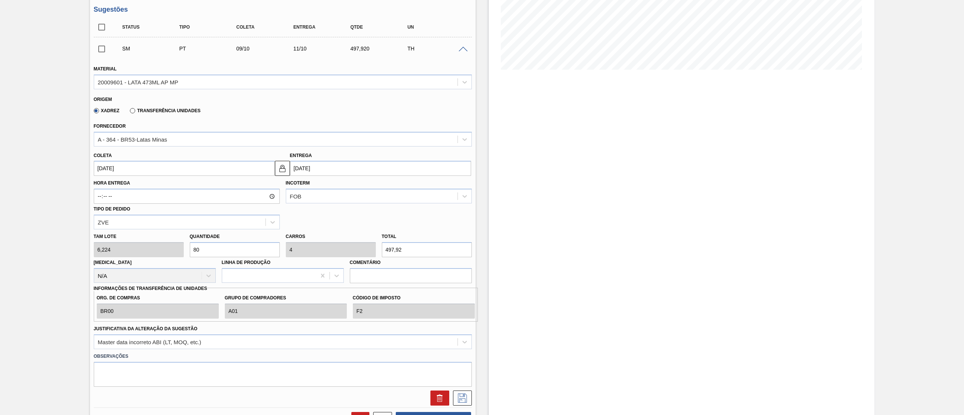
click at [149, 244] on div "Tam lote 6,224 Quantidade 80 Carros 4 Total 497,92 Doca N/A Linha de Produção C…" at bounding box center [283, 256] width 384 height 54
type input "1"
type input "0,05"
type input "6,224"
type input "12"
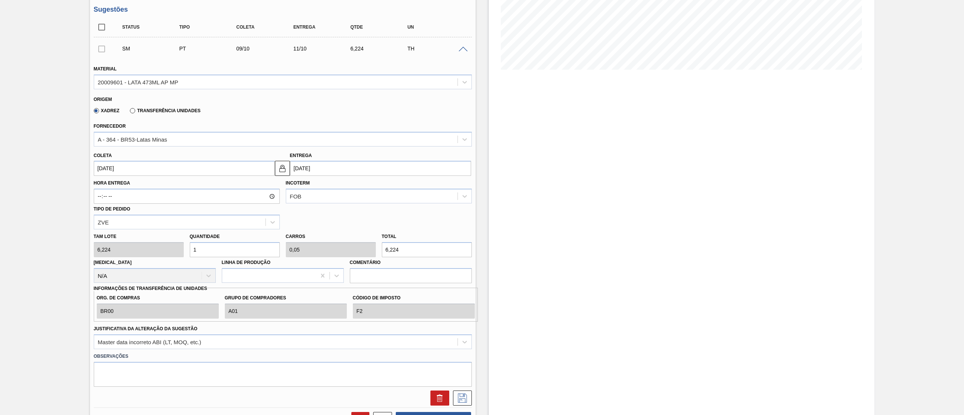
type input "0,6"
type input "74,688"
type input "120"
type input "6"
type input "746,88"
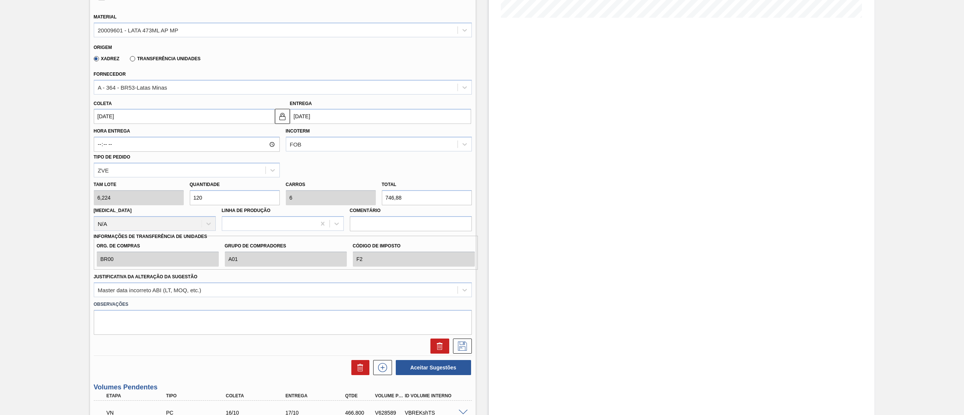
scroll to position [226, 0]
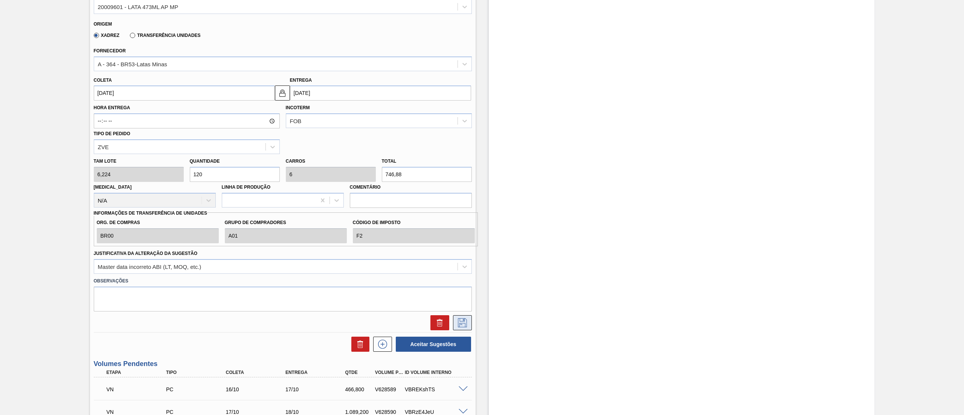
click at [462, 326] on icon at bounding box center [462, 322] width 12 height 9
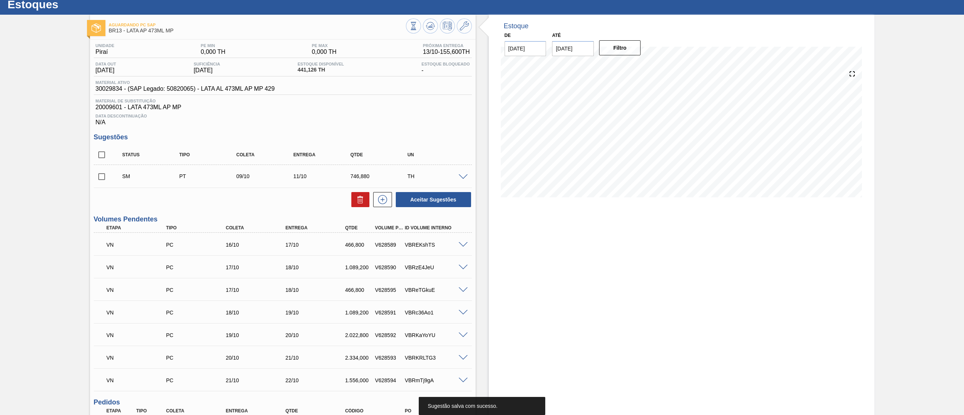
scroll to position [0, 0]
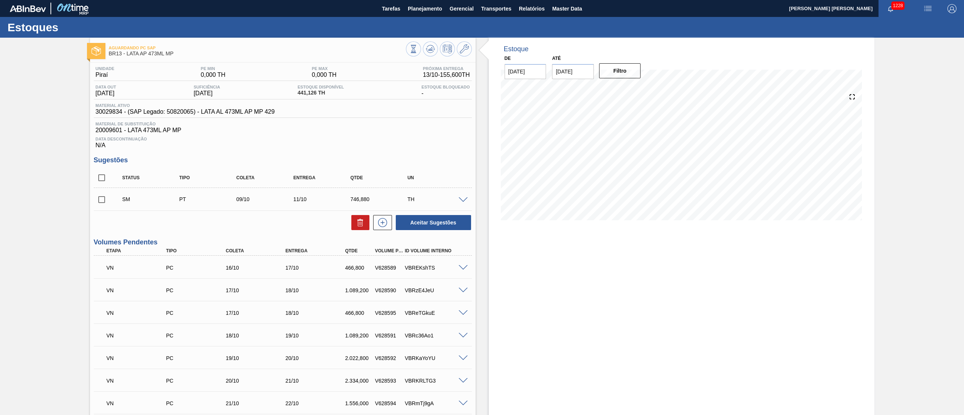
click at [461, 199] on span at bounding box center [462, 200] width 9 height 6
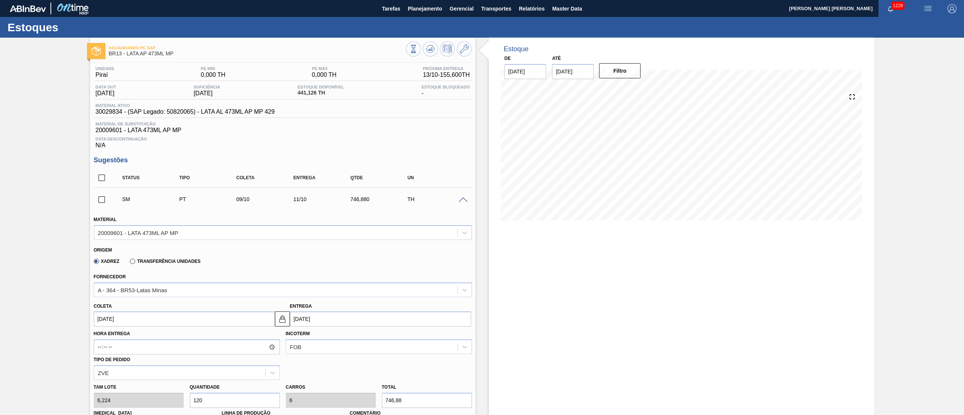
click at [160, 397] on div "Tam lote 6,224 Quantidade 120 Carros 6 Total 746,88 Doca N/A Linha de Produção …" at bounding box center [283, 407] width 384 height 54
type input "1"
type input "0,05"
type input "6,224"
type input "16"
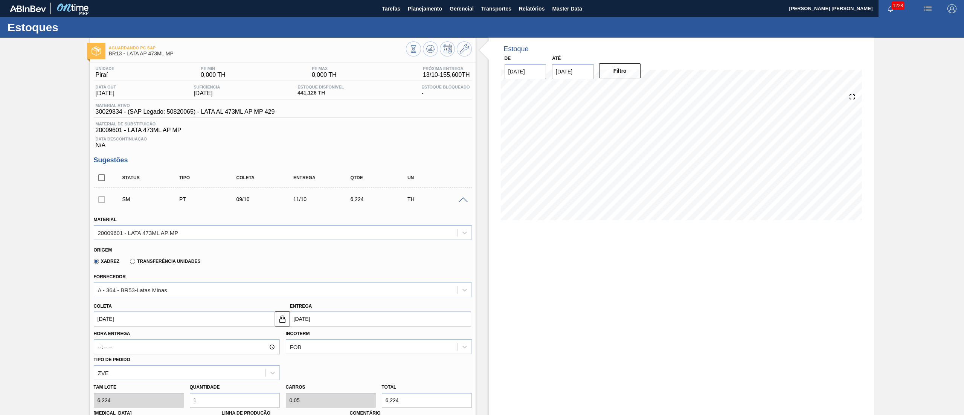
type input "0,8"
type input "99,584"
type input "160"
type input "8"
type input "995,84"
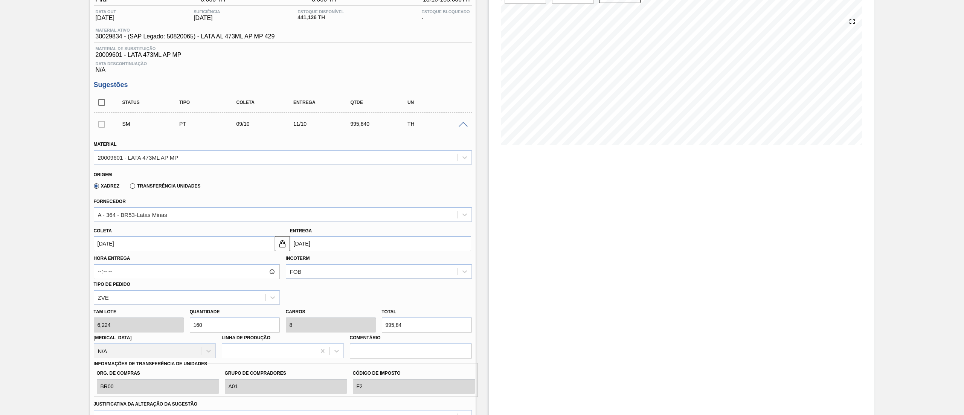
scroll to position [226, 0]
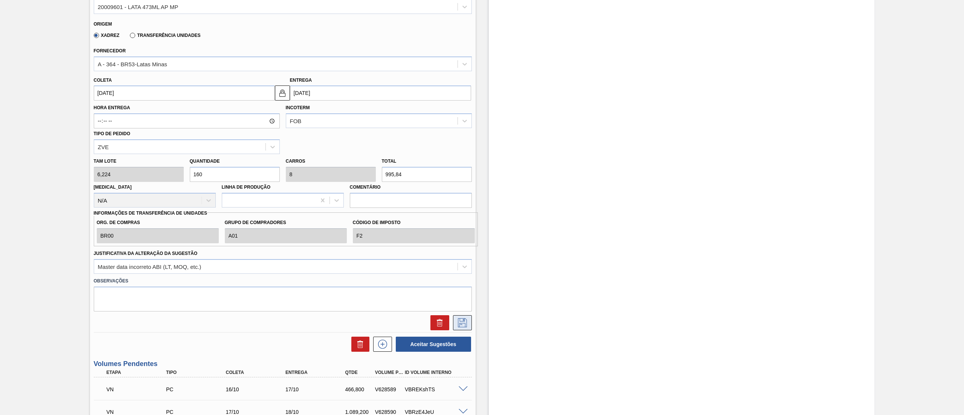
click at [457, 326] on icon at bounding box center [462, 322] width 12 height 9
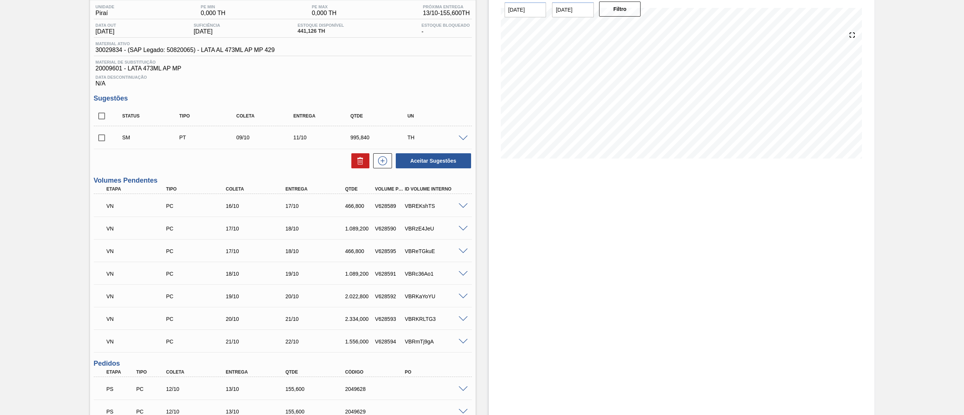
scroll to position [40, 0]
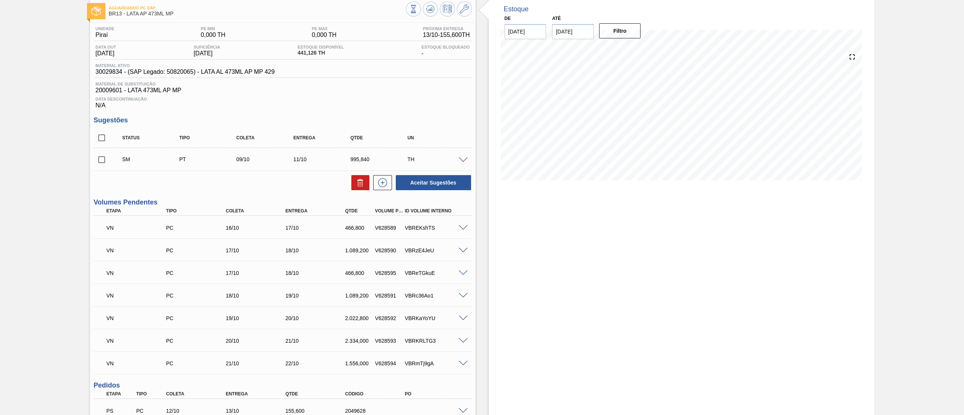
click at [462, 161] on span at bounding box center [462, 160] width 9 height 6
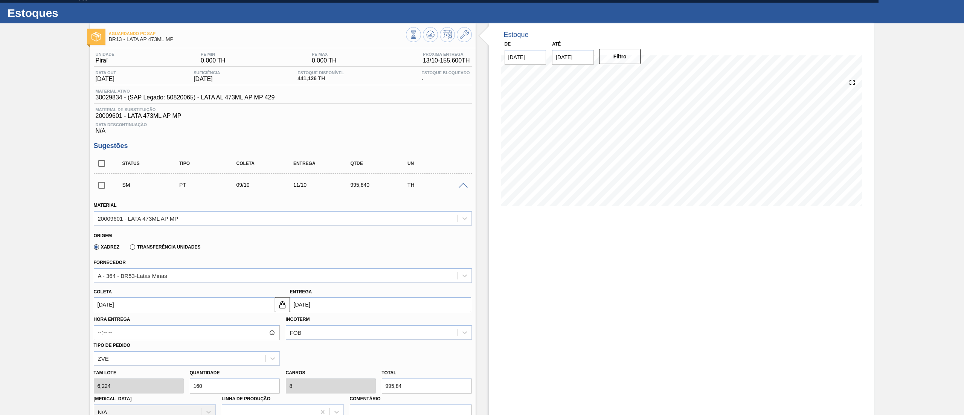
scroll to position [0, 0]
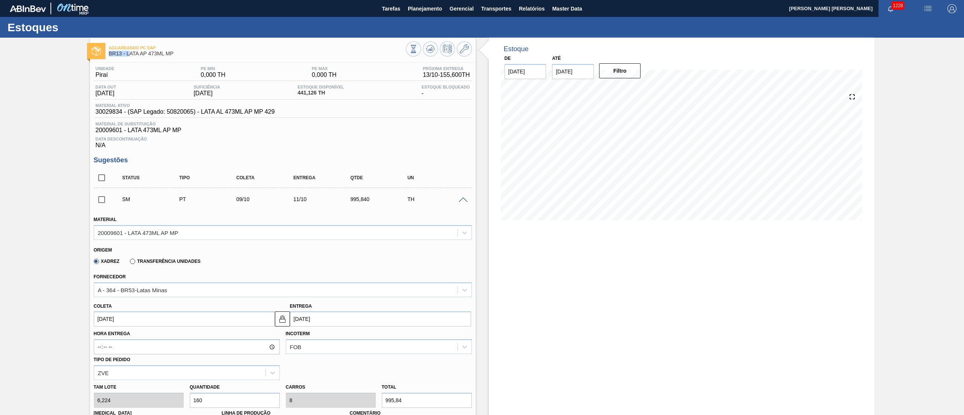
drag, startPoint x: 128, startPoint y: 53, endPoint x: 189, endPoint y: 48, distance: 60.4
click at [189, 48] on div "Aguardando PC SAP BR13 - LATA AP 473ML MP" at bounding box center [257, 51] width 297 height 17
click at [126, 53] on span "BR13 - LATA AP 473ML MP" at bounding box center [257, 54] width 297 height 6
drag, startPoint x: 124, startPoint y: 52, endPoint x: 177, endPoint y: 51, distance: 52.7
click at [177, 51] on span "BR13 - LATA AP 473ML MP" at bounding box center [257, 54] width 297 height 6
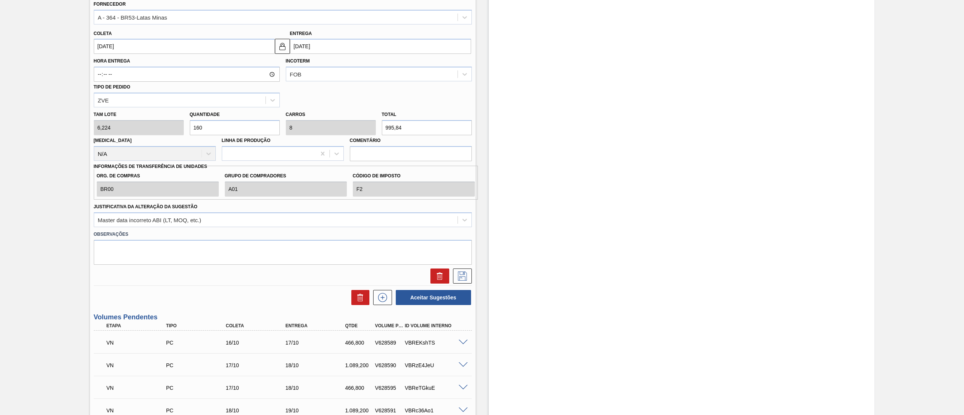
scroll to position [301, 0]
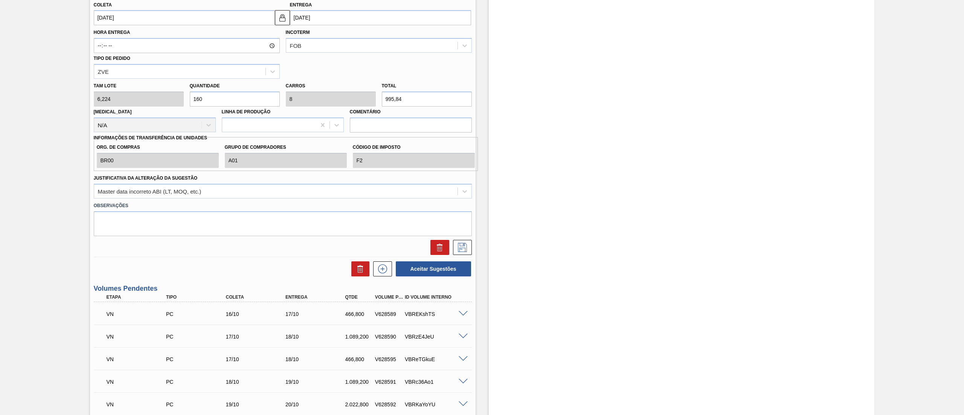
click at [136, 101] on div "Tam lote 6,224 Quantidade 160 Carros 8 Total 995,84 Doca N/A Linha de Produção …" at bounding box center [283, 106] width 384 height 54
type input "1"
type input "0,05"
type input "6,224"
type input "0"
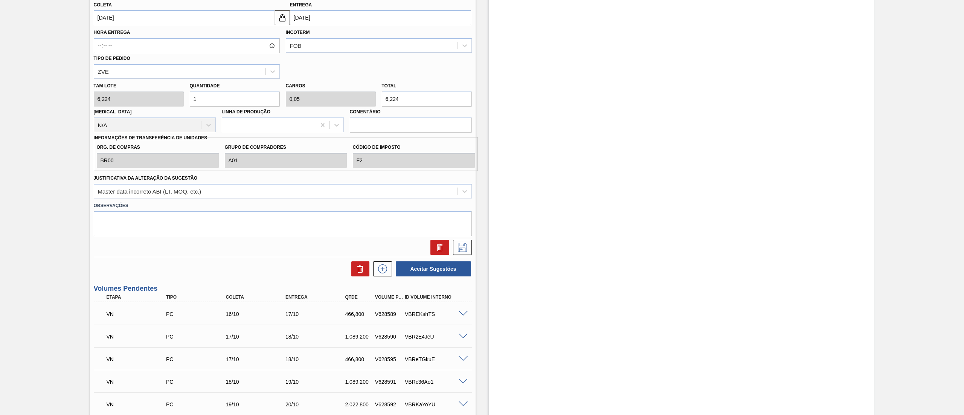
type input "0"
type input "2"
type input "0,1"
type input "12,448"
type input "20"
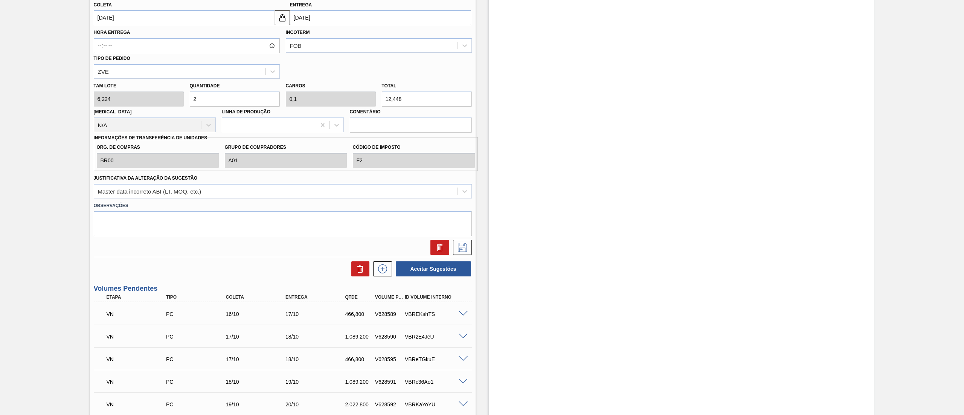
type input "1"
type input "124,48"
type input "20"
drag, startPoint x: 402, startPoint y: 99, endPoint x: 377, endPoint y: 99, distance: 25.6
click at [377, 99] on div "Tam lote 6,224 Quantidade 20 Carros 1 Total 124,48 Doca N/A Linha de Produção C…" at bounding box center [283, 106] width 384 height 54
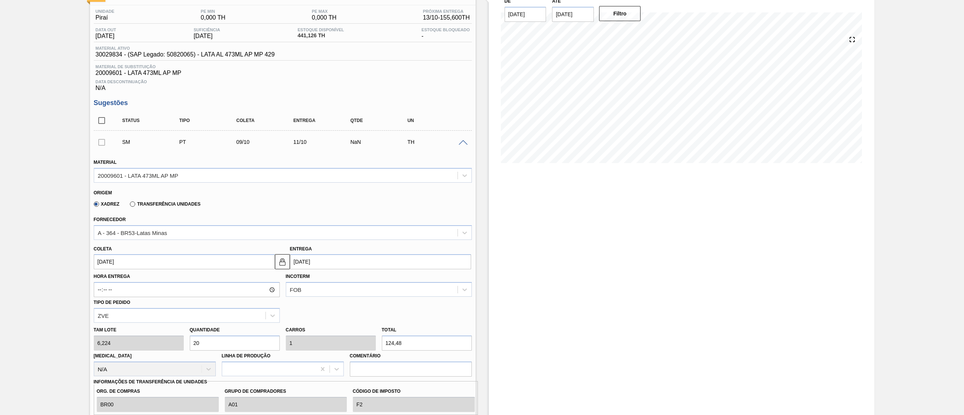
scroll to position [0, 0]
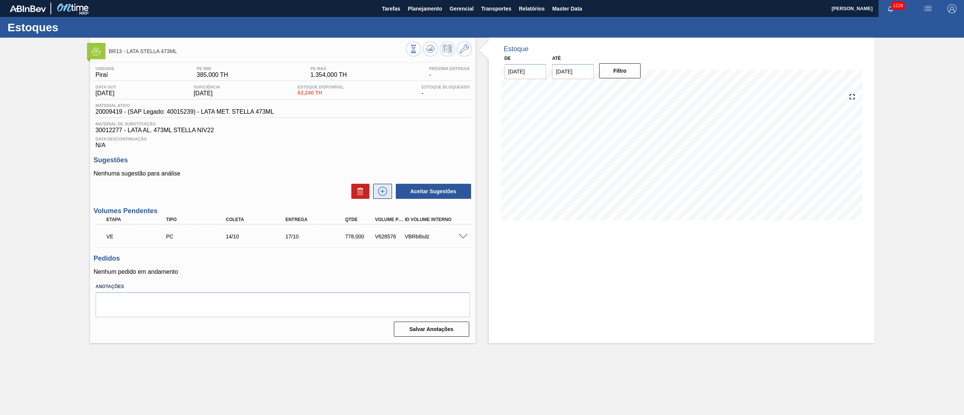
click at [383, 198] on button at bounding box center [382, 191] width 19 height 15
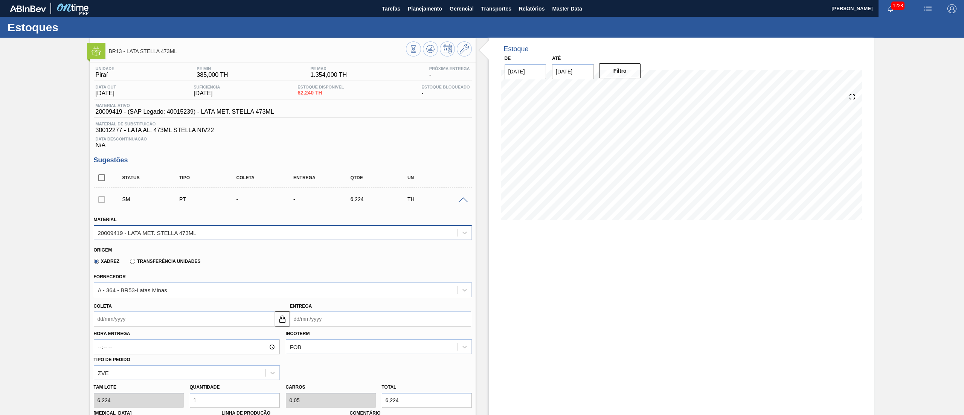
scroll to position [75, 0]
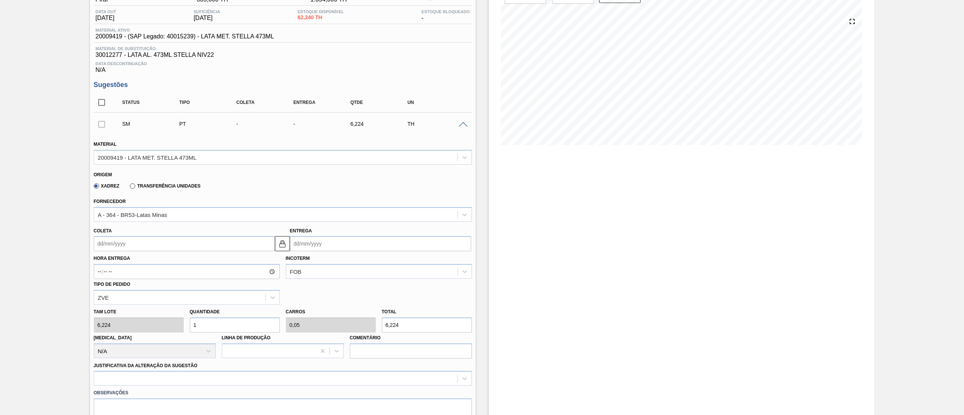
click at [178, 320] on div "Tam lote 6,224 Quantidade 1 Carros 0,05 Total 6,224 Doca N/A Linha de Produção …" at bounding box center [283, 332] width 384 height 54
type input "8"
type input "0,4"
type input "49,792"
type input "80"
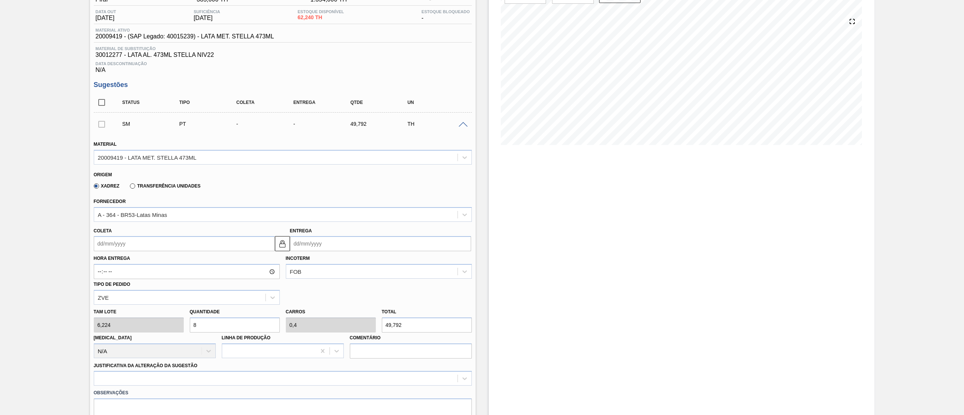
type input "4"
type input "497,92"
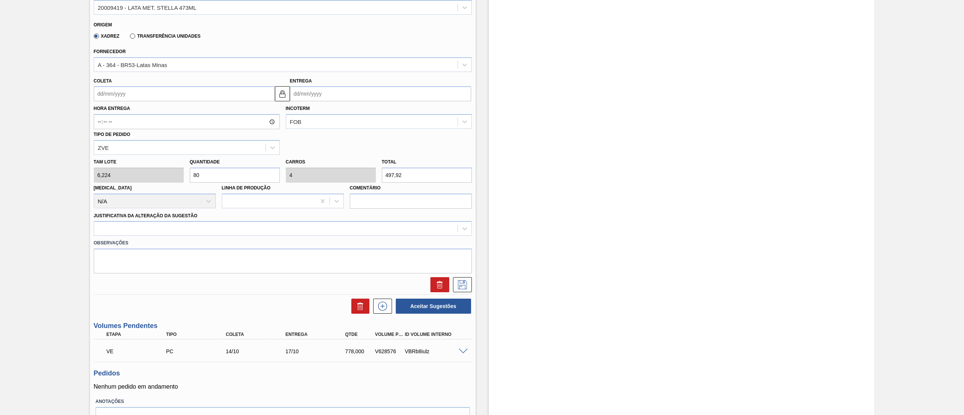
scroll to position [226, 0]
type input "80"
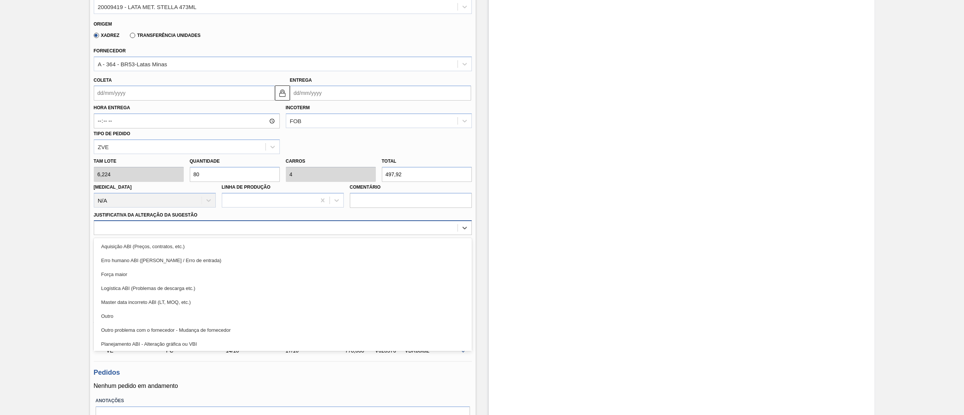
click at [172, 227] on div at bounding box center [275, 227] width 363 height 11
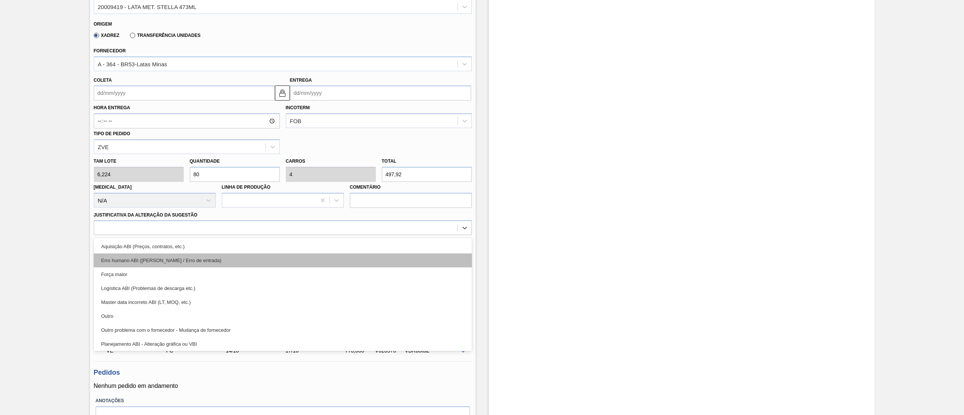
click at [170, 264] on div "Erro humano ABI (Cálculo / Erro de entrada)" at bounding box center [283, 260] width 378 height 14
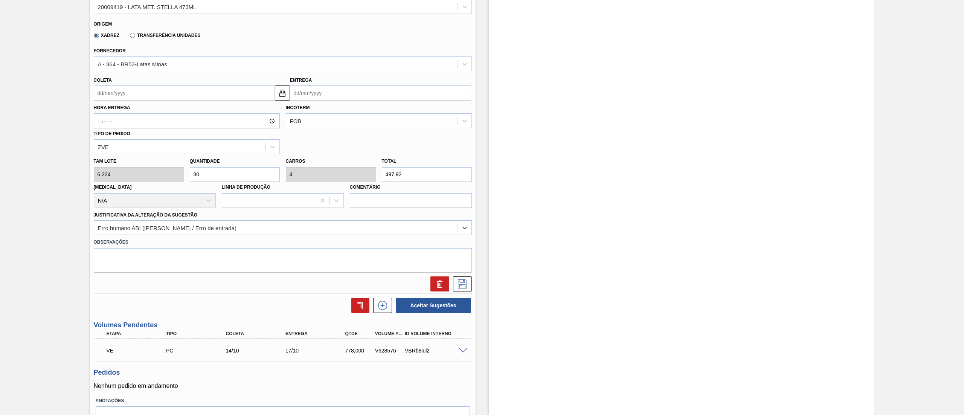
click at [142, 98] on input "Coleta" at bounding box center [184, 92] width 181 height 15
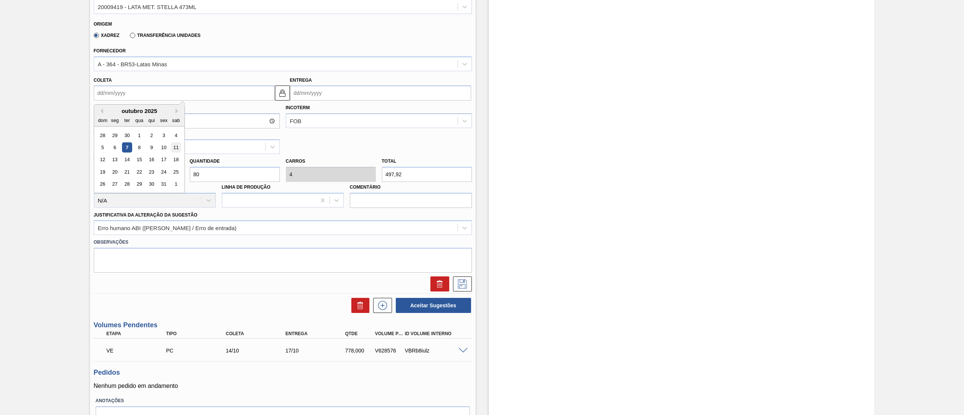
click at [173, 146] on div "11" at bounding box center [176, 147] width 10 height 10
type input "11/10/2025"
type input "12/10/2025"
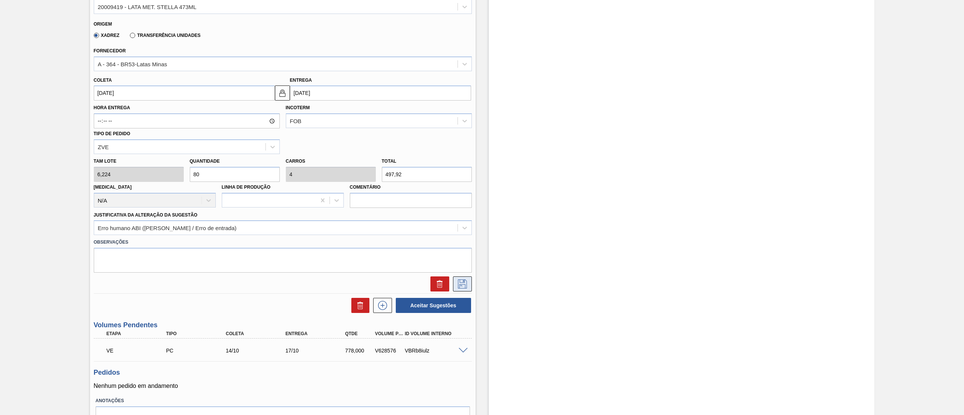
click at [463, 291] on button at bounding box center [462, 283] width 19 height 15
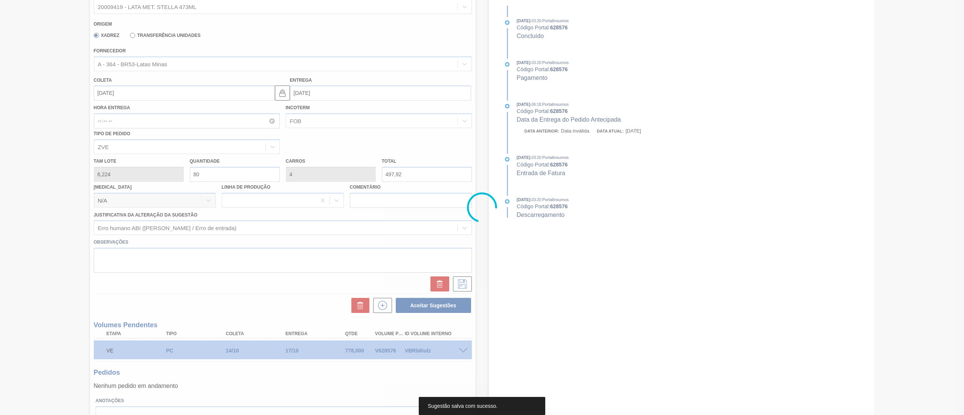
scroll to position [44, 0]
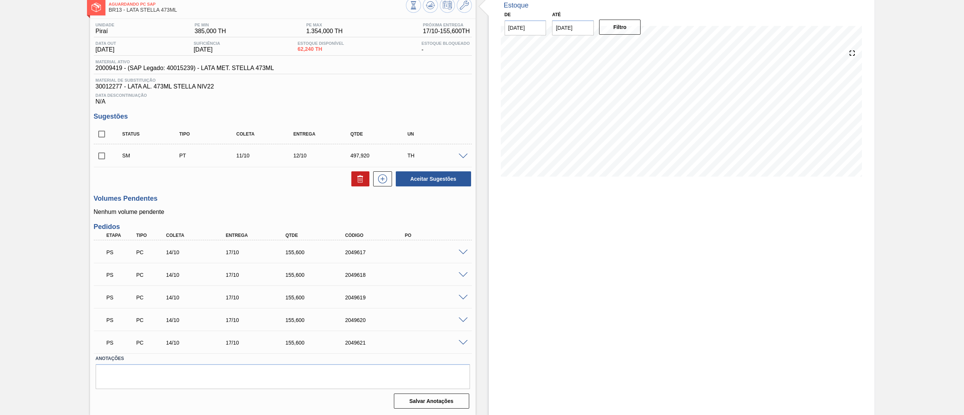
click at [463, 158] on span at bounding box center [462, 157] width 9 height 6
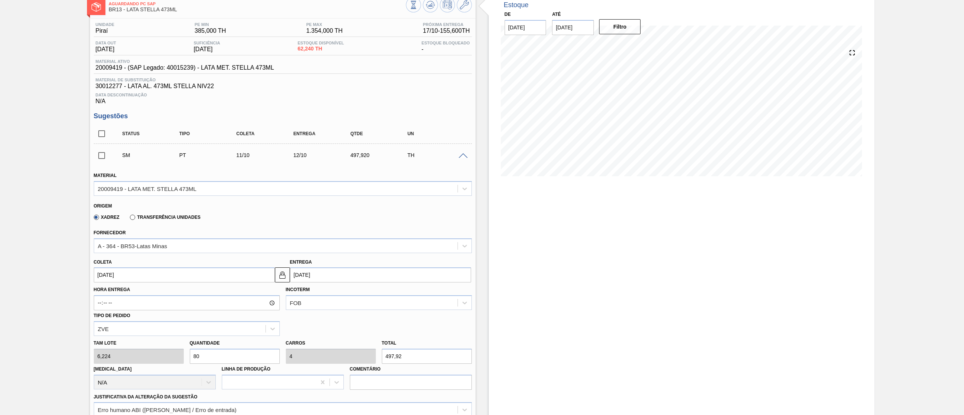
drag, startPoint x: 198, startPoint y: 349, endPoint x: 144, endPoint y: 343, distance: 54.5
click at [144, 343] on div "Tam lote 6,224 Quantidade 80 Carros 4 Total 497,92 Doca N/A Linha de Produção C…" at bounding box center [283, 363] width 384 height 54
type input "2"
type input "0,1"
type input "12,448"
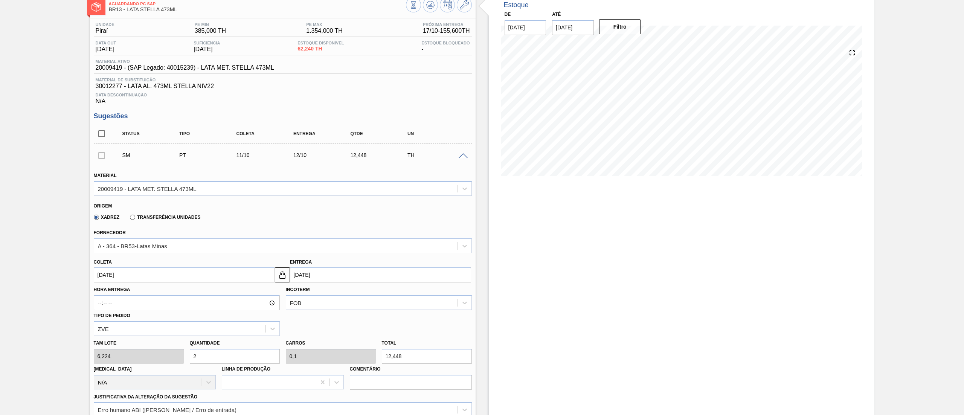
type input "20"
type input "1"
type input "124,48"
type input "20"
drag, startPoint x: 411, startPoint y: 353, endPoint x: 314, endPoint y: 348, distance: 97.6
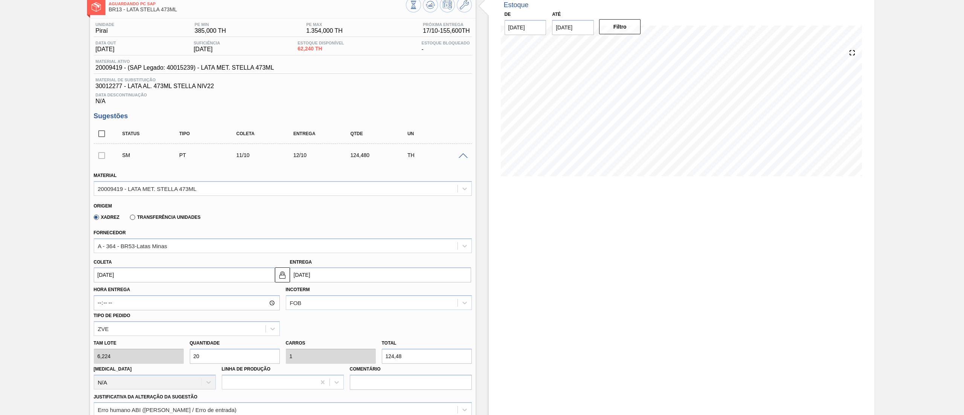
click at [314, 348] on div "Tam lote 6,224 Quantidade 20 Carros 1 Total 124,48 Doca N/A Linha de Produção C…" at bounding box center [283, 363] width 384 height 54
drag, startPoint x: 126, startPoint y: 10, endPoint x: 187, endPoint y: 11, distance: 60.2
click at [187, 11] on span "BR13 - LATA STELLA 473ML" at bounding box center [257, 10] width 297 height 6
copy span "LATA STELLA 473ML"
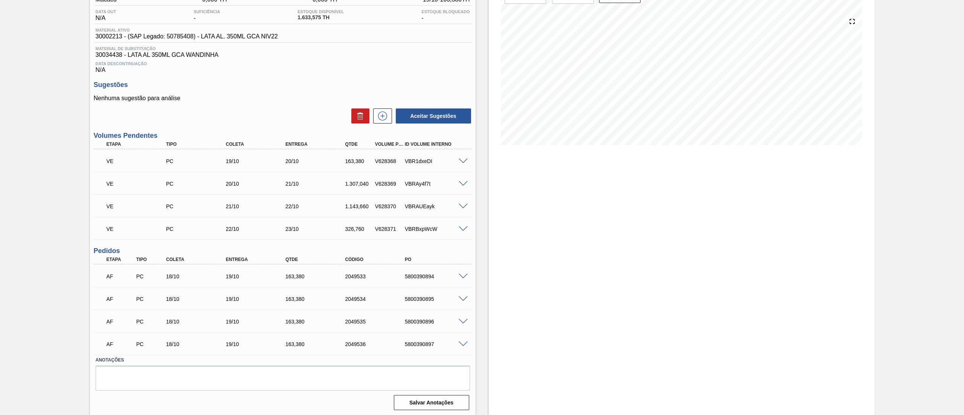
scroll to position [77, 0]
click at [460, 160] on span at bounding box center [462, 160] width 9 height 6
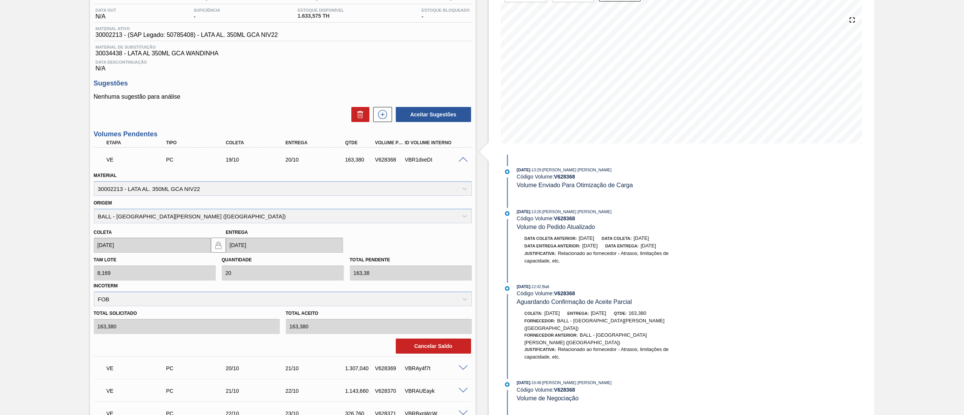
scroll to position [0, 0]
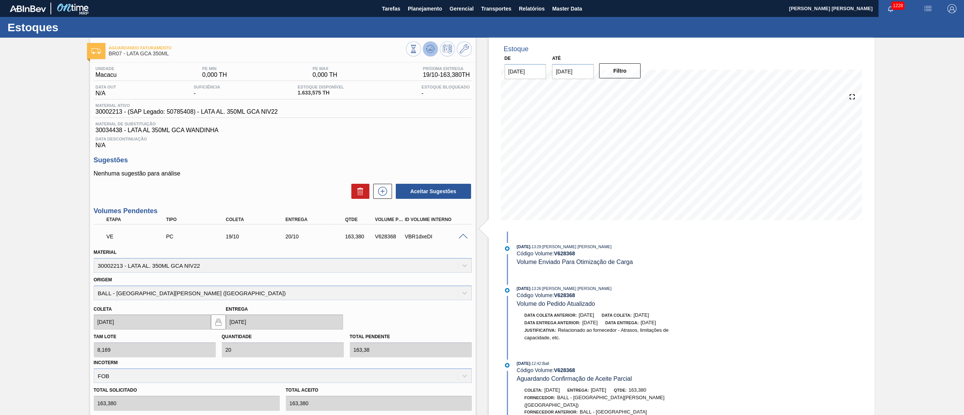
click at [428, 52] on icon at bounding box center [430, 51] width 8 height 4
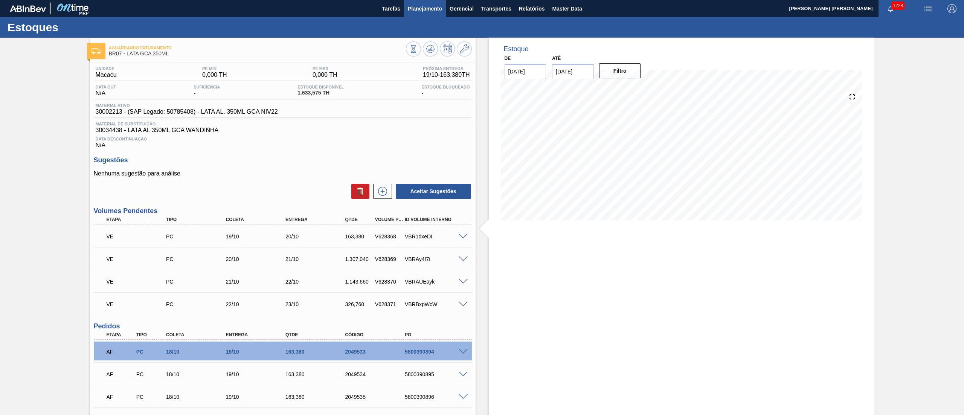
click at [432, 3] on button "Planejamento" at bounding box center [425, 8] width 42 height 17
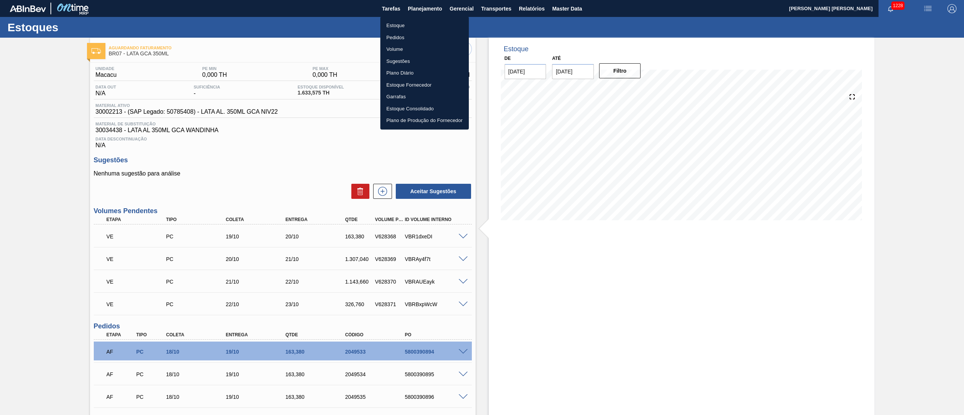
click at [419, 21] on li "Estoque" at bounding box center [424, 26] width 88 height 12
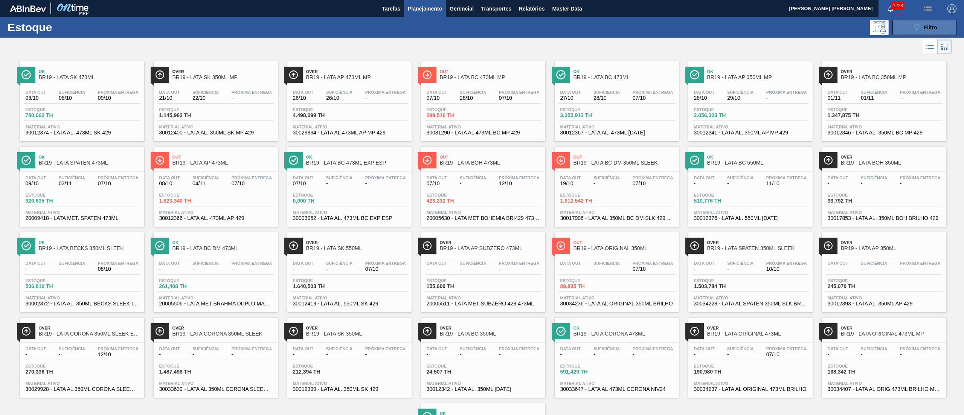
click at [908, 27] on button "089F7B8B-B2A5-4AFE-B5C0-19BA573D28AC Filtro" at bounding box center [924, 27] width 64 height 15
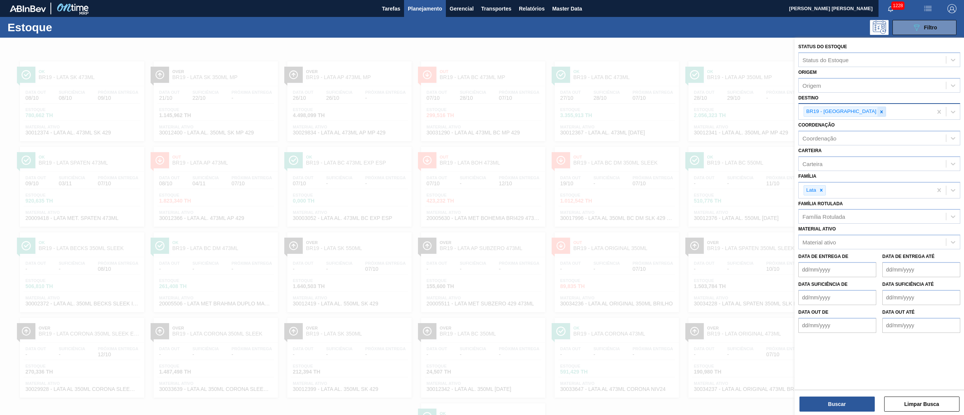
click at [880, 112] on icon at bounding box center [881, 111] width 3 height 3
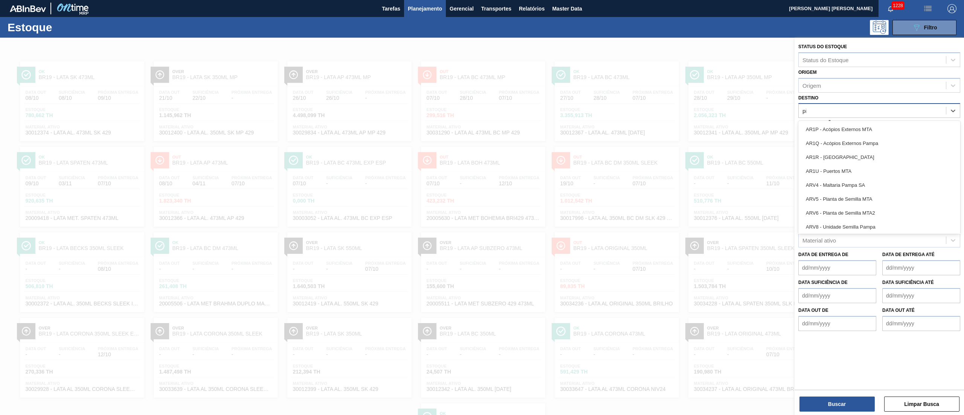
type input "pir"
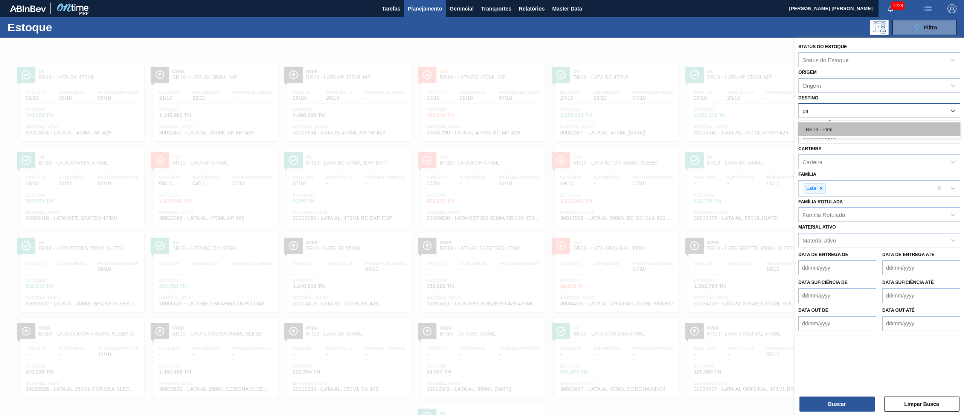
click at [852, 125] on div "BR13 - Piraí" at bounding box center [879, 129] width 162 height 14
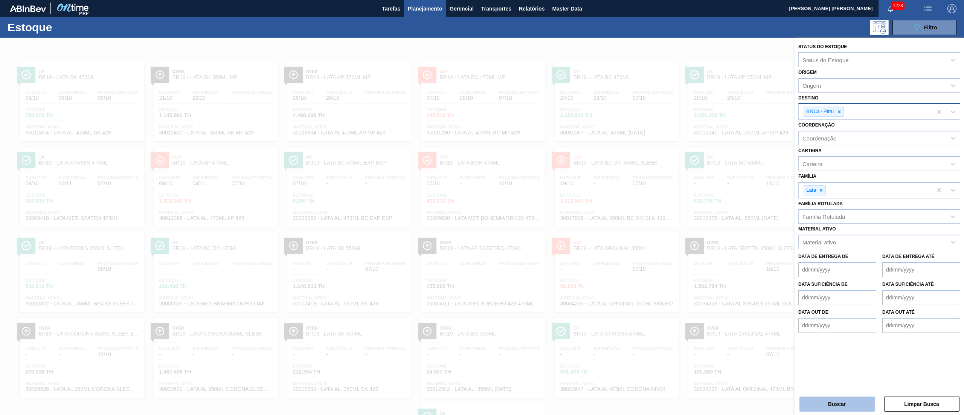
click at [830, 397] on button "Buscar" at bounding box center [836, 403] width 75 height 15
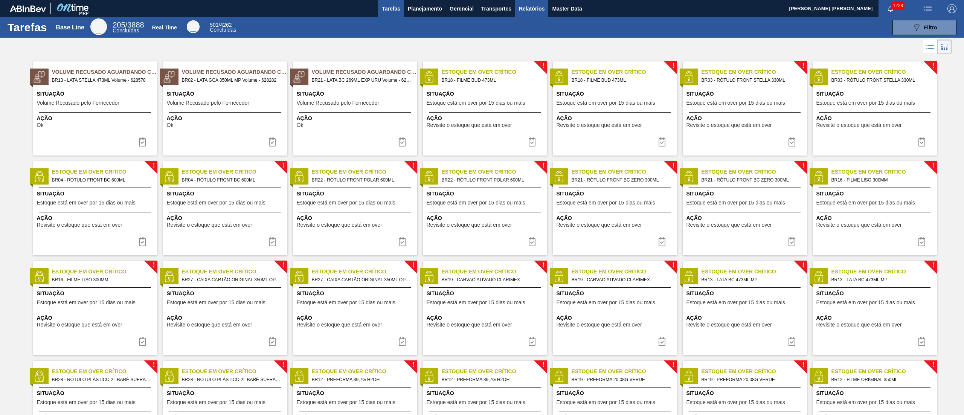
click at [533, 3] on button "Relatórios" at bounding box center [531, 8] width 33 height 17
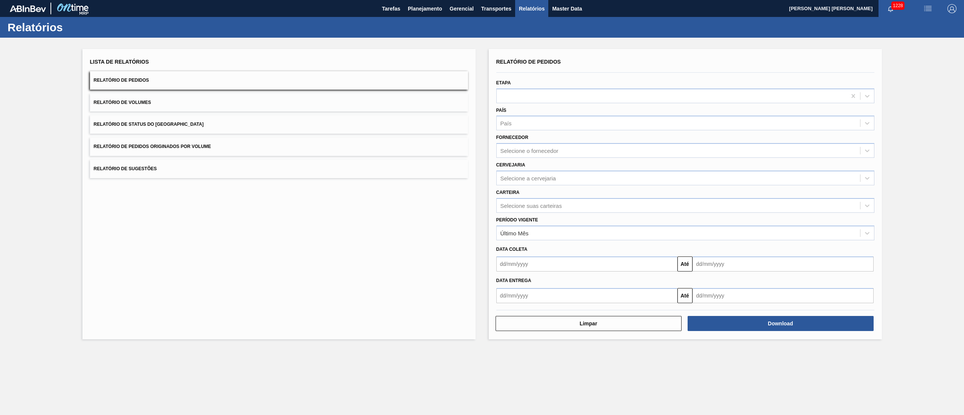
click at [189, 101] on button "Relatório de Volumes" at bounding box center [279, 102] width 378 height 18
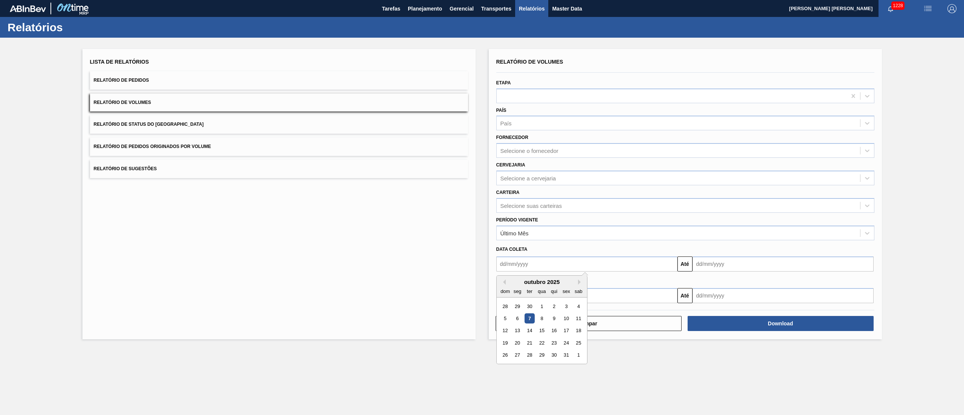
click at [520, 264] on input "text" at bounding box center [586, 263] width 181 height 15
drag, startPoint x: 539, startPoint y: 319, endPoint x: 551, endPoint y: 311, distance: 14.5
click at [539, 319] on div "8" at bounding box center [541, 318] width 10 height 10
type input "[DATE]"
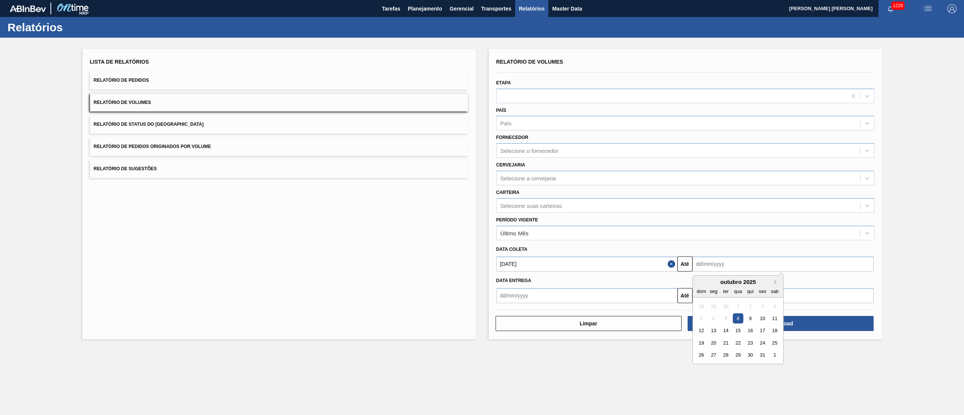
click at [719, 261] on input "text" at bounding box center [782, 263] width 181 height 15
click at [741, 315] on div "8" at bounding box center [738, 318] width 10 height 10
type input "[DATE]"
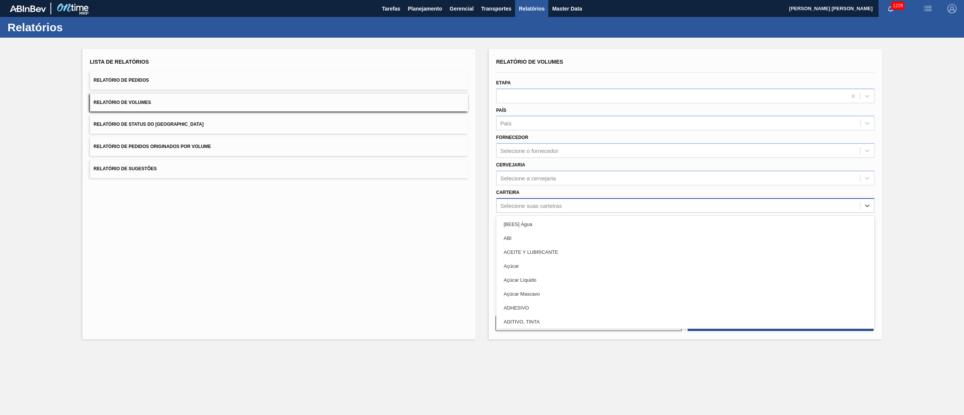
click at [554, 209] on div "Selecione suas carteiras" at bounding box center [678, 205] width 363 height 11
type input "lata"
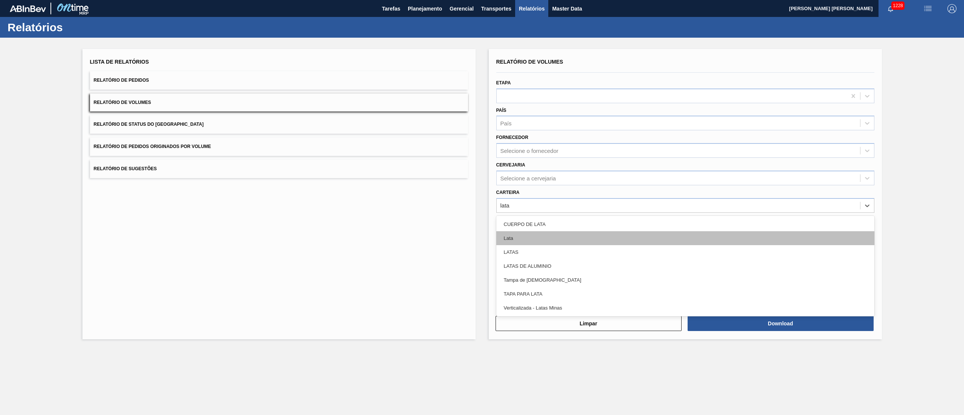
click at [516, 241] on div "Lata" at bounding box center [685, 238] width 378 height 14
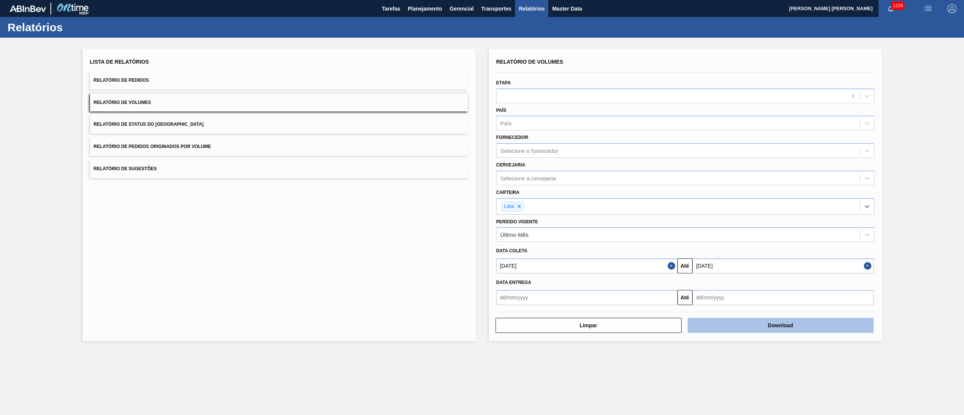
click at [756, 318] on button "Download" at bounding box center [780, 325] width 186 height 15
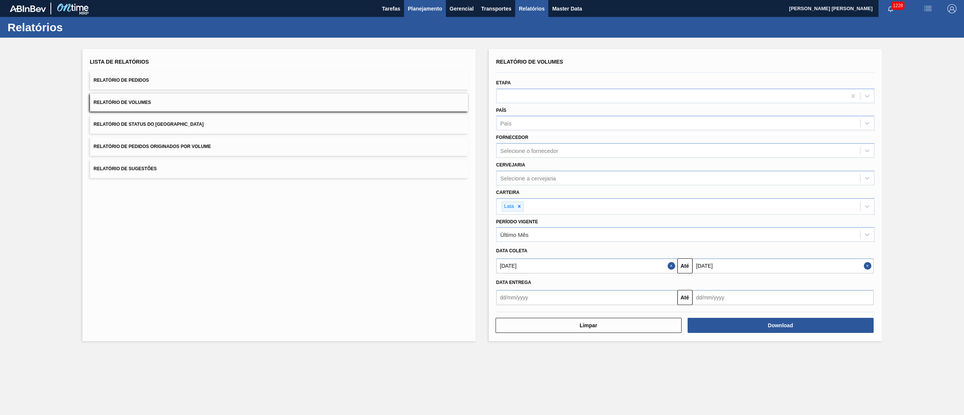
click at [435, 14] on button "Planejamento" at bounding box center [425, 8] width 42 height 17
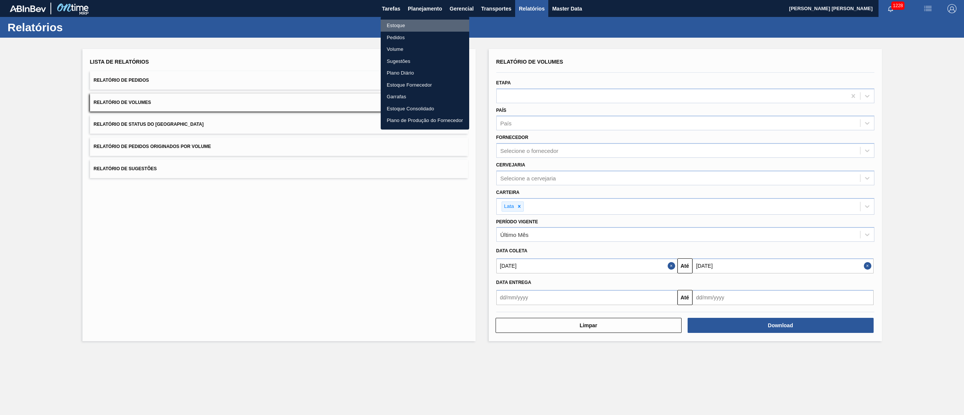
click at [413, 25] on li "Estoque" at bounding box center [425, 26] width 88 height 12
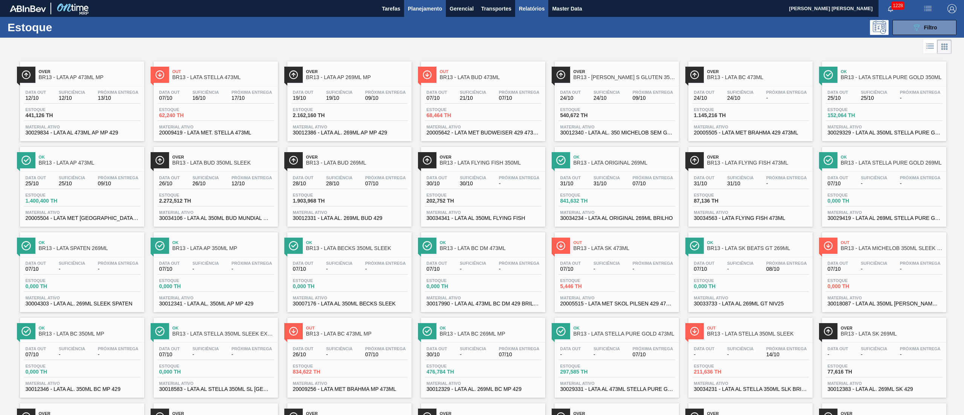
click at [538, 6] on span "Relatórios" at bounding box center [532, 8] width 26 height 9
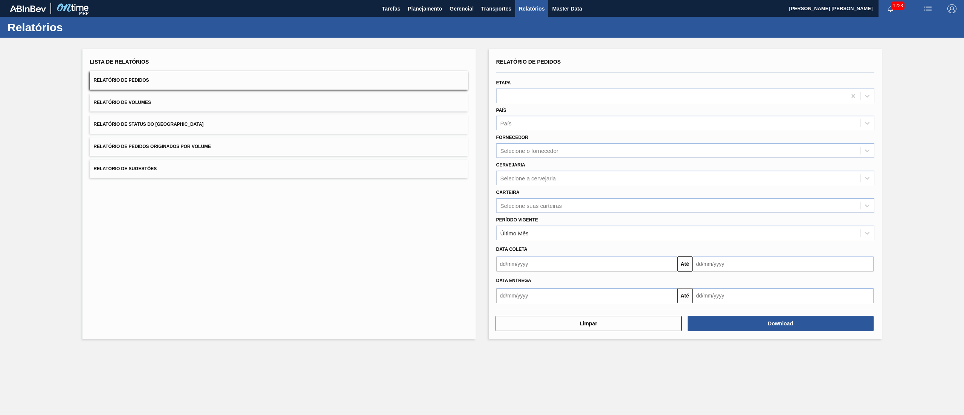
click at [291, 108] on button "Relatório de Volumes" at bounding box center [279, 102] width 378 height 18
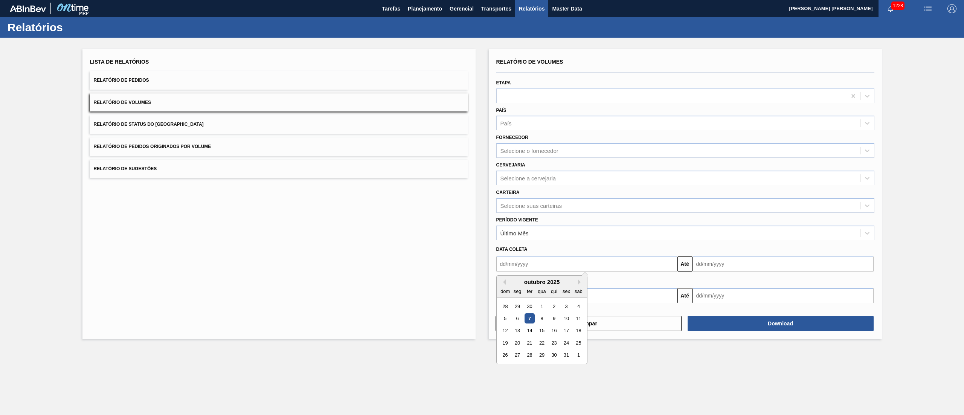
click at [529, 257] on input "text" at bounding box center [586, 263] width 181 height 15
click at [543, 315] on div "8" at bounding box center [541, 318] width 10 height 10
type input "[DATE]"
click at [715, 256] on input "text" at bounding box center [782, 263] width 181 height 15
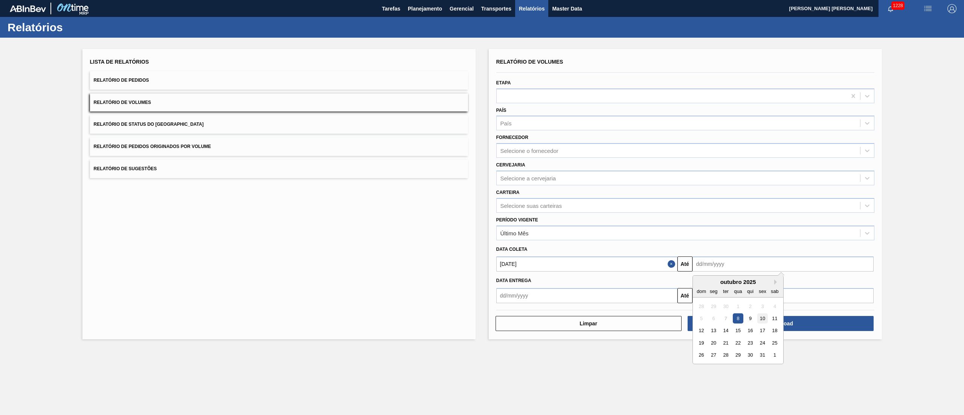
click at [759, 316] on div "10" at bounding box center [762, 318] width 10 height 10
type input "[DATE]"
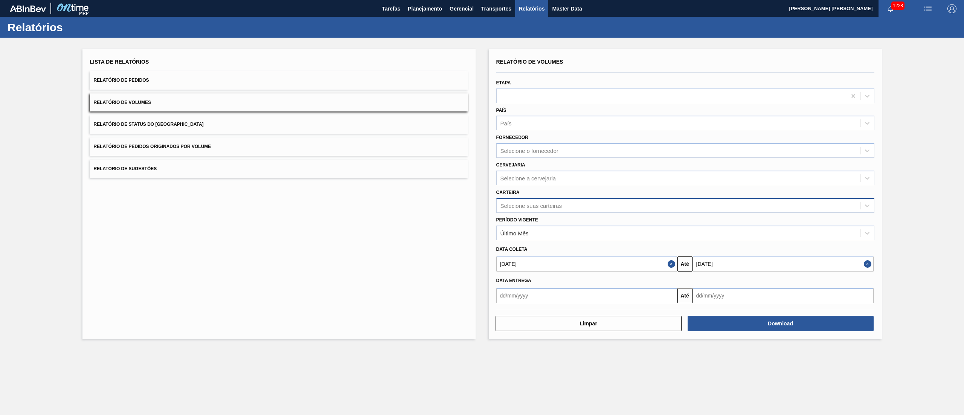
click at [509, 203] on div "Selecione suas carteiras" at bounding box center [530, 205] width 61 height 6
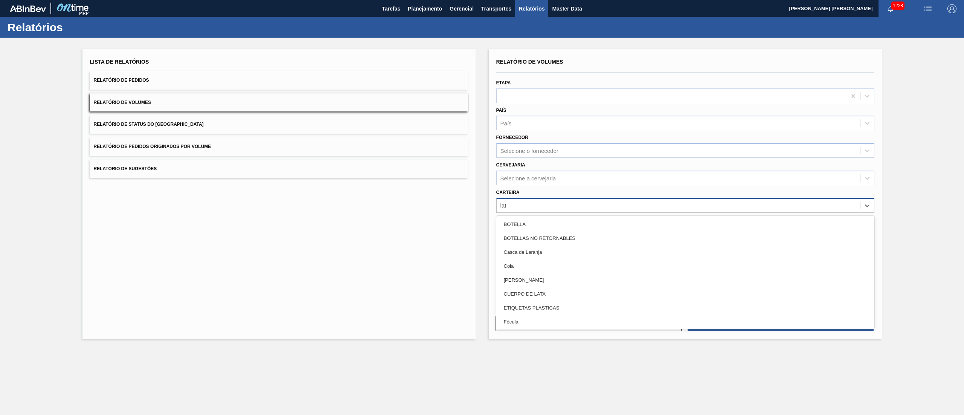
type input "lata"
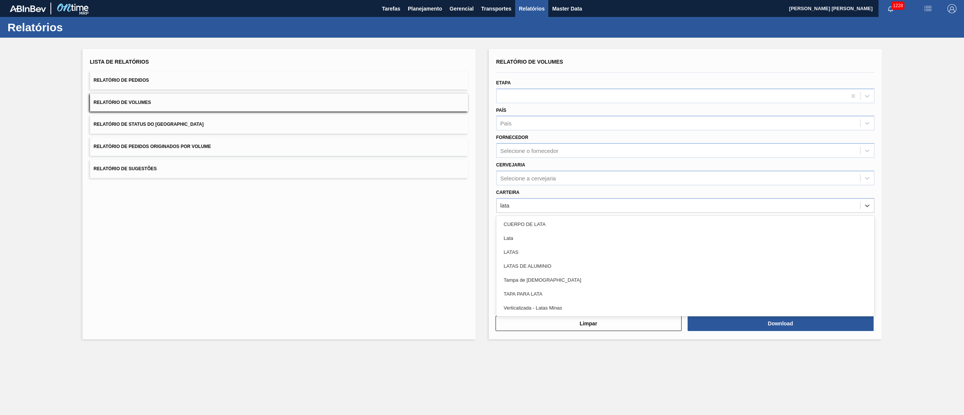
click at [510, 241] on div "Lata" at bounding box center [685, 238] width 378 height 14
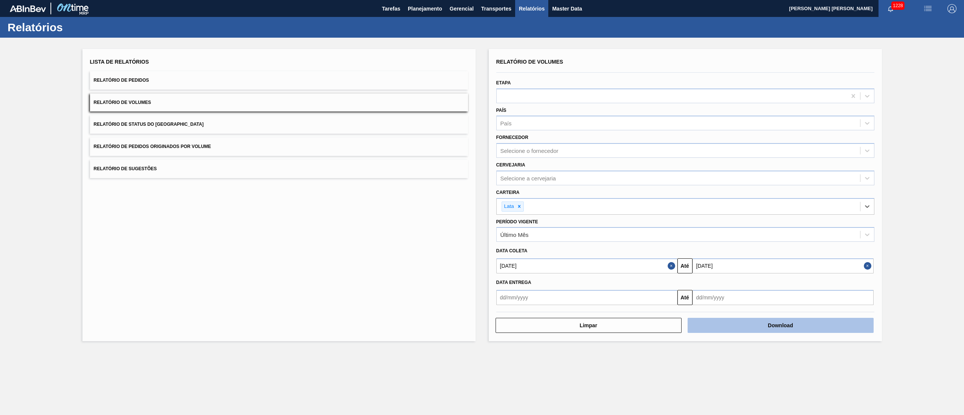
click at [724, 330] on button "Download" at bounding box center [780, 325] width 186 height 15
